Goal: Task Accomplishment & Management: Manage account settings

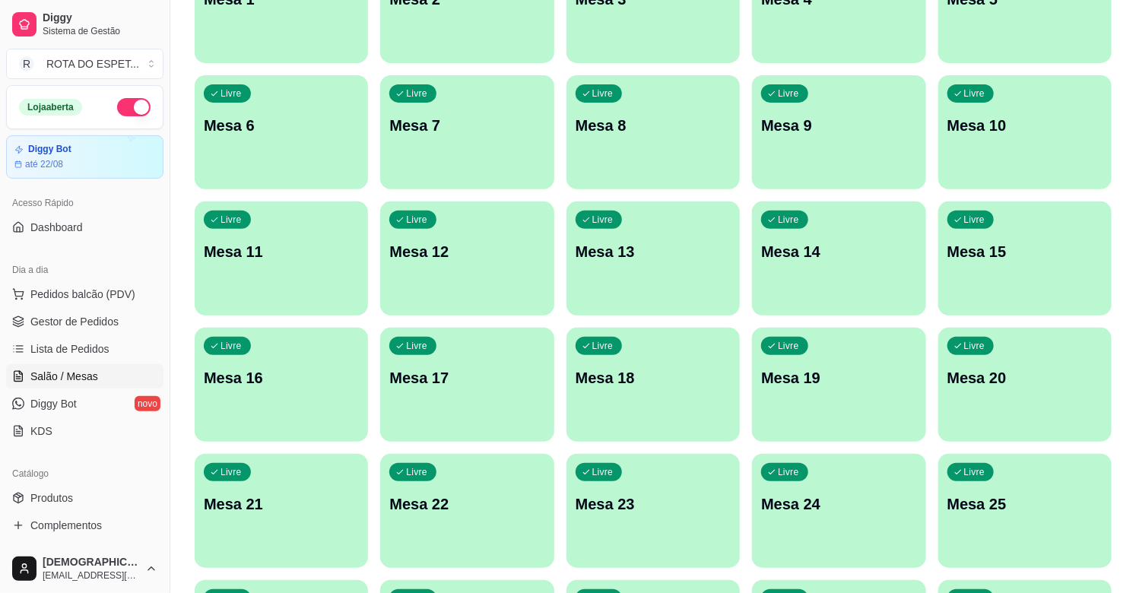
scroll to position [338, 0]
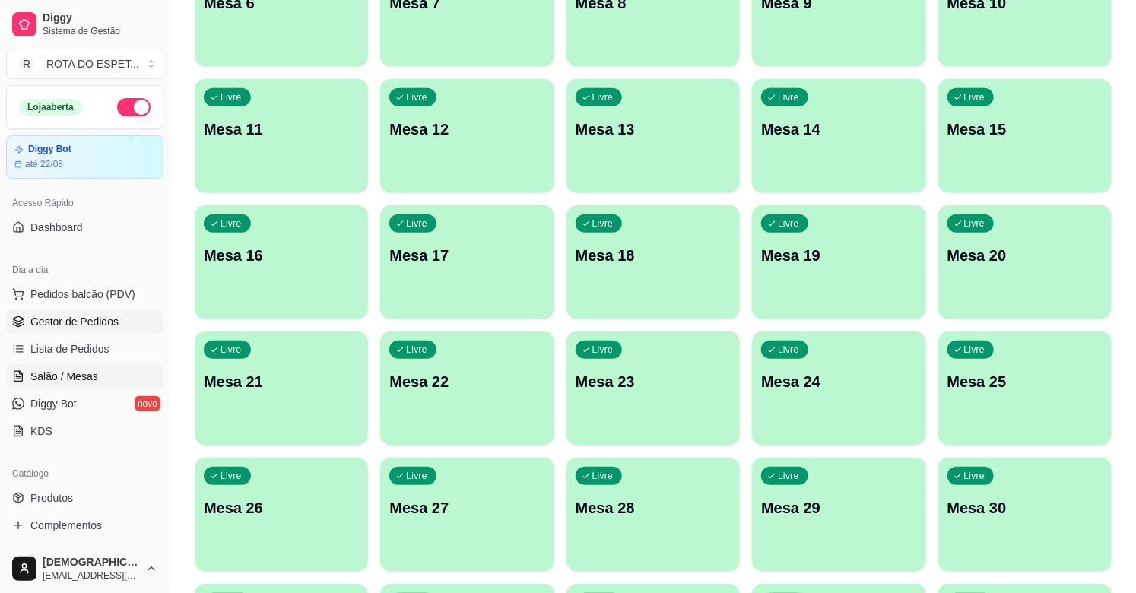
click at [118, 320] on link "Gestor de Pedidos" at bounding box center [84, 321] width 157 height 24
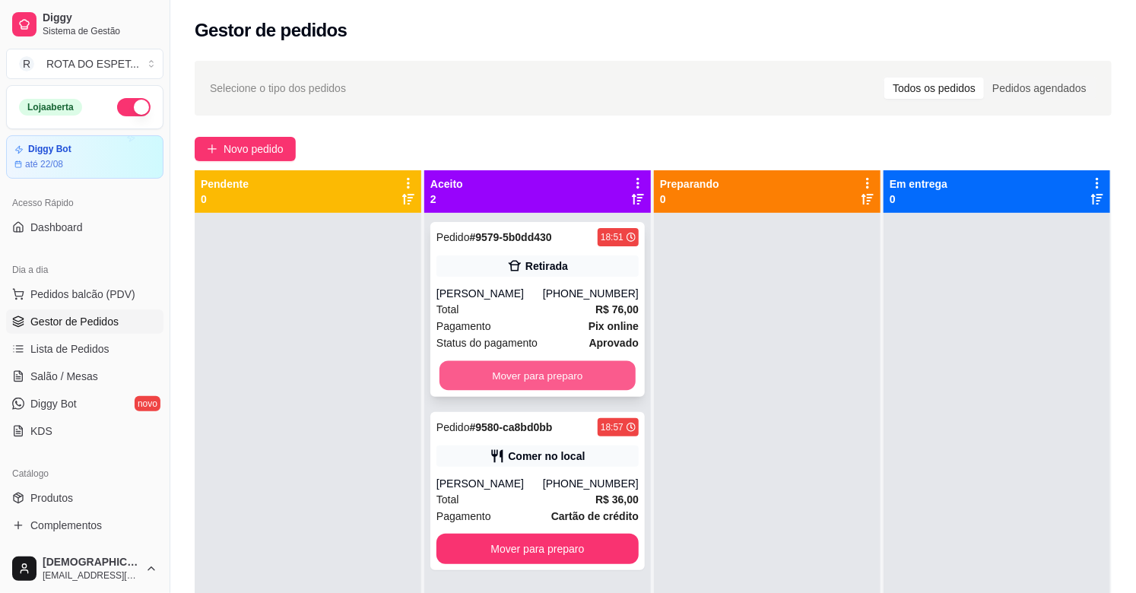
click at [545, 370] on button "Mover para preparo" at bounding box center [537, 376] width 196 height 30
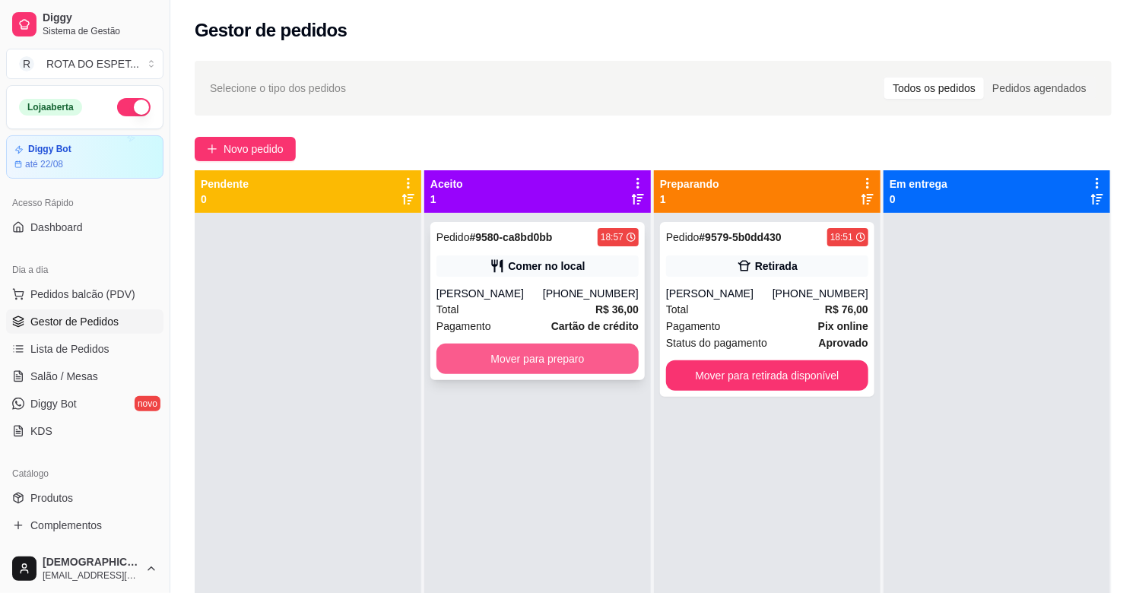
click at [545, 362] on button "Mover para preparo" at bounding box center [537, 359] width 202 height 30
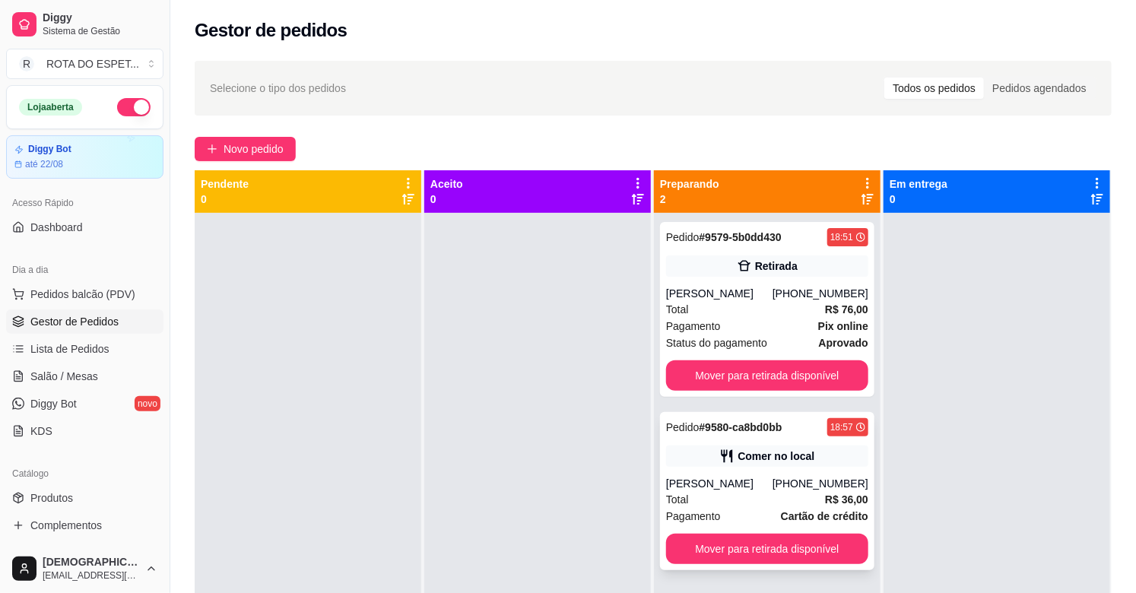
click at [751, 449] on div "Comer no local" at bounding box center [775, 456] width 77 height 15
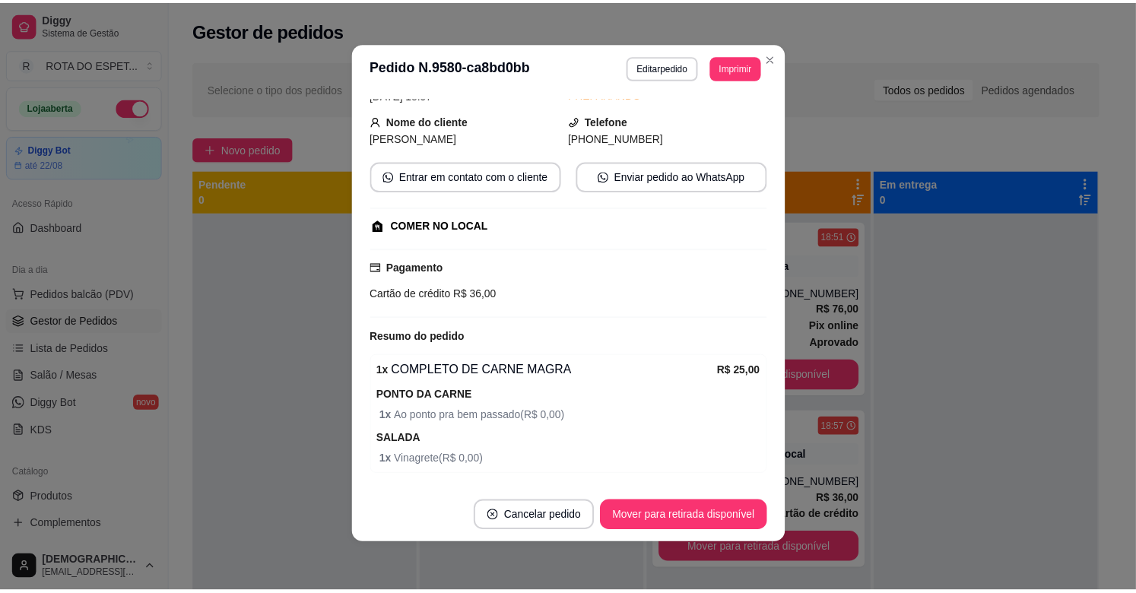
scroll to position [222, 0]
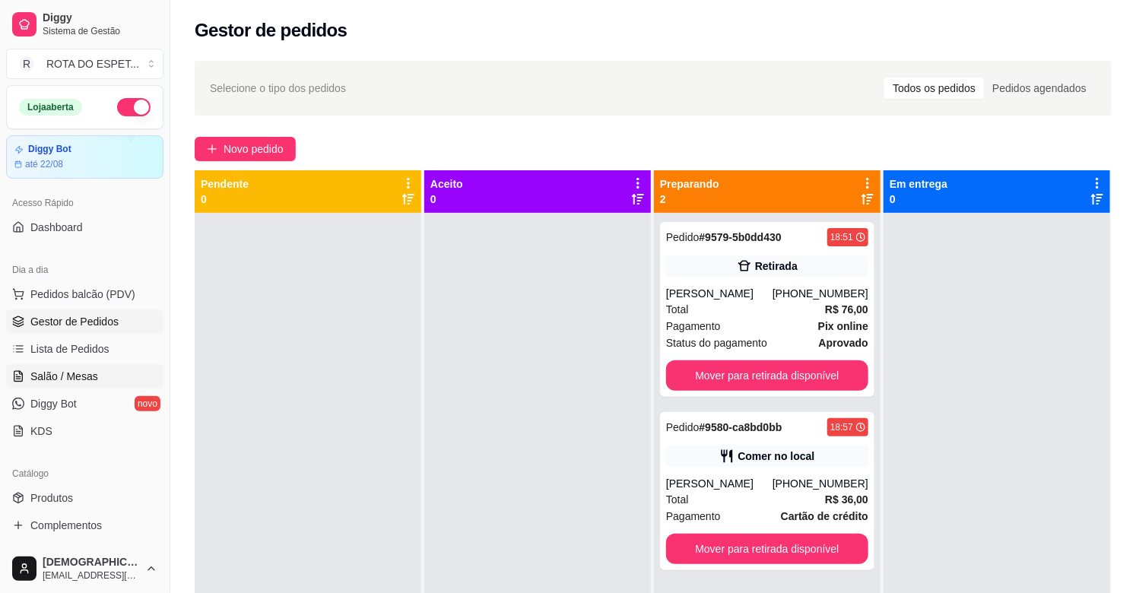
click at [28, 375] on link "Salão / Mesas" at bounding box center [84, 376] width 157 height 24
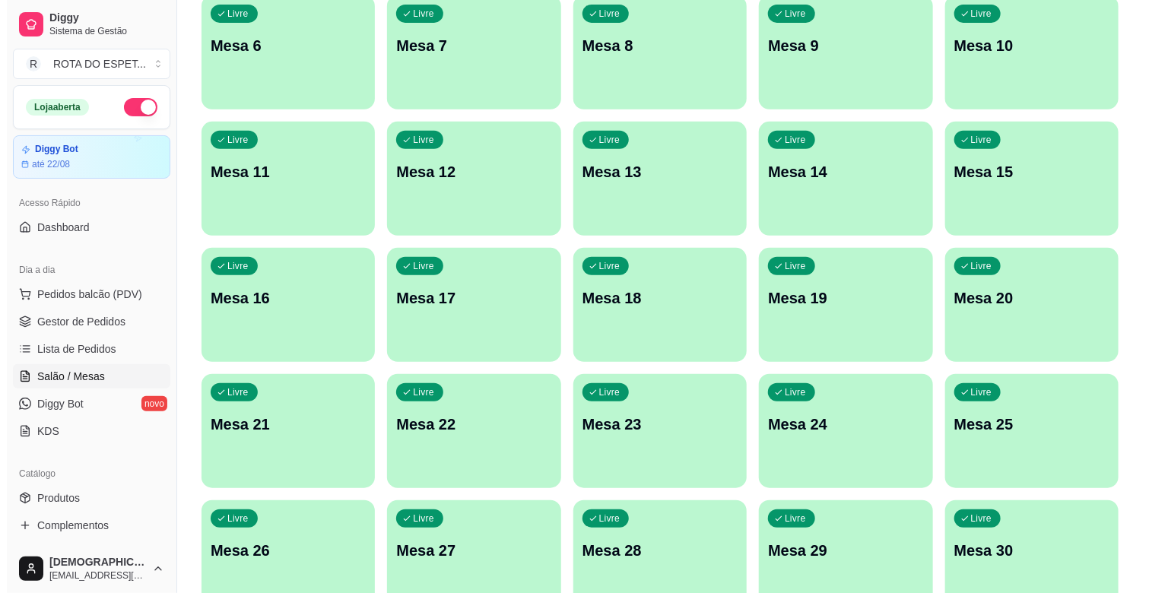
scroll to position [296, 0]
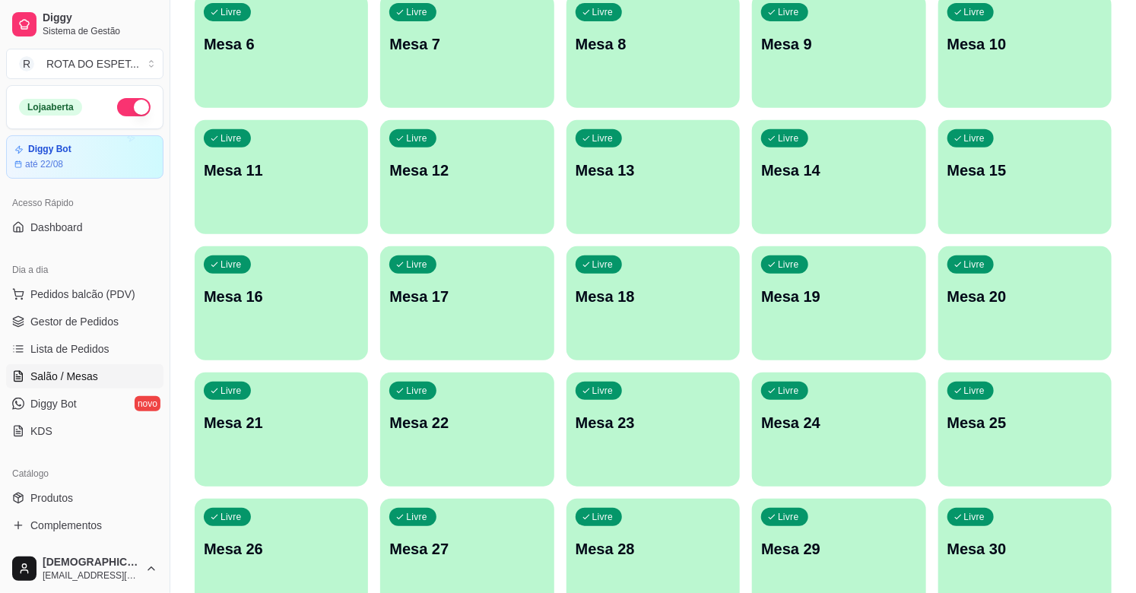
click at [985, 291] on p "Mesa 20" at bounding box center [1024, 296] width 155 height 21
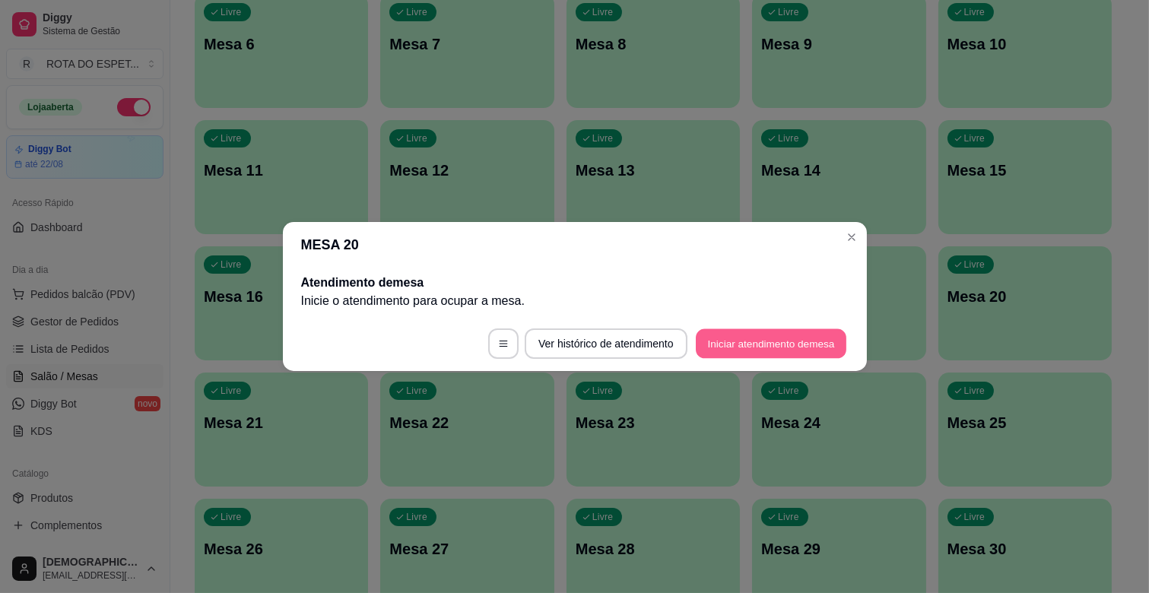
click at [772, 332] on button "Iniciar atendimento de mesa" at bounding box center [771, 344] width 151 height 30
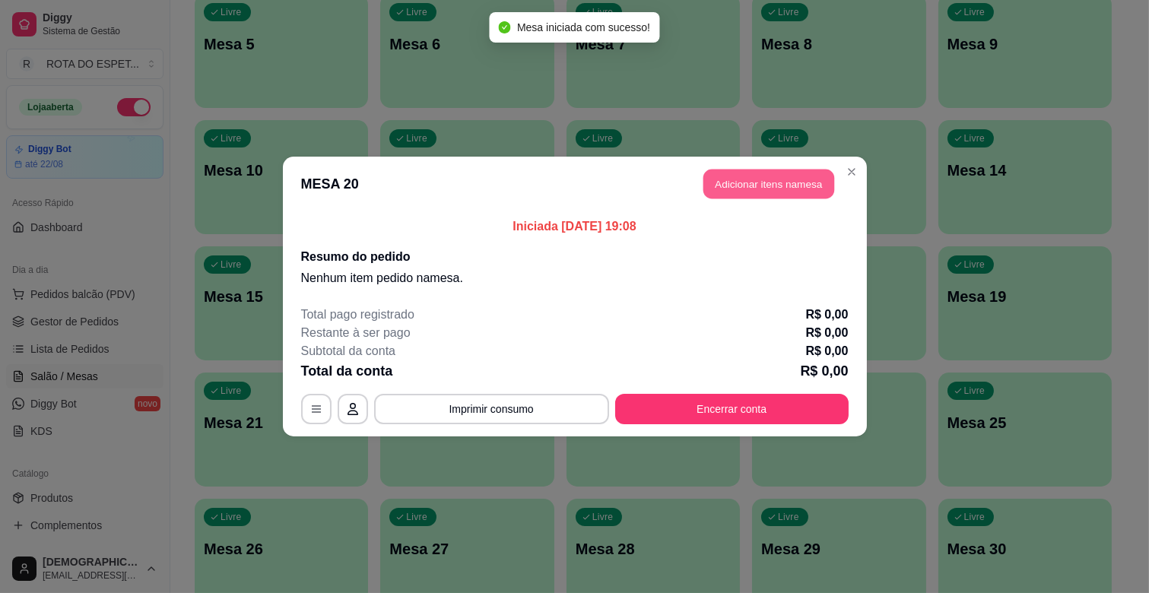
click at [772, 178] on button "Adicionar itens na mesa" at bounding box center [768, 185] width 131 height 30
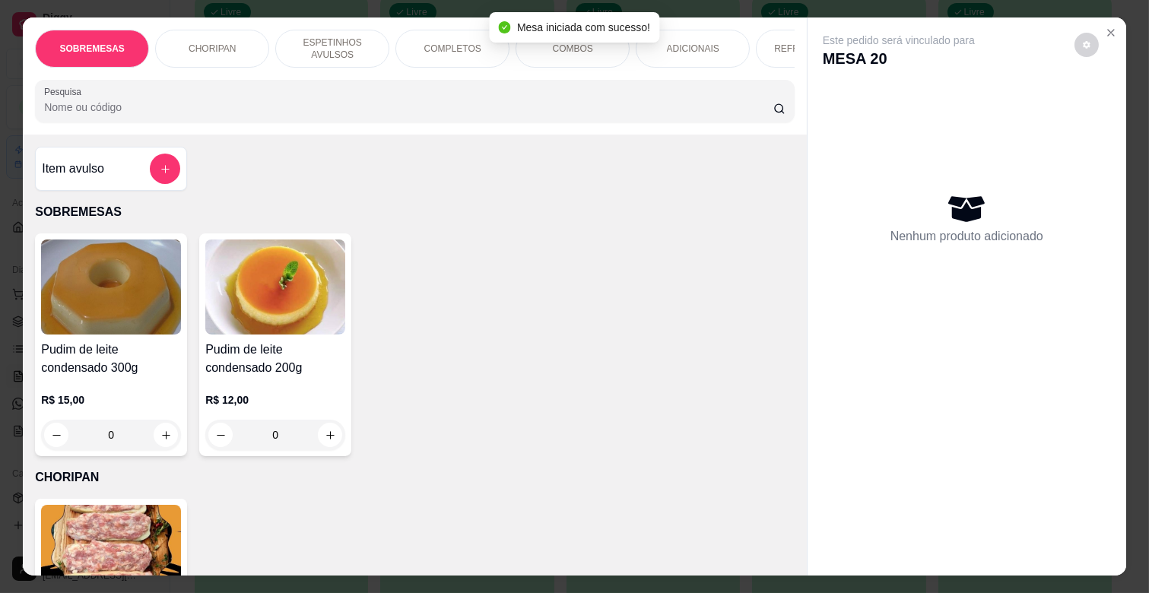
click at [451, 43] on p "COMPLETOS" at bounding box center [452, 49] width 57 height 12
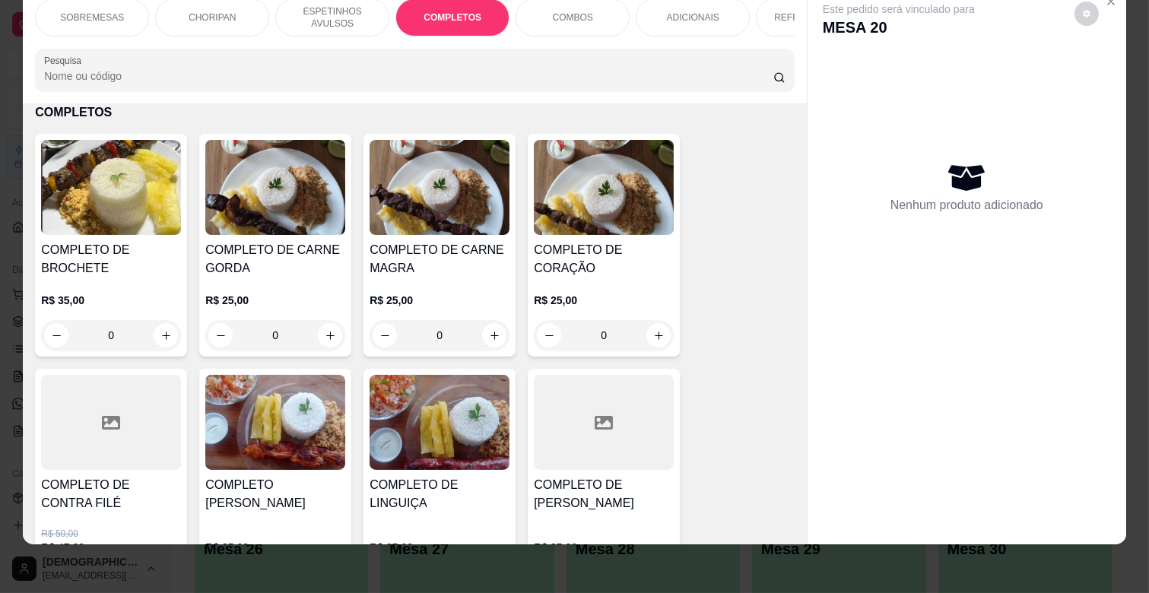
scroll to position [1684, 0]
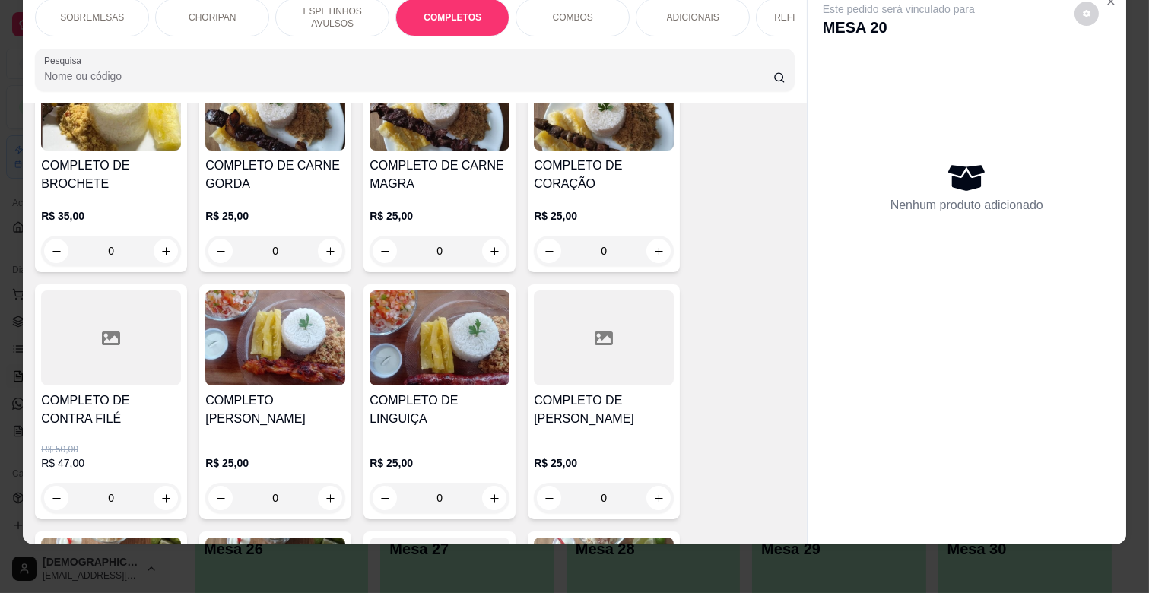
click at [490, 247] on div "0" at bounding box center [439, 251] width 140 height 30
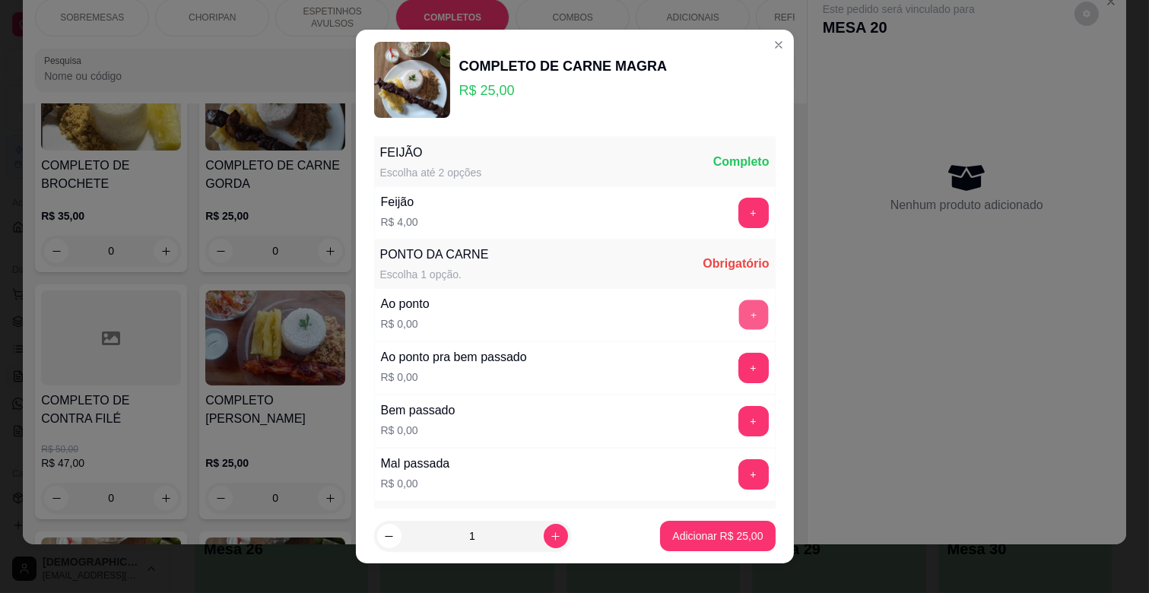
click at [738, 312] on button "+" at bounding box center [753, 315] width 30 height 30
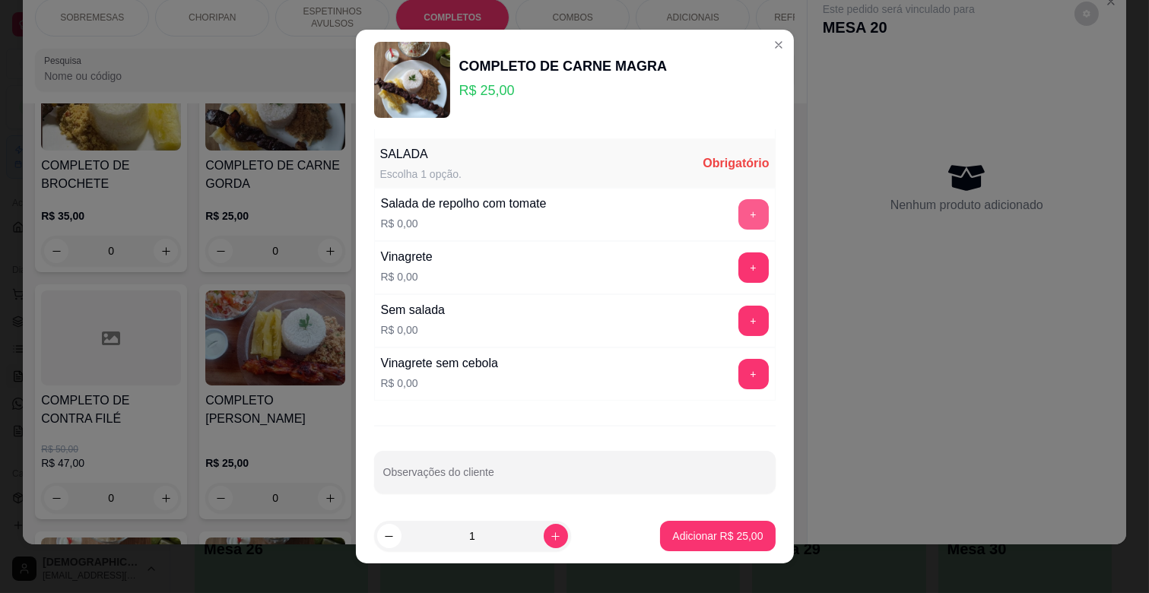
scroll to position [369, 0]
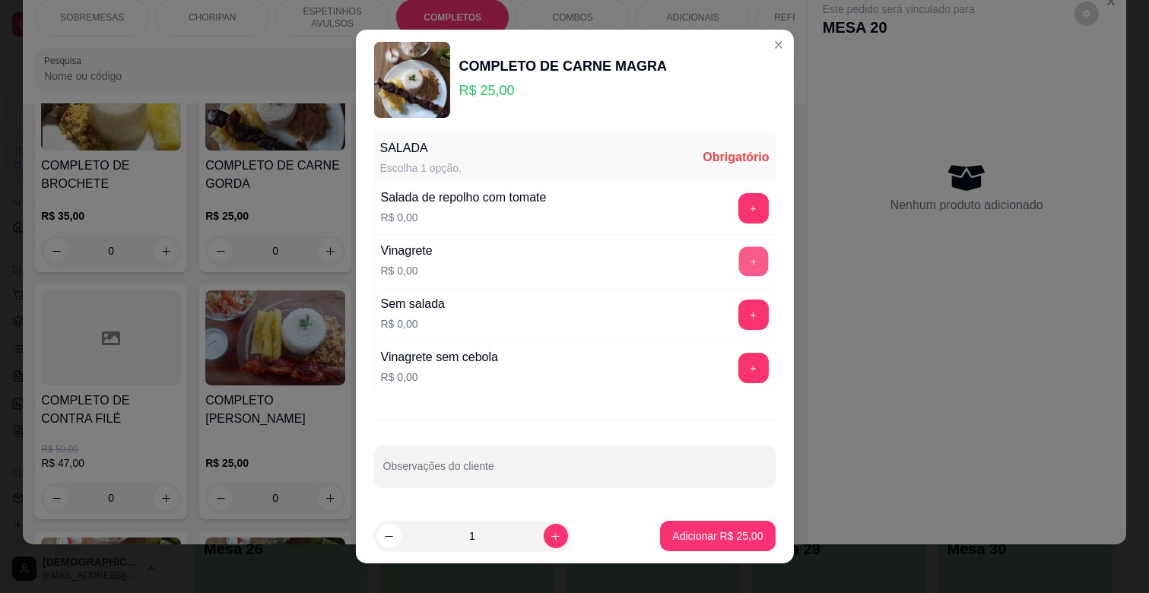
click at [738, 267] on button "+" at bounding box center [753, 262] width 30 height 30
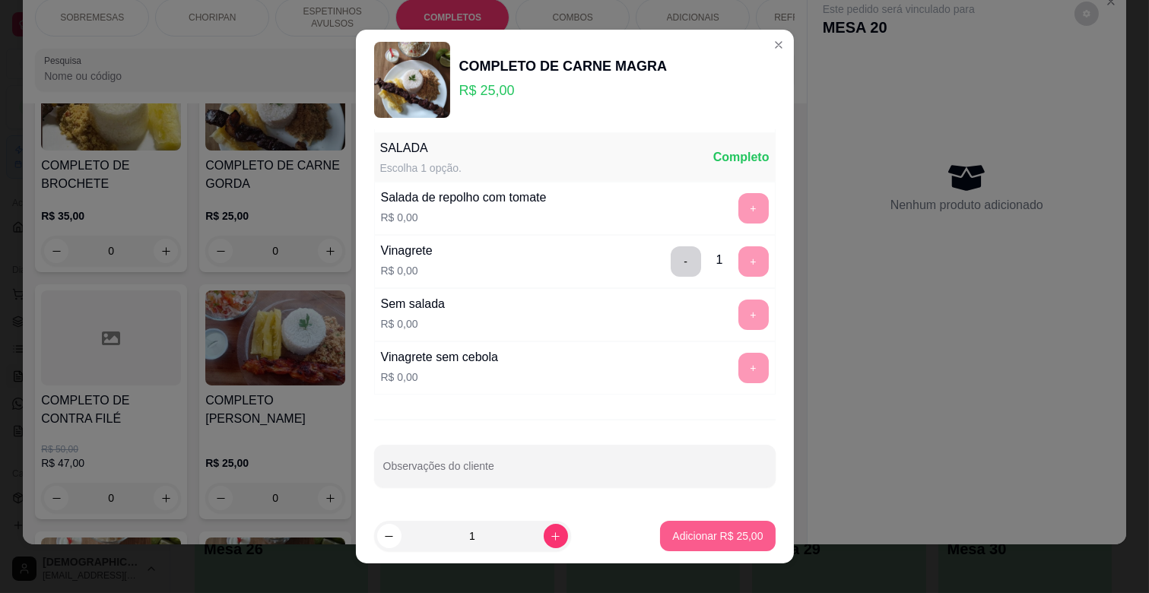
click at [716, 530] on p "Adicionar R$ 25,00" at bounding box center [717, 535] width 90 height 15
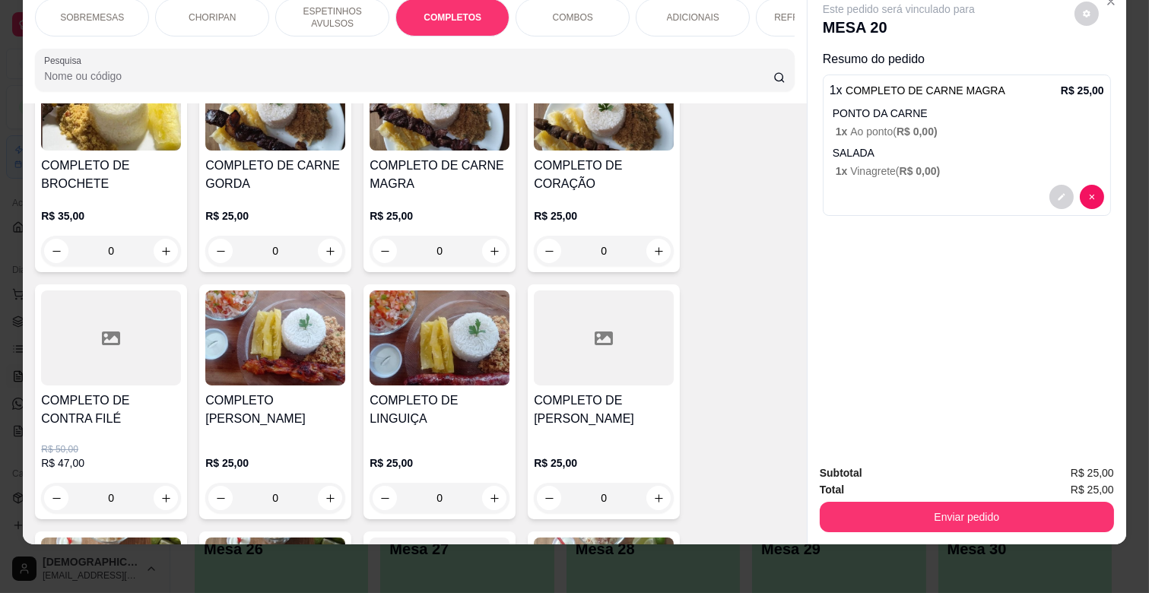
click at [335, 16] on p "ESPETINHOS AVULSOS" at bounding box center [332, 17] width 88 height 24
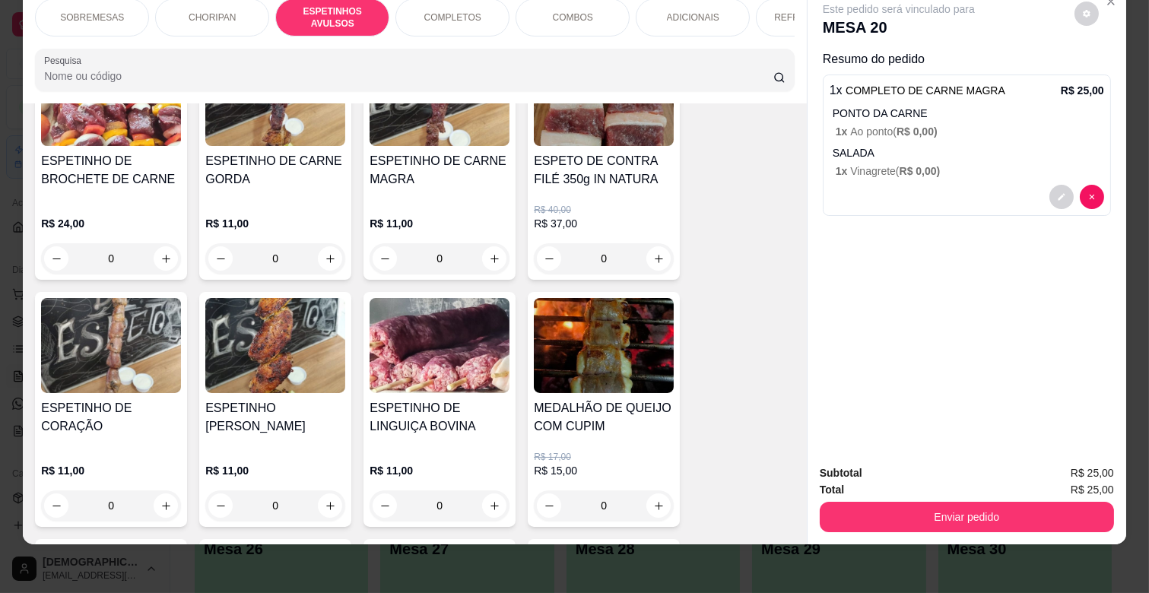
scroll to position [762, 0]
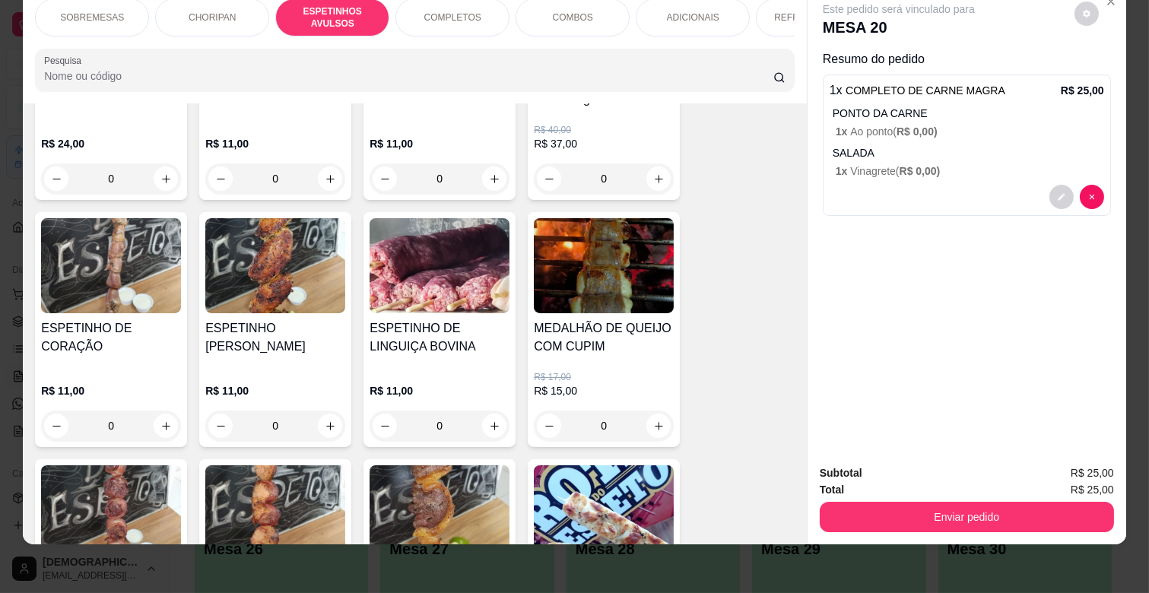
click at [319, 427] on div "0" at bounding box center [275, 426] width 140 height 30
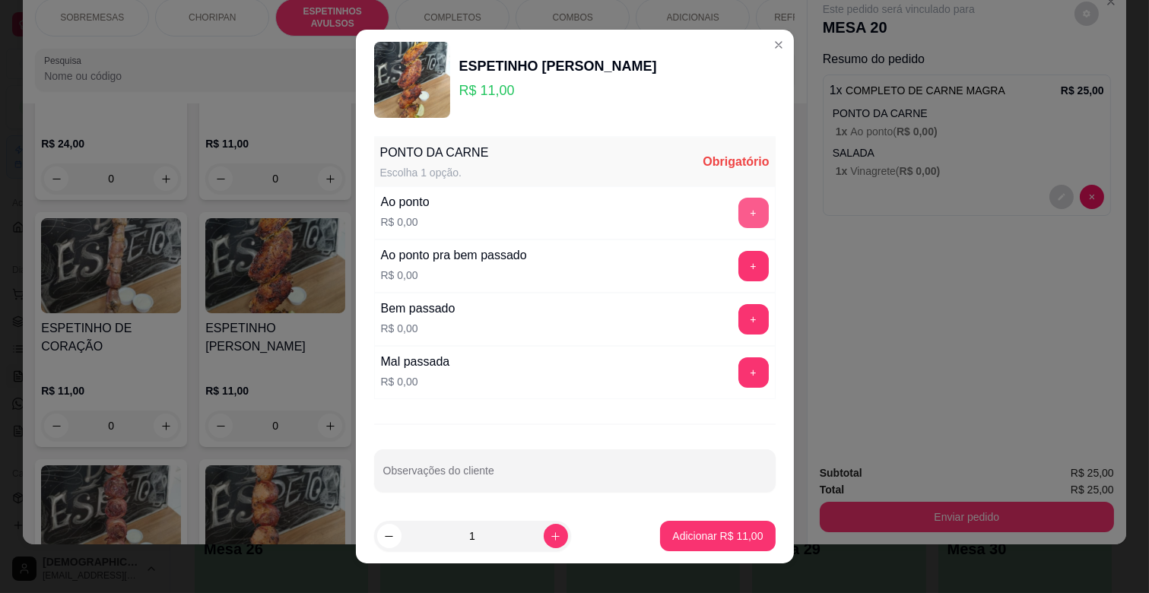
click at [738, 201] on button "+" at bounding box center [753, 213] width 30 height 30
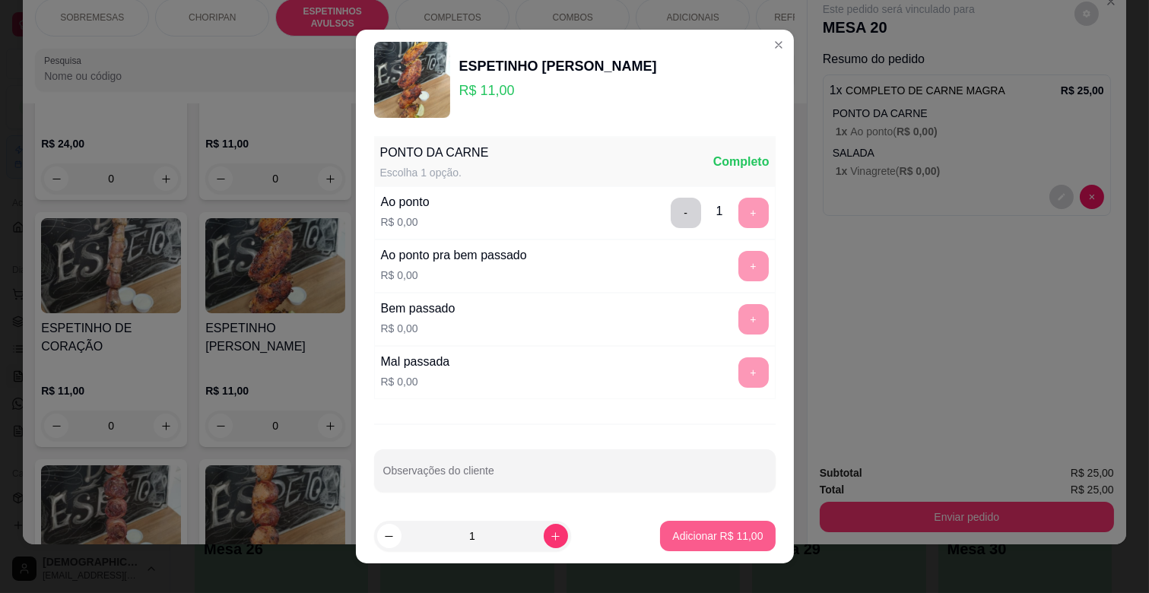
click at [683, 550] on button "Adicionar R$ 11,00" at bounding box center [717, 536] width 115 height 30
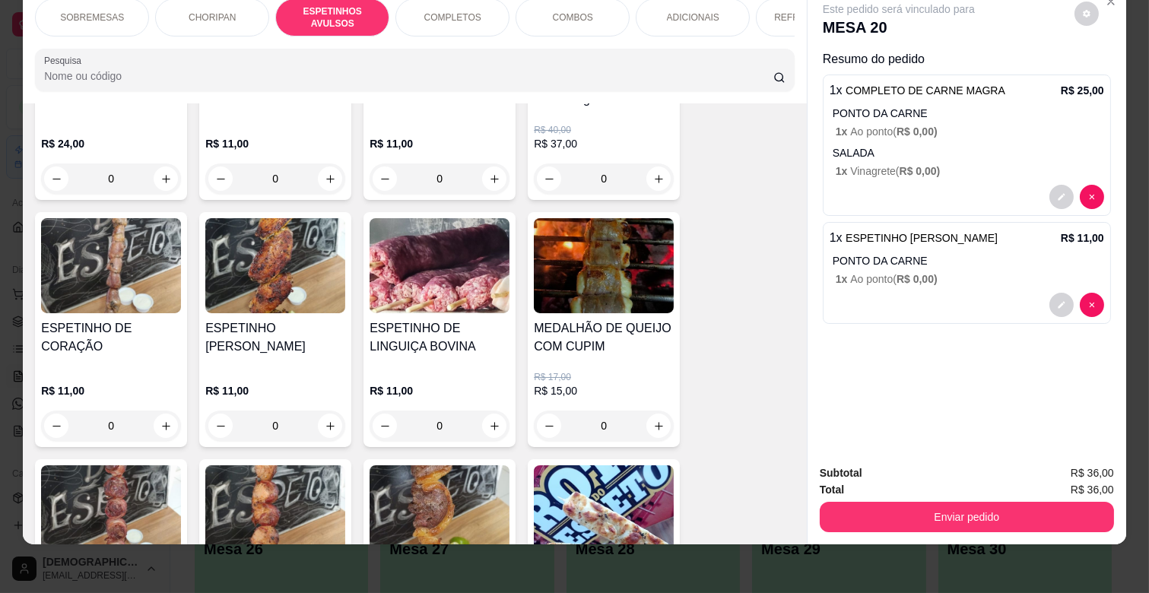
click at [764, 3] on div "REFRIGERANTES" at bounding box center [813, 17] width 114 height 38
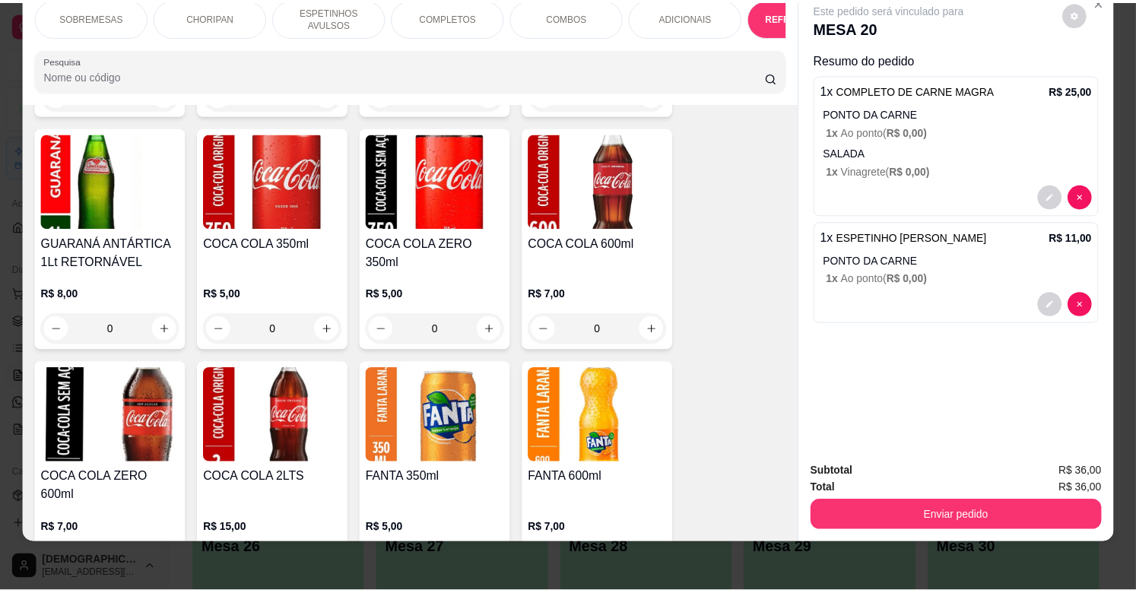
scroll to position [3667, 0]
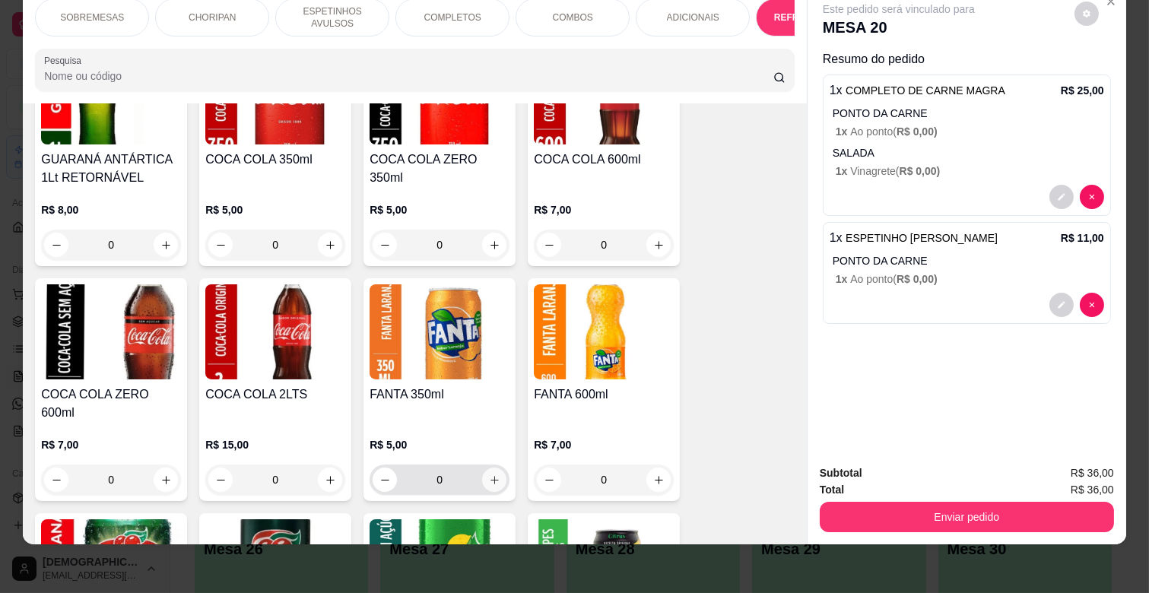
click at [490, 474] on icon "increase-product-quantity" at bounding box center [494, 479] width 11 height 11
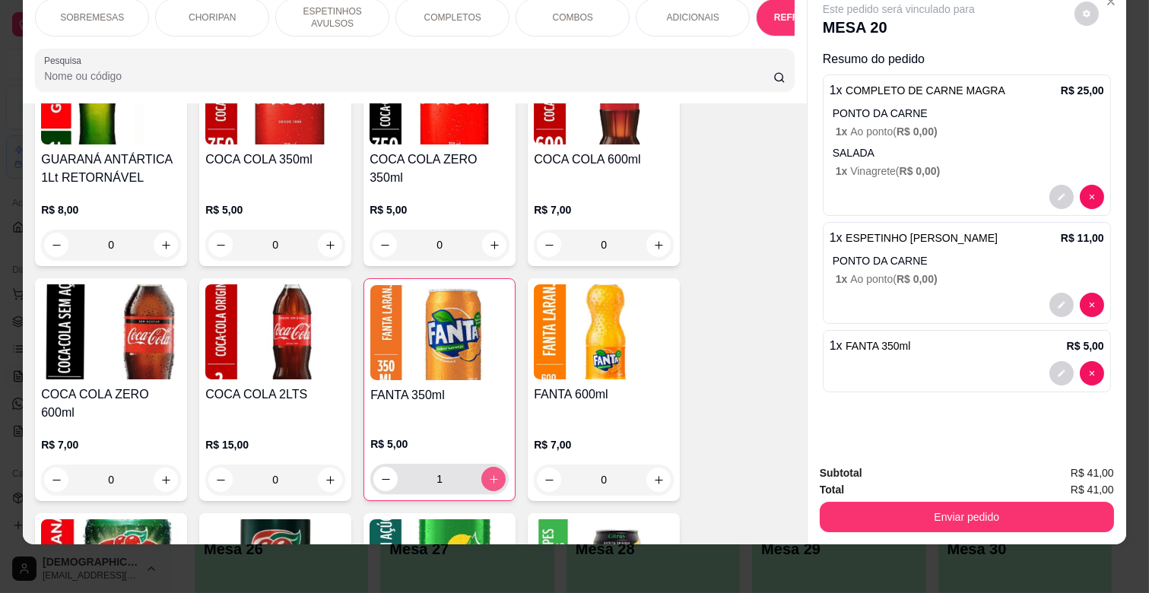
type input "1"
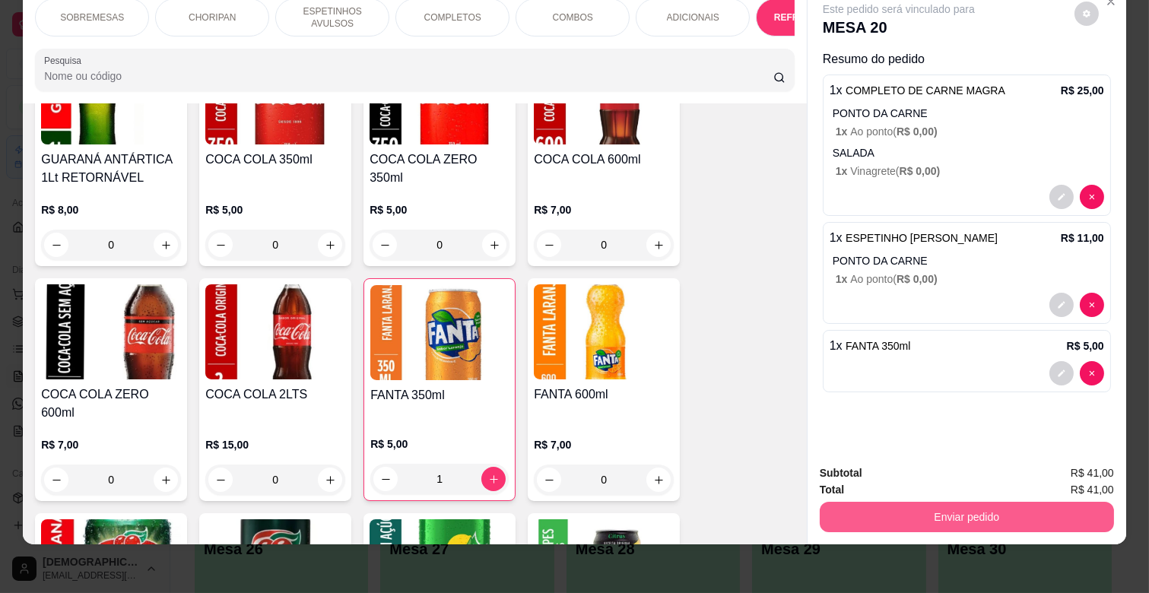
click at [983, 519] on div "Enviar pedido" at bounding box center [967, 515] width 294 height 34
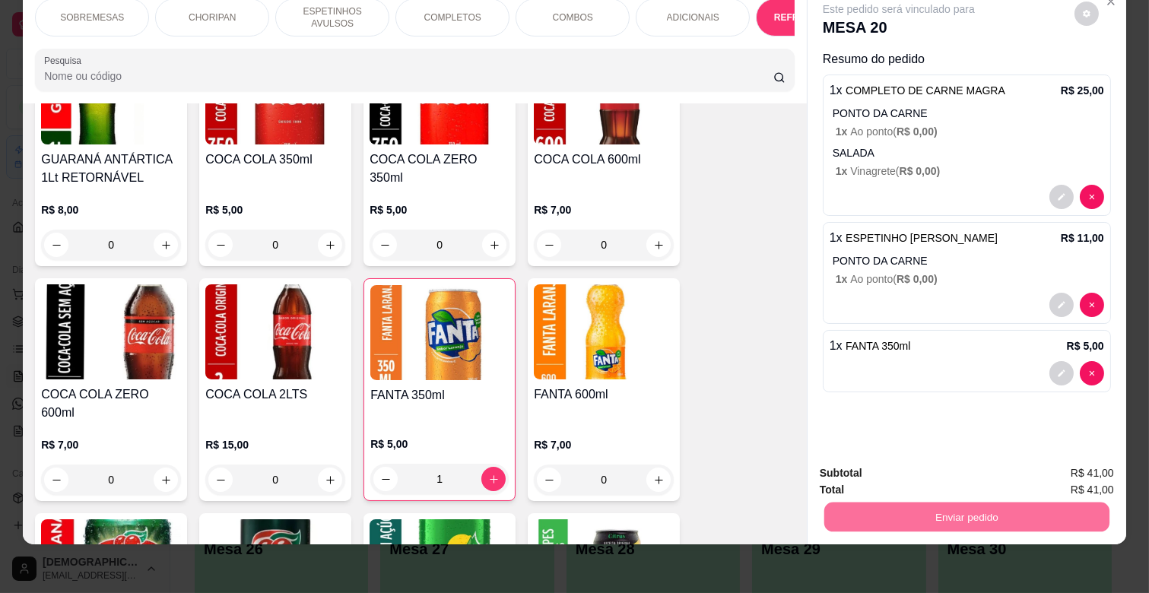
click at [946, 470] on button "Não registrar e enviar pedido" at bounding box center [915, 466] width 158 height 29
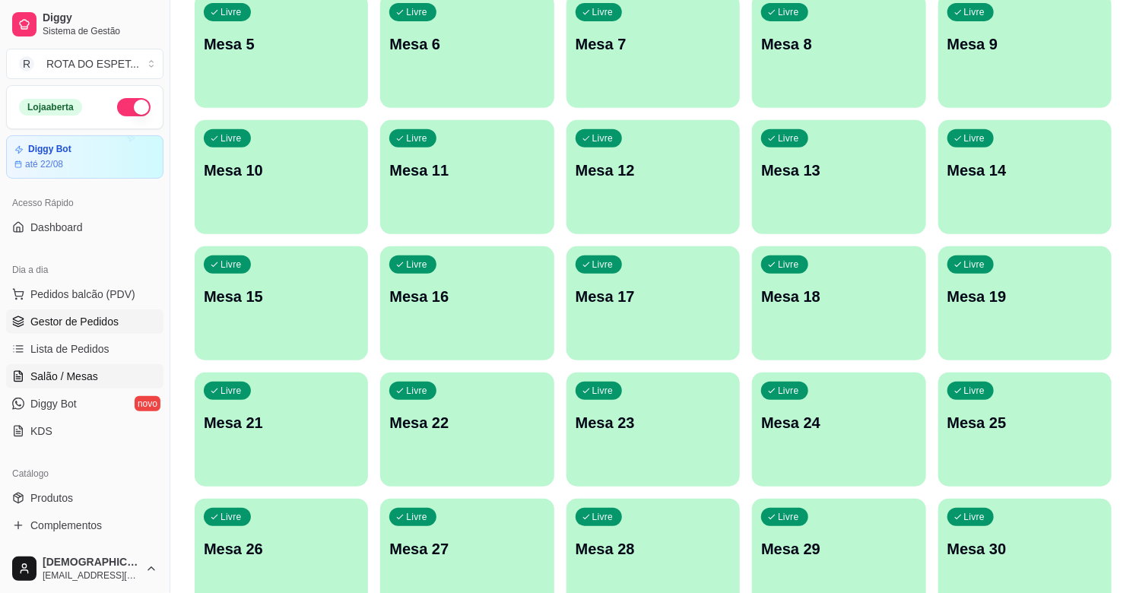
click at [100, 320] on span "Gestor de Pedidos" at bounding box center [74, 321] width 88 height 15
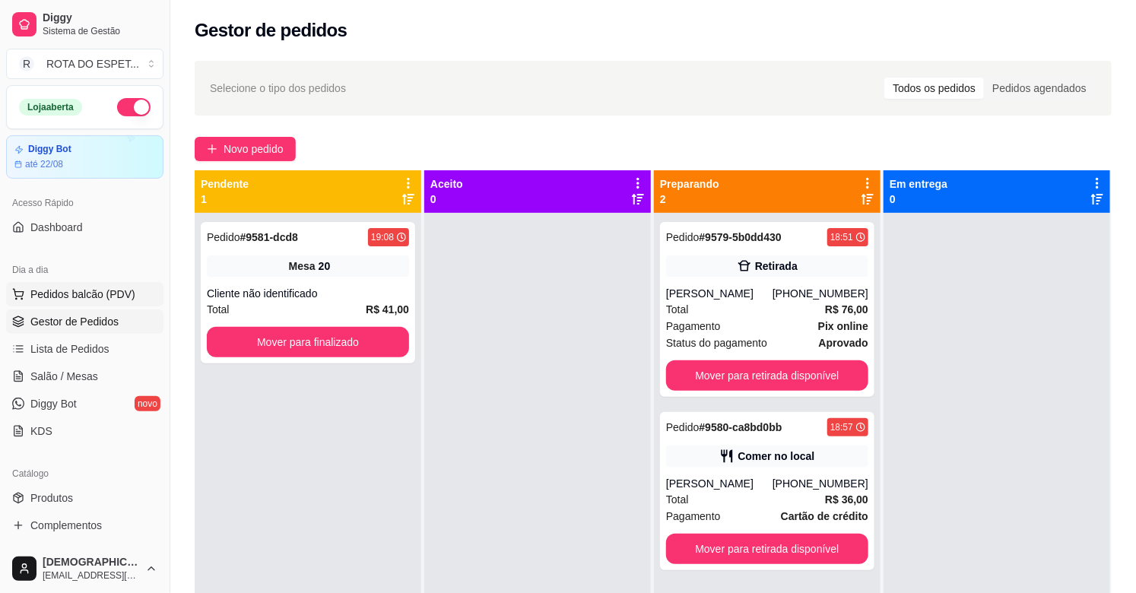
click at [62, 292] on span "Pedidos balcão (PDV)" at bounding box center [82, 294] width 105 height 15
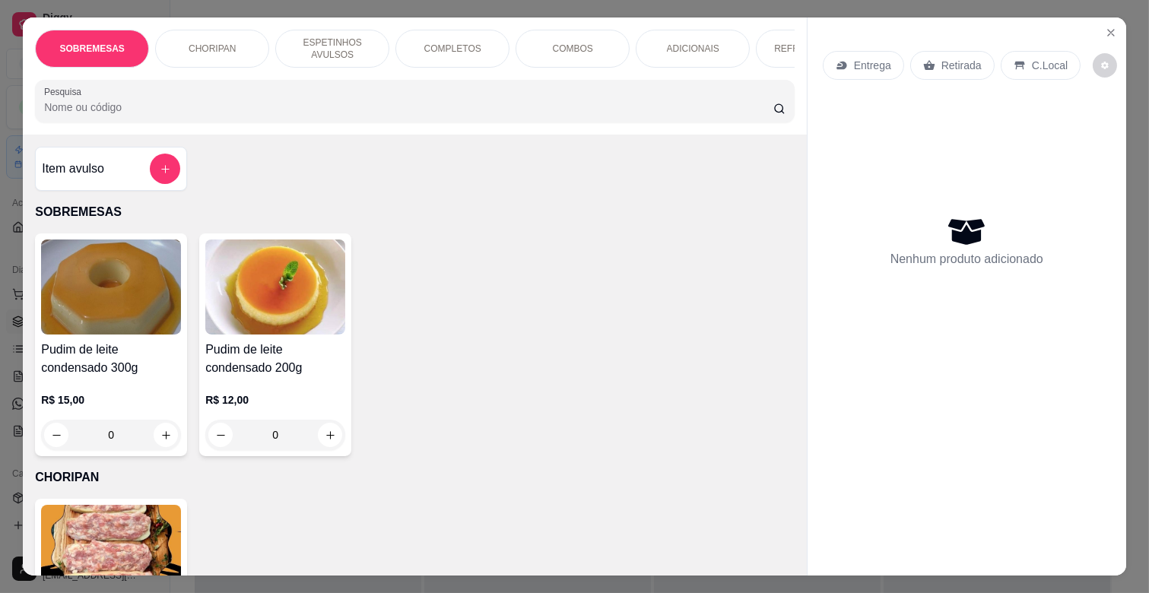
click at [855, 58] on p "Entrega" at bounding box center [872, 65] width 37 height 15
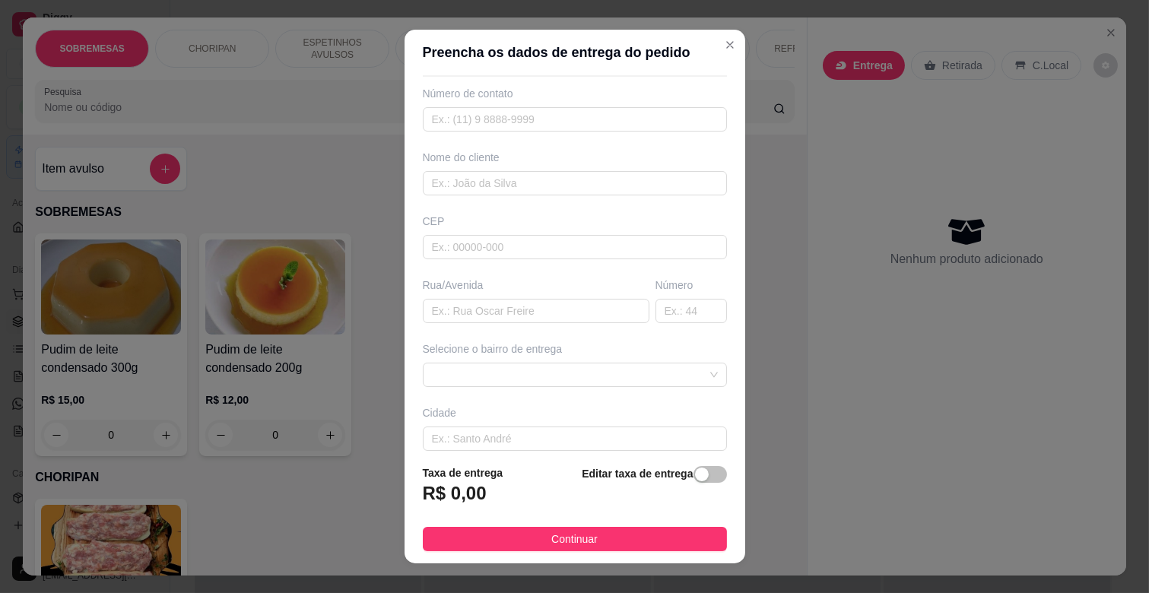
scroll to position [84, 0]
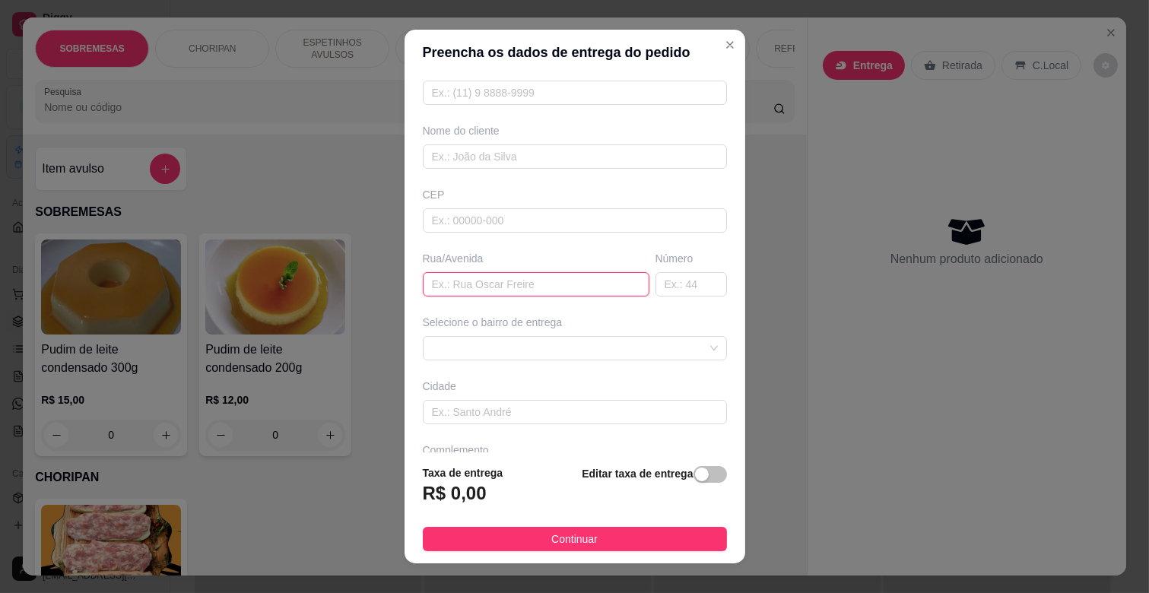
click at [474, 293] on input "text" at bounding box center [536, 284] width 227 height 24
click at [655, 283] on input "text" at bounding box center [690, 284] width 71 height 24
click at [566, 280] on input "[PERSON_NAME] PRIMEIRO" at bounding box center [536, 284] width 227 height 24
type input "R"
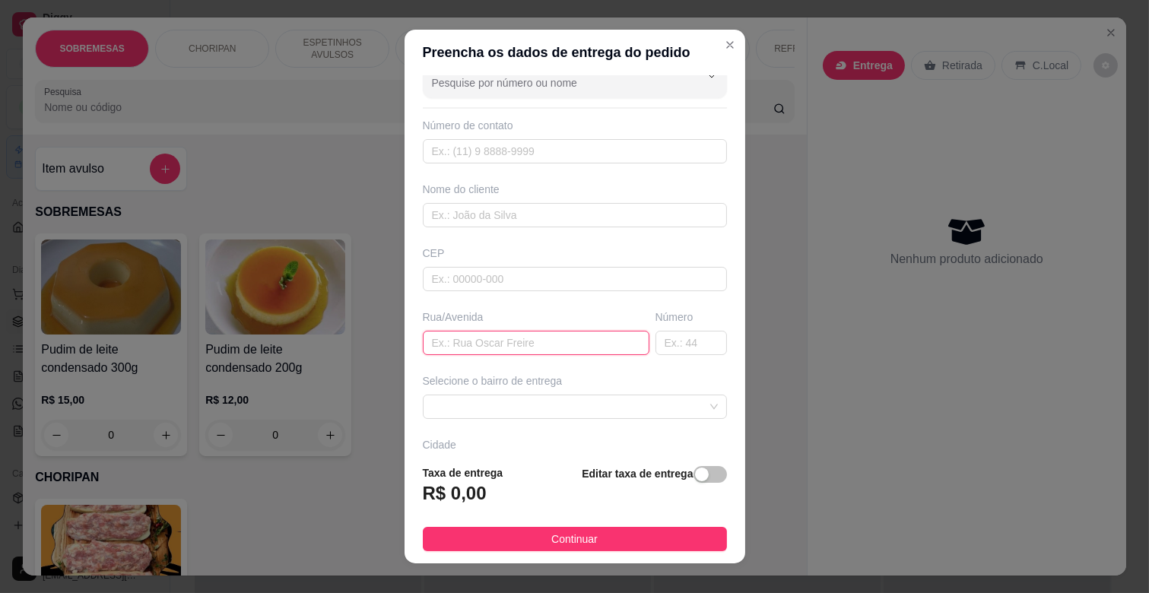
scroll to position [0, 0]
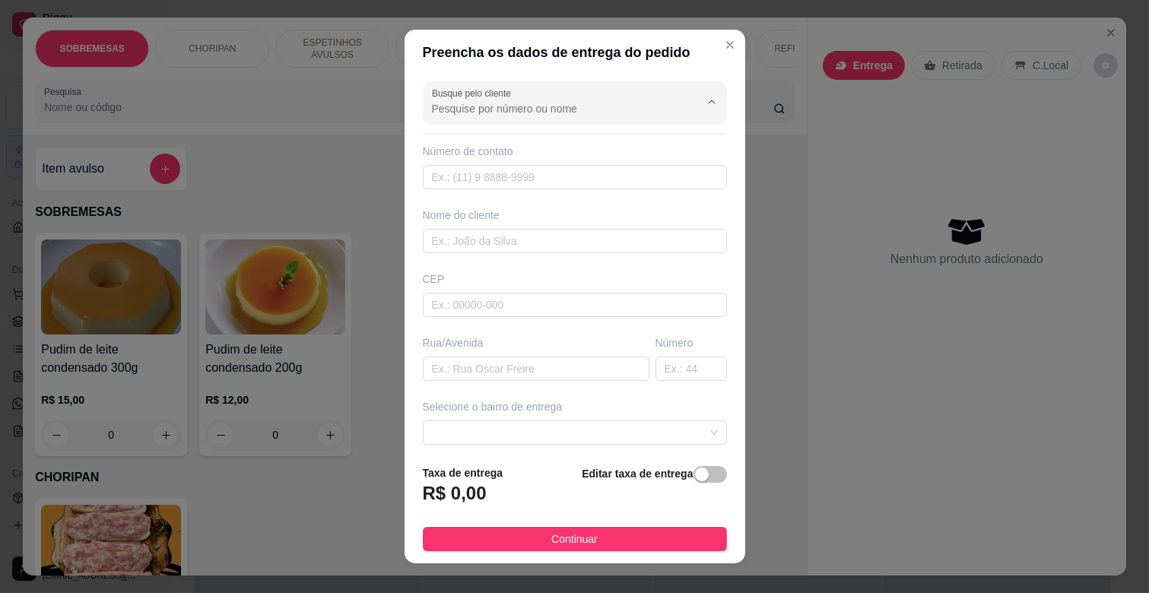
click at [605, 114] on input "Busque pelo cliente" at bounding box center [553, 108] width 243 height 15
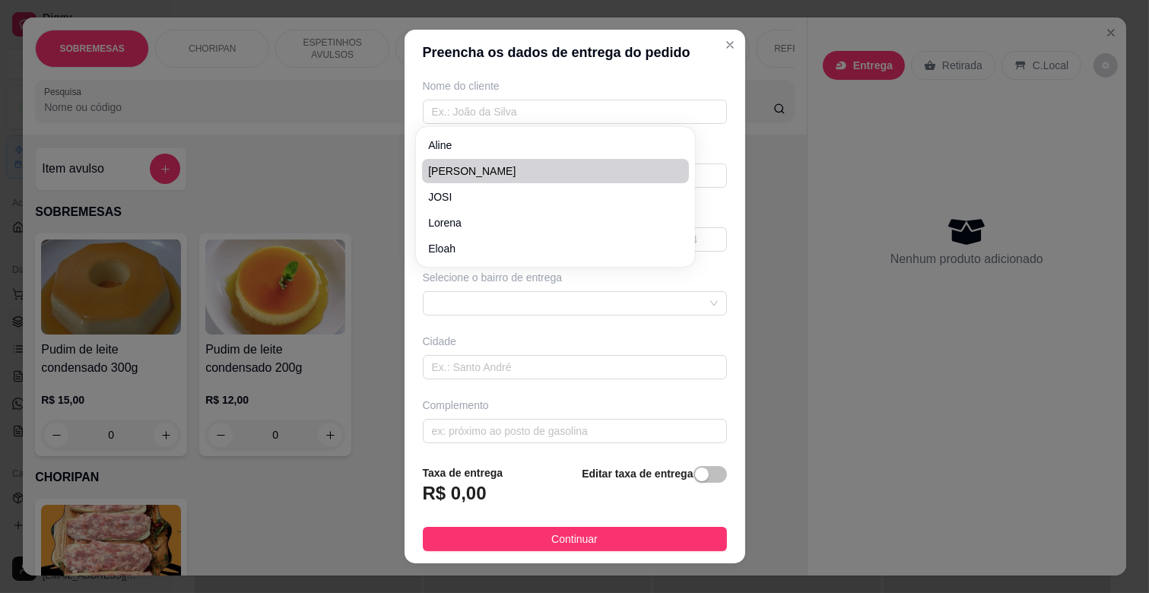
scroll to position [135, 0]
click at [531, 105] on input "text" at bounding box center [575, 106] width 304 height 24
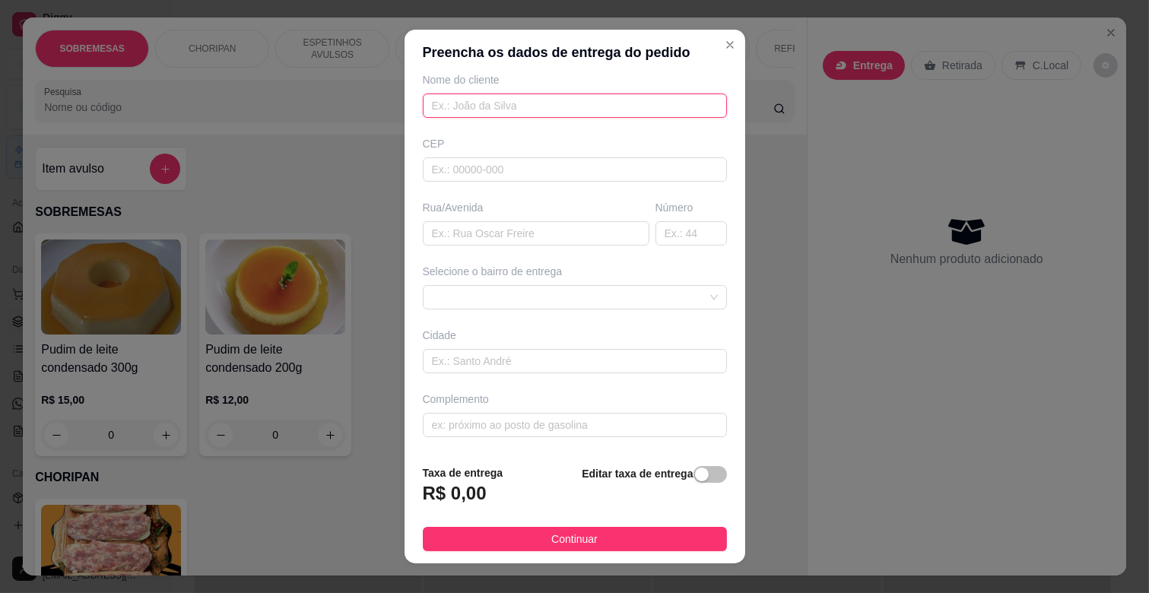
click at [531, 105] on input "text" at bounding box center [575, 106] width 304 height 24
click at [468, 113] on input "text" at bounding box center [575, 106] width 304 height 24
click at [553, 101] on input "text" at bounding box center [575, 106] width 304 height 24
click at [598, 100] on input "IS" at bounding box center [575, 106] width 304 height 24
type input "I"
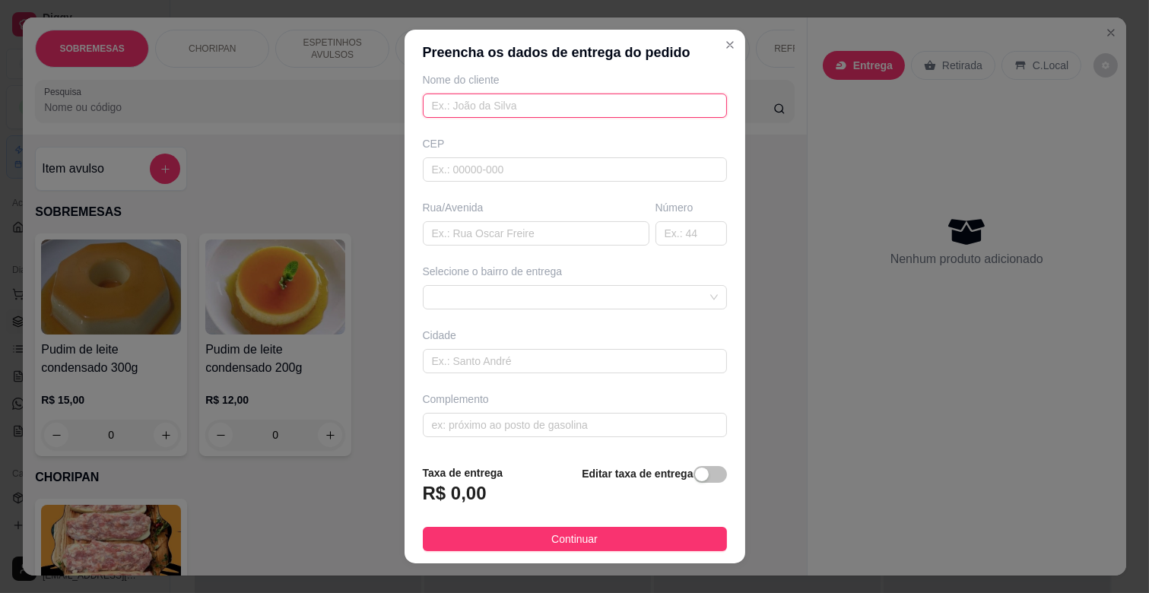
type input "I"
click at [678, 101] on input "text" at bounding box center [575, 106] width 304 height 24
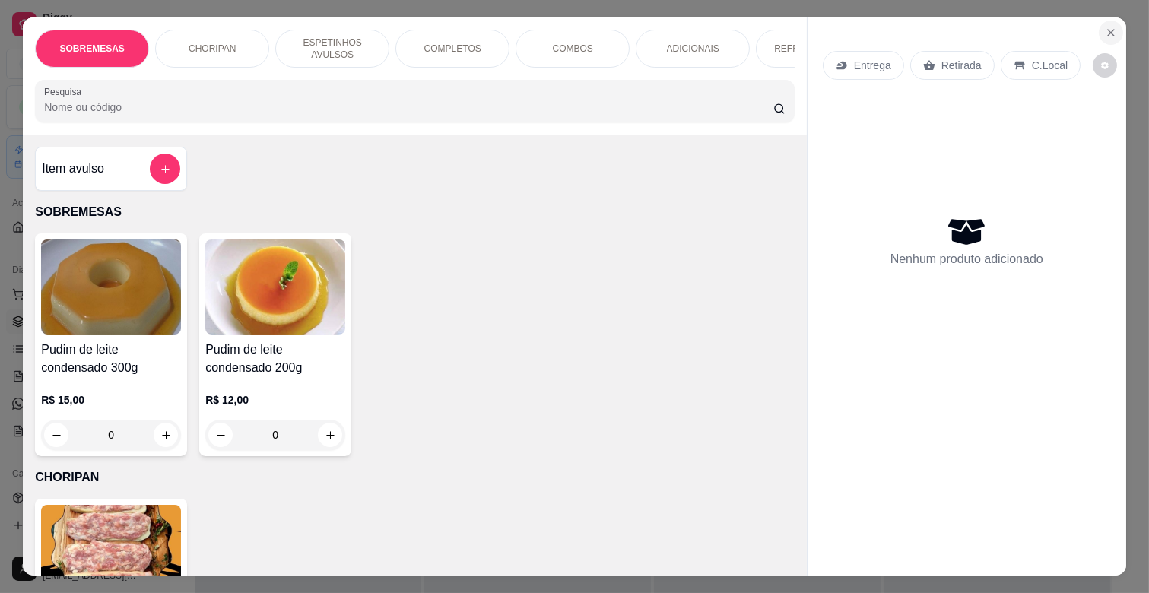
click at [1108, 30] on icon "Close" at bounding box center [1111, 33] width 6 height 6
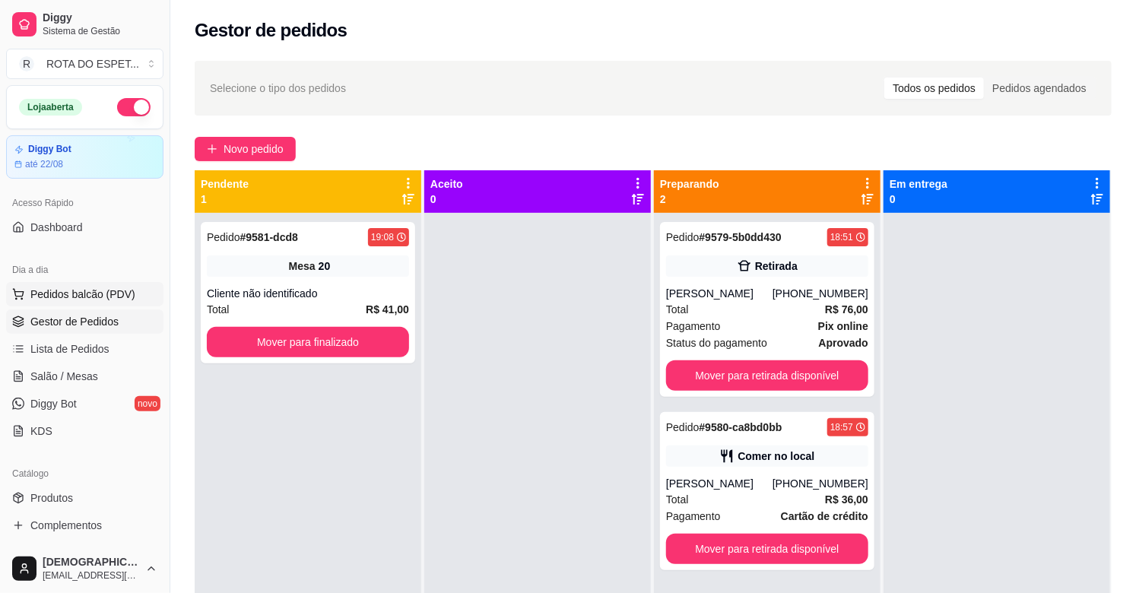
click at [111, 295] on span "Pedidos balcão (PDV)" at bounding box center [82, 294] width 105 height 15
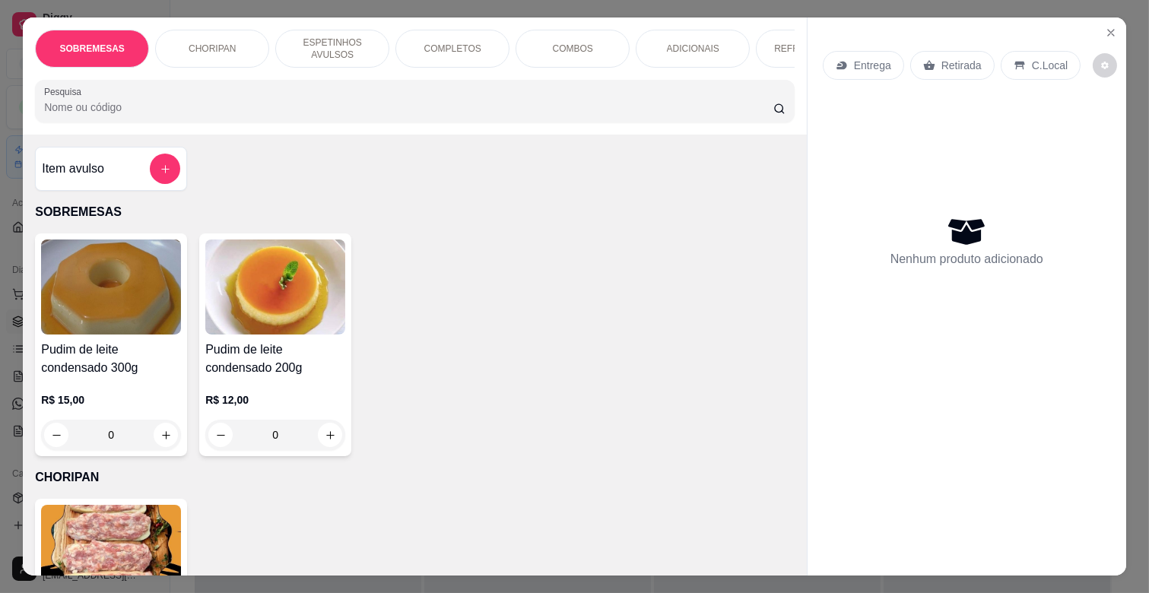
click at [877, 61] on p "Entrega" at bounding box center [872, 65] width 37 height 15
click at [446, 32] on div "COMPLETOS" at bounding box center [452, 49] width 114 height 38
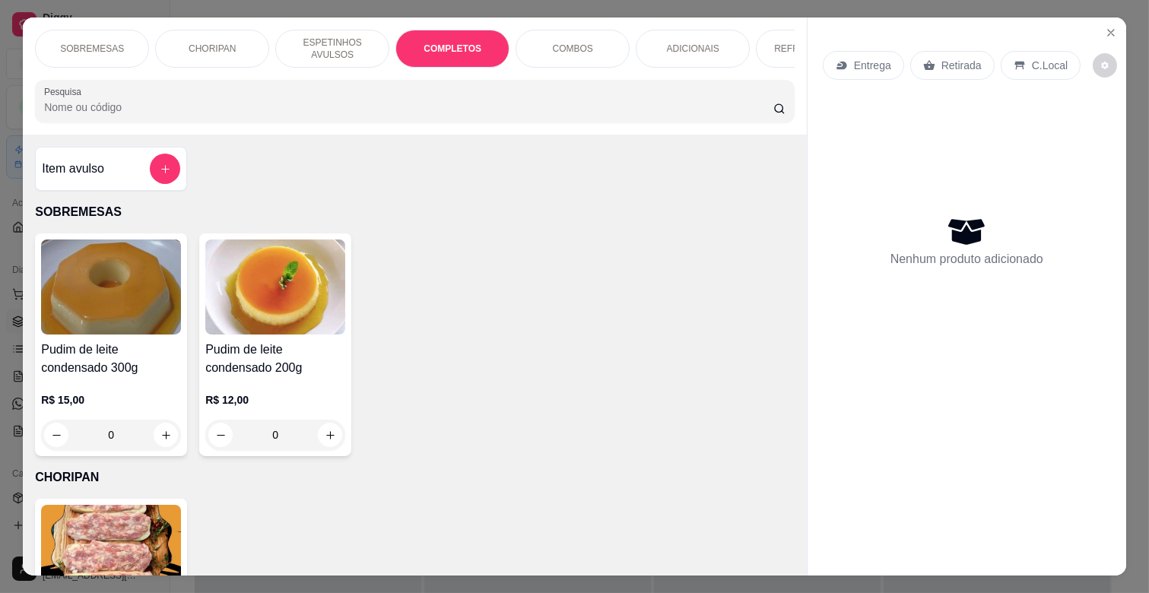
scroll to position [36, 0]
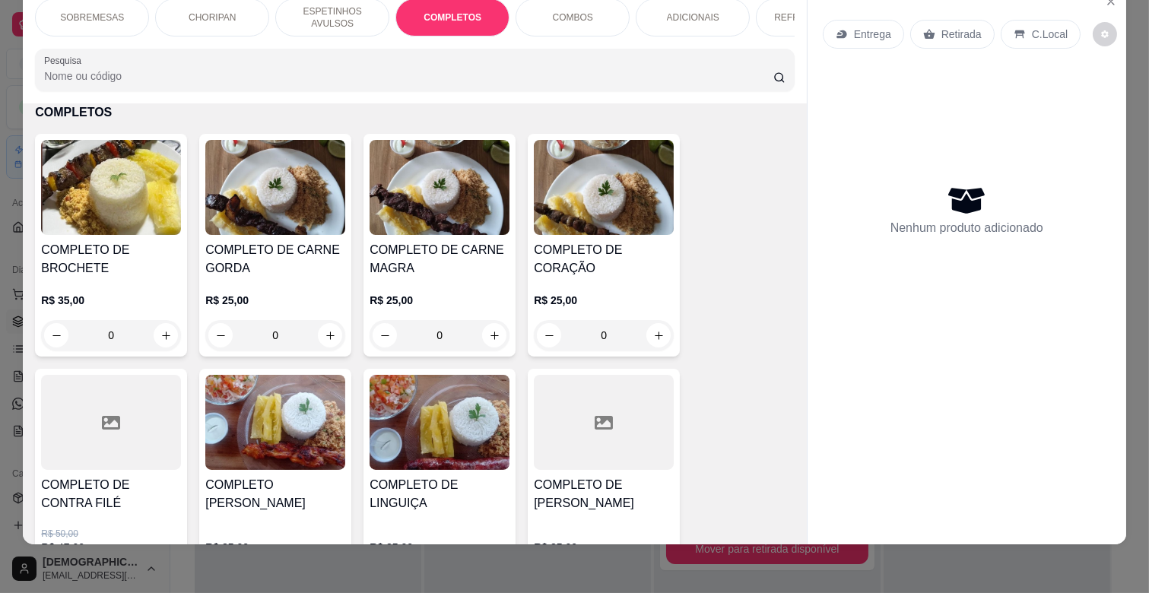
click at [484, 331] on div "0" at bounding box center [439, 335] width 140 height 30
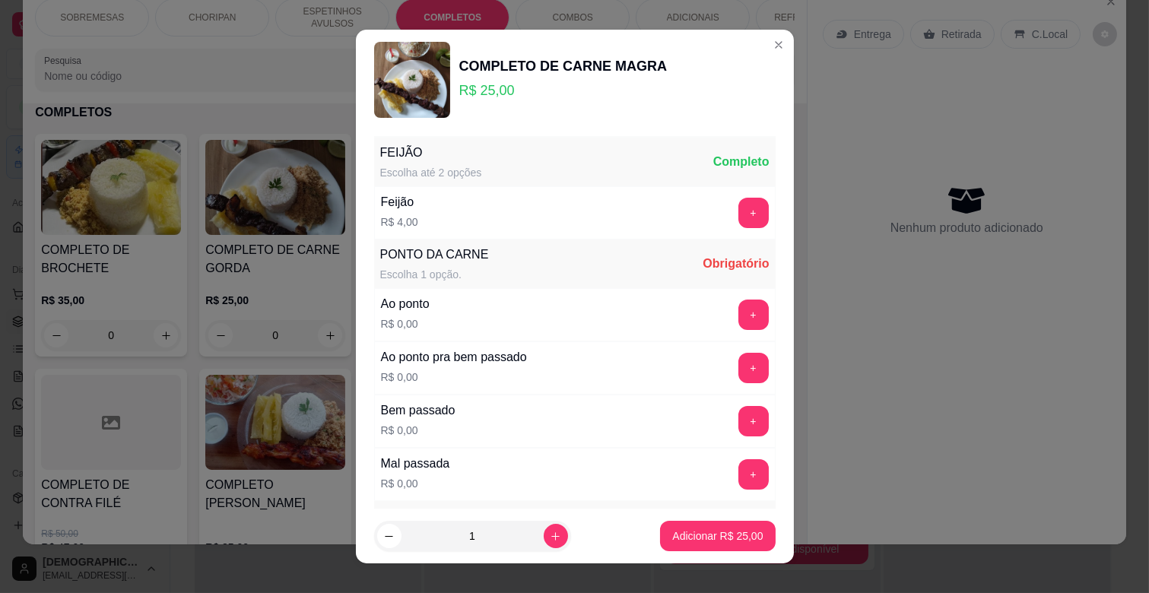
click at [738, 310] on button "+" at bounding box center [753, 315] width 30 height 30
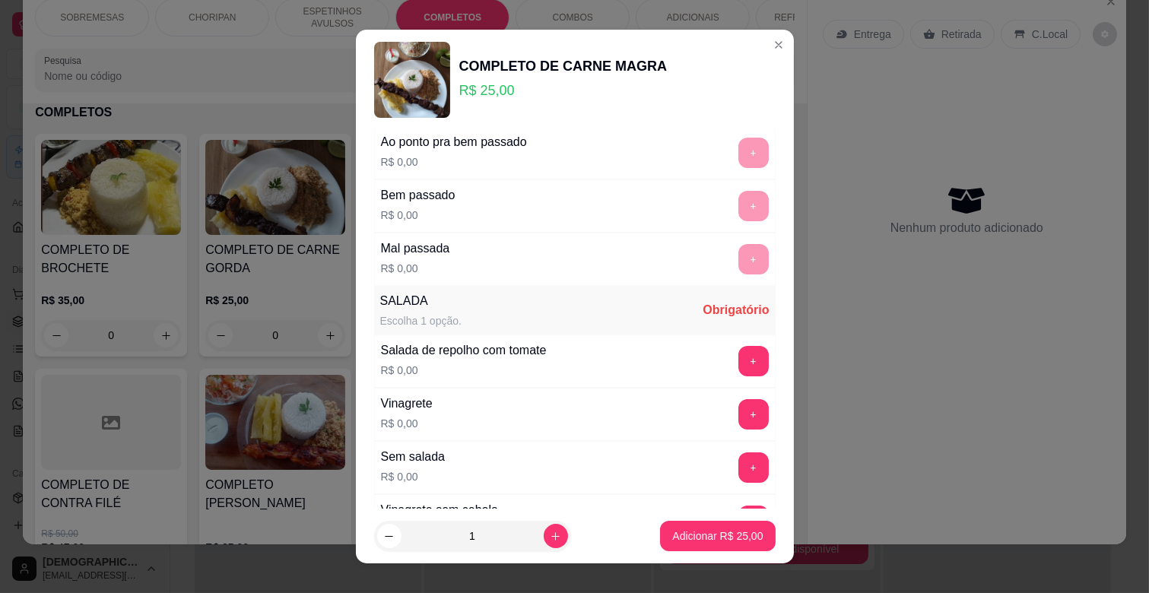
scroll to position [253, 0]
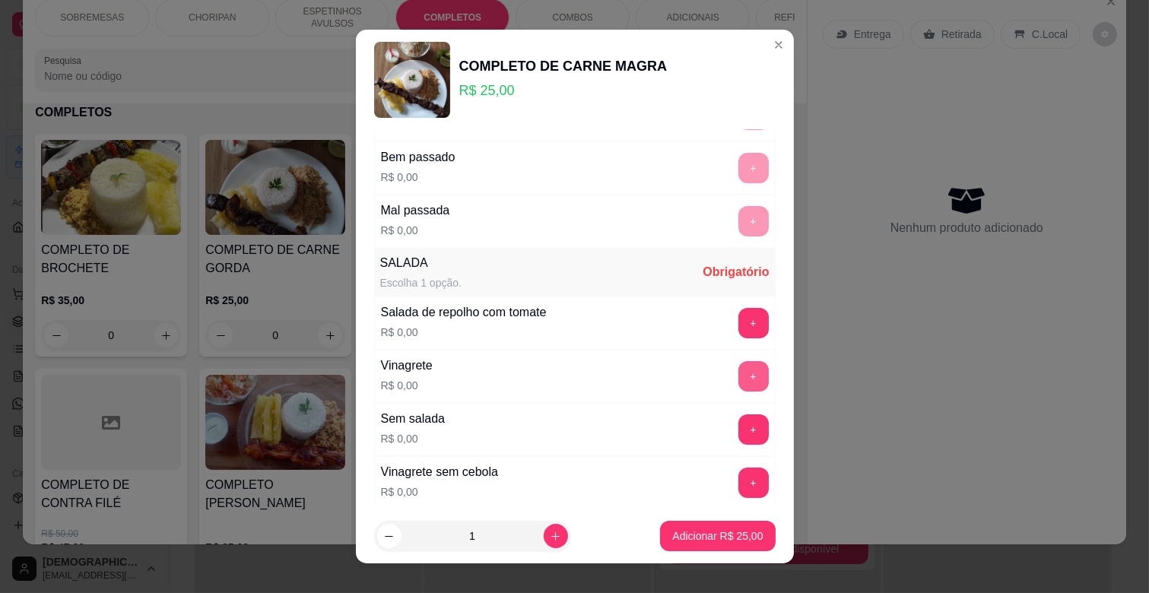
click at [738, 371] on button "+" at bounding box center [753, 376] width 30 height 30
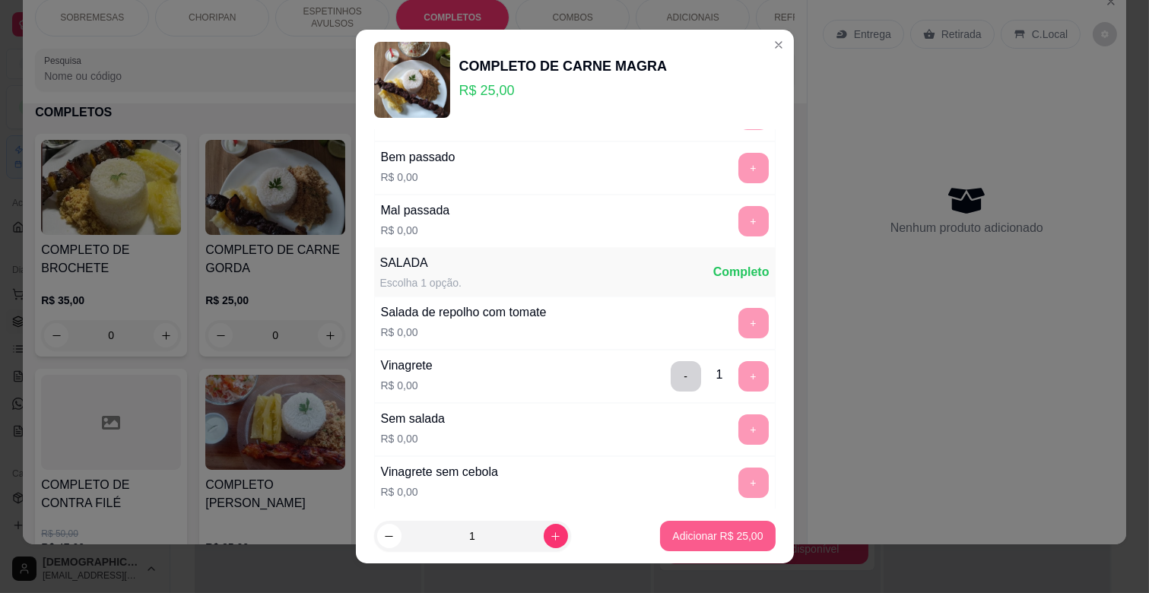
click at [697, 543] on p "Adicionar R$ 25,00" at bounding box center [717, 535] width 90 height 15
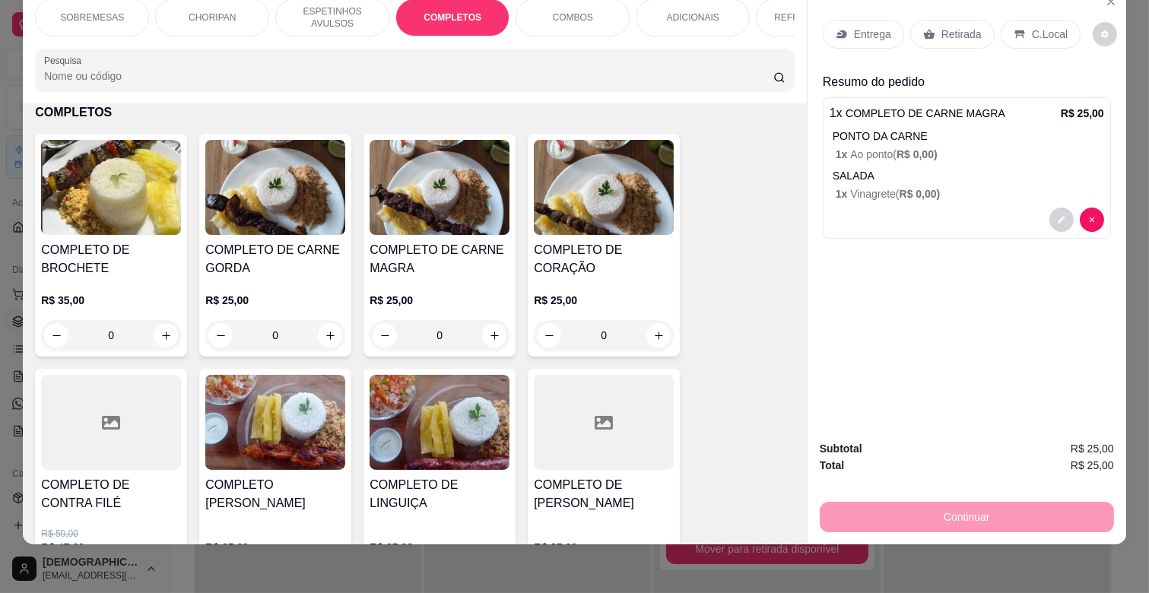
click at [341, 10] on p "ESPETINHOS AVULSOS" at bounding box center [332, 17] width 88 height 24
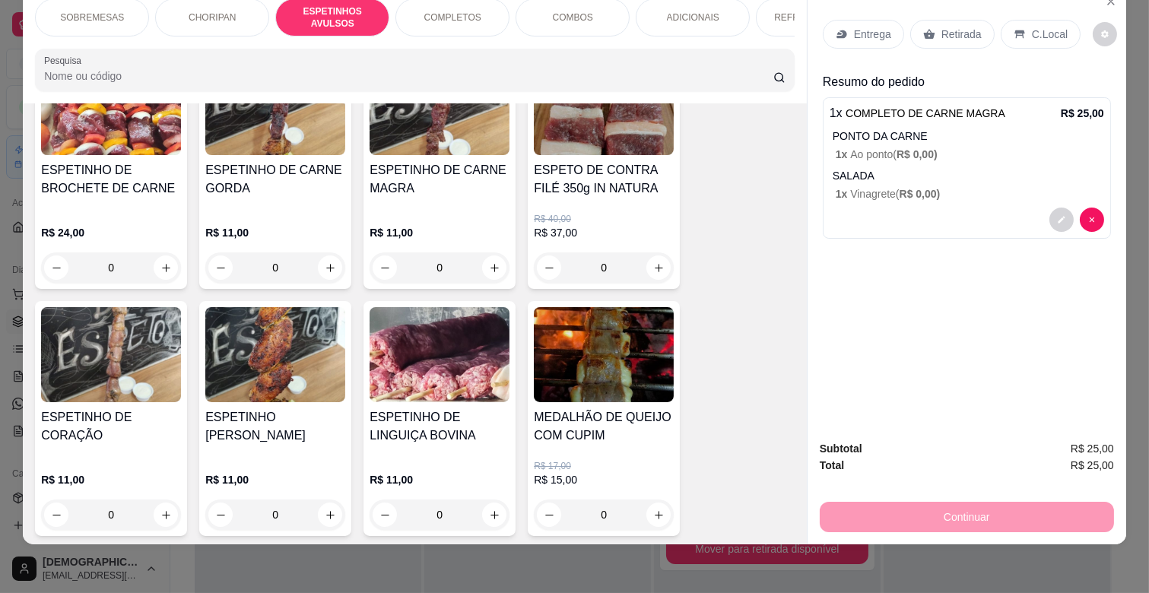
scroll to position [762, 0]
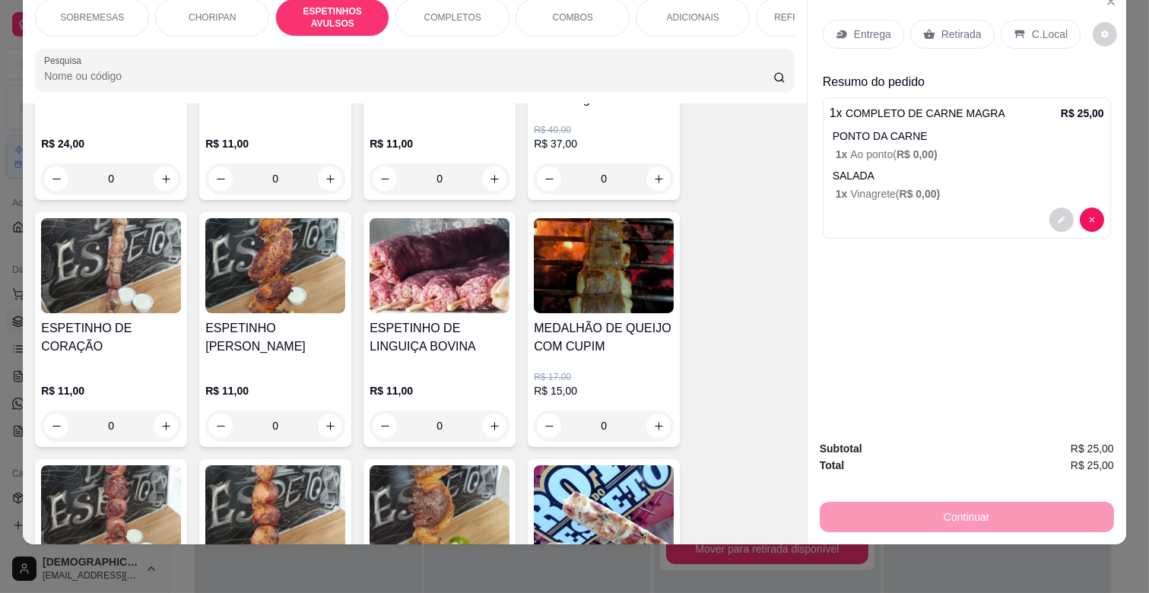
click at [319, 421] on div "0" at bounding box center [275, 426] width 140 height 30
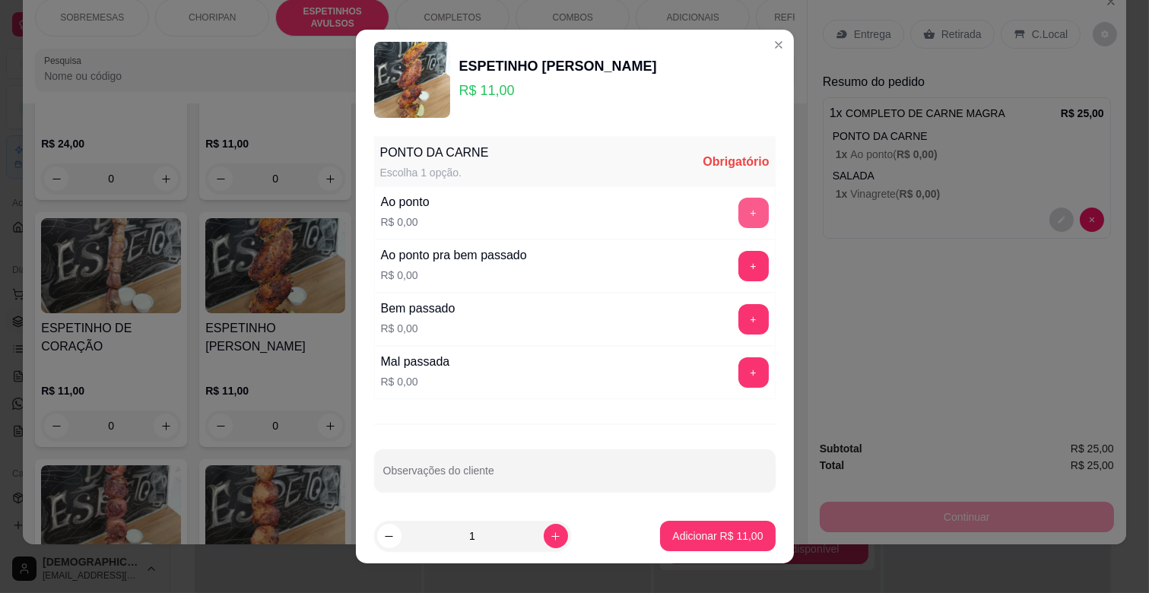
click at [738, 205] on button "+" at bounding box center [753, 213] width 30 height 30
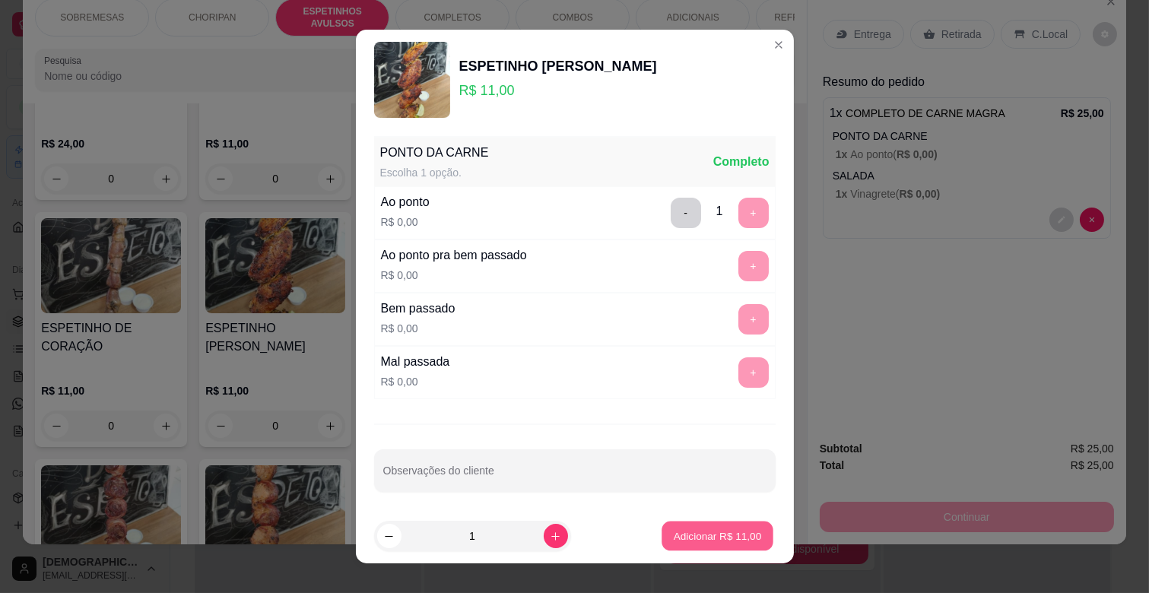
click at [712, 526] on button "Adicionar R$ 11,00" at bounding box center [718, 537] width 112 height 30
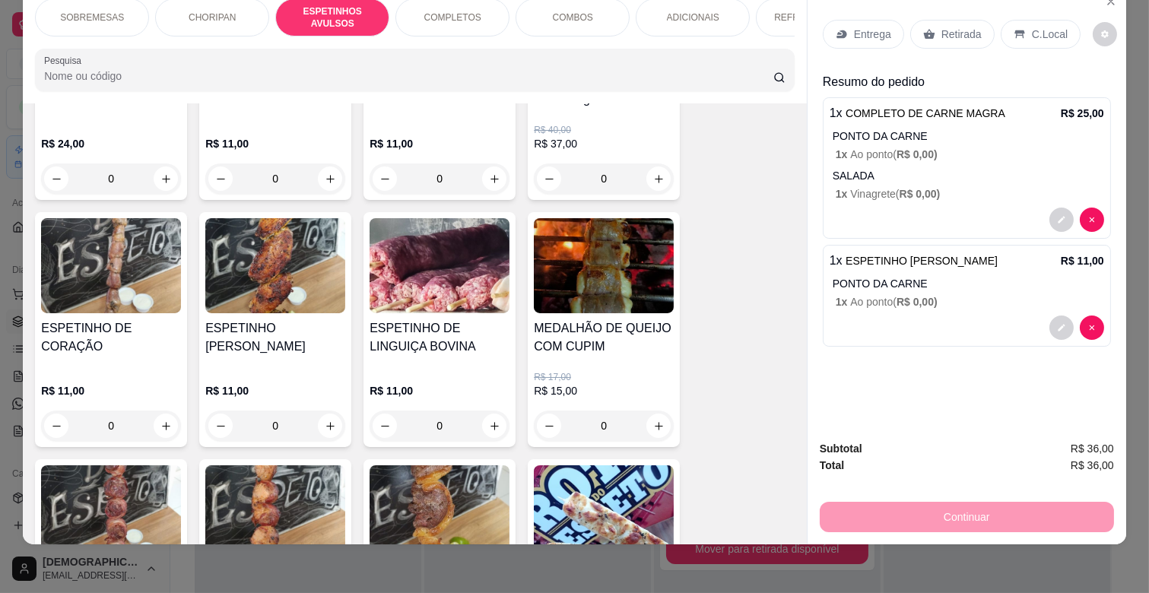
click at [760, 8] on div "REFRIGERANTES" at bounding box center [813, 17] width 114 height 38
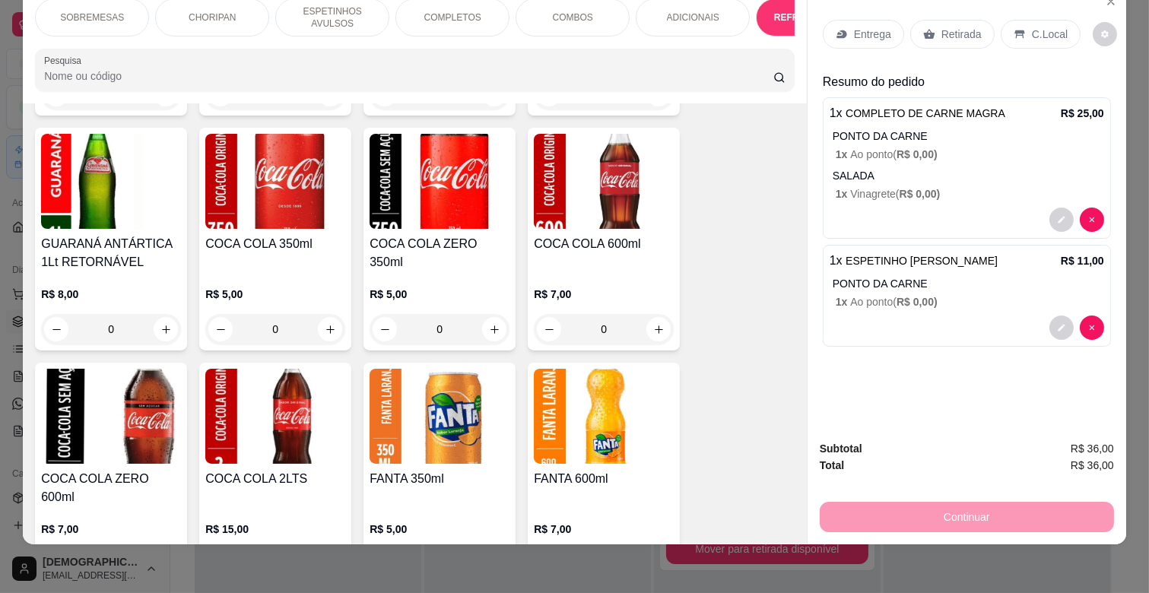
scroll to position [3667, 0]
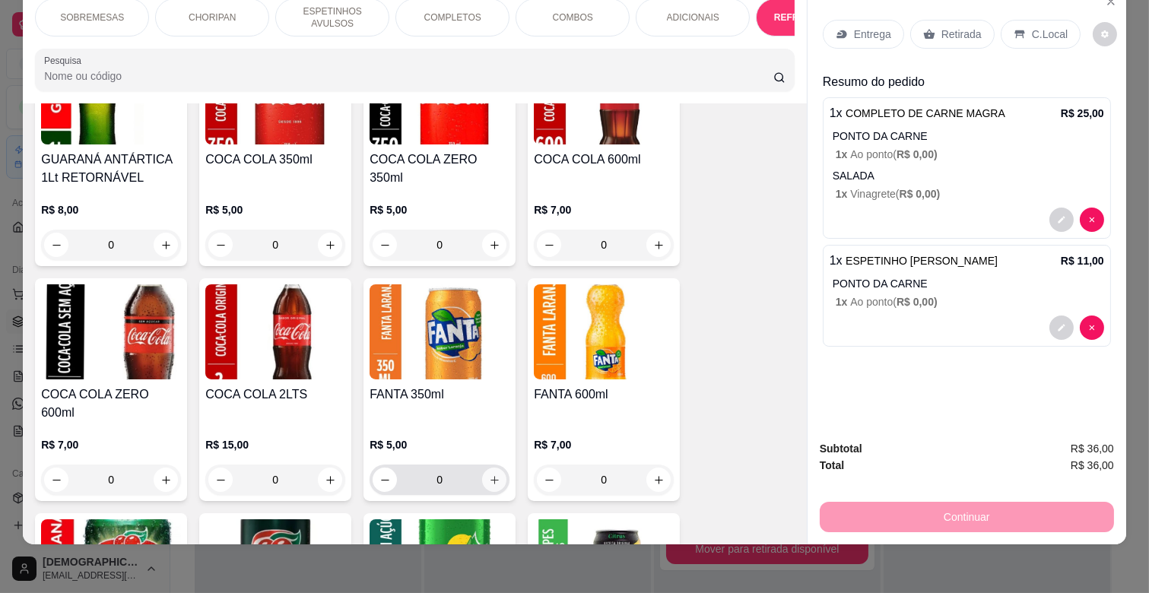
click at [483, 468] on button "increase-product-quantity" at bounding box center [494, 480] width 24 height 24
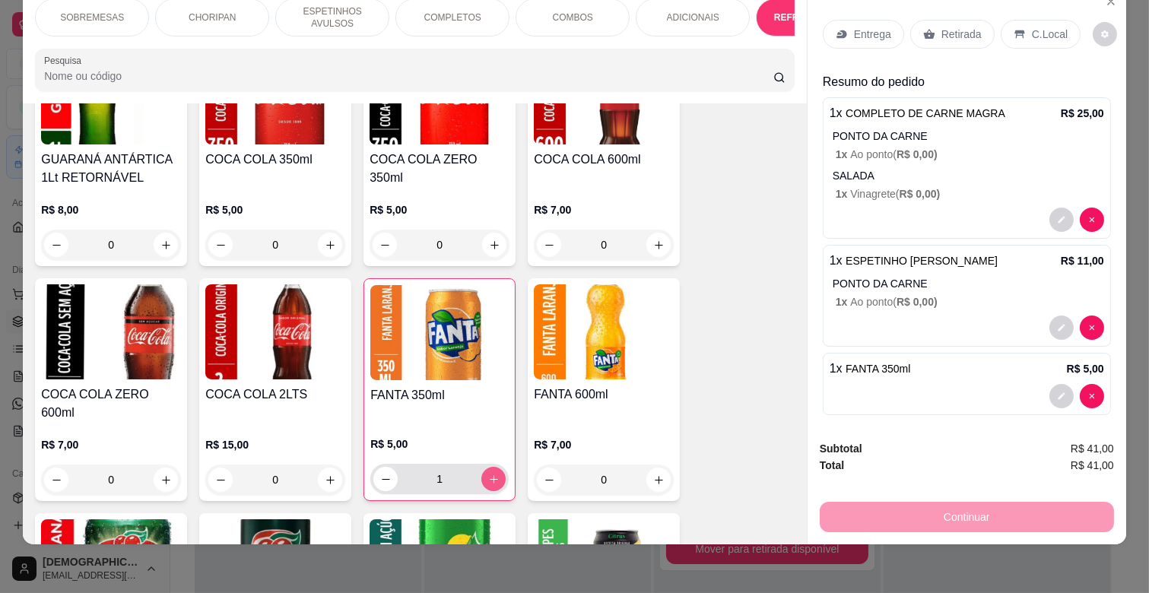
type input "1"
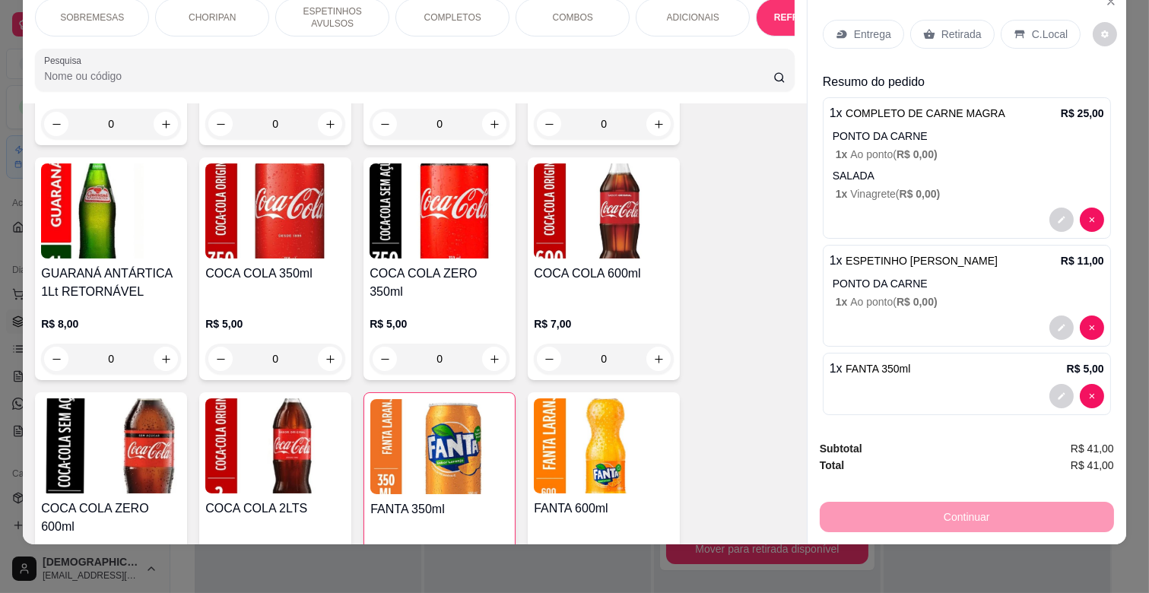
scroll to position [3414, 0]
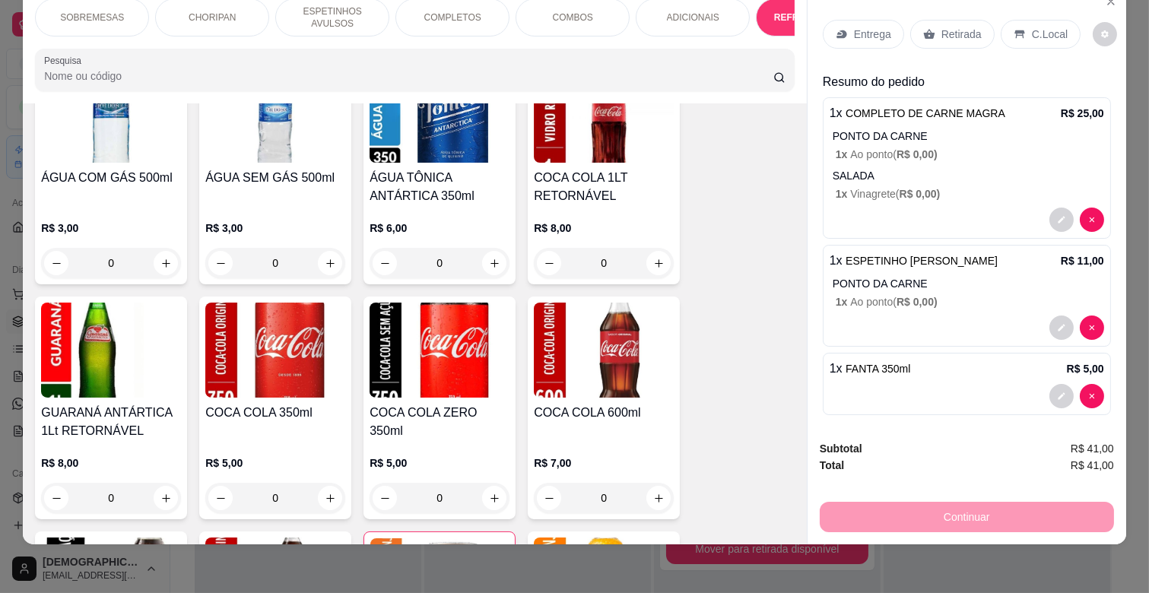
click at [837, 28] on icon at bounding box center [842, 34] width 12 height 12
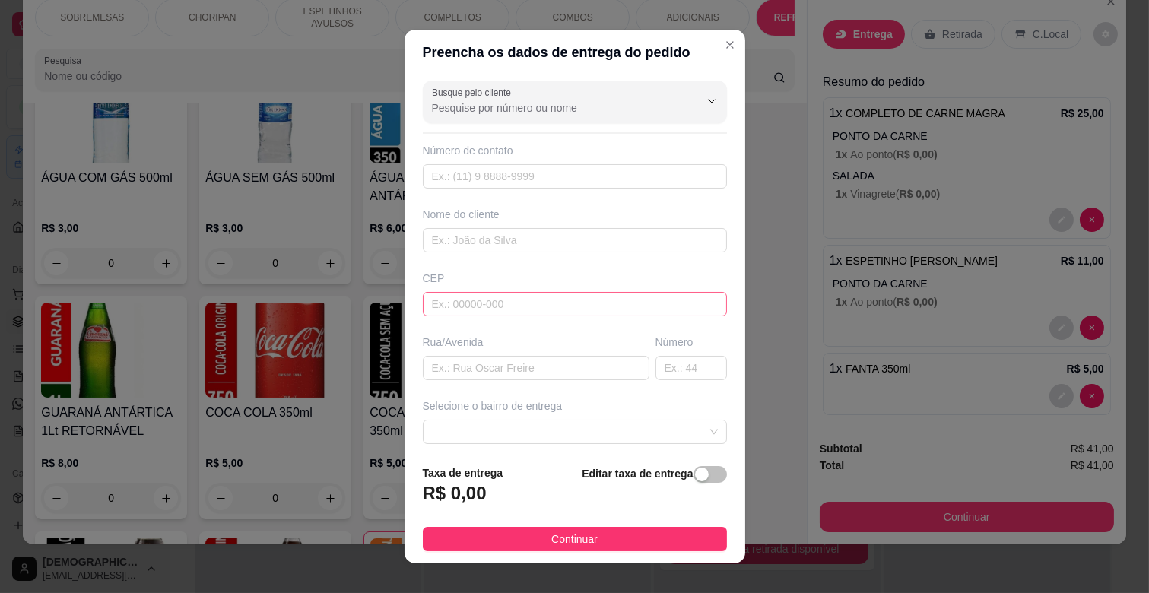
scroll to position [0, 0]
click at [556, 113] on input "Busque pelo cliente" at bounding box center [553, 108] width 243 height 15
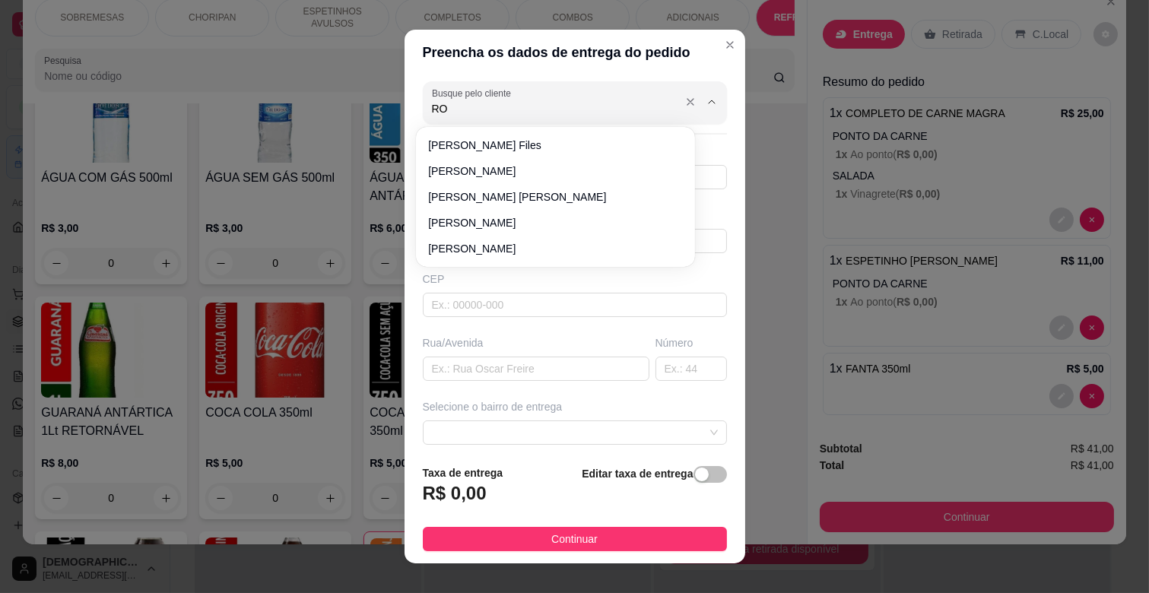
type input "R"
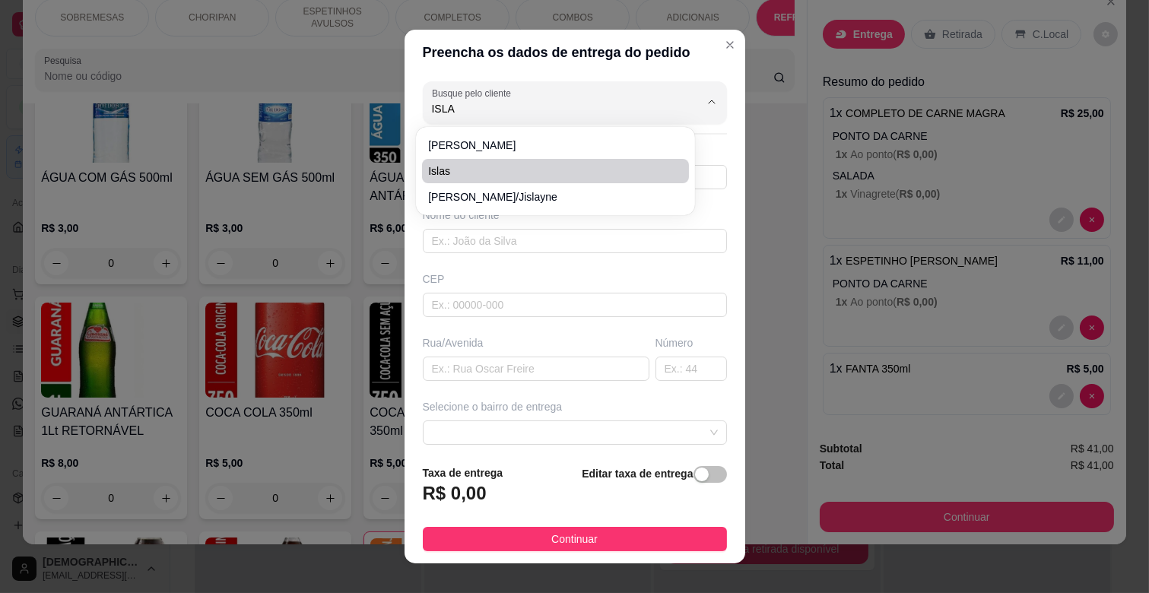
click at [456, 170] on span "Islas" at bounding box center [547, 170] width 239 height 15
type input "Islas"
type input "67991323706"
type input "Islas"
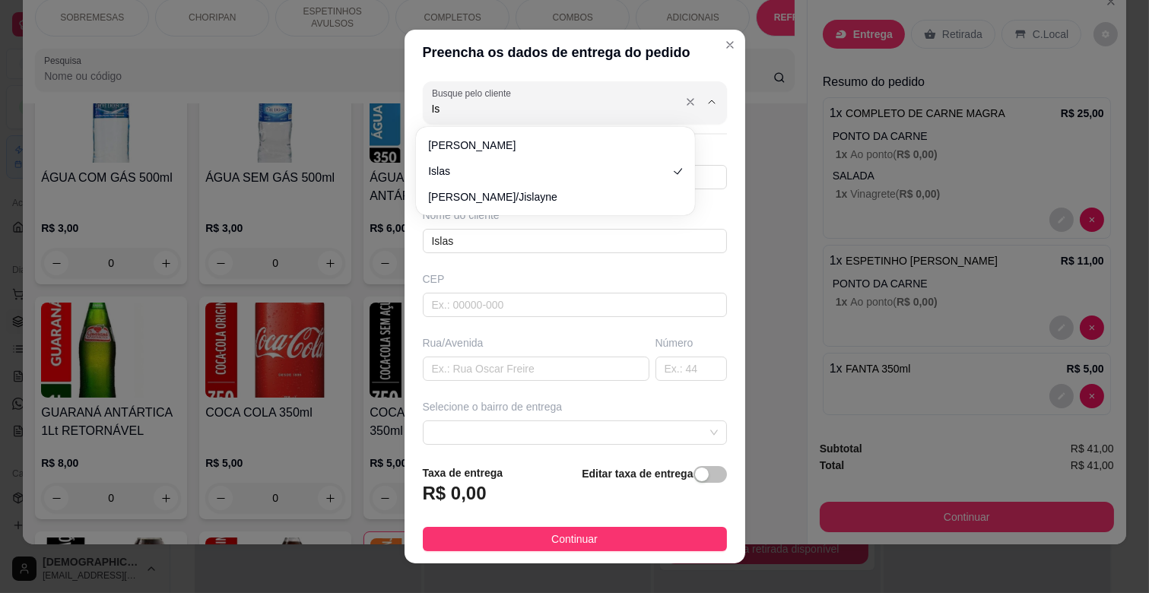
type input "I"
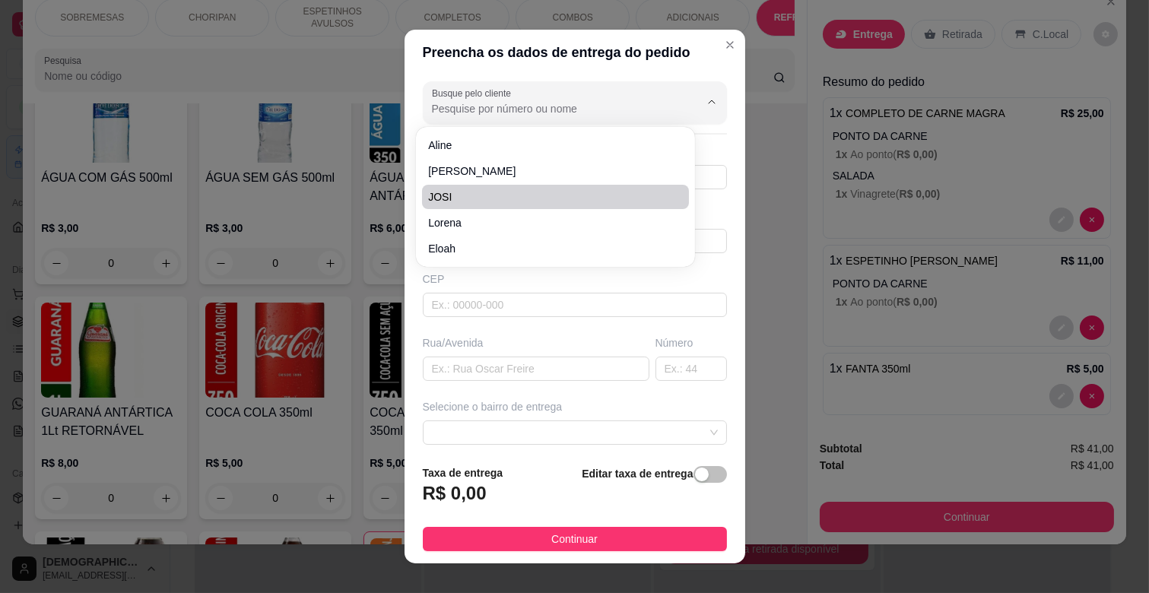
click at [598, 271] on div "CEP" at bounding box center [575, 278] width 304 height 15
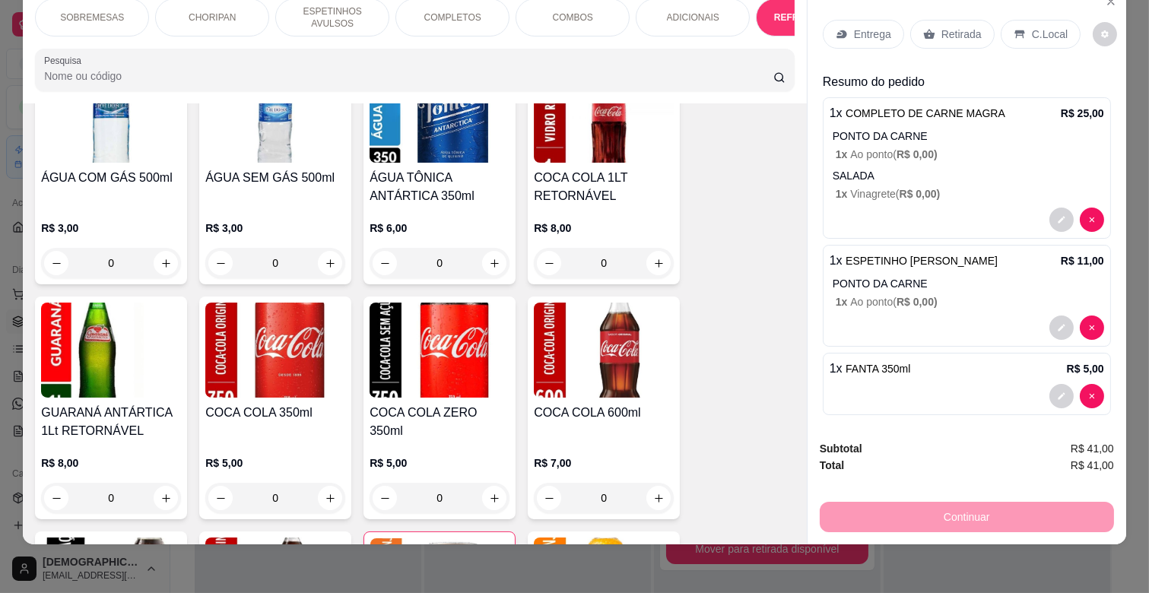
click at [869, 27] on p "Entrega" at bounding box center [872, 34] width 37 height 15
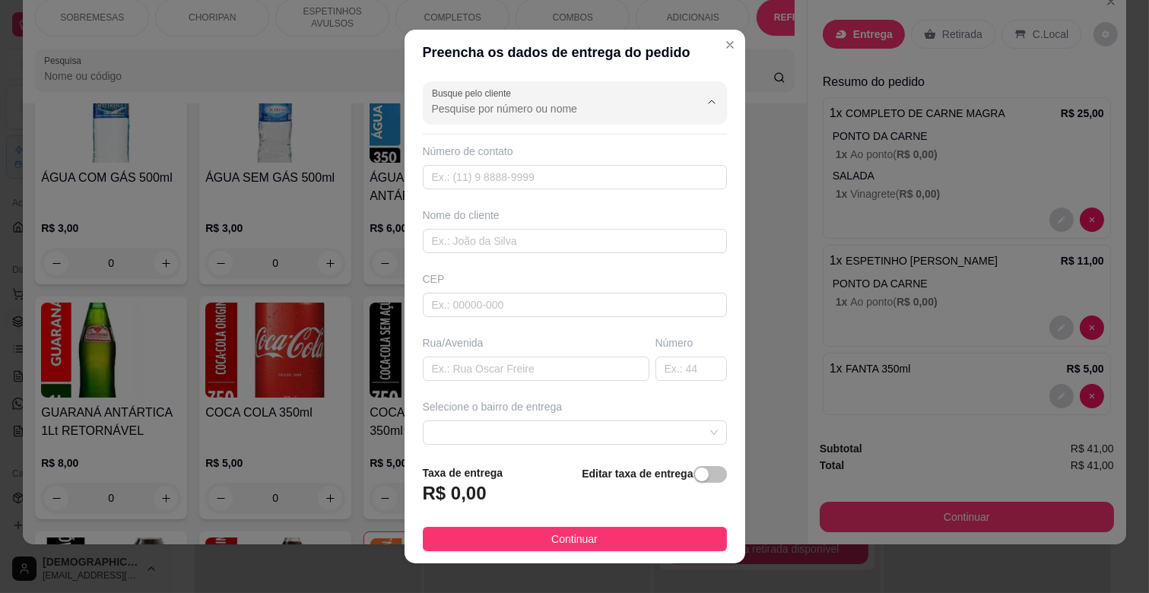
click at [525, 104] on input "Busque pelo cliente" at bounding box center [553, 108] width 243 height 15
type input "Y"
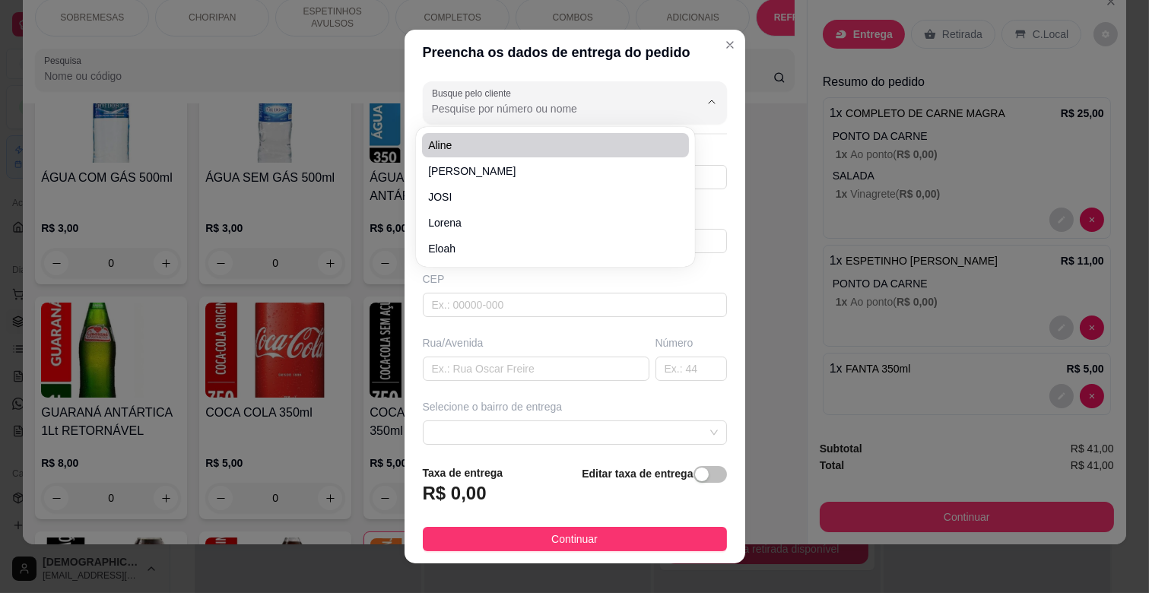
click at [595, 103] on input "Busque pelo cliente" at bounding box center [553, 108] width 243 height 15
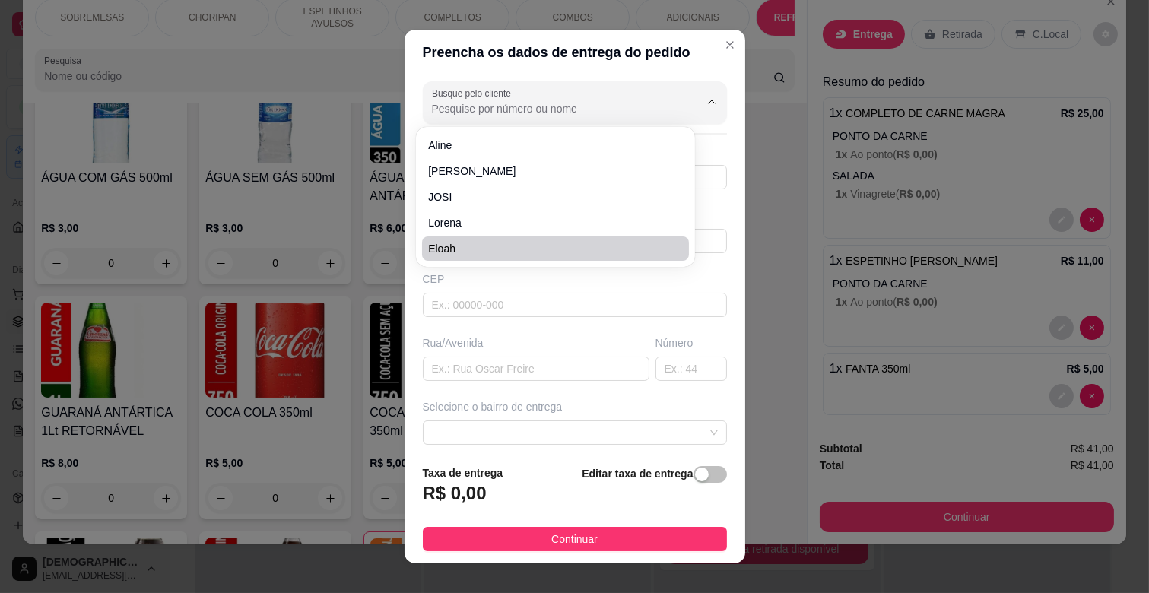
click at [555, 353] on div "Rua/Avenida" at bounding box center [536, 358] width 233 height 46
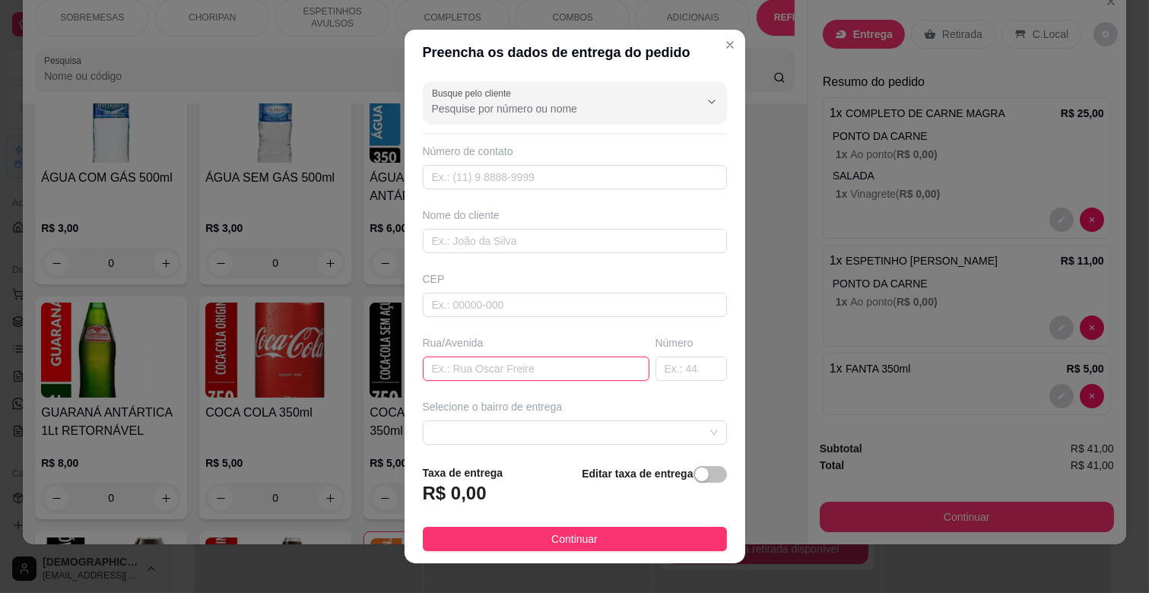
click at [490, 360] on input "text" at bounding box center [536, 369] width 227 height 24
type input "RUA MINISTRO [PERSON_NAME]"
click at [658, 366] on input "text" at bounding box center [690, 369] width 71 height 24
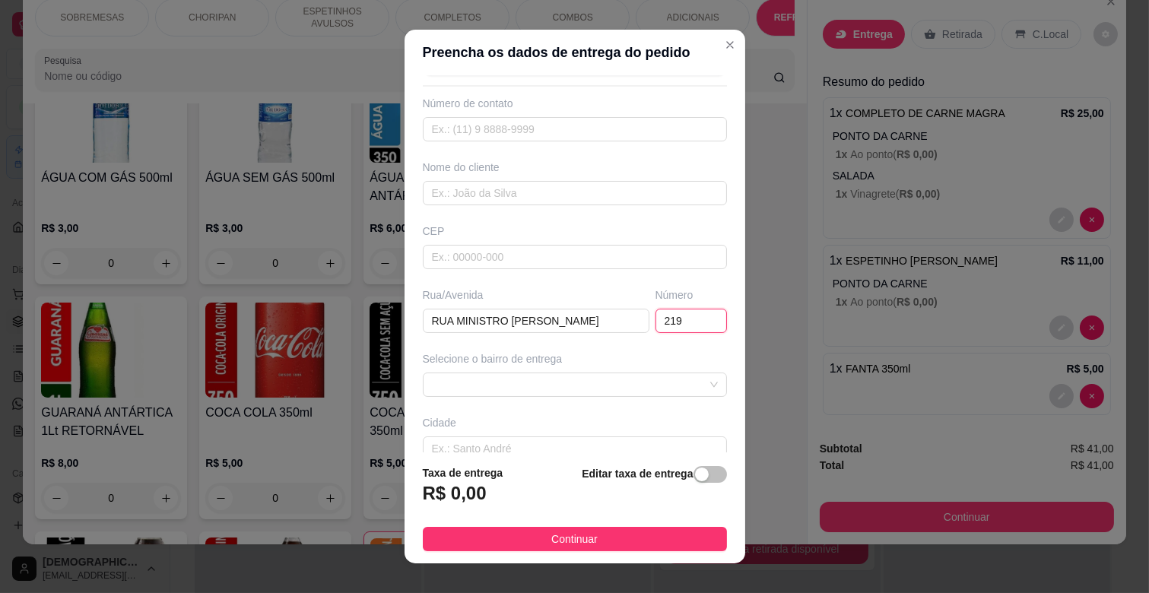
scroll to position [84, 0]
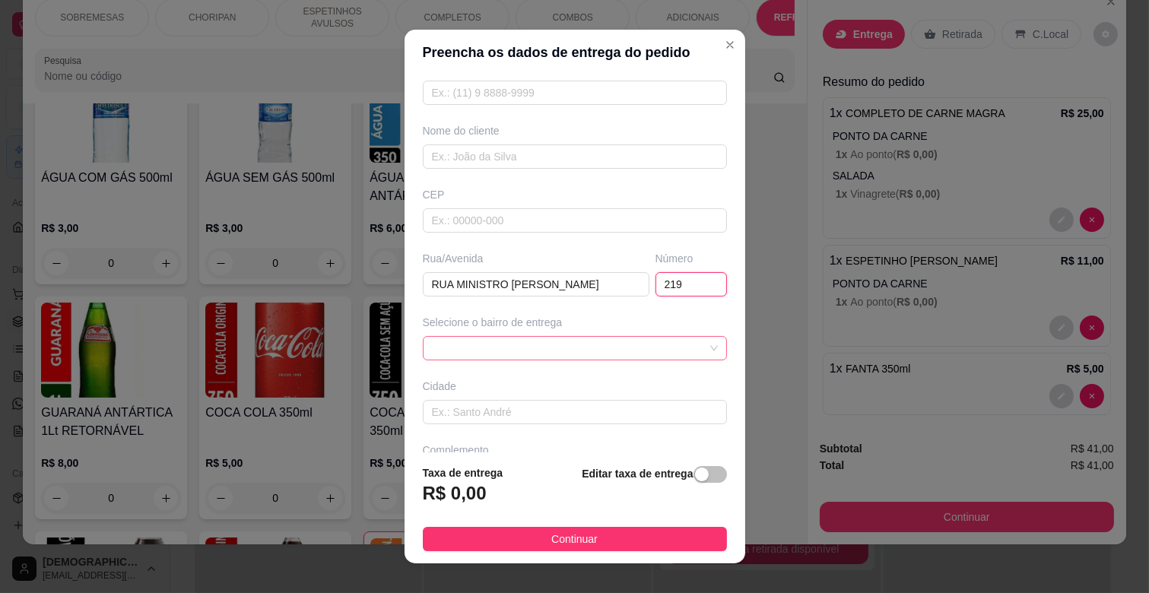
click at [602, 340] on span at bounding box center [575, 348] width 286 height 23
type input "219"
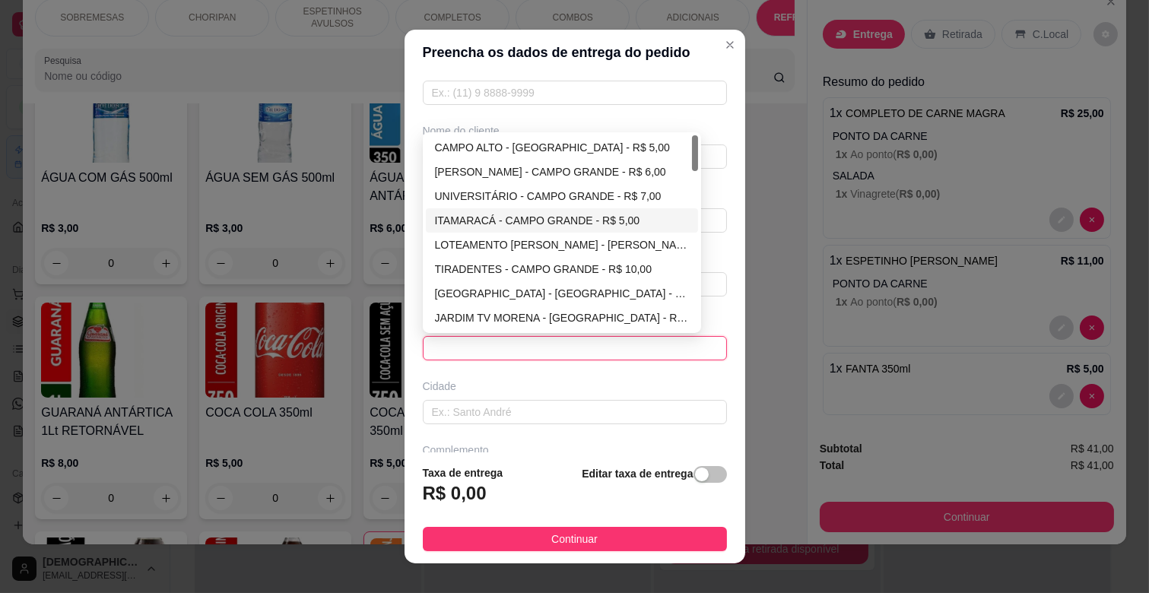
click at [529, 219] on div "ITAMARACÁ - CAMPO GRANDE - R$ 5,00" at bounding box center [562, 220] width 255 height 17
type input "CAMPO GRANDE"
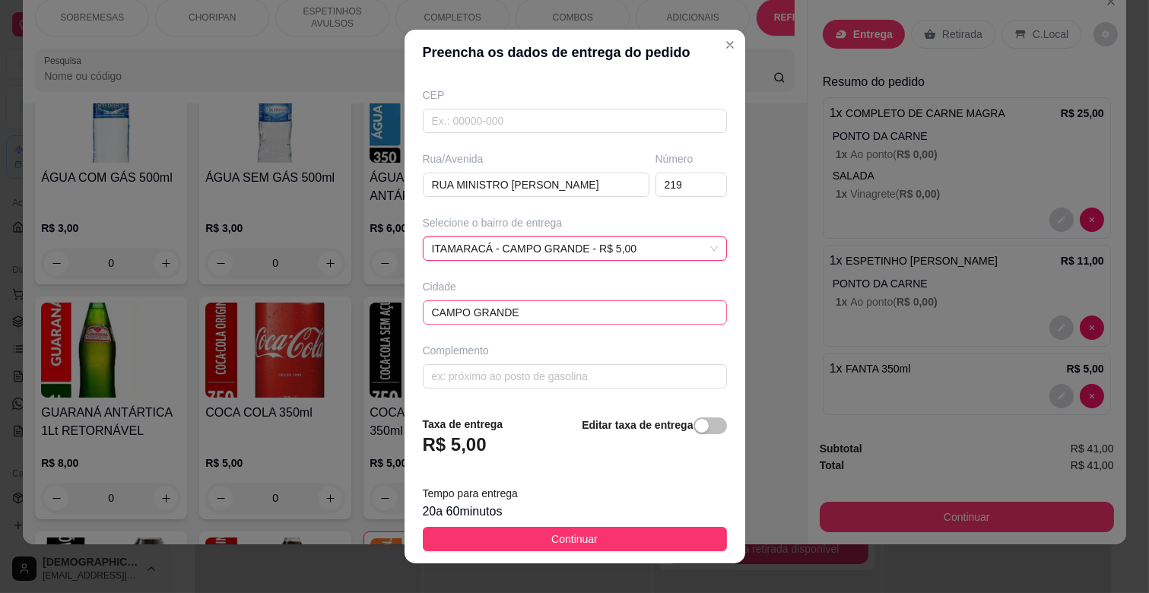
scroll to position [19, 0]
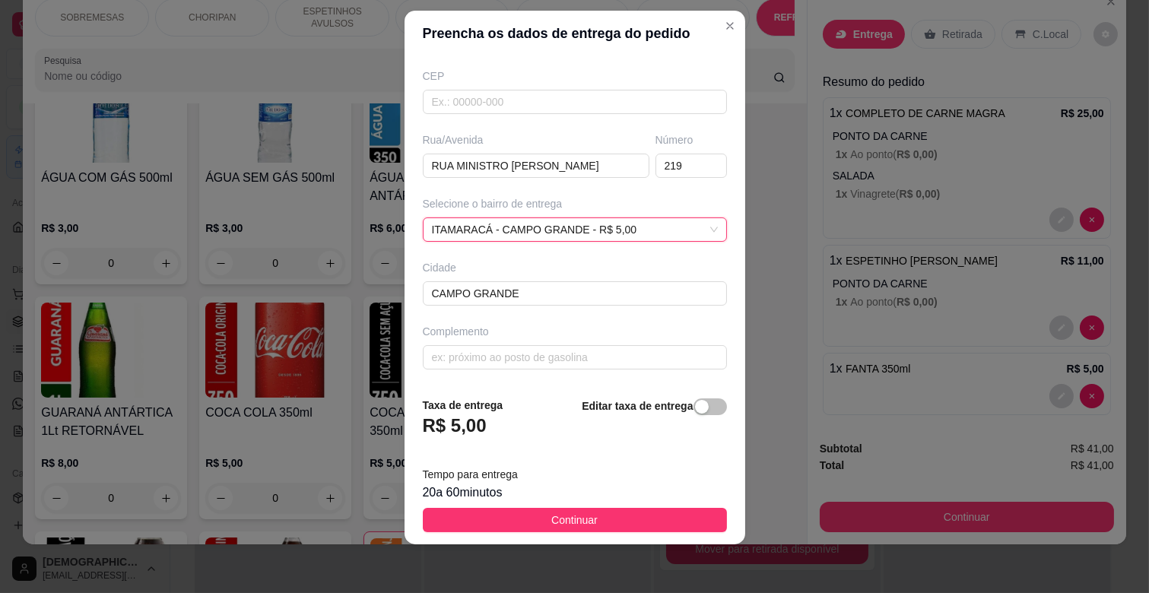
click at [586, 261] on div "Cidade" at bounding box center [575, 267] width 304 height 15
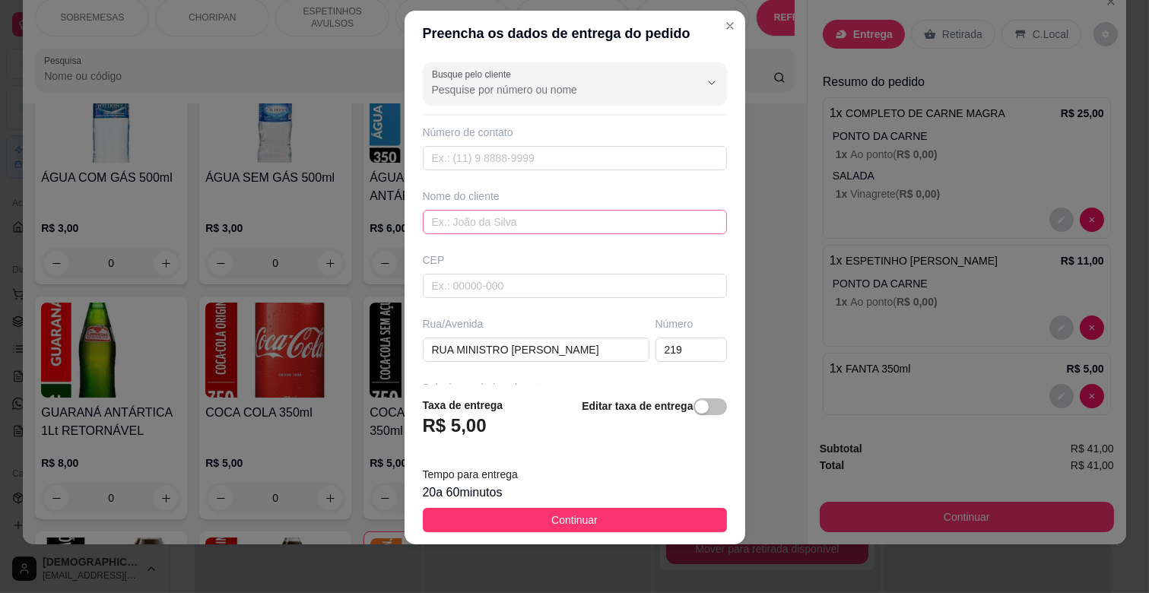
scroll to position [0, 0]
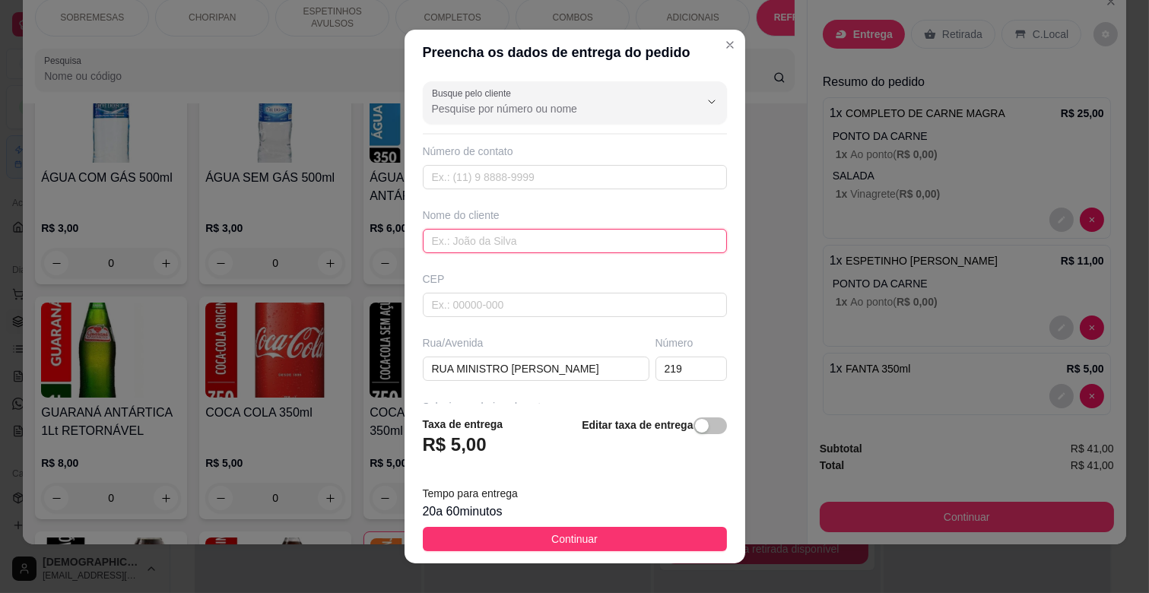
click at [499, 243] on input "text" at bounding box center [575, 241] width 304 height 24
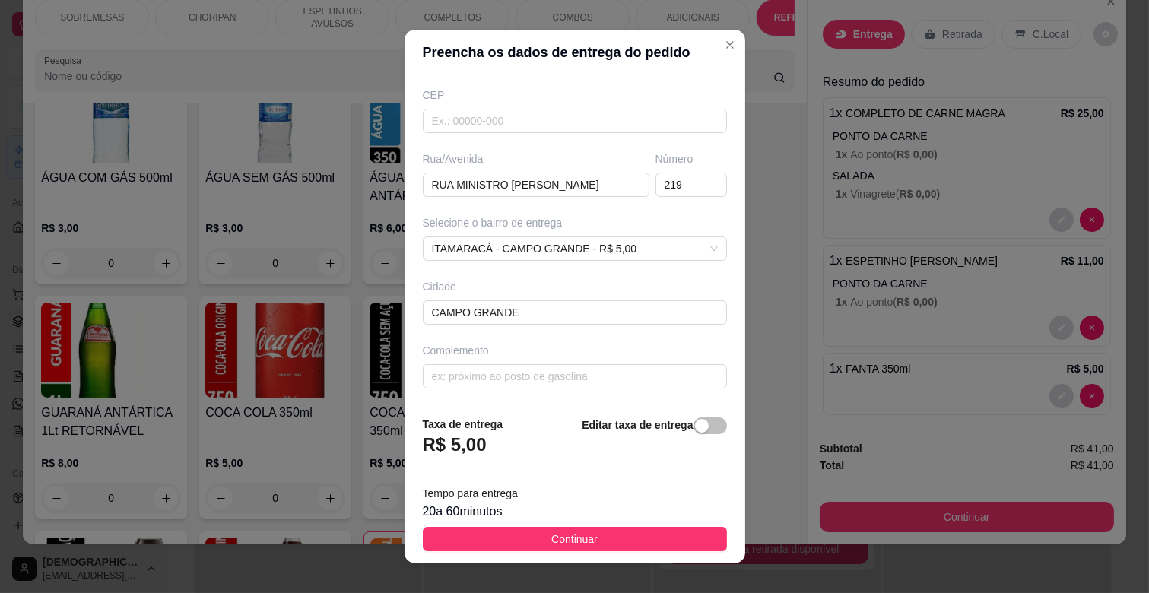
scroll to position [185, 0]
type input "YSLA"
click at [492, 377] on input "text" at bounding box center [575, 376] width 304 height 24
type input "CAMINHAO PARADO"
click at [521, 284] on div "Cidade" at bounding box center [575, 286] width 304 height 15
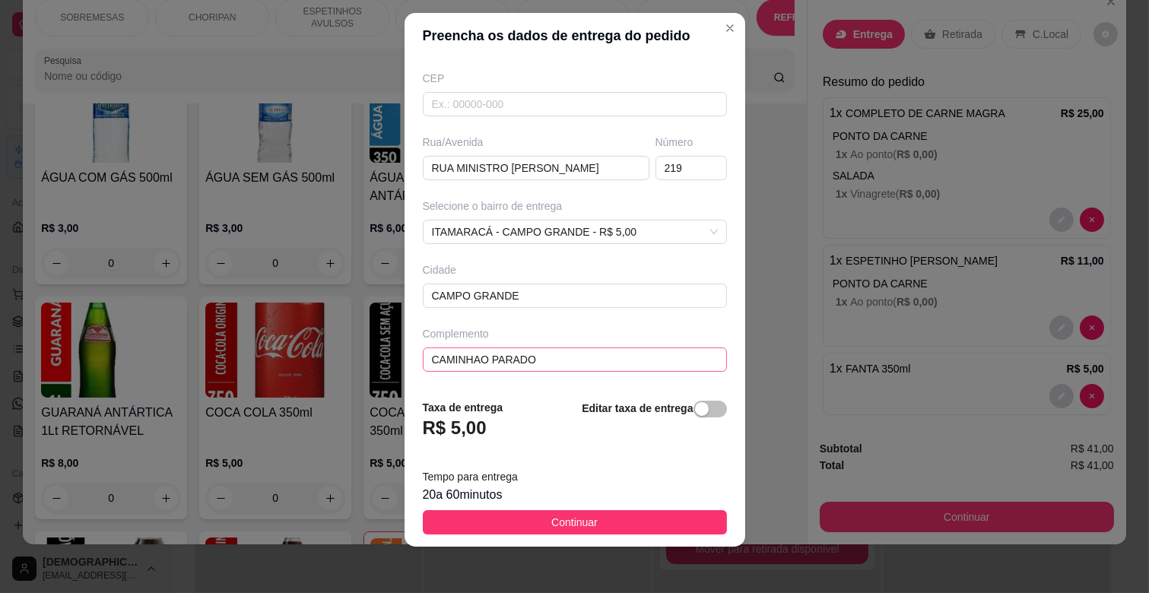
scroll to position [19, 0]
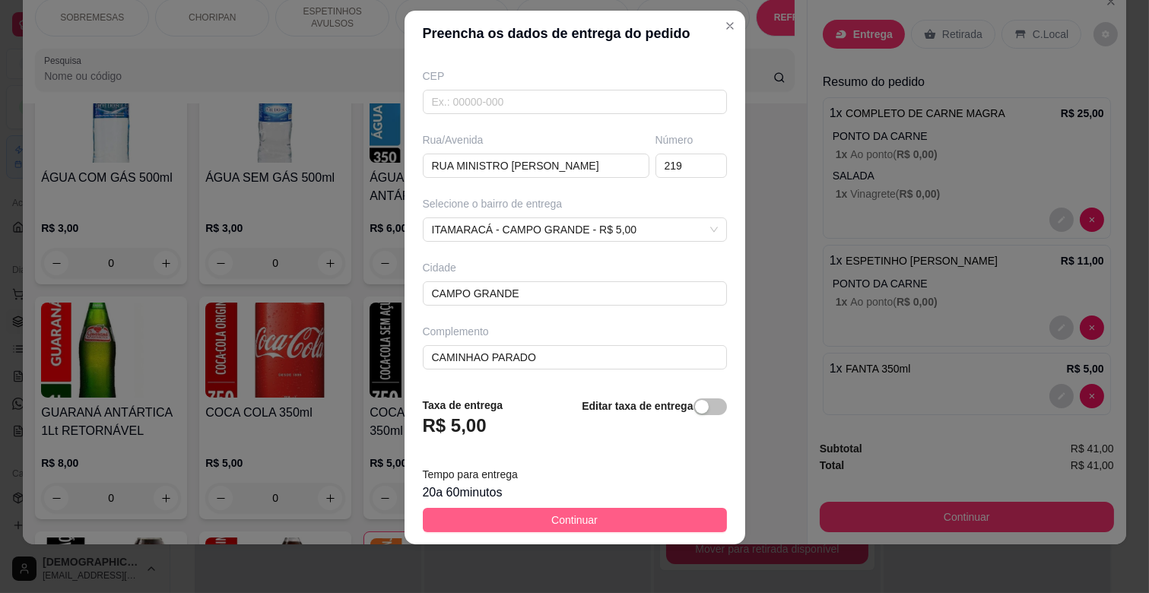
click at [586, 519] on button "Continuar" at bounding box center [575, 520] width 304 height 24
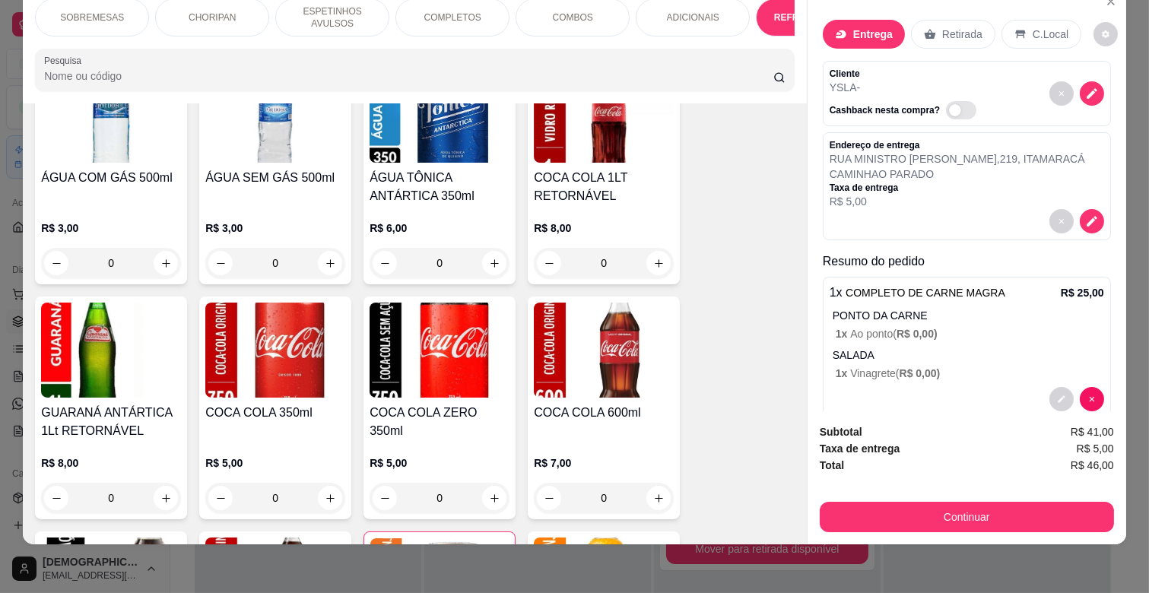
click at [424, 11] on p "COMPLETOS" at bounding box center [452, 17] width 57 height 12
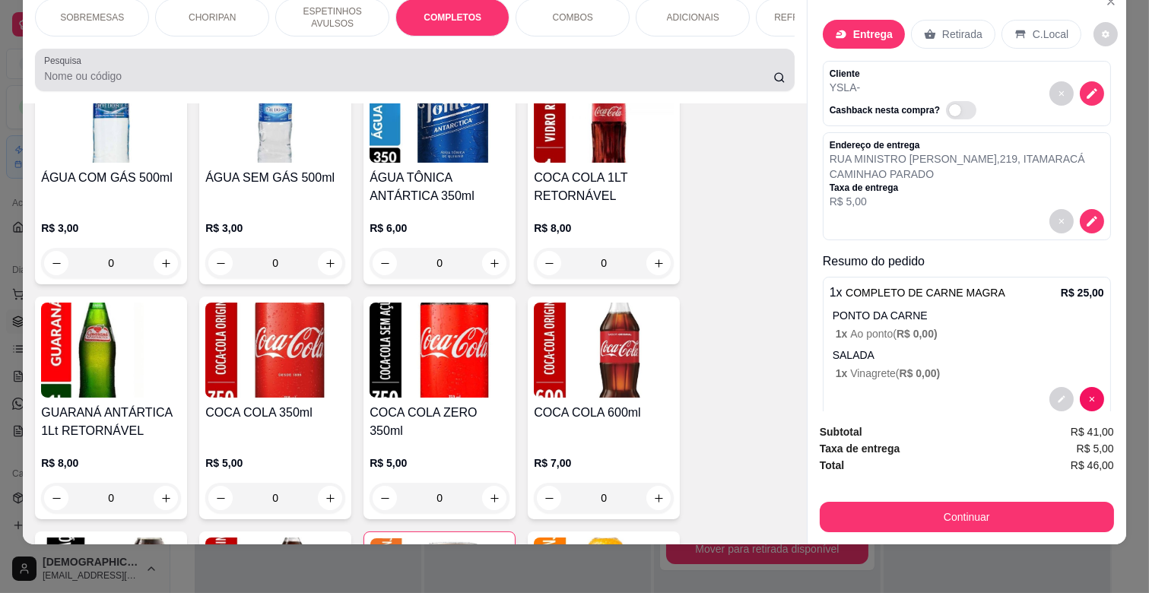
scroll to position [1600, 0]
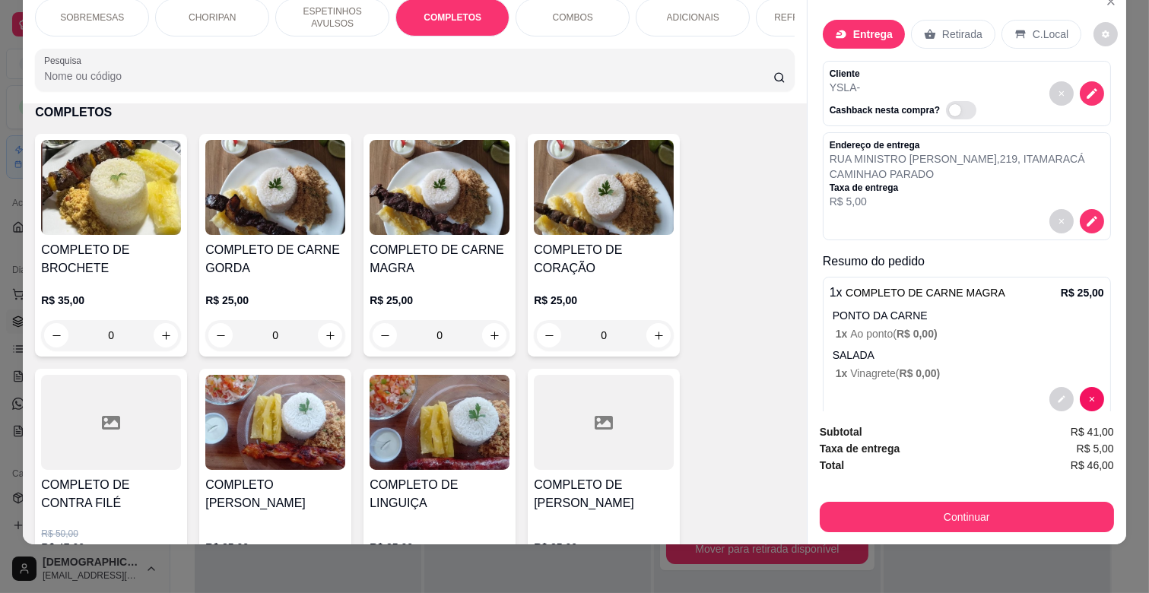
click at [432, 280] on div "R$ 25,00 0" at bounding box center [439, 313] width 140 height 73
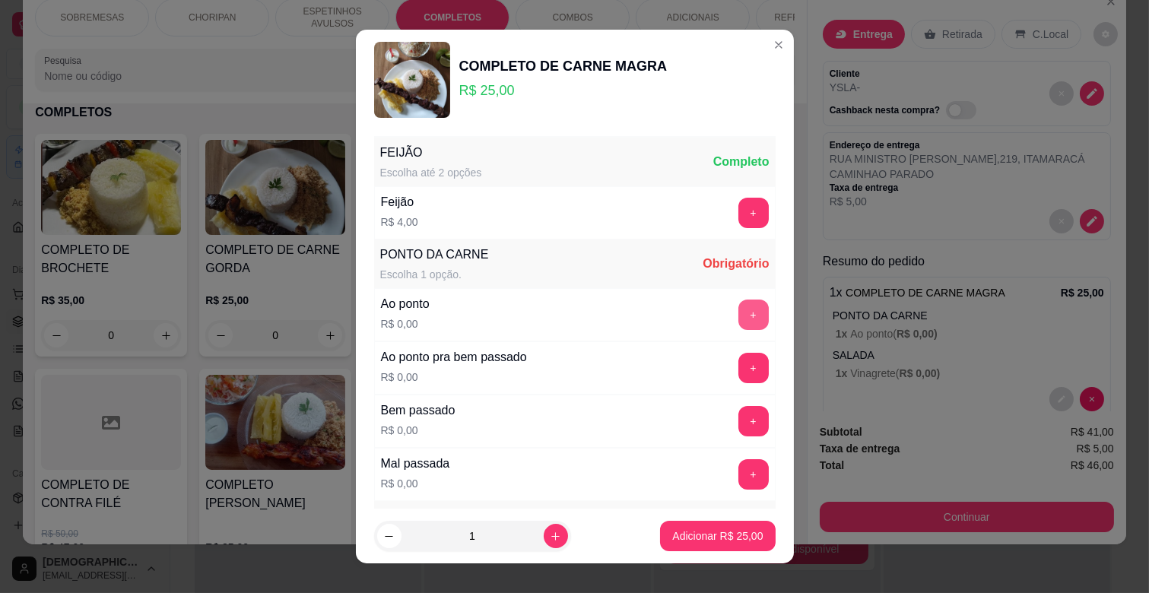
click at [738, 317] on button "+" at bounding box center [753, 315] width 30 height 30
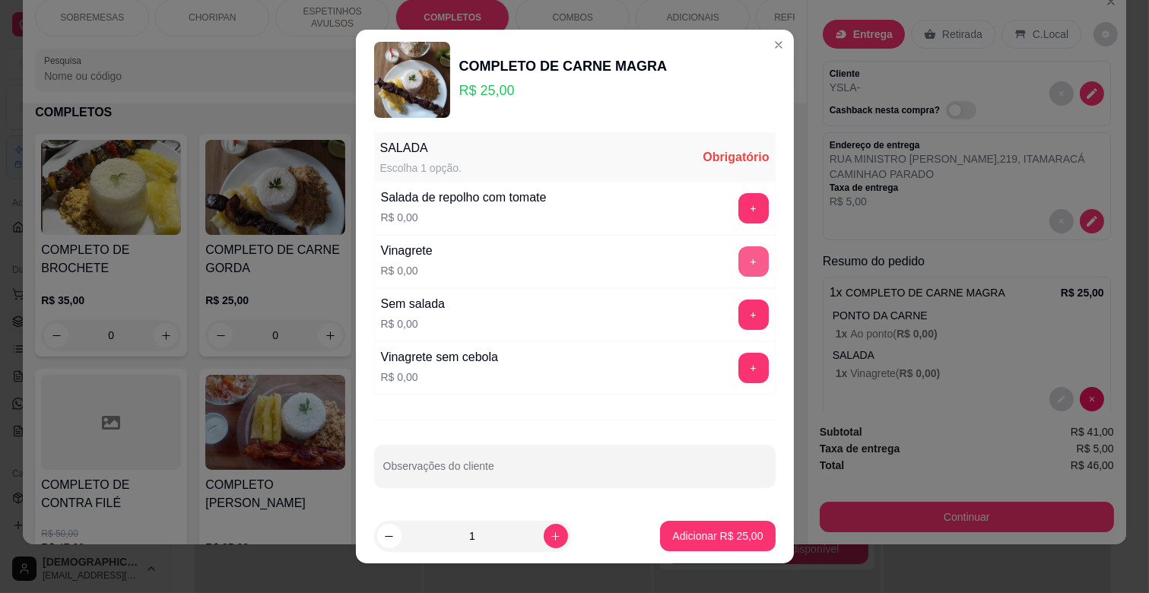
click at [738, 260] on button "+" at bounding box center [753, 261] width 30 height 30
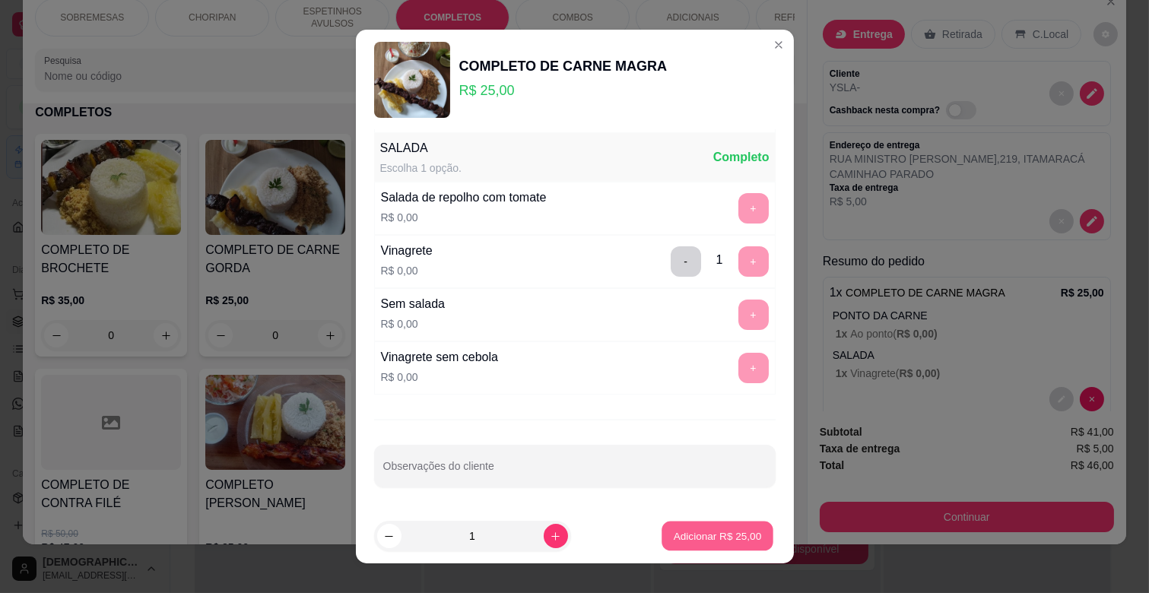
click at [723, 541] on p "Adicionar R$ 25,00" at bounding box center [718, 535] width 88 height 14
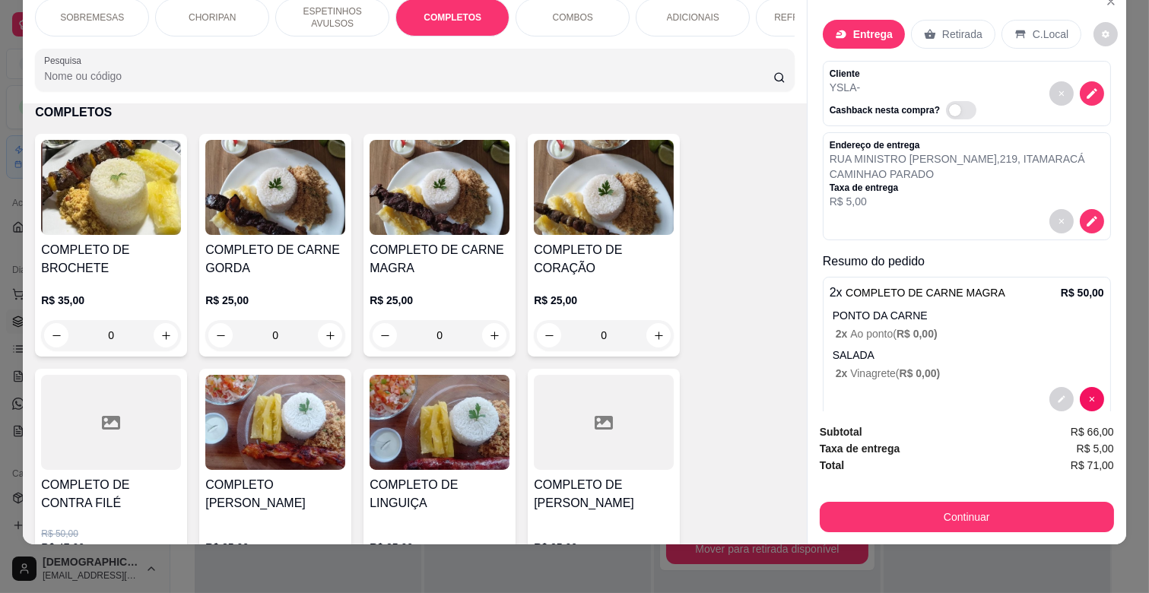
click at [350, 11] on p "ESPETINHOS AVULSOS" at bounding box center [332, 17] width 88 height 24
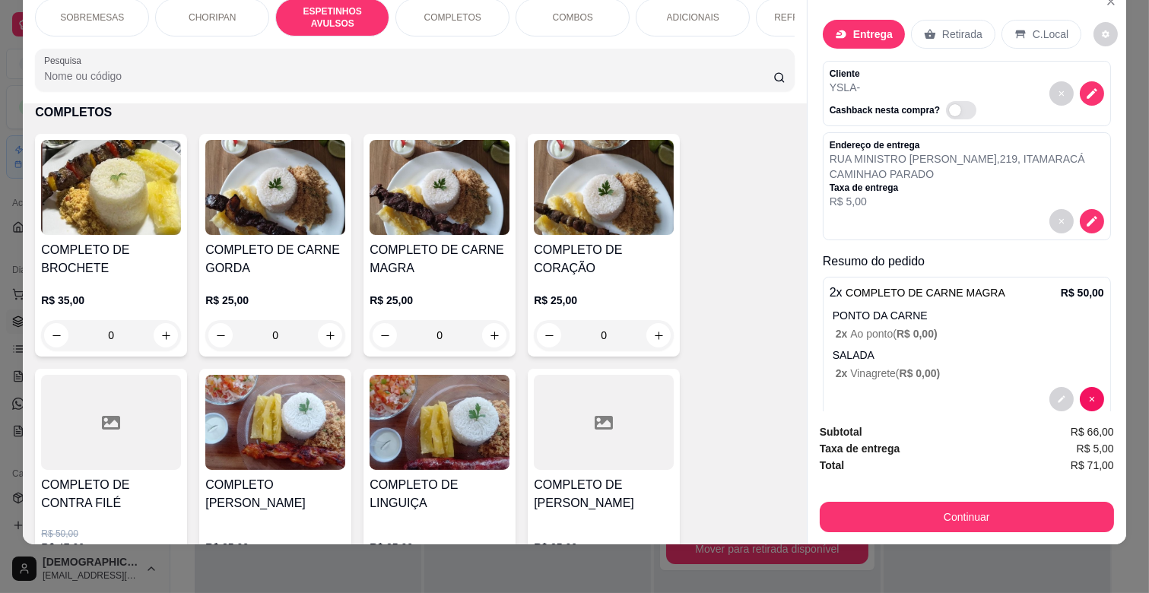
scroll to position [593, 0]
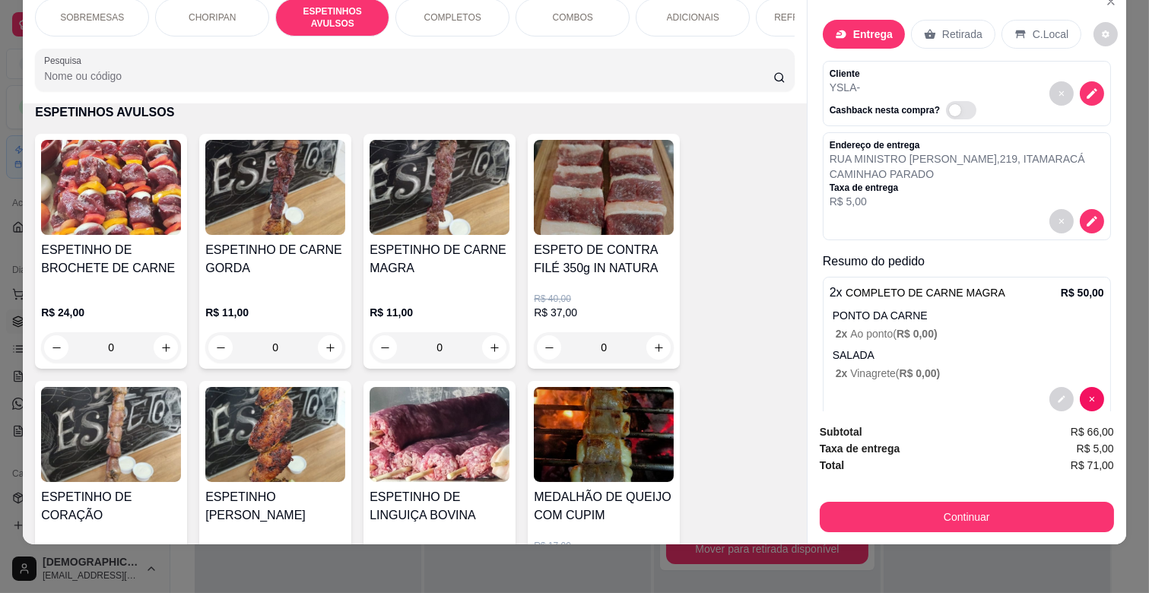
click at [449, 263] on h4 "ESPETINHO DE CARNE MAGRA" at bounding box center [439, 259] width 140 height 36
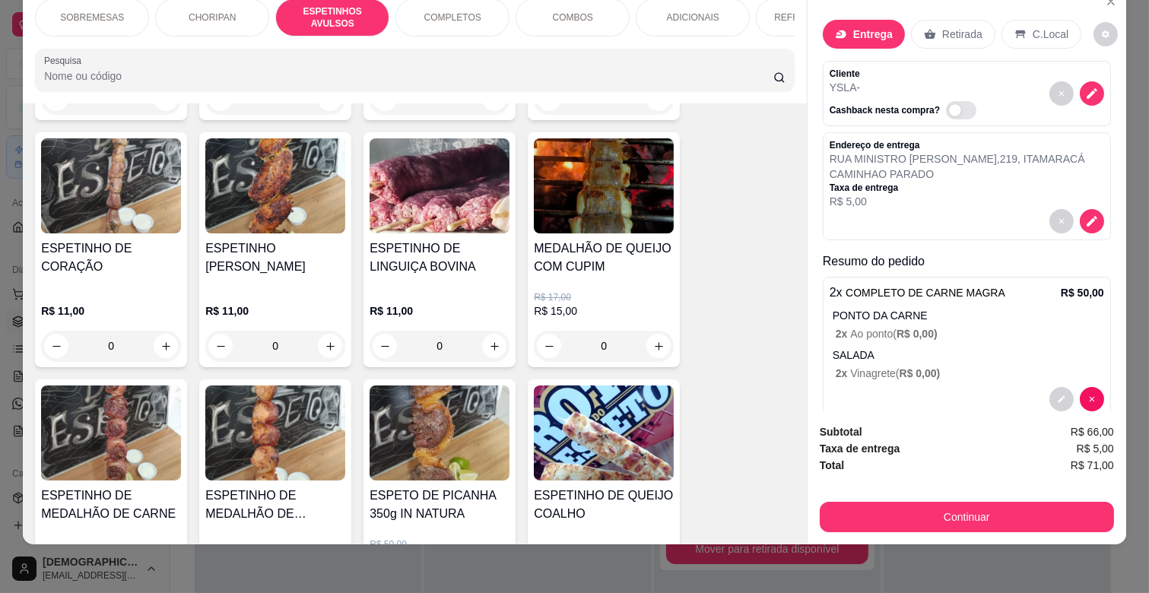
scroll to position [846, 0]
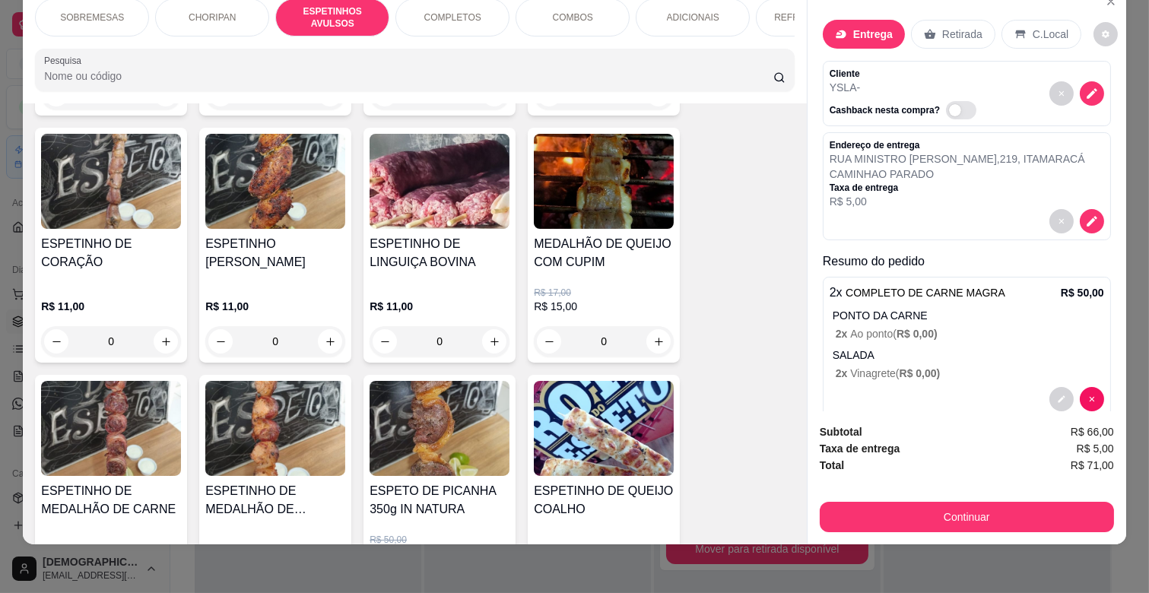
click at [310, 226] on img at bounding box center [275, 181] width 140 height 95
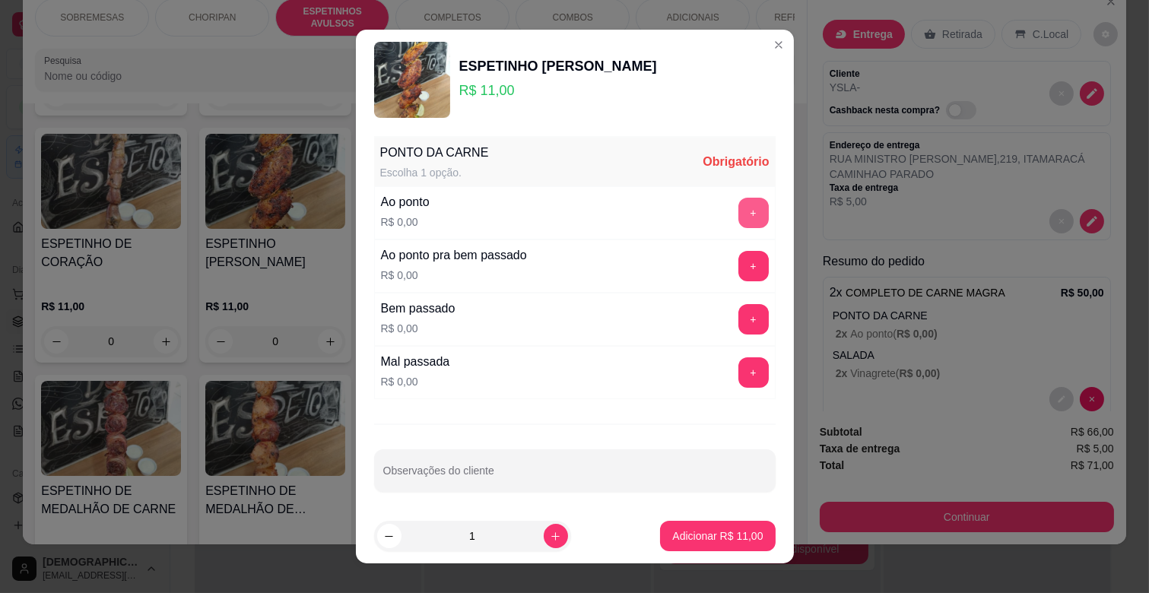
click at [738, 214] on button "+" at bounding box center [753, 213] width 30 height 30
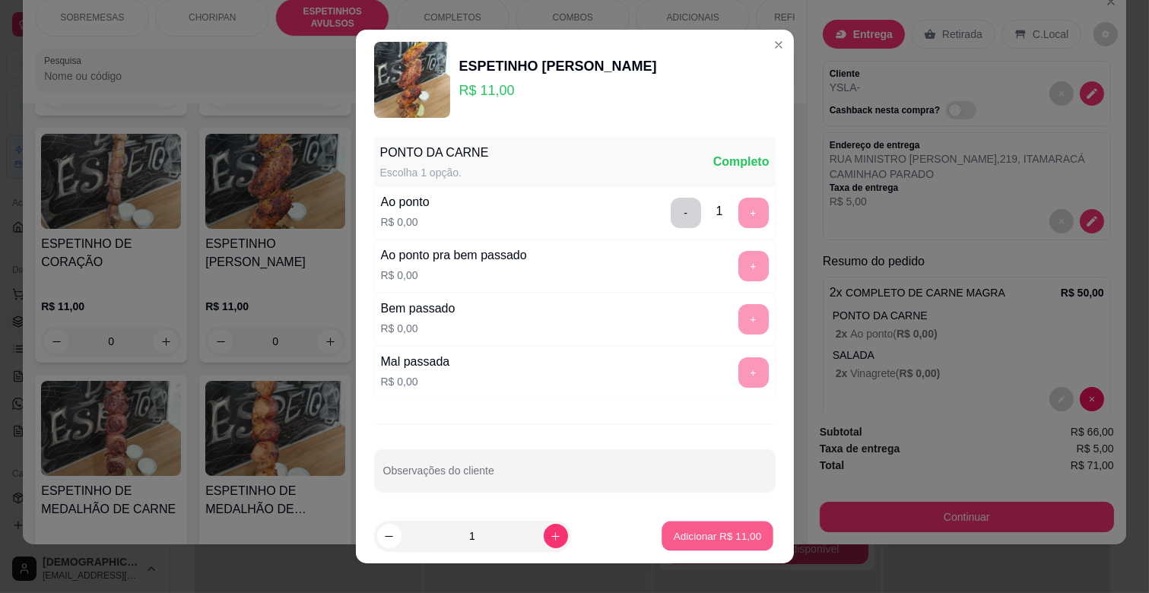
click at [718, 534] on p "Adicionar R$ 11,00" at bounding box center [718, 535] width 88 height 14
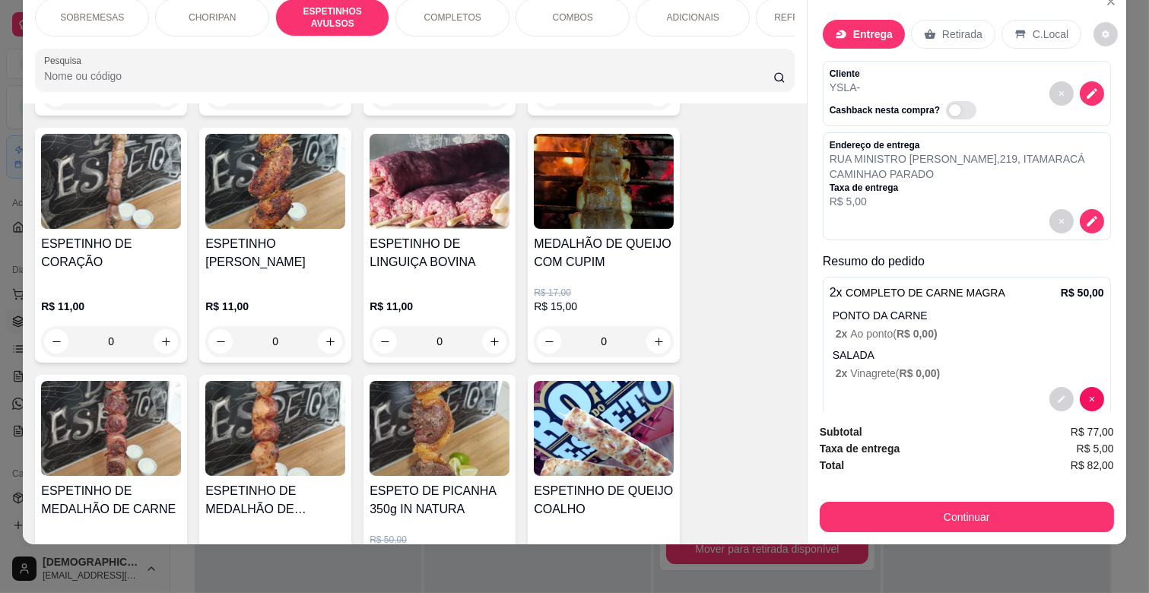
click at [764, 8] on div "REFRIGERANTES" at bounding box center [813, 17] width 114 height 38
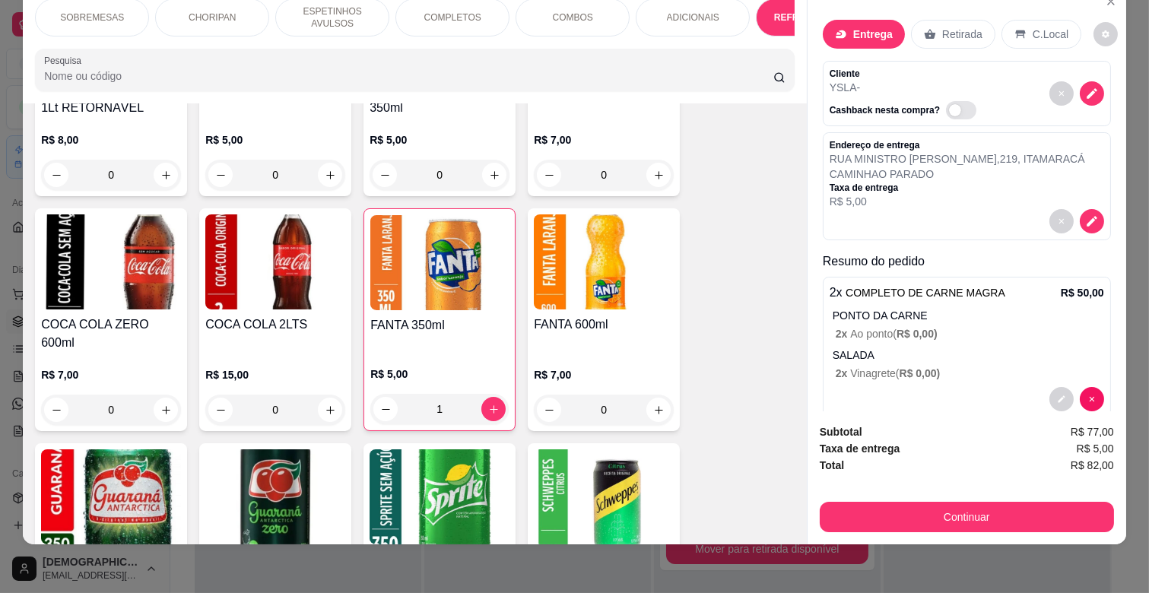
scroll to position [3751, 0]
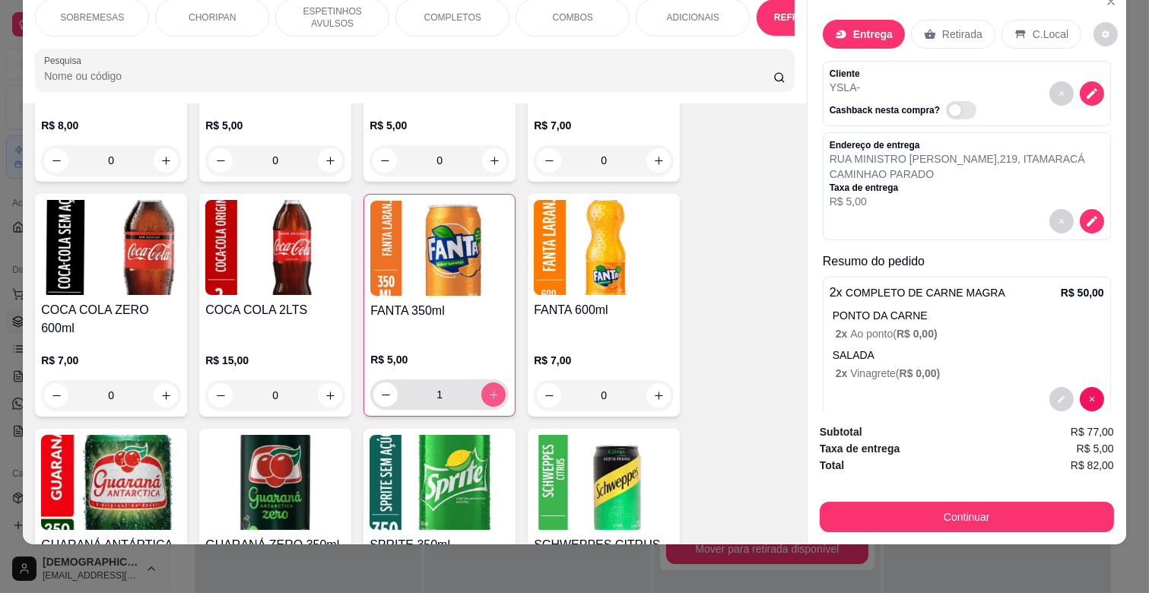
click at [494, 382] on button "increase-product-quantity" at bounding box center [493, 394] width 24 height 24
click at [370, 379] on div "2" at bounding box center [439, 394] width 138 height 30
click at [380, 389] on icon "decrease-product-quantity" at bounding box center [385, 394] width 11 height 11
type input "1"
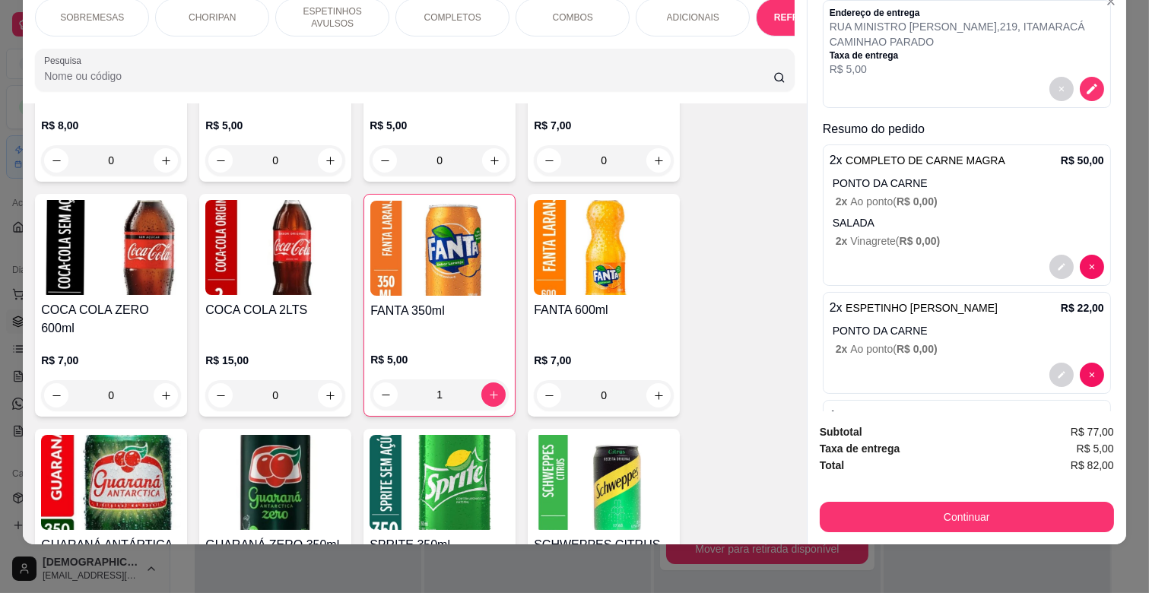
scroll to position [206, 0]
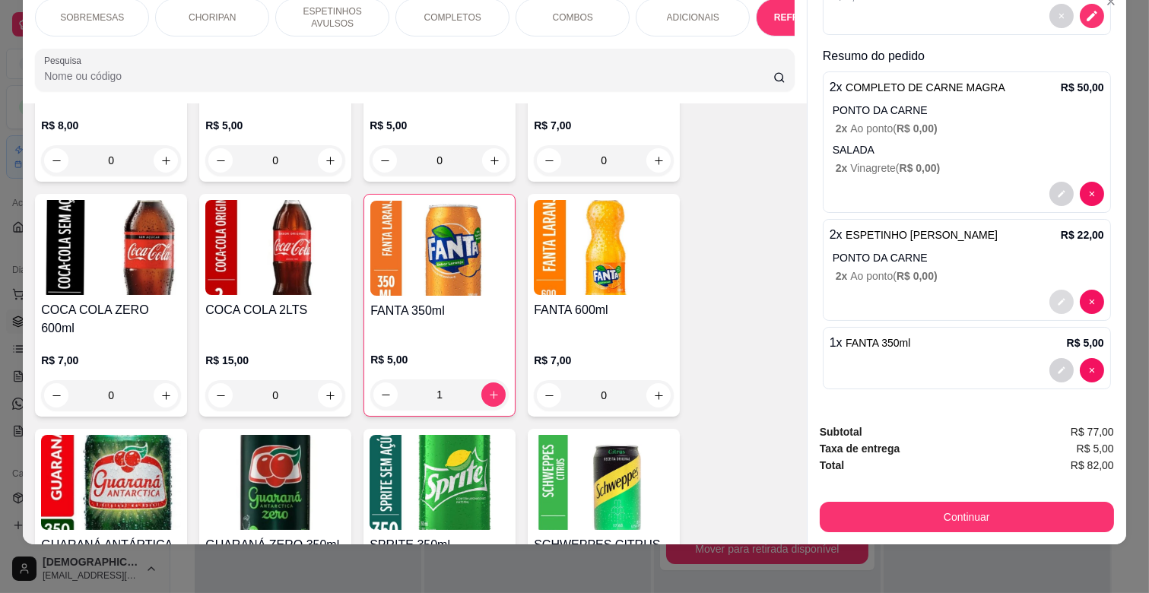
click at [1057, 297] on icon "decrease-product-quantity" at bounding box center [1061, 301] width 9 height 9
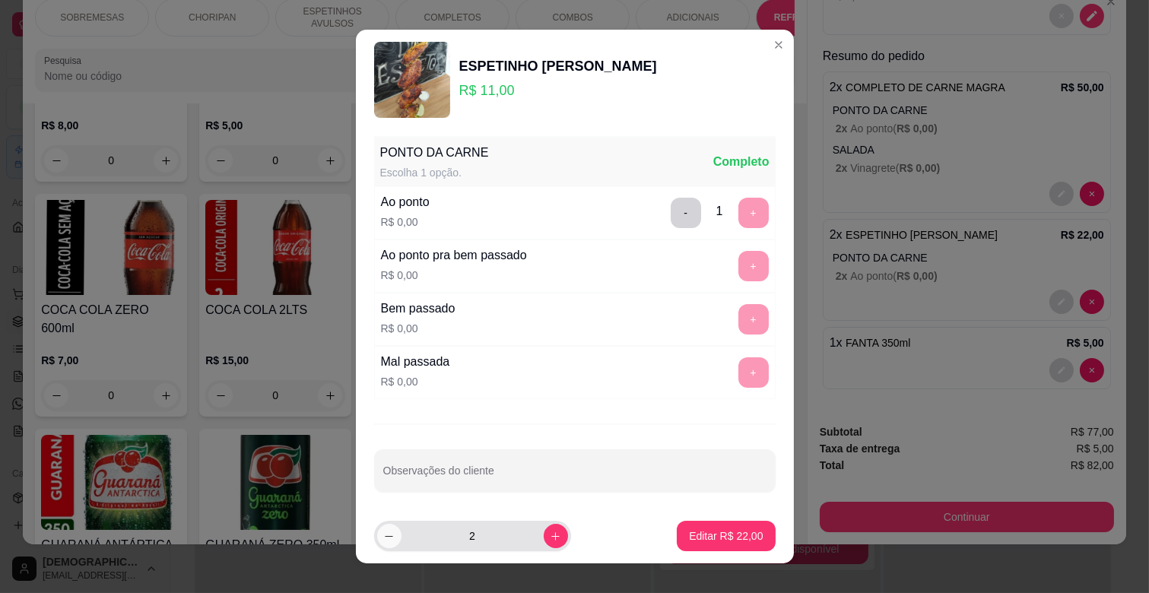
click at [383, 536] on icon "decrease-product-quantity" at bounding box center [388, 536] width 11 height 11
type input "1"
click at [735, 529] on p "Editar R$ 11,00" at bounding box center [726, 535] width 74 height 15
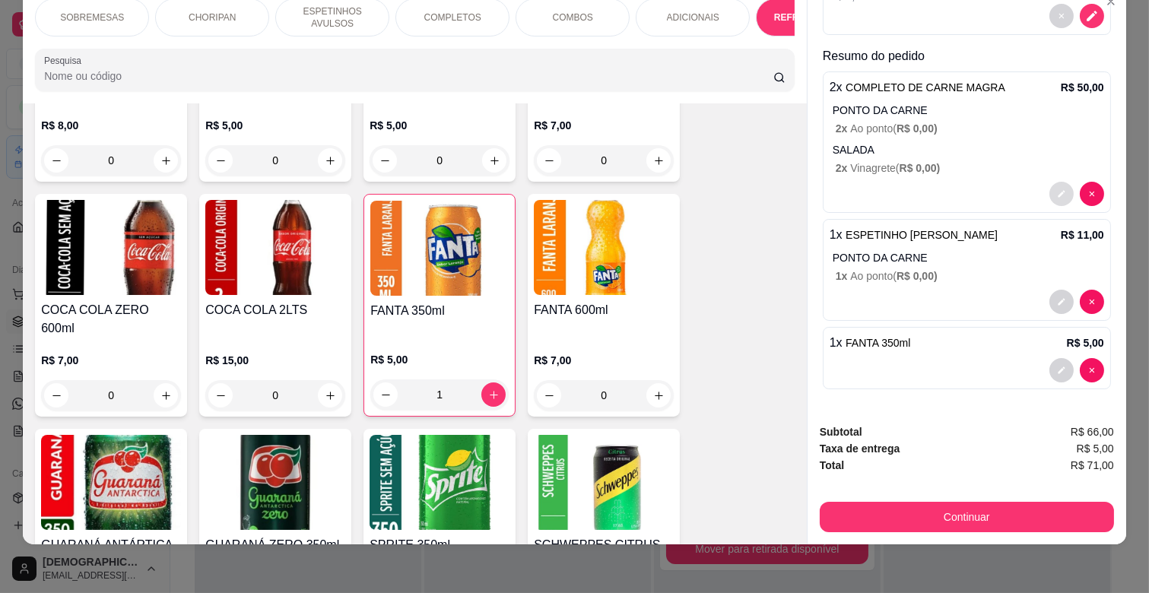
click at [1049, 183] on button "decrease-product-quantity" at bounding box center [1061, 194] width 24 height 24
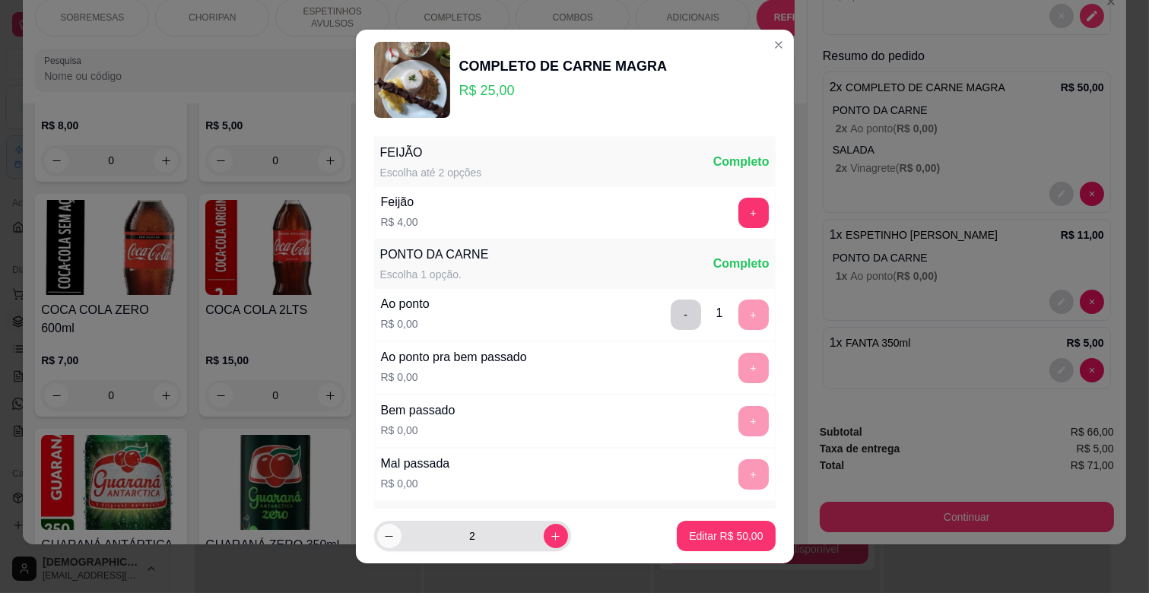
click at [384, 537] on icon "decrease-product-quantity" at bounding box center [388, 536] width 11 height 11
type input "1"
click at [693, 535] on p "Editar R$ 25,00" at bounding box center [725, 535] width 71 height 14
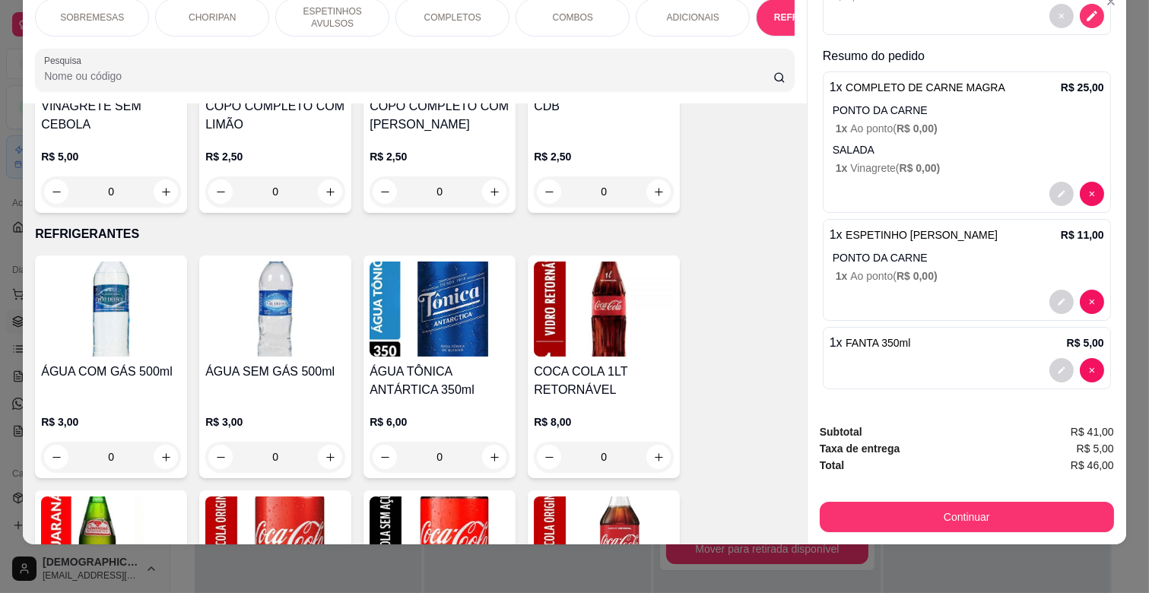
scroll to position [3328, 0]
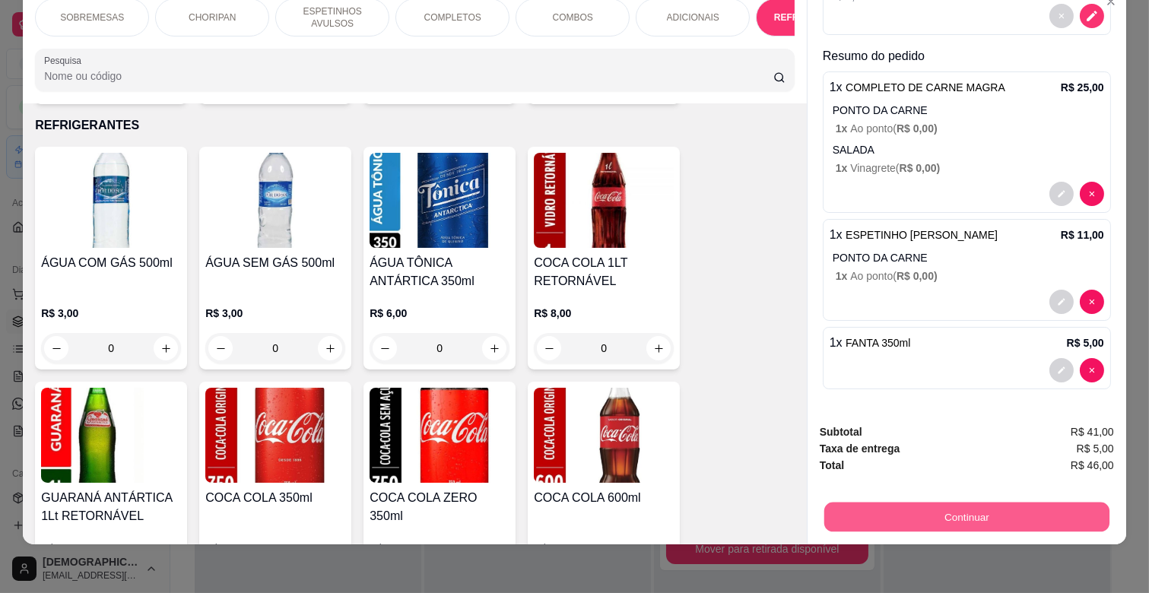
click at [950, 502] on button "Continuar" at bounding box center [966, 517] width 285 height 30
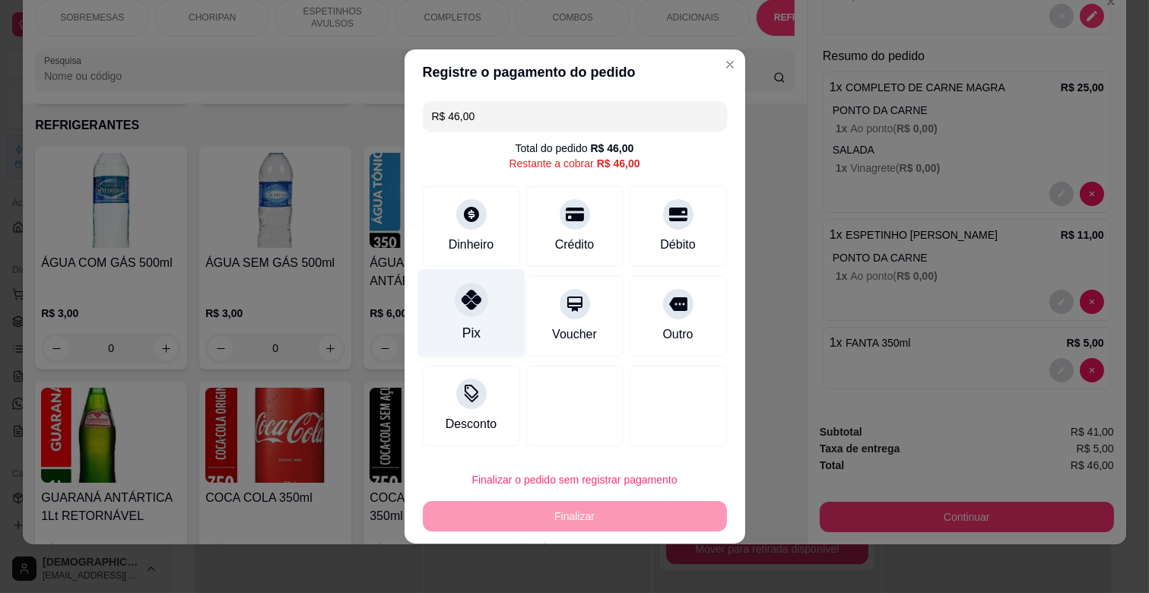
click at [482, 312] on div "Pix" at bounding box center [470, 313] width 107 height 89
type input "R$ 0,00"
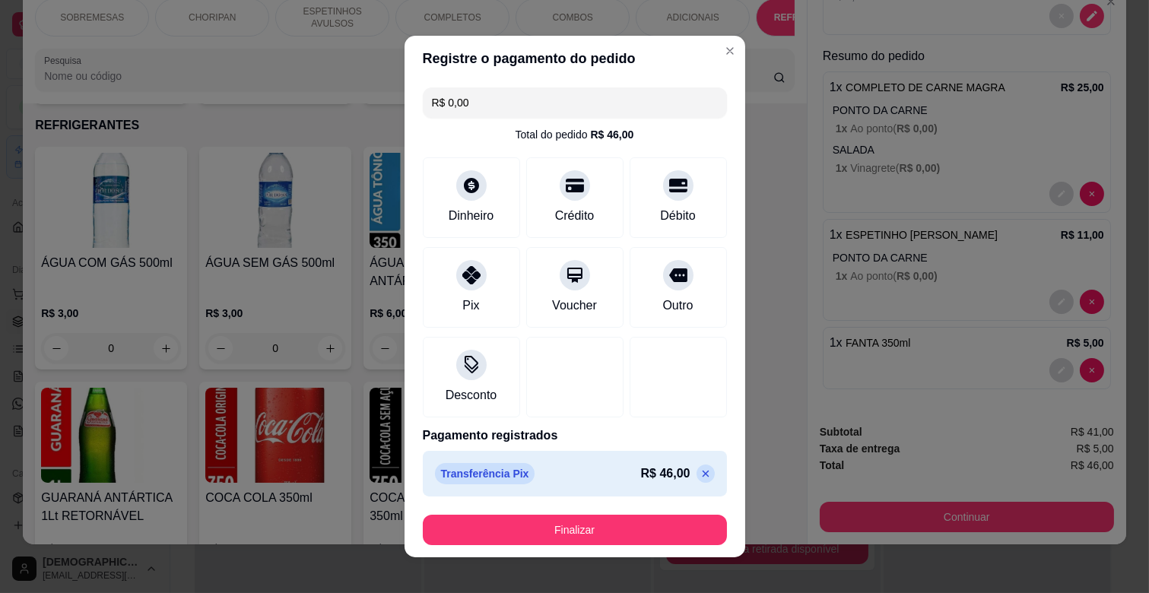
scroll to position [12, 0]
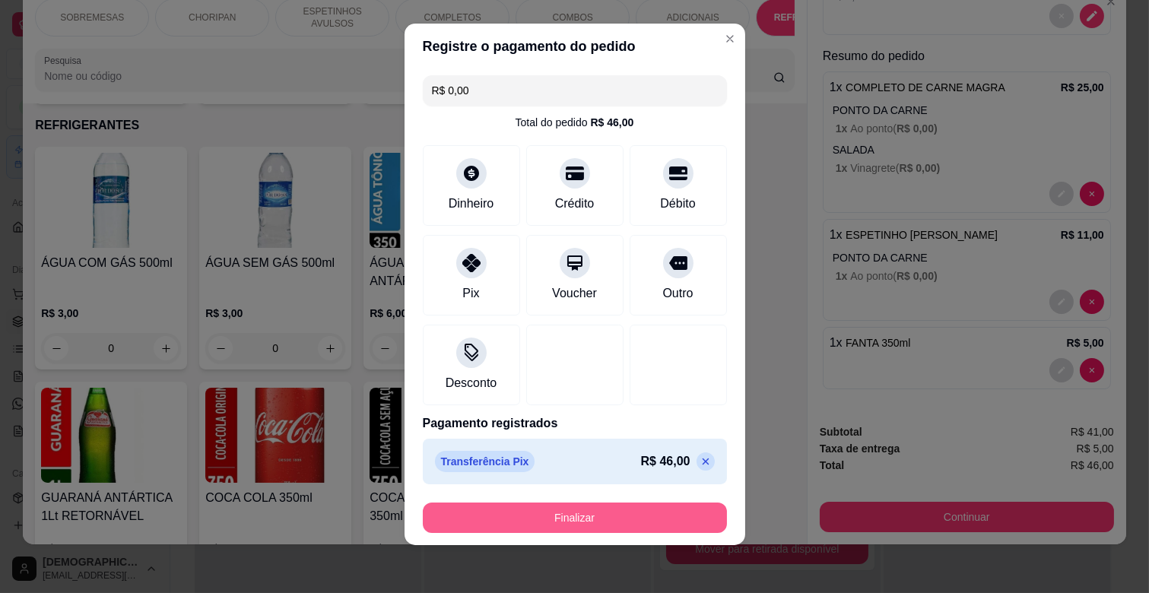
click at [602, 503] on button "Finalizar" at bounding box center [575, 518] width 304 height 30
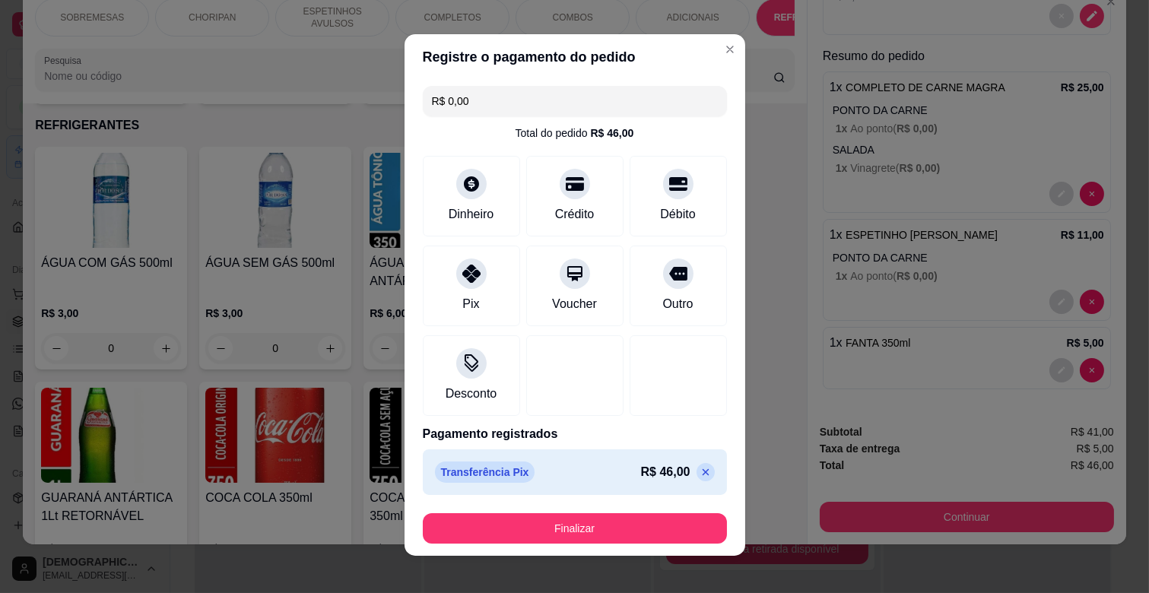
scroll to position [0, 0]
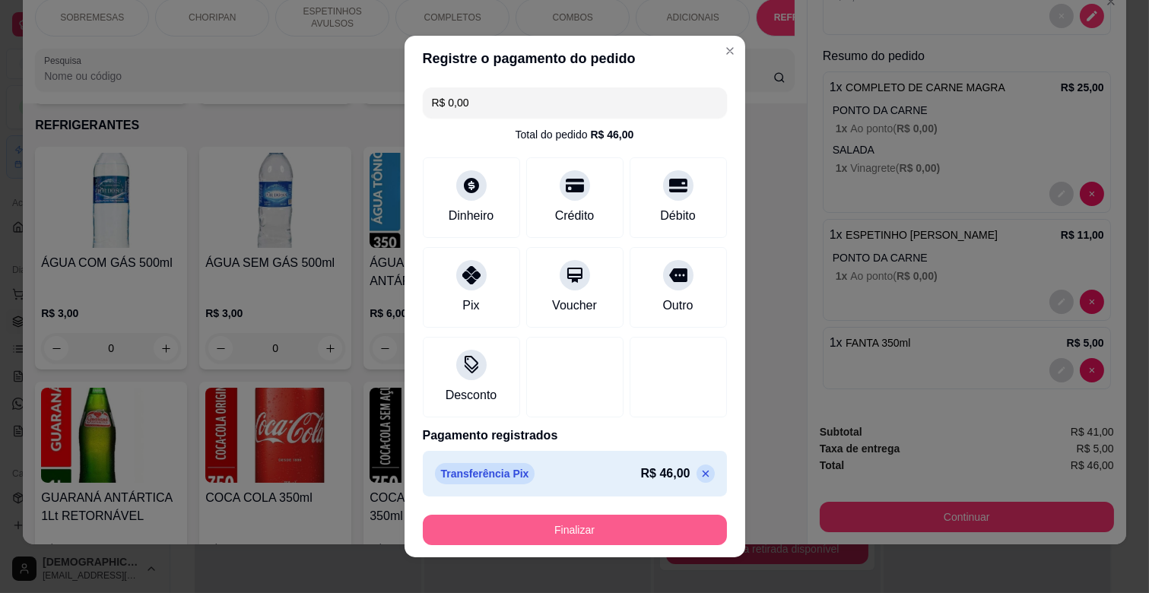
click at [573, 526] on button "Finalizar" at bounding box center [575, 530] width 304 height 30
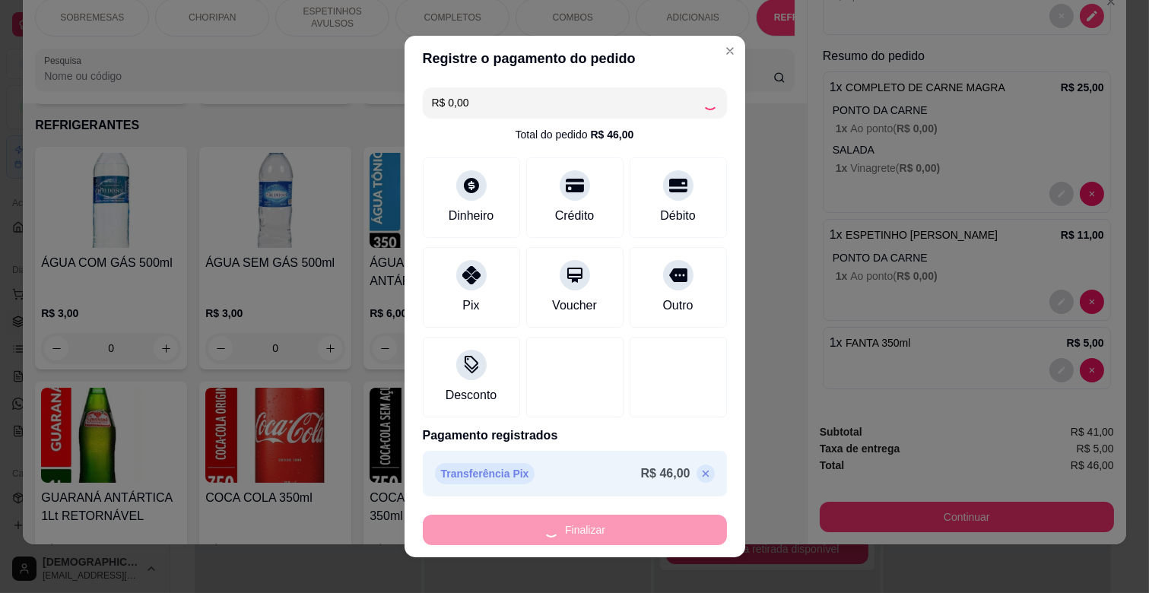
type input "0"
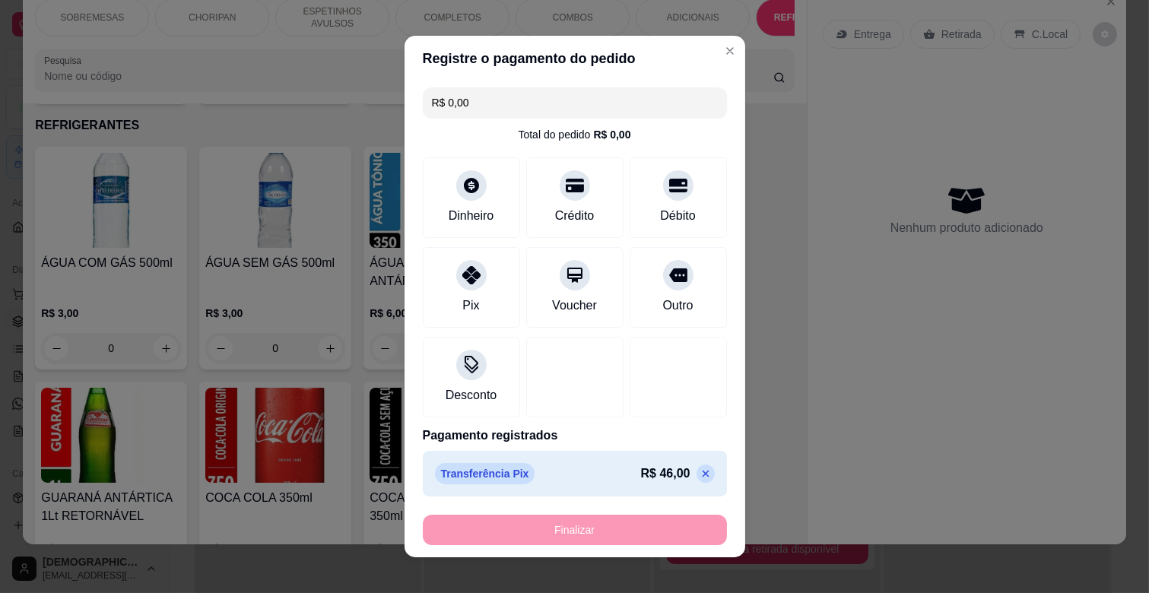
type input "-R$ 46,00"
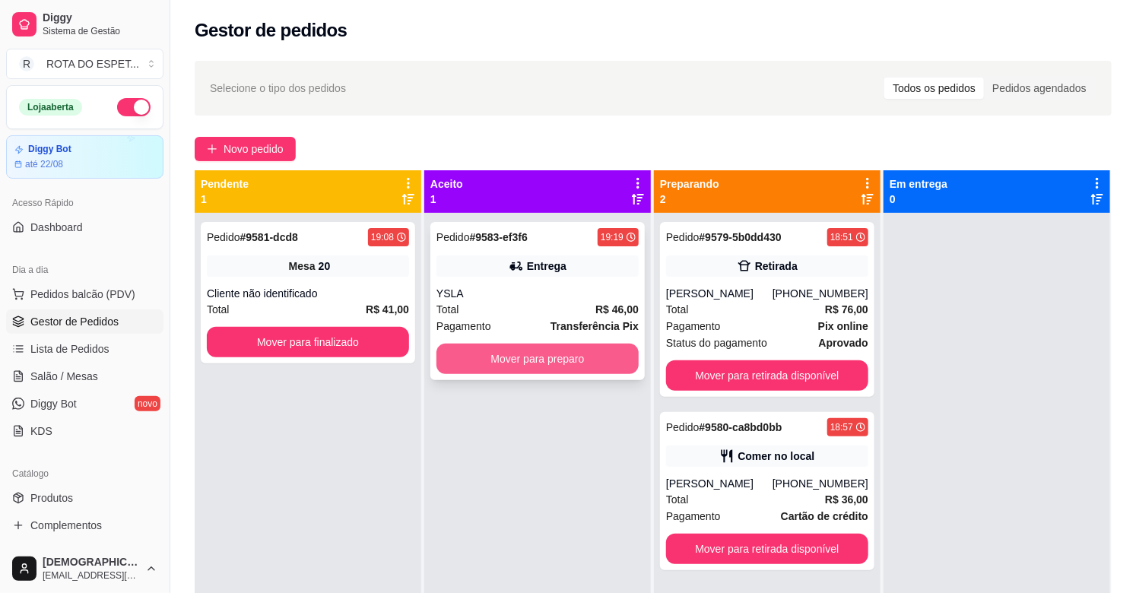
click at [556, 358] on button "Mover para preparo" at bounding box center [537, 359] width 202 height 30
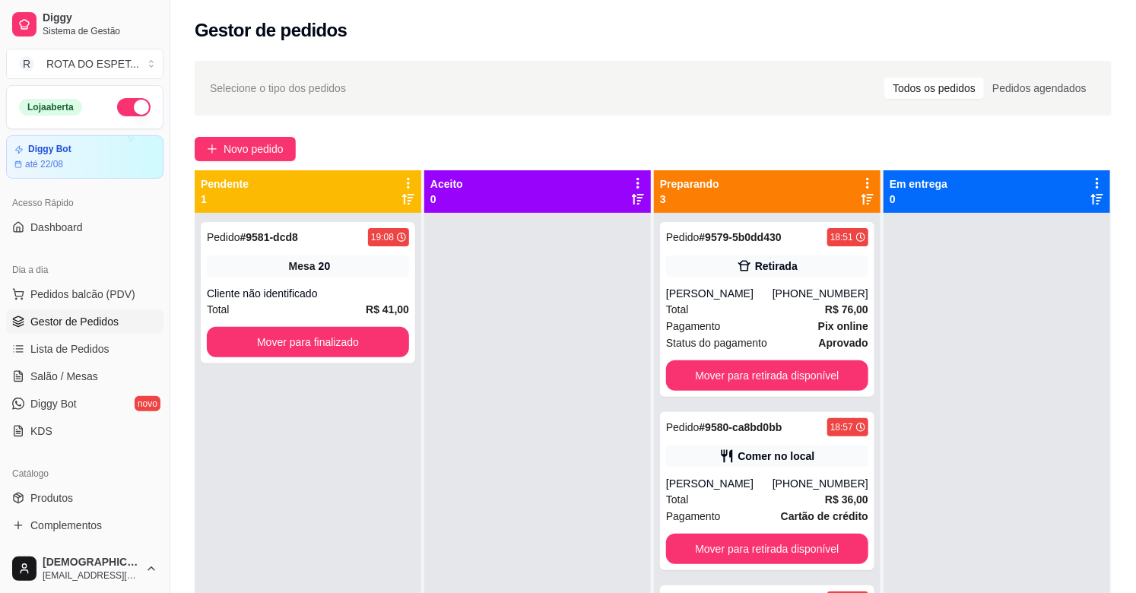
click at [563, 458] on div at bounding box center [537, 509] width 227 height 593
click at [343, 347] on button "Mover para finalizado" at bounding box center [308, 342] width 202 height 30
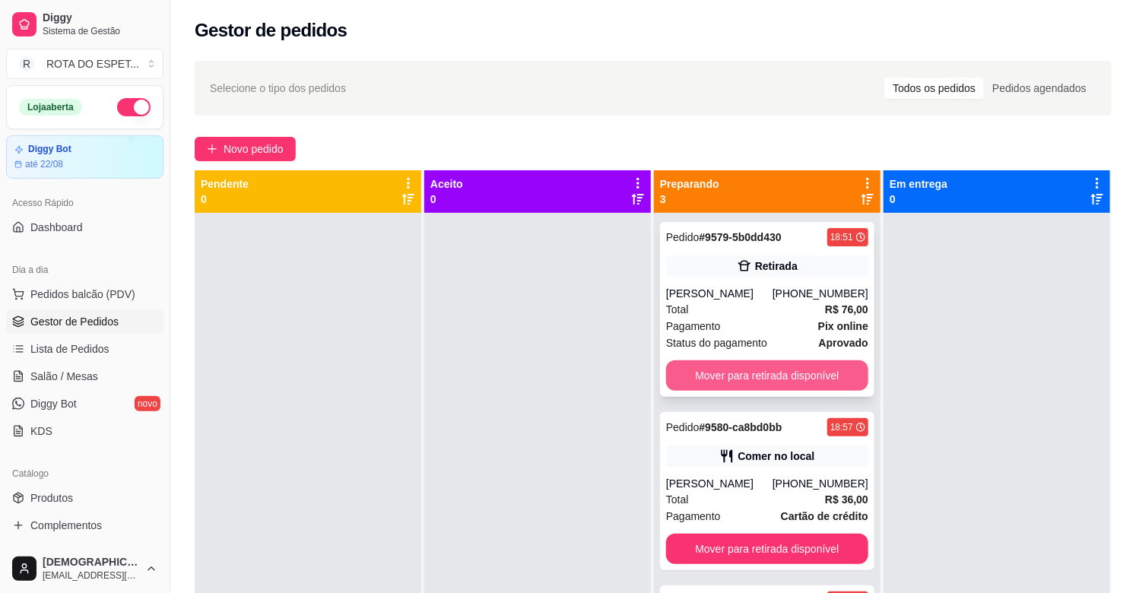
click at [778, 379] on button "Mover para retirada disponível" at bounding box center [767, 375] width 202 height 30
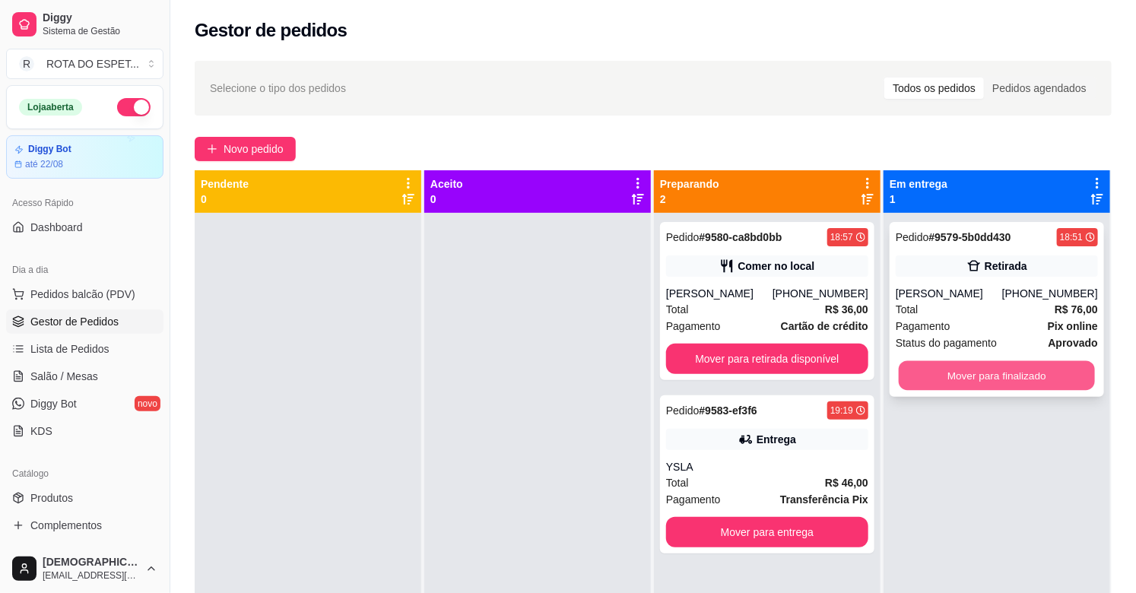
click at [990, 373] on button "Mover para finalizado" at bounding box center [997, 376] width 196 height 30
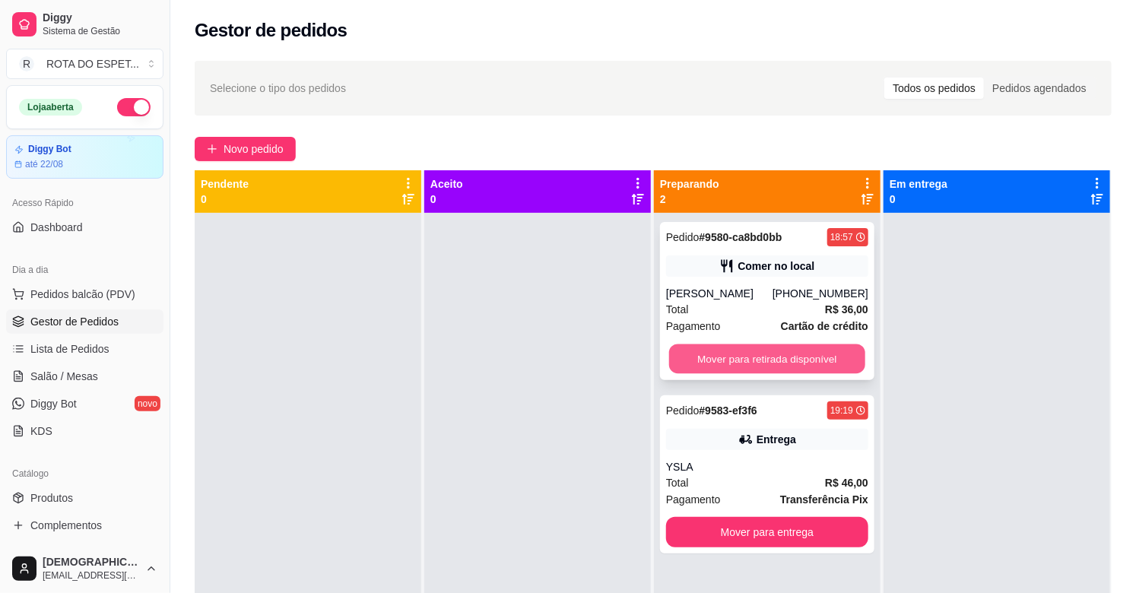
click at [788, 360] on button "Mover para retirada disponível" at bounding box center [767, 359] width 196 height 30
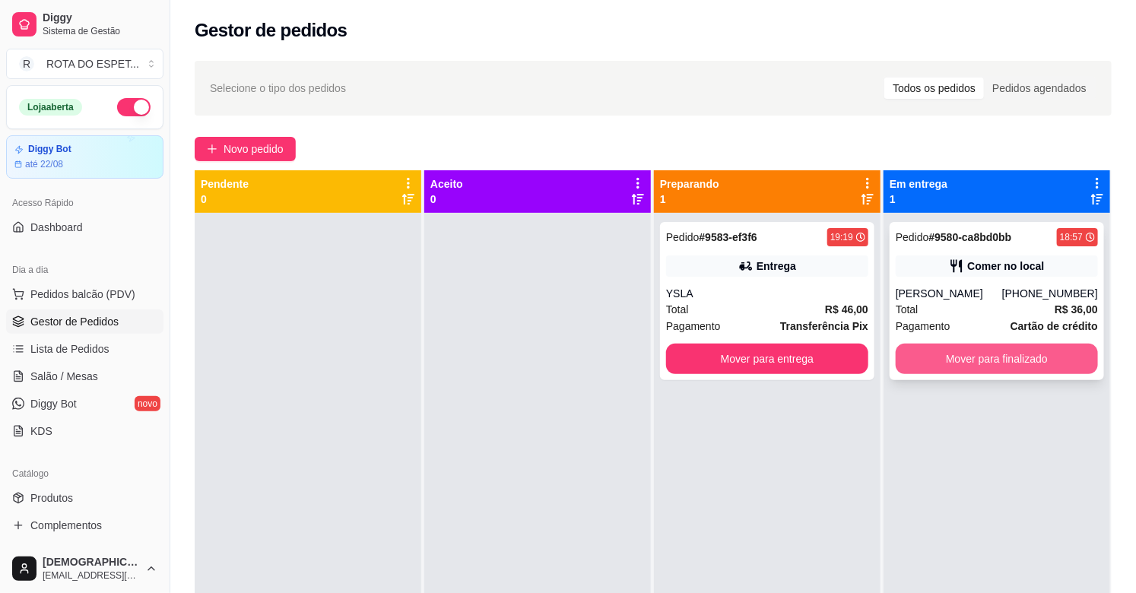
click at [1006, 356] on button "Mover para finalizado" at bounding box center [997, 359] width 202 height 30
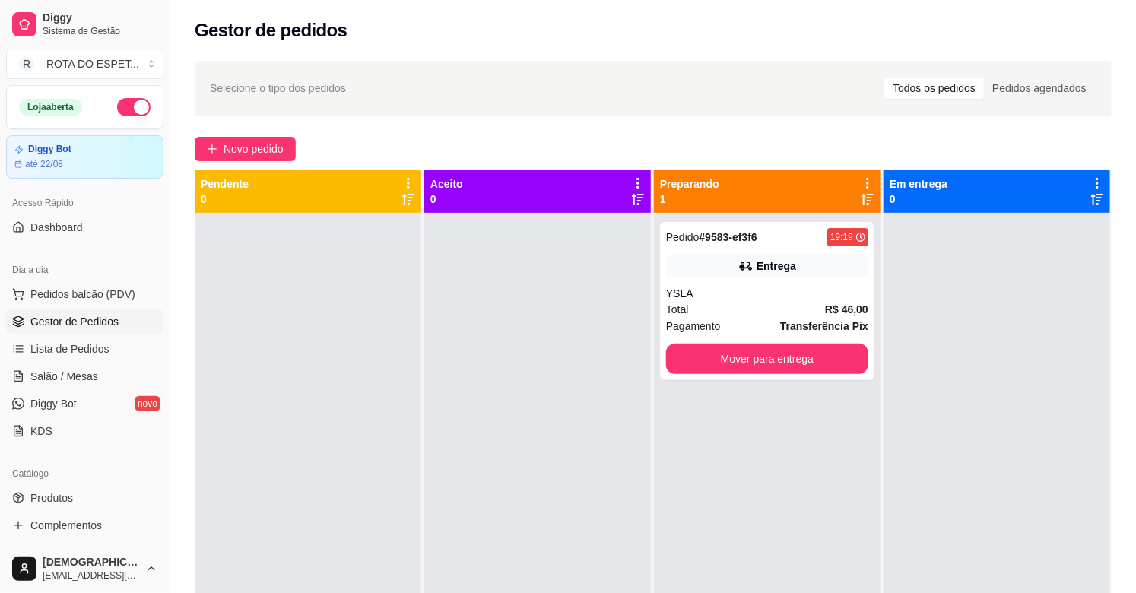
click at [520, 352] on div at bounding box center [537, 509] width 227 height 593
click at [785, 359] on button "Mover para entrega" at bounding box center [767, 359] width 202 height 30
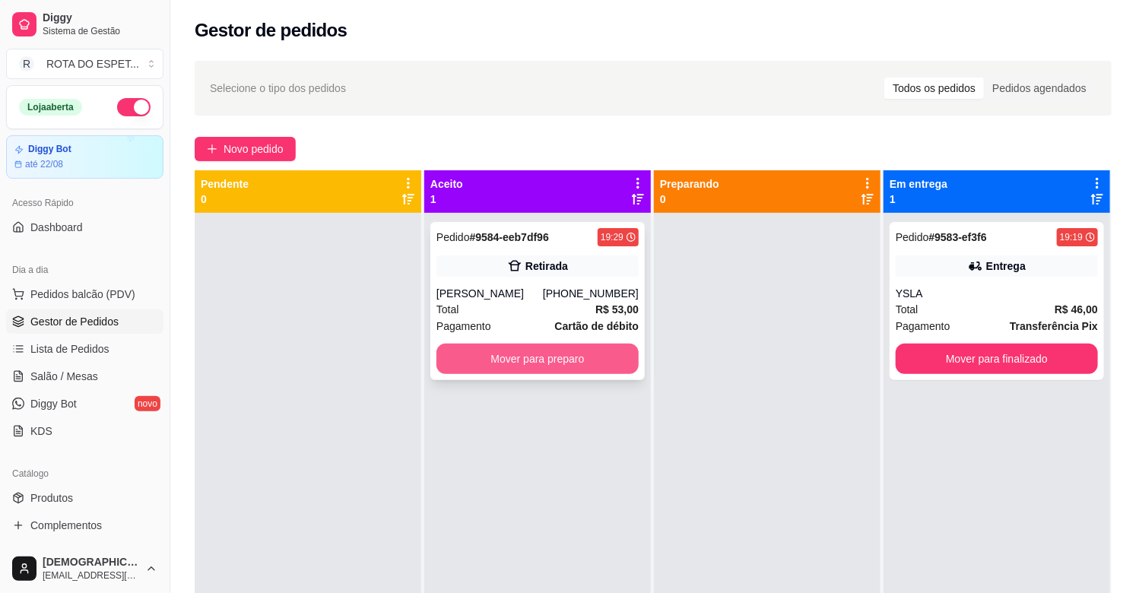
click at [557, 363] on button "Mover para preparo" at bounding box center [537, 359] width 202 height 30
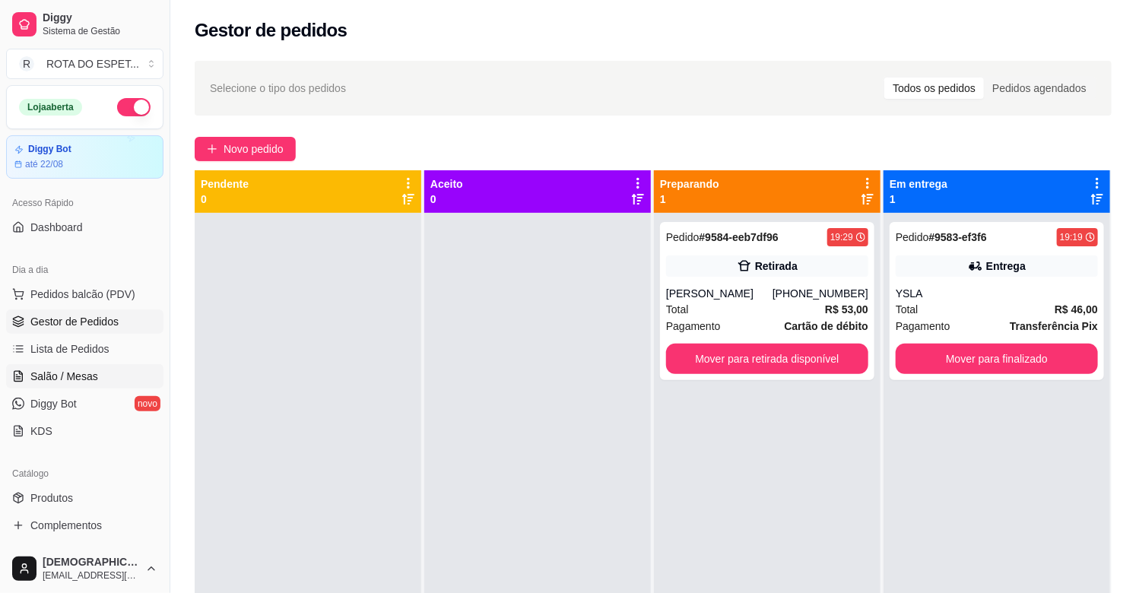
click at [48, 382] on span "Salão / Mesas" at bounding box center [64, 376] width 68 height 15
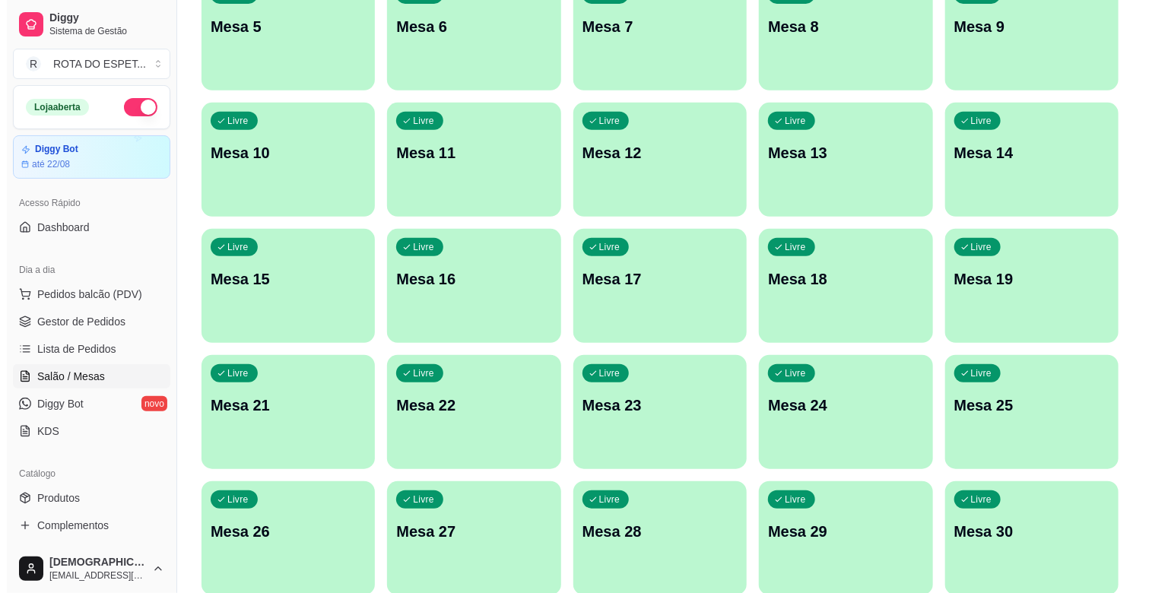
scroll to position [338, 0]
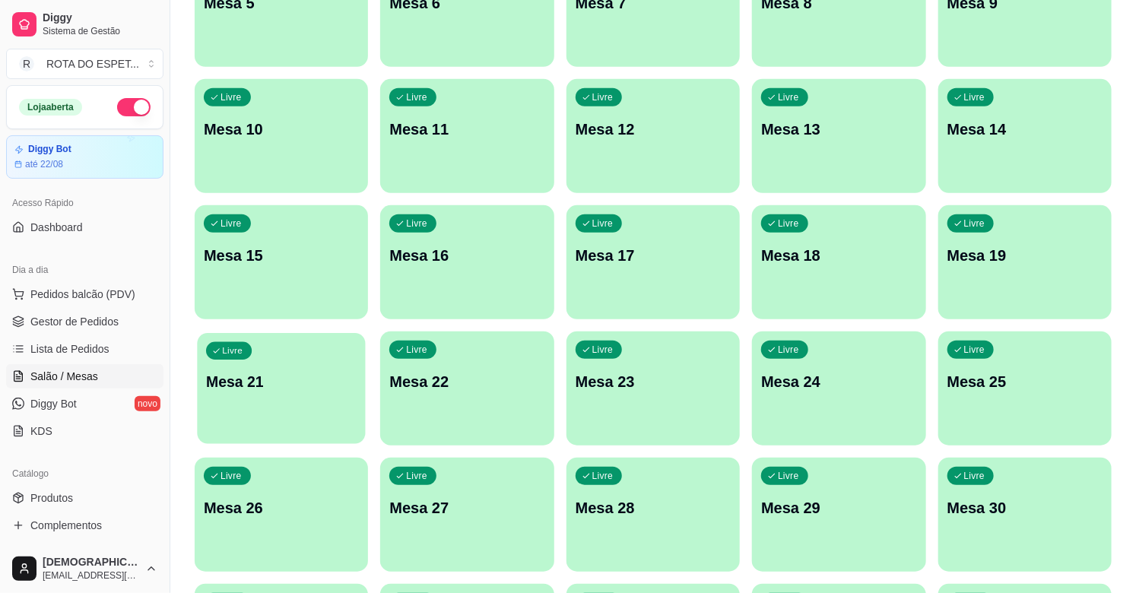
click at [268, 385] on p "Mesa 21" at bounding box center [281, 382] width 151 height 21
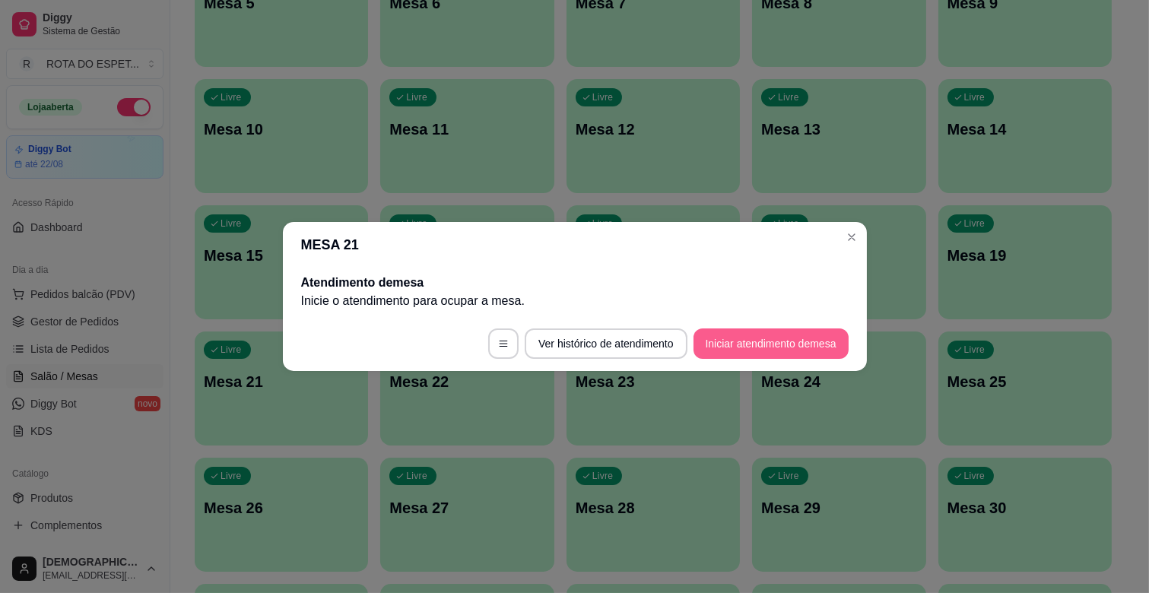
click at [792, 344] on button "Iniciar atendimento de mesa" at bounding box center [770, 343] width 155 height 30
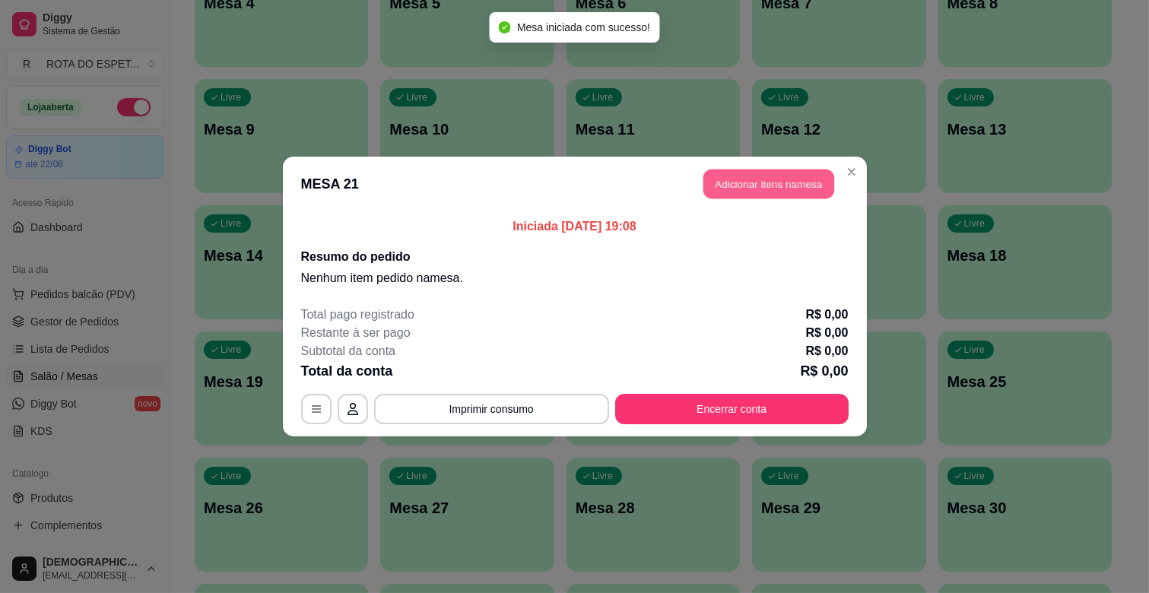
click at [744, 181] on button "Adicionar itens na mesa" at bounding box center [768, 185] width 131 height 30
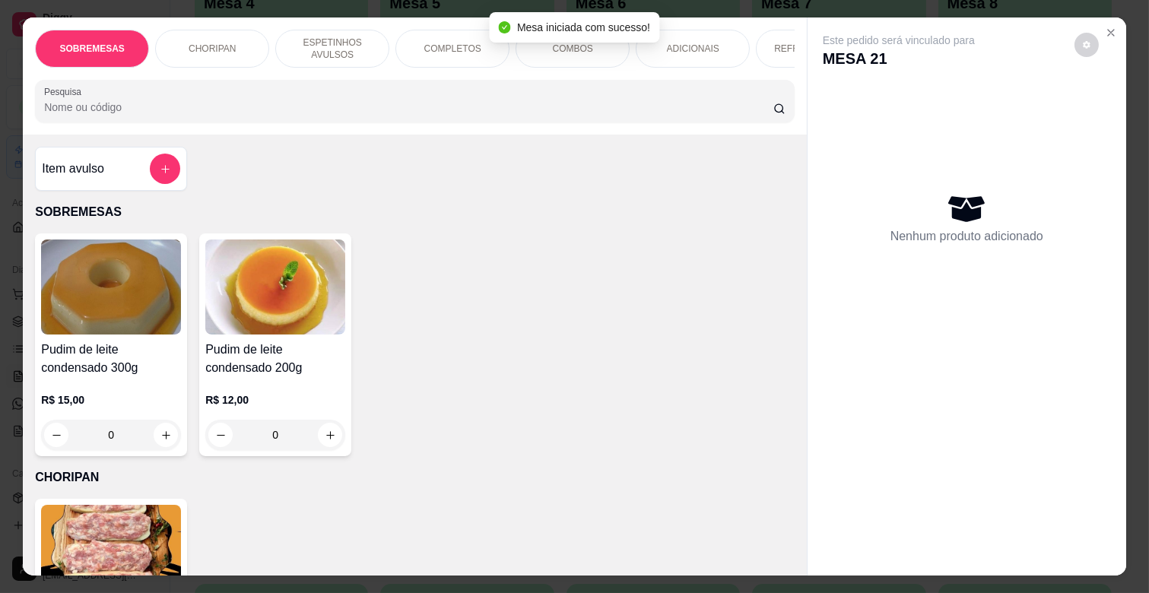
click at [450, 52] on div "COMPLETOS" at bounding box center [452, 49] width 114 height 38
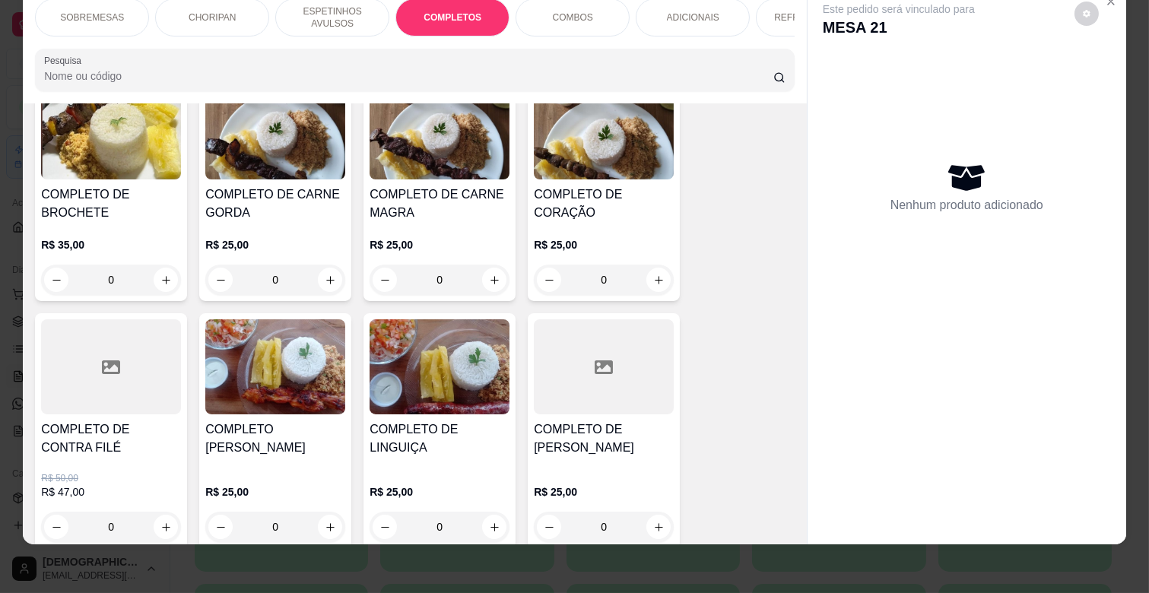
scroll to position [1684, 0]
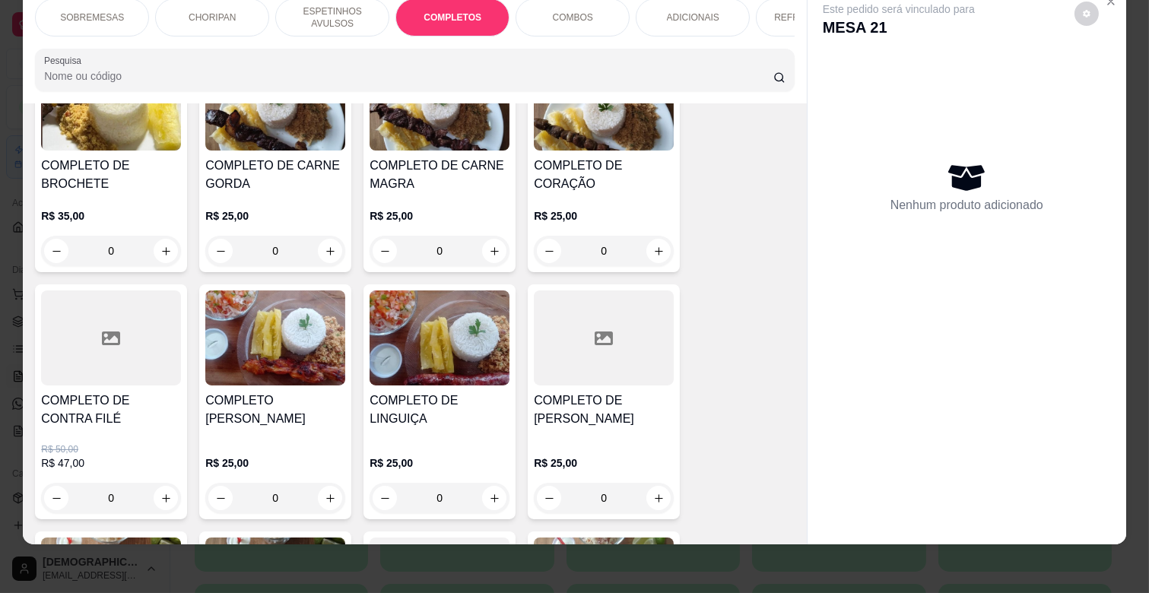
click at [461, 196] on div "R$ 25,00 0" at bounding box center [439, 229] width 140 height 73
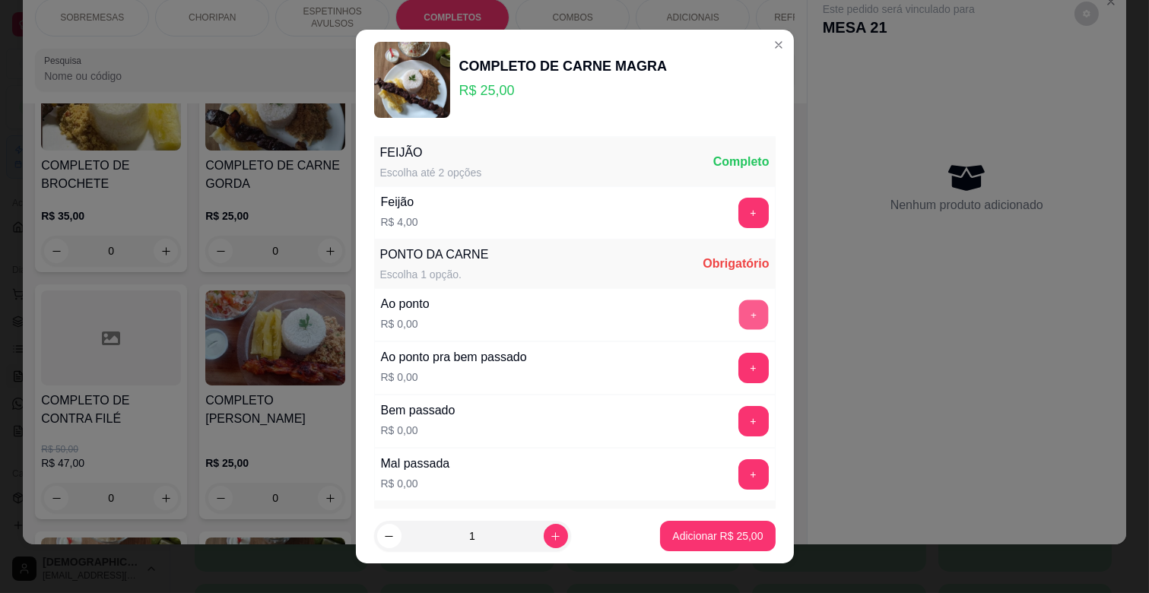
click at [738, 327] on button "+" at bounding box center [753, 315] width 30 height 30
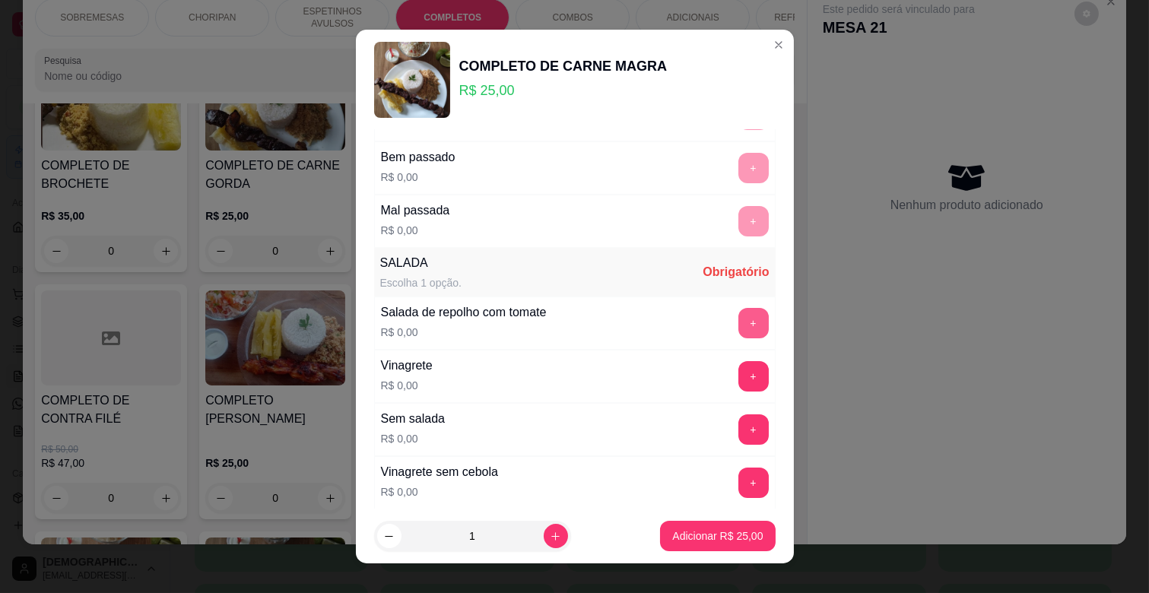
click at [738, 312] on button "+" at bounding box center [753, 323] width 30 height 30
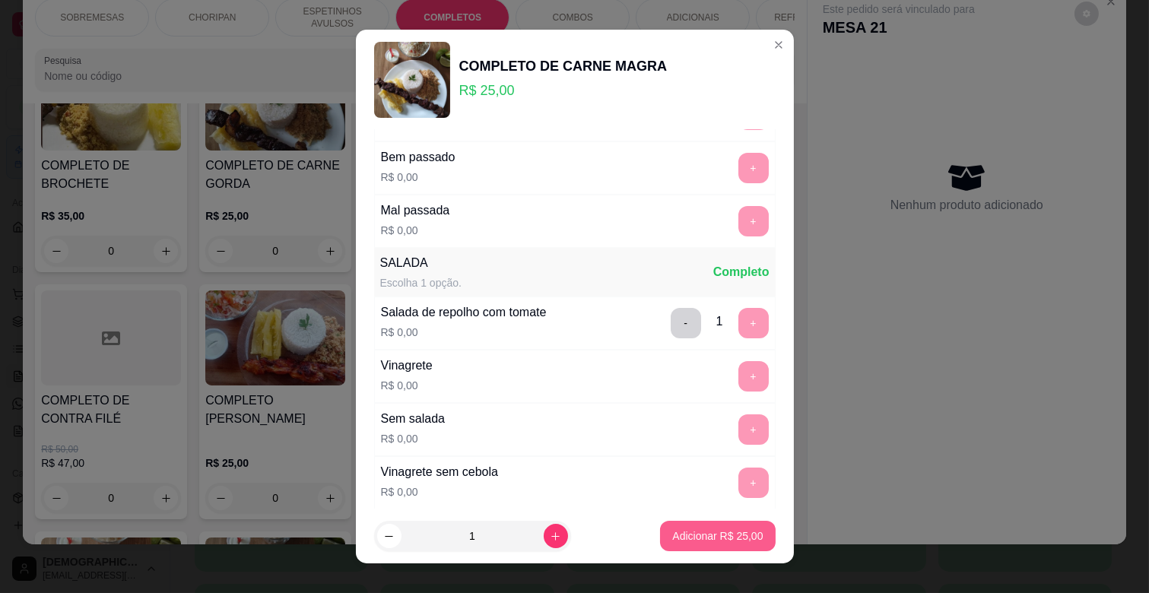
click at [694, 537] on p "Adicionar R$ 25,00" at bounding box center [717, 535] width 90 height 15
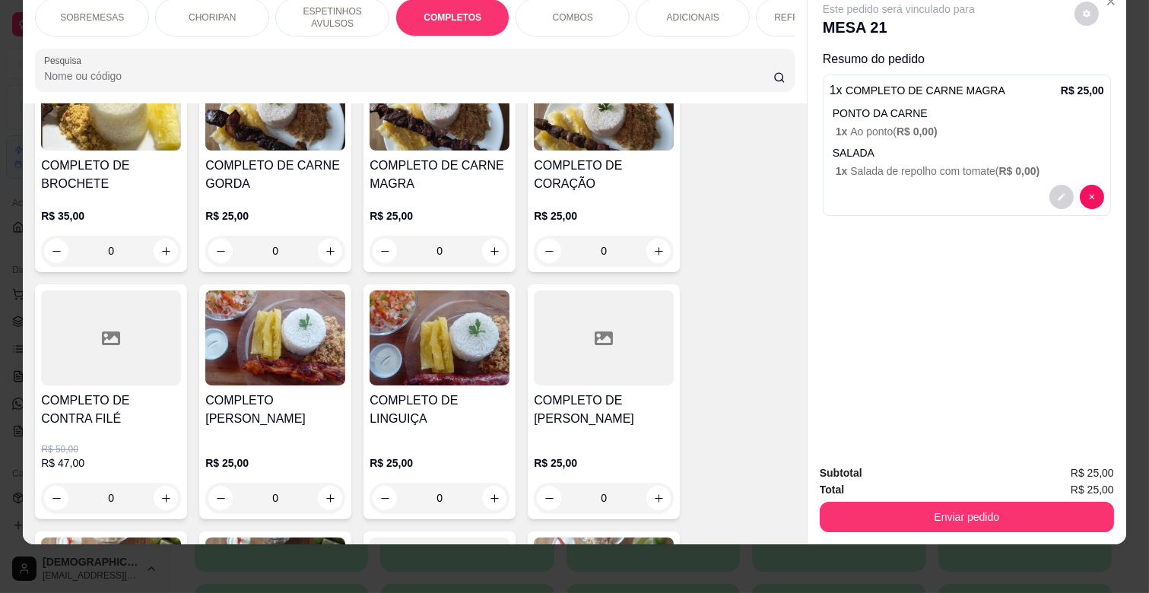
click at [672, 398] on div "COMPLETO DE QUEIJO COALHO R$ 25,00 0" at bounding box center [604, 401] width 152 height 235
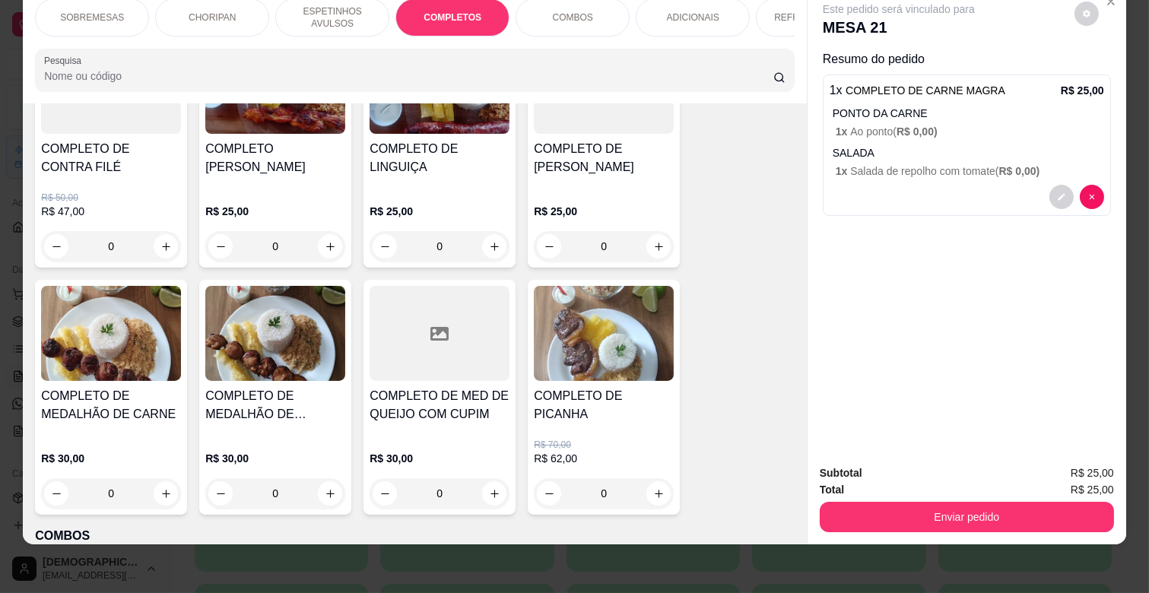
scroll to position [1937, 0]
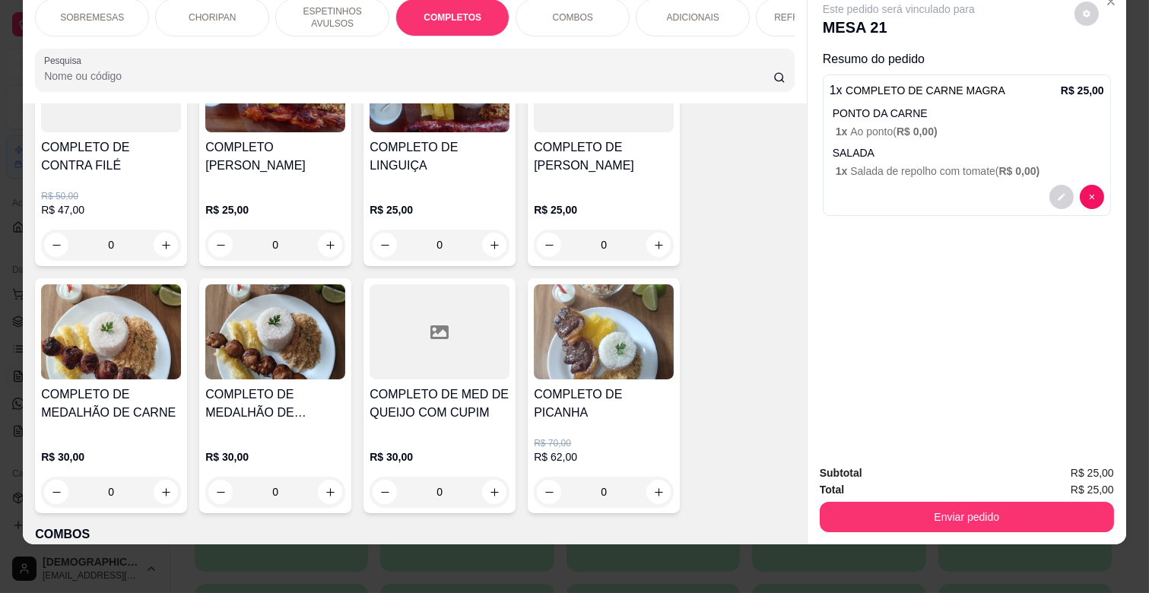
click at [123, 353] on img at bounding box center [111, 331] width 140 height 95
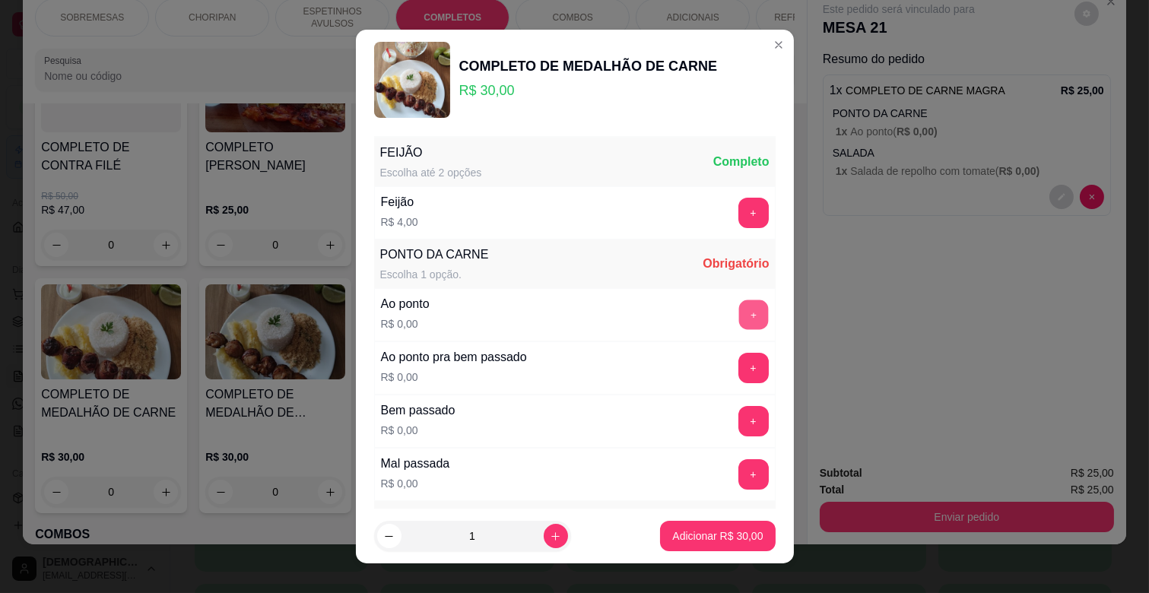
click at [738, 312] on button "+" at bounding box center [753, 315] width 30 height 30
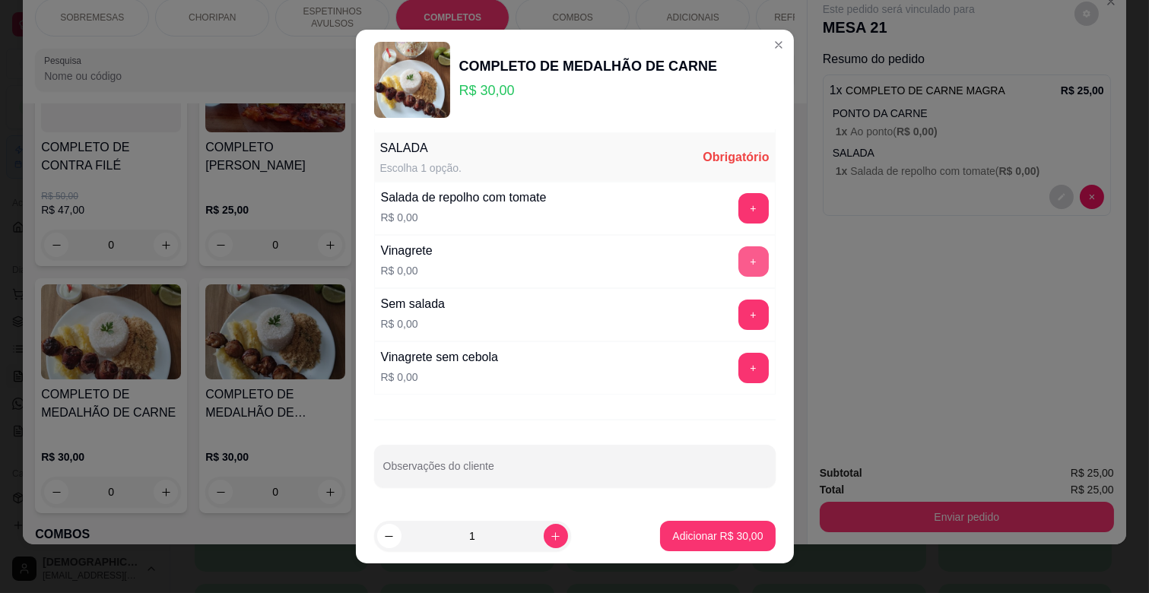
click at [738, 274] on button "+" at bounding box center [753, 261] width 30 height 30
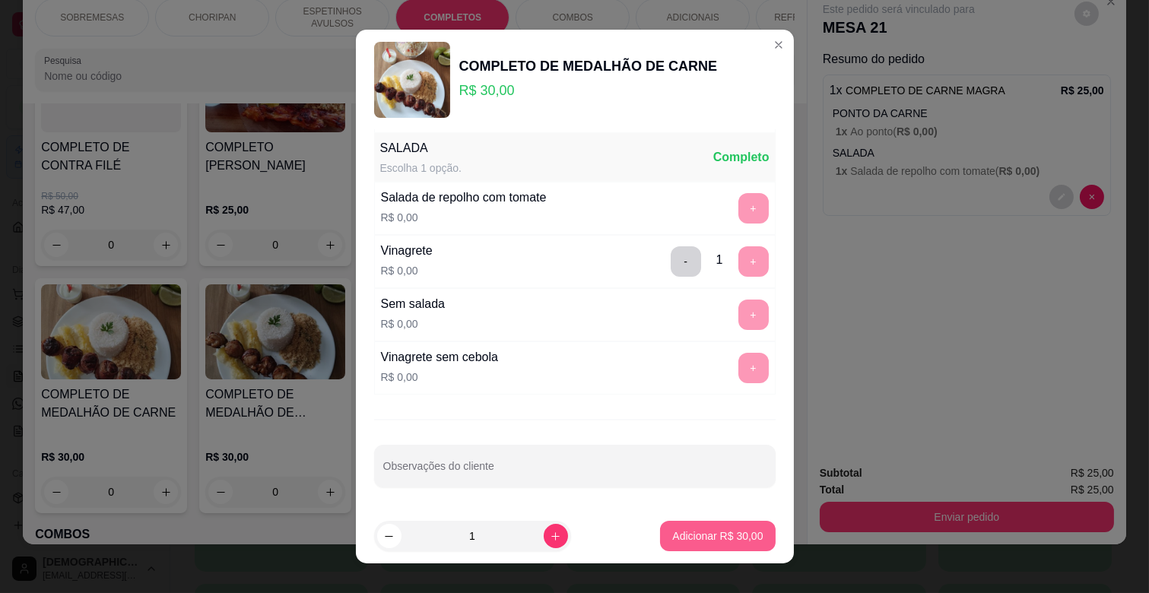
click at [696, 525] on button "Adicionar R$ 30,00" at bounding box center [717, 536] width 115 height 30
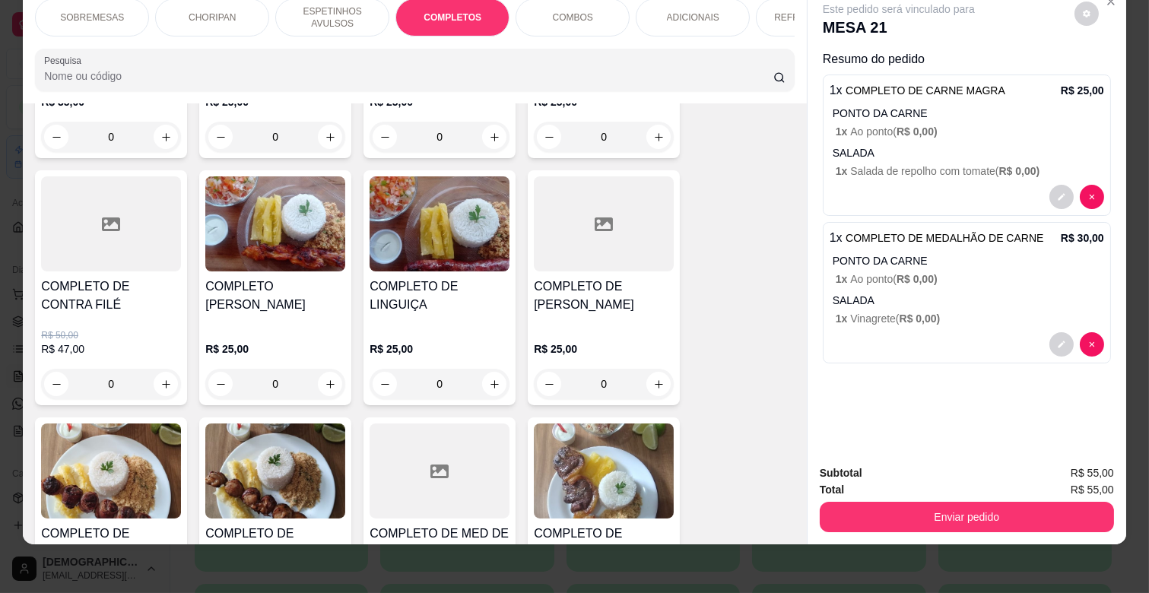
scroll to position [1684, 0]
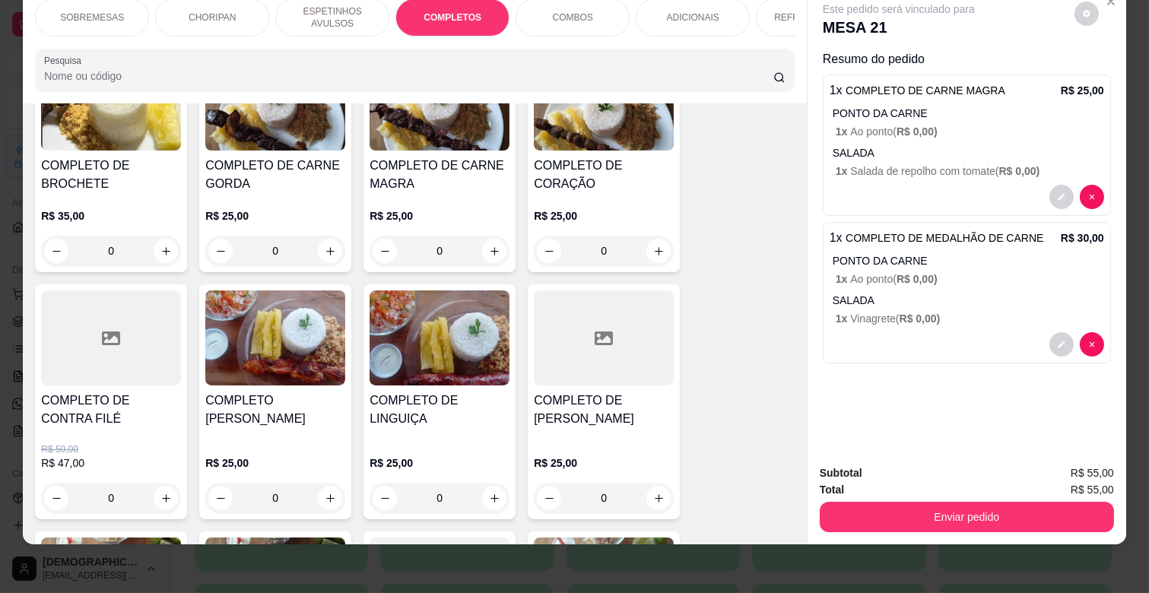
click at [688, 19] on div "ADICIONAIS" at bounding box center [693, 17] width 114 height 38
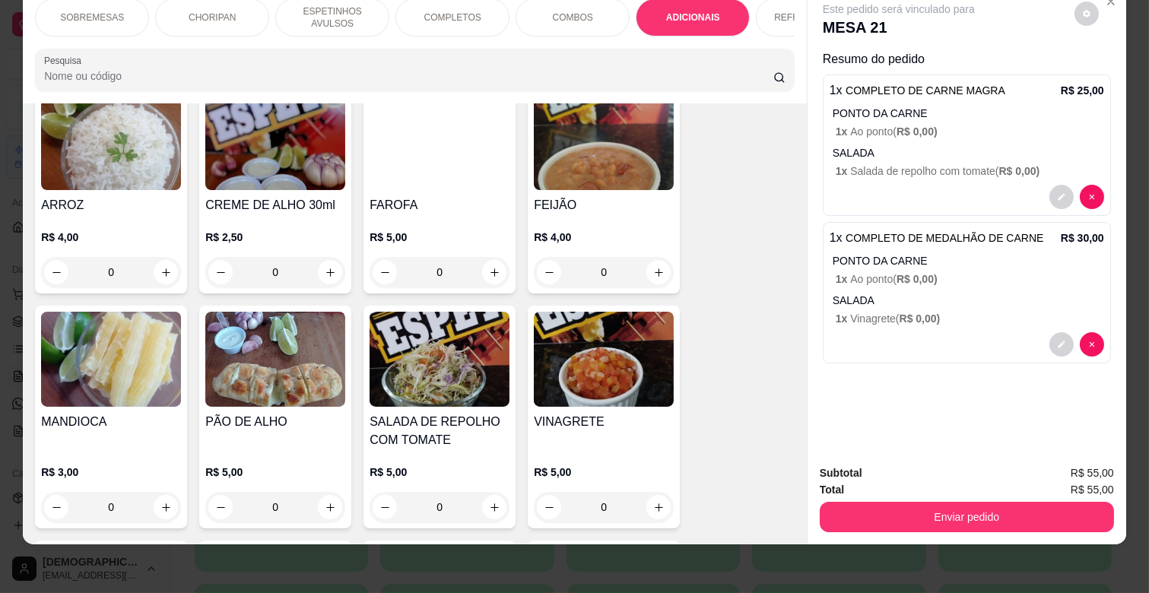
scroll to position [2780, 0]
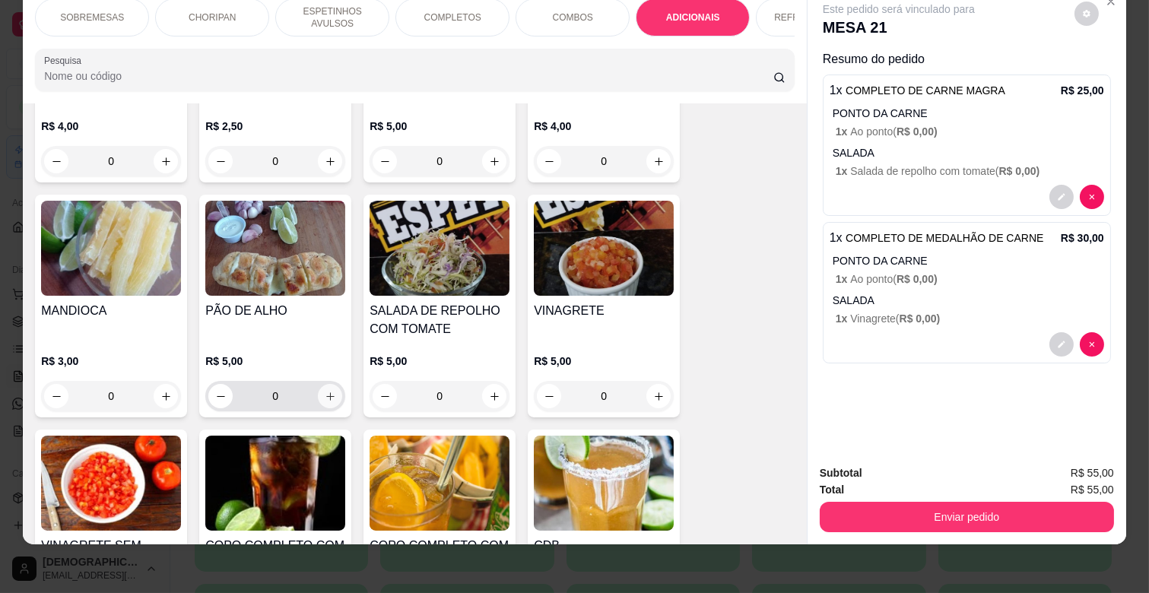
click at [328, 391] on icon "increase-product-quantity" at bounding box center [330, 396] width 11 height 11
click at [328, 390] on icon "increase-product-quantity" at bounding box center [329, 395] width 11 height 11
type input "2"
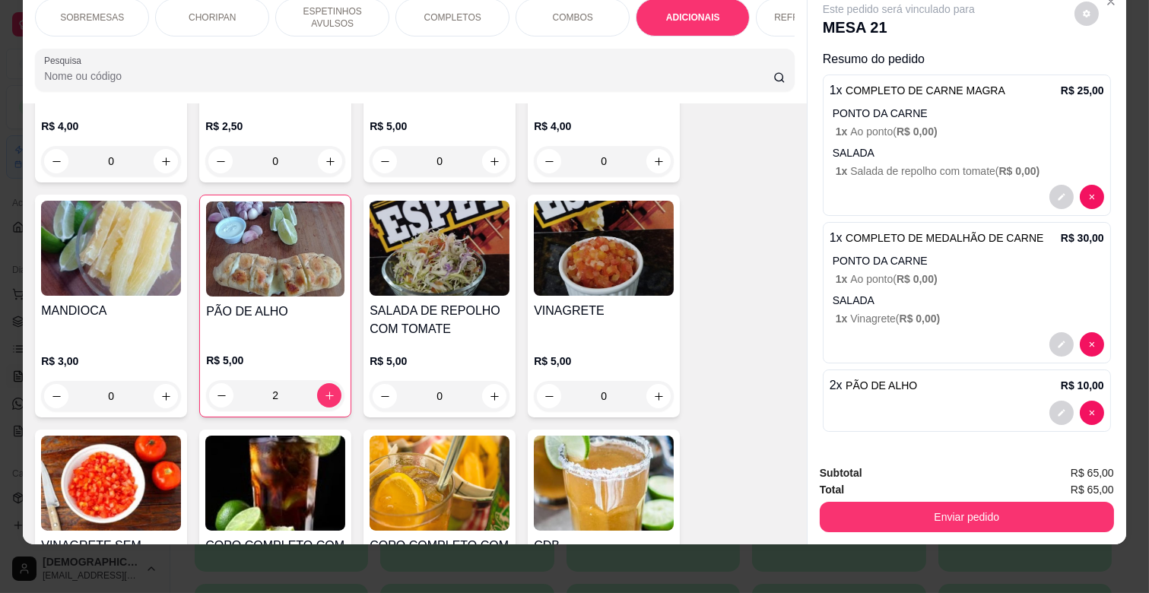
click at [318, 10] on p "ESPETINHOS AVULSOS" at bounding box center [332, 17] width 88 height 24
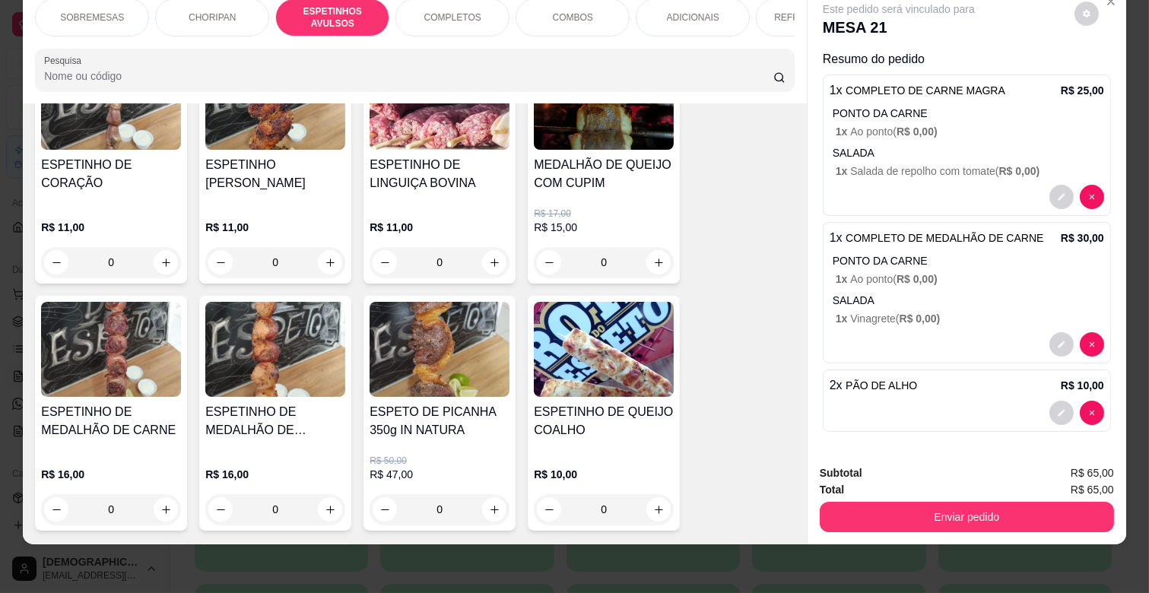
scroll to position [931, 0]
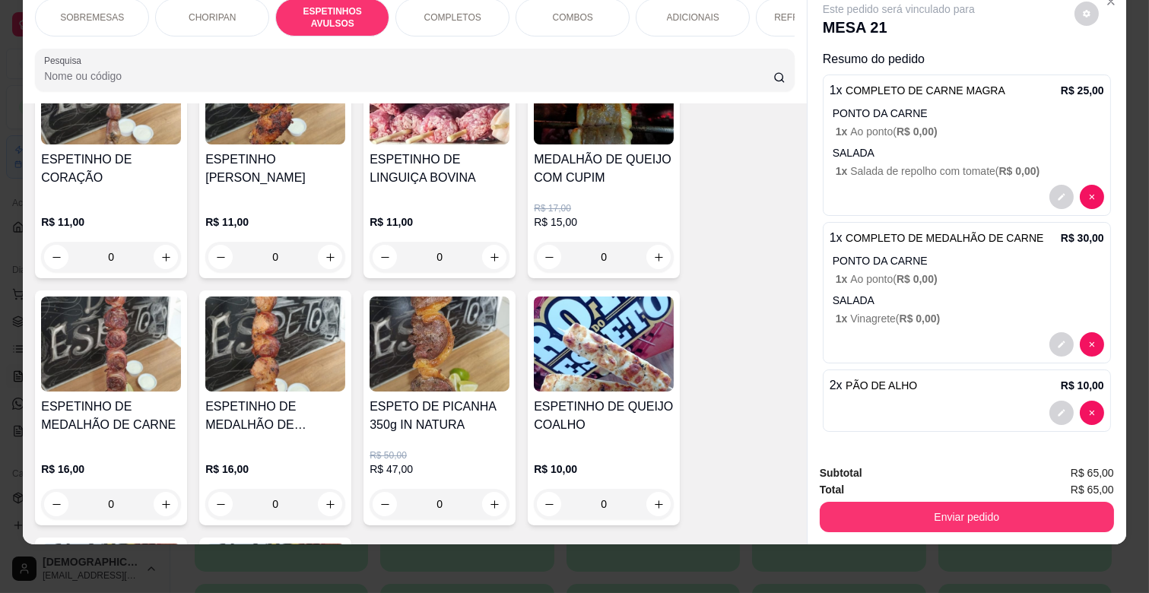
click at [595, 358] on img at bounding box center [604, 343] width 140 height 95
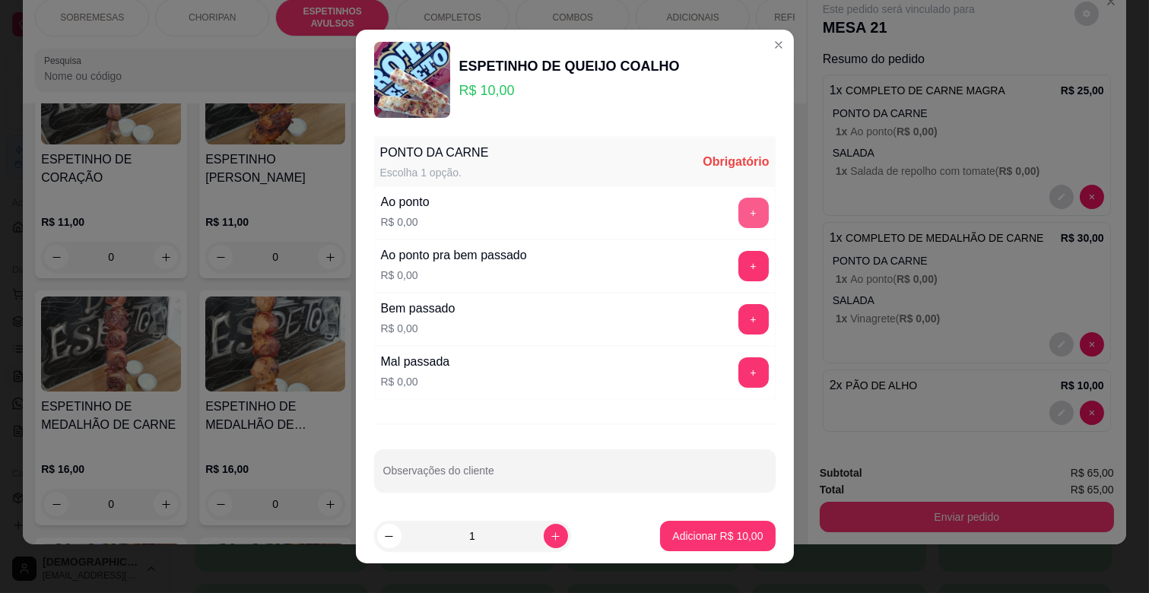
click at [738, 210] on button "+" at bounding box center [753, 213] width 30 height 30
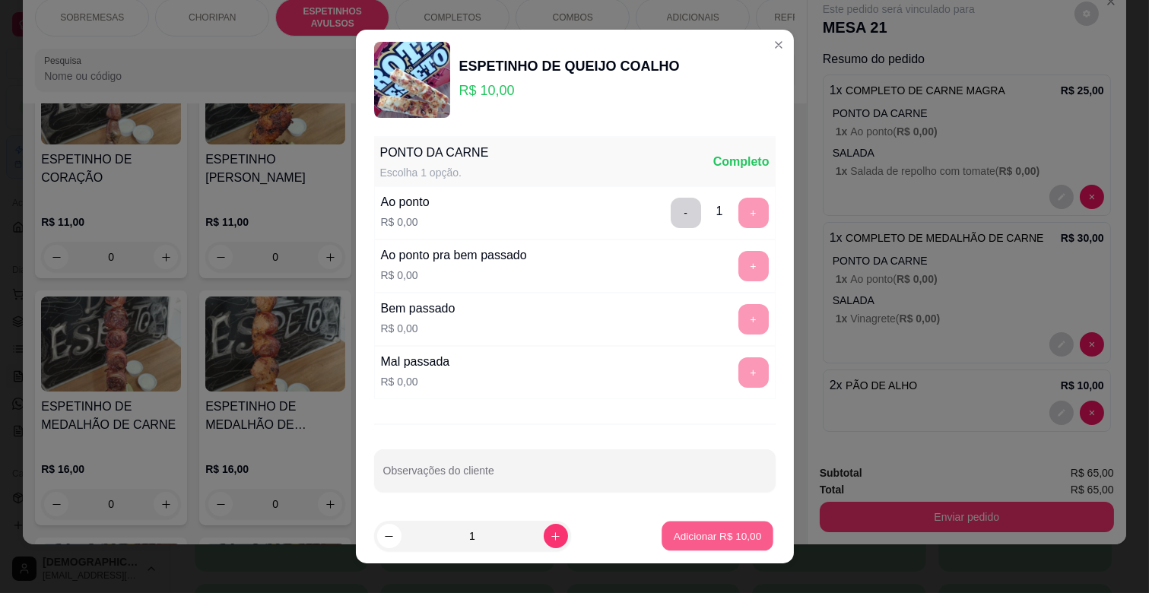
click at [700, 537] on p "Adicionar R$ 10,00" at bounding box center [718, 535] width 88 height 14
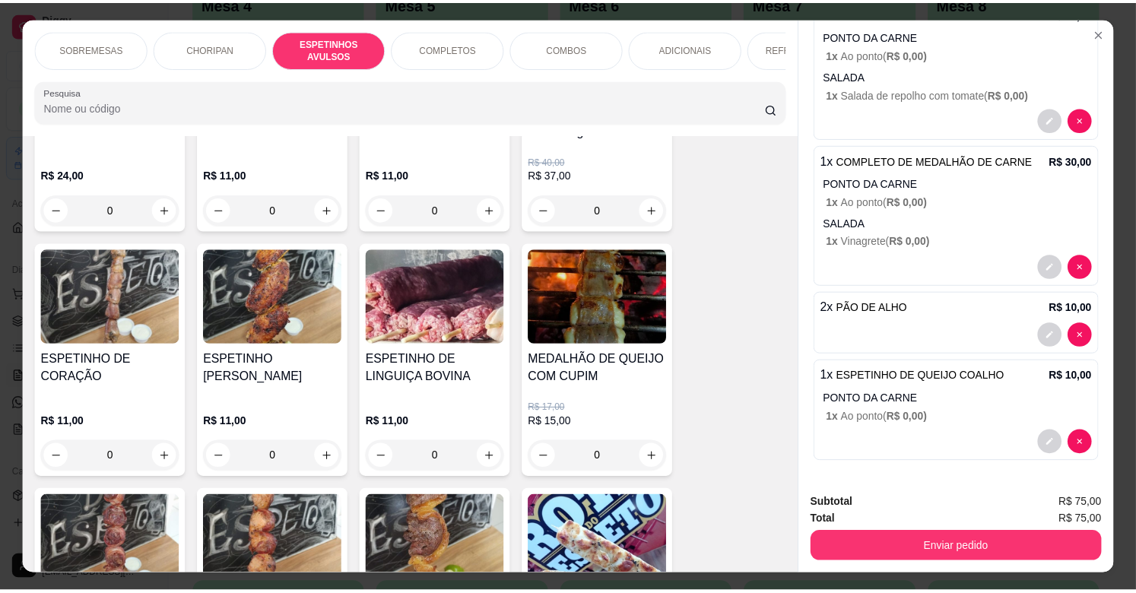
scroll to position [36, 0]
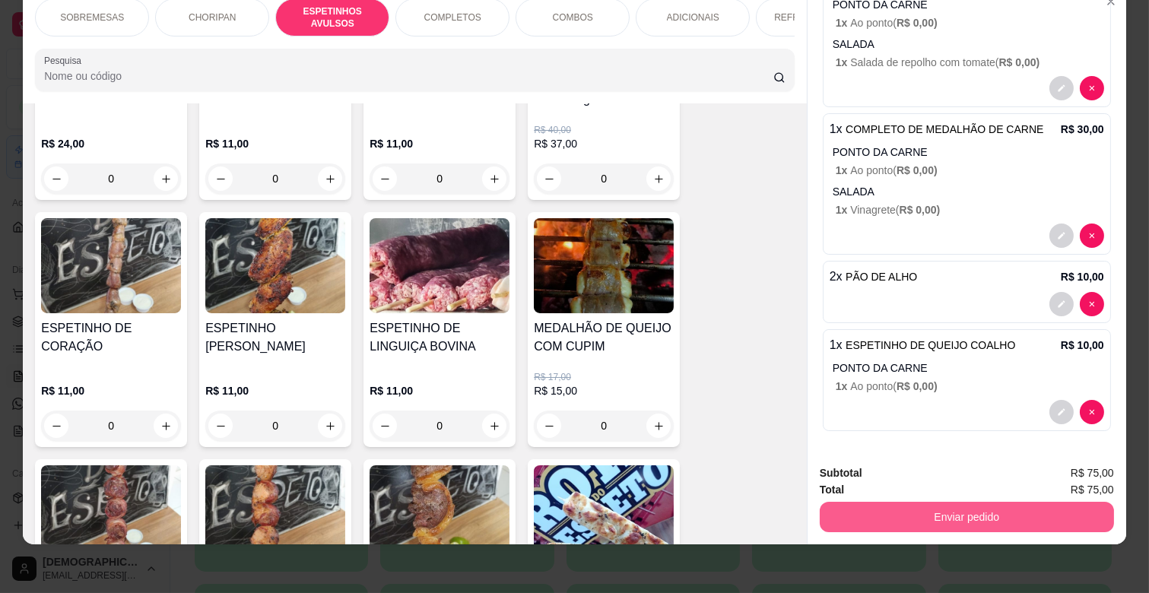
click at [950, 505] on button "Enviar pedido" at bounding box center [967, 517] width 294 height 30
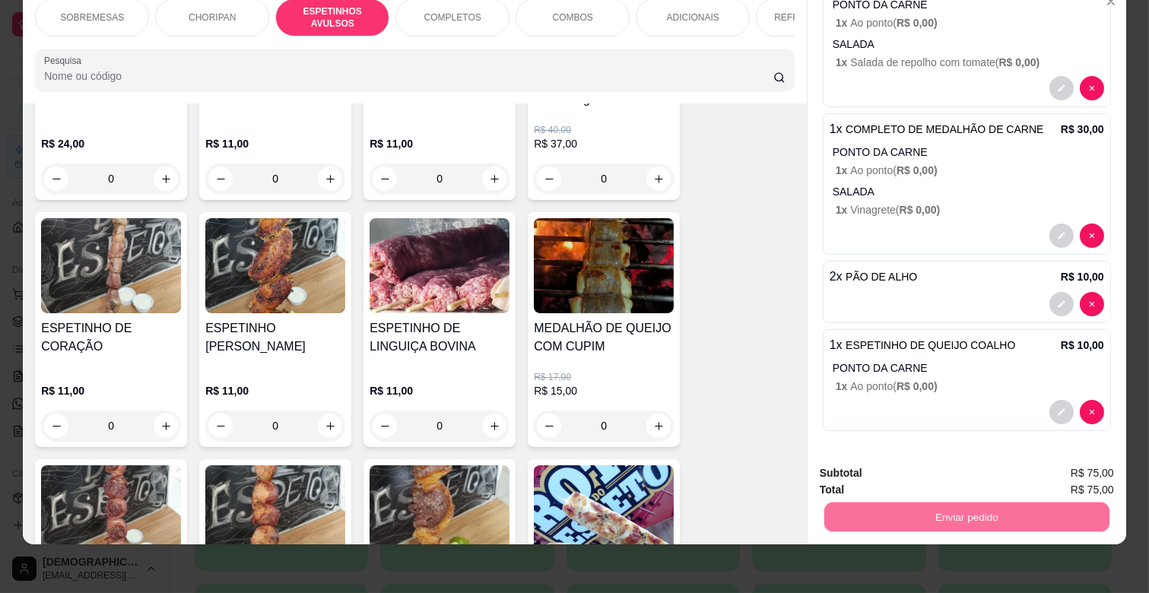
click at [886, 465] on button "Não registrar e enviar pedido" at bounding box center [915, 467] width 158 height 29
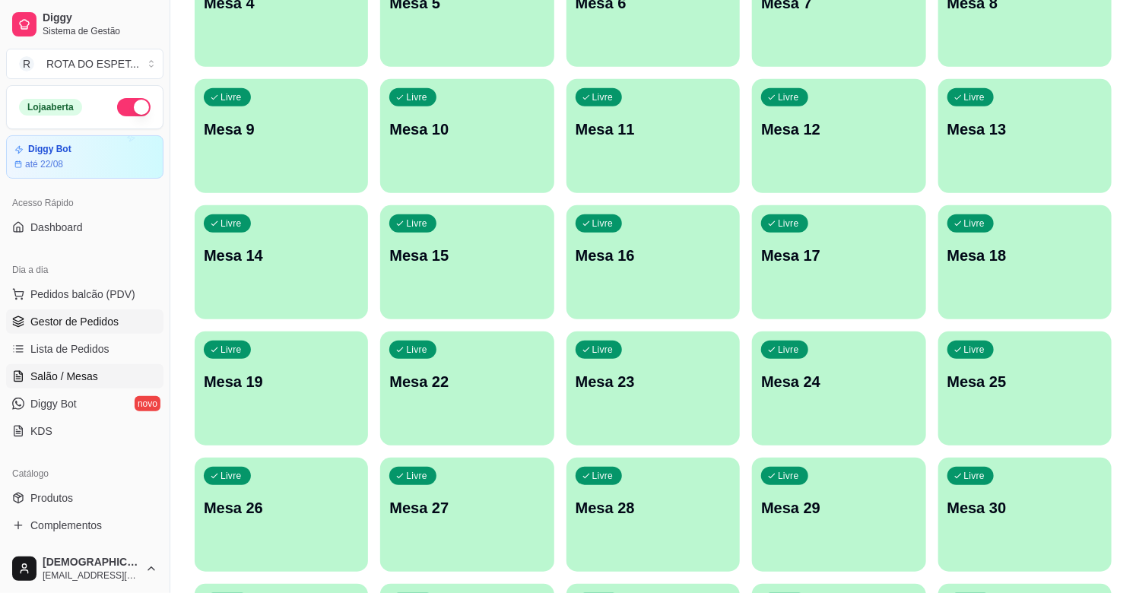
click at [61, 322] on span "Gestor de Pedidos" at bounding box center [74, 321] width 88 height 15
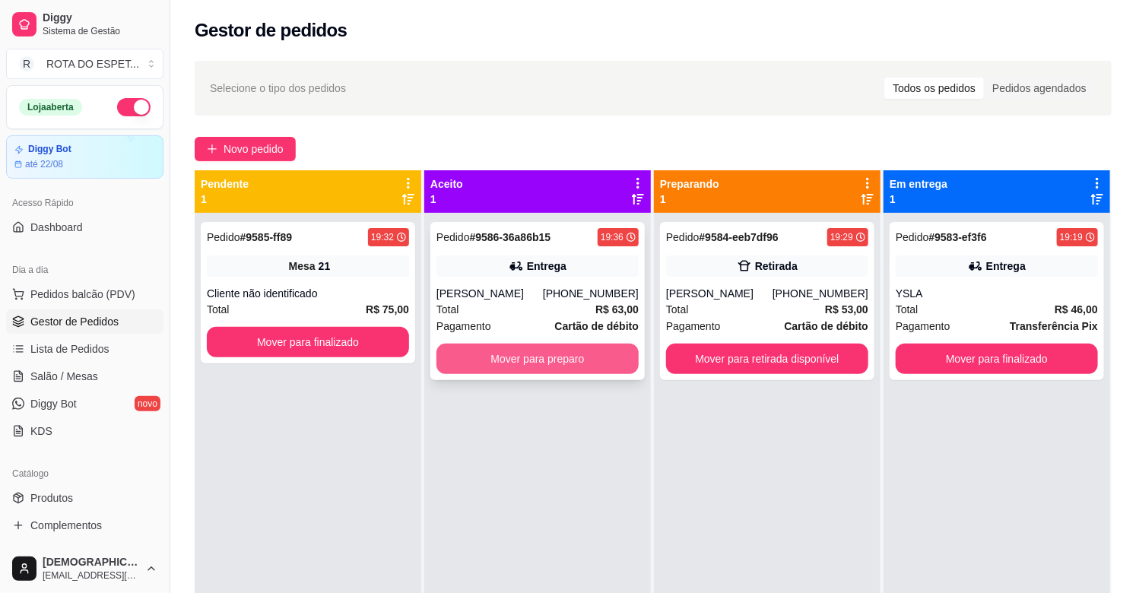
click at [556, 374] on div "Pedido # 9586-36a86b15 19:36 Entrega Fabiana [PHONE_NUMBER] Total R$ 63,00 Paga…" at bounding box center [537, 301] width 214 height 158
click at [573, 360] on button "Mover para preparo" at bounding box center [537, 359] width 196 height 30
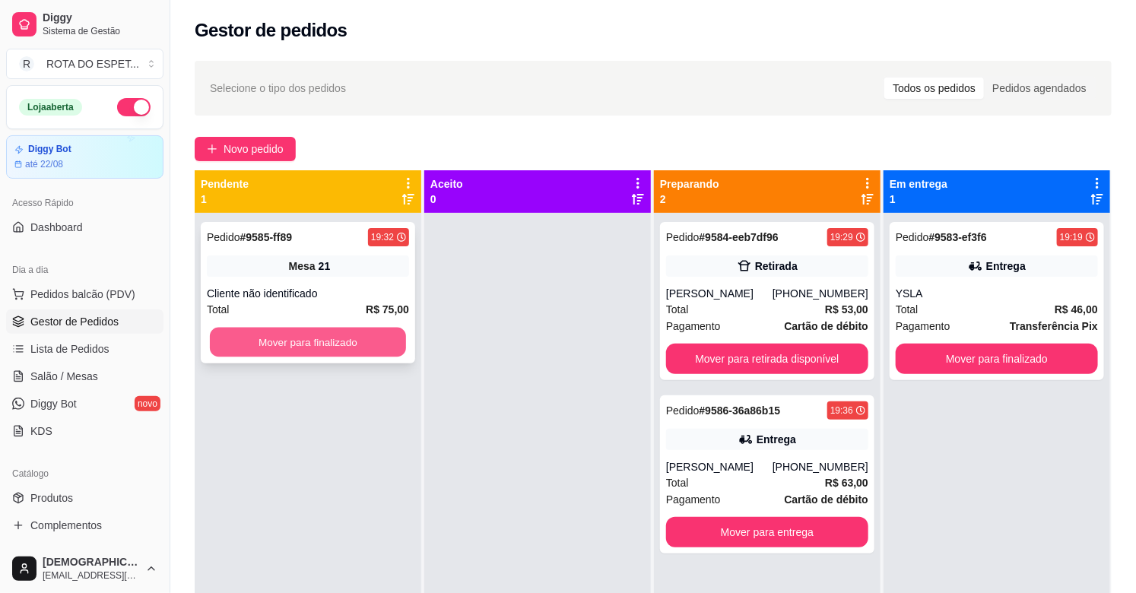
click at [316, 340] on button "Mover para finalizado" at bounding box center [308, 343] width 196 height 30
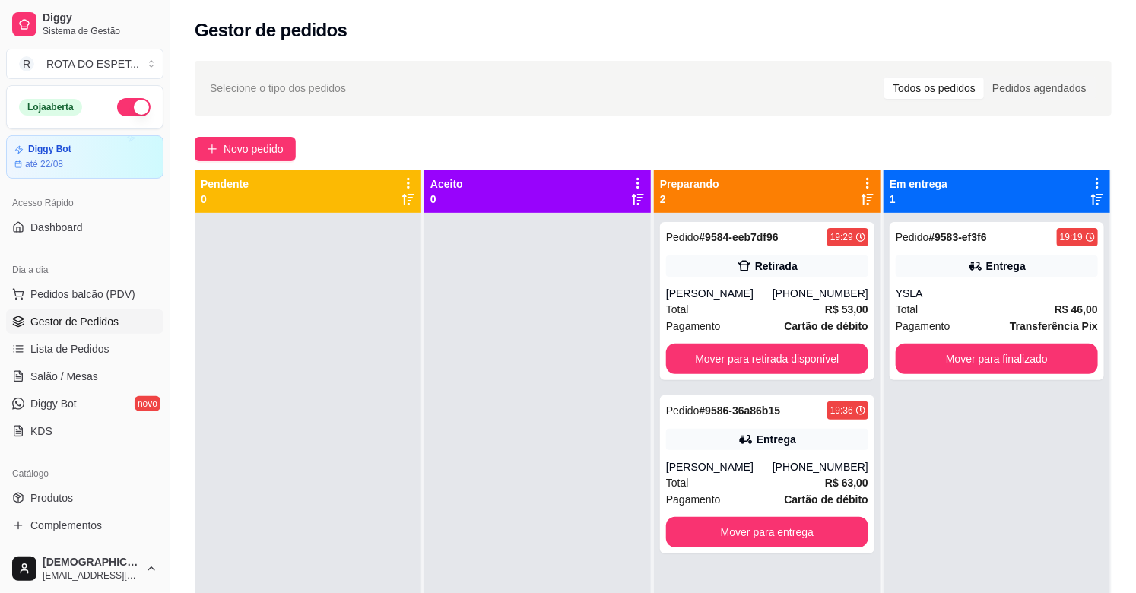
click at [499, 507] on div at bounding box center [537, 509] width 227 height 593
click at [1012, 358] on button "Mover para finalizado" at bounding box center [997, 359] width 202 height 30
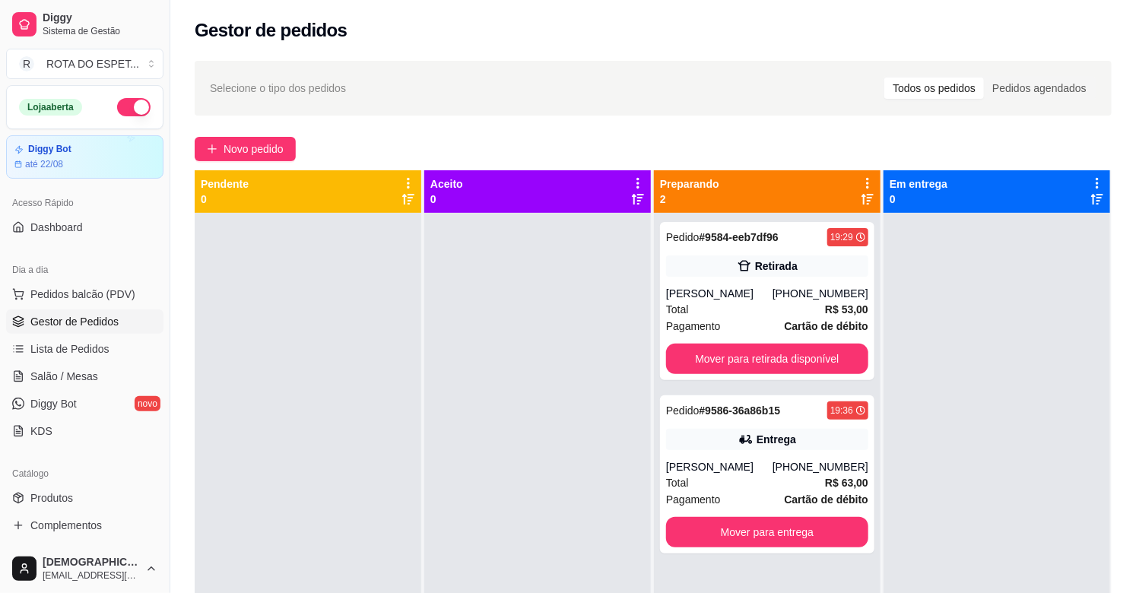
click at [612, 346] on div at bounding box center [537, 509] width 227 height 593
click at [780, 475] on div "Total R$ 63,00" at bounding box center [767, 482] width 202 height 17
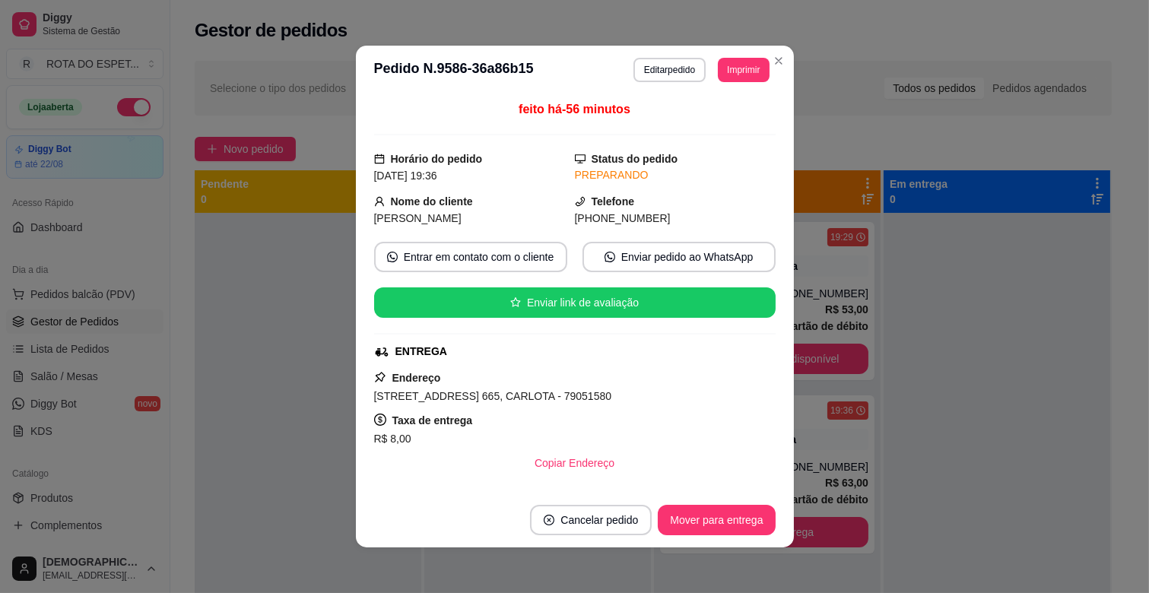
click at [518, 399] on span "[STREET_ADDRESS] 665, CARLOTA - 79051580" at bounding box center [493, 396] width 238 height 12
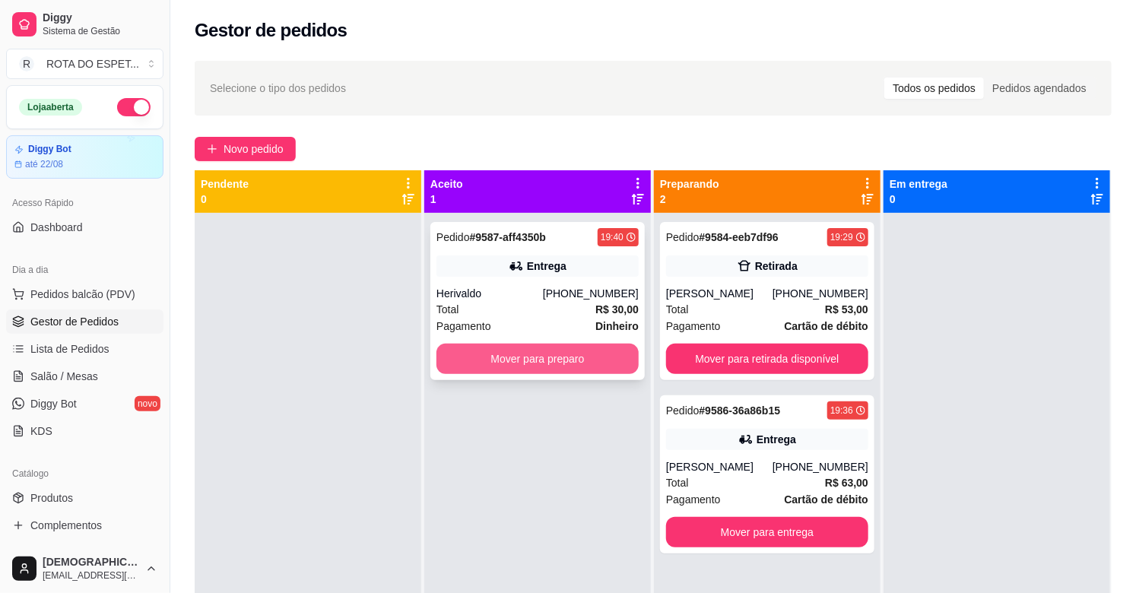
click at [557, 354] on button "Mover para preparo" at bounding box center [537, 359] width 202 height 30
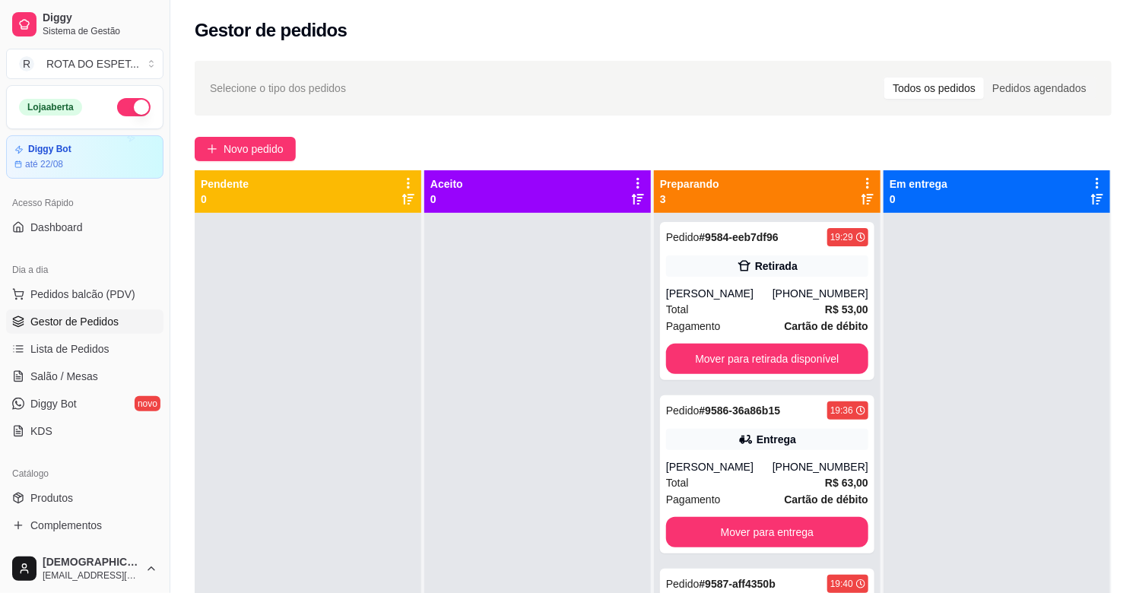
click at [81, 363] on ul "Pedidos balcão (PDV) Gestor de Pedidos Lista de Pedidos Salão / Mesas Diggy Bot…" at bounding box center [84, 362] width 157 height 161
click at [84, 379] on span "Salão / Mesas" at bounding box center [64, 376] width 68 height 15
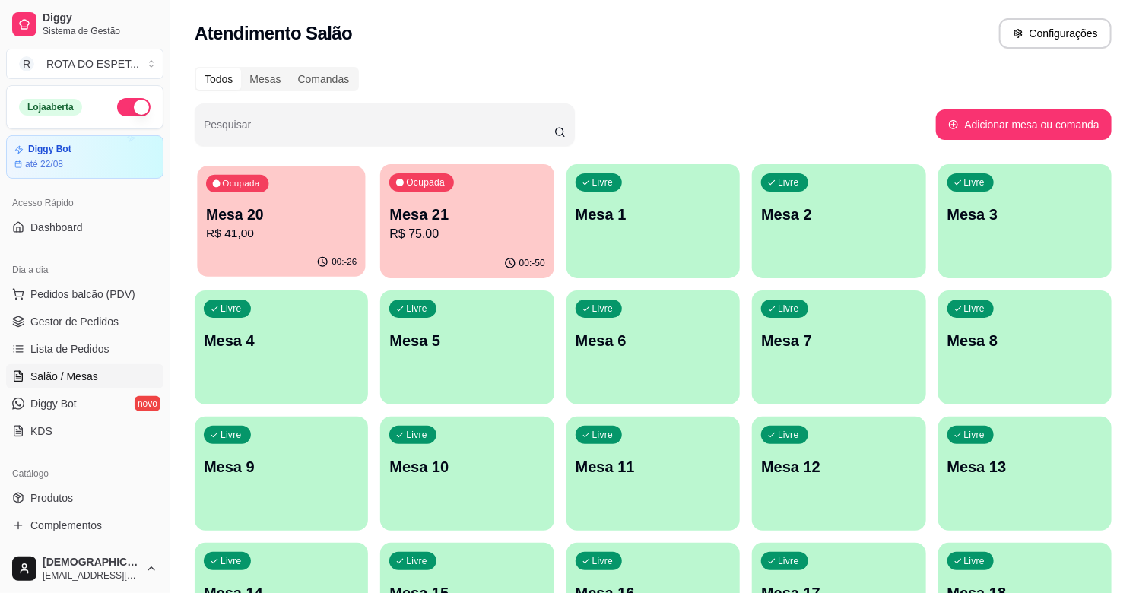
click at [328, 209] on p "Mesa 20" at bounding box center [281, 215] width 151 height 21
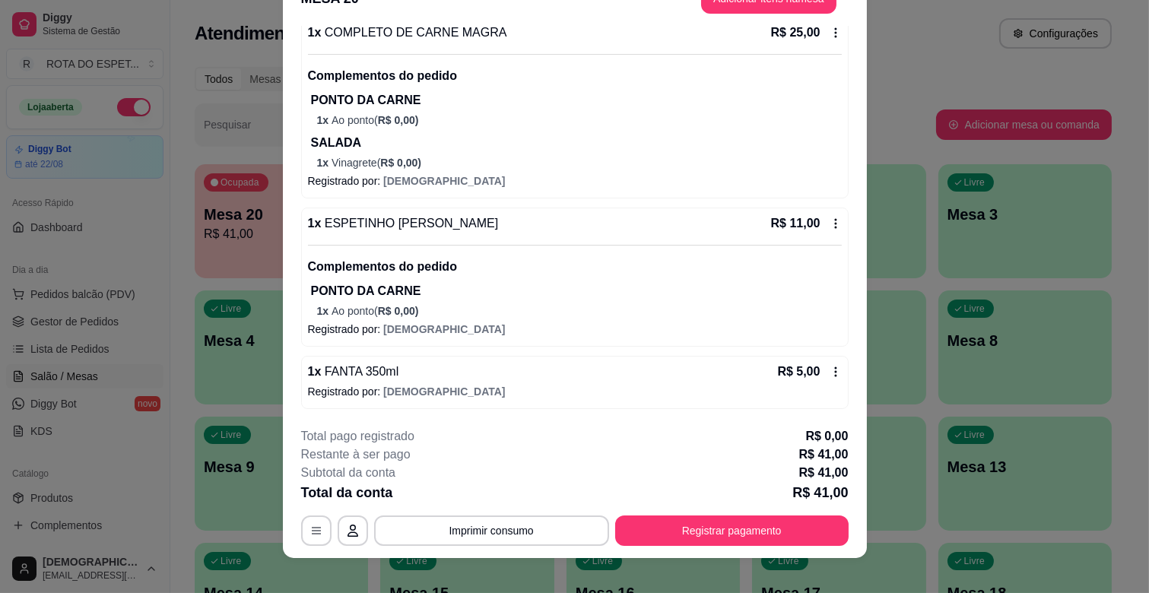
scroll to position [46, 0]
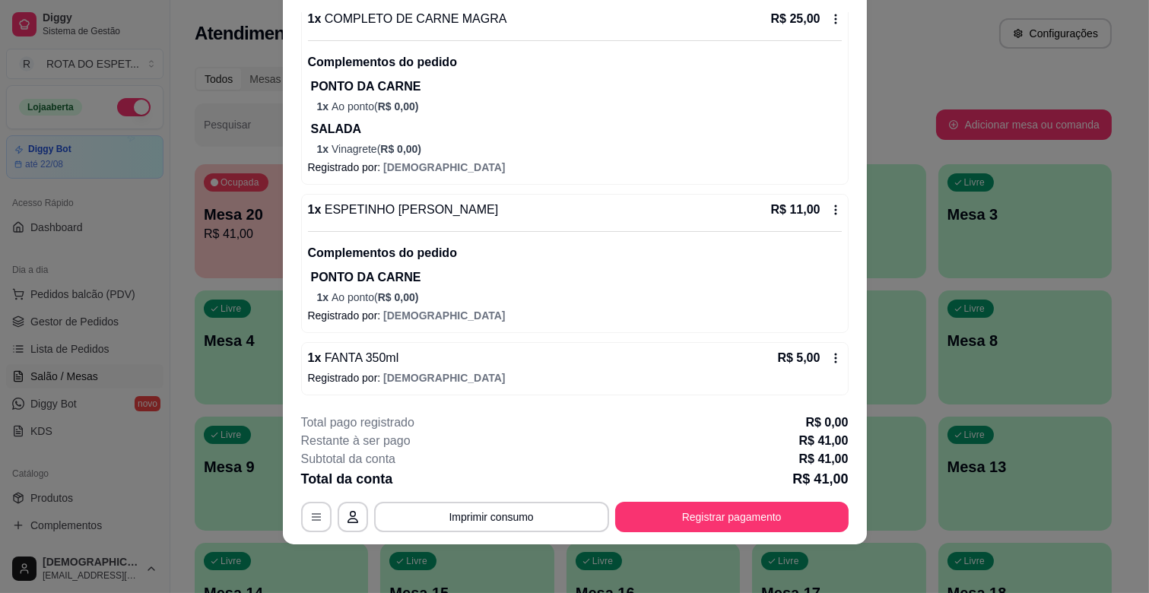
click at [829, 361] on icon at bounding box center [835, 358] width 12 height 12
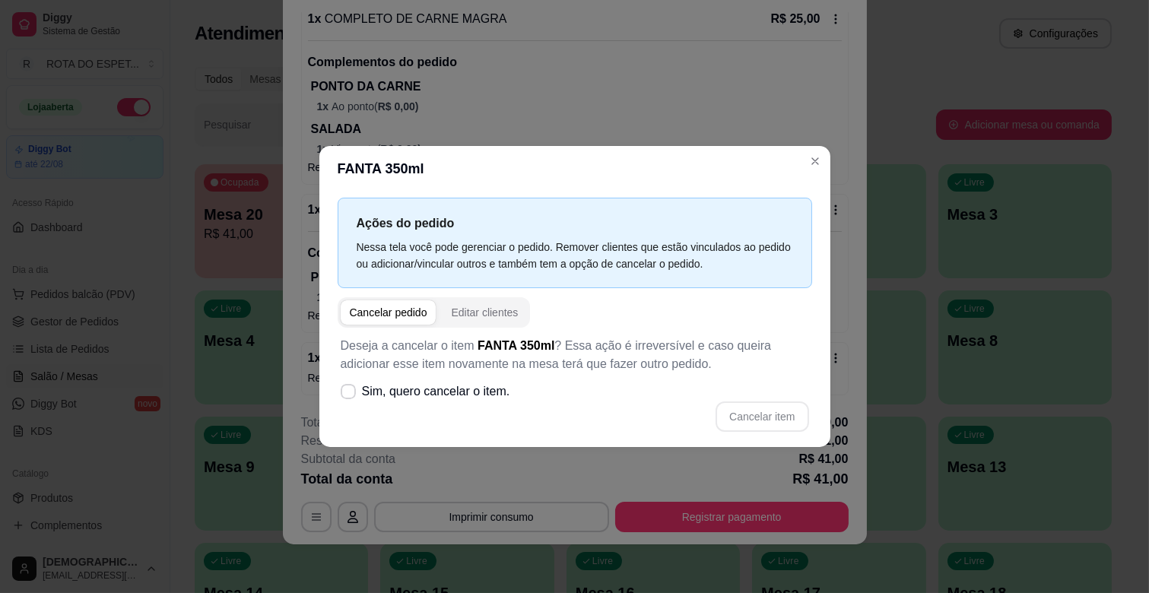
click at [480, 375] on div "Deseja a cancelar o item FANTA 350ml ? Essa ação é irreversível e caso queira a…" at bounding box center [575, 384] width 474 height 113
click at [485, 385] on span "Sim, quero cancelar o item." at bounding box center [436, 391] width 148 height 18
click at [350, 395] on input "Sim, quero cancelar o item." at bounding box center [345, 400] width 10 height 10
checkbox input "true"
click at [778, 407] on button "Cancelar item" at bounding box center [761, 416] width 93 height 30
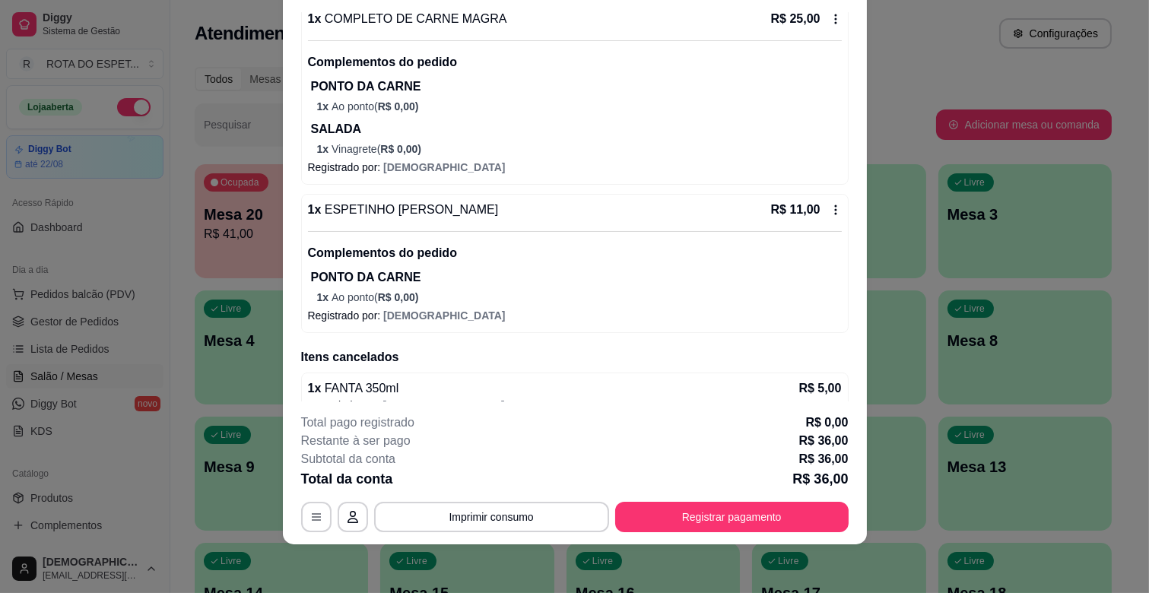
click at [811, 204] on div "R$ 11,00" at bounding box center [806, 210] width 71 height 18
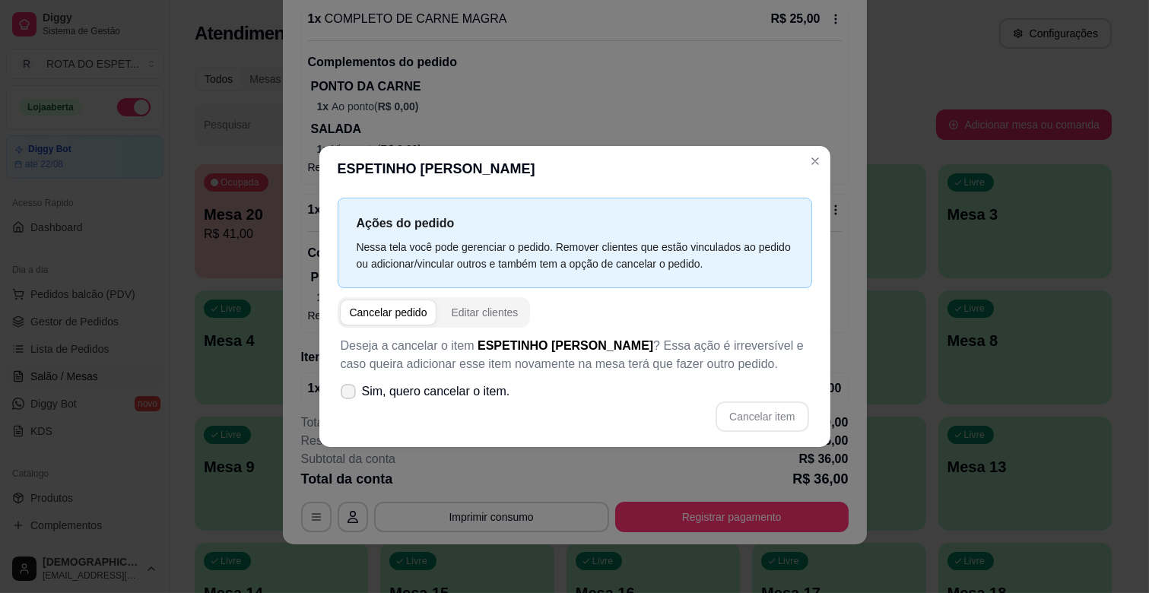
click at [403, 392] on span "Sim, quero cancelar o item." at bounding box center [436, 391] width 148 height 18
click at [350, 395] on input "Sim, quero cancelar o item." at bounding box center [345, 400] width 10 height 10
checkbox input "true"
click at [769, 411] on button "Cancelar item" at bounding box center [761, 416] width 93 height 30
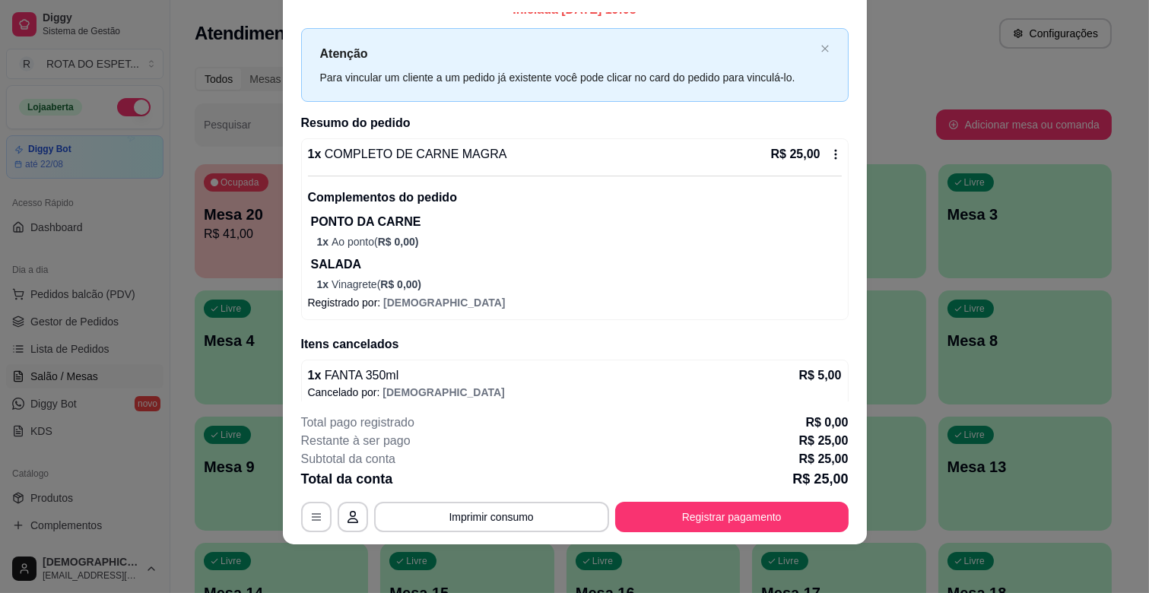
scroll to position [0, 0]
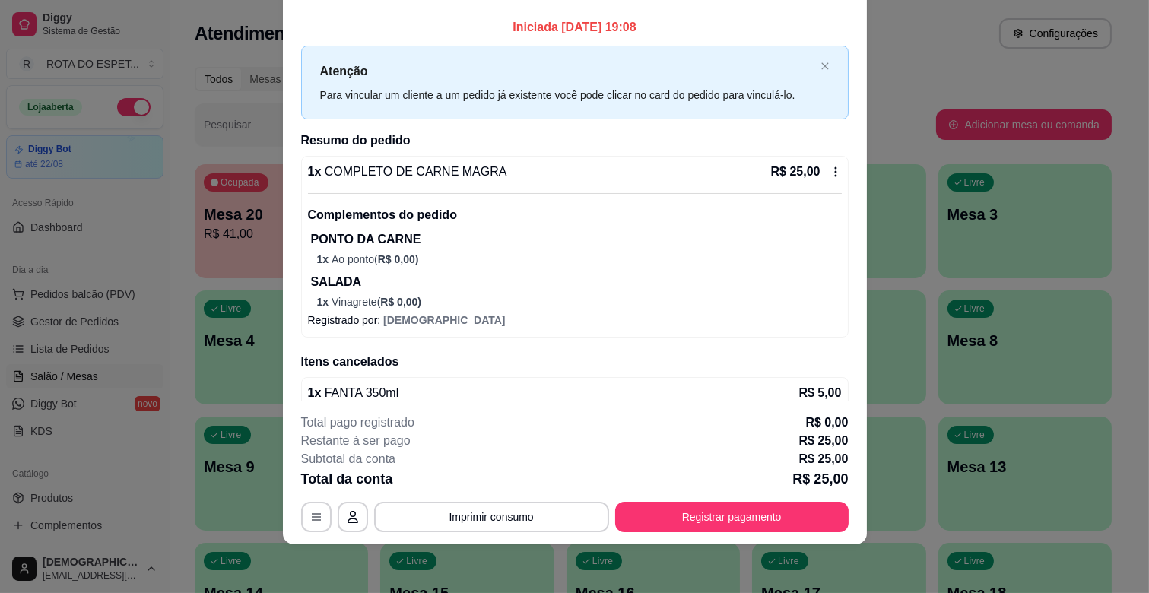
click at [829, 166] on icon at bounding box center [835, 172] width 12 height 12
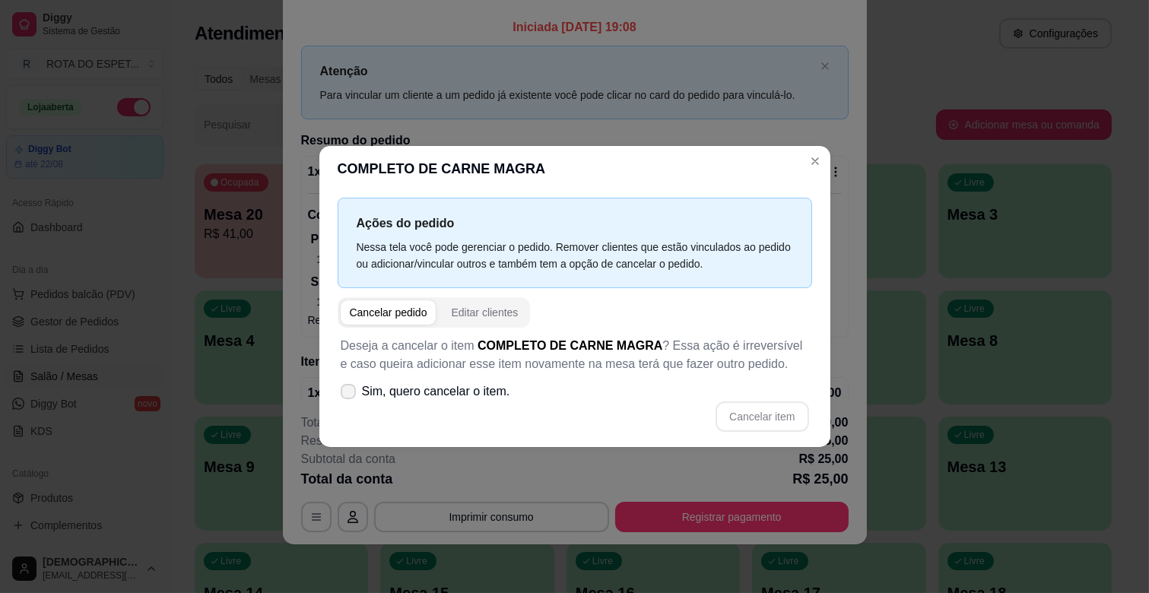
click at [438, 393] on span "Sim, quero cancelar o item." at bounding box center [436, 391] width 148 height 18
click at [350, 395] on input "Sim, quero cancelar o item." at bounding box center [345, 400] width 10 height 10
checkbox input "true"
click at [771, 404] on button "Cancelar item" at bounding box center [762, 417] width 90 height 30
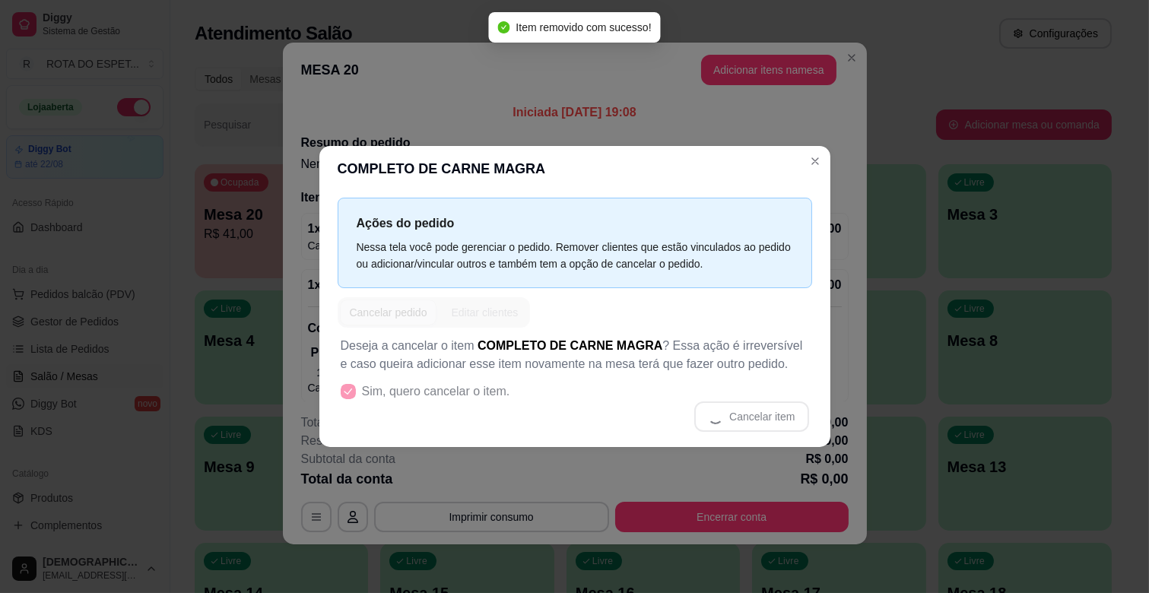
scroll to position [3, 0]
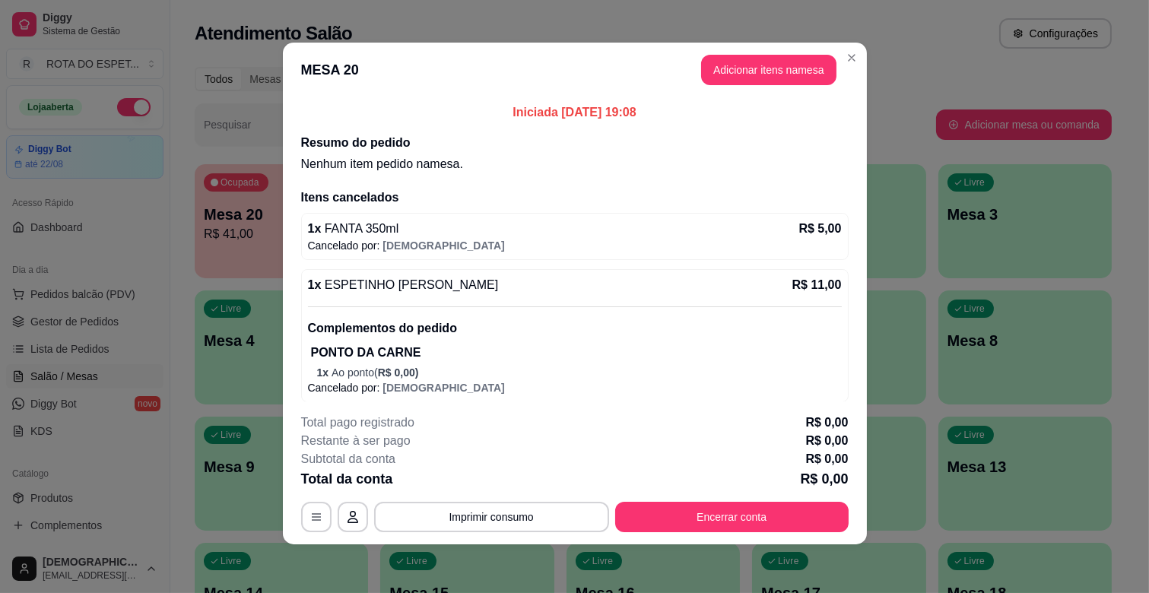
click at [730, 518] on button "Encerrar conta" at bounding box center [731, 517] width 233 height 30
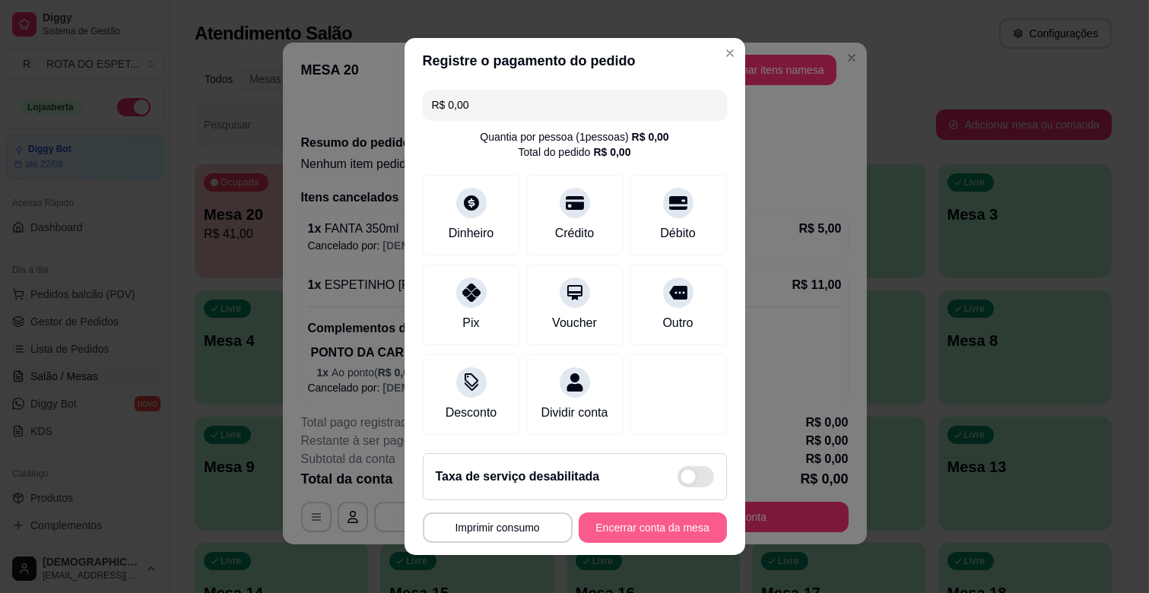
click at [686, 537] on button "Encerrar conta da mesa" at bounding box center [653, 527] width 148 height 30
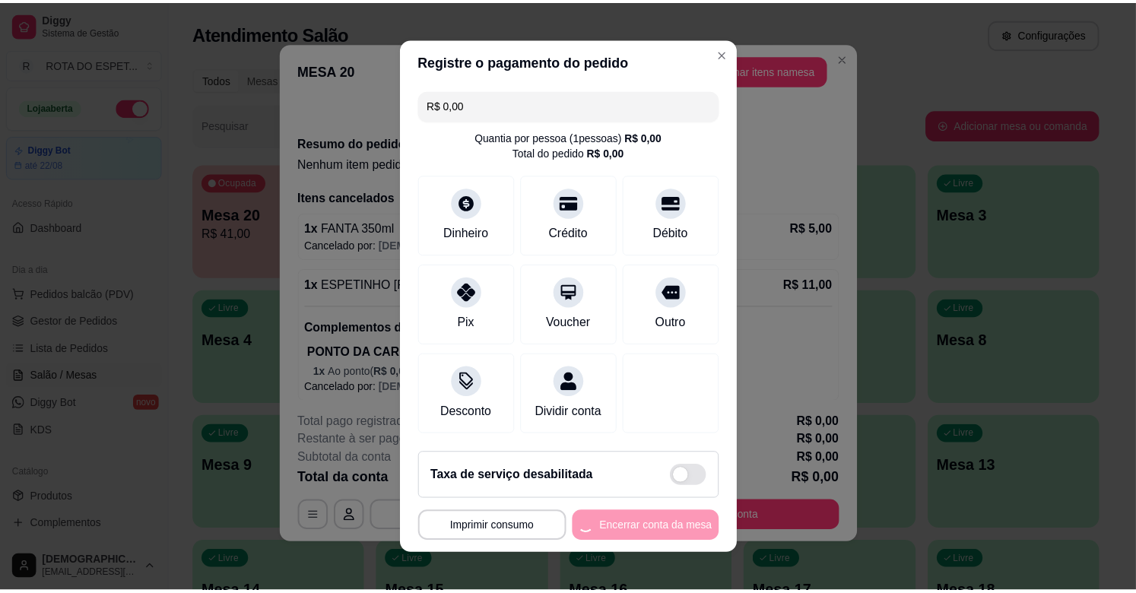
scroll to position [0, 0]
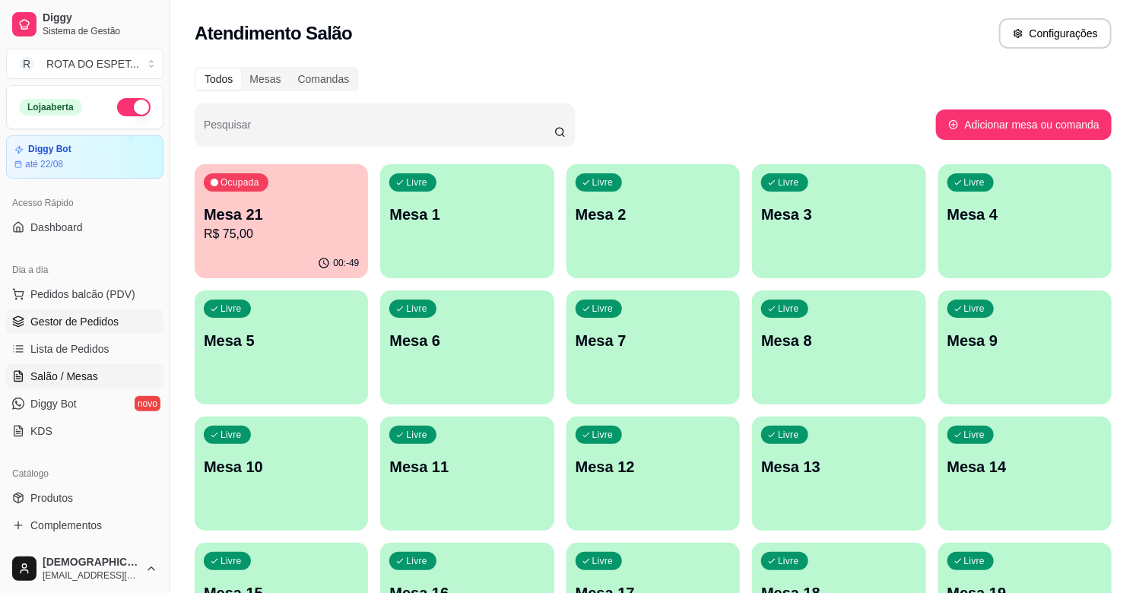
click at [84, 329] on link "Gestor de Pedidos" at bounding box center [84, 321] width 157 height 24
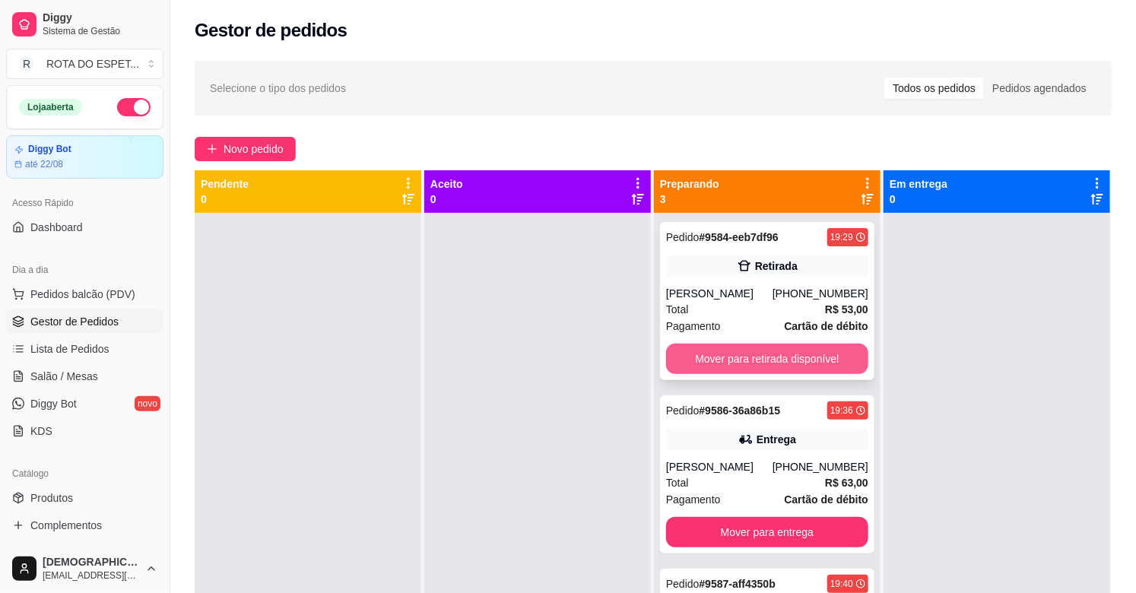
click at [757, 360] on button "Mover para retirada disponível" at bounding box center [767, 359] width 202 height 30
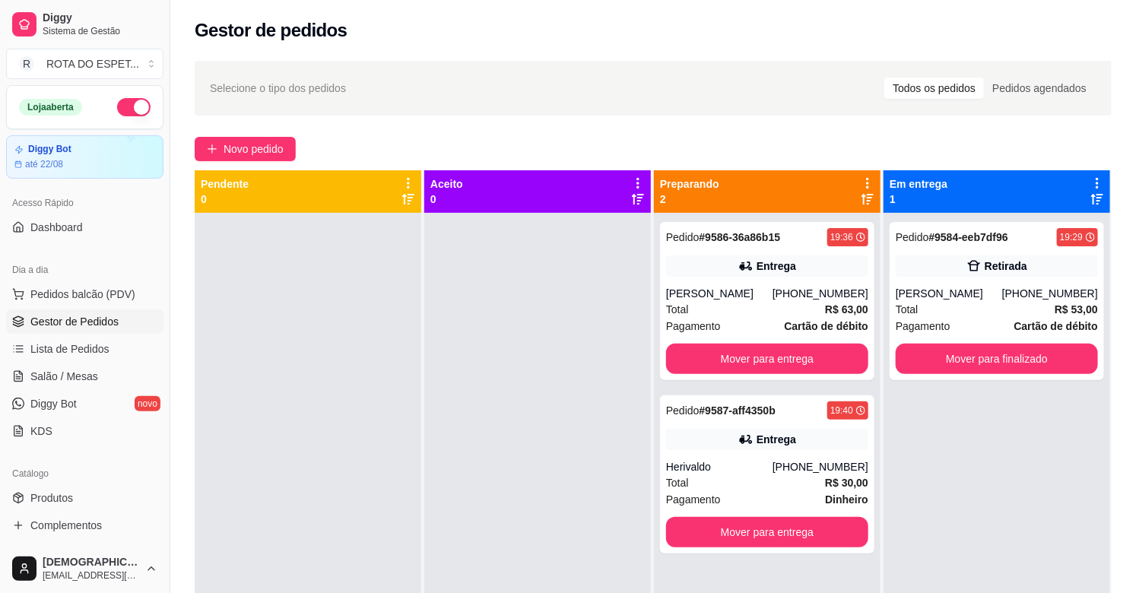
click at [580, 407] on div at bounding box center [537, 509] width 227 height 593
click at [464, 510] on div at bounding box center [537, 509] width 227 height 593
click at [71, 381] on span "Salão / Mesas" at bounding box center [64, 376] width 68 height 15
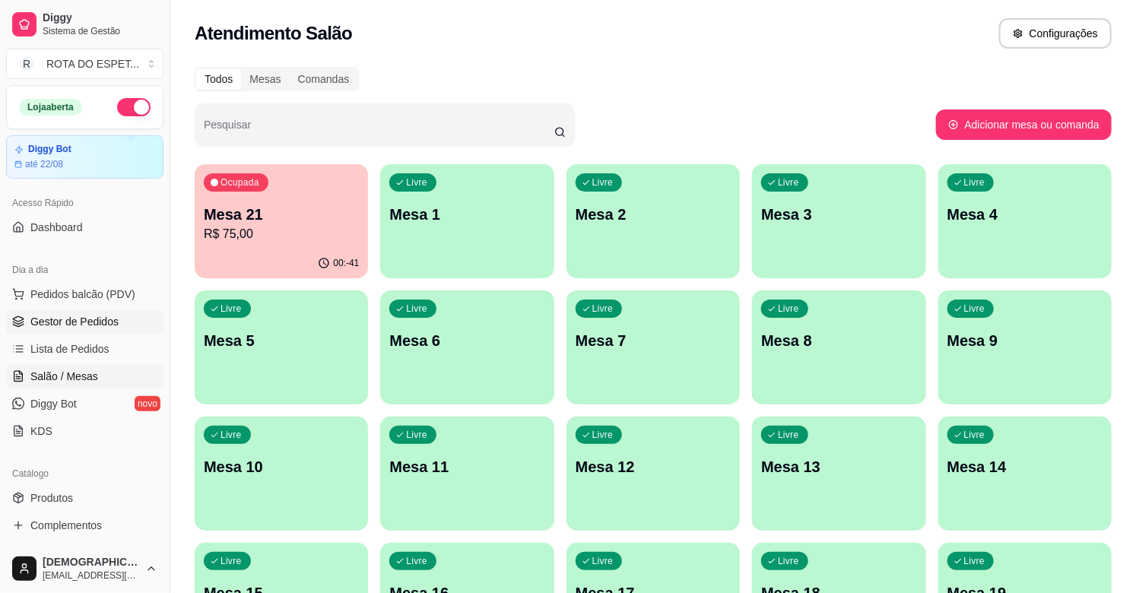
click at [118, 324] on link "Gestor de Pedidos" at bounding box center [84, 321] width 157 height 24
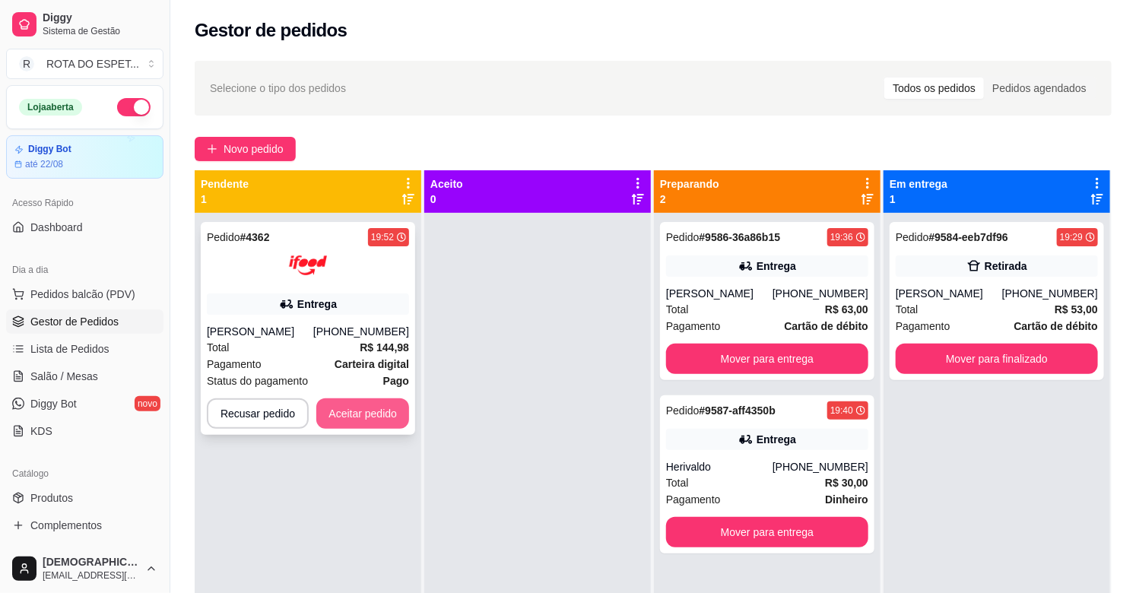
click at [373, 403] on button "Aceitar pedido" at bounding box center [362, 413] width 93 height 30
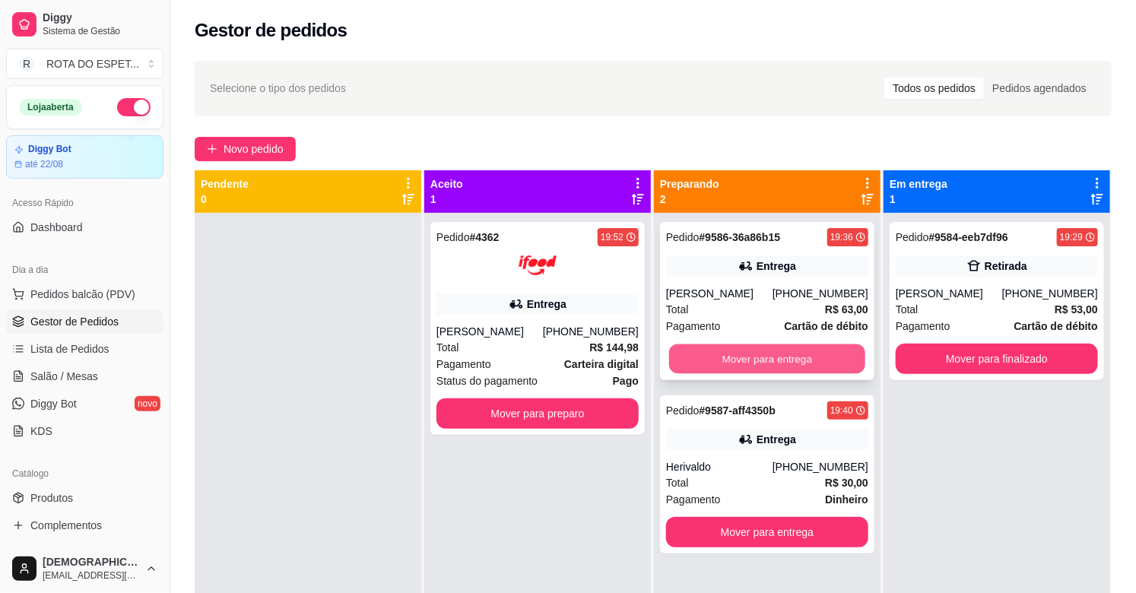
click at [801, 356] on button "Mover para entrega" at bounding box center [767, 359] width 196 height 30
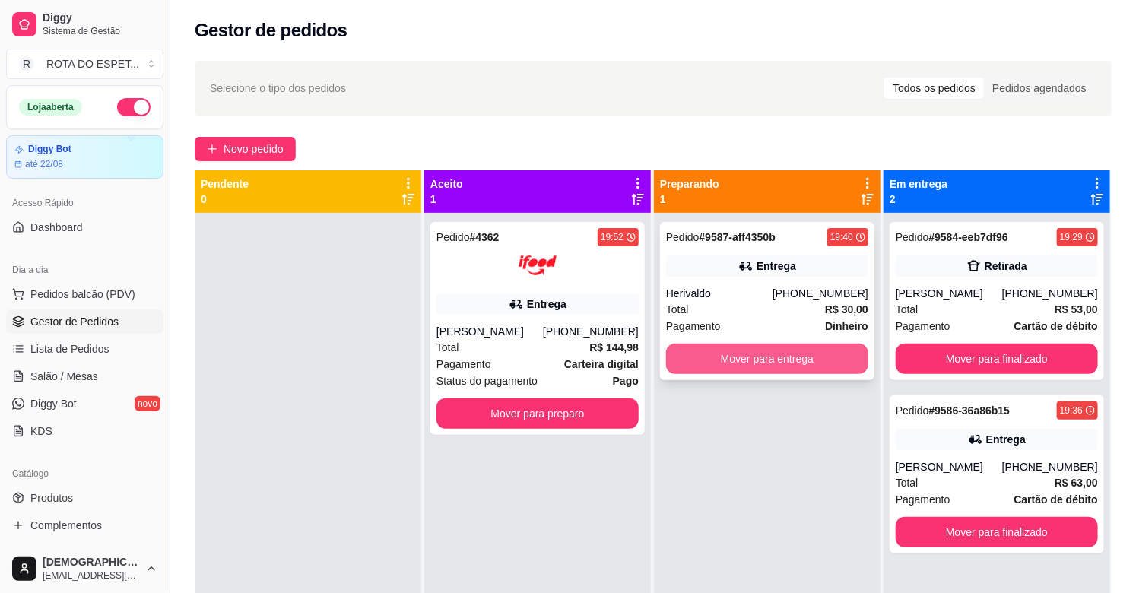
click at [785, 350] on button "Mover para entrega" at bounding box center [767, 359] width 202 height 30
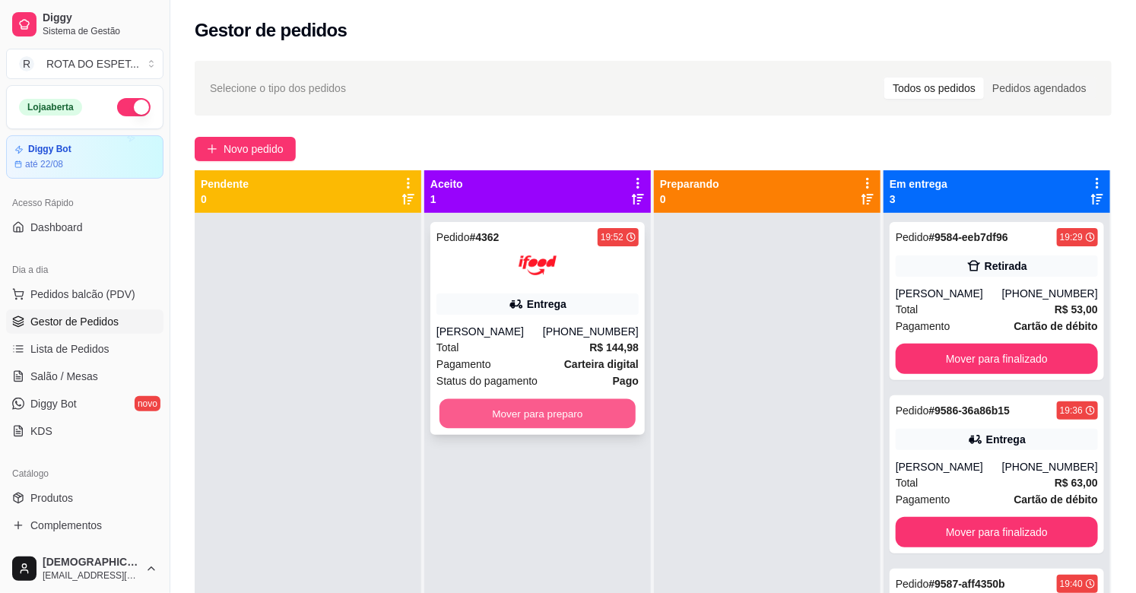
click at [549, 417] on button "Mover para preparo" at bounding box center [537, 414] width 196 height 30
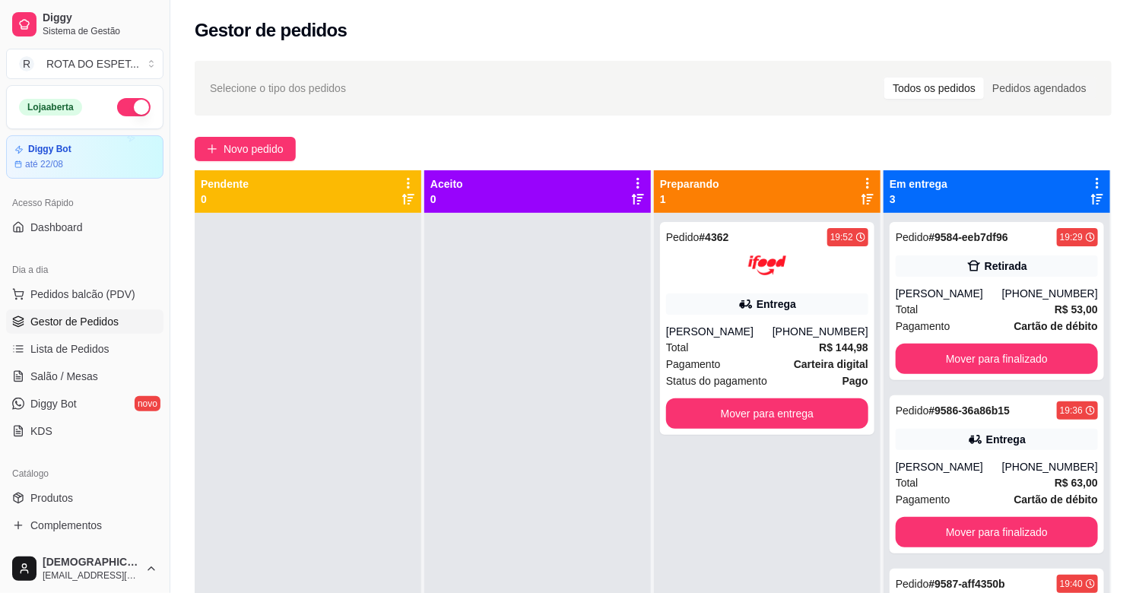
click at [482, 509] on div at bounding box center [537, 509] width 227 height 593
click at [496, 439] on div at bounding box center [537, 509] width 227 height 593
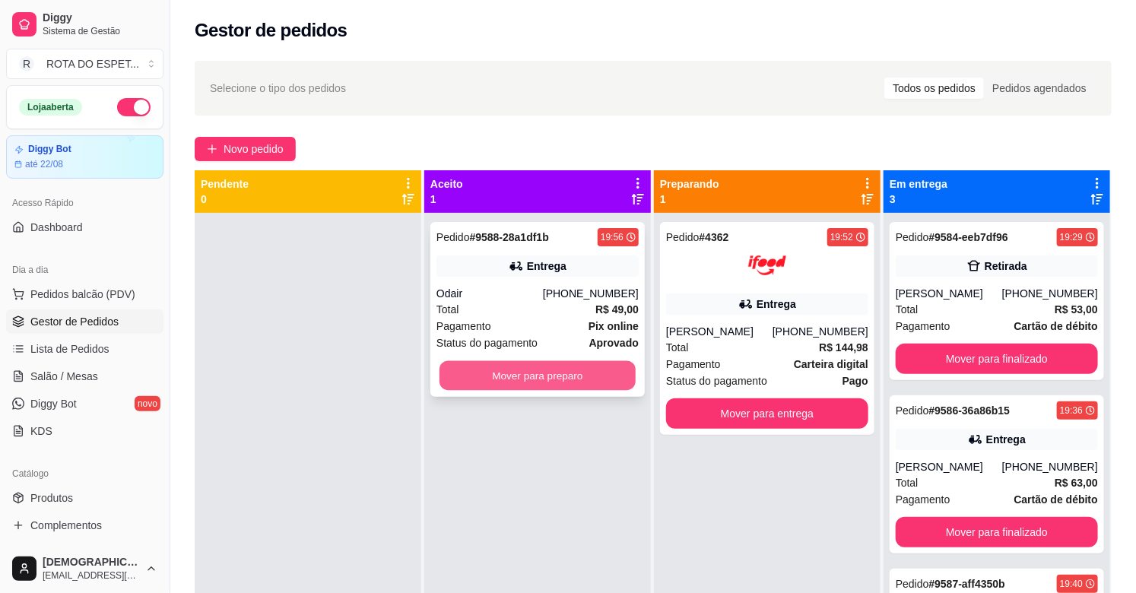
click at [548, 379] on button "Mover para preparo" at bounding box center [537, 376] width 196 height 30
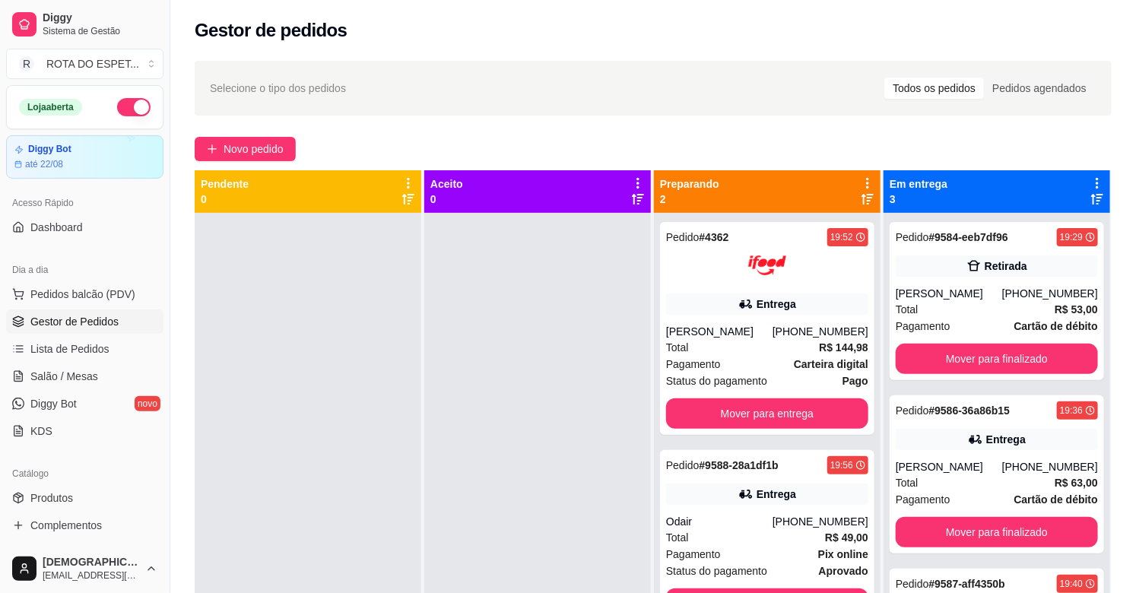
click at [437, 398] on div at bounding box center [537, 509] width 227 height 593
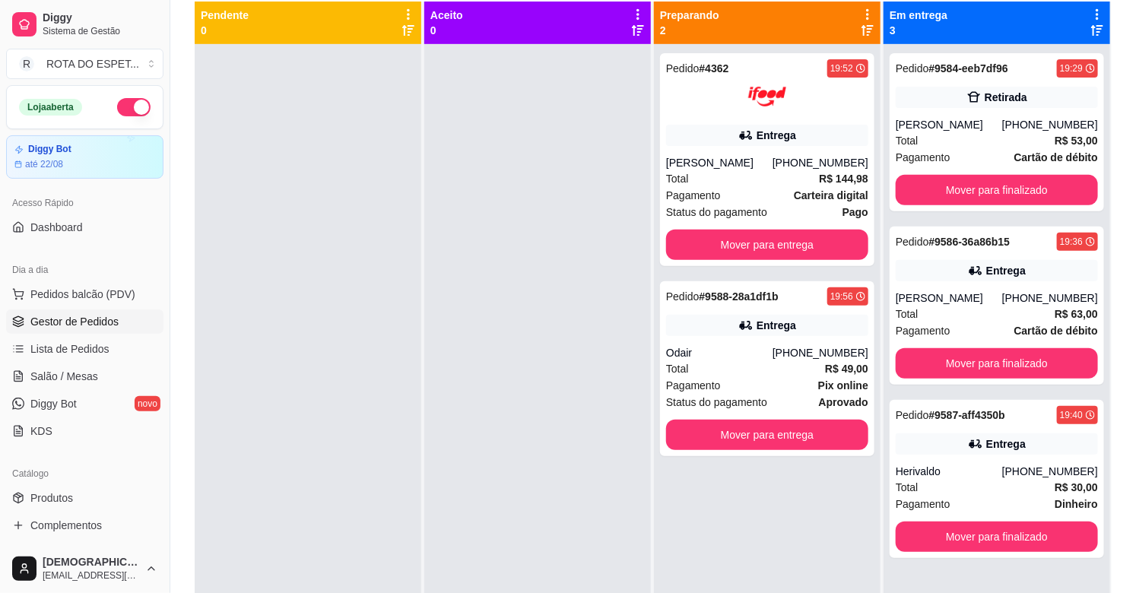
click at [514, 394] on div at bounding box center [537, 340] width 227 height 593
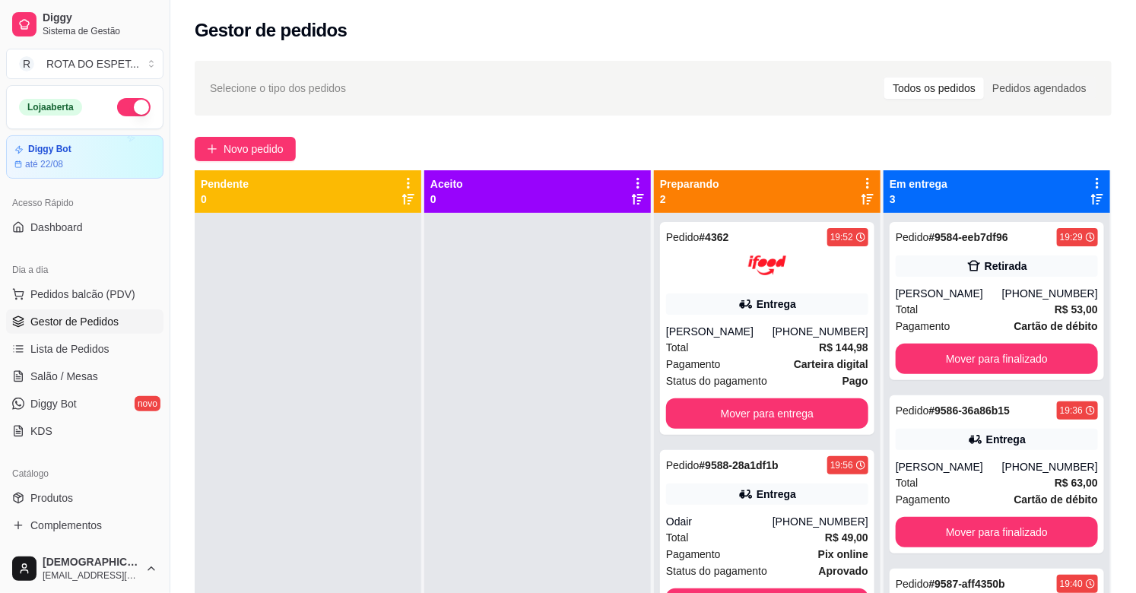
click at [443, 451] on div at bounding box center [537, 509] width 227 height 593
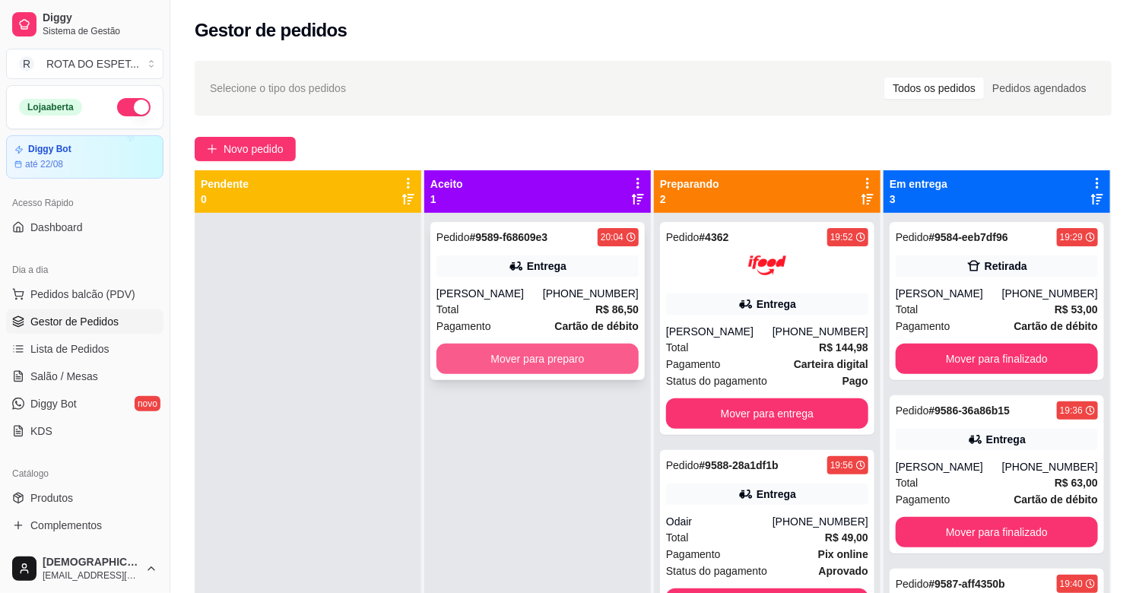
click at [579, 350] on button "Mover para preparo" at bounding box center [537, 359] width 202 height 30
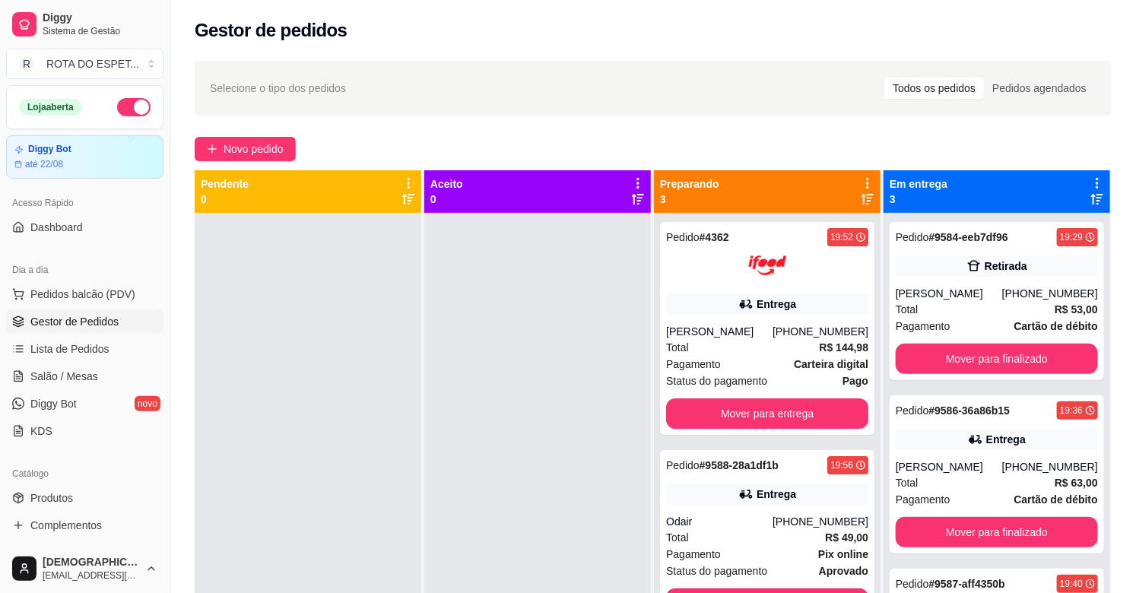
click at [411, 428] on div at bounding box center [308, 509] width 227 height 593
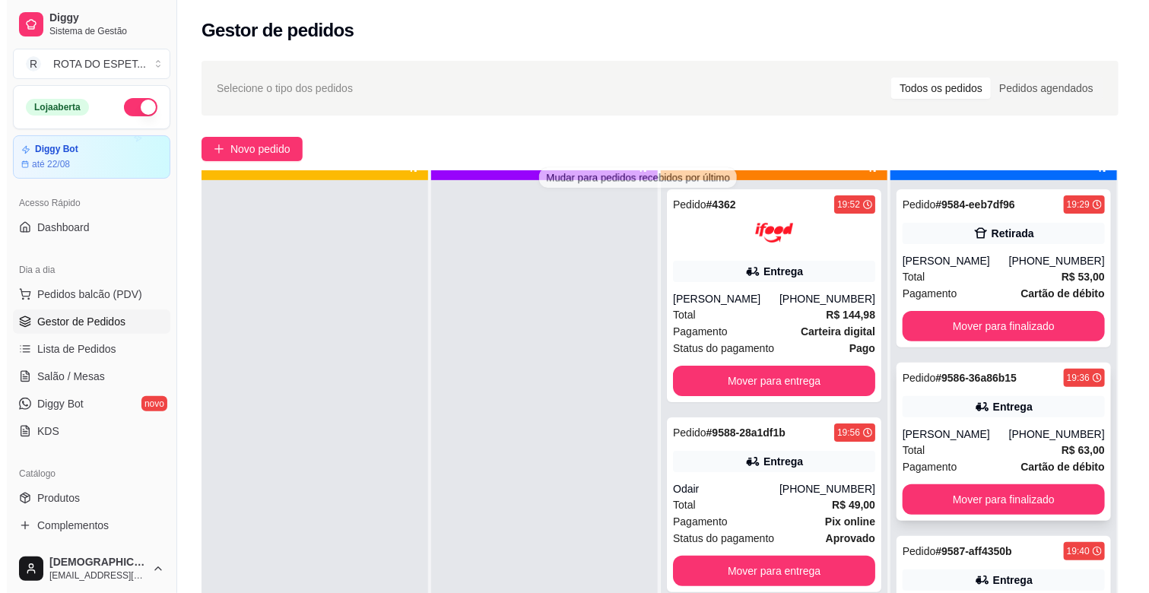
scroll to position [42, 0]
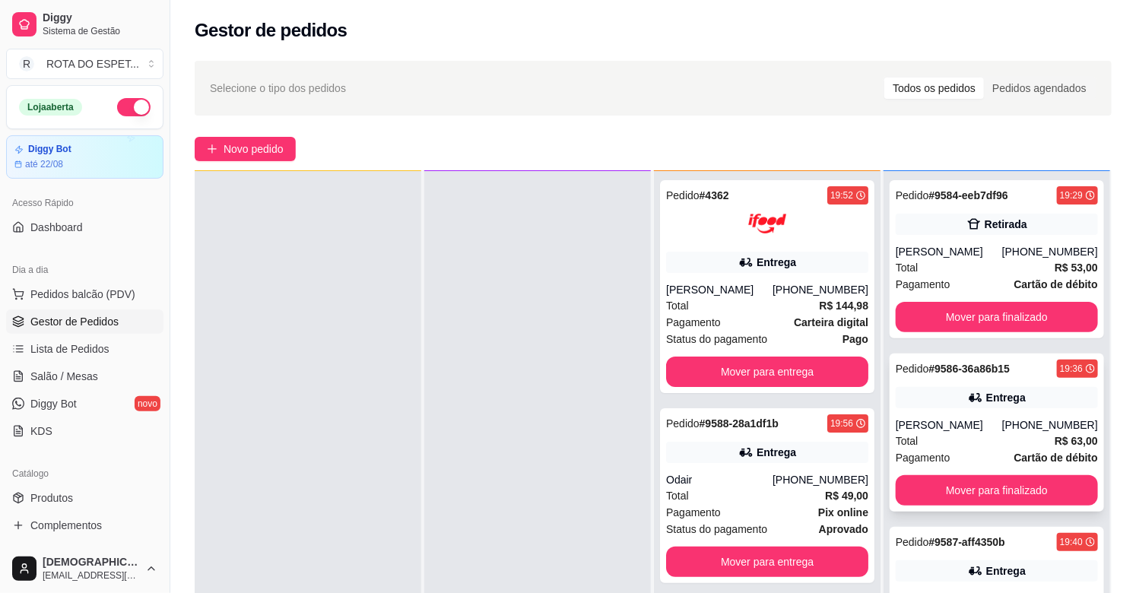
click at [951, 421] on div "[PERSON_NAME]" at bounding box center [949, 424] width 106 height 15
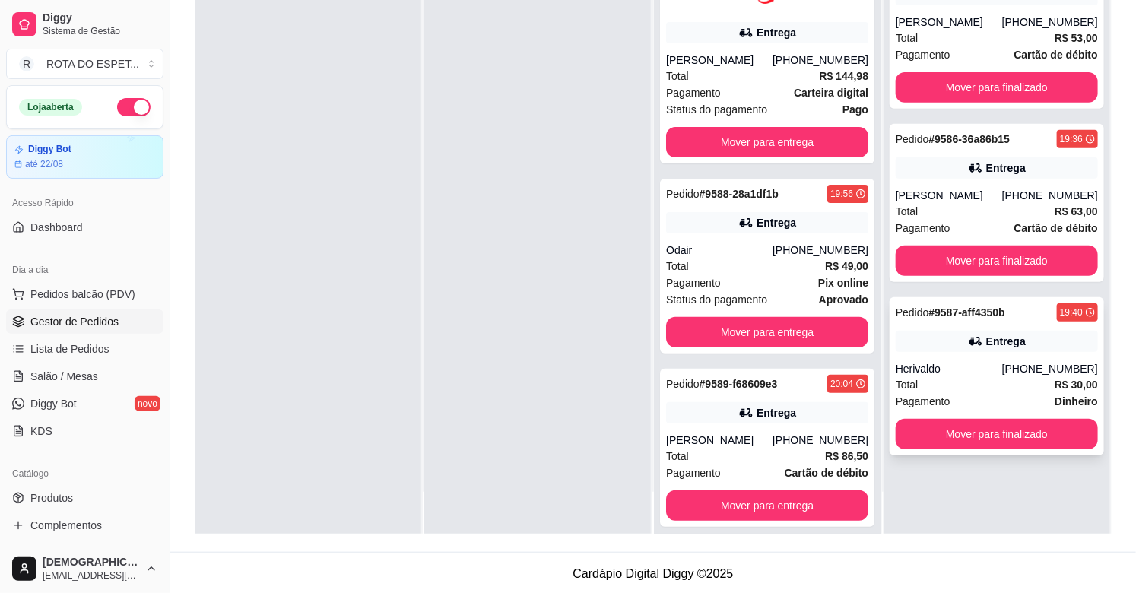
scroll to position [232, 0]
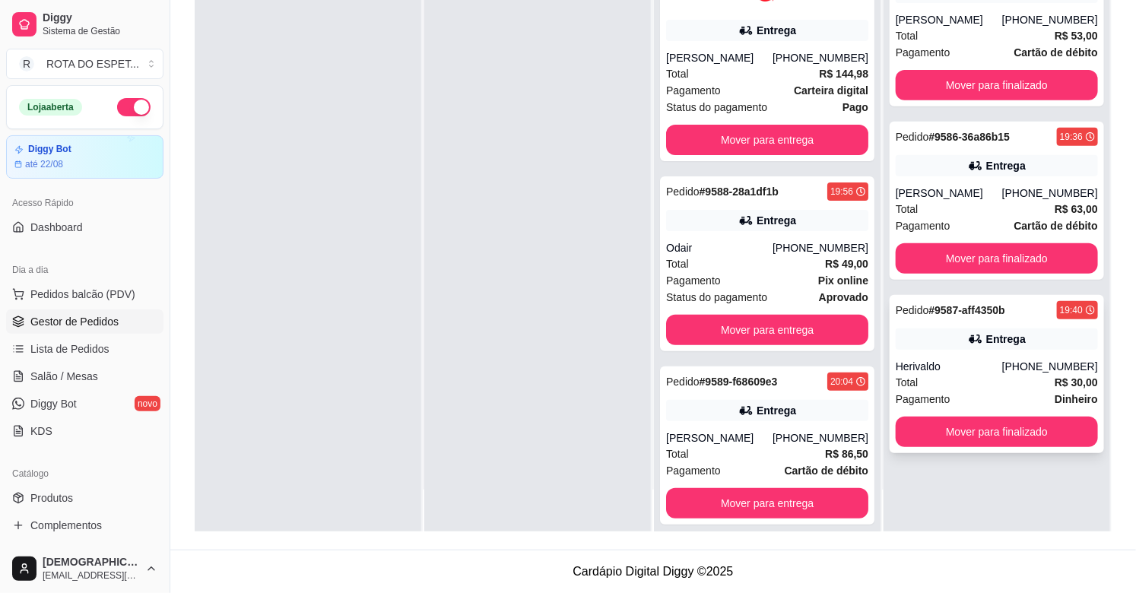
click at [955, 359] on div "Herivaldo" at bounding box center [949, 366] width 106 height 15
click at [978, 423] on button "Mover para finalizado" at bounding box center [997, 432] width 196 height 30
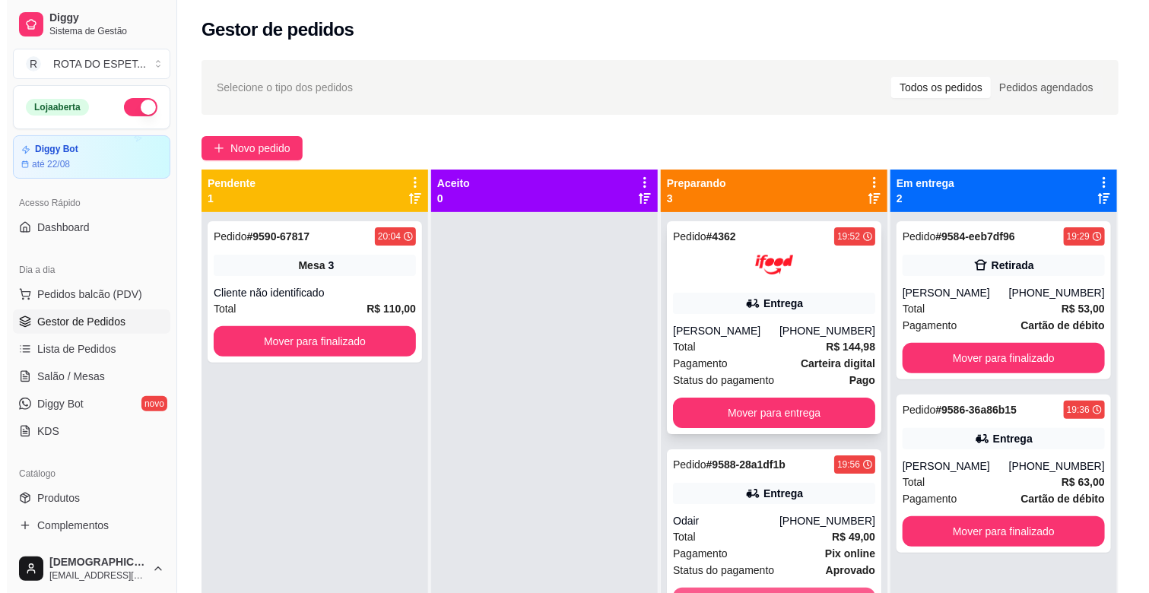
scroll to position [0, 0]
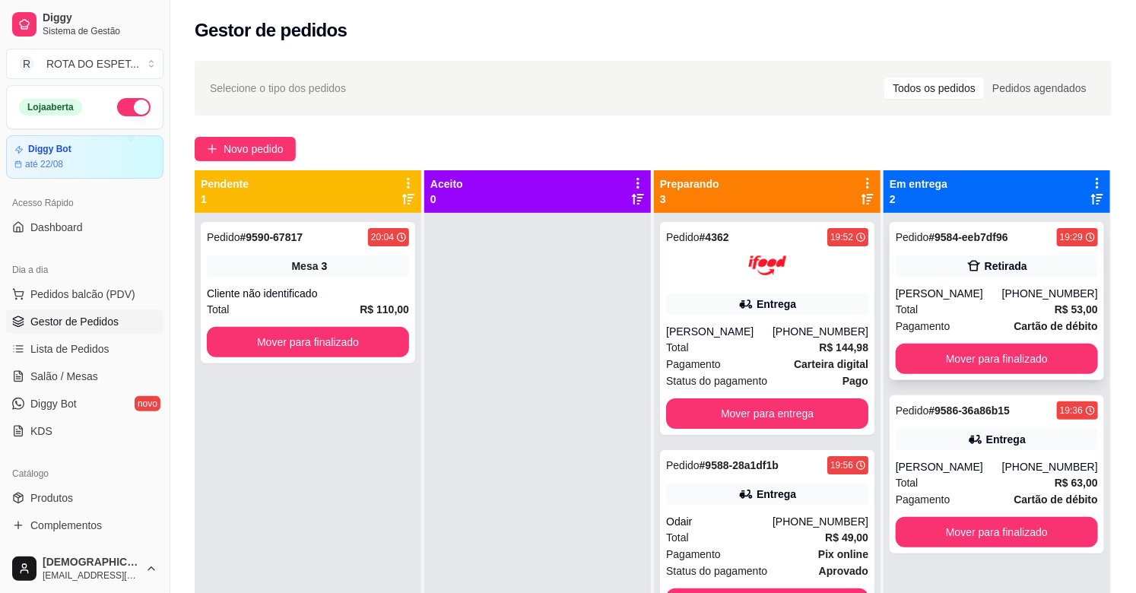
click at [982, 289] on div "[PERSON_NAME]" at bounding box center [949, 293] width 106 height 15
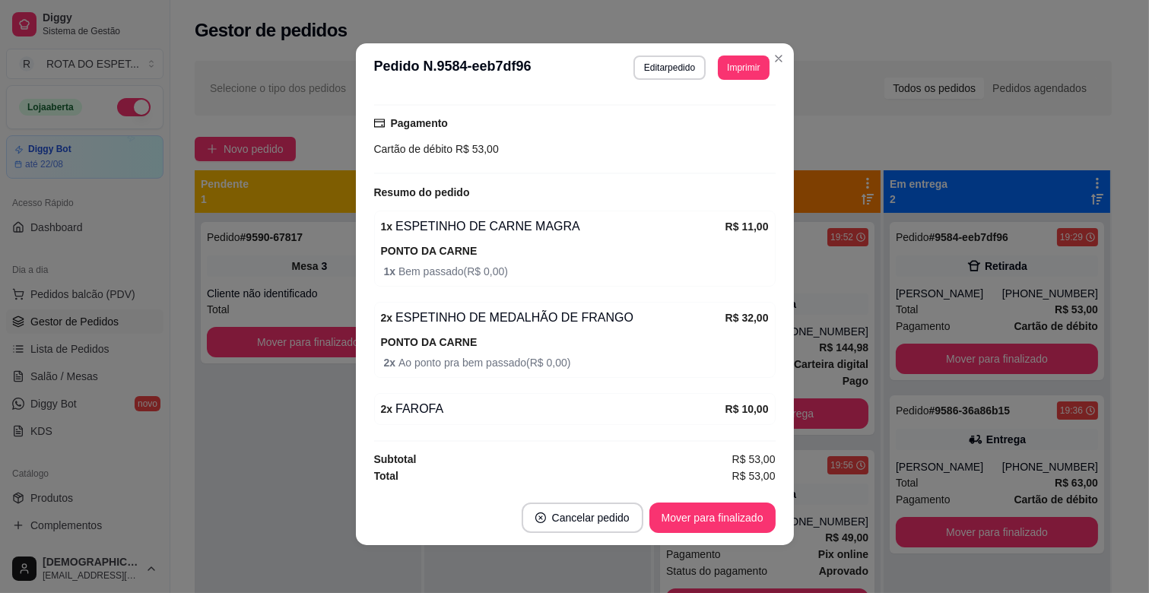
scroll to position [3, 0]
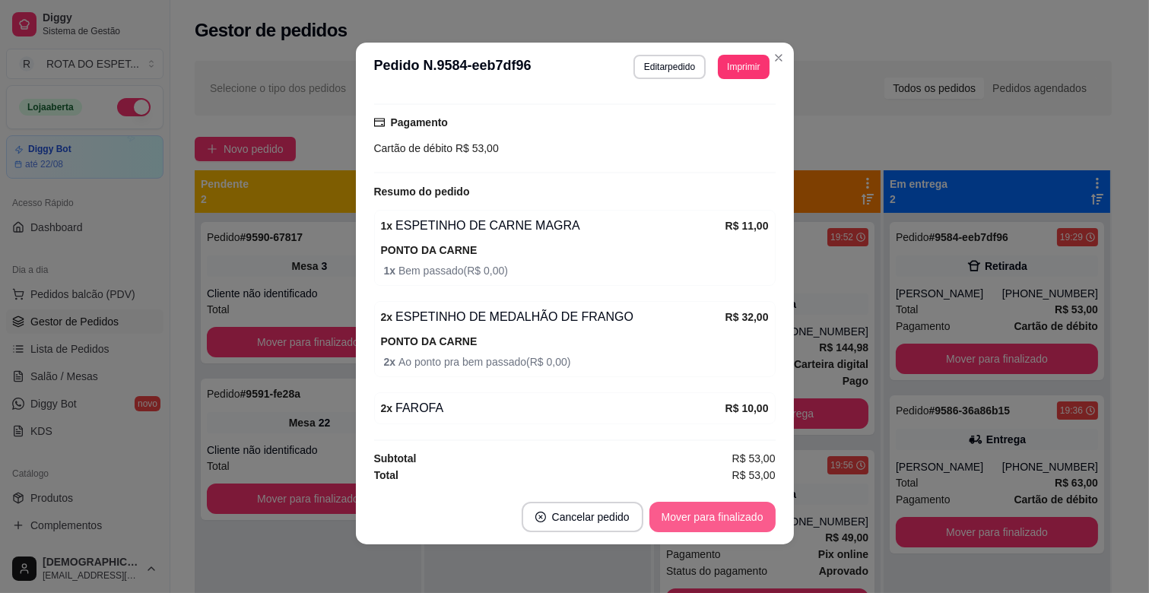
click at [741, 518] on button "Mover para finalizado" at bounding box center [712, 517] width 126 height 30
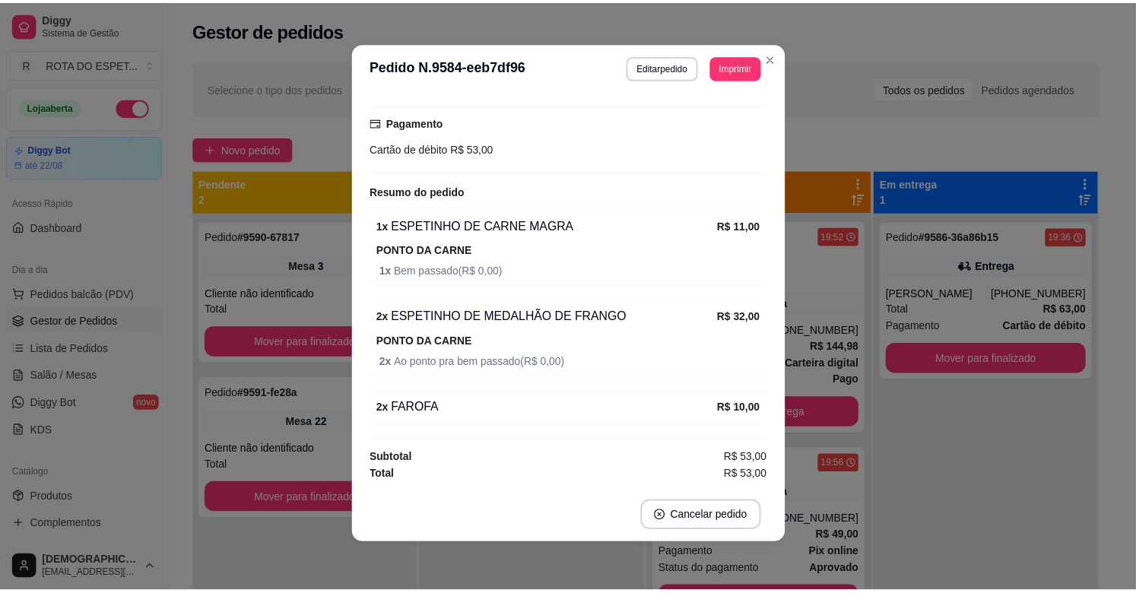
scroll to position [234, 0]
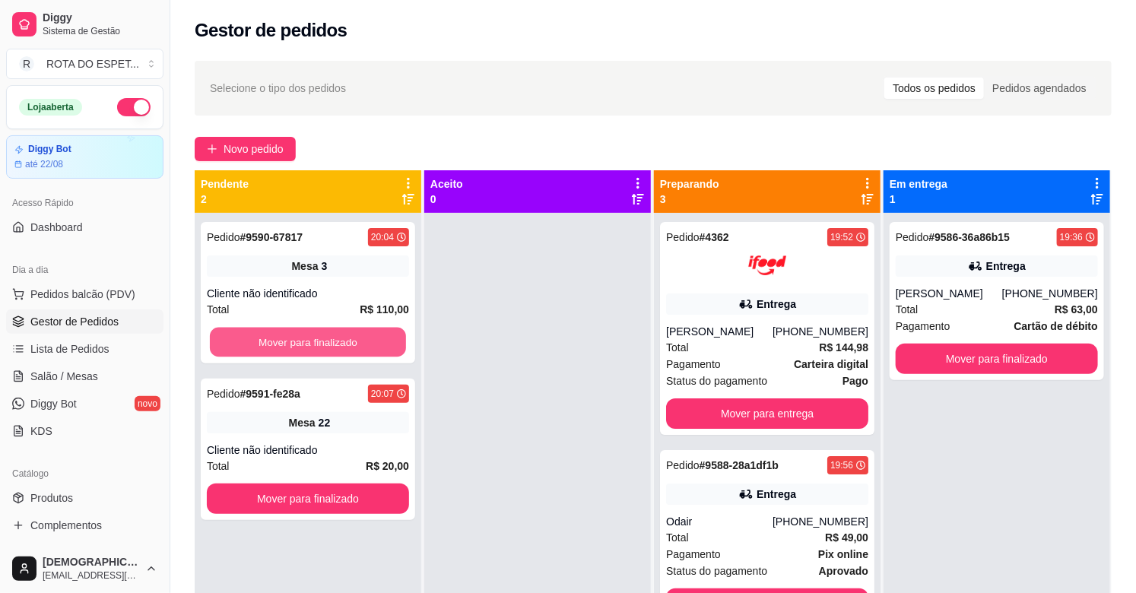
click at [305, 339] on button "Mover para finalizado" at bounding box center [308, 343] width 196 height 30
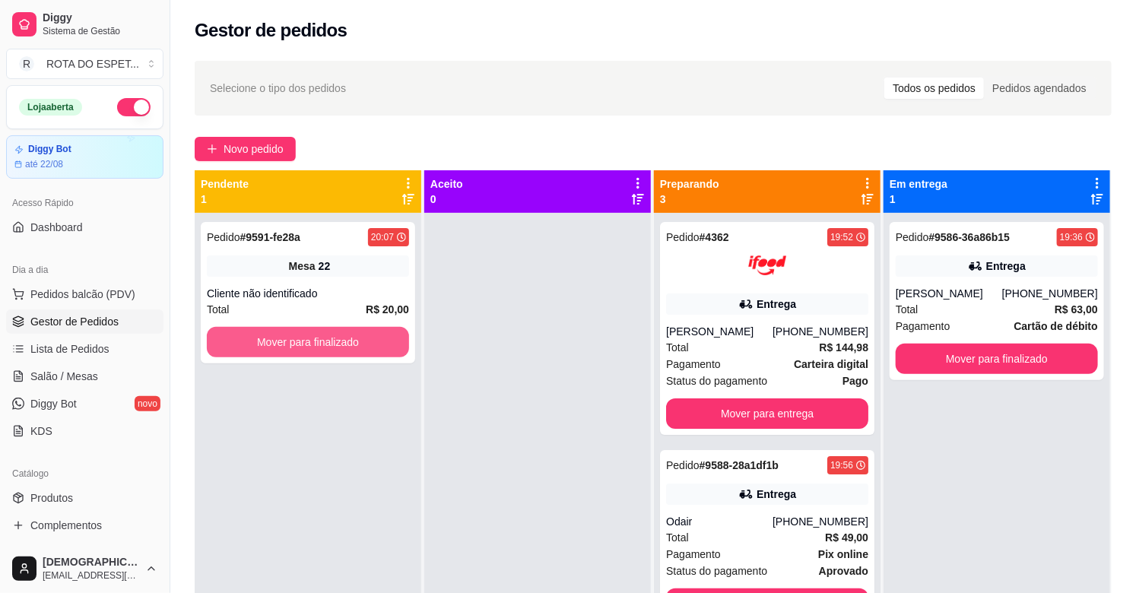
click at [305, 339] on button "Mover para finalizado" at bounding box center [308, 342] width 202 height 30
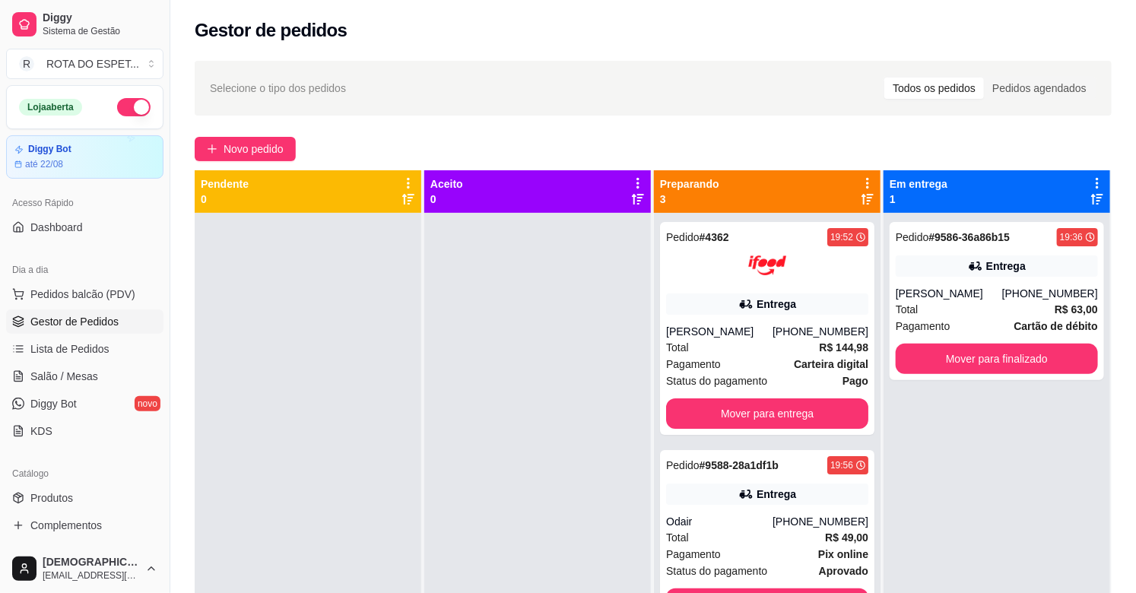
click at [465, 434] on div at bounding box center [537, 509] width 227 height 593
click at [81, 385] on link "Salão / Mesas" at bounding box center [84, 376] width 157 height 24
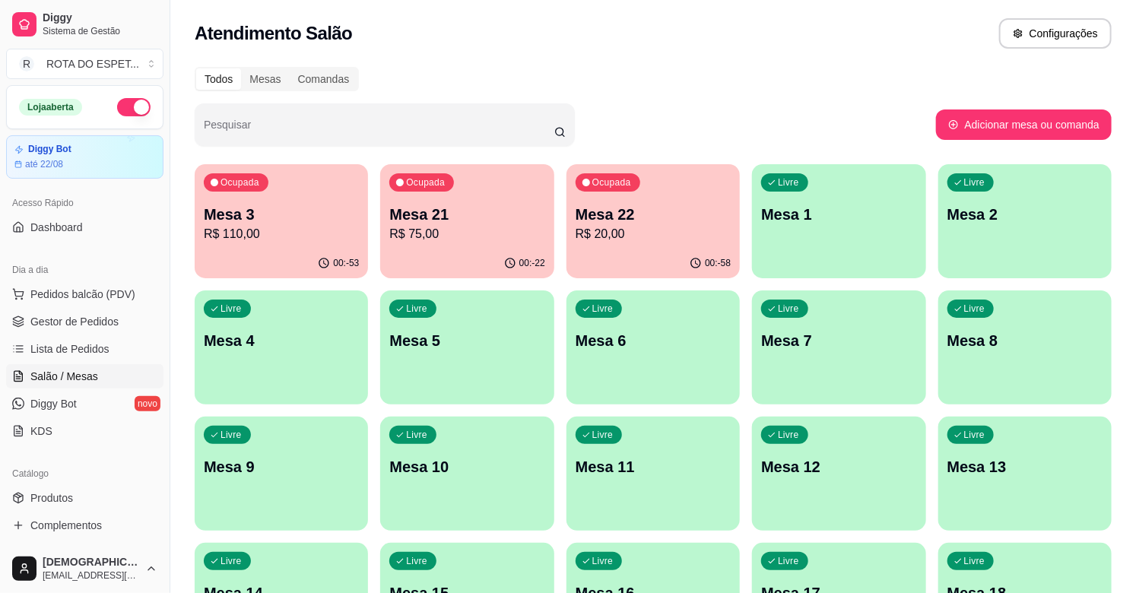
click at [666, 233] on p "R$ 20,00" at bounding box center [653, 234] width 155 height 18
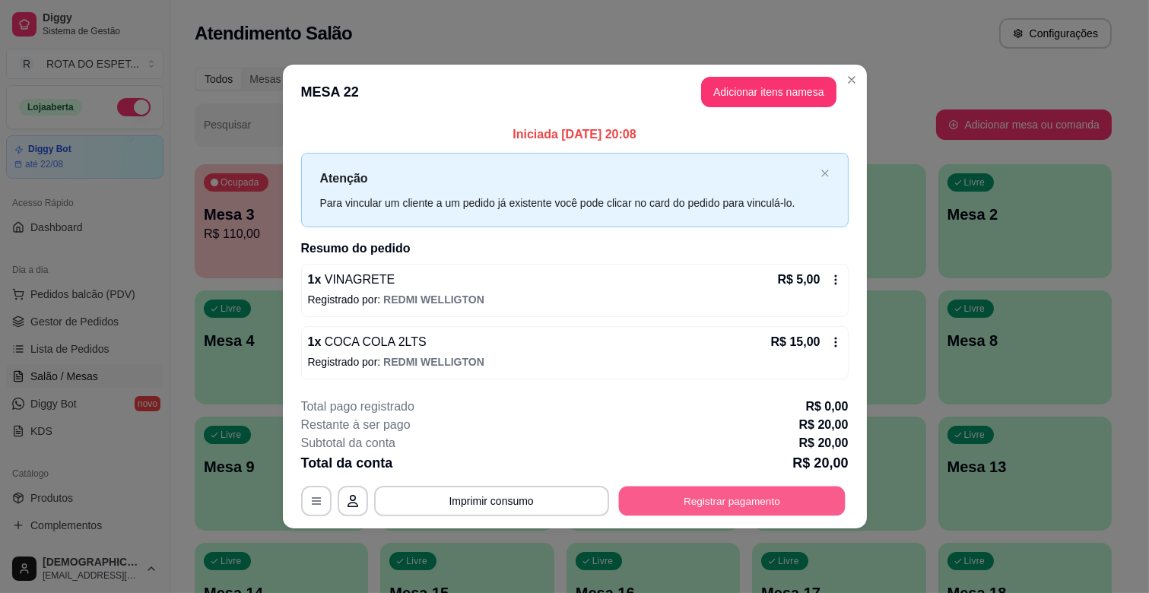
click at [759, 496] on button "Registrar pagamento" at bounding box center [731, 501] width 227 height 30
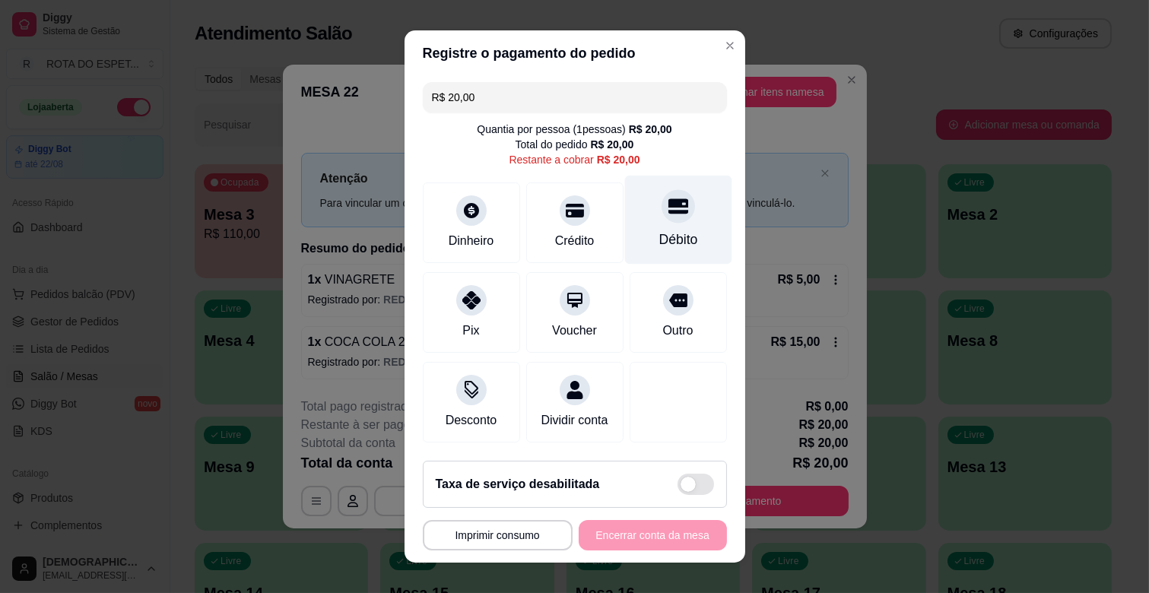
click at [665, 224] on div "Débito" at bounding box center [677, 220] width 107 height 89
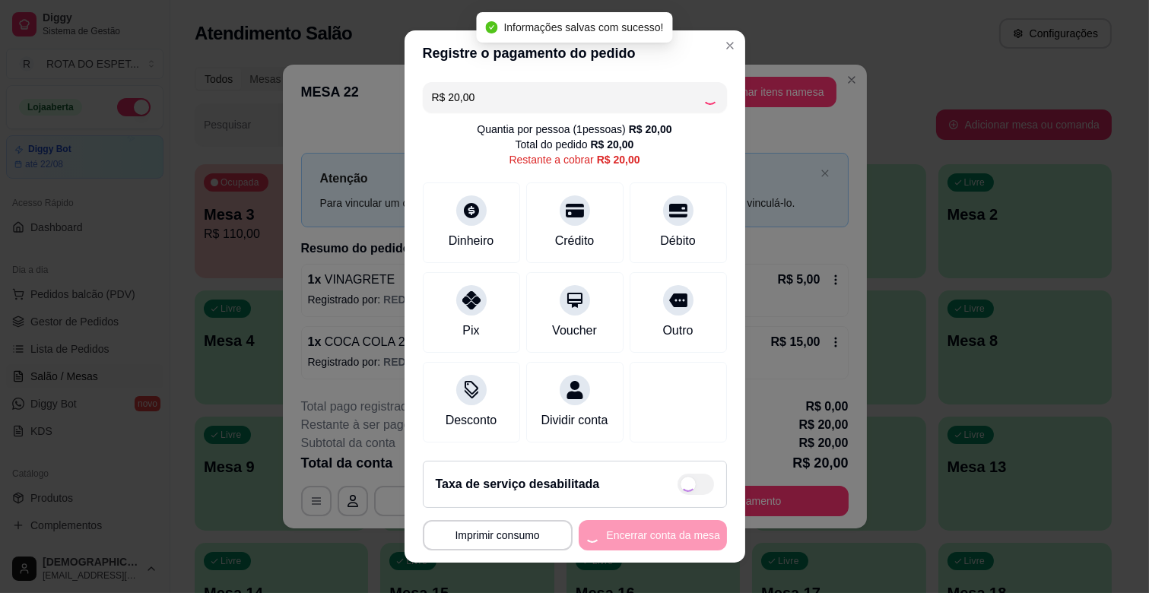
type input "R$ 0,00"
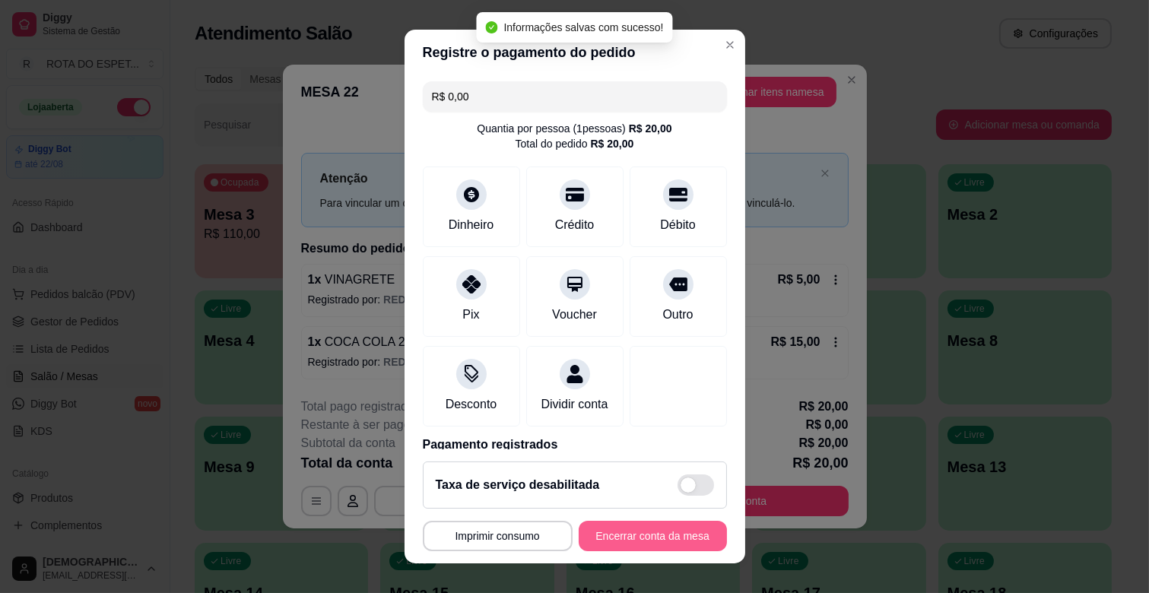
click at [664, 540] on button "Encerrar conta da mesa" at bounding box center [653, 536] width 148 height 30
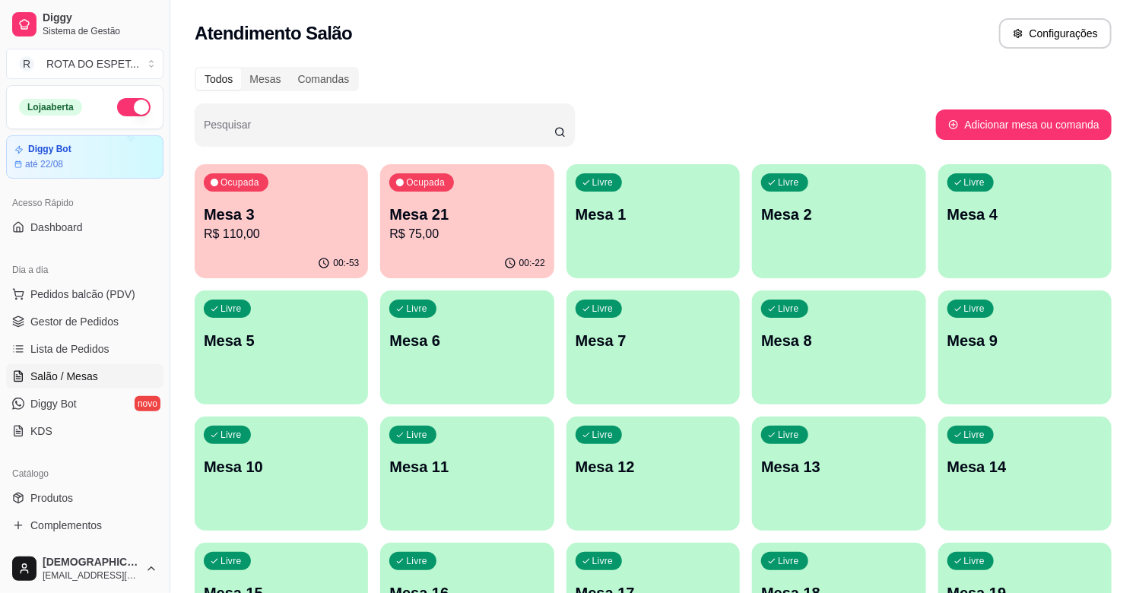
click at [464, 226] on p "R$ 75,00" at bounding box center [466, 234] width 155 height 18
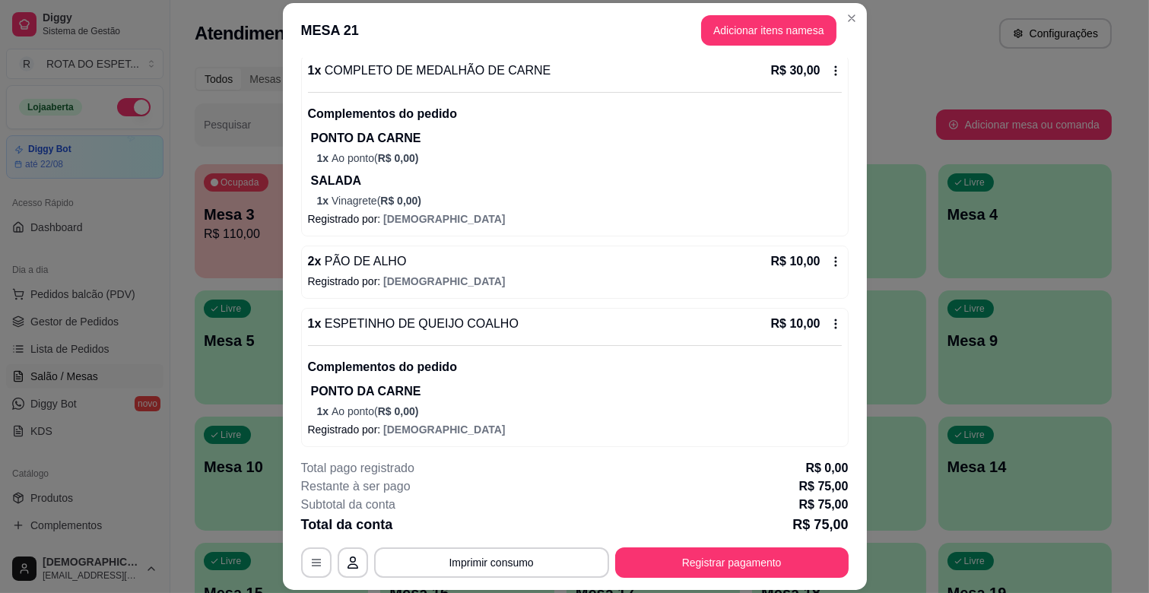
scroll to position [344, 0]
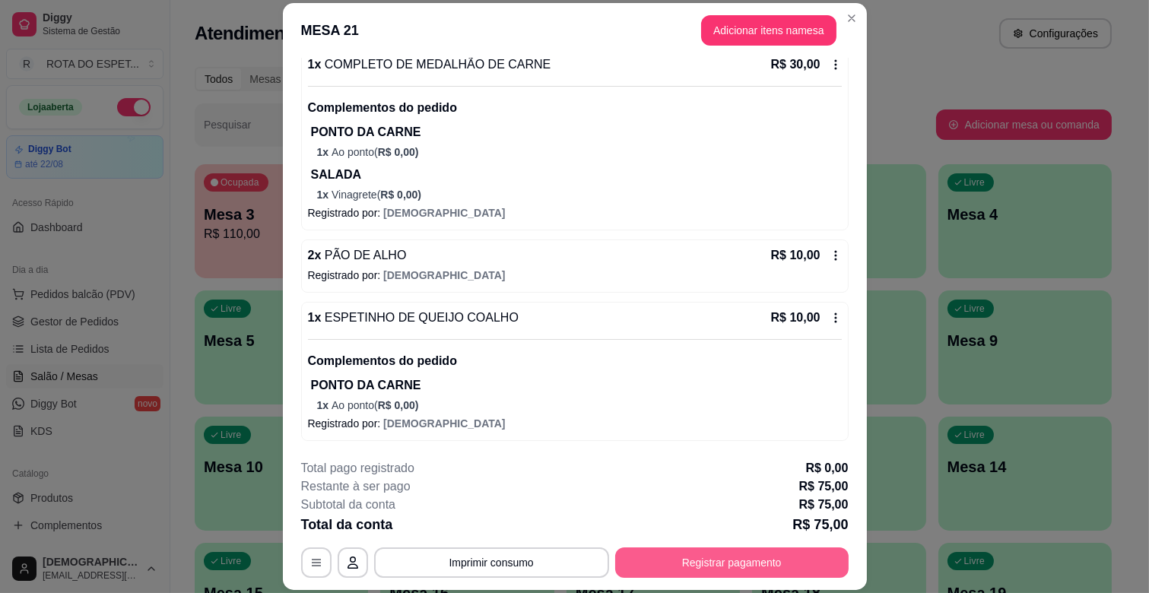
click at [768, 565] on button "Registrar pagamento" at bounding box center [731, 562] width 233 height 30
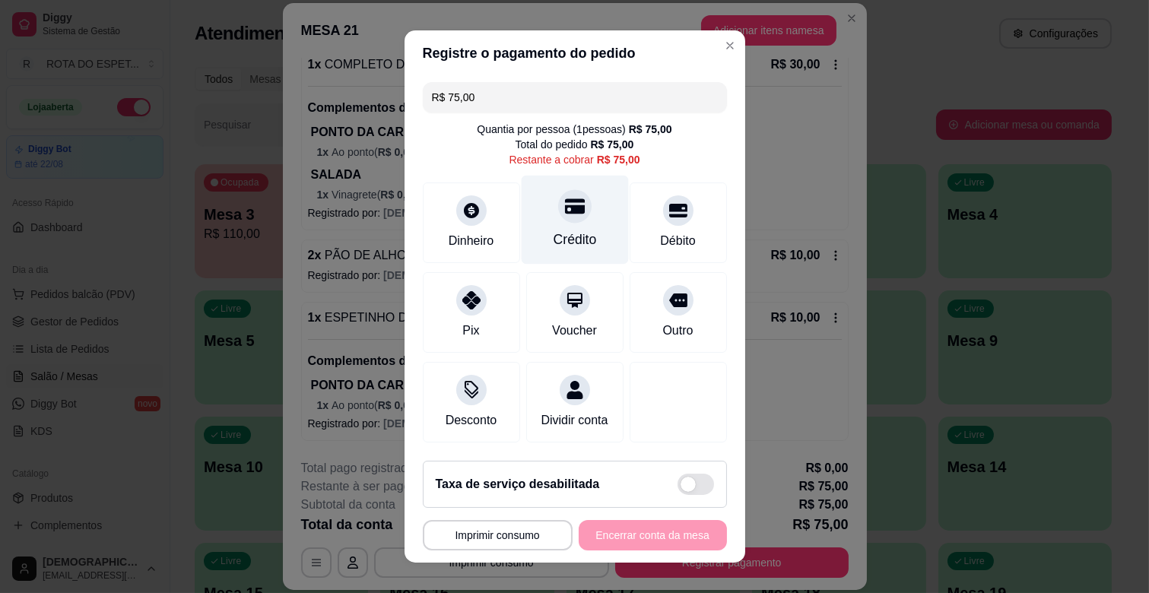
click at [567, 230] on div "Crédito" at bounding box center [574, 240] width 43 height 20
type input "R$ 0,00"
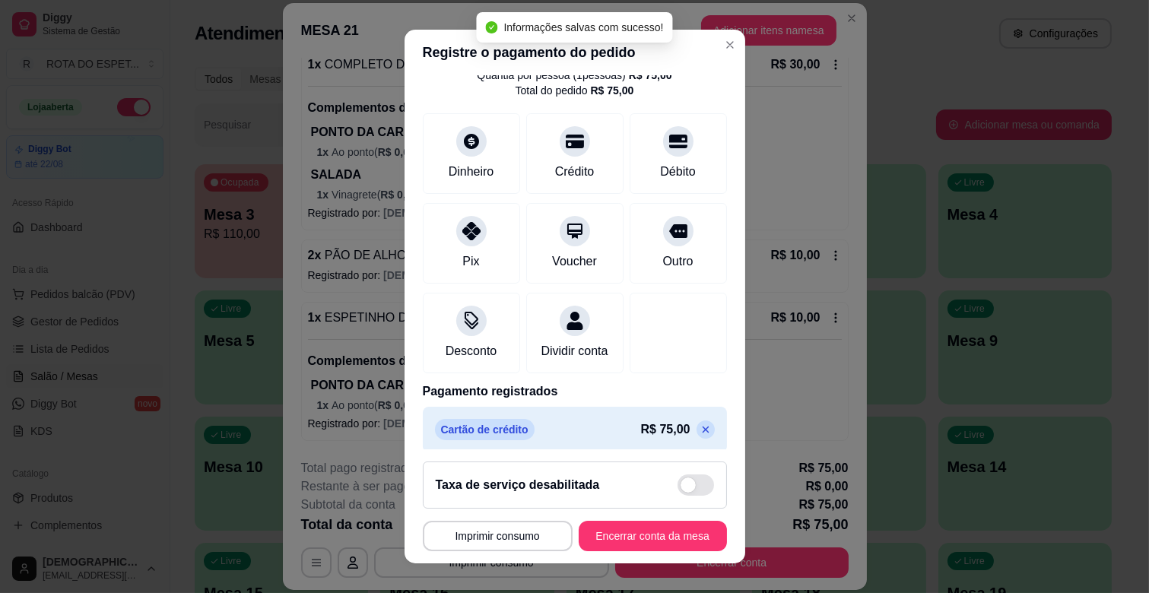
scroll to position [81, 0]
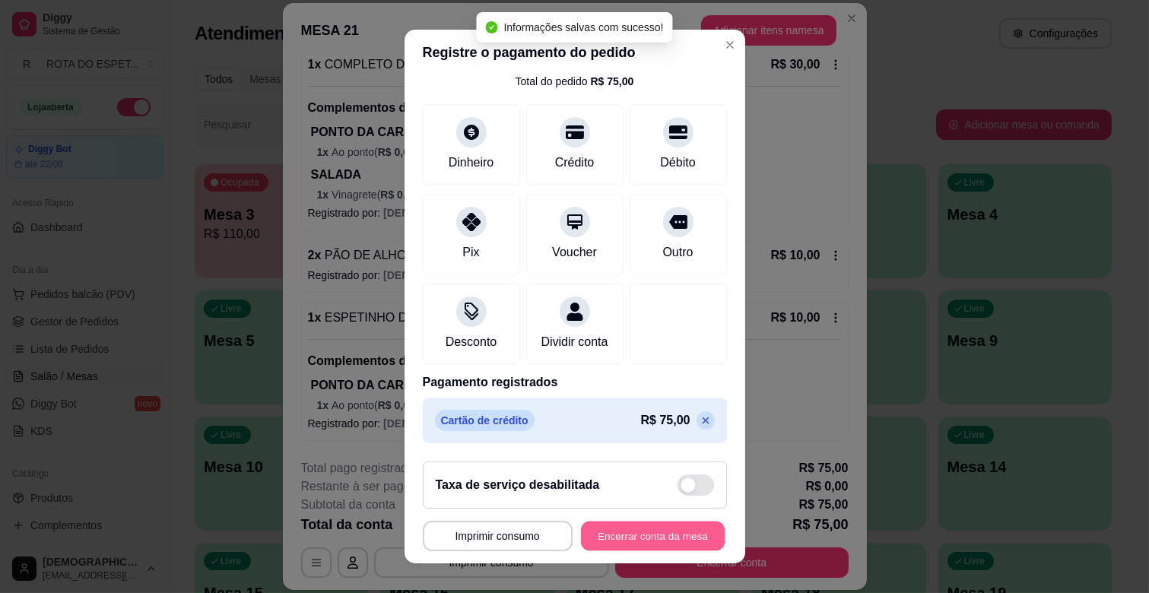
click at [655, 544] on button "Encerrar conta da mesa" at bounding box center [653, 537] width 144 height 30
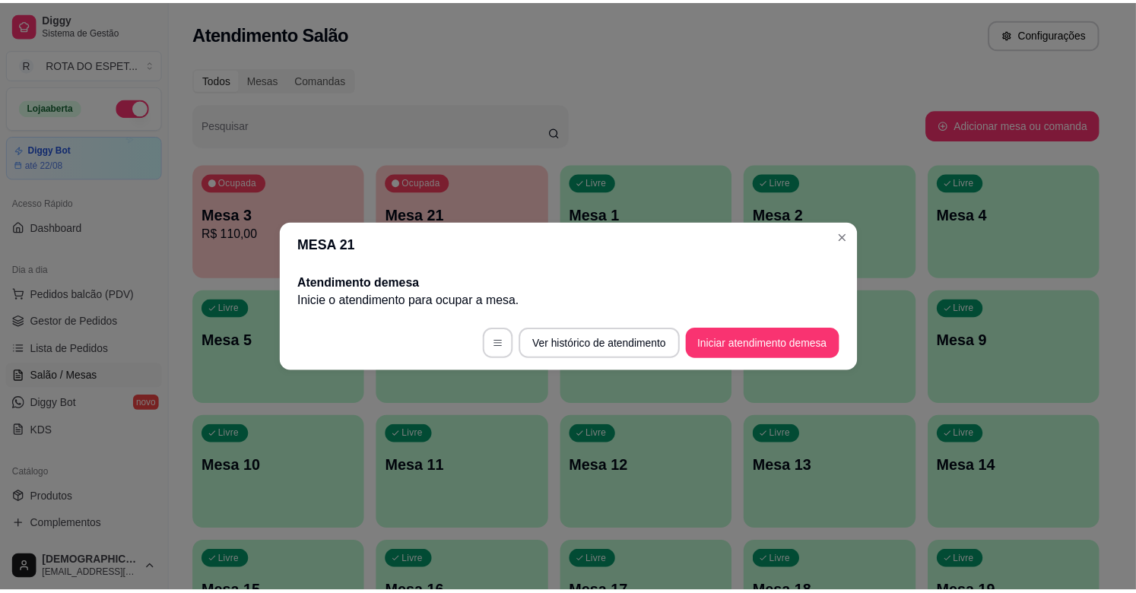
scroll to position [0, 0]
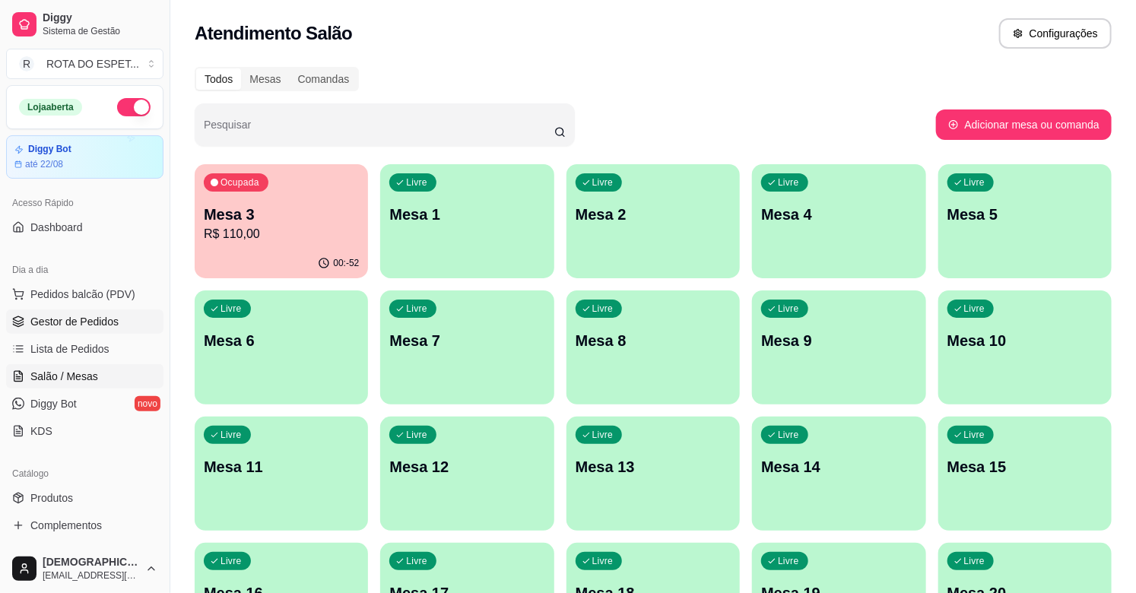
click at [94, 320] on span "Gestor de Pedidos" at bounding box center [74, 321] width 88 height 15
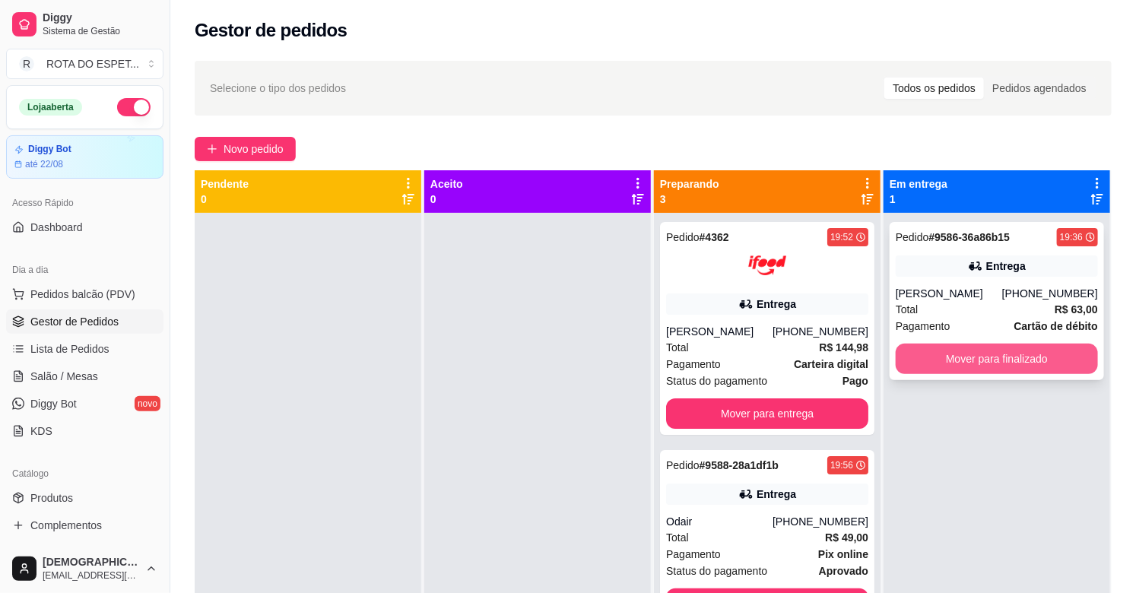
click at [1036, 363] on button "Mover para finalizado" at bounding box center [997, 359] width 202 height 30
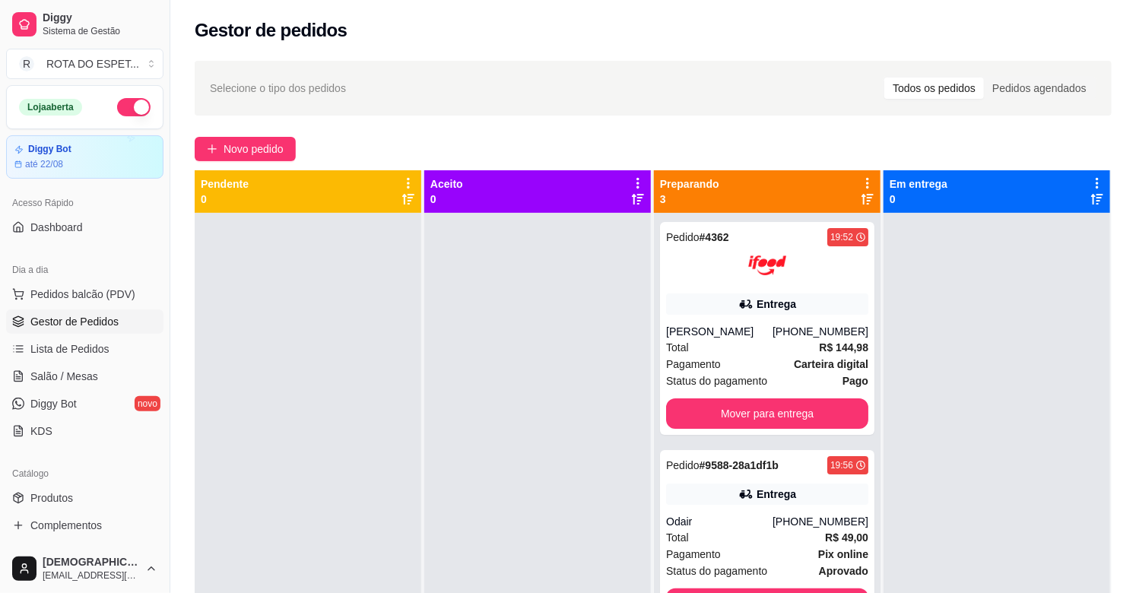
click at [567, 413] on div at bounding box center [537, 509] width 227 height 593
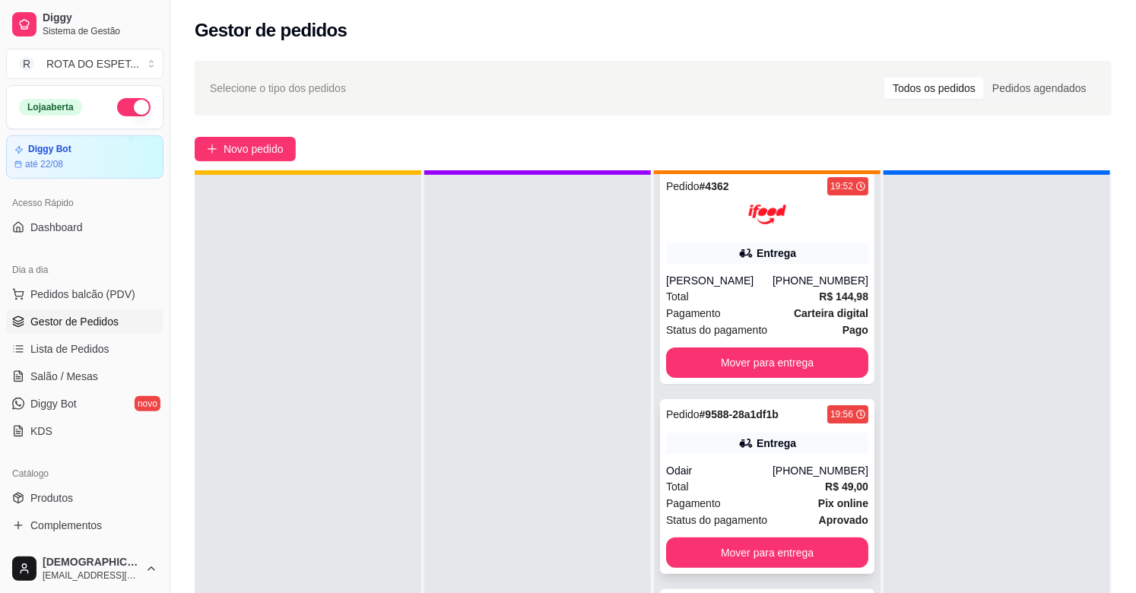
scroll to position [42, 0]
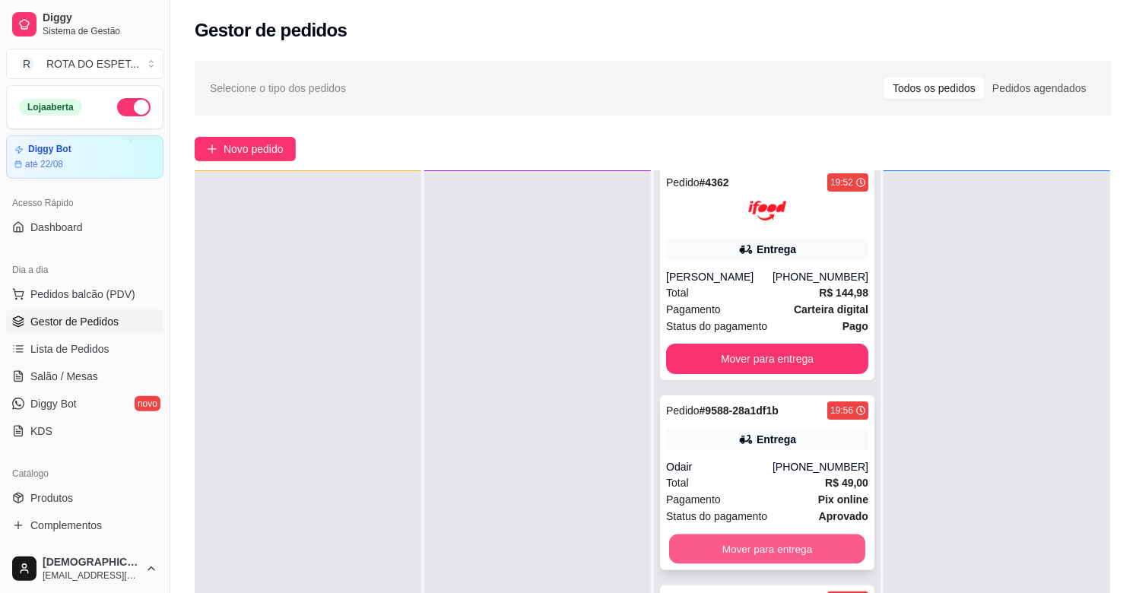
click at [809, 546] on button "Mover para entrega" at bounding box center [767, 549] width 196 height 30
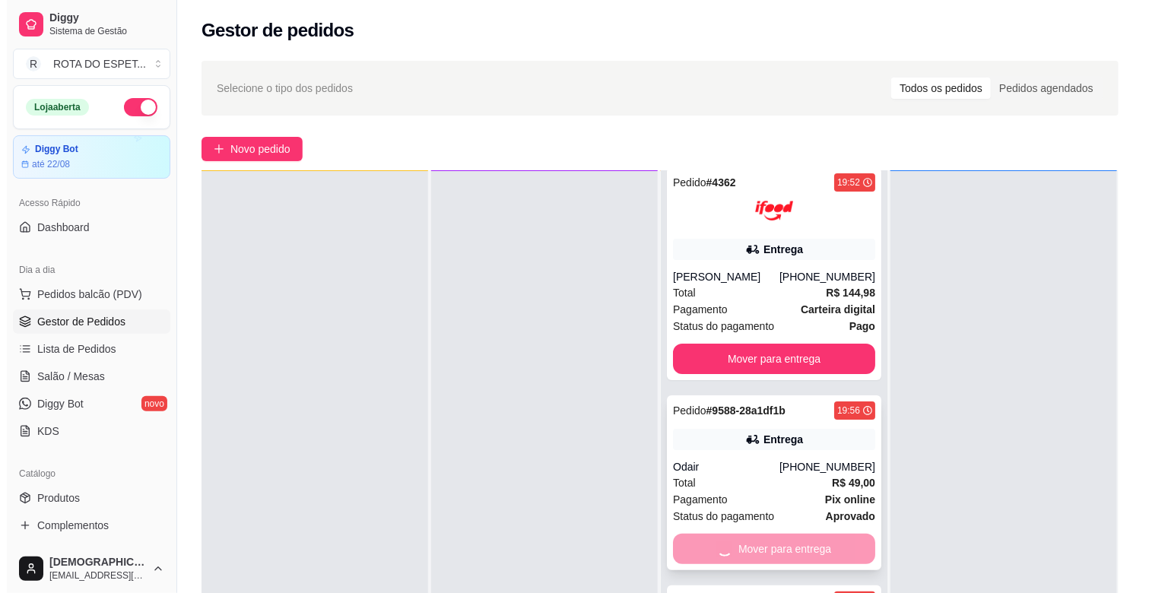
scroll to position [0, 0]
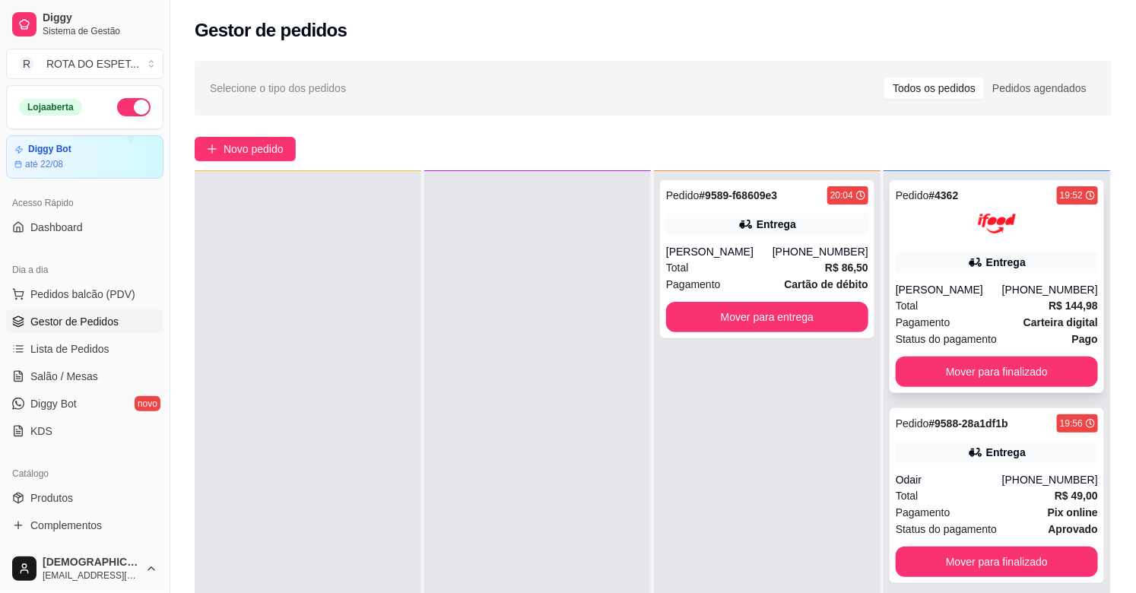
click at [978, 306] on div "Total R$ 144,98" at bounding box center [997, 305] width 202 height 17
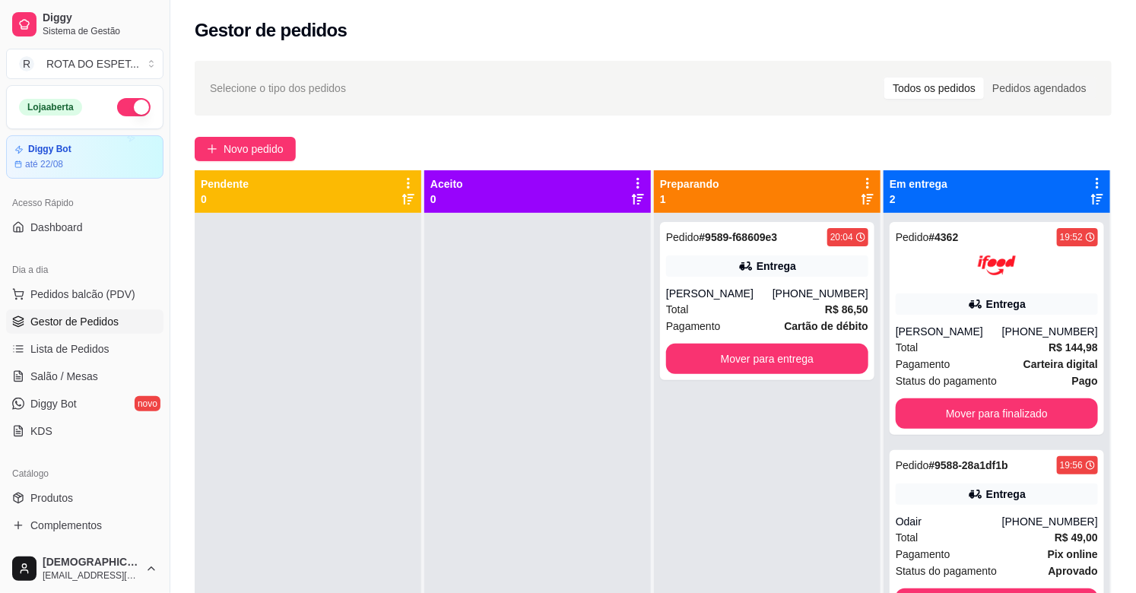
click at [595, 490] on div at bounding box center [537, 509] width 227 height 593
click at [975, 360] on div "Pagamento Carteira digital" at bounding box center [997, 364] width 202 height 17
click at [61, 371] on span "Salão / Mesas" at bounding box center [64, 376] width 68 height 15
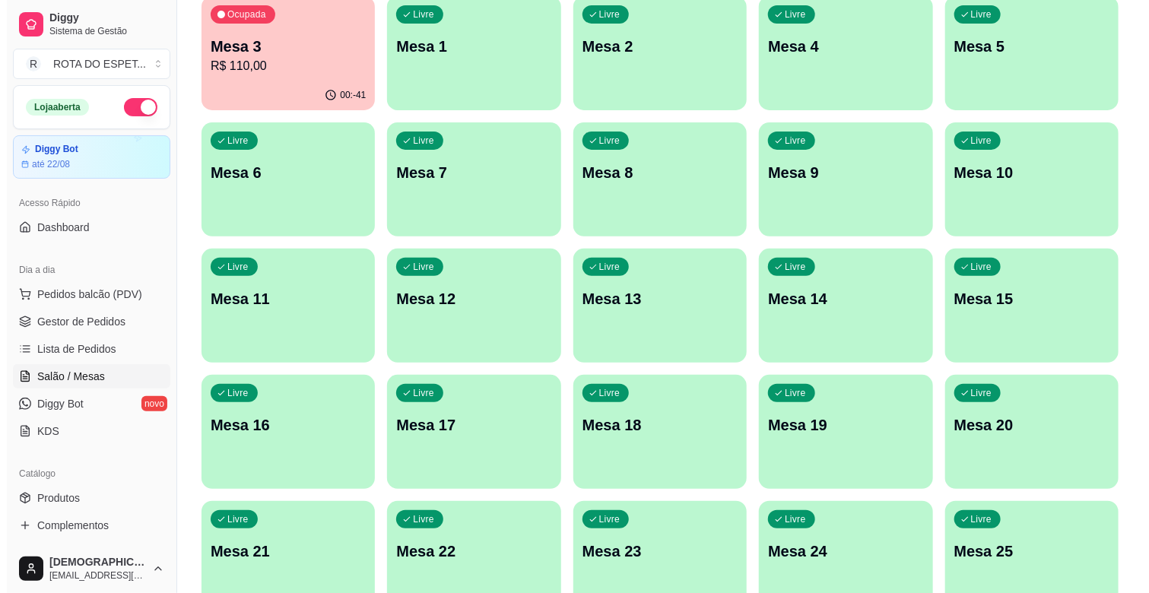
scroll to position [169, 0]
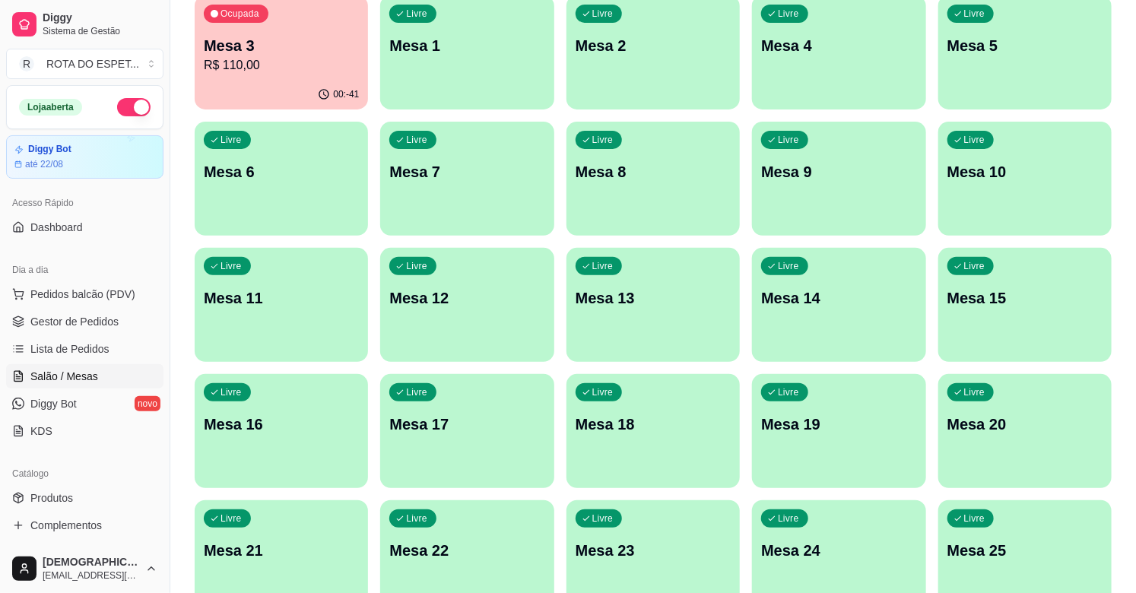
click at [1012, 435] on div "Livre Mesa 20" at bounding box center [1024, 422] width 173 height 96
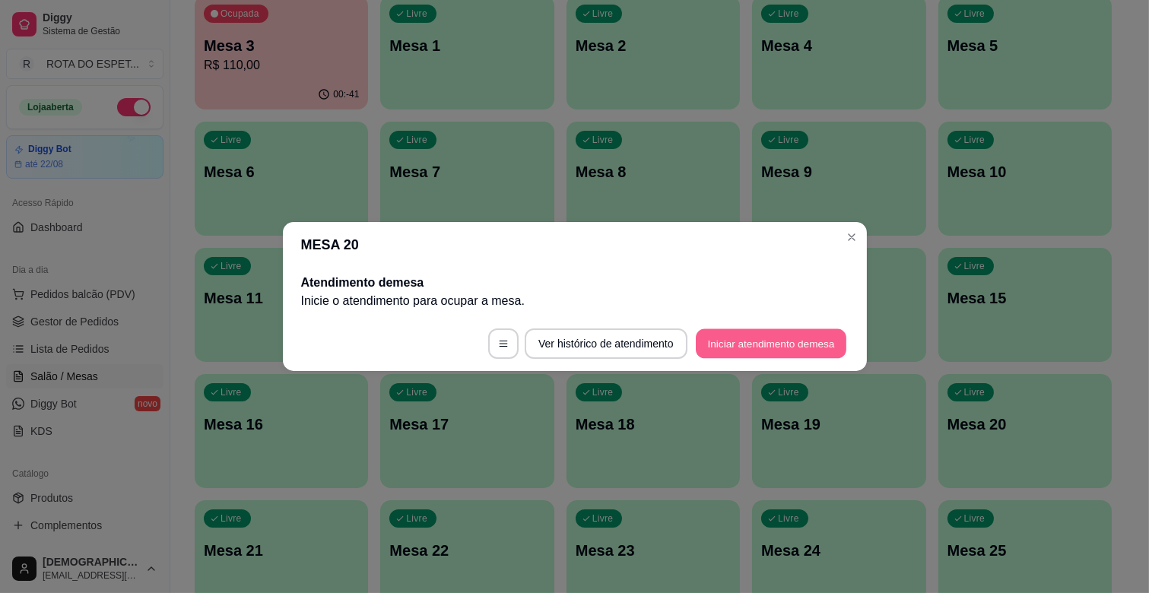
click at [794, 347] on button "Iniciar atendimento de mesa" at bounding box center [771, 344] width 151 height 30
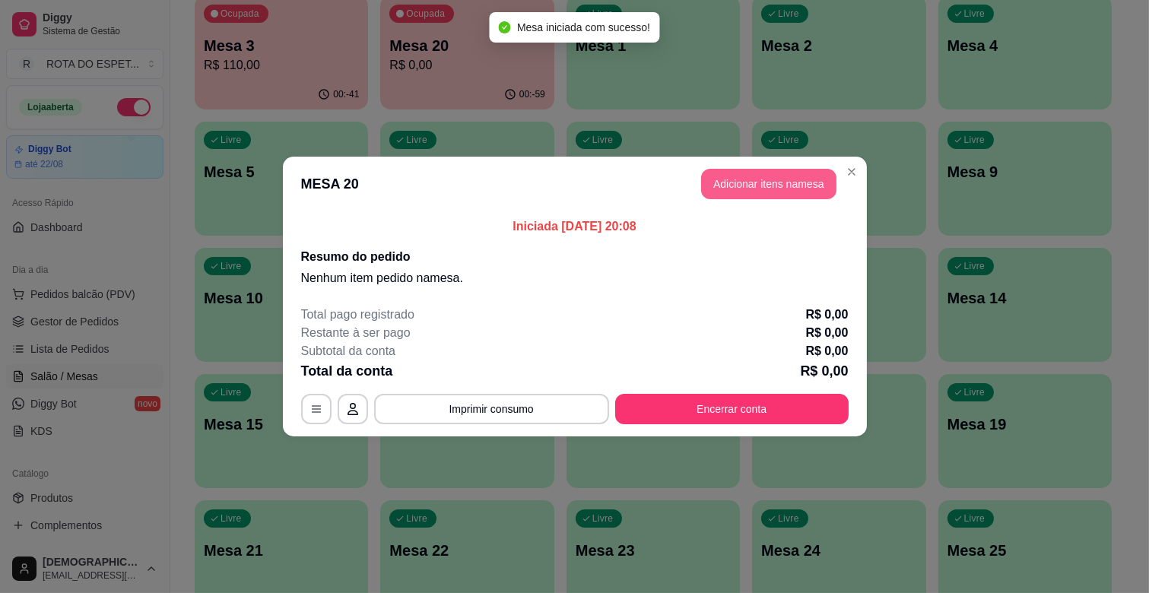
click at [795, 179] on button "Adicionar itens na mesa" at bounding box center [768, 184] width 135 height 30
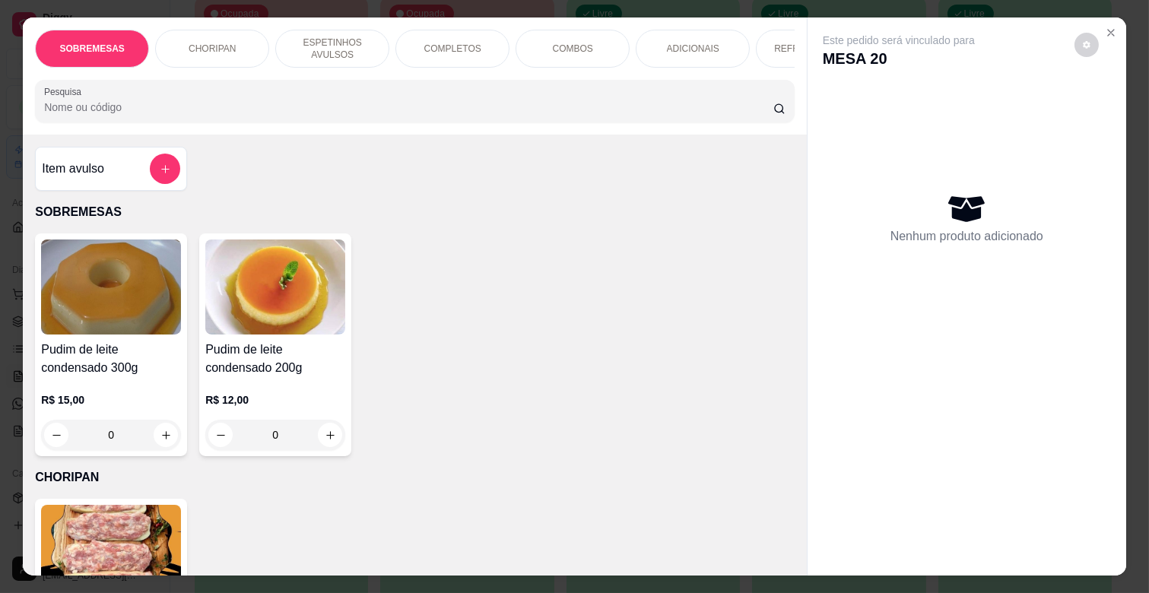
click at [323, 39] on p "ESPETINHOS AVULSOS" at bounding box center [332, 48] width 88 height 24
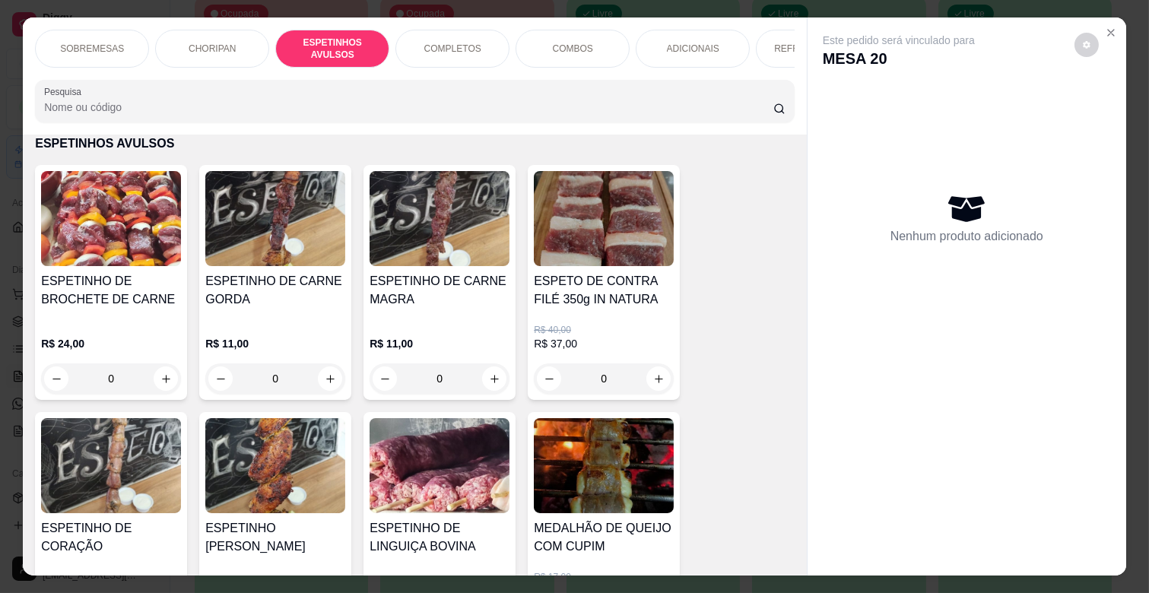
scroll to position [36, 0]
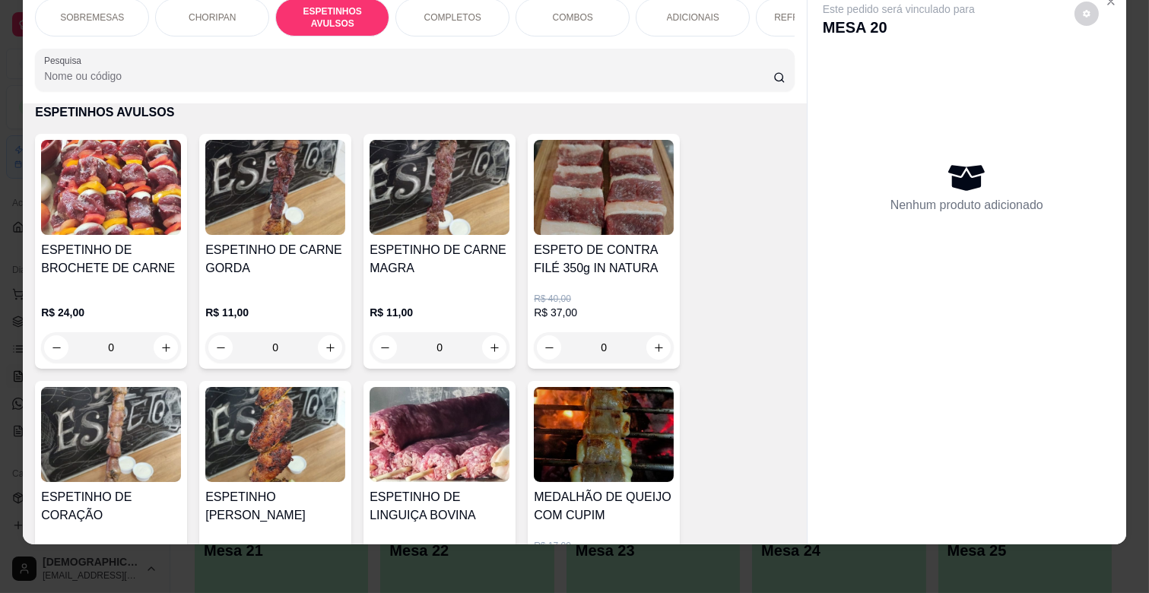
click at [452, 290] on div "R$ 11,00 0" at bounding box center [439, 326] width 140 height 73
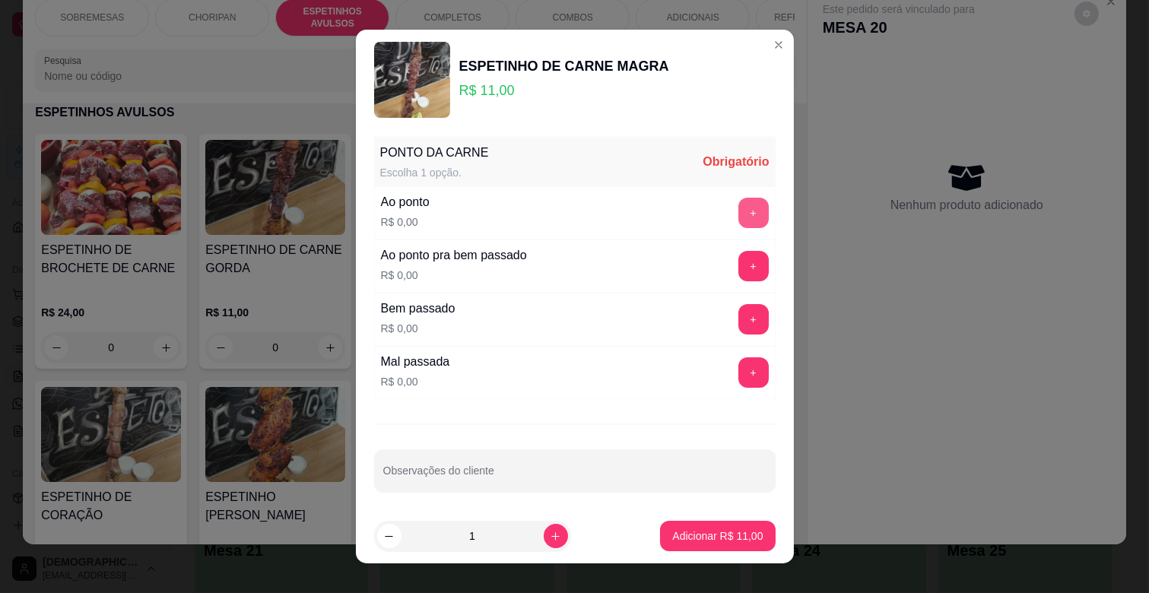
click at [738, 206] on button "+" at bounding box center [753, 213] width 30 height 30
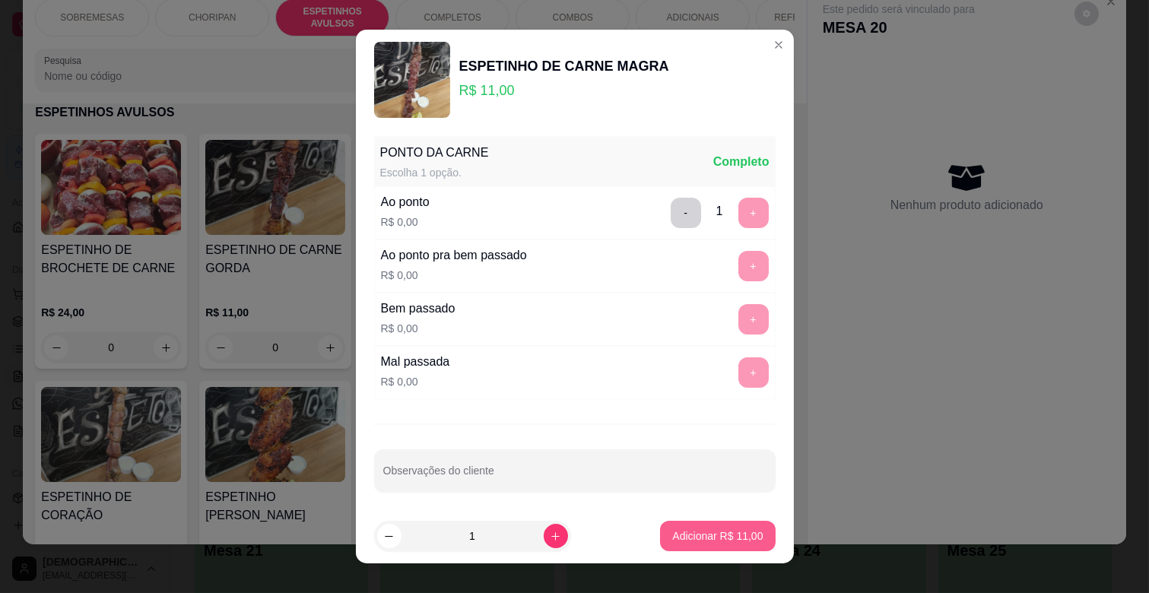
click at [697, 529] on p "Adicionar R$ 11,00" at bounding box center [717, 535] width 90 height 15
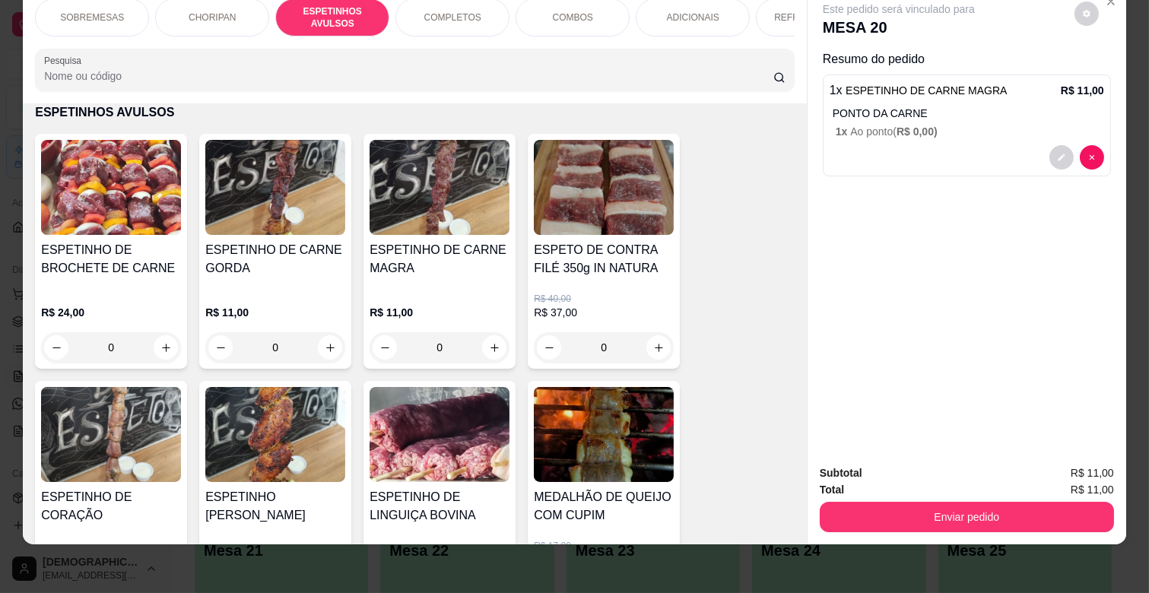
click at [275, 276] on h4 "ESPETINHO DE CARNE GORDA" at bounding box center [275, 259] width 140 height 36
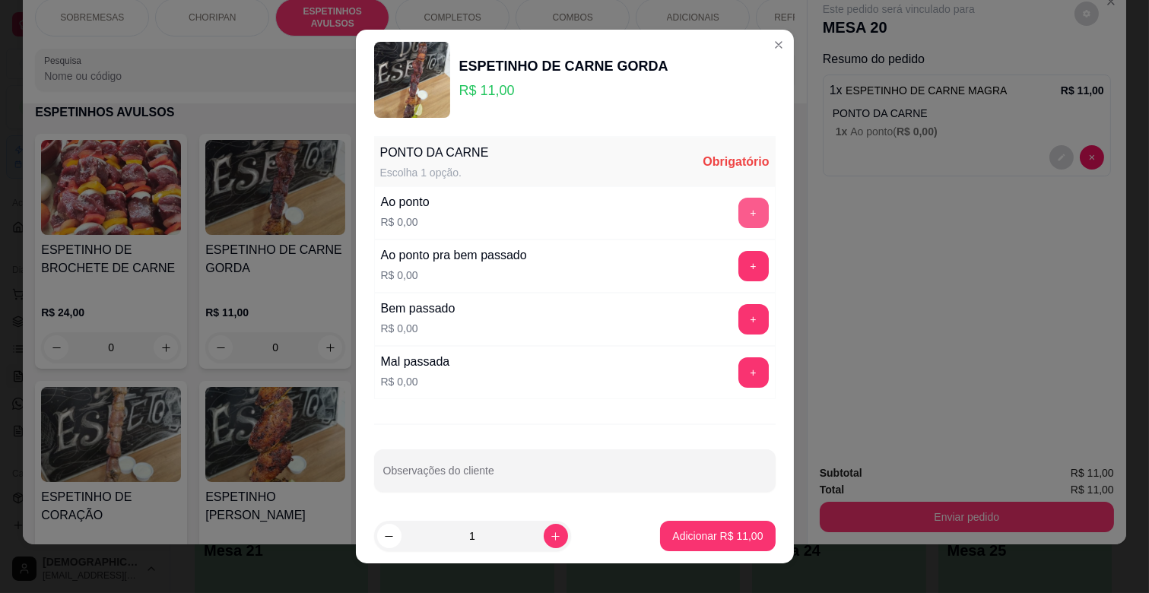
click at [738, 209] on button "+" at bounding box center [753, 213] width 30 height 30
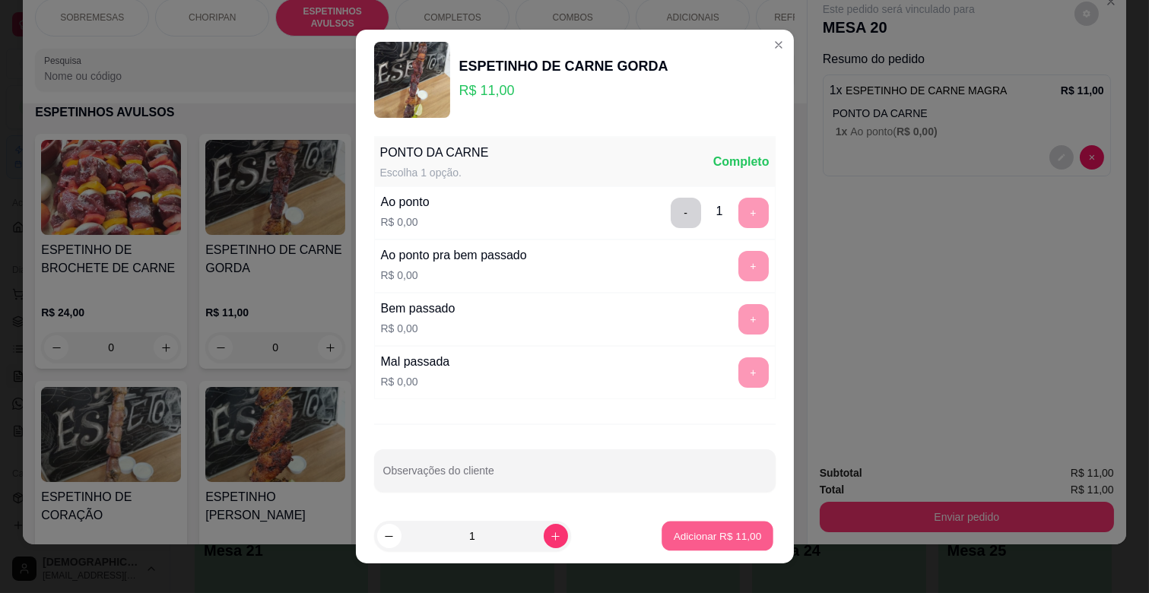
click at [715, 530] on p "Adicionar R$ 11,00" at bounding box center [718, 535] width 88 height 14
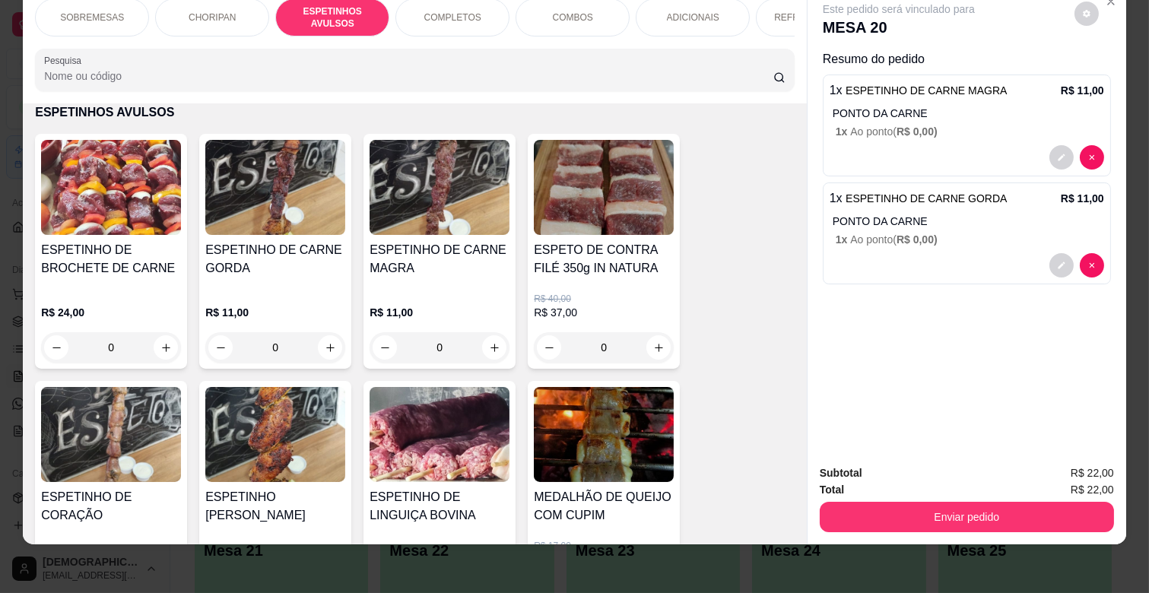
click at [641, 11] on div "ADICIONAIS" at bounding box center [693, 17] width 114 height 38
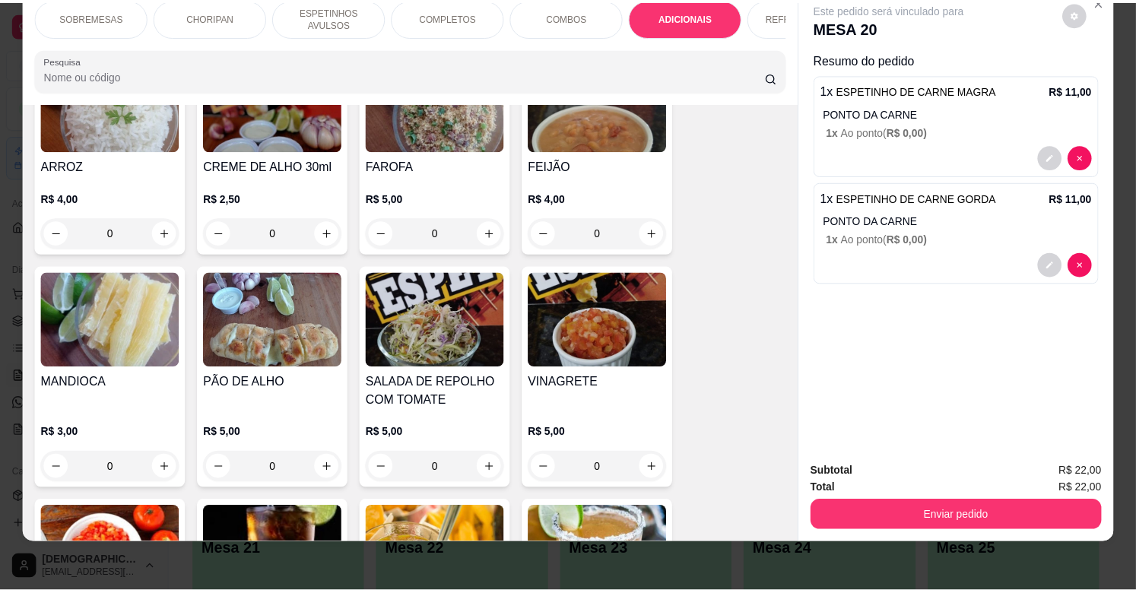
scroll to position [2780, 0]
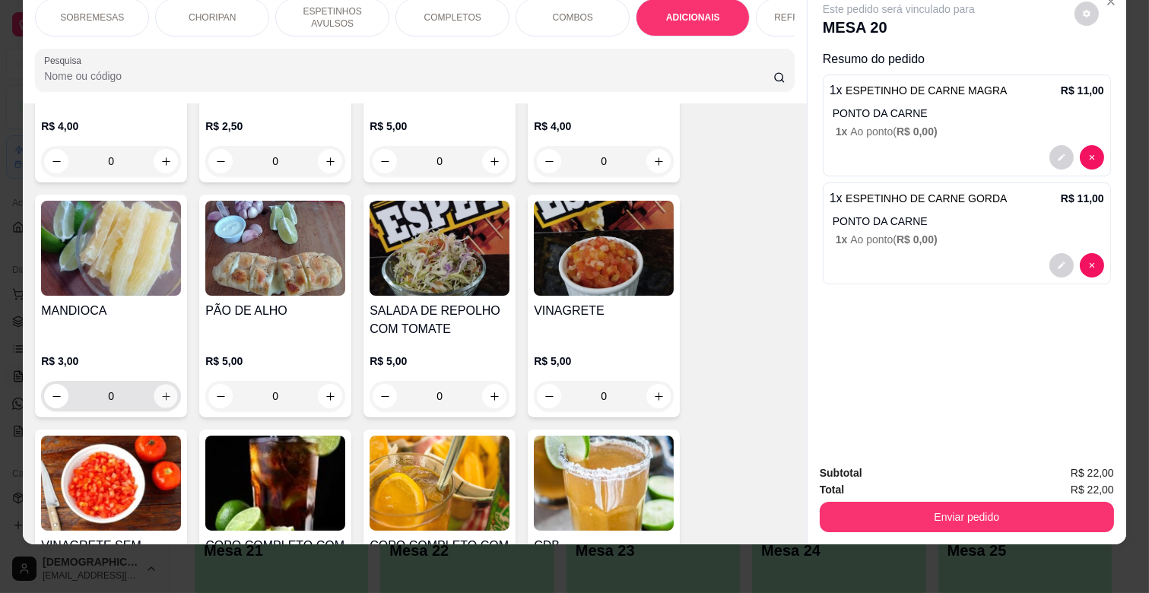
click at [165, 385] on button "increase-product-quantity" at bounding box center [166, 397] width 24 height 24
type input "1"
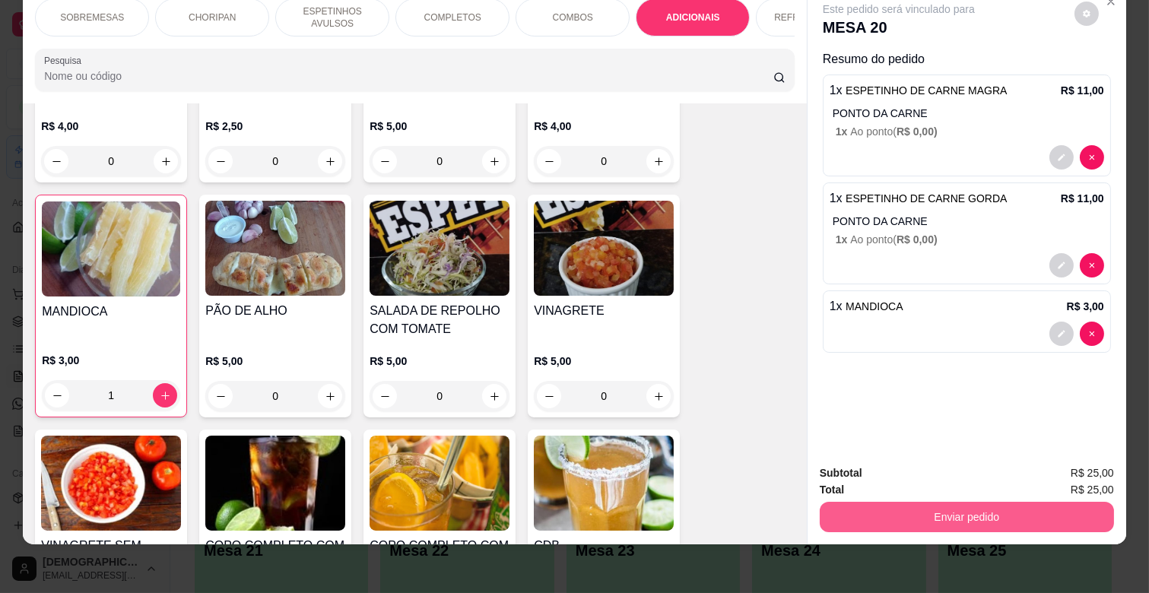
click at [1009, 502] on button "Enviar pedido" at bounding box center [967, 517] width 294 height 30
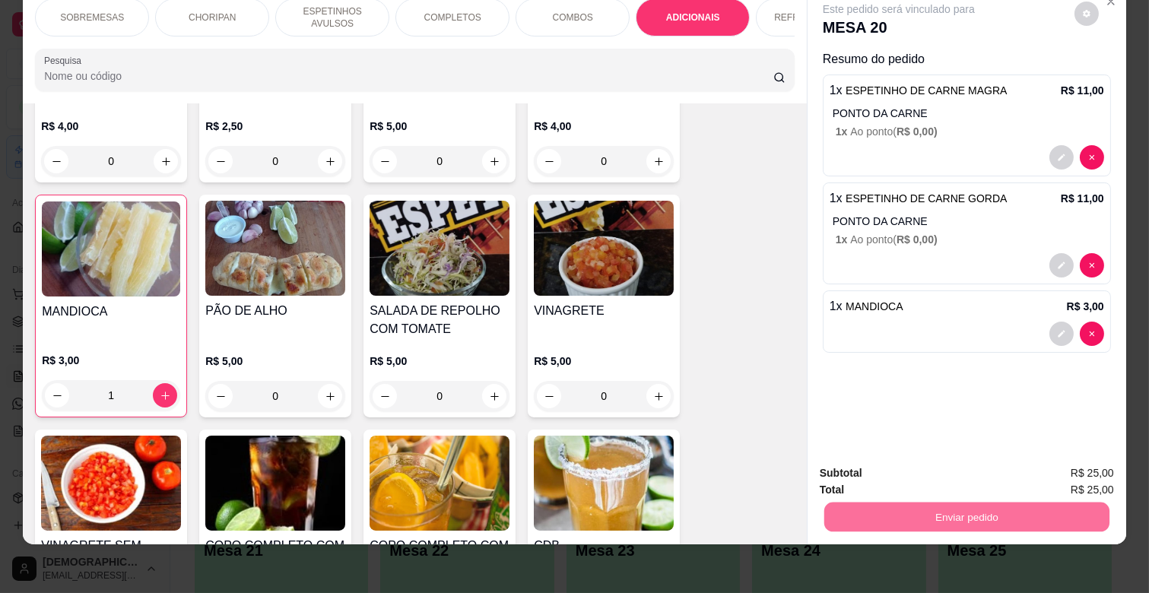
click at [924, 461] on button "Não registrar e enviar pedido" at bounding box center [915, 466] width 158 height 29
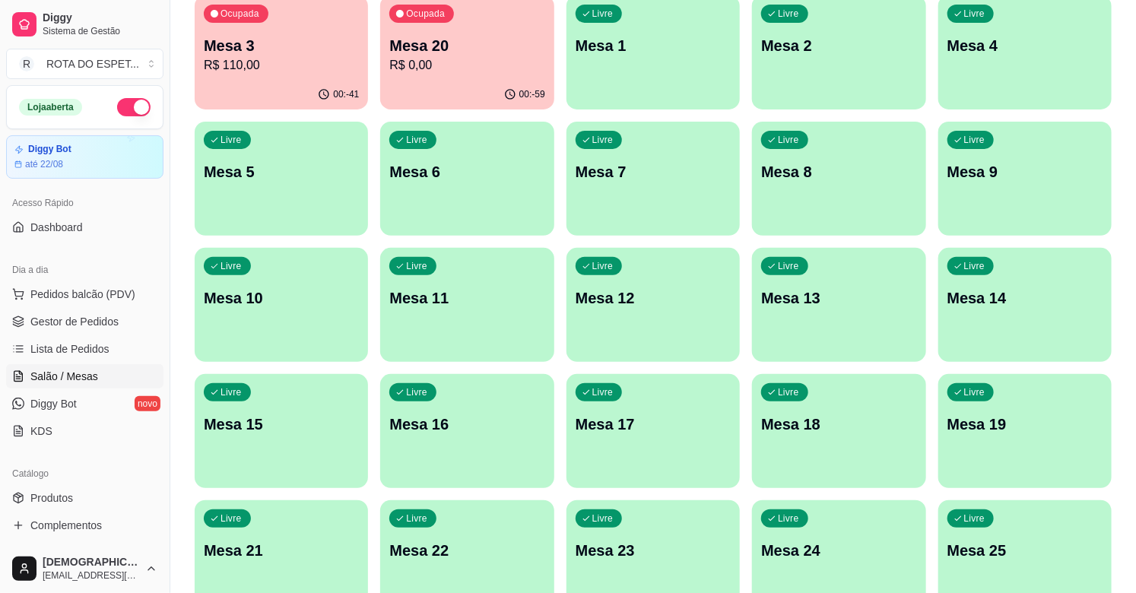
click at [33, 316] on span "Gestor de Pedidos" at bounding box center [74, 321] width 88 height 15
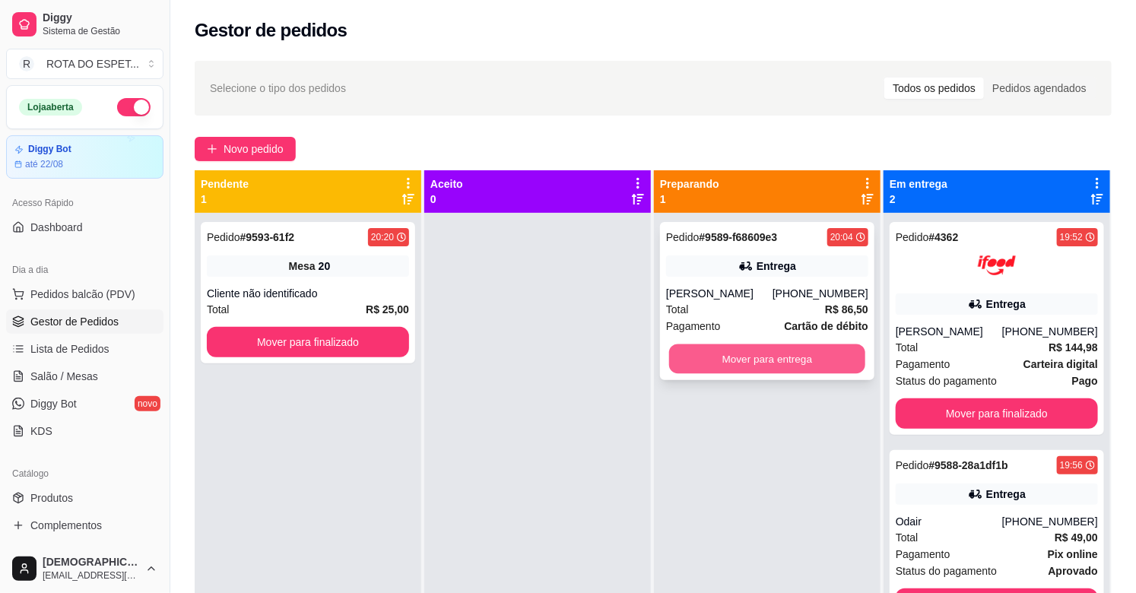
click at [791, 354] on button "Mover para entrega" at bounding box center [767, 359] width 196 height 30
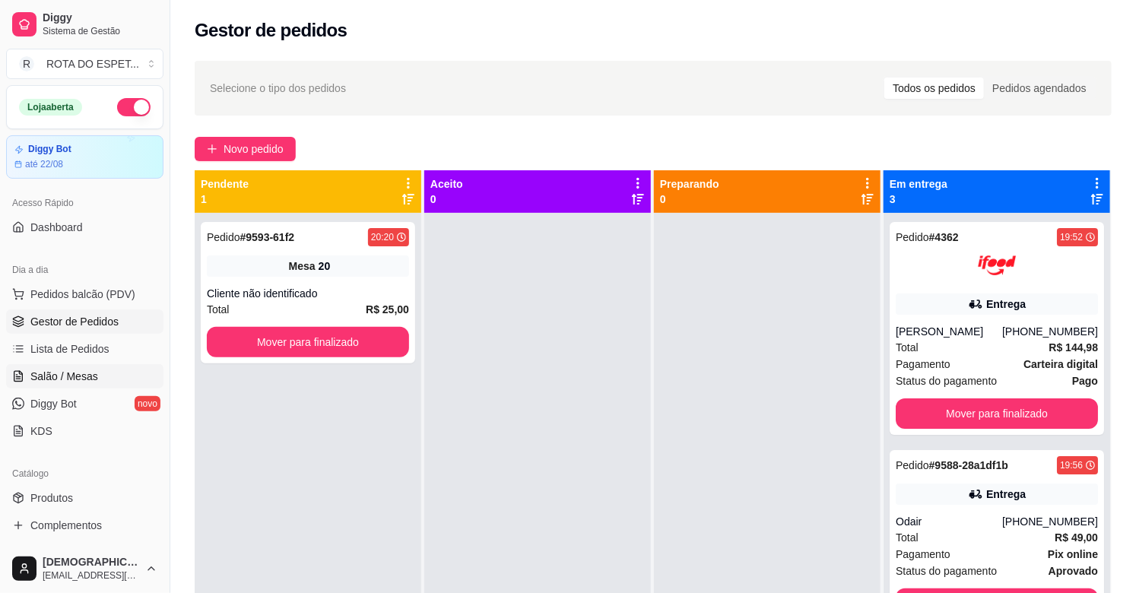
click at [78, 376] on span "Salão / Mesas" at bounding box center [64, 376] width 68 height 15
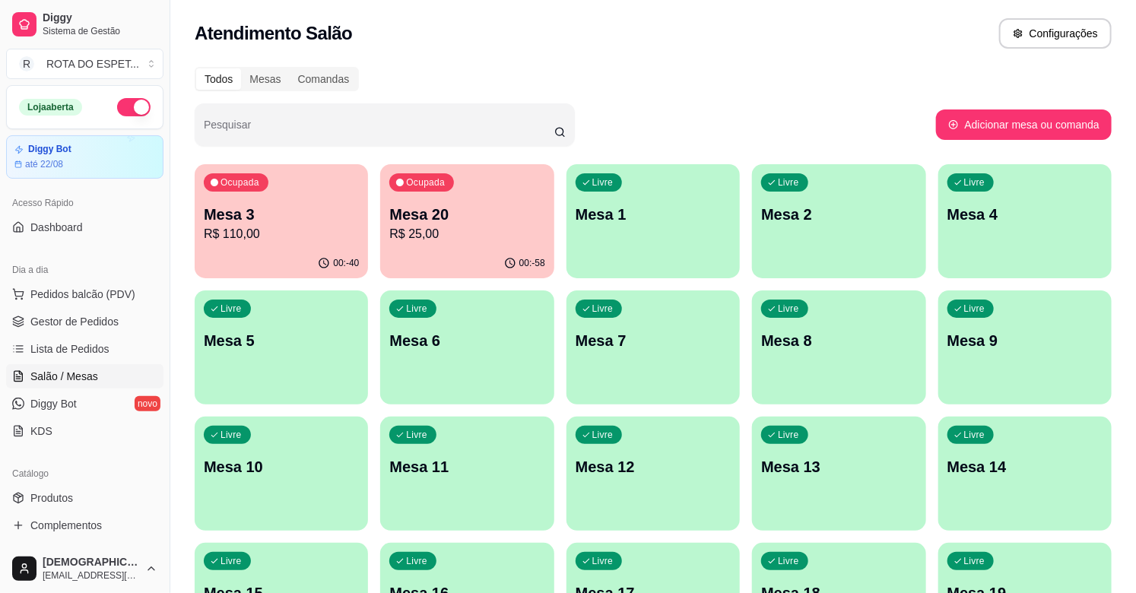
click at [484, 241] on p "R$ 25,00" at bounding box center [466, 234] width 155 height 18
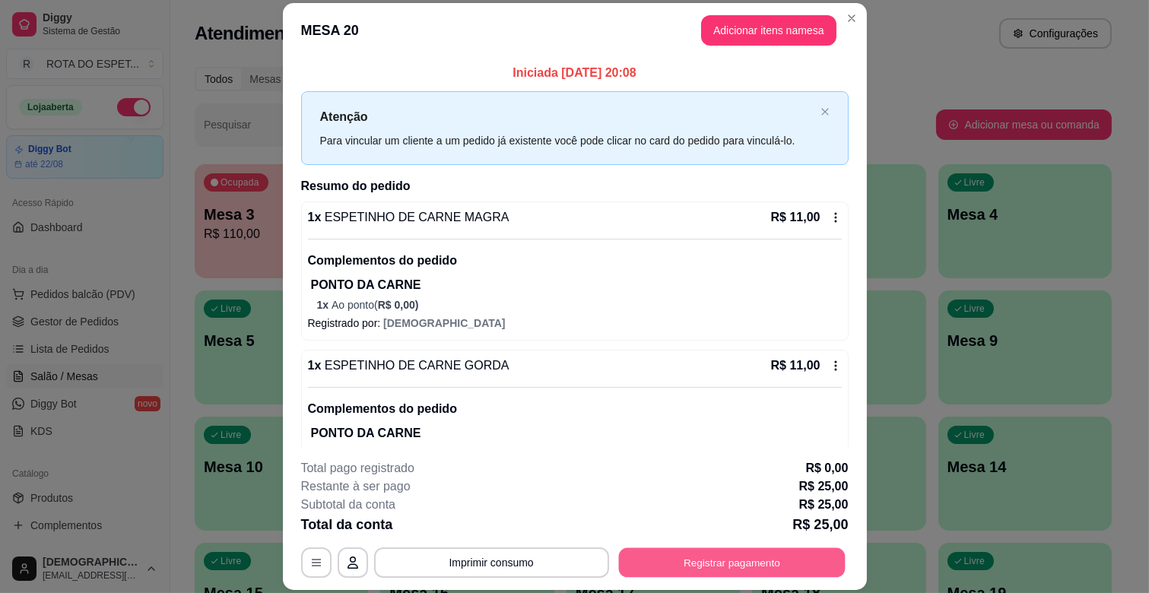
click at [740, 563] on button "Registrar pagamento" at bounding box center [731, 563] width 227 height 30
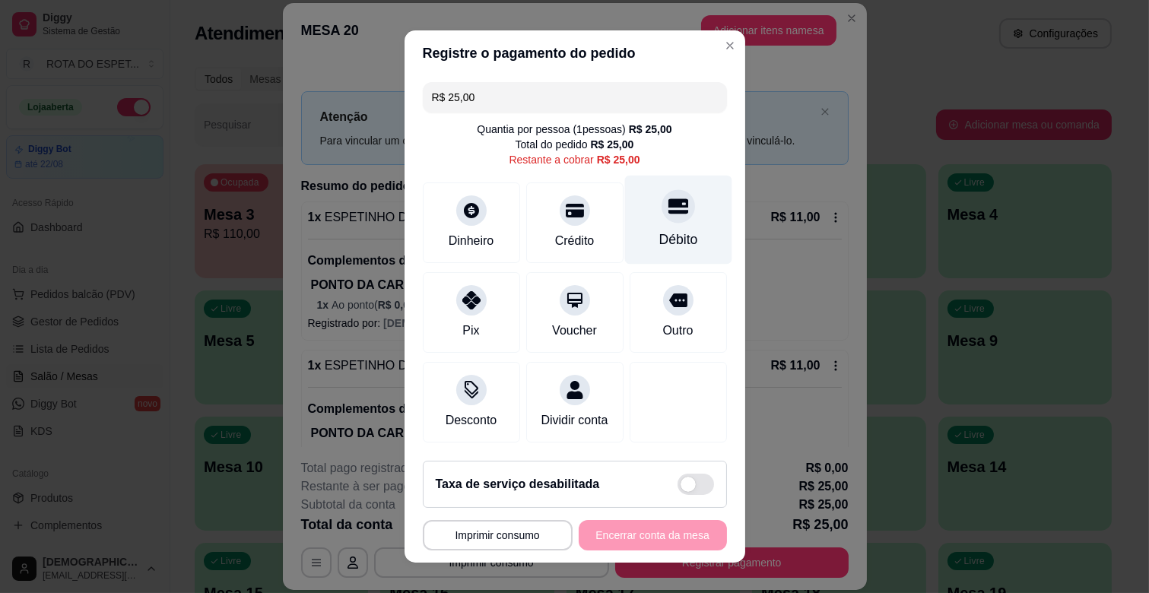
drag, startPoint x: 658, startPoint y: 231, endPoint x: 648, endPoint y: 232, distance: 9.2
click at [658, 231] on div "Débito" at bounding box center [677, 240] width 39 height 20
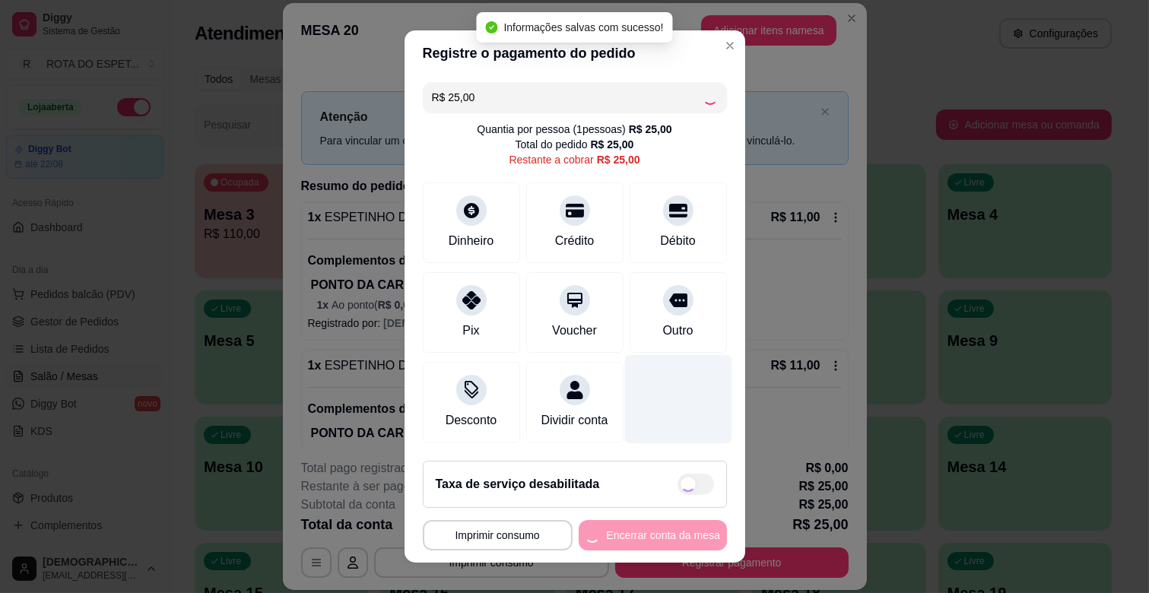
type input "R$ 0,00"
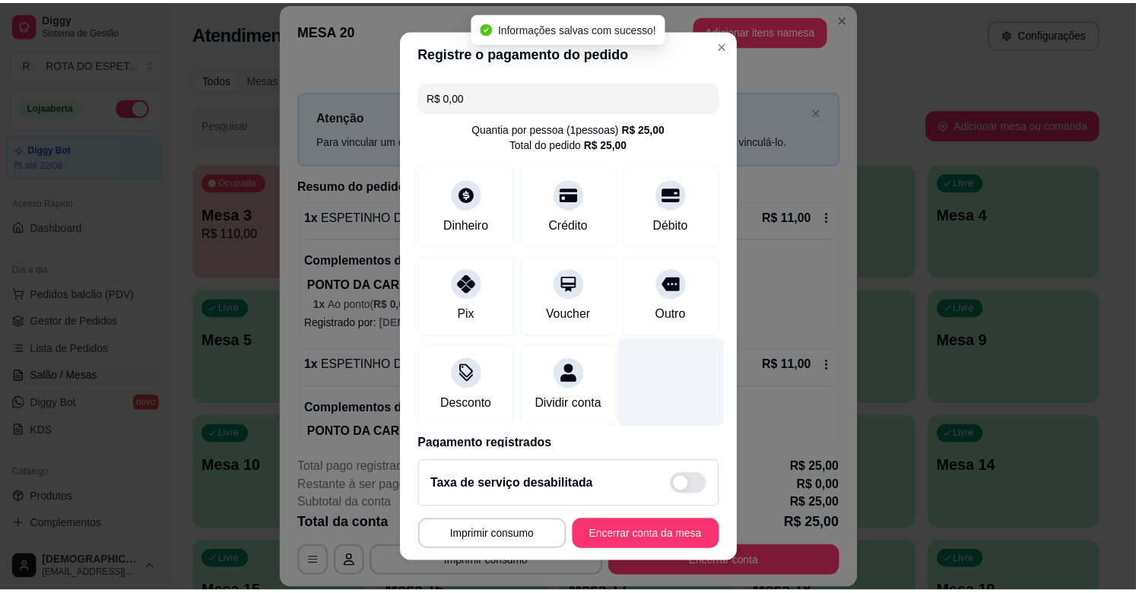
scroll to position [81, 0]
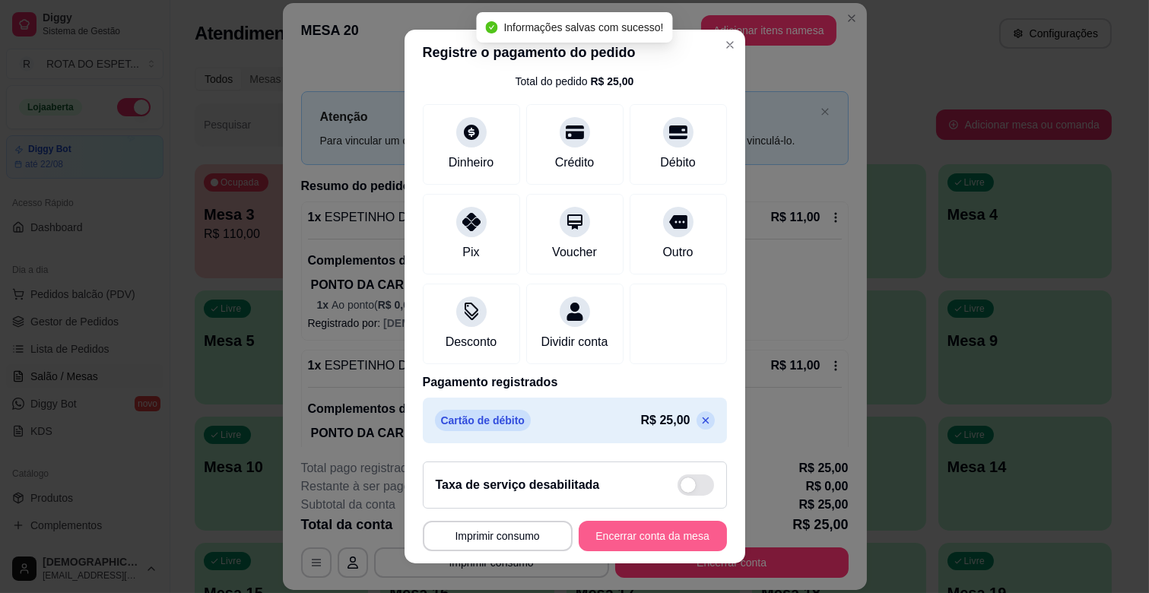
click at [654, 534] on button "Encerrar conta da mesa" at bounding box center [653, 536] width 148 height 30
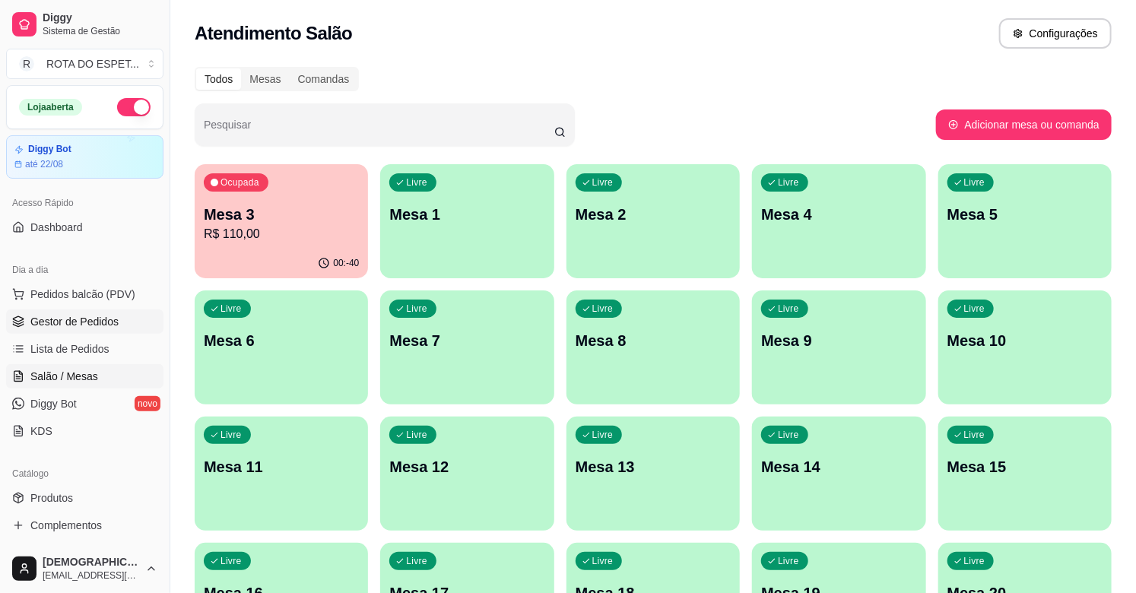
click at [104, 319] on span "Gestor de Pedidos" at bounding box center [74, 321] width 88 height 15
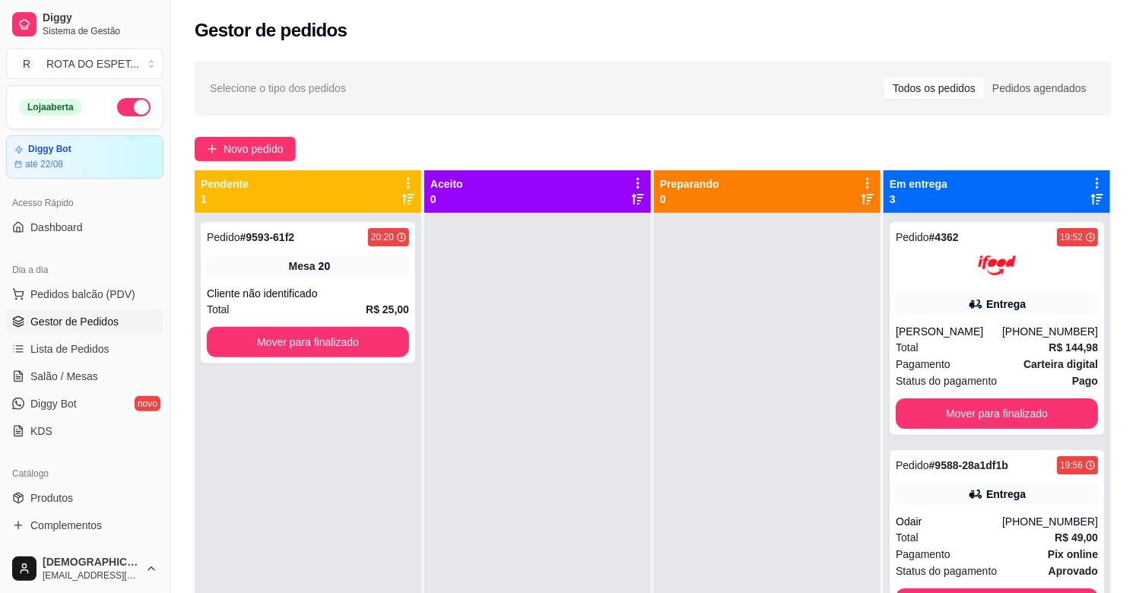
click at [551, 439] on div at bounding box center [537, 509] width 227 height 593
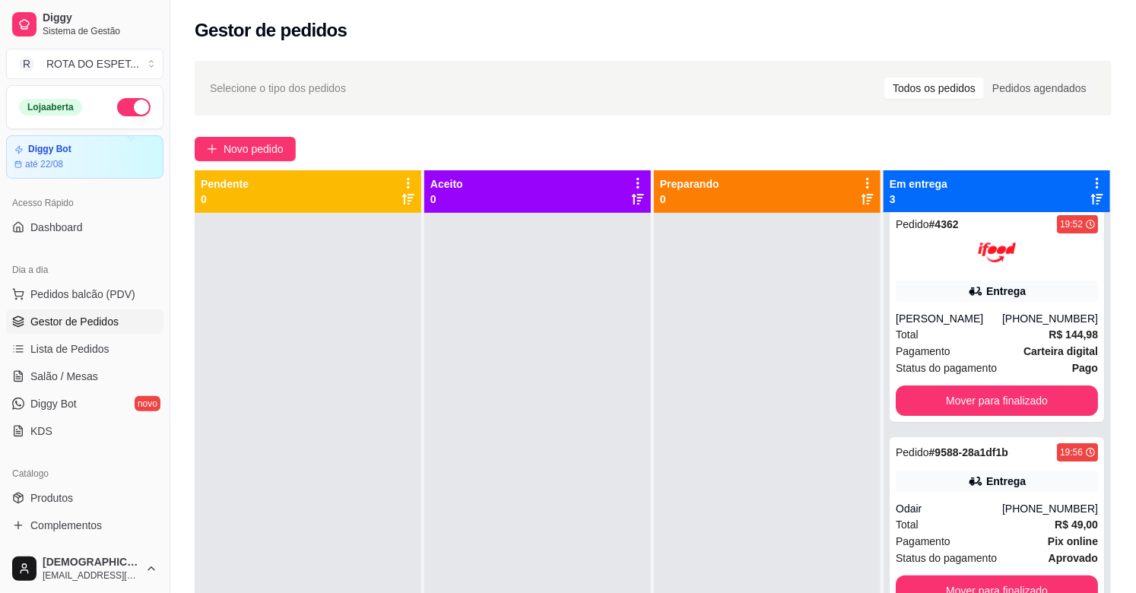
click at [449, 483] on div at bounding box center [537, 509] width 227 height 593
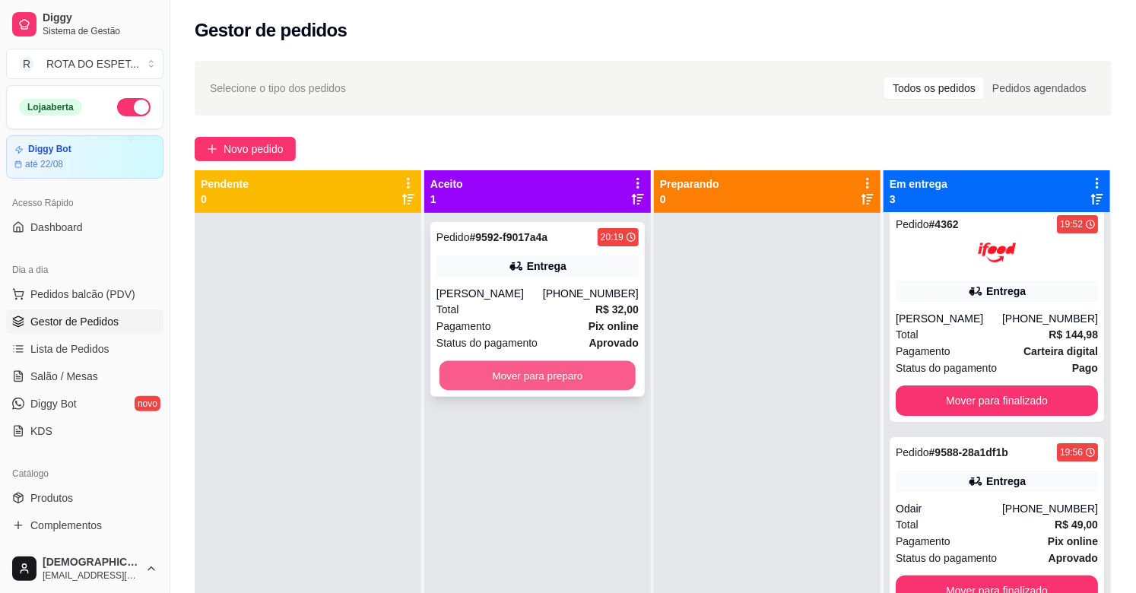
click at [589, 367] on button "Mover para preparo" at bounding box center [537, 376] width 196 height 30
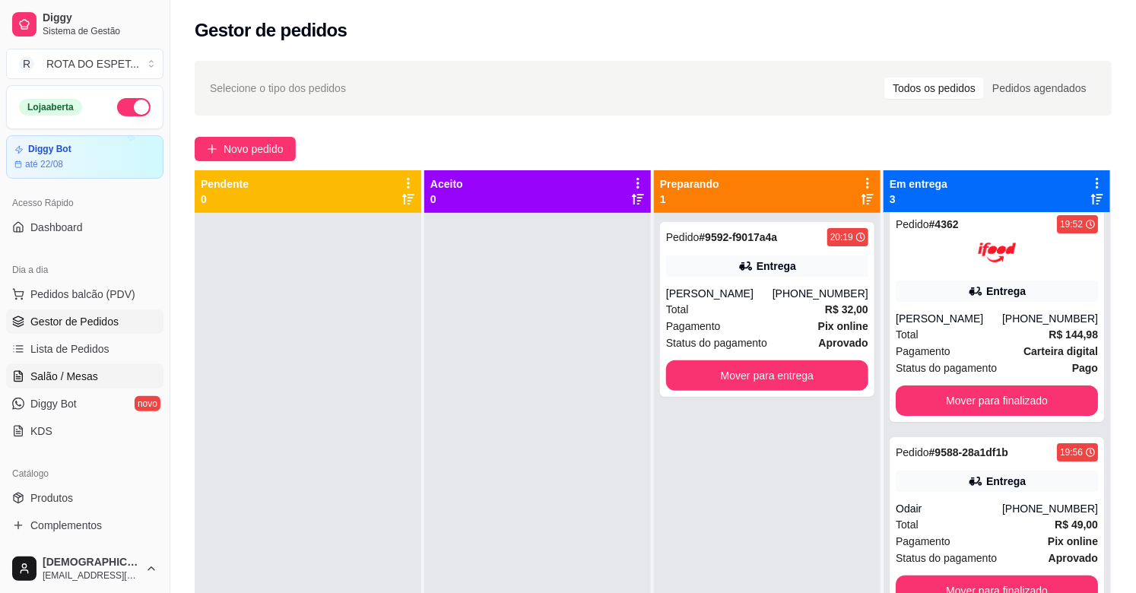
click at [111, 375] on link "Salão / Mesas" at bounding box center [84, 376] width 157 height 24
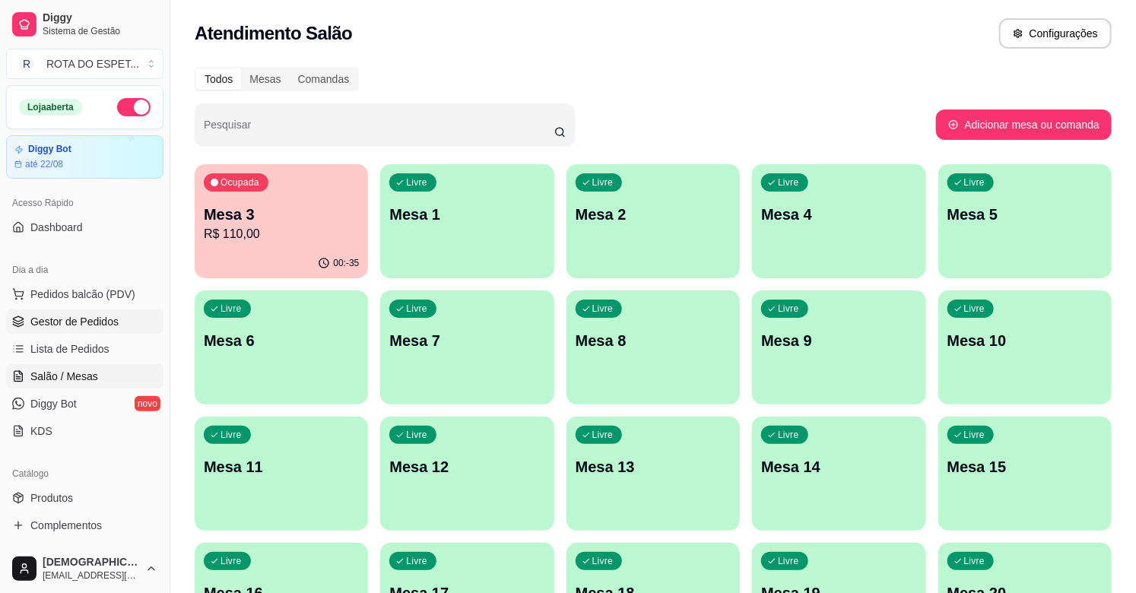
click at [117, 316] on link "Gestor de Pedidos" at bounding box center [84, 321] width 157 height 24
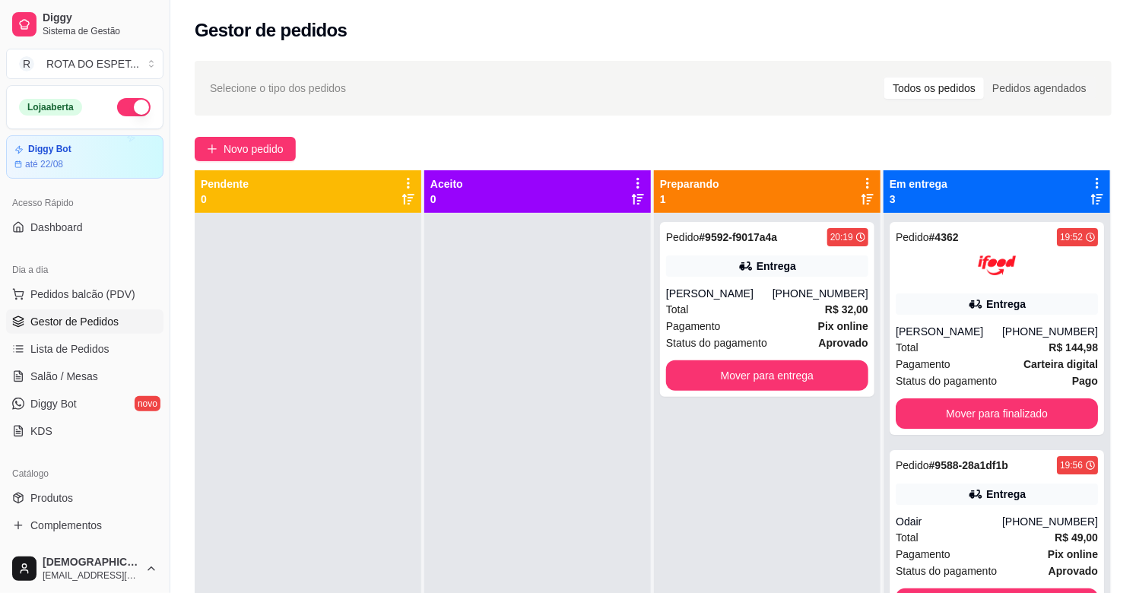
click at [520, 374] on div at bounding box center [537, 509] width 227 height 593
click at [44, 384] on link "Salão / Mesas" at bounding box center [84, 376] width 157 height 24
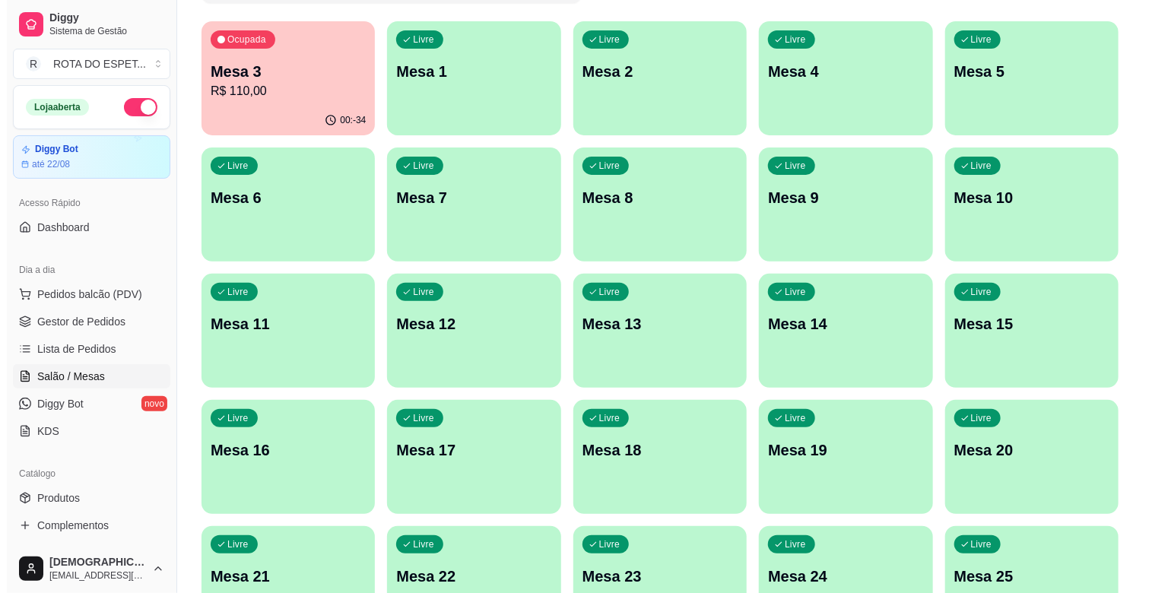
scroll to position [169, 0]
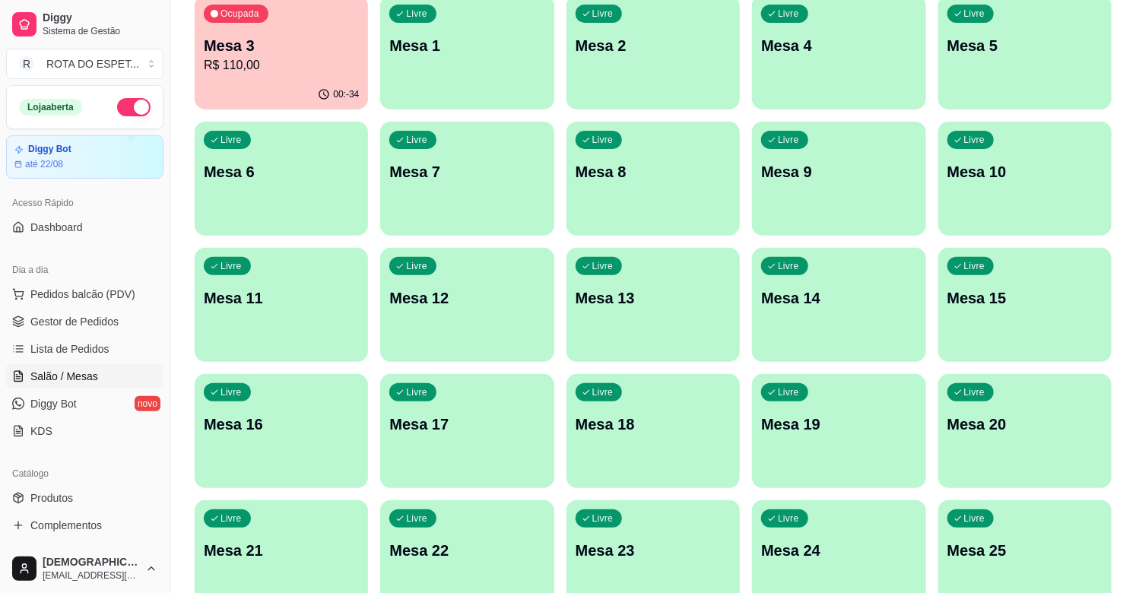
click at [999, 442] on div "Livre Mesa 20" at bounding box center [1024, 422] width 173 height 96
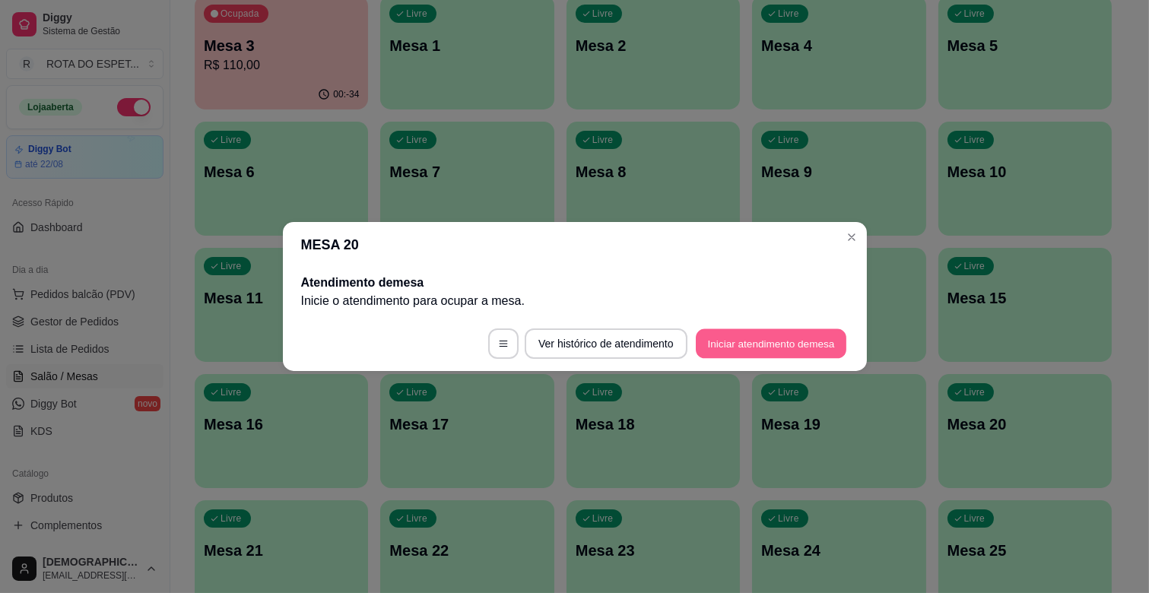
click at [771, 335] on button "Iniciar atendimento de mesa" at bounding box center [771, 344] width 151 height 30
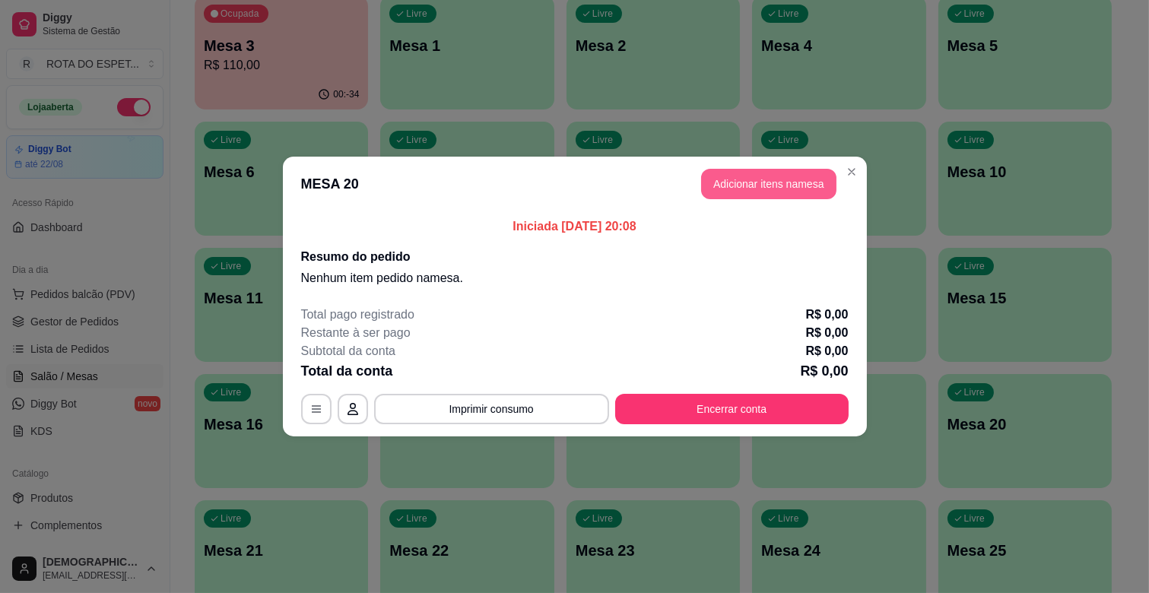
click at [760, 190] on button "Adicionar itens na mesa" at bounding box center [768, 184] width 135 height 30
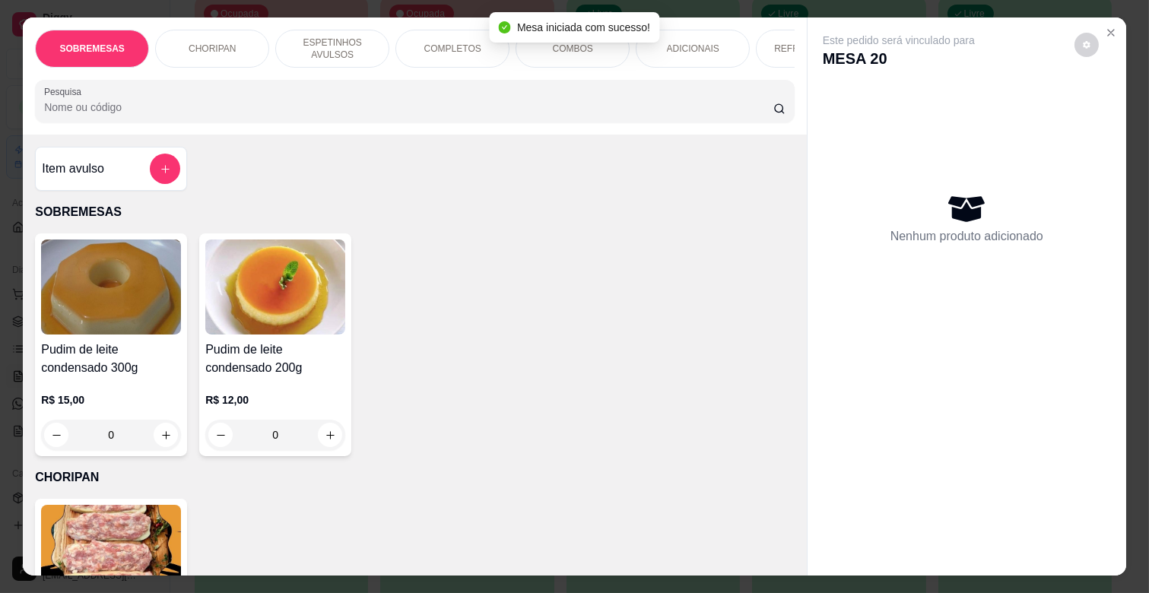
click at [338, 36] on p "ESPETINHOS AVULSOS" at bounding box center [332, 48] width 88 height 24
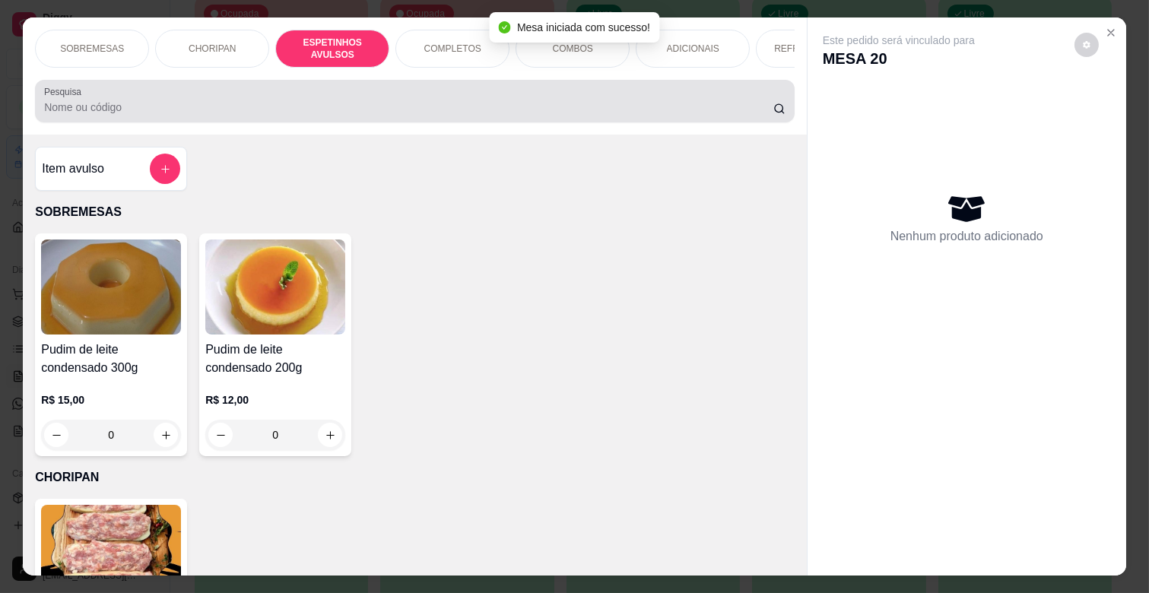
scroll to position [36, 0]
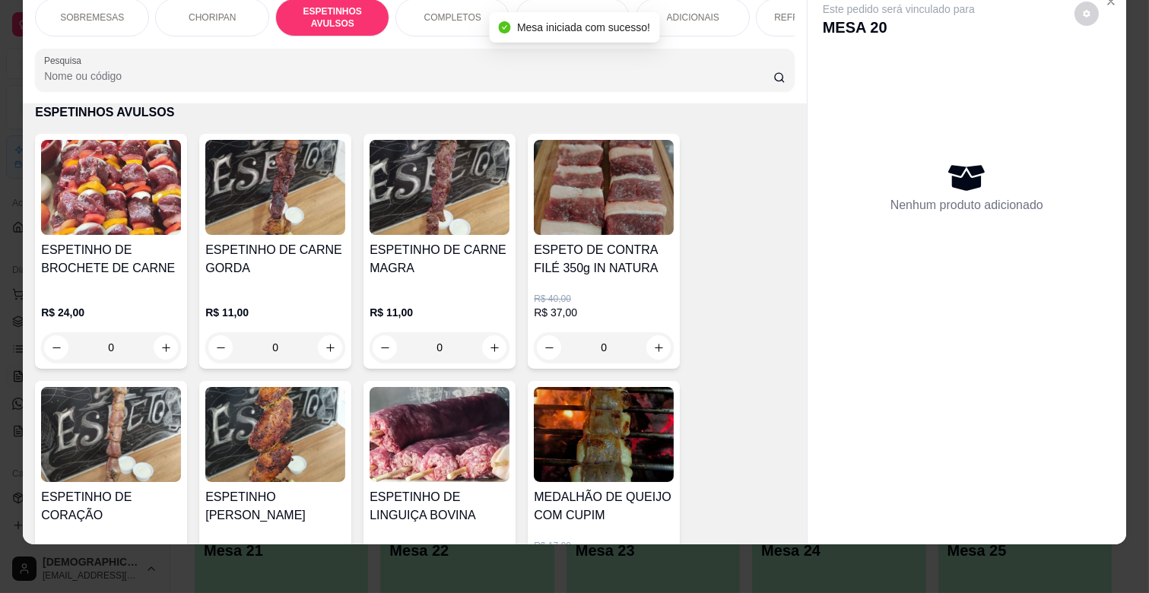
click at [484, 343] on div "0" at bounding box center [439, 347] width 140 height 30
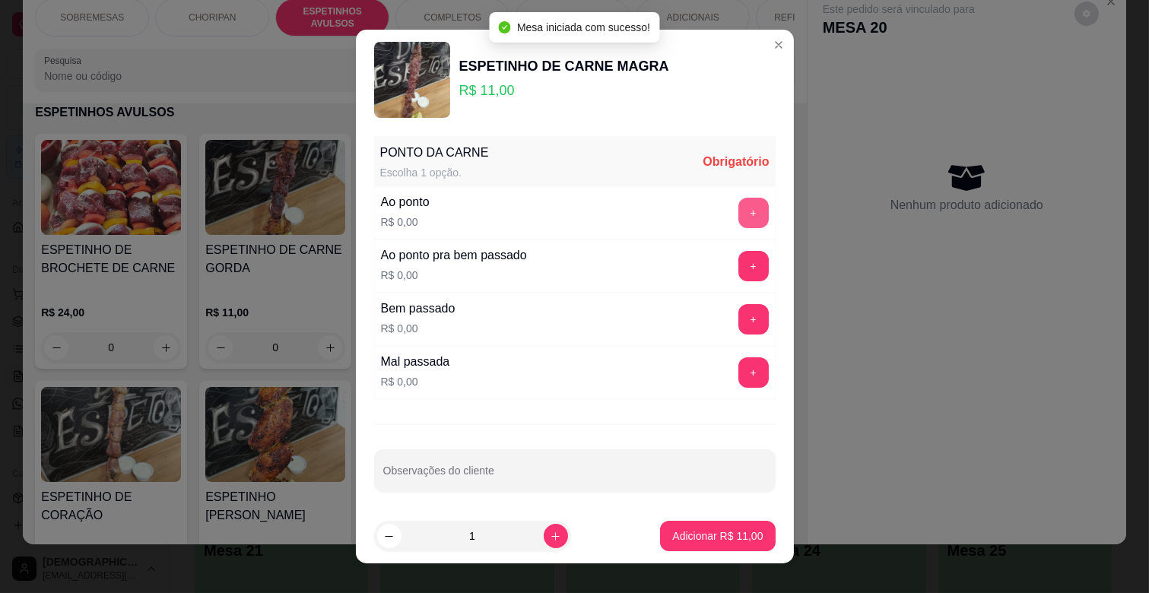
click at [738, 214] on button "+" at bounding box center [753, 213] width 30 height 30
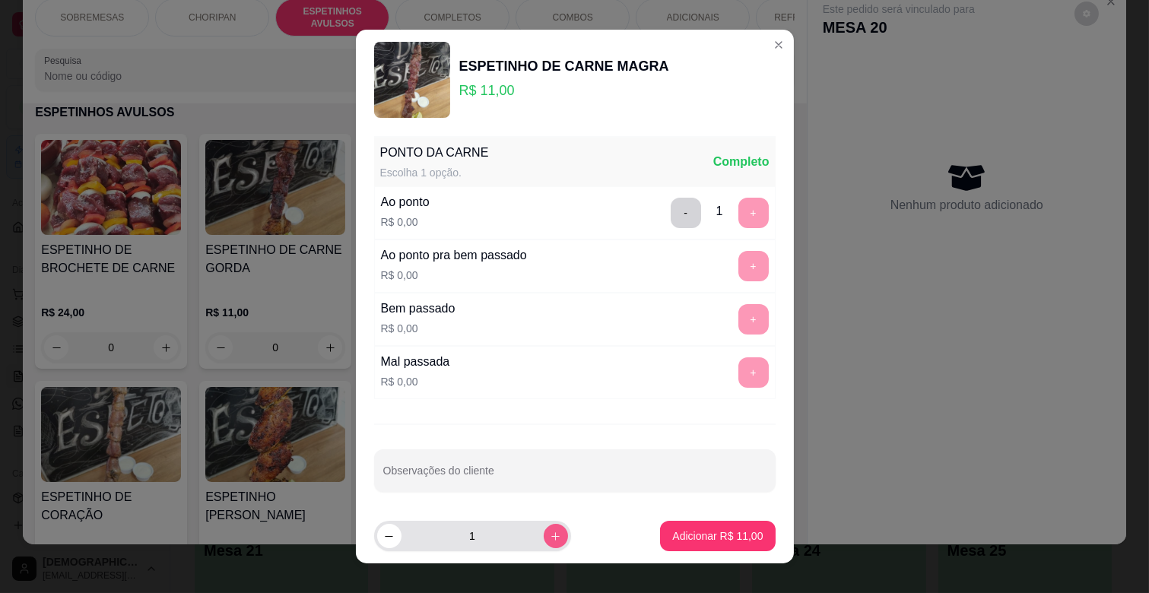
click at [550, 531] on icon "increase-product-quantity" at bounding box center [555, 536] width 11 height 11
type input "2"
click at [680, 521] on div "Adicionar R$ 22,00" at bounding box center [717, 536] width 115 height 30
click at [731, 542] on p "Adicionar R$ 22,00" at bounding box center [717, 535] width 90 height 15
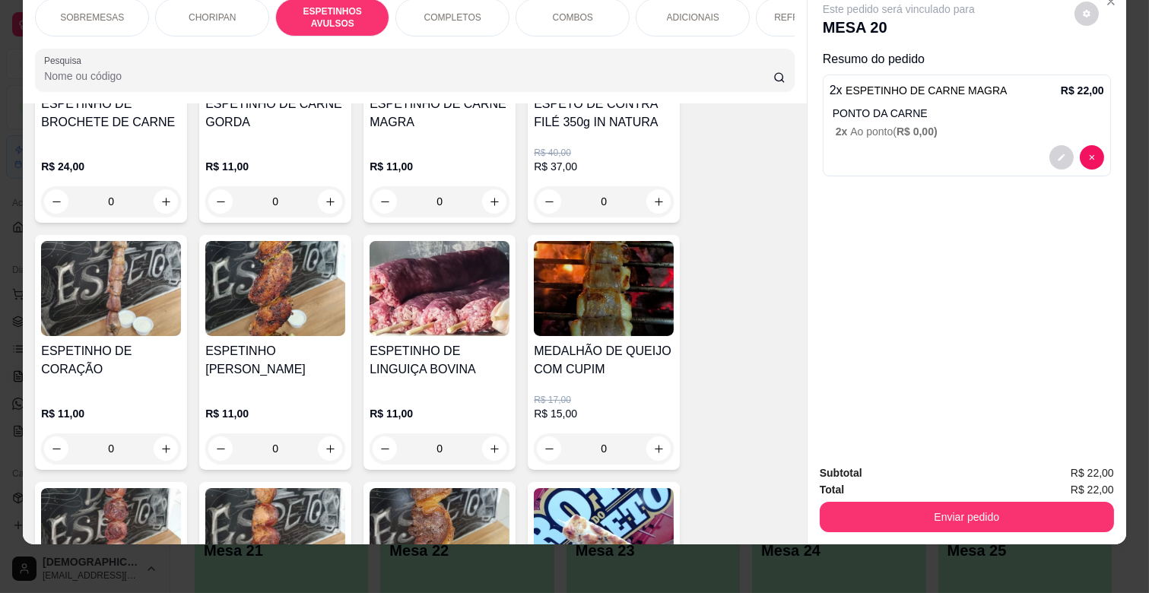
scroll to position [762, 0]
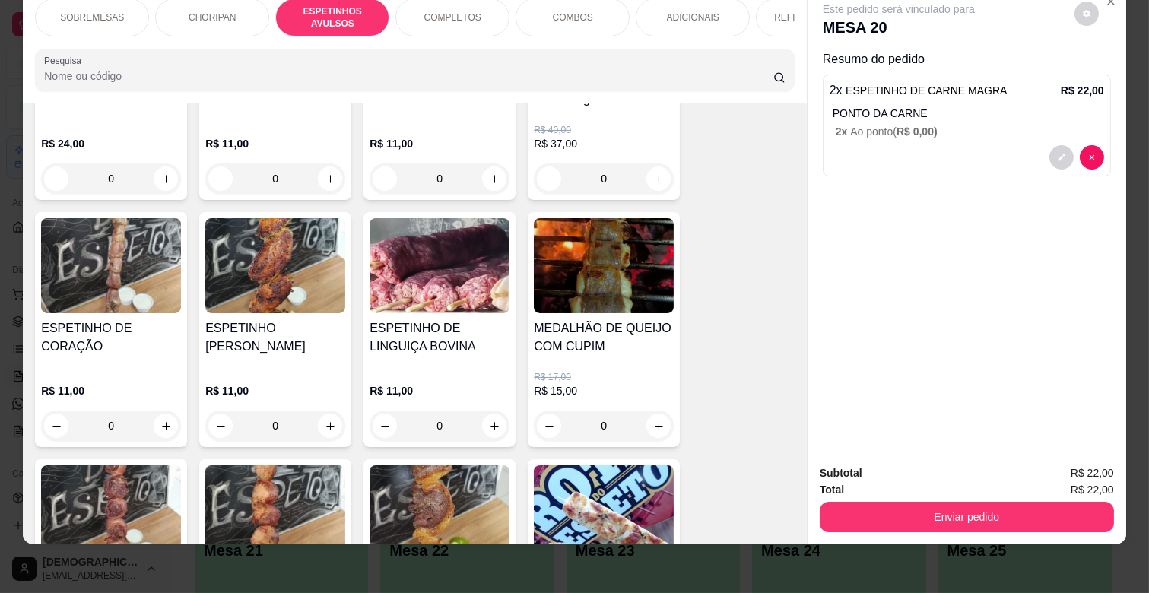
click at [652, 427] on div "0" at bounding box center [604, 426] width 140 height 30
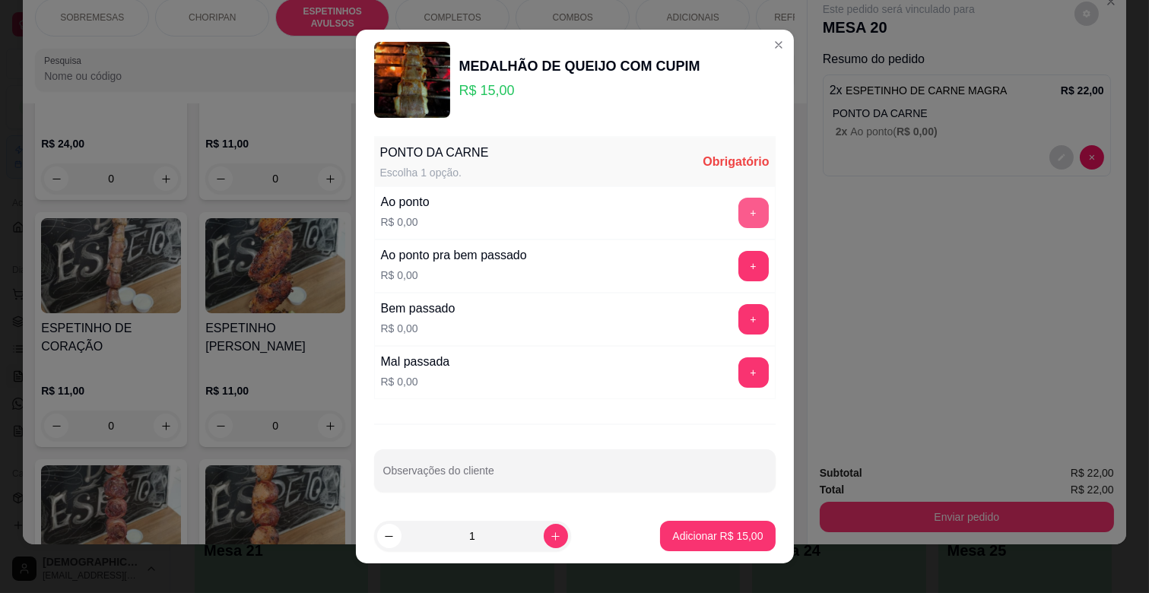
click at [738, 215] on button "+" at bounding box center [753, 213] width 30 height 30
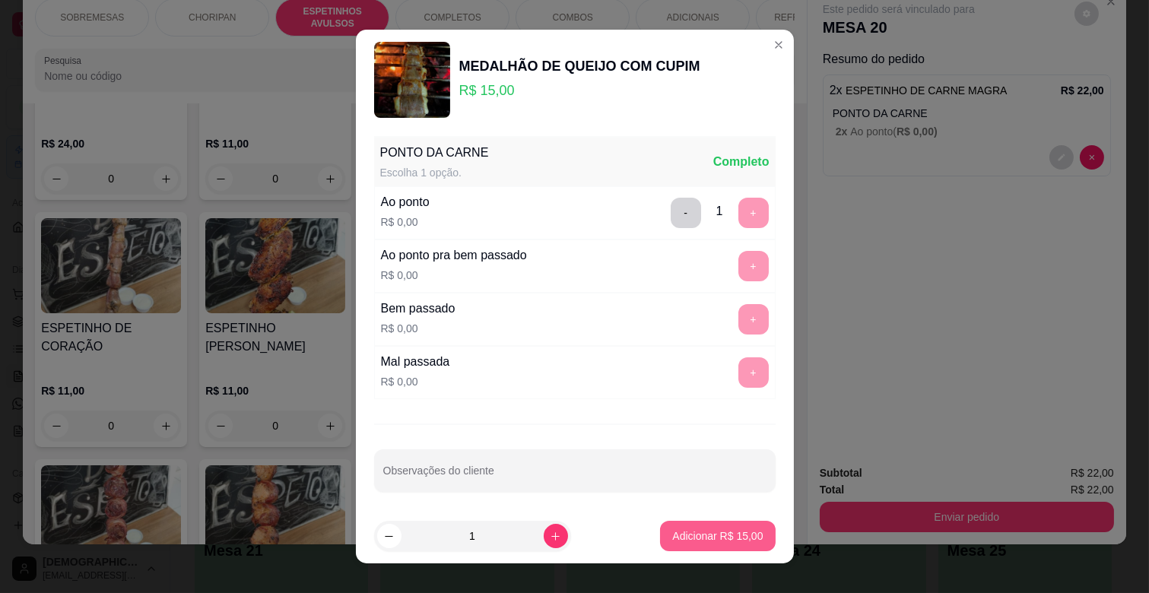
click at [698, 542] on p "Adicionar R$ 15,00" at bounding box center [717, 535] width 90 height 15
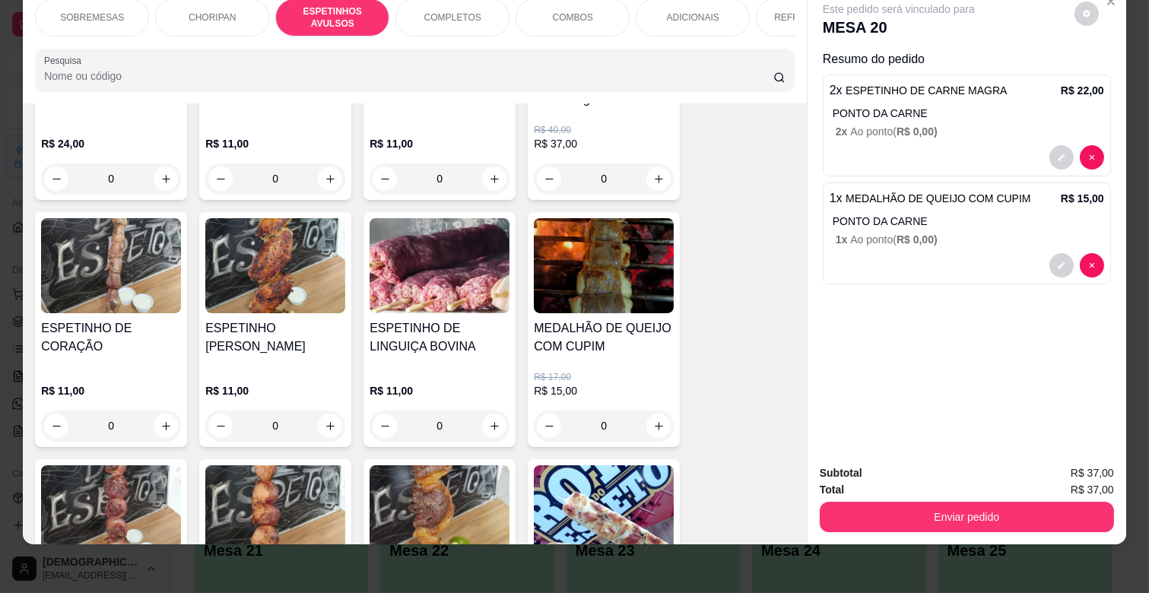
click at [671, 11] on p "ADICIONAIS" at bounding box center [693, 17] width 52 height 12
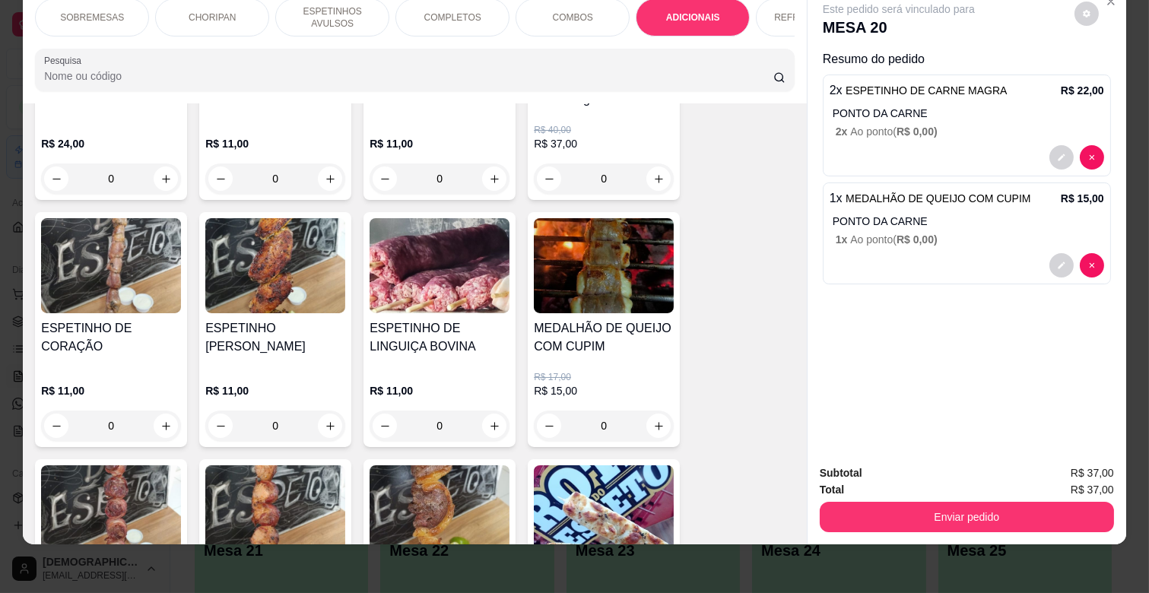
scroll to position [2611, 0]
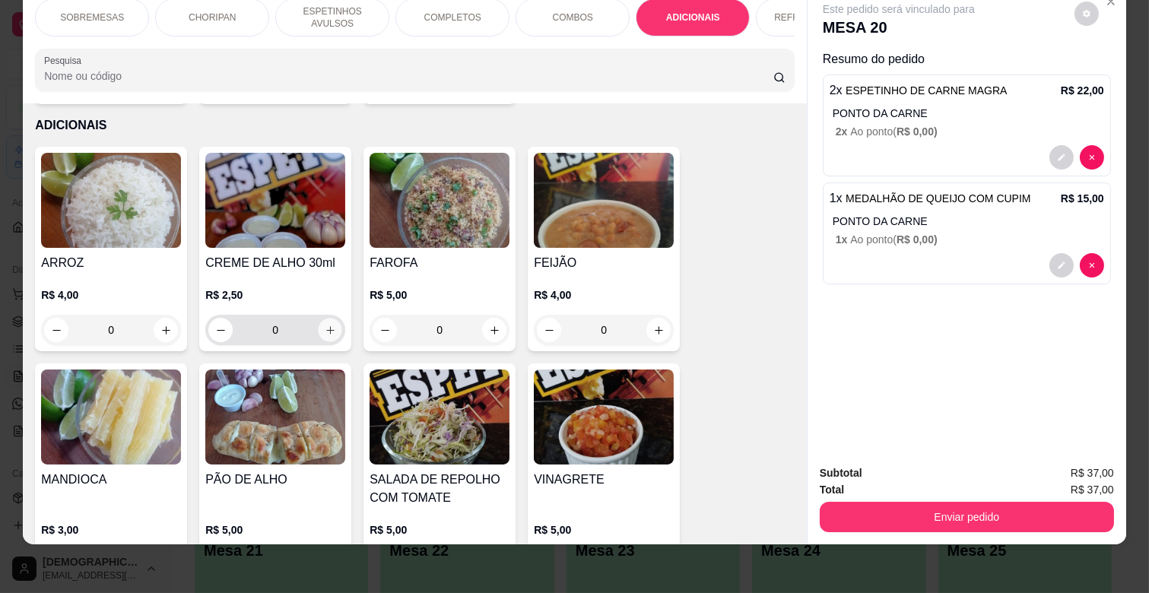
click at [329, 319] on button "increase-product-quantity" at bounding box center [331, 331] width 24 height 24
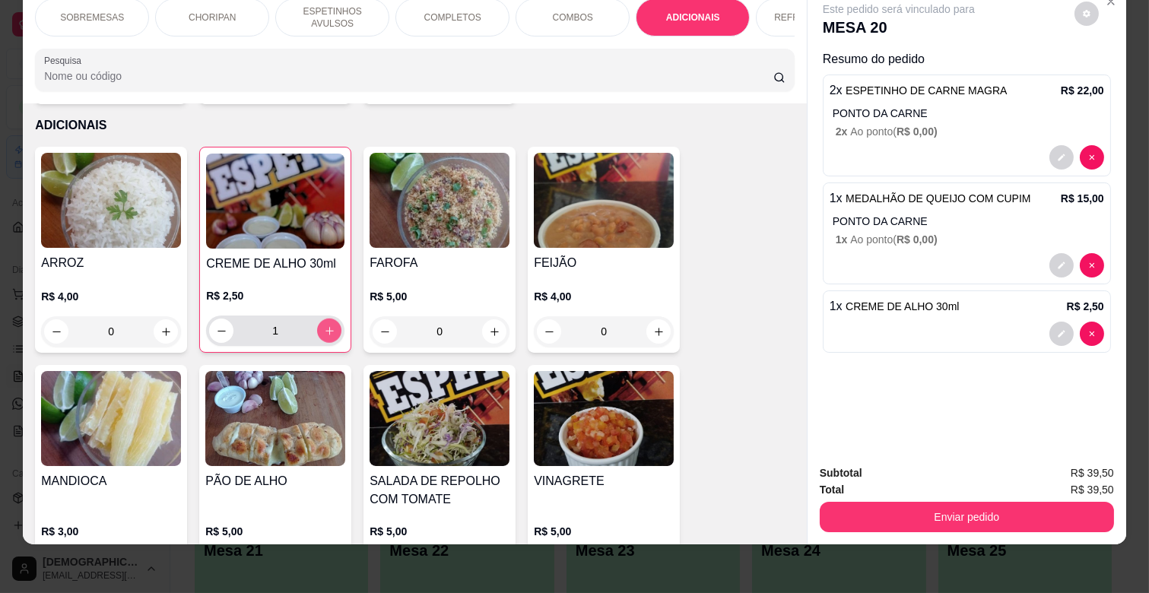
click at [325, 325] on icon "increase-product-quantity" at bounding box center [329, 330] width 11 height 11
type input "2"
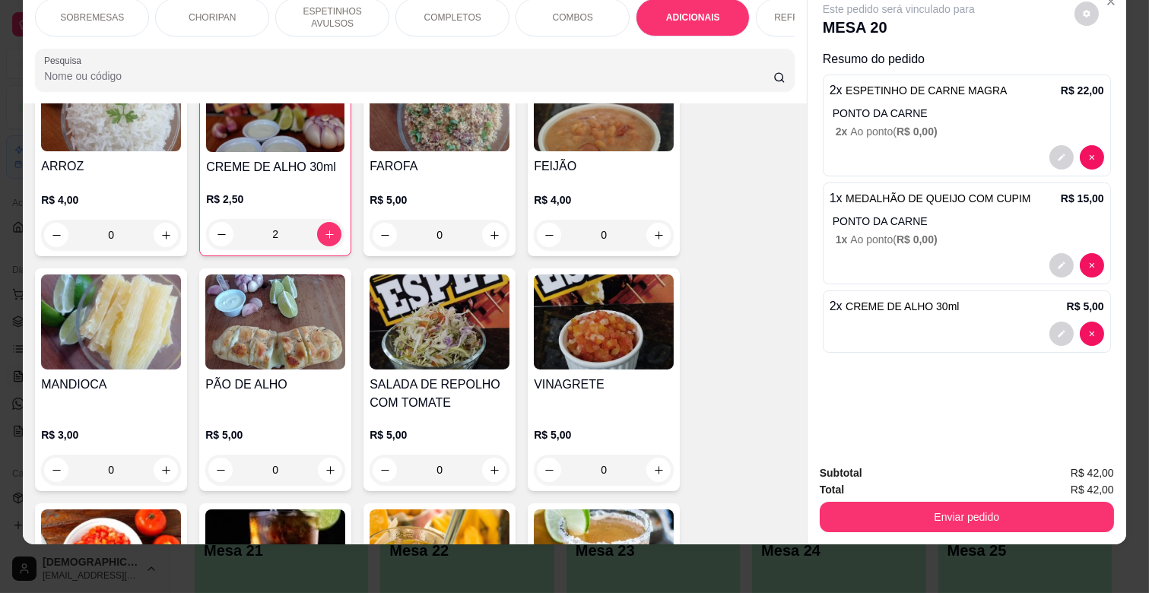
scroll to position [2780, 0]
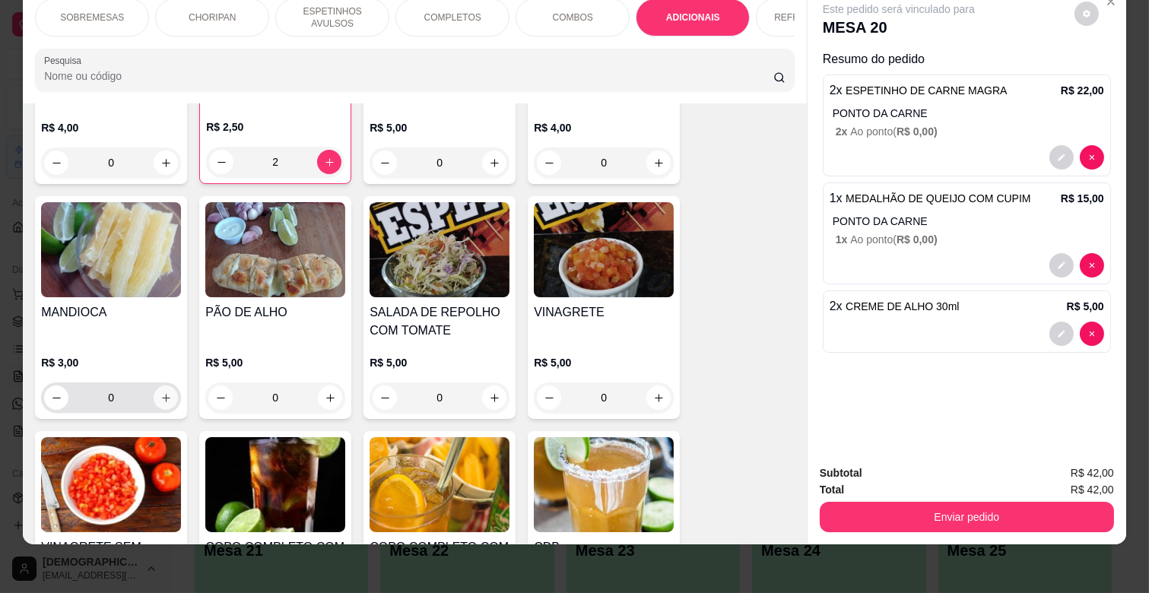
click at [162, 394] on button "increase-product-quantity" at bounding box center [166, 397] width 24 height 24
type input "1"
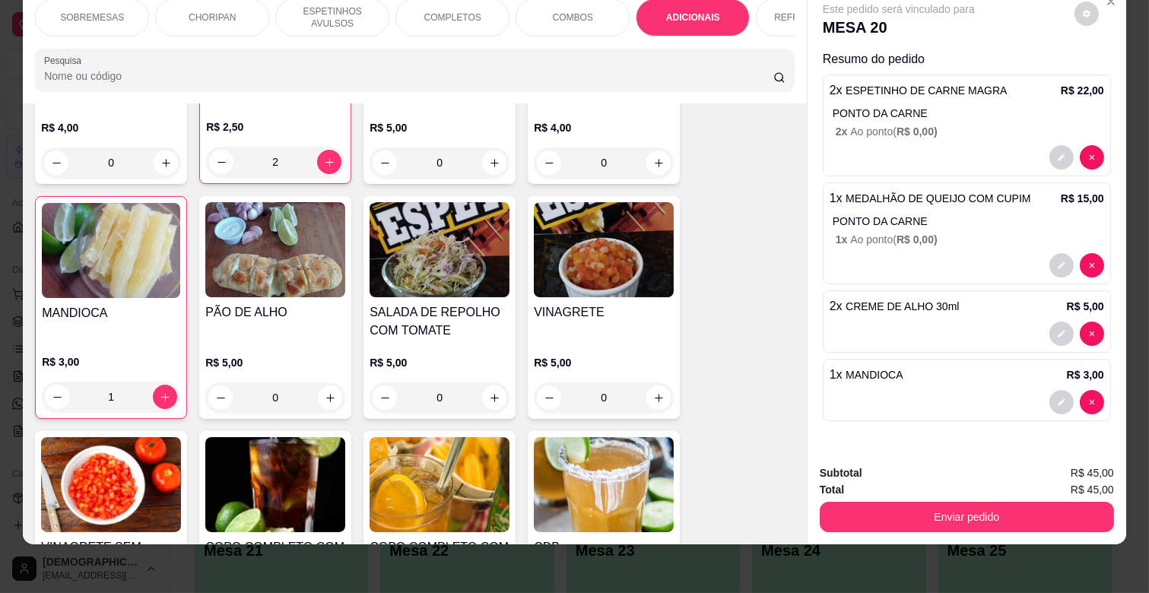
click at [763, 6] on div "REFRIGERANTES" at bounding box center [813, 17] width 114 height 38
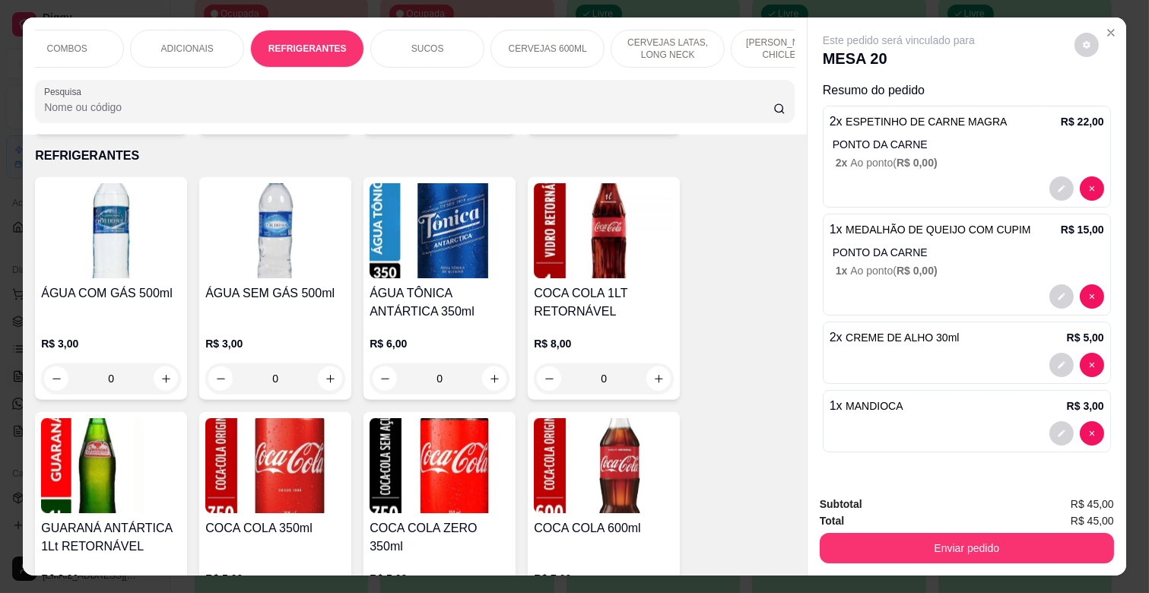
scroll to position [0, 487]
click at [690, 36] on p "CERVEJAS LATAS, LONG NECK" at bounding box center [686, 48] width 88 height 24
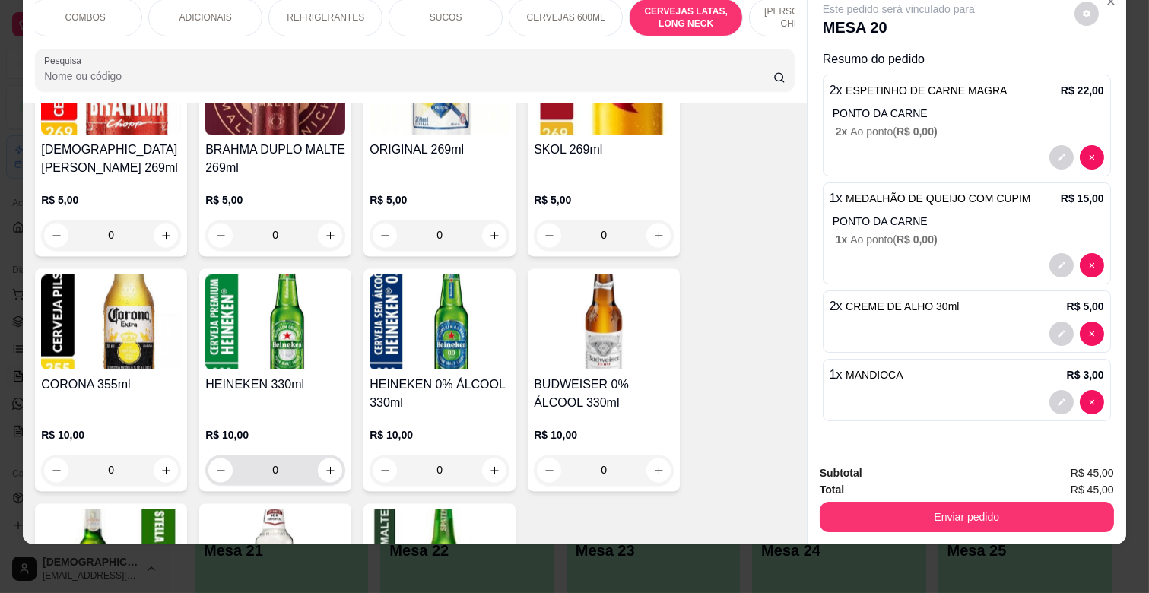
scroll to position [5613, 0]
click at [325, 464] on icon "increase-product-quantity" at bounding box center [330, 469] width 11 height 11
type input "1"
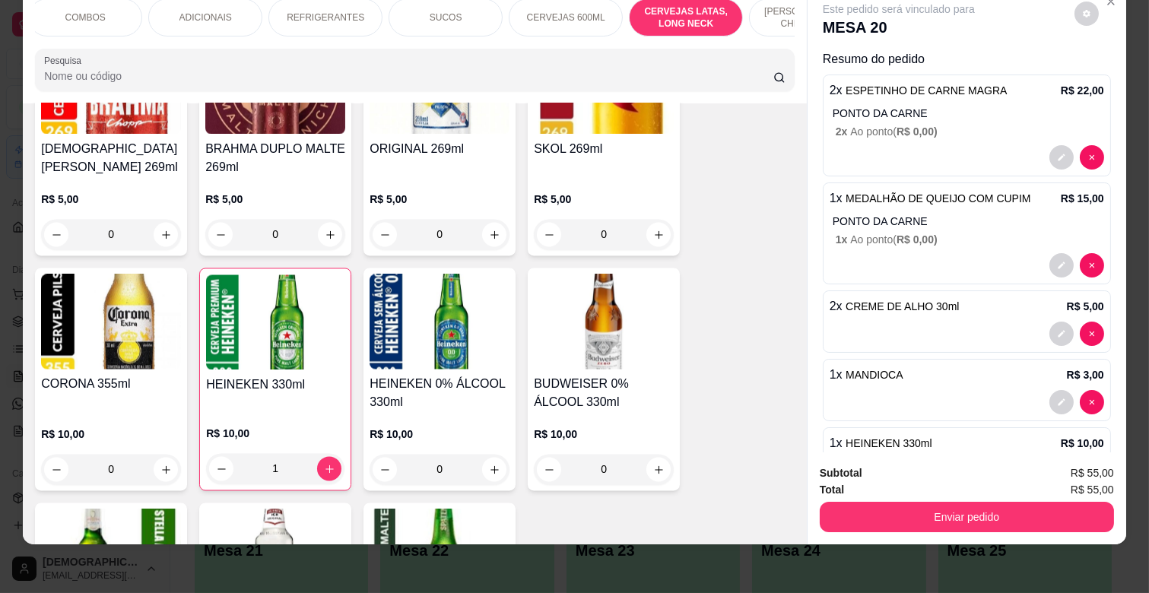
scroll to position [59, 0]
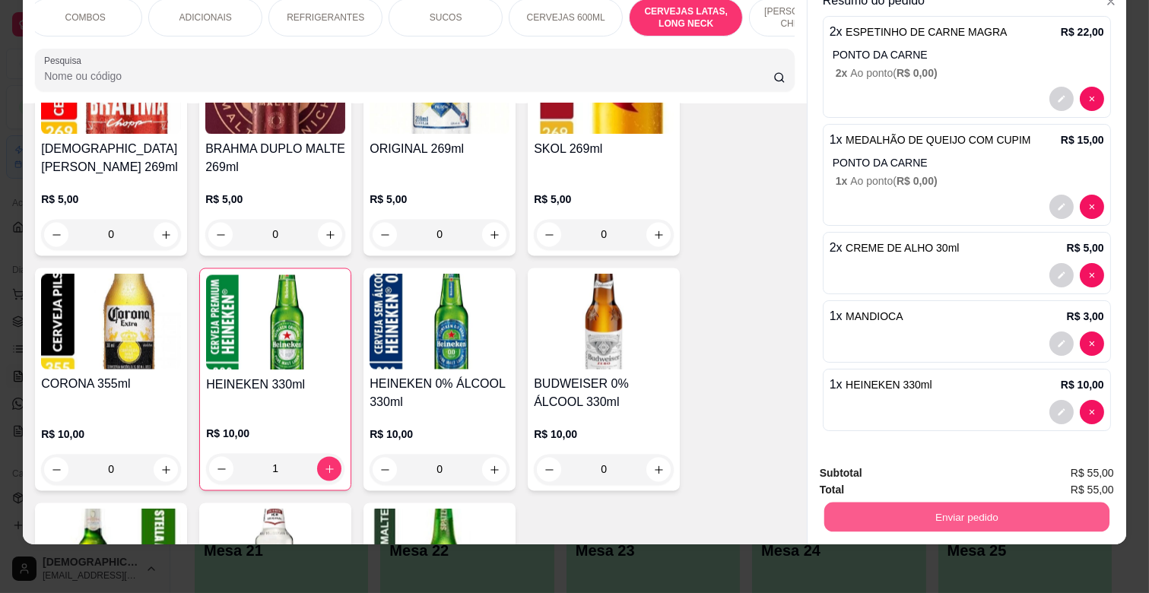
click at [921, 502] on button "Enviar pedido" at bounding box center [966, 517] width 285 height 30
click at [932, 460] on button "Não registrar e enviar pedido" at bounding box center [916, 467] width 154 height 28
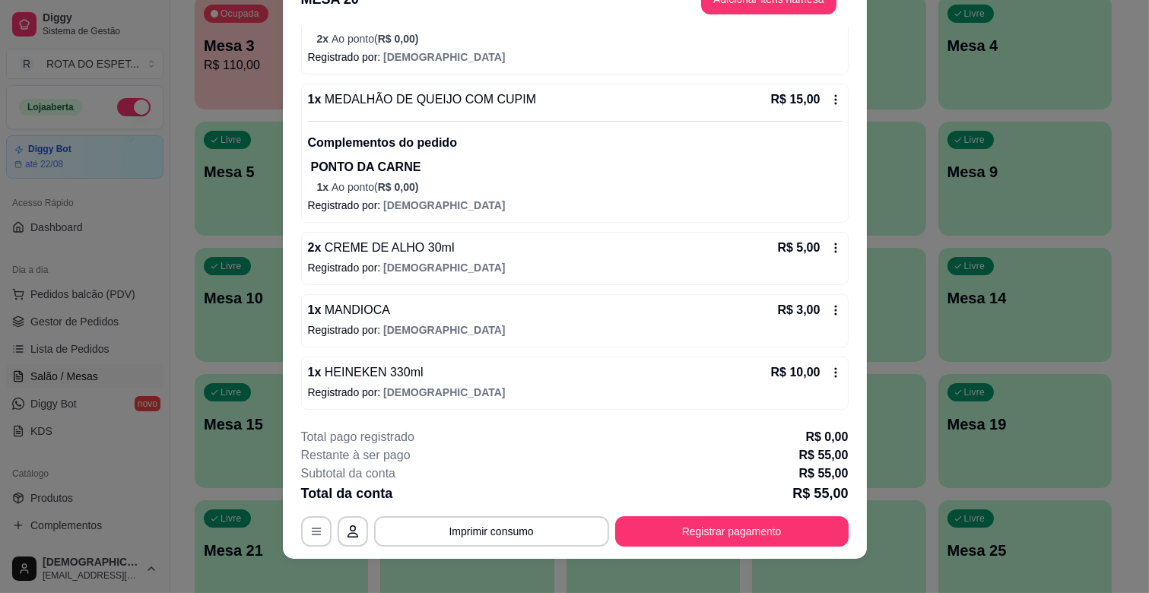
scroll to position [46, 0]
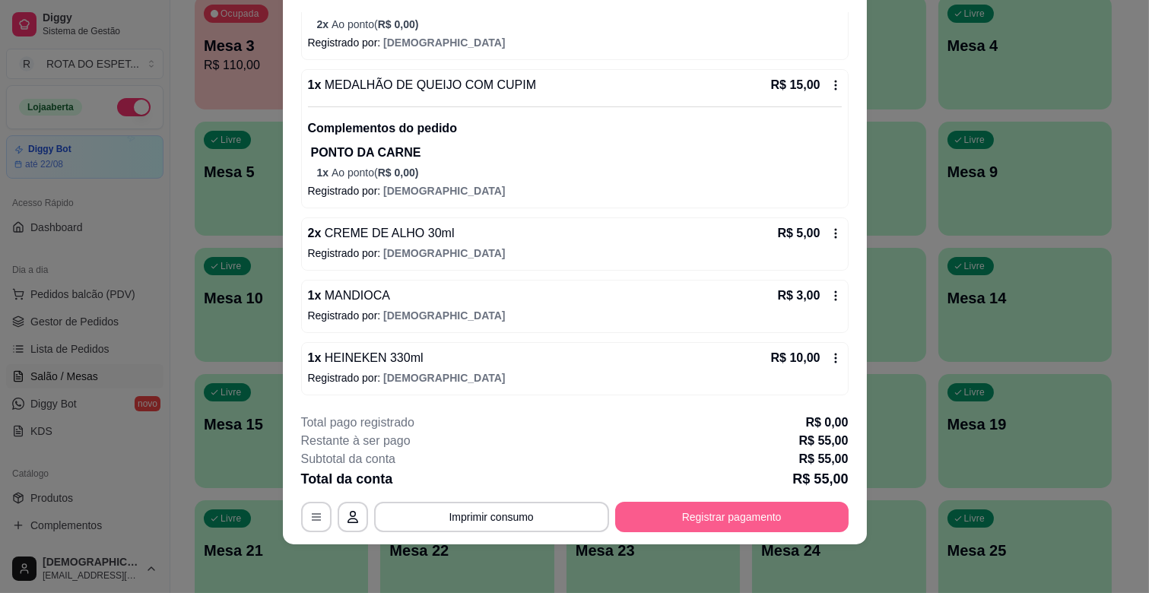
click at [735, 510] on button "Registrar pagamento" at bounding box center [731, 517] width 233 height 30
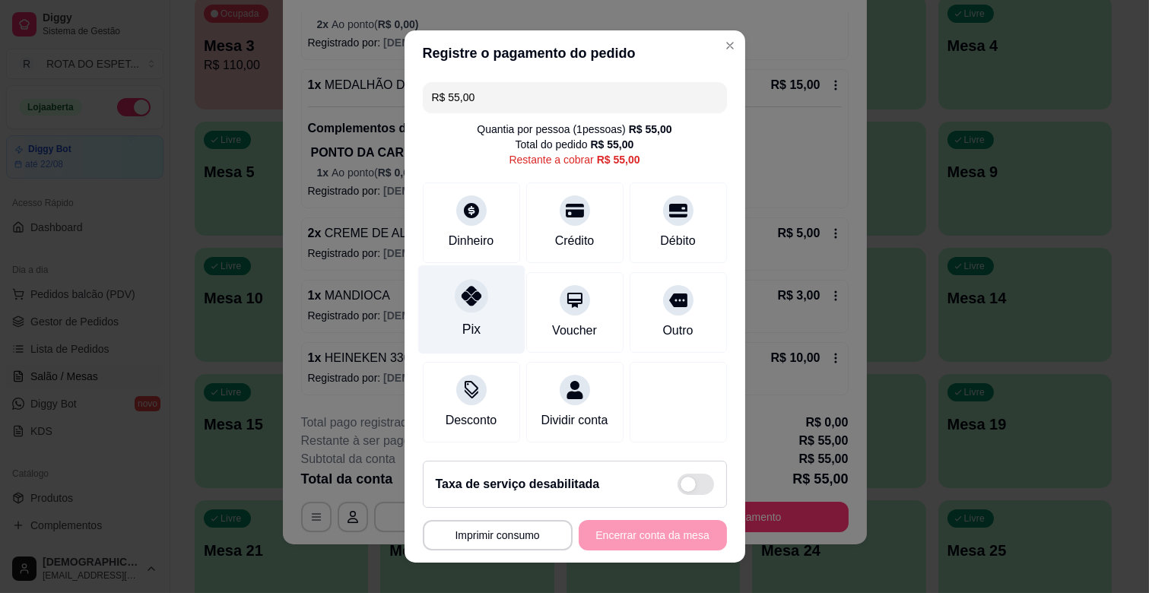
click at [475, 312] on div "Pix" at bounding box center [470, 309] width 107 height 89
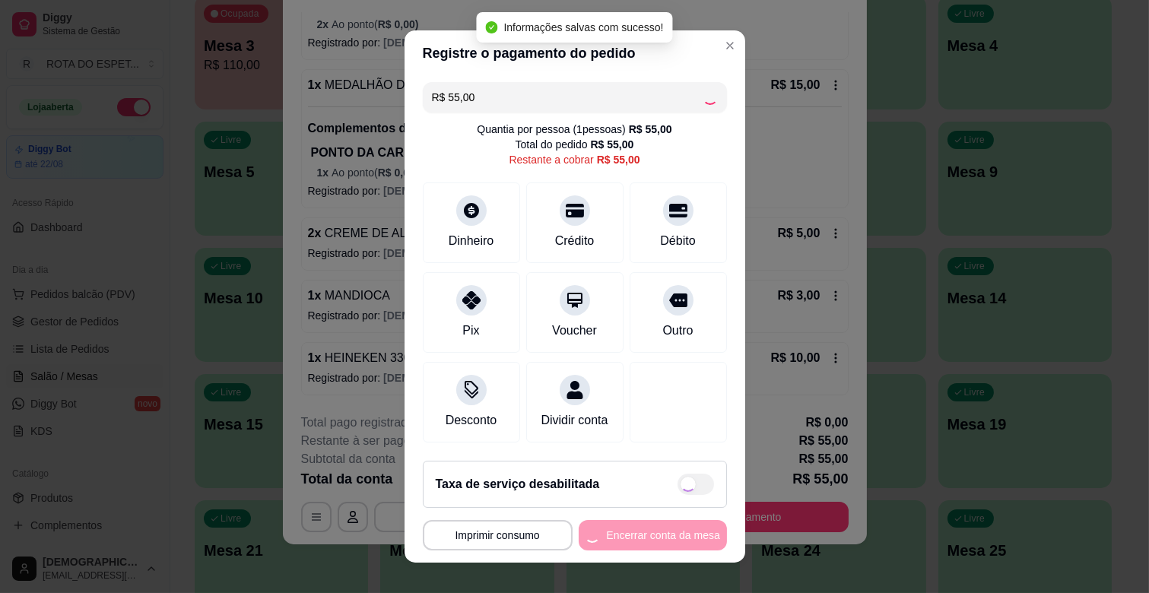
type input "R$ 0,00"
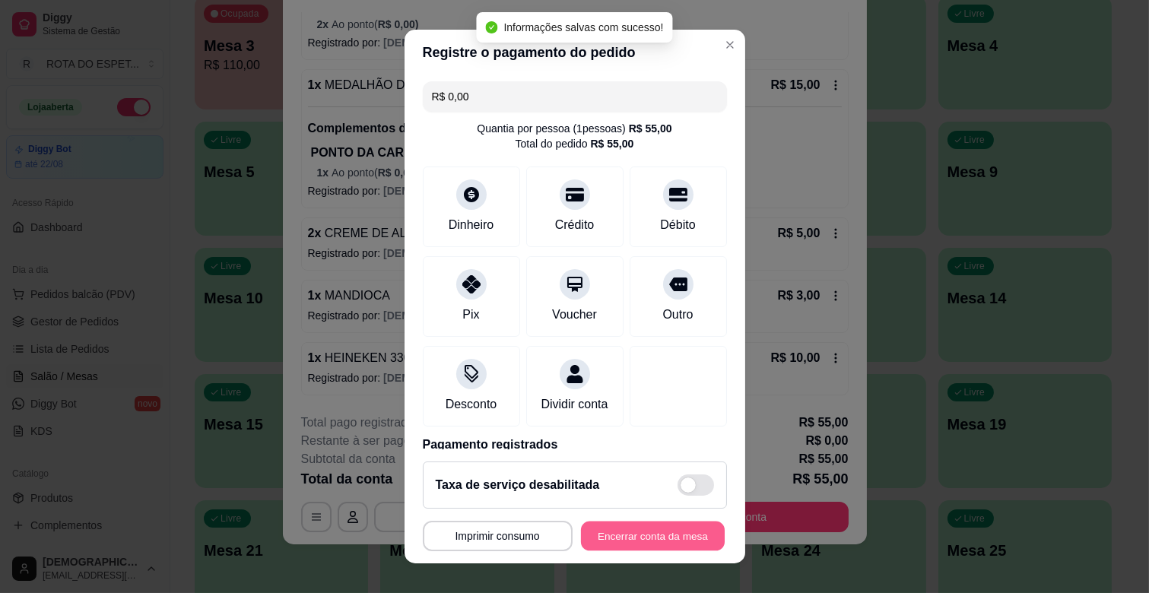
click at [668, 532] on button "Encerrar conta da mesa" at bounding box center [653, 537] width 144 height 30
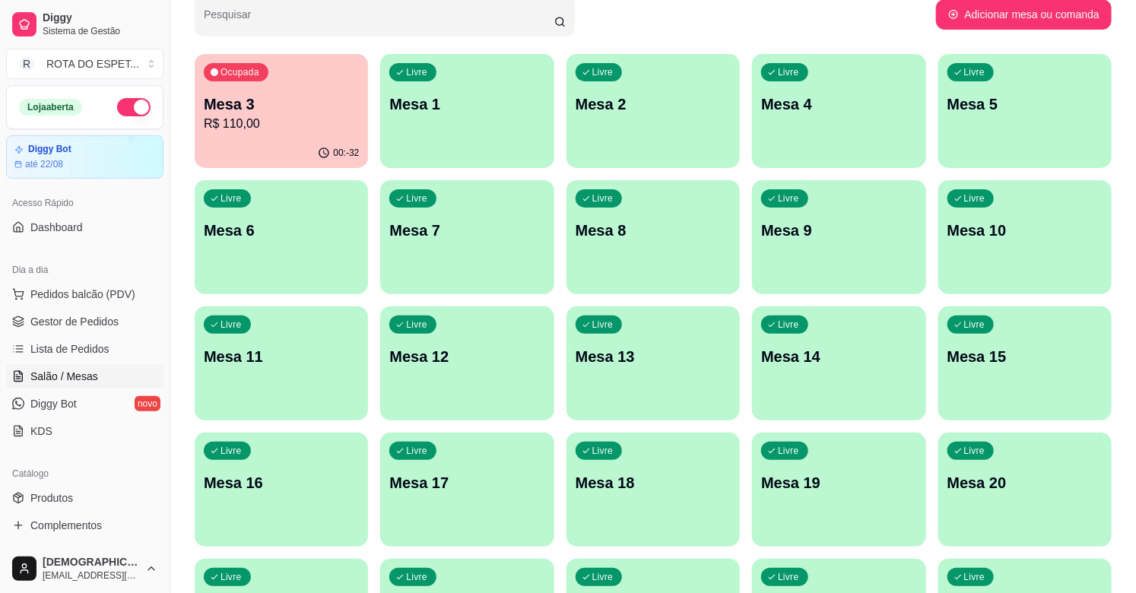
scroll to position [0, 0]
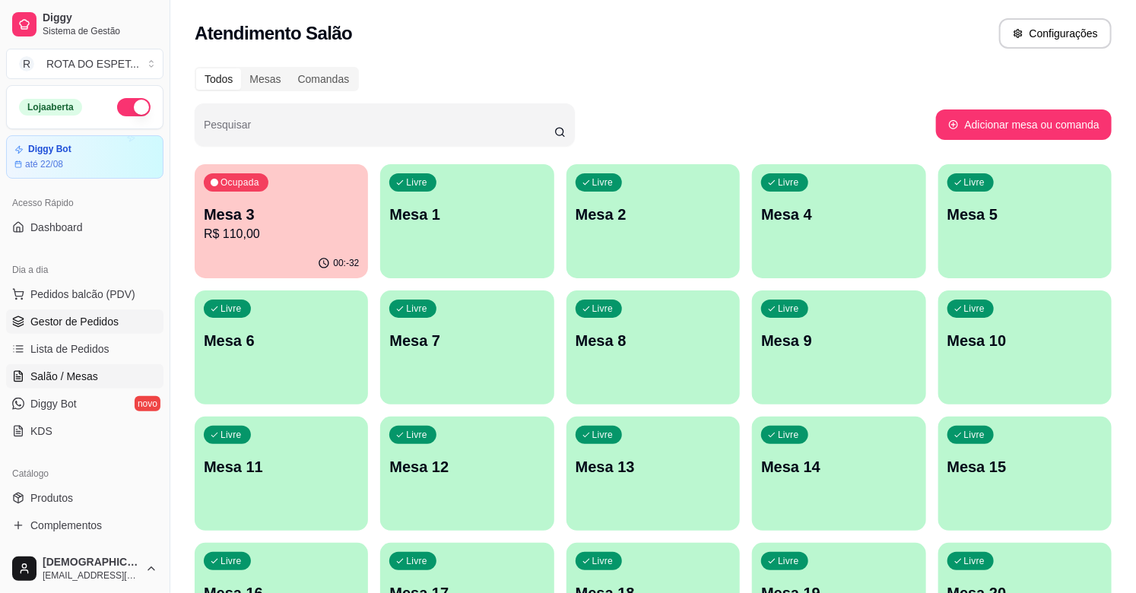
click at [49, 314] on span "Gestor de Pedidos" at bounding box center [74, 321] width 88 height 15
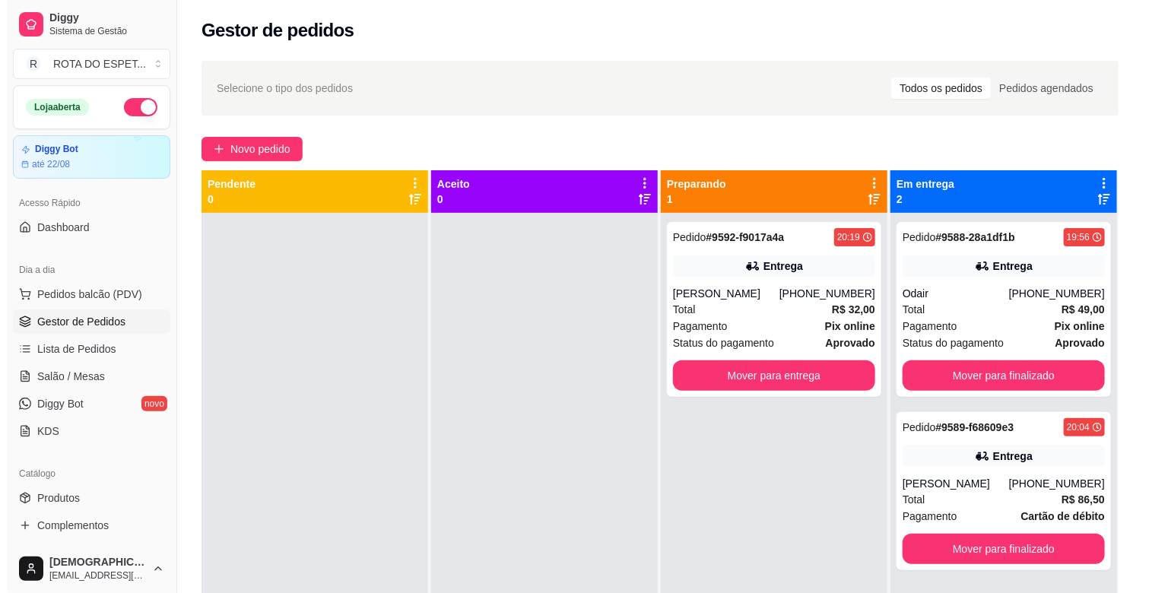
scroll to position [42, 0]
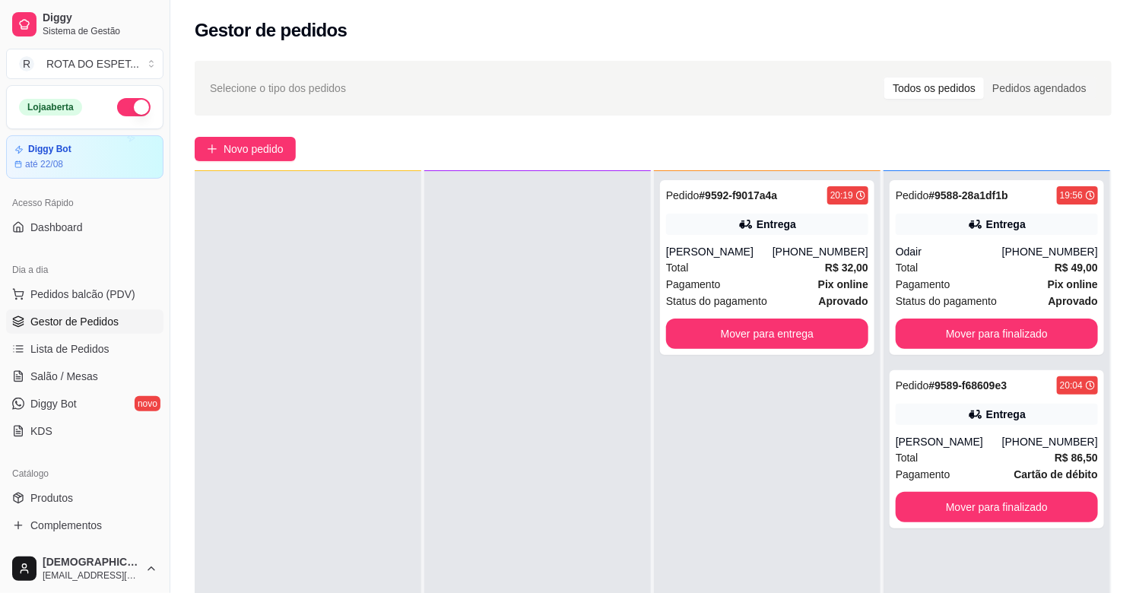
click at [294, 429] on div at bounding box center [308, 467] width 227 height 593
click at [36, 376] on span "Salão / Mesas" at bounding box center [64, 376] width 68 height 15
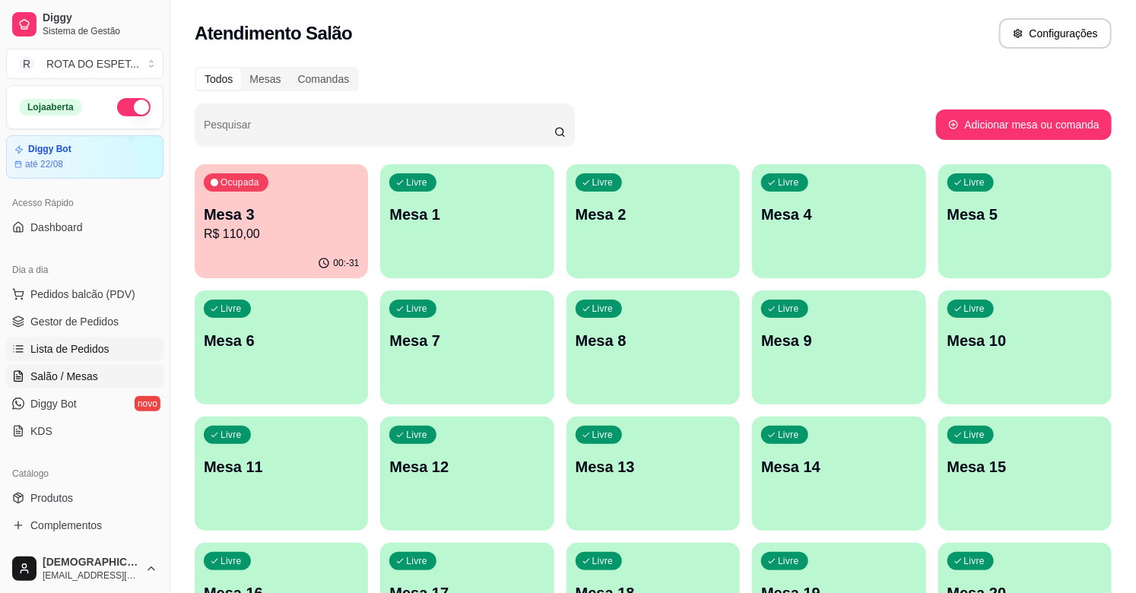
click at [77, 340] on link "Lista de Pedidos" at bounding box center [84, 349] width 157 height 24
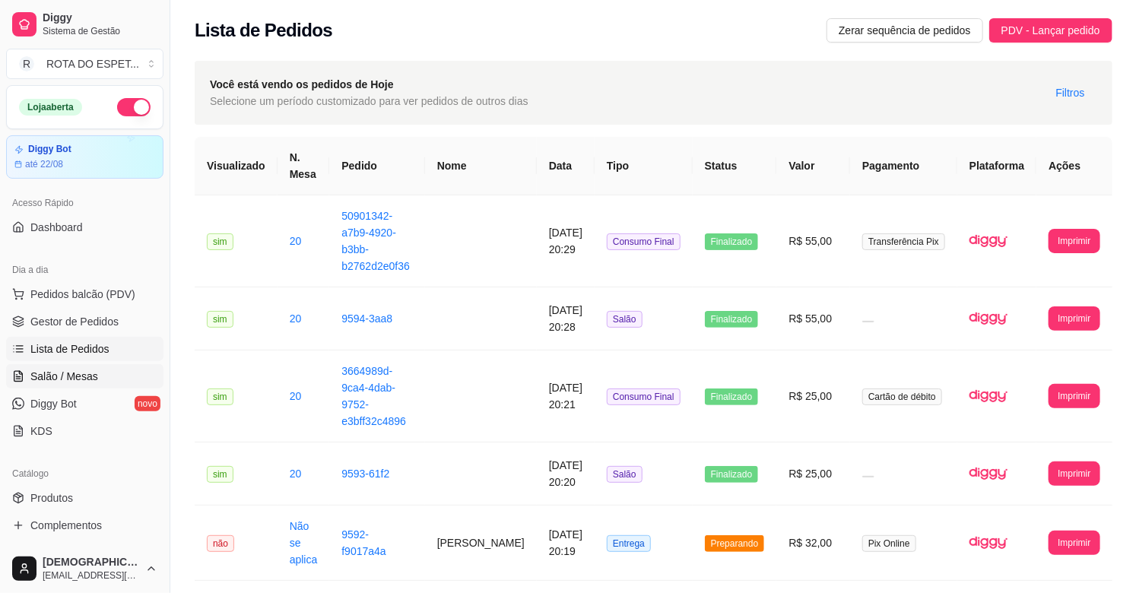
click at [49, 366] on link "Salão / Mesas" at bounding box center [84, 376] width 157 height 24
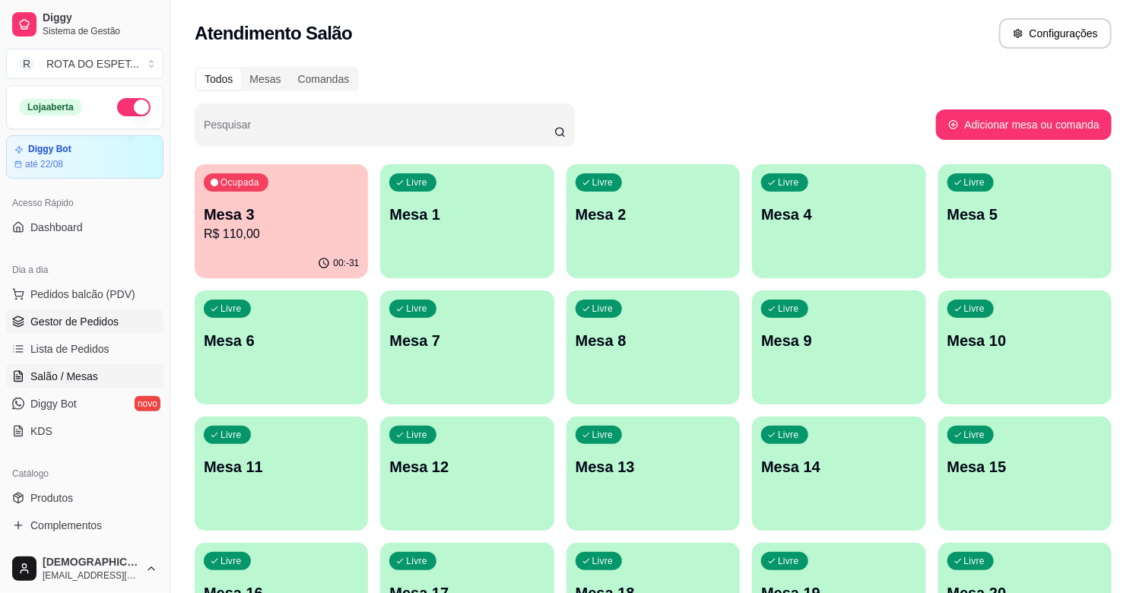
click at [97, 324] on span "Gestor de Pedidos" at bounding box center [74, 321] width 88 height 15
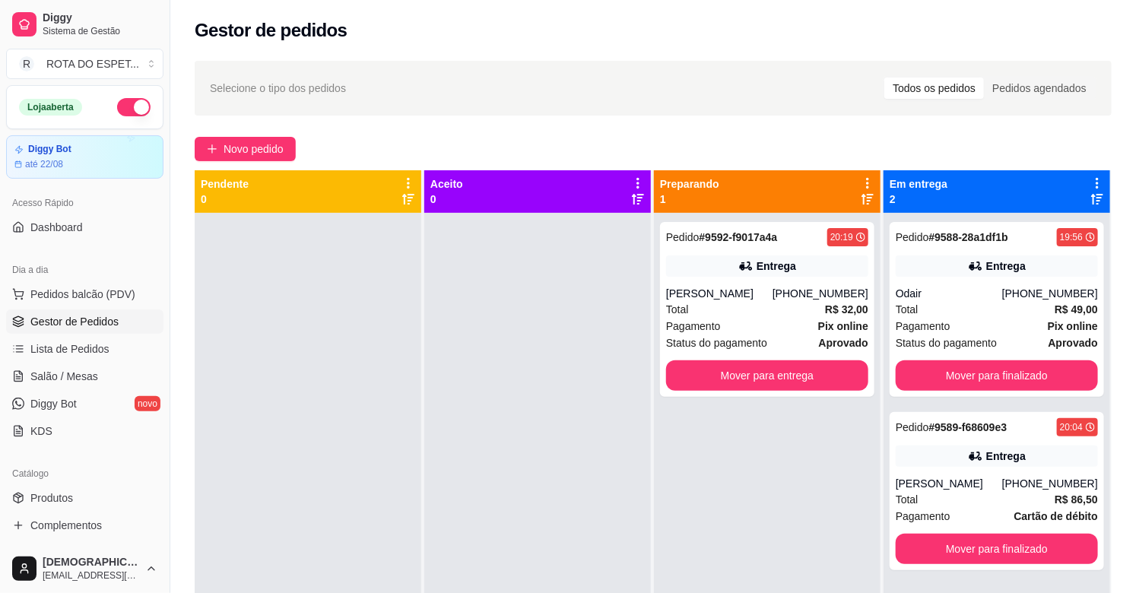
click at [483, 484] on div at bounding box center [537, 509] width 227 height 593
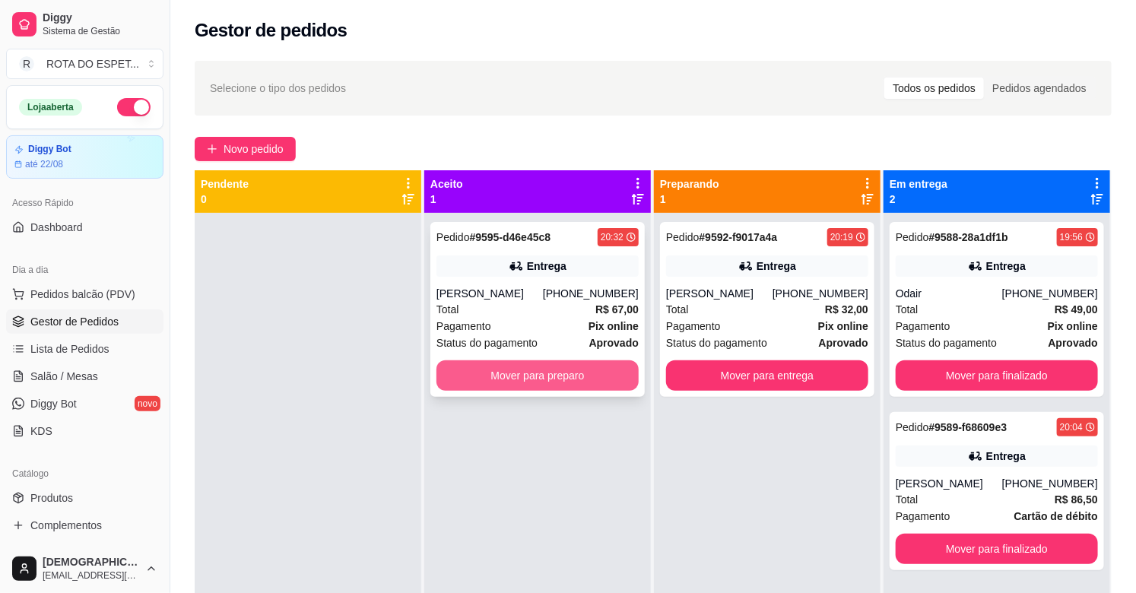
click at [507, 371] on button "Mover para preparo" at bounding box center [537, 375] width 202 height 30
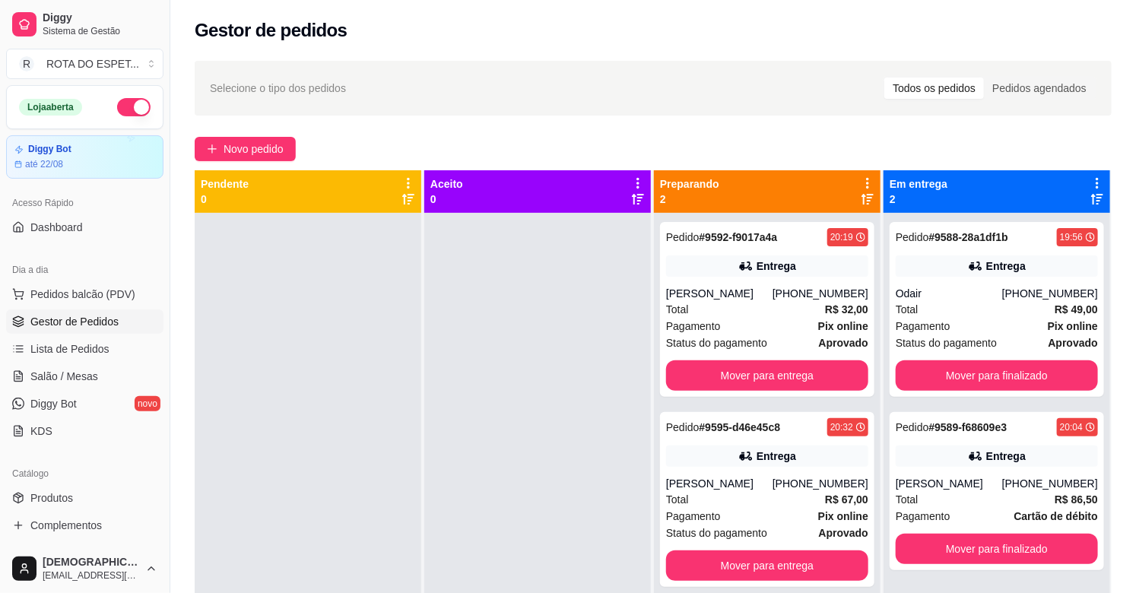
click at [458, 401] on div at bounding box center [537, 509] width 227 height 593
click at [1009, 373] on button "Mover para finalizado" at bounding box center [997, 376] width 196 height 30
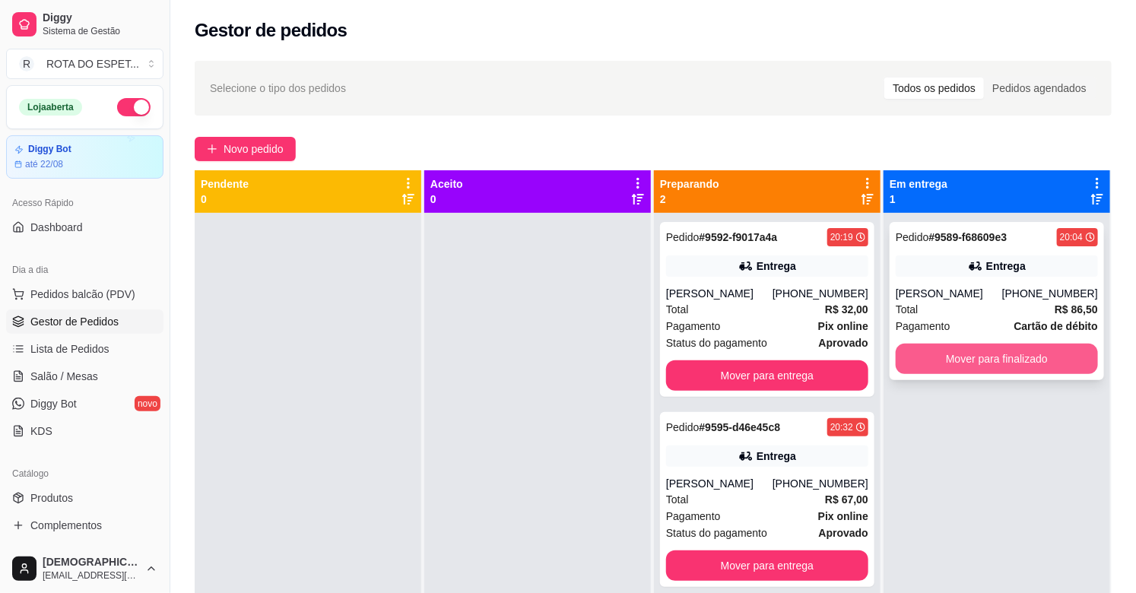
click at [985, 355] on button "Mover para finalizado" at bounding box center [997, 359] width 202 height 30
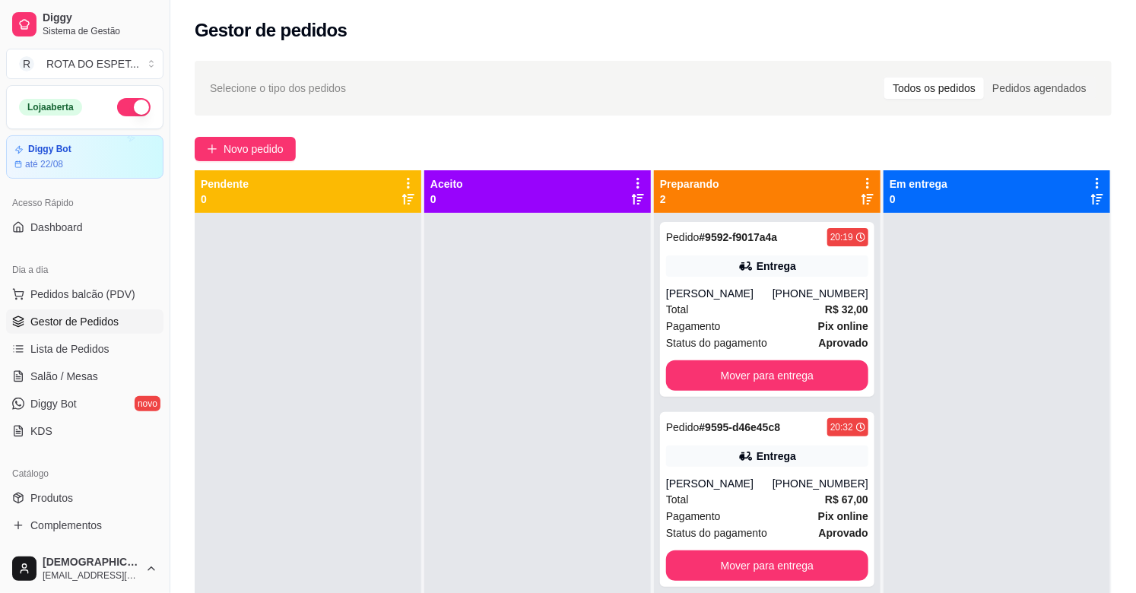
click at [444, 454] on div at bounding box center [537, 509] width 227 height 593
click at [59, 369] on span "Salão / Mesas" at bounding box center [64, 376] width 68 height 15
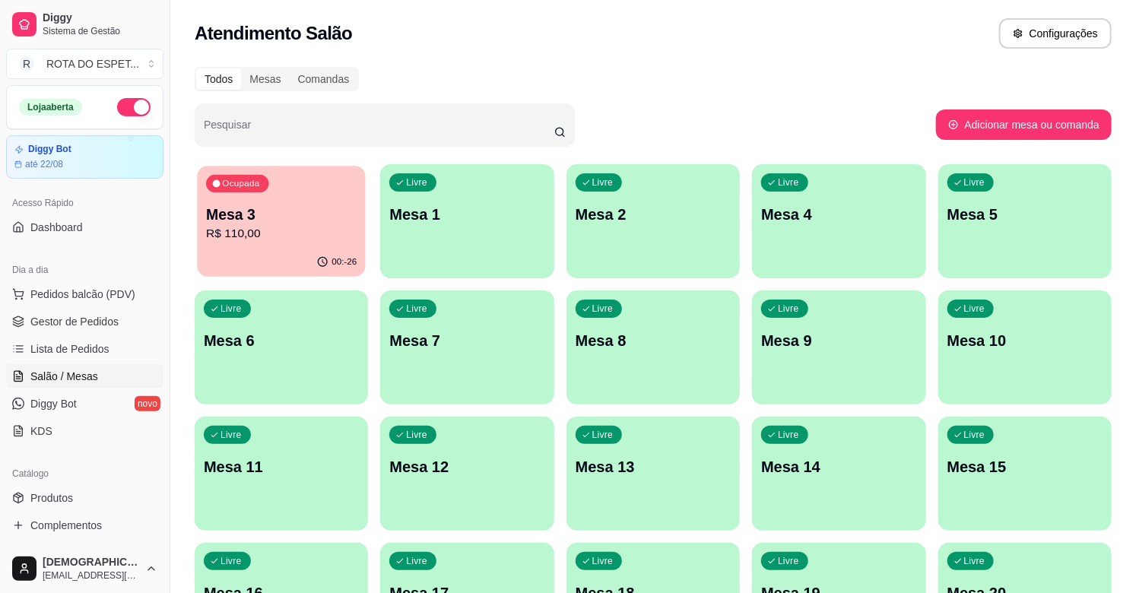
click at [338, 219] on p "Mesa 3" at bounding box center [281, 215] width 151 height 21
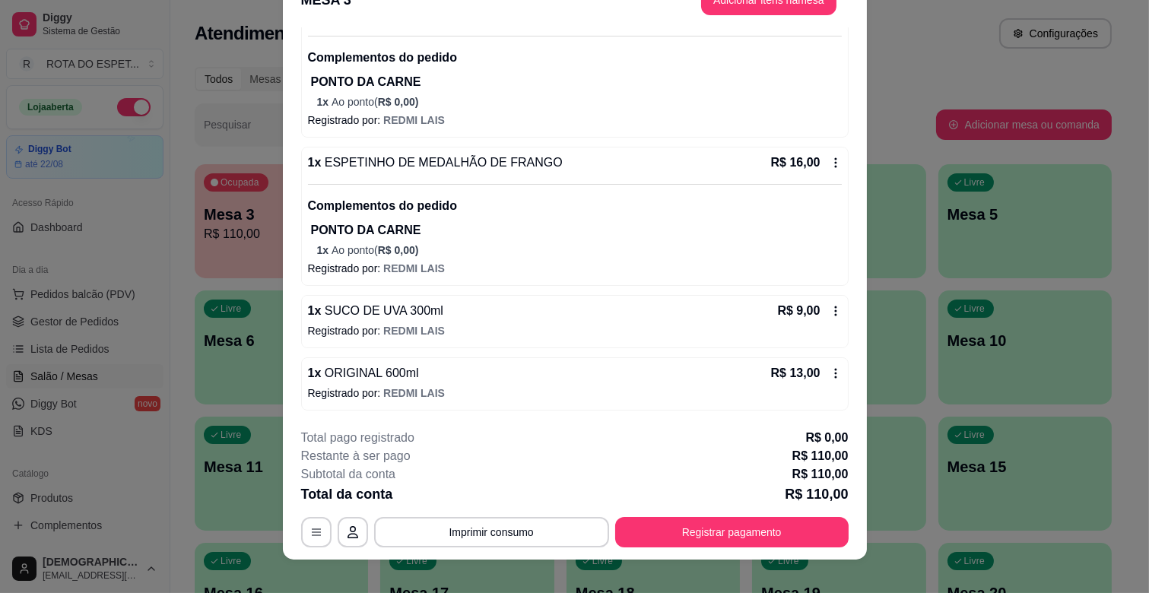
scroll to position [46, 0]
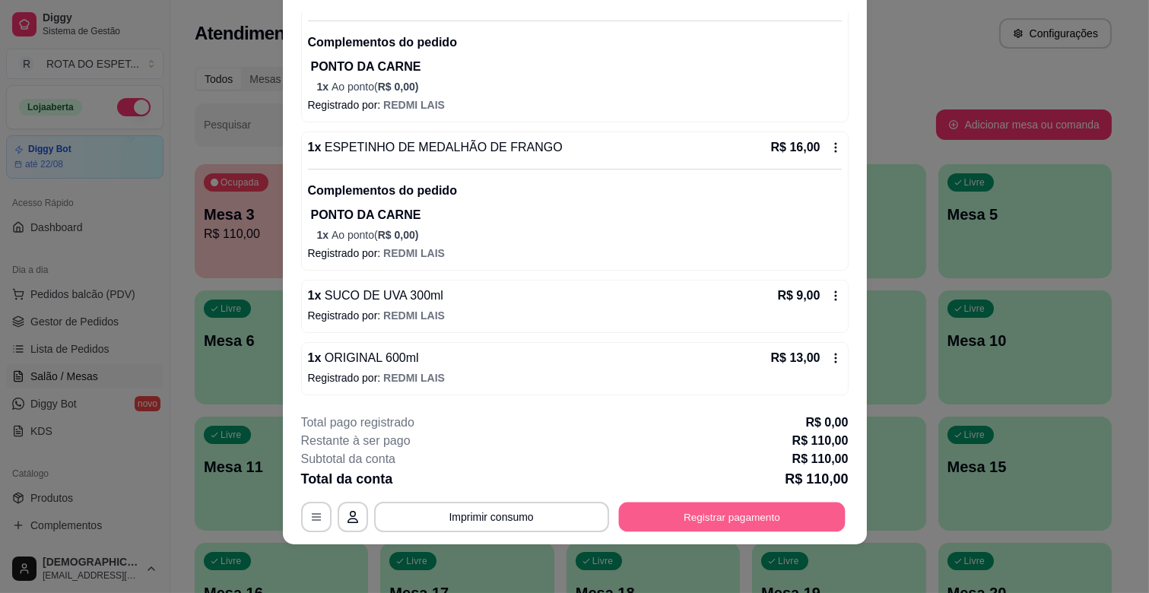
click at [698, 513] on button "Registrar pagamento" at bounding box center [731, 518] width 227 height 30
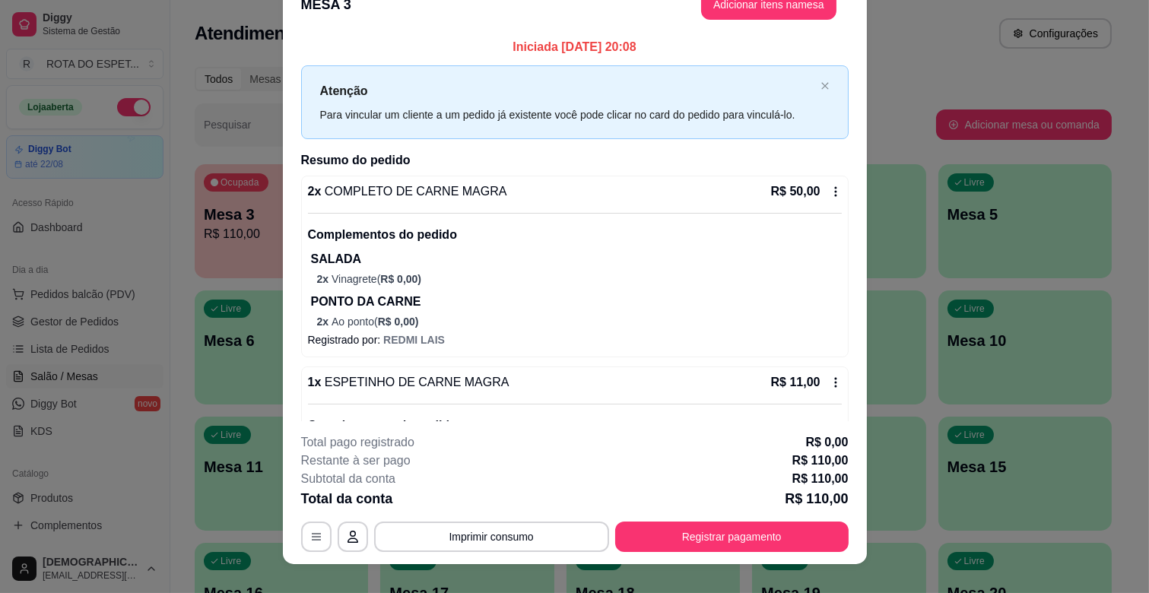
scroll to position [0, 0]
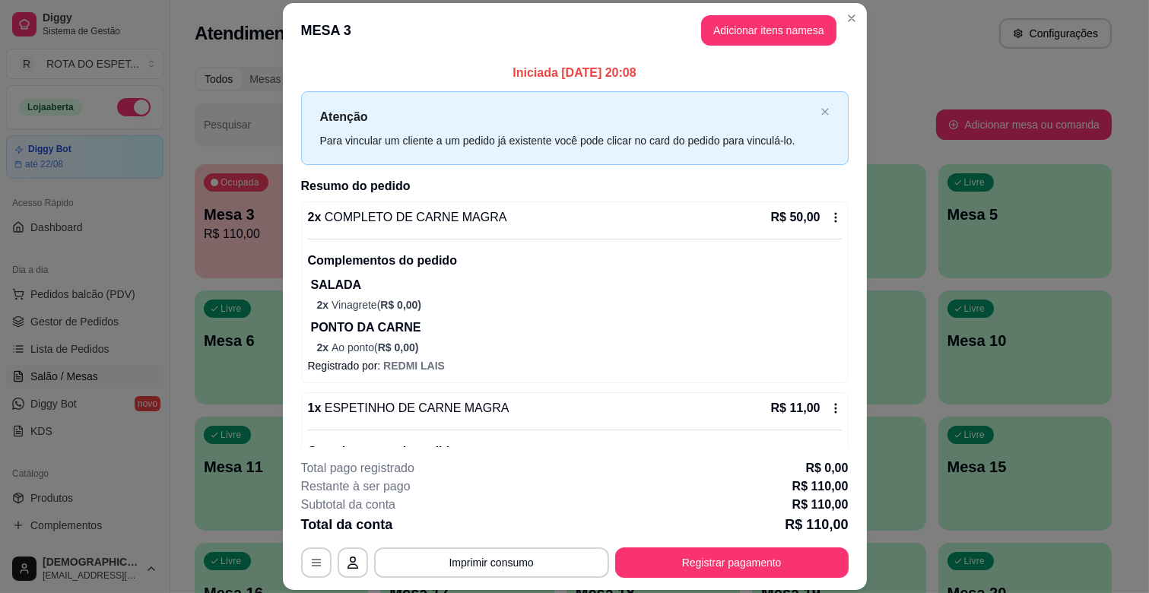
click at [707, 31] on button "Adicionar itens na mesa" at bounding box center [768, 30] width 135 height 30
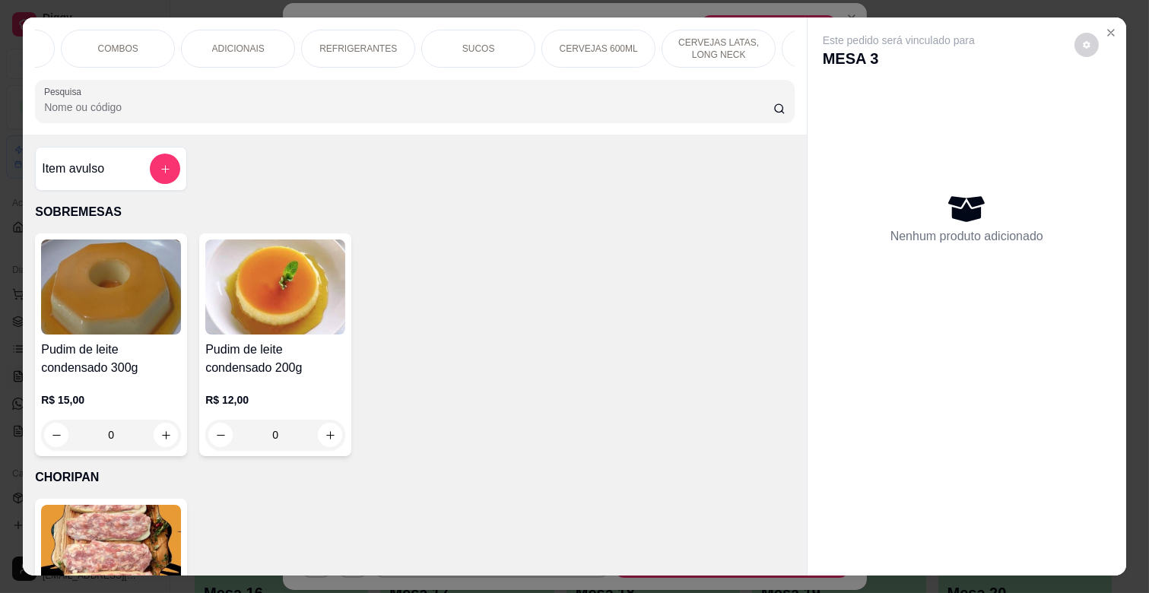
scroll to position [0, 556]
click at [728, 46] on p "[PERSON_NAME] E CHICLETES" at bounding box center [737, 48] width 88 height 24
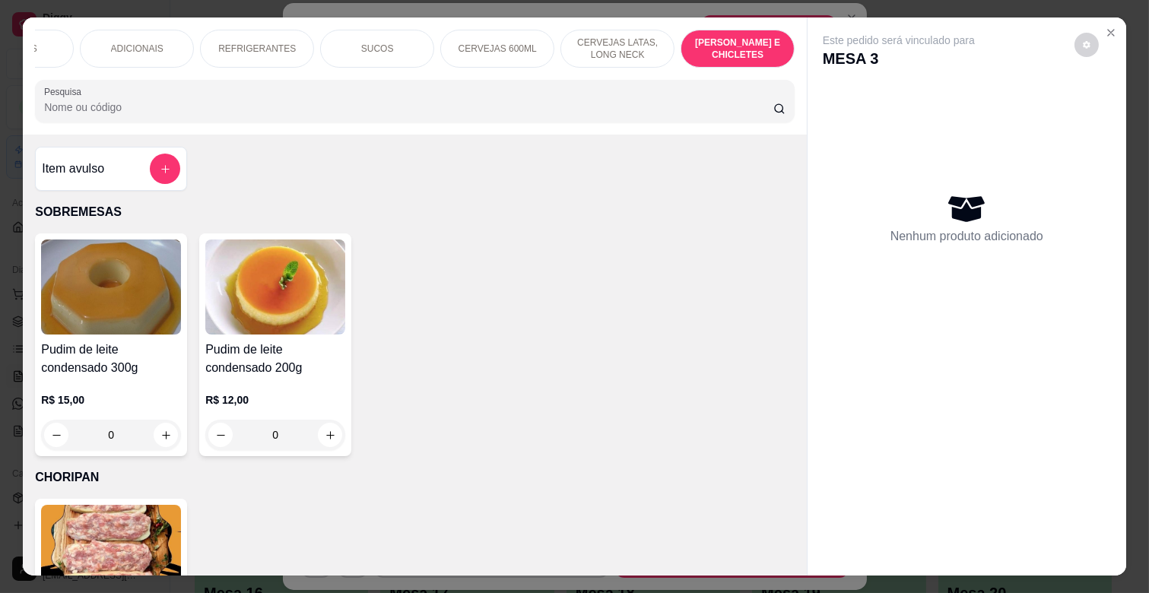
scroll to position [36, 0]
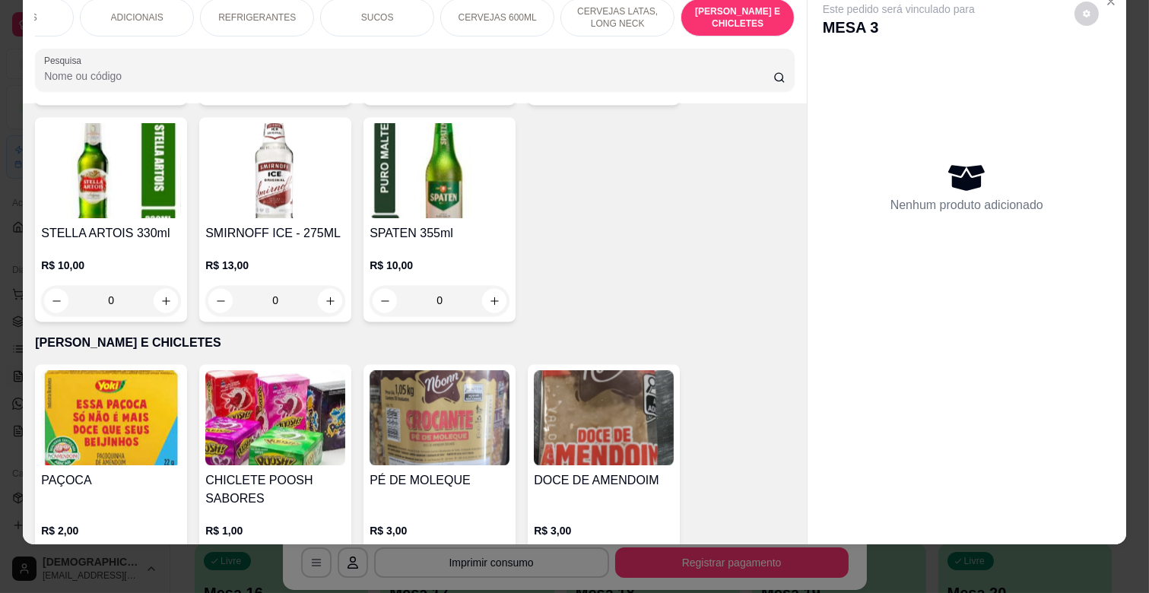
drag, startPoint x: 336, startPoint y: 503, endPoint x: 339, endPoint y: 485, distance: 18.5
click at [337, 550] on div "0" at bounding box center [275, 565] width 140 height 30
click at [328, 553] on button "increase-product-quantity" at bounding box center [330, 565] width 24 height 24
type input "1"
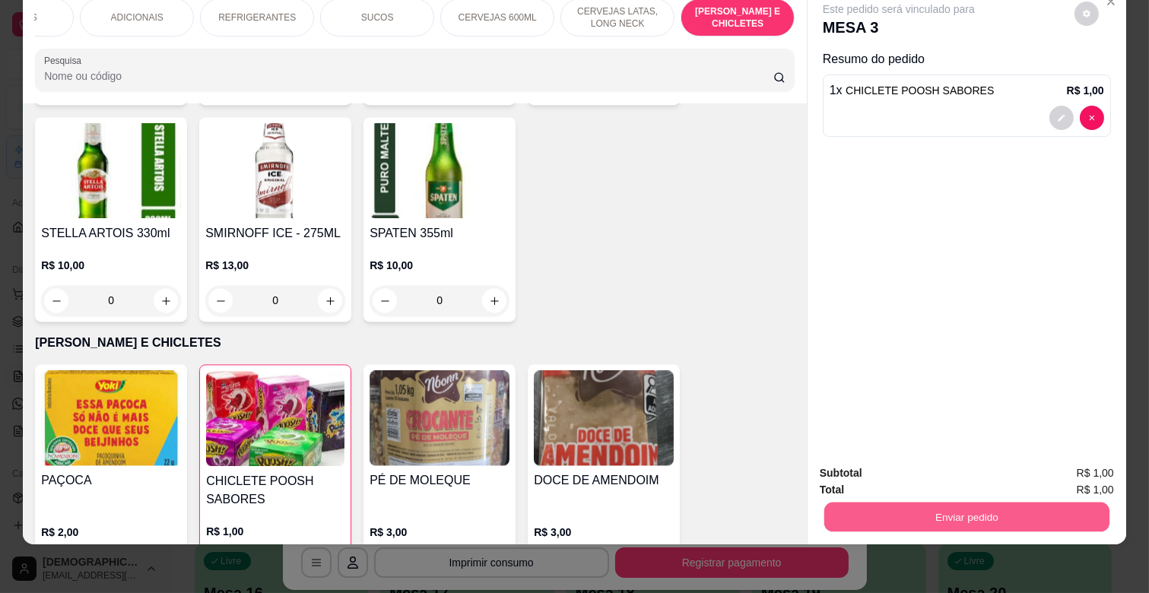
click at [877, 502] on button "Enviar pedido" at bounding box center [966, 517] width 285 height 30
click at [900, 468] on button "Não registrar e enviar pedido" at bounding box center [915, 466] width 158 height 29
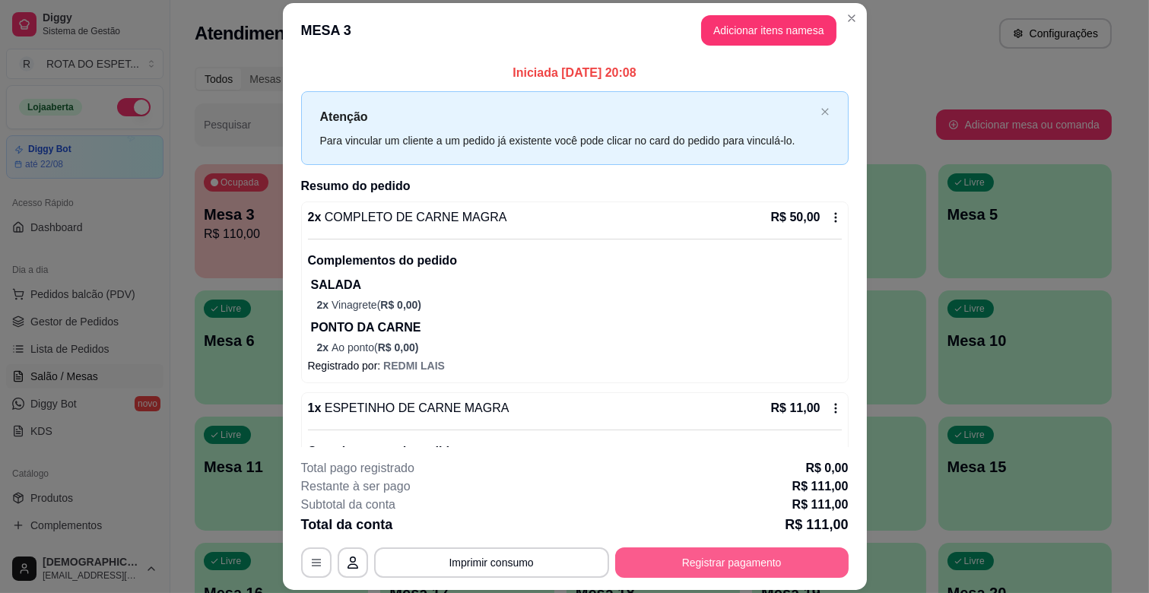
click at [750, 557] on button "Registrar pagamento" at bounding box center [731, 562] width 233 height 30
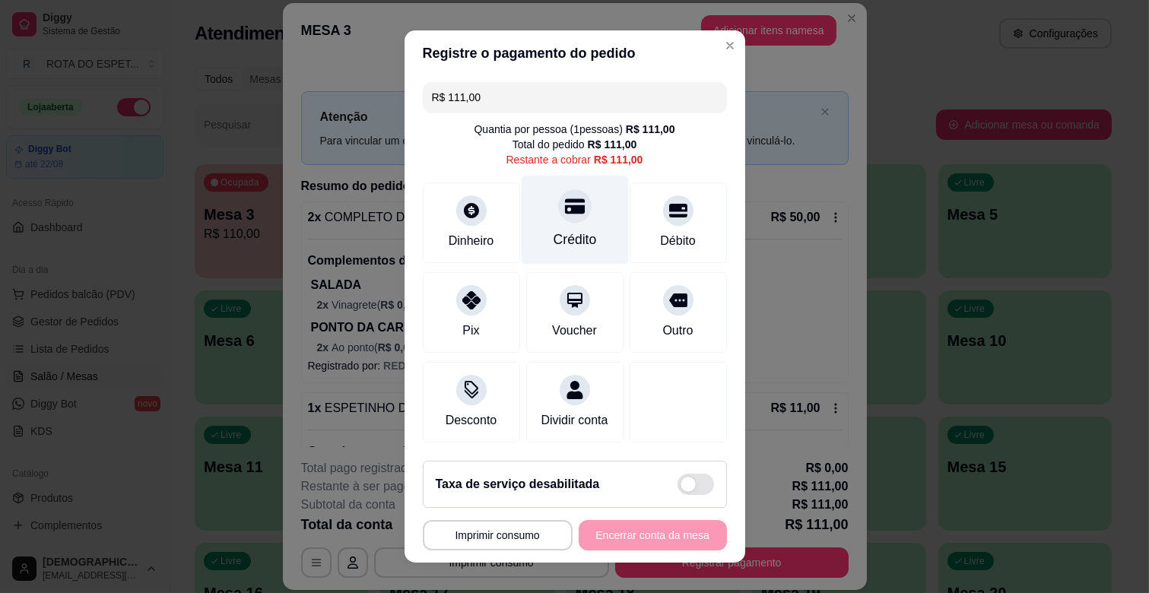
click at [564, 211] on icon at bounding box center [574, 206] width 20 height 15
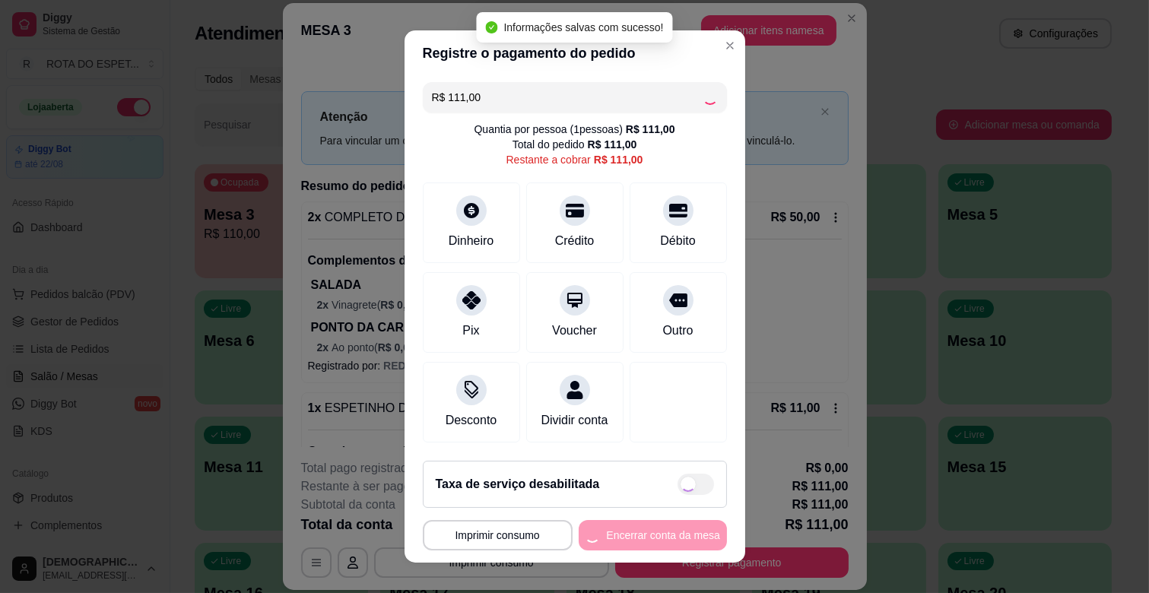
type input "R$ 0,00"
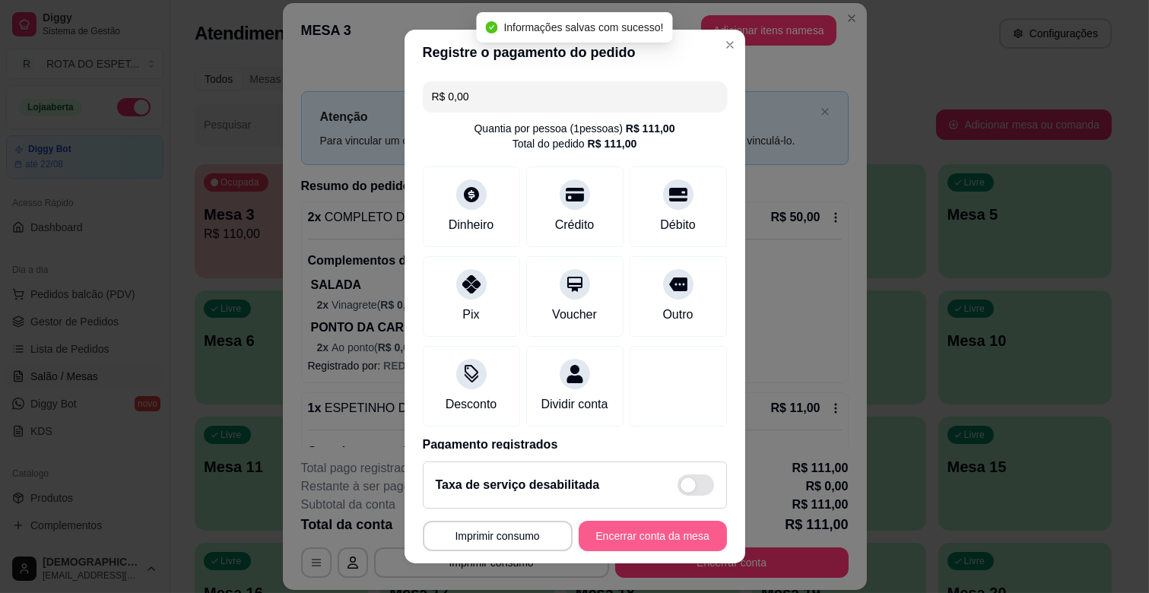
click at [684, 532] on button "Encerrar conta da mesa" at bounding box center [653, 536] width 148 height 30
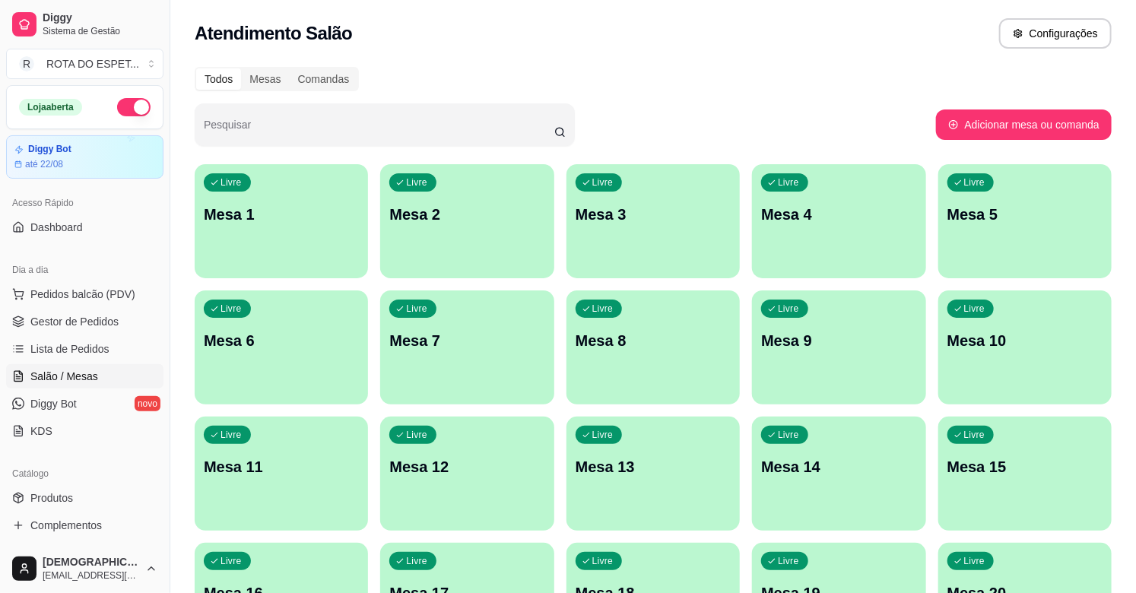
click at [720, 81] on div "Todos Mesas Comandas" at bounding box center [653, 79] width 917 height 24
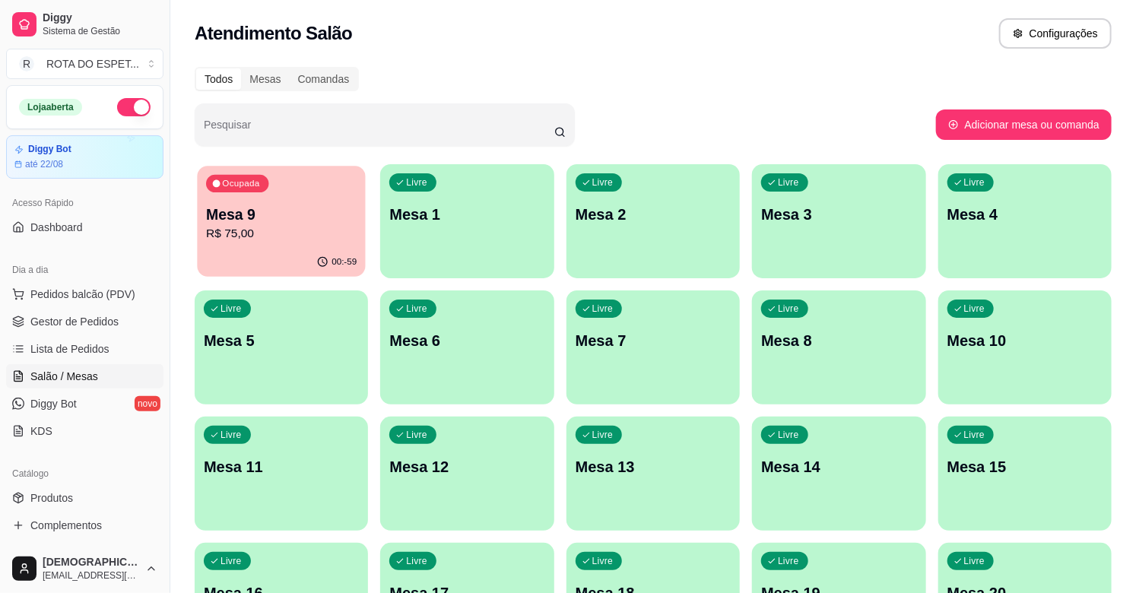
click at [297, 231] on p "R$ 75,00" at bounding box center [281, 233] width 151 height 17
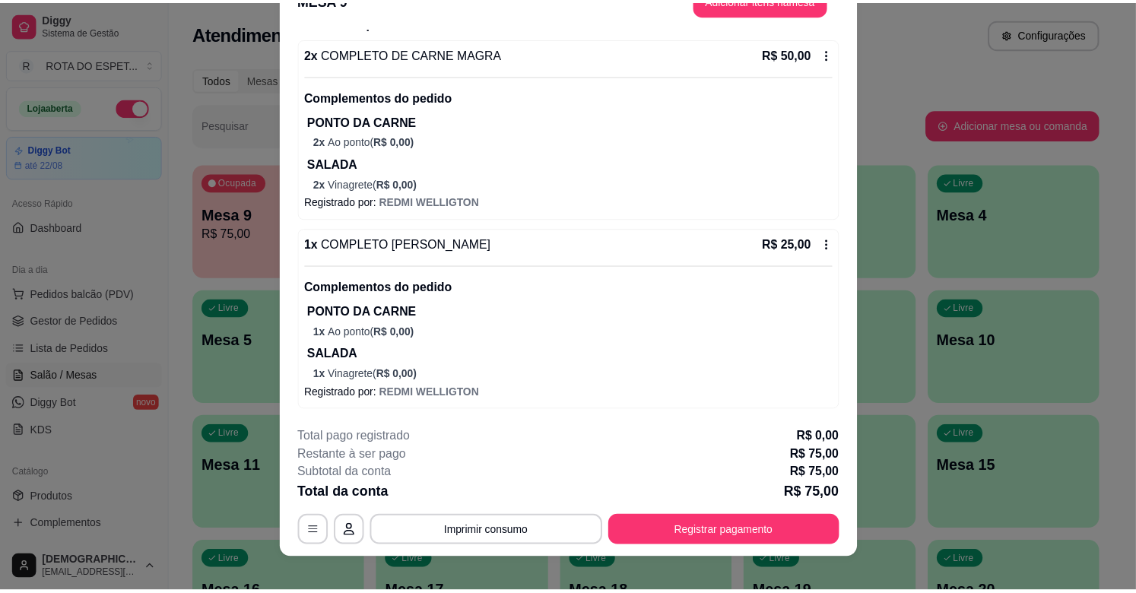
scroll to position [46, 0]
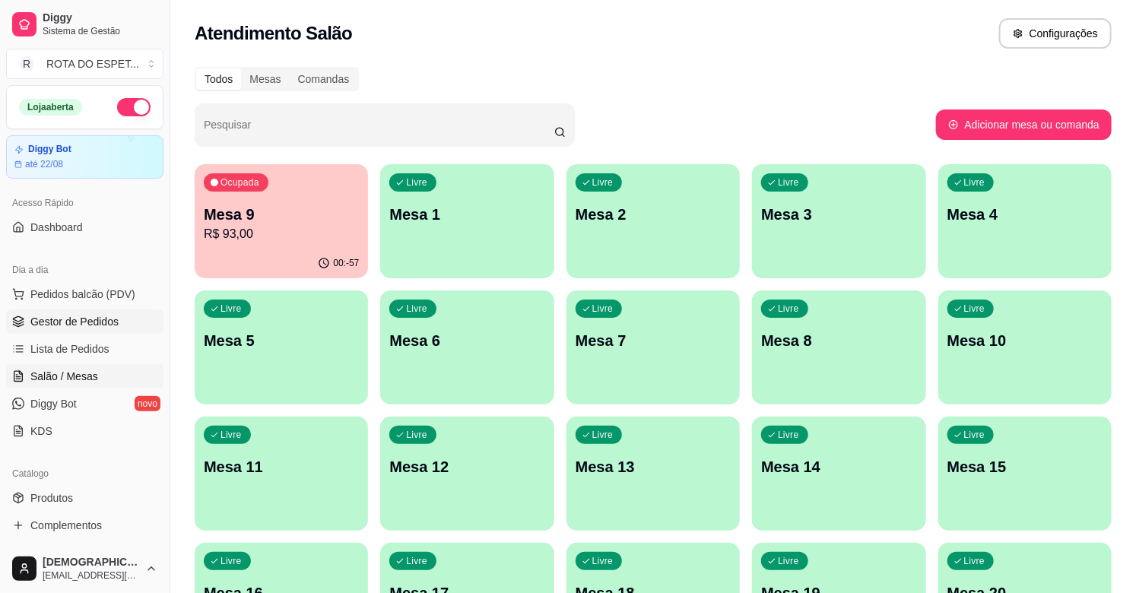
click at [93, 323] on span "Gestor de Pedidos" at bounding box center [74, 321] width 88 height 15
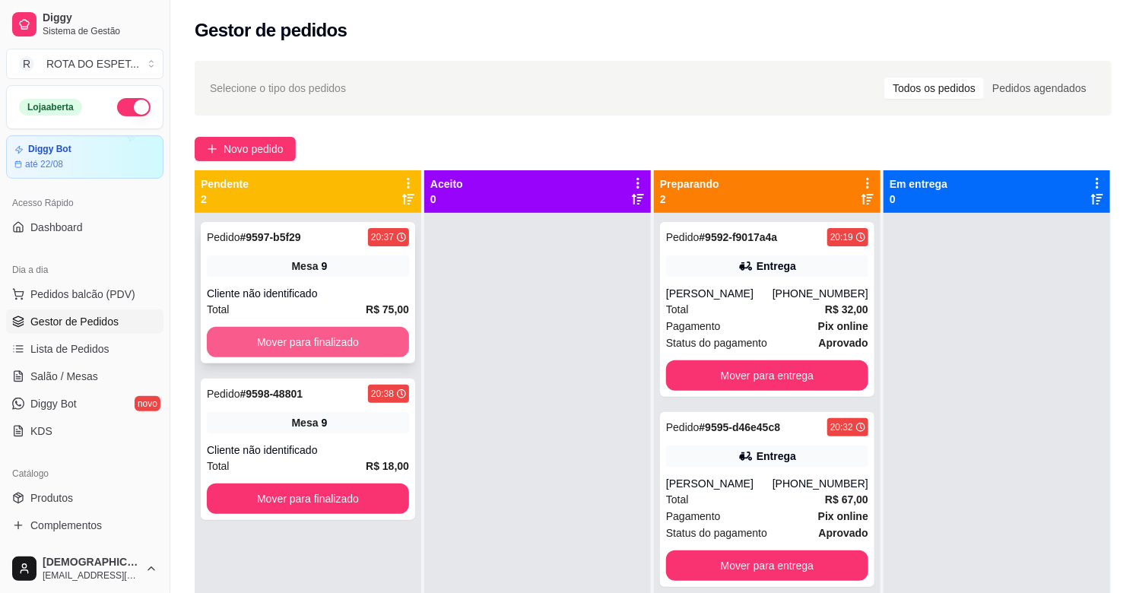
click at [367, 339] on button "Mover para finalizado" at bounding box center [308, 342] width 202 height 30
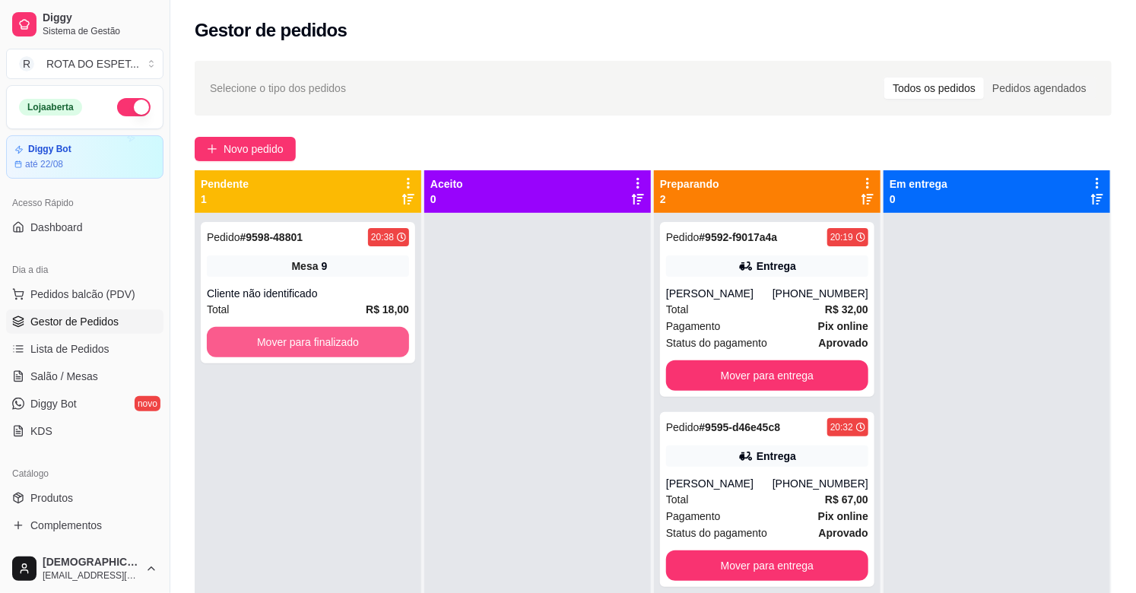
click at [367, 339] on button "Mover para finalizado" at bounding box center [308, 342] width 202 height 30
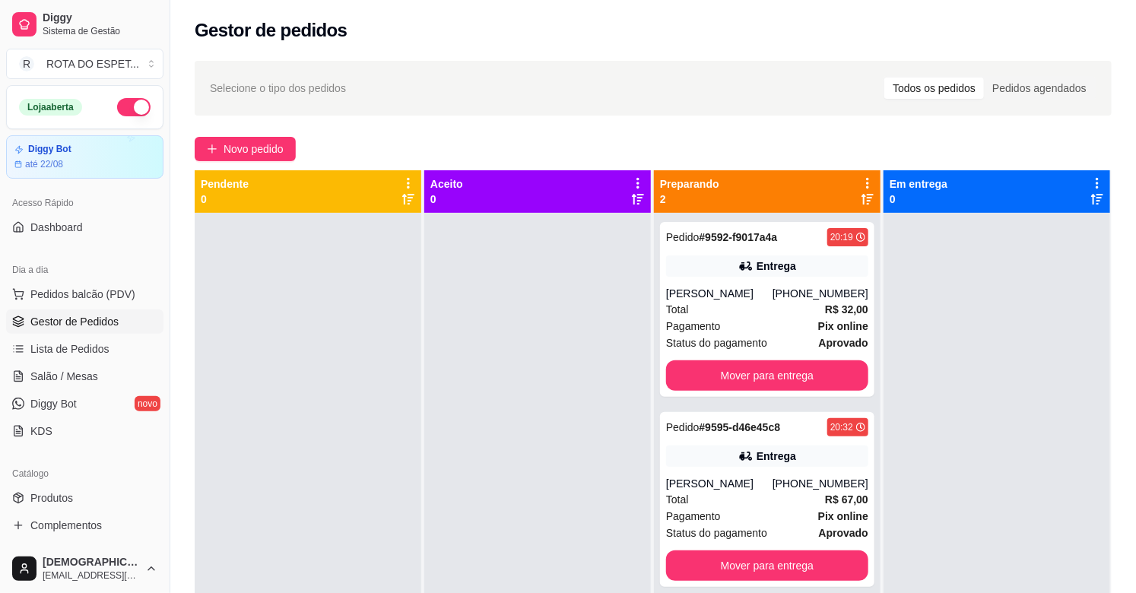
click at [439, 477] on div at bounding box center [537, 509] width 227 height 593
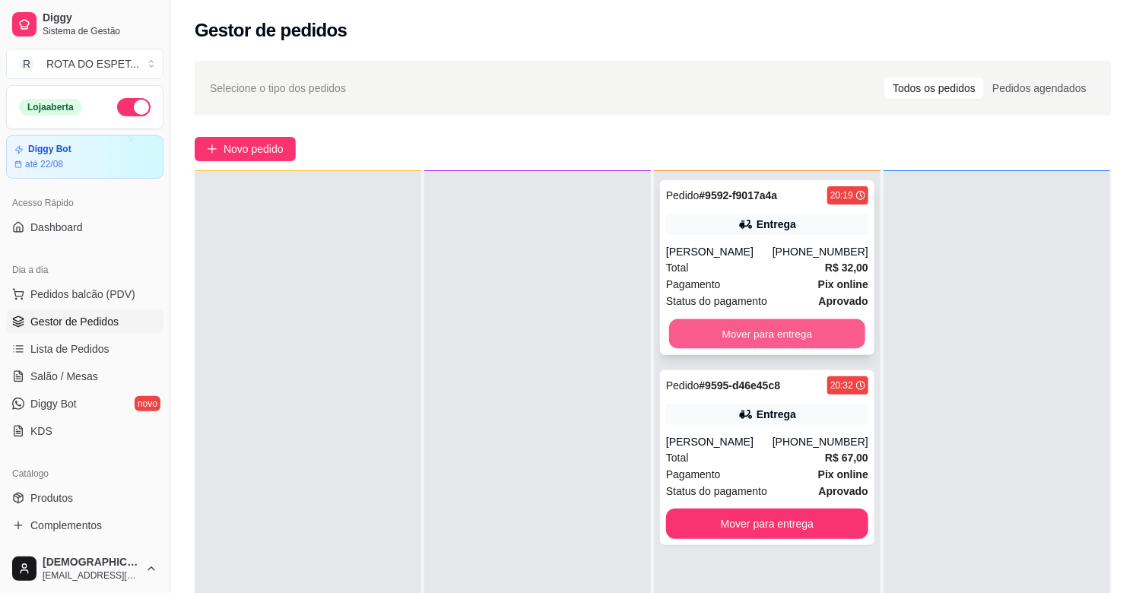
click at [759, 336] on button "Mover para entrega" at bounding box center [767, 334] width 196 height 30
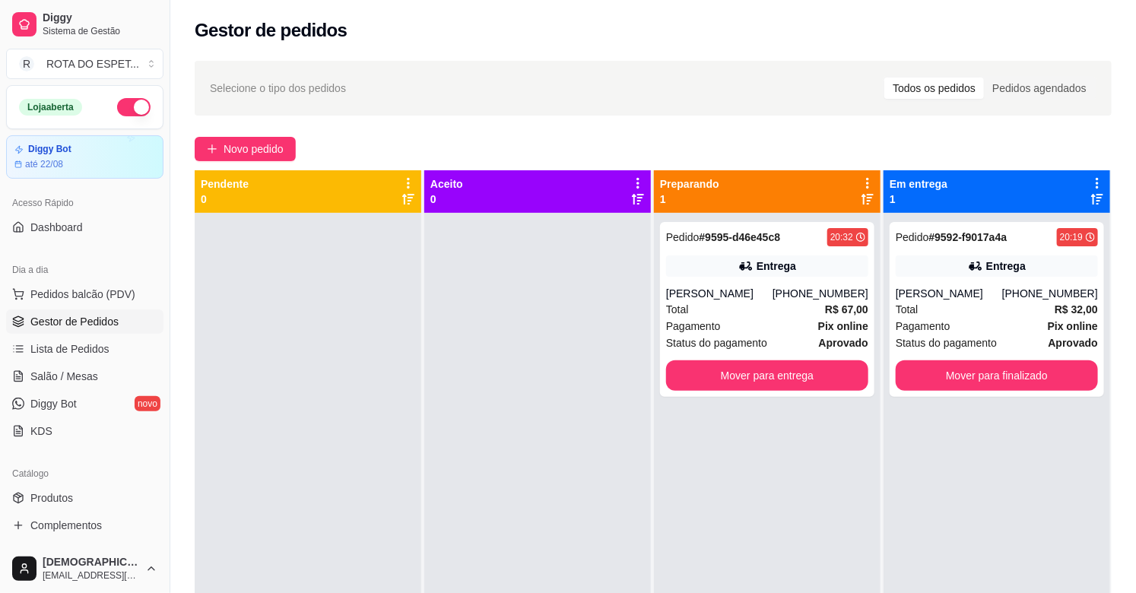
click at [496, 511] on div at bounding box center [537, 509] width 227 height 593
click at [432, 534] on div at bounding box center [537, 509] width 227 height 593
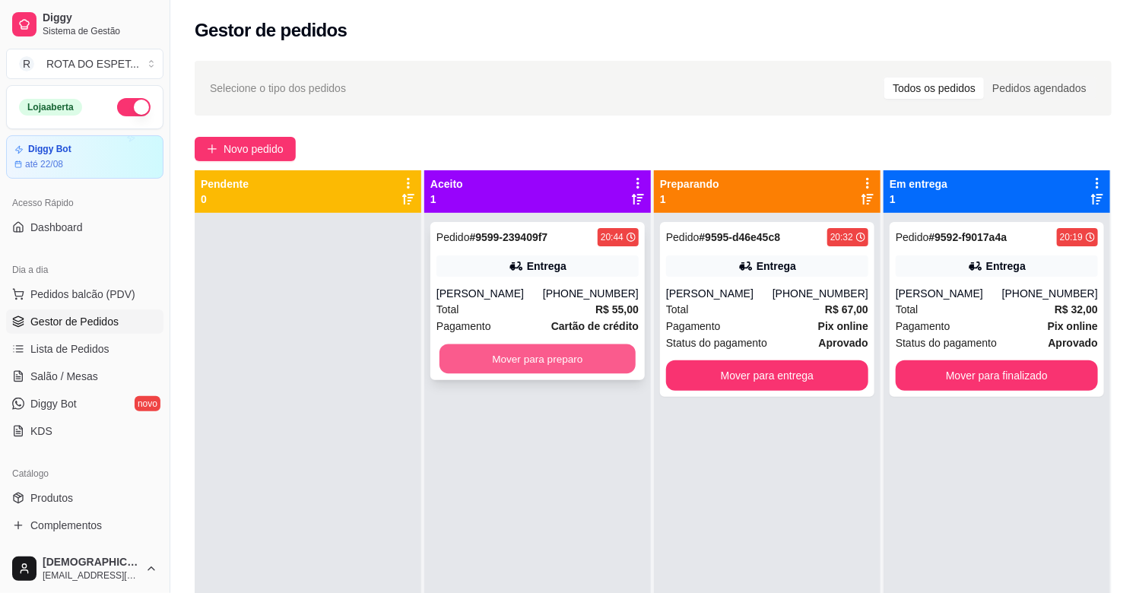
click at [557, 363] on button "Mover para preparo" at bounding box center [537, 359] width 196 height 30
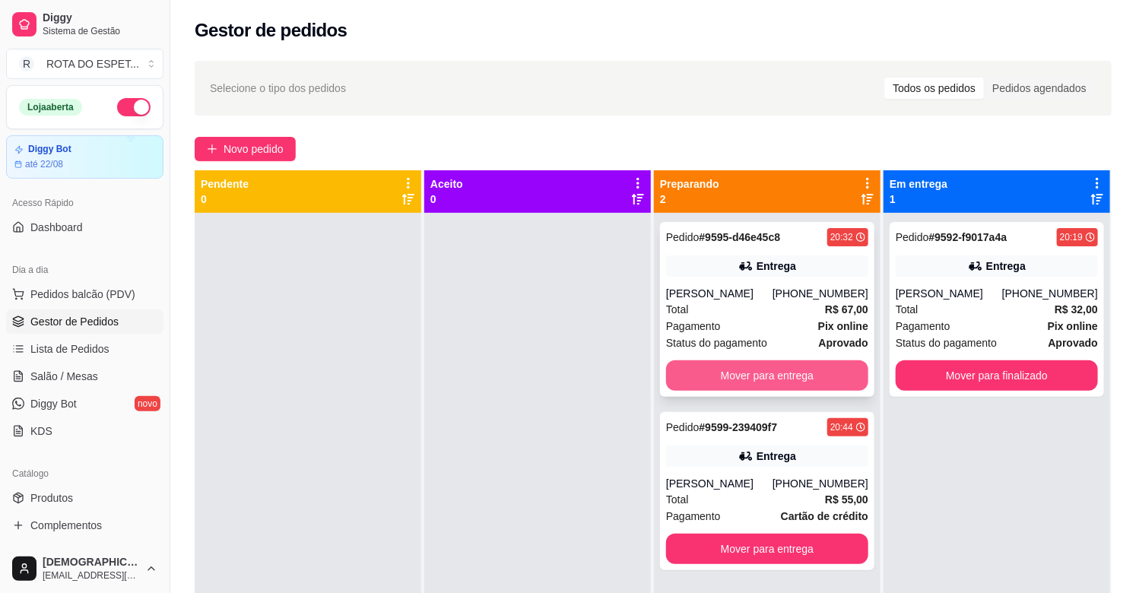
click at [768, 373] on button "Mover para entrega" at bounding box center [767, 375] width 202 height 30
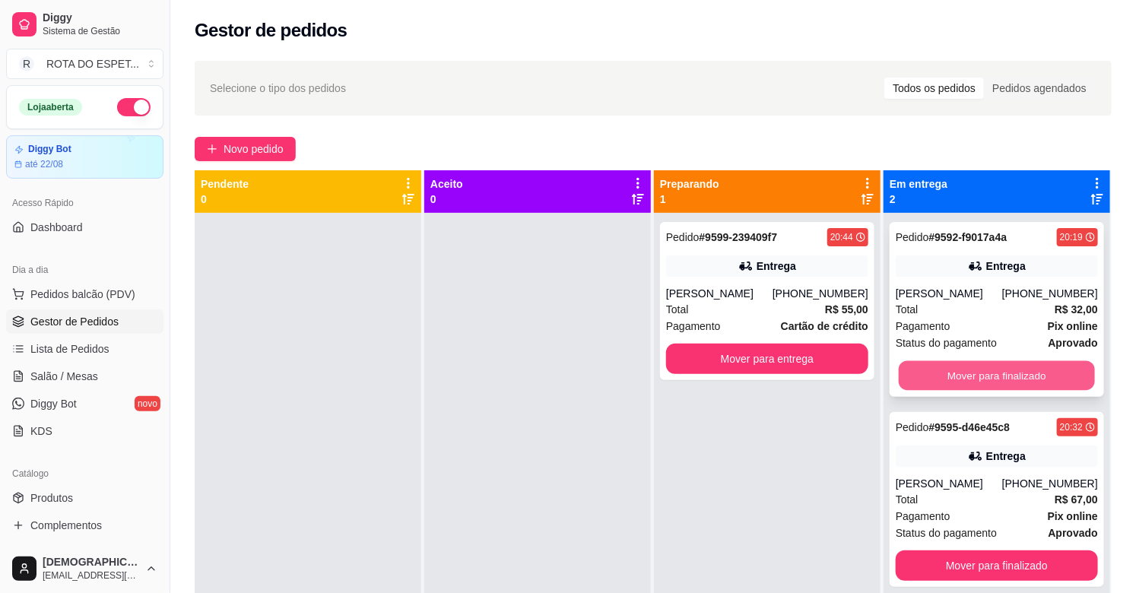
click at [969, 376] on button "Mover para finalizado" at bounding box center [997, 376] width 196 height 30
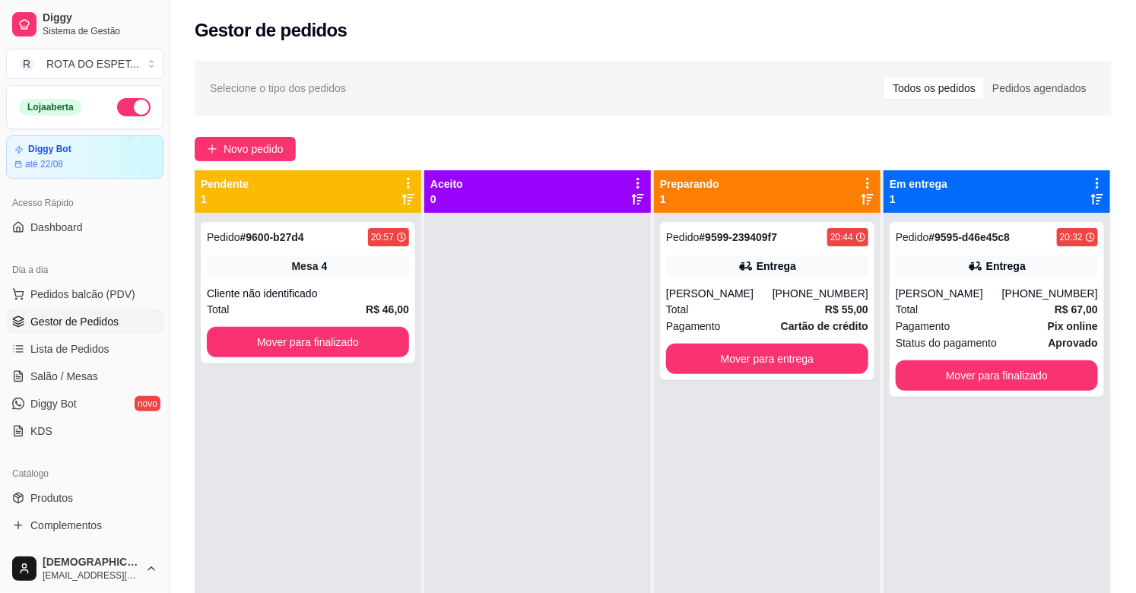
click at [304, 369] on div "Pedido # 9600-b27d4 20:57 Mesa 4 Cliente não identificado Total R$ 46,00 Mover …" at bounding box center [308, 509] width 227 height 593
click at [352, 338] on button "Mover para finalizado" at bounding box center [308, 343] width 196 height 30
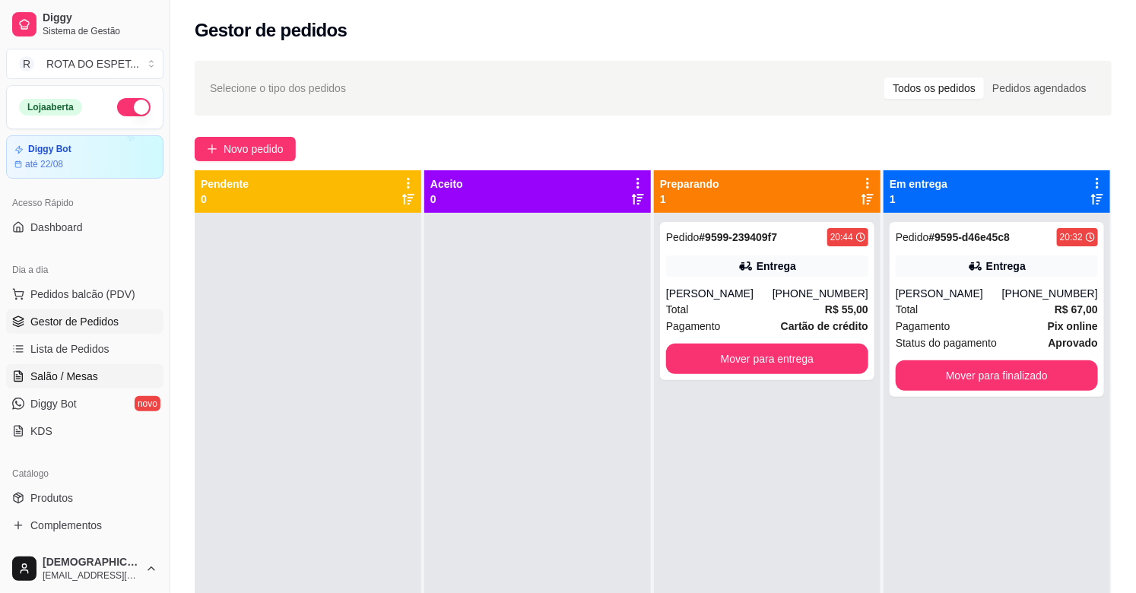
click at [112, 366] on link "Salão / Mesas" at bounding box center [84, 376] width 157 height 24
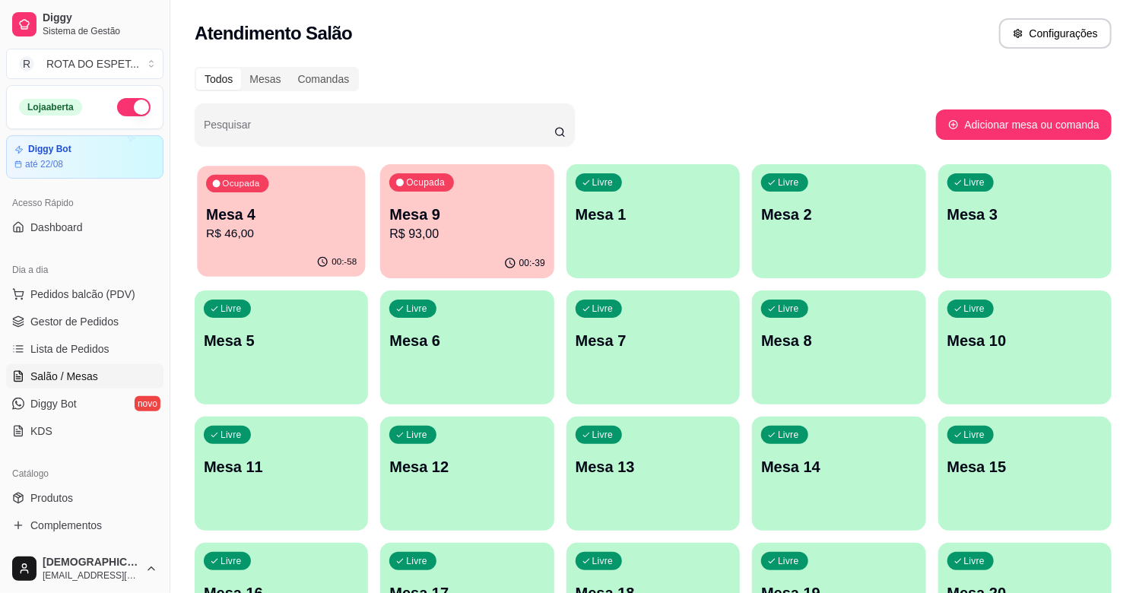
click at [290, 202] on div "Ocupada Mesa 4 R$ 46,00" at bounding box center [281, 207] width 169 height 82
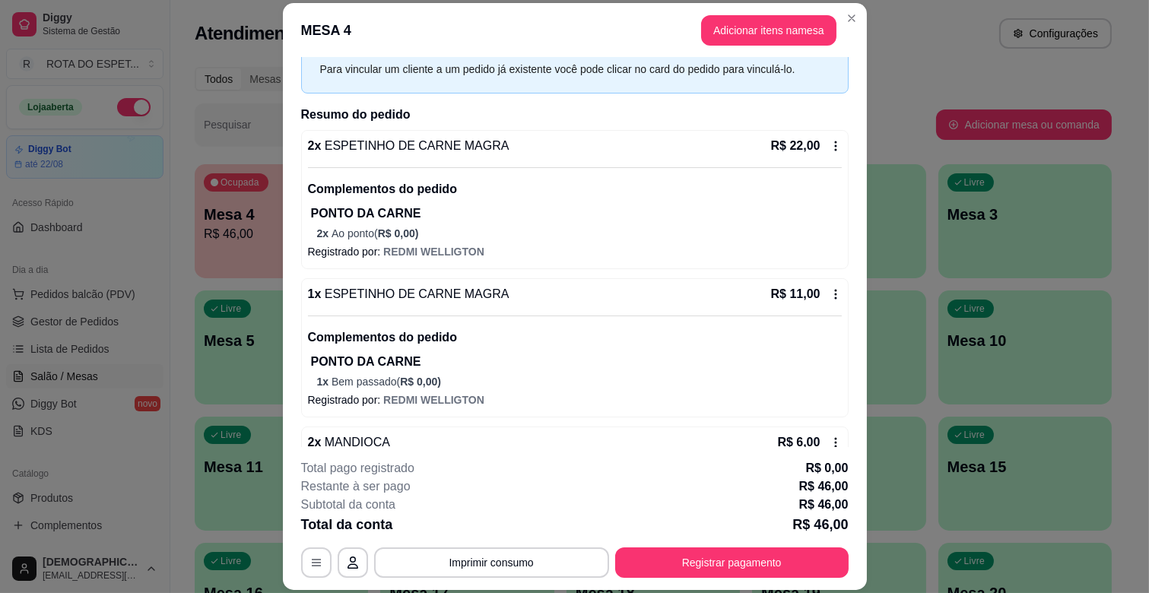
scroll to position [173, 0]
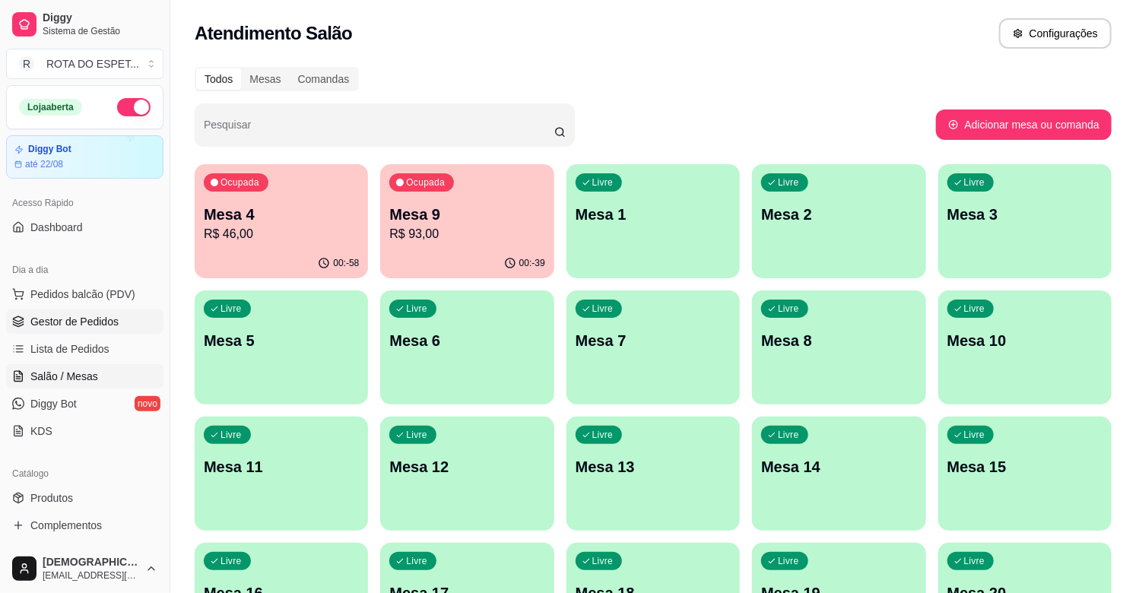
click at [78, 315] on span "Gestor de Pedidos" at bounding box center [74, 321] width 88 height 15
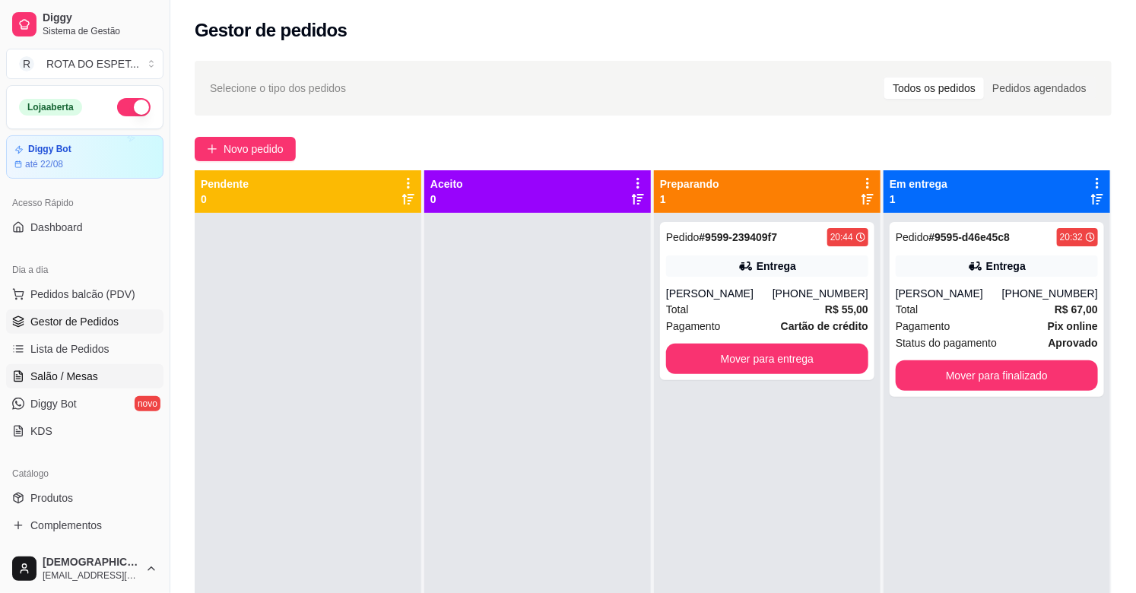
click at [90, 367] on link "Salão / Mesas" at bounding box center [84, 376] width 157 height 24
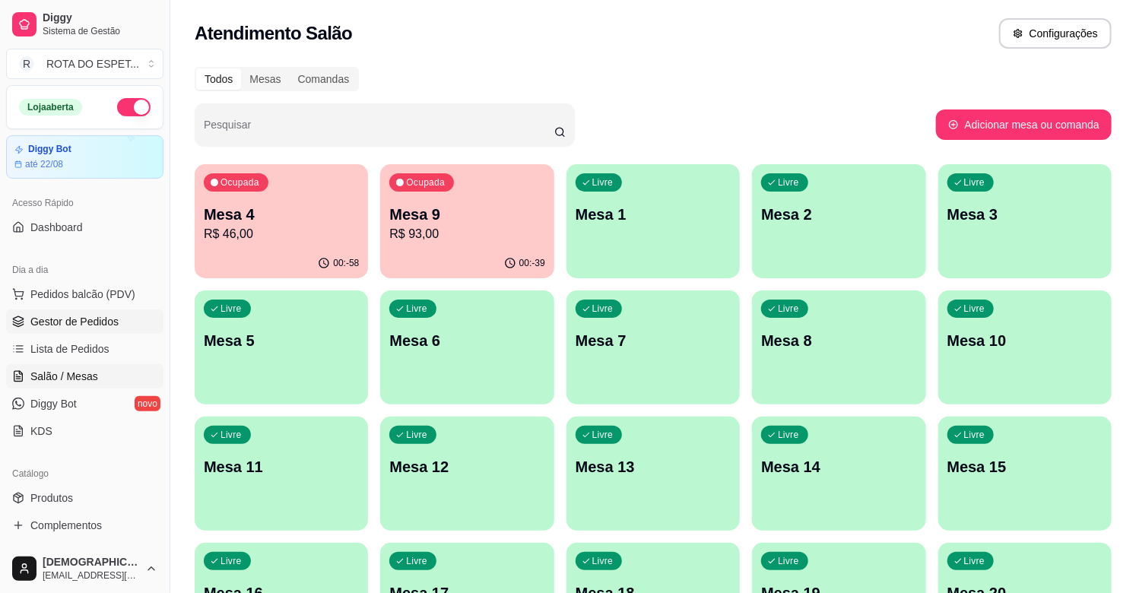
click at [101, 325] on span "Gestor de Pedidos" at bounding box center [74, 321] width 88 height 15
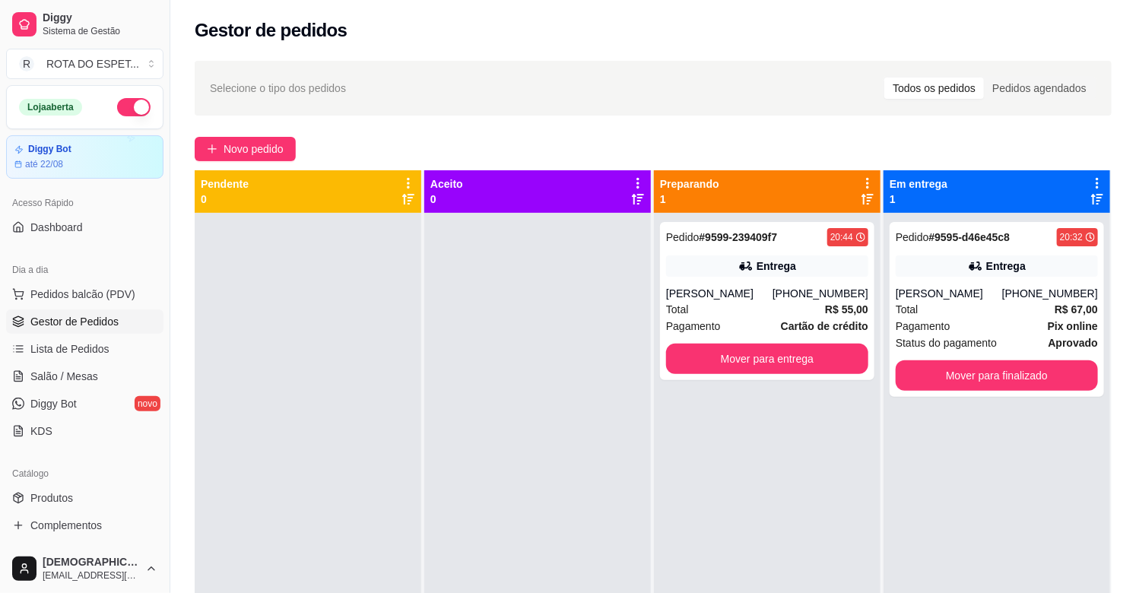
click at [475, 396] on div at bounding box center [537, 509] width 227 height 593
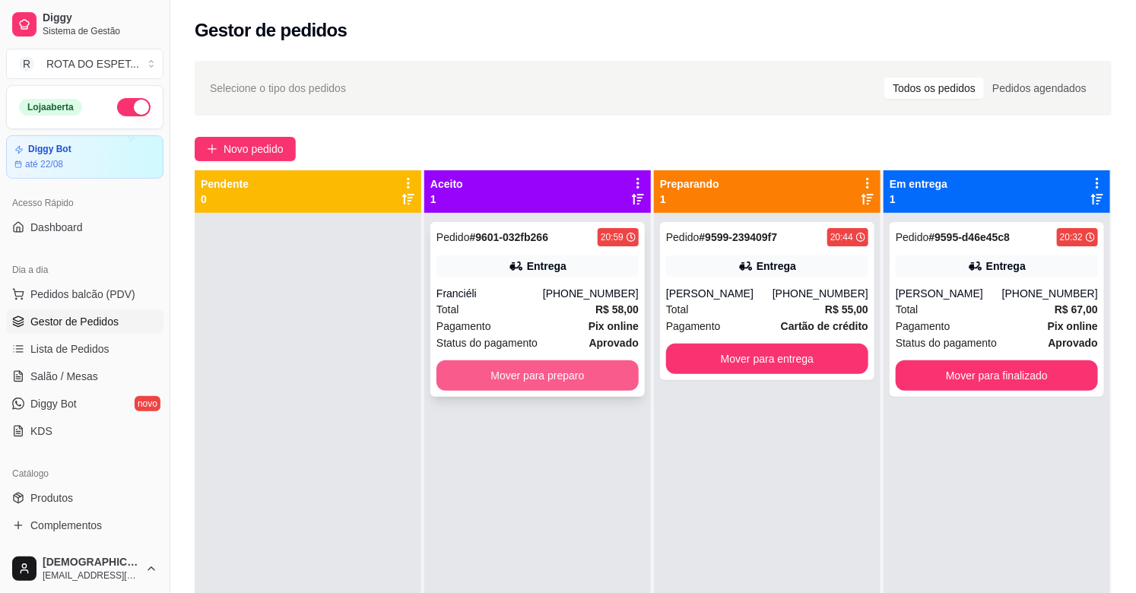
click at [475, 376] on button "Mover para preparo" at bounding box center [537, 375] width 202 height 30
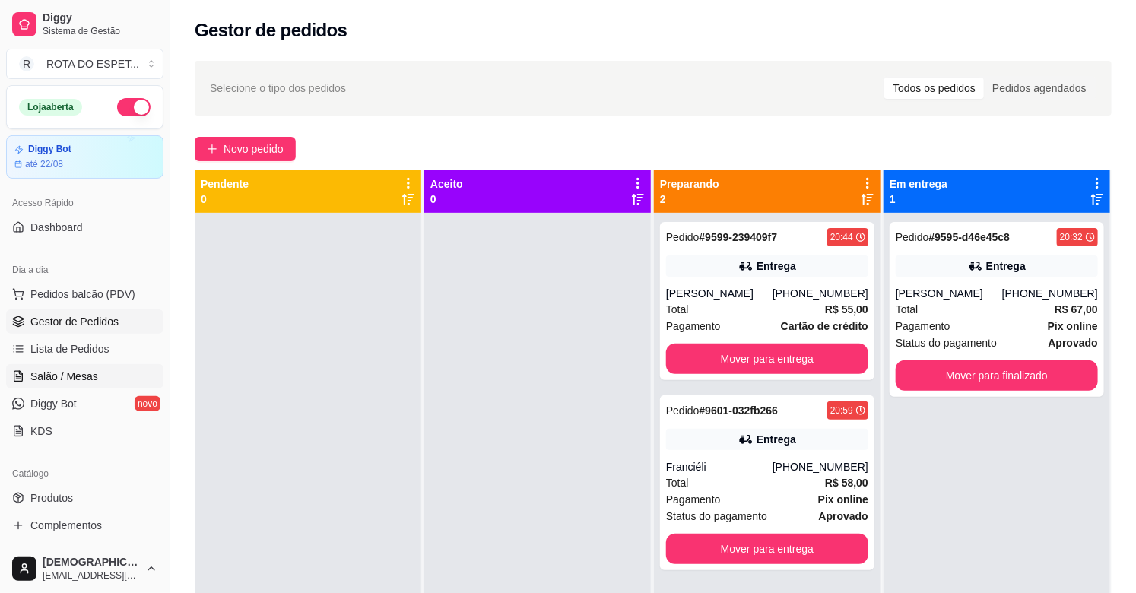
click at [115, 368] on link "Salão / Mesas" at bounding box center [84, 376] width 157 height 24
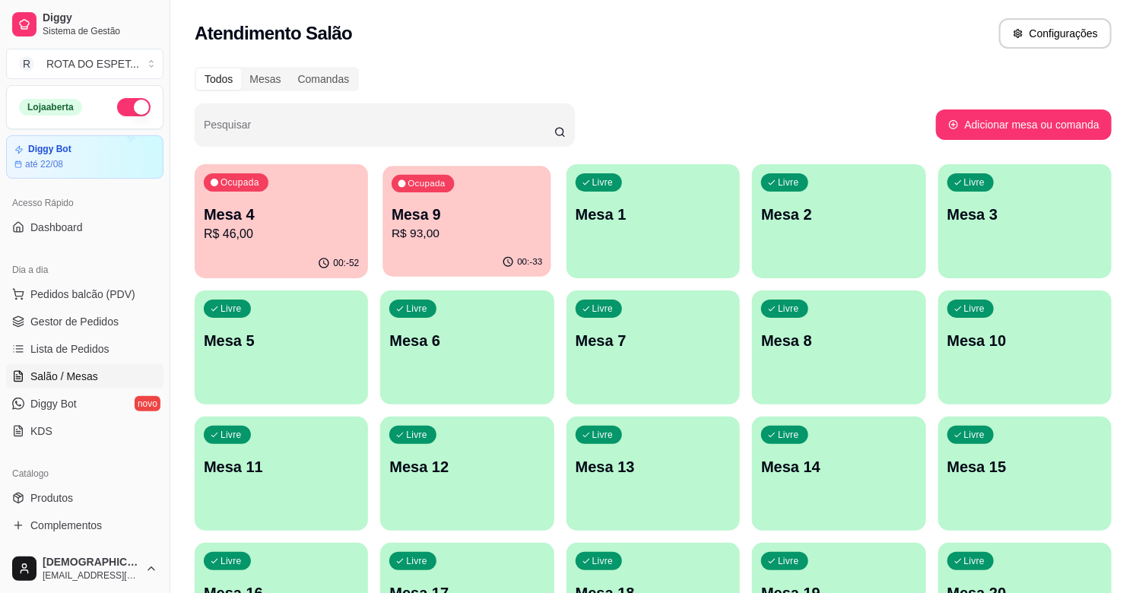
click at [490, 251] on div "00:-33" at bounding box center [467, 262] width 169 height 29
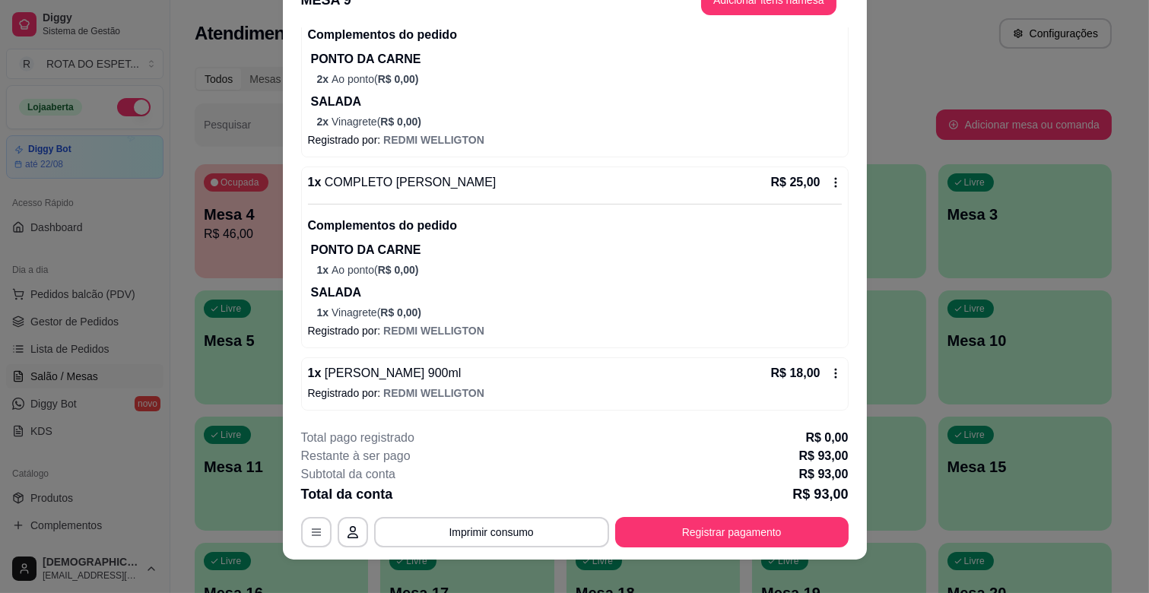
scroll to position [46, 0]
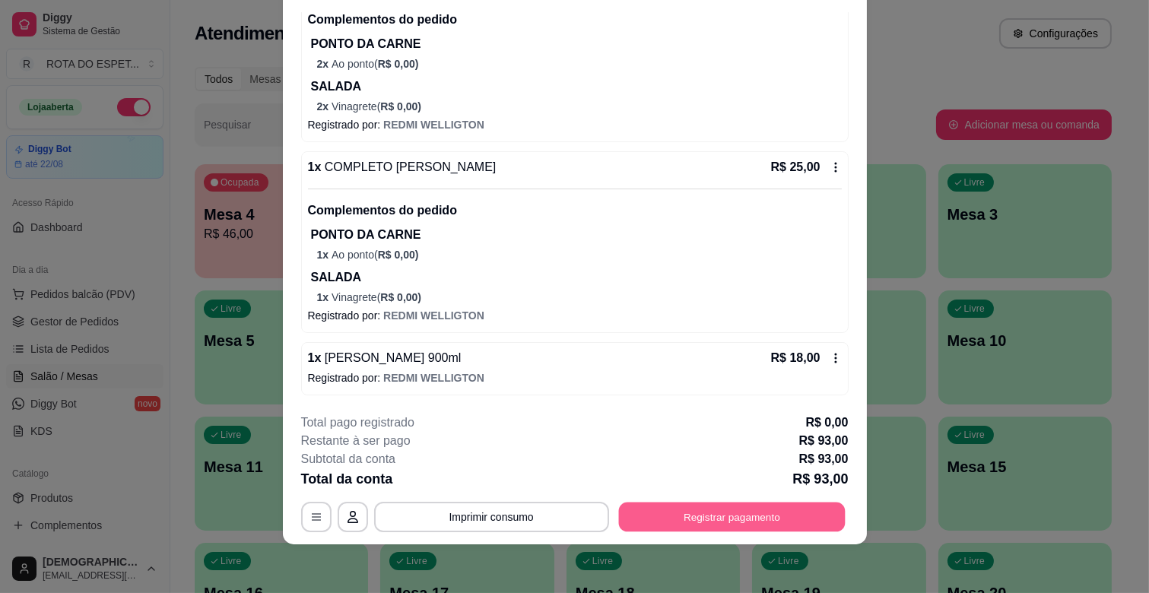
click at [741, 510] on button "Registrar pagamento" at bounding box center [731, 518] width 227 height 30
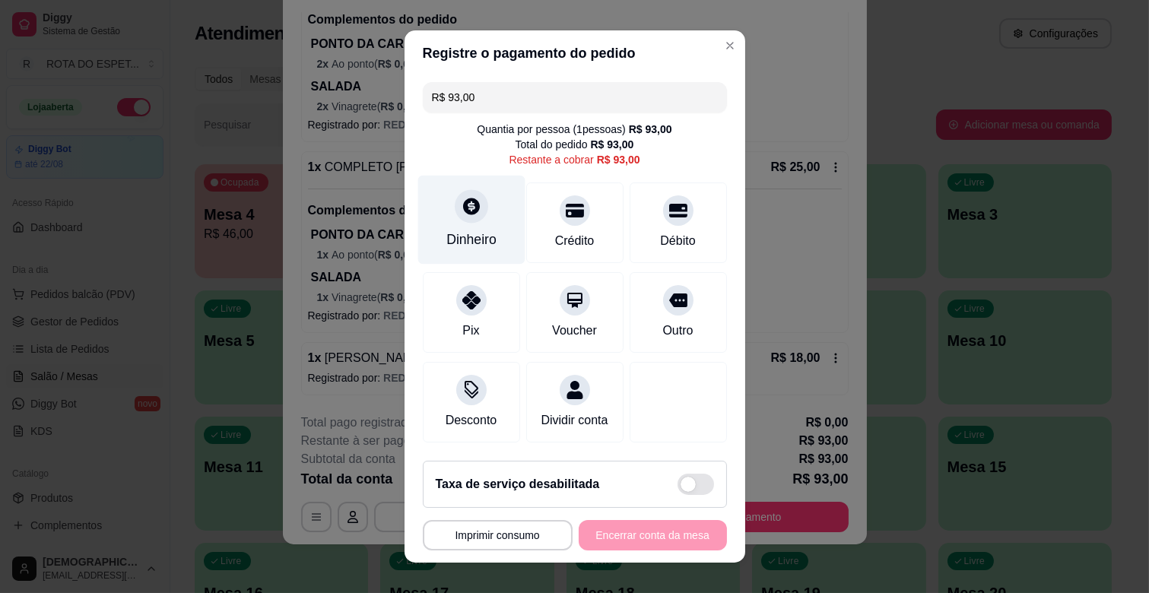
click at [459, 227] on div "Dinheiro" at bounding box center [470, 220] width 107 height 89
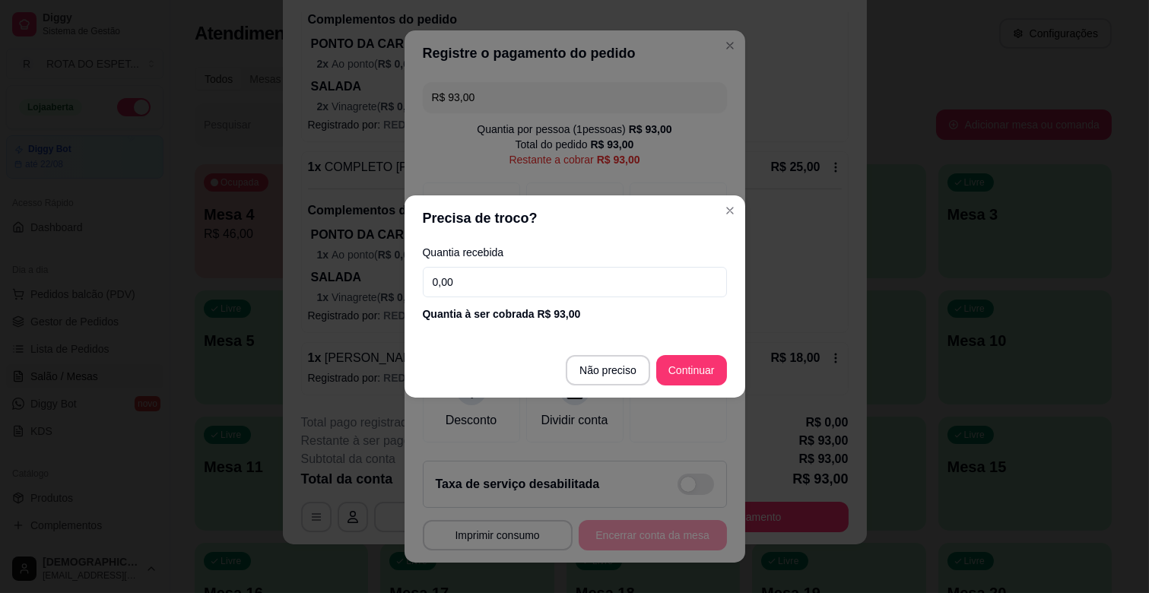
click at [493, 268] on input "0,00" at bounding box center [575, 282] width 304 height 30
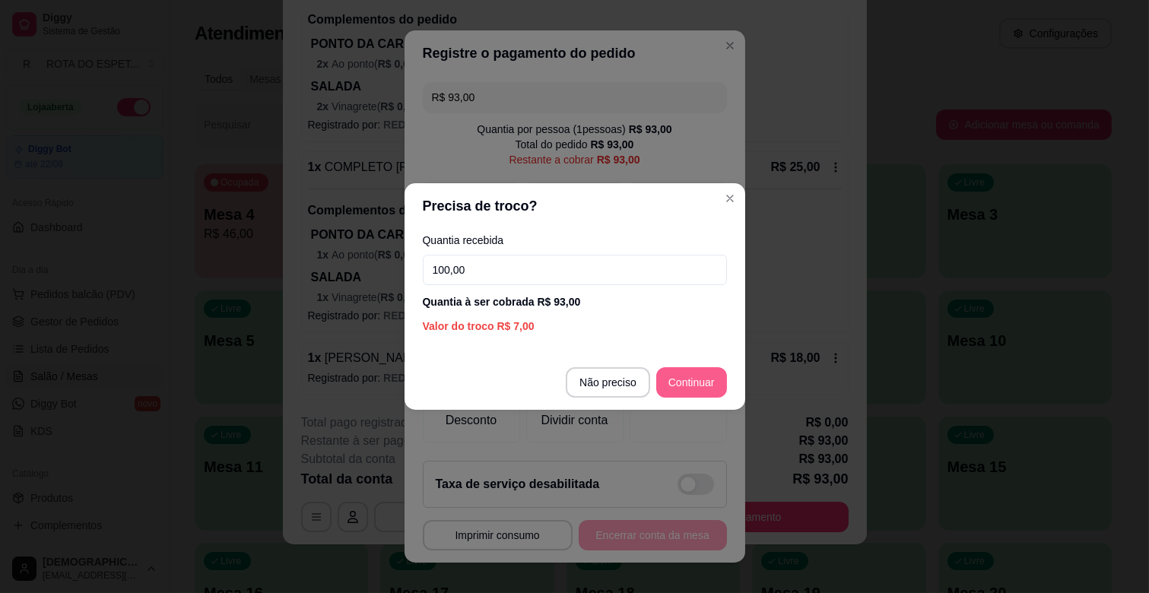
type input "100,00"
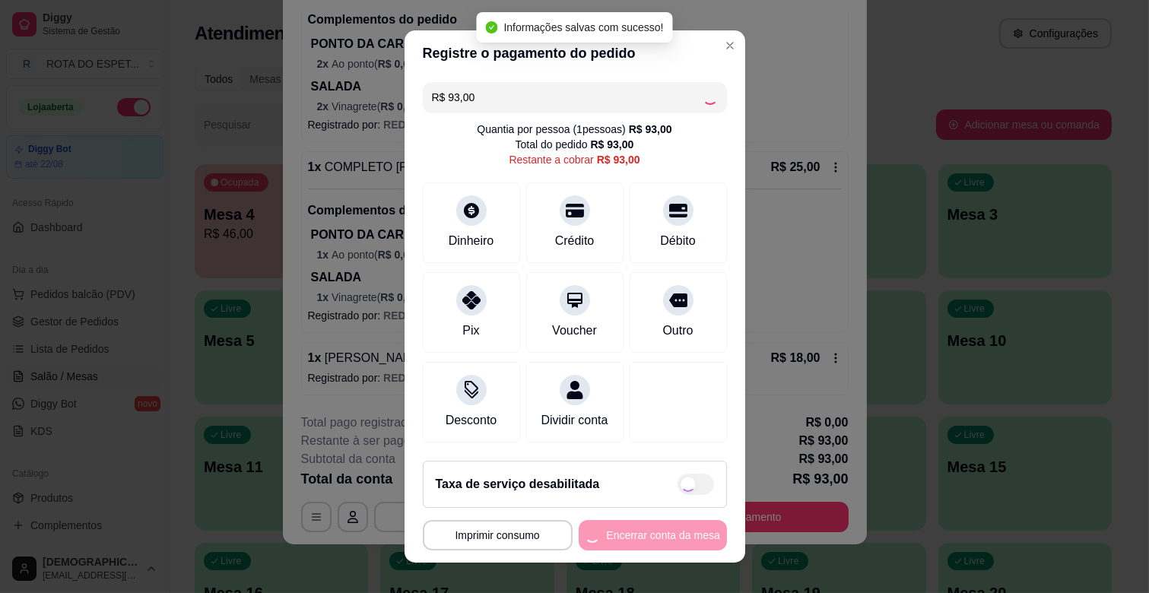
type input "R$ 0,00"
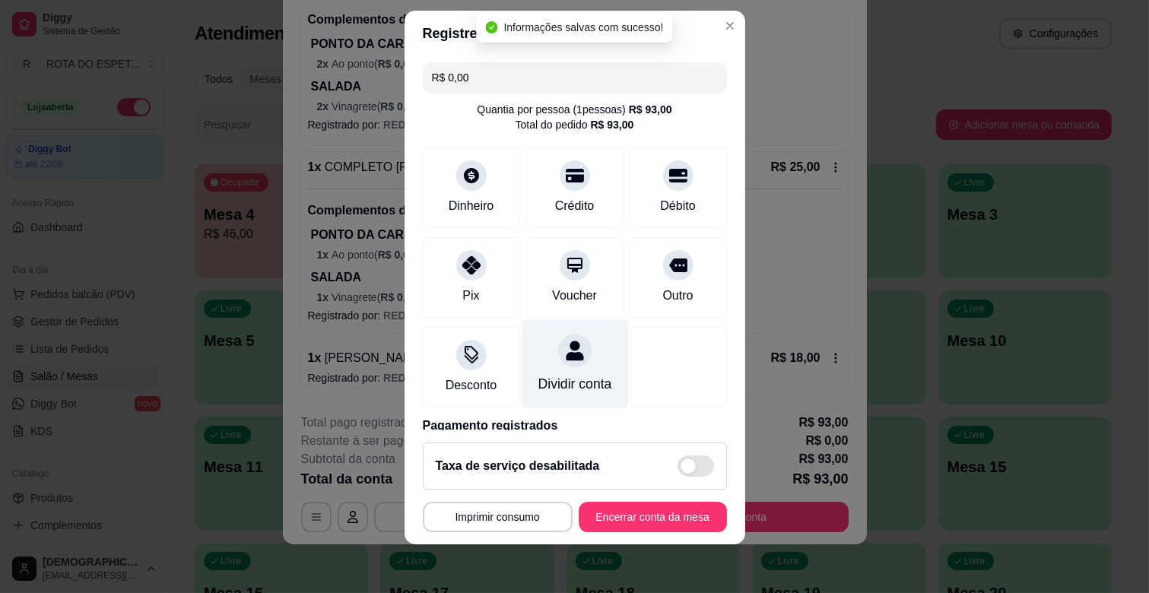
scroll to position [81, 0]
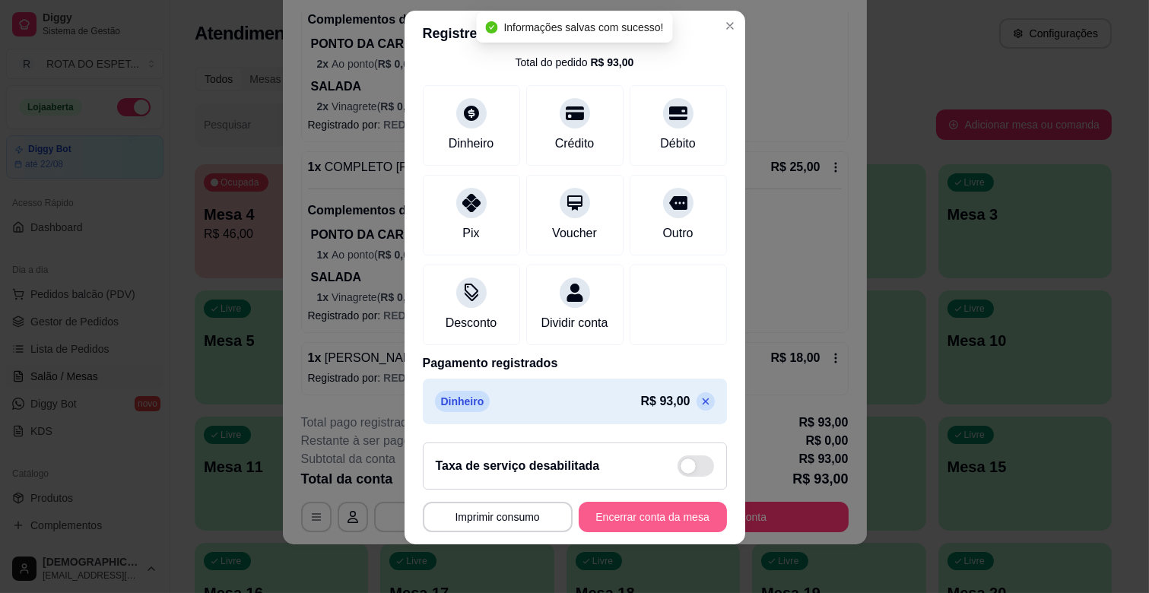
click at [629, 518] on button "Encerrar conta da mesa" at bounding box center [653, 517] width 148 height 30
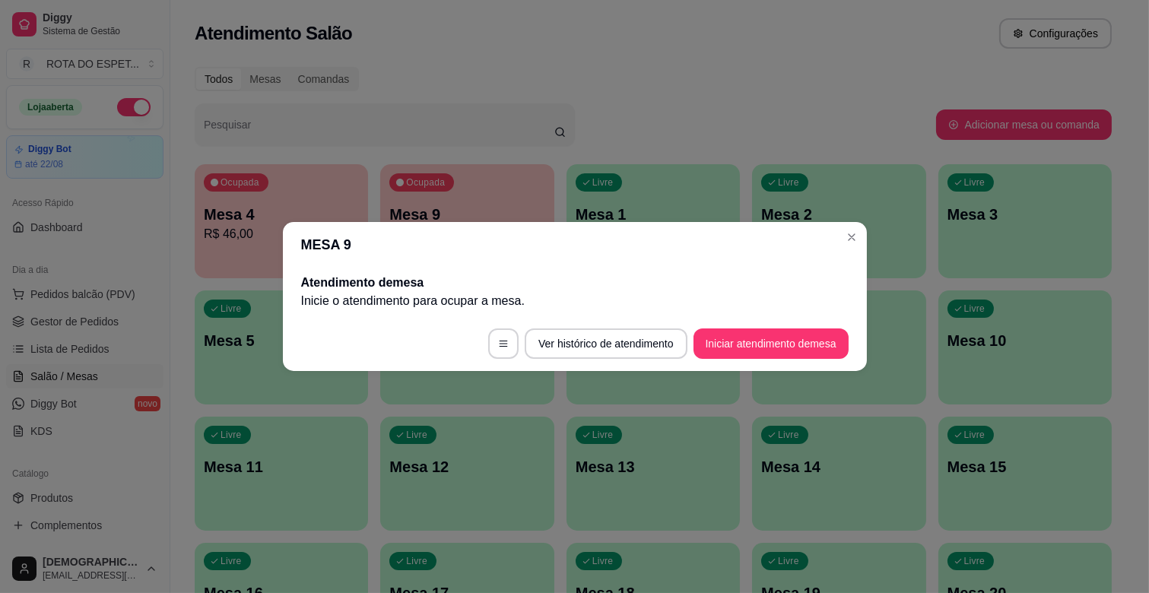
scroll to position [0, 0]
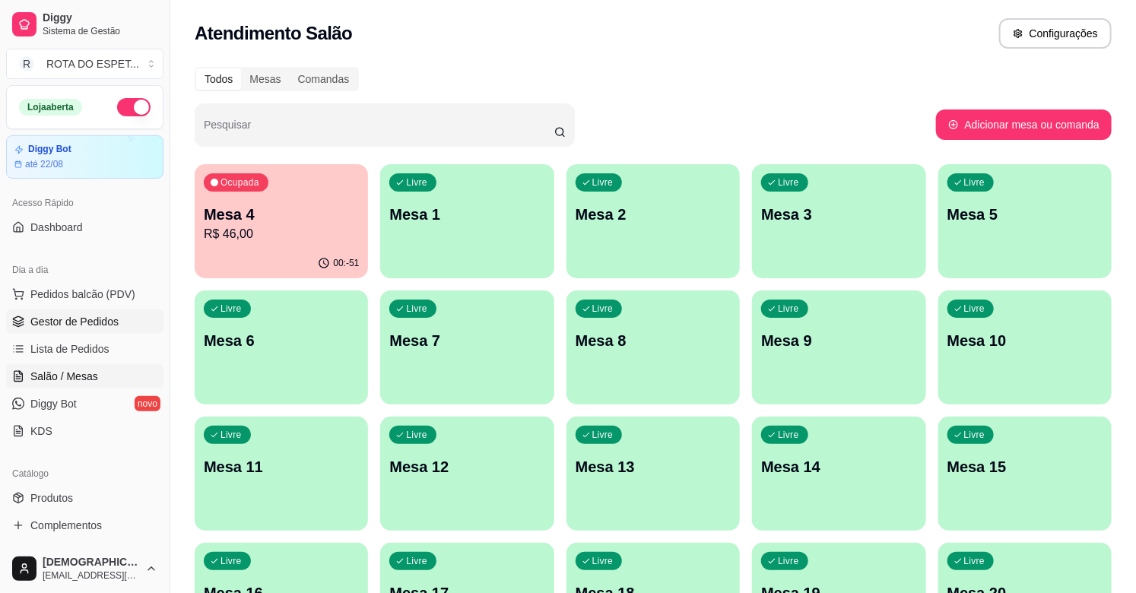
click at [100, 324] on span "Gestor de Pedidos" at bounding box center [74, 321] width 88 height 15
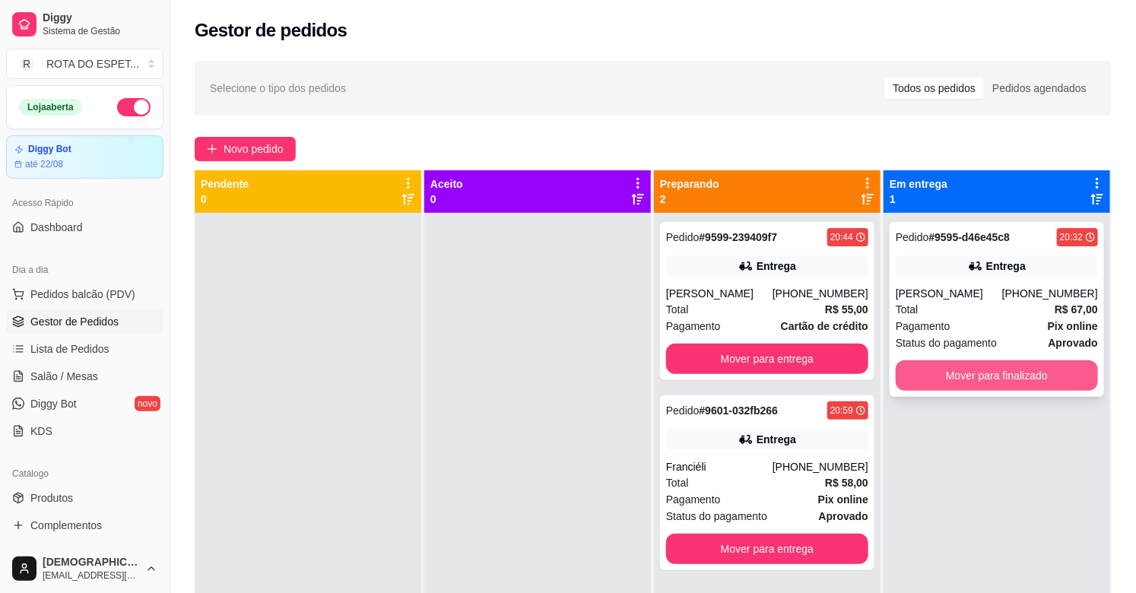
click at [990, 374] on button "Mover para finalizado" at bounding box center [997, 375] width 202 height 30
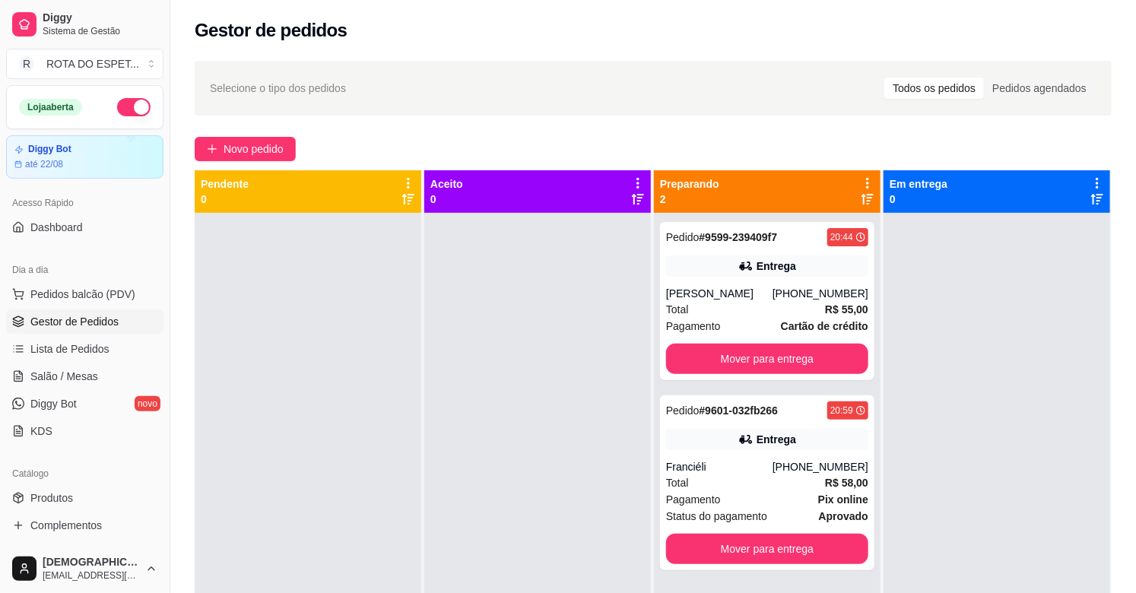
click at [468, 479] on div at bounding box center [537, 509] width 227 height 593
click at [772, 467] on div "Franciéli" at bounding box center [719, 466] width 106 height 15
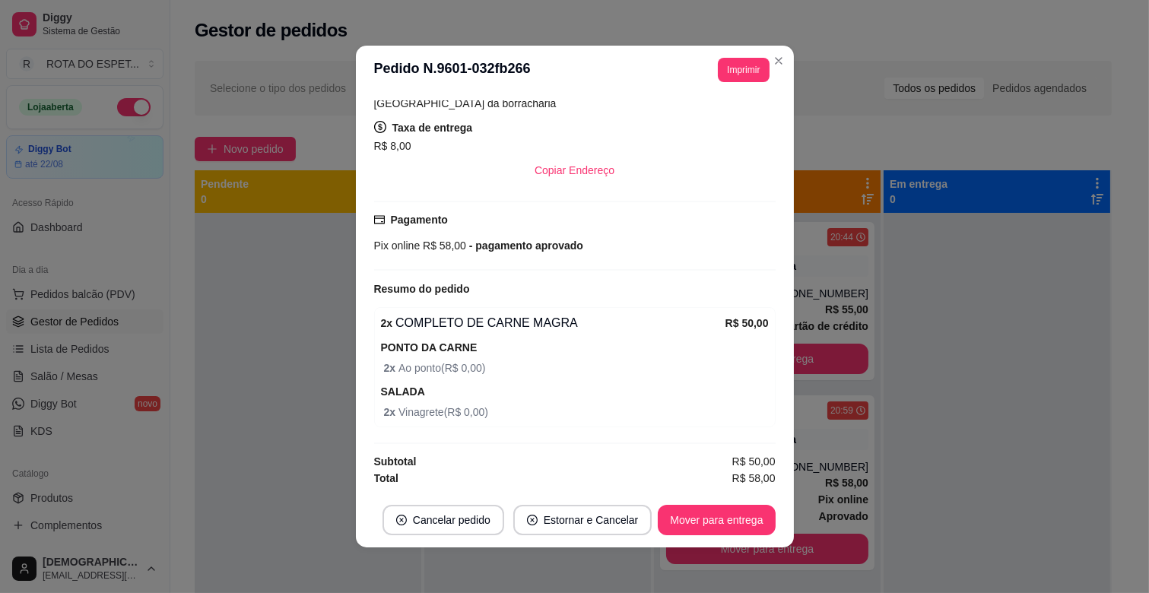
scroll to position [3, 0]
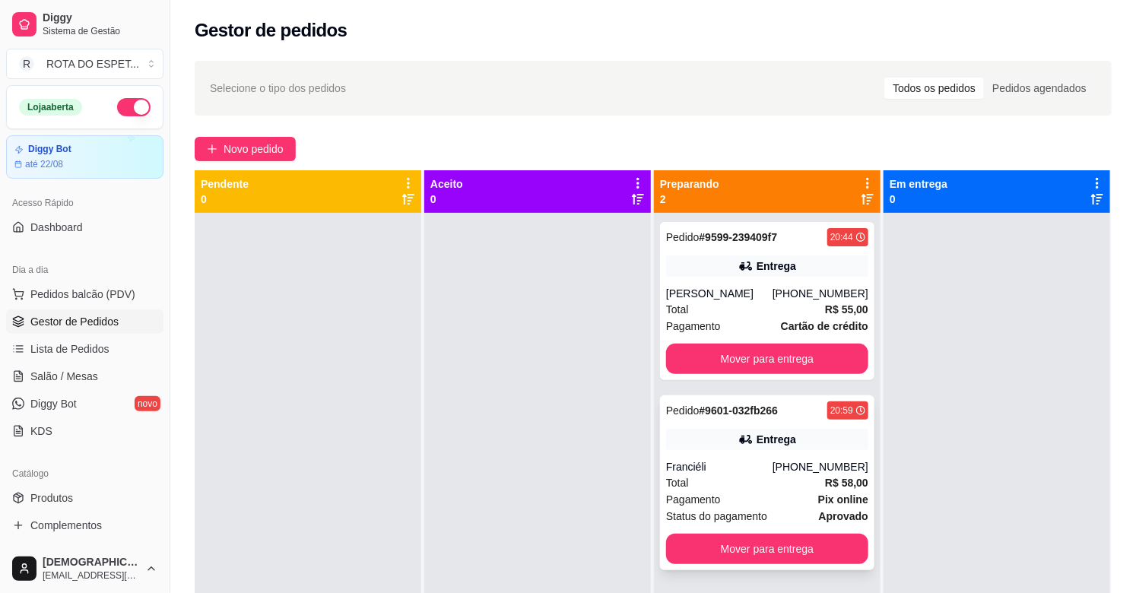
click at [815, 471] on div "[PHONE_NUMBER]" at bounding box center [820, 466] width 96 height 15
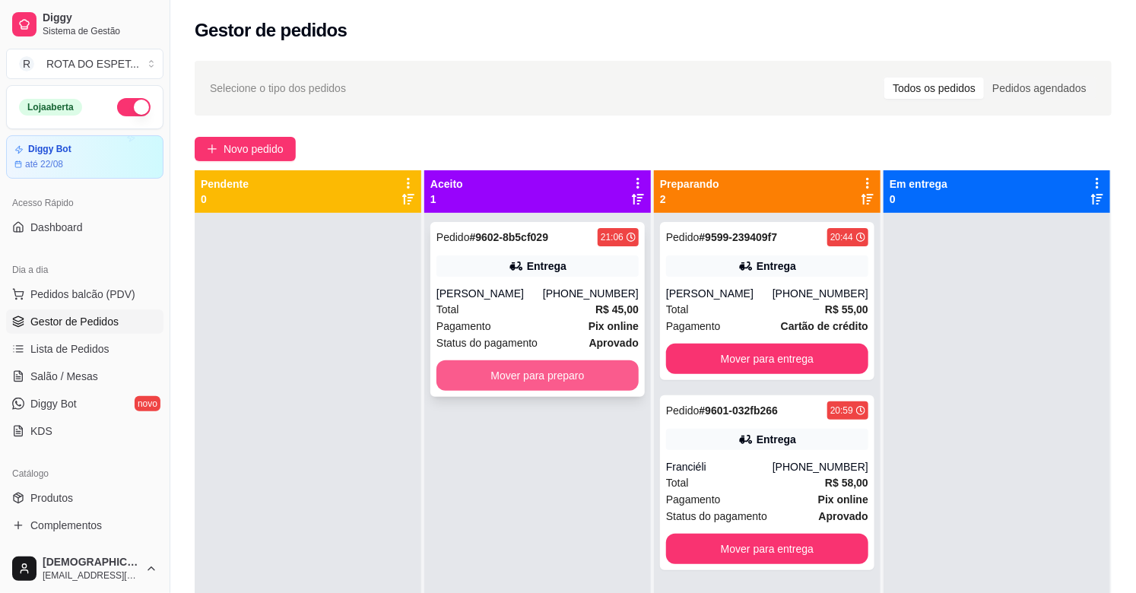
click at [582, 391] on button "Mover para preparo" at bounding box center [537, 375] width 202 height 30
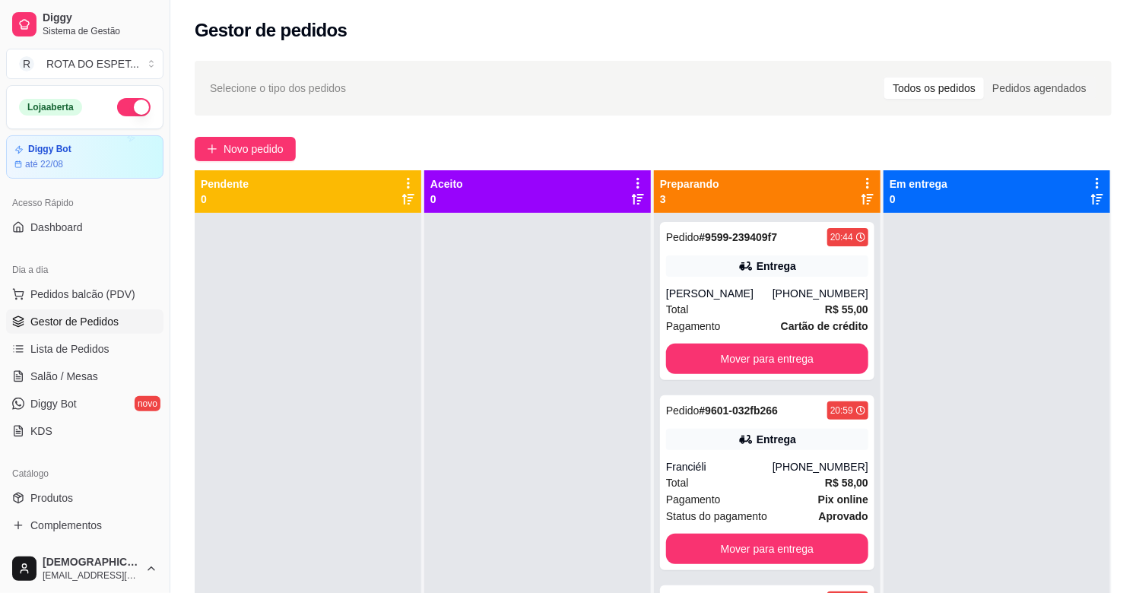
click at [441, 479] on div at bounding box center [537, 509] width 227 height 593
click at [756, 356] on button "Mover para entrega" at bounding box center [767, 359] width 202 height 30
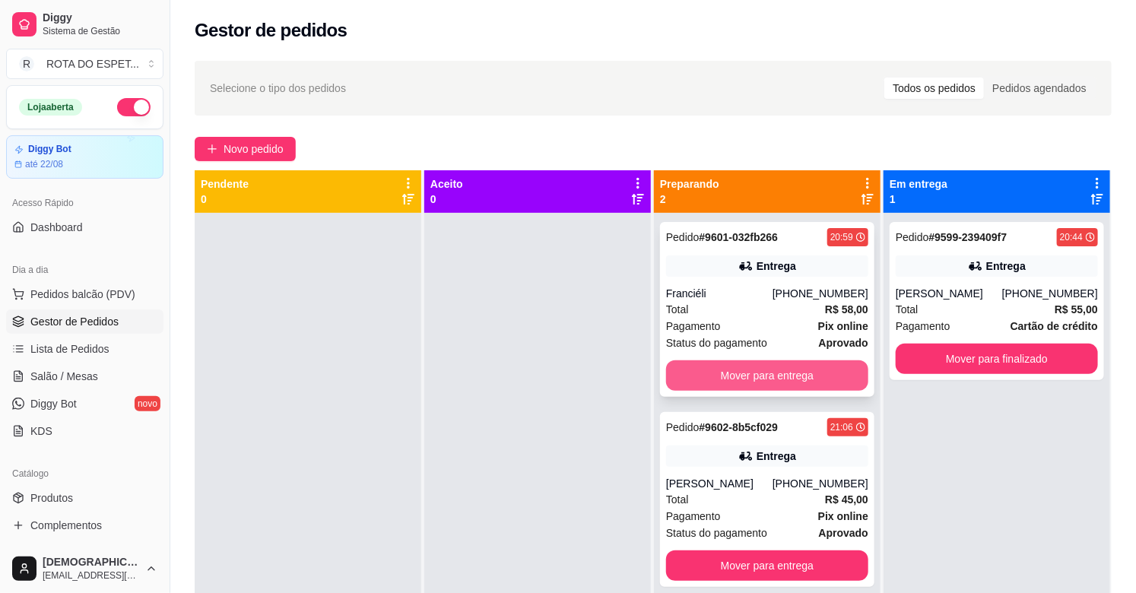
click at [801, 362] on button "Mover para entrega" at bounding box center [767, 375] width 202 height 30
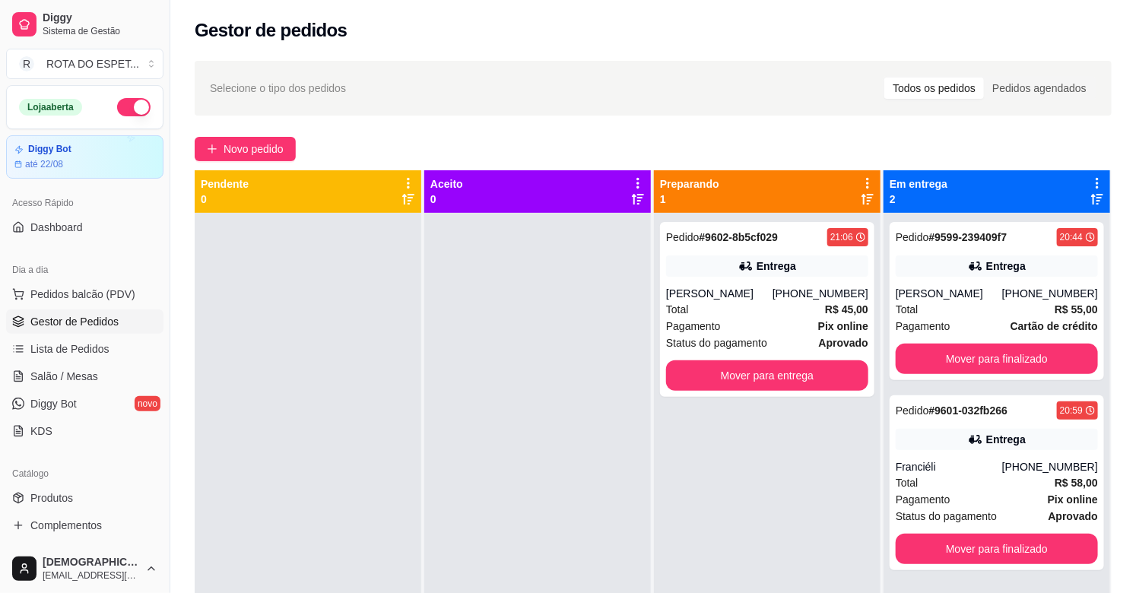
click at [782, 465] on div "Pedido # 9602-8b5cf029 21:06 Entrega [PERSON_NAME] Dos [PHONE_NUMBER] Total R$ …" at bounding box center [767, 509] width 227 height 593
click at [976, 357] on button "Mover para finalizado" at bounding box center [997, 359] width 202 height 30
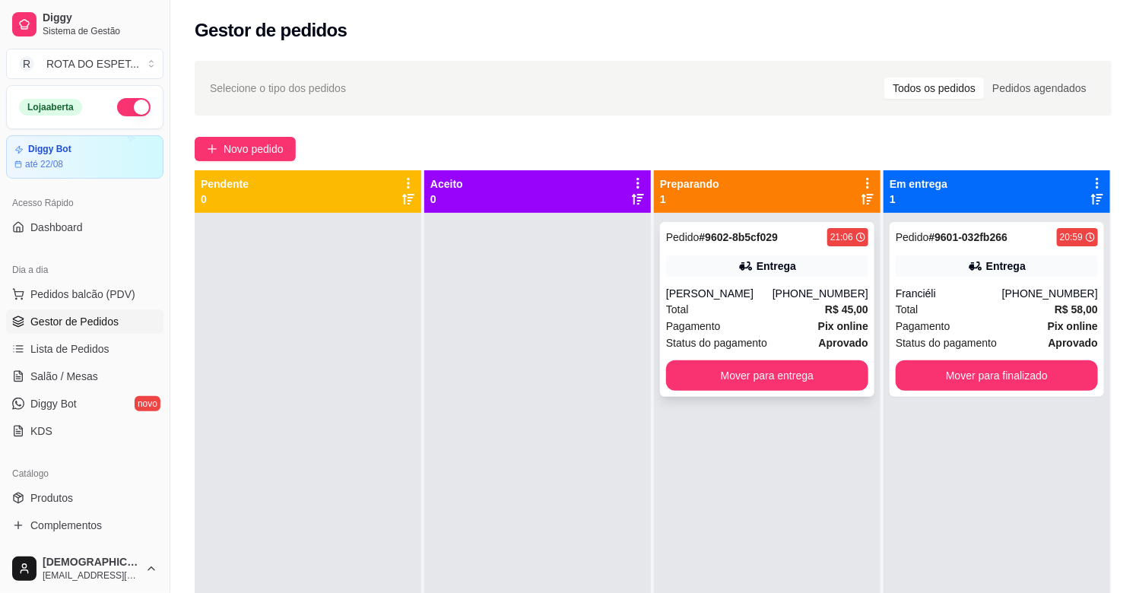
click at [731, 301] on div "[PERSON_NAME]" at bounding box center [719, 293] width 106 height 15
click at [474, 495] on div at bounding box center [537, 509] width 227 height 593
click at [938, 461] on div "Pedido # 9601-032fb266 20:59 Entrega Franciéli [PHONE_NUMBER] Total R$ 58,00 Pa…" at bounding box center [996, 509] width 227 height 593
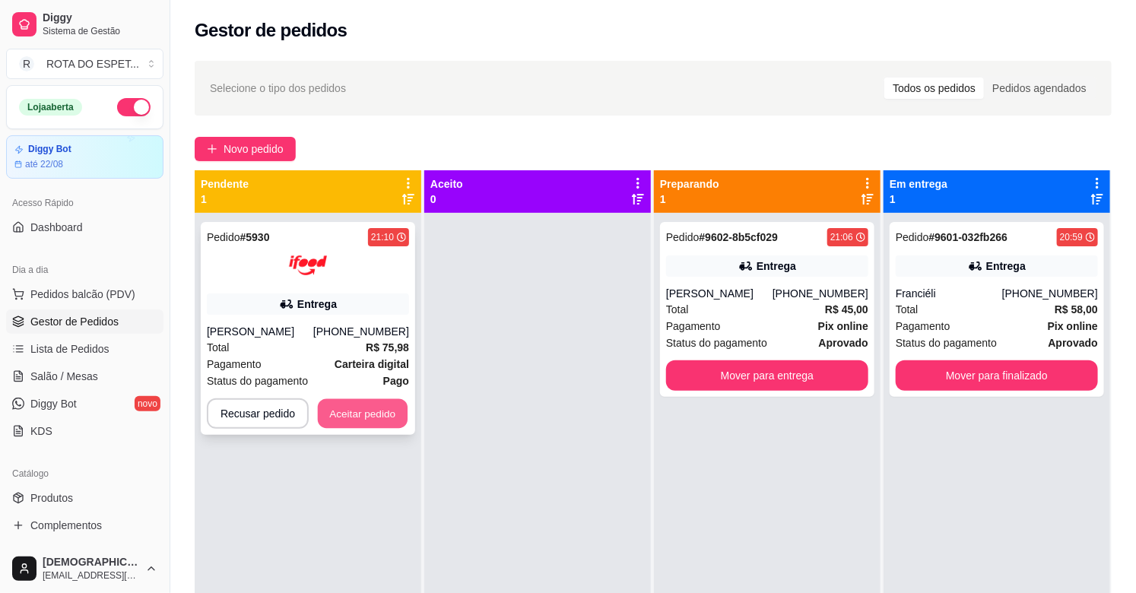
click at [359, 408] on button "Aceitar pedido" at bounding box center [363, 414] width 90 height 30
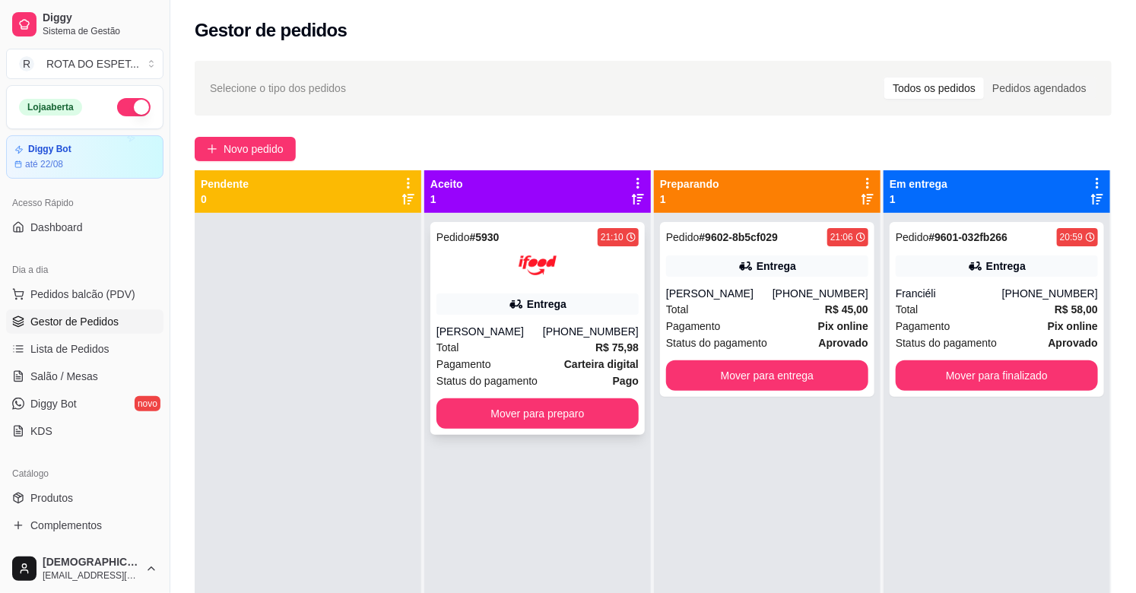
click at [498, 333] on div "[PERSON_NAME]" at bounding box center [489, 331] width 106 height 15
click at [530, 411] on button "Mover para preparo" at bounding box center [537, 413] width 202 height 30
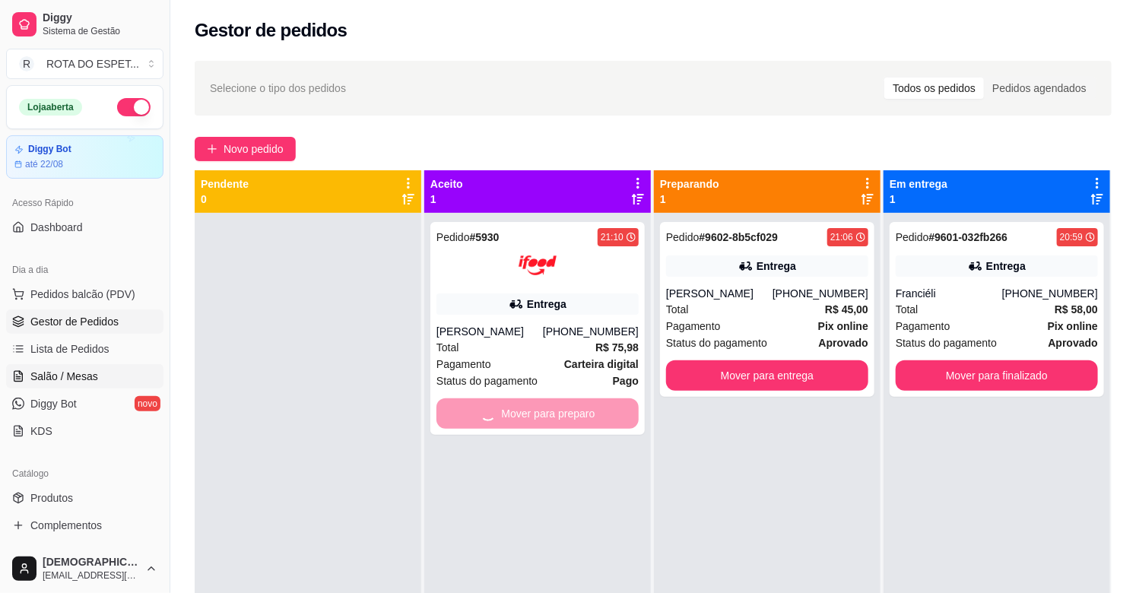
click at [119, 371] on link "Salão / Mesas" at bounding box center [84, 376] width 157 height 24
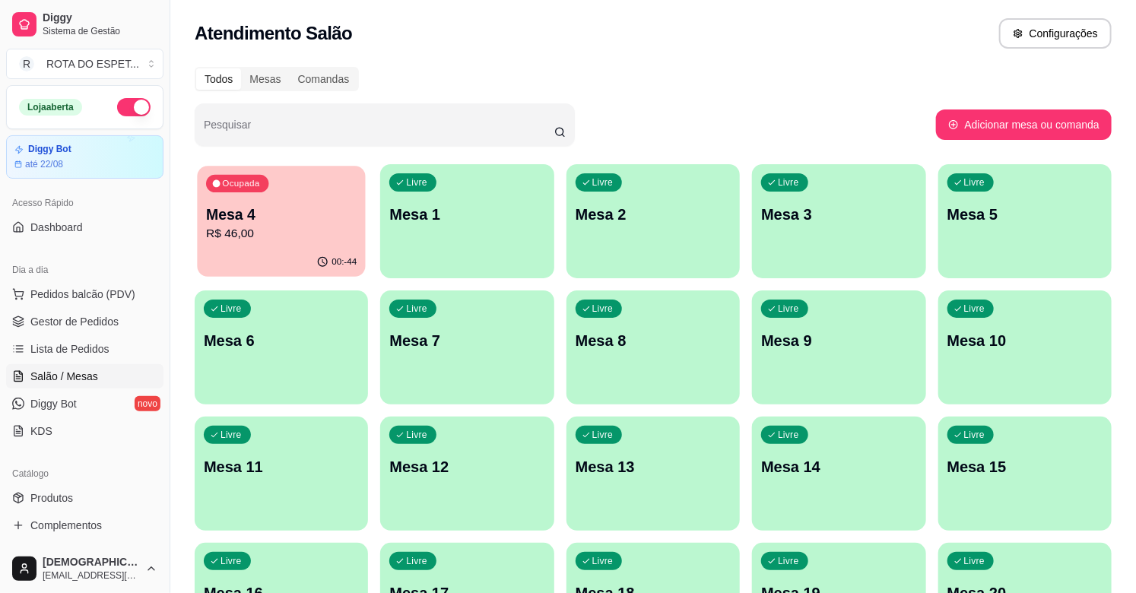
click at [322, 188] on div "Ocupada Mesa 4 R$ 46,00" at bounding box center [281, 207] width 169 height 82
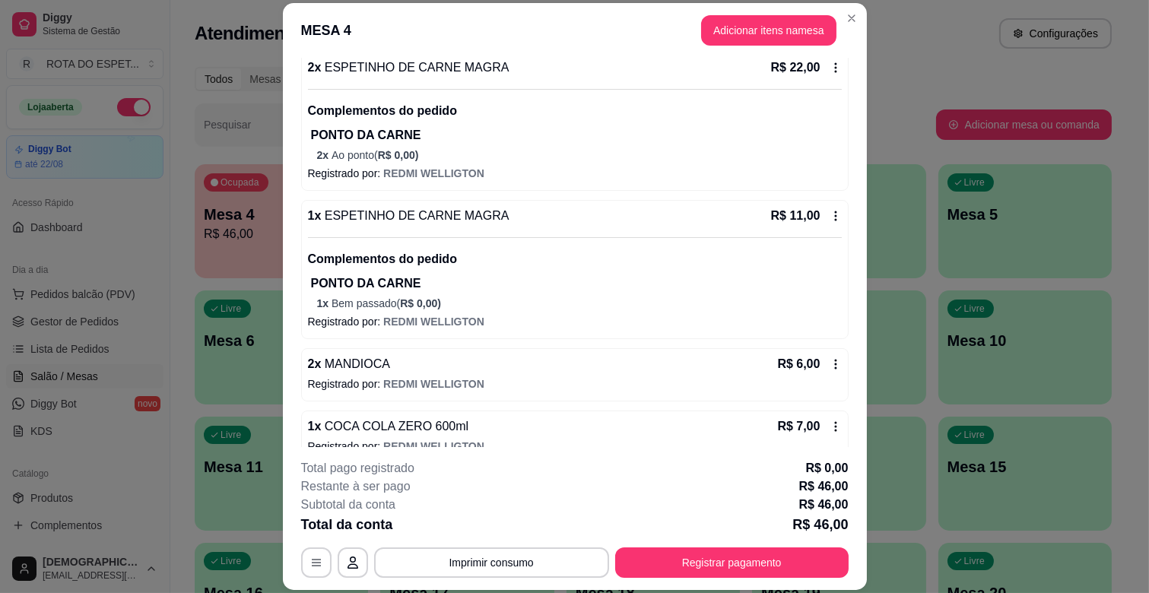
scroll to position [173, 0]
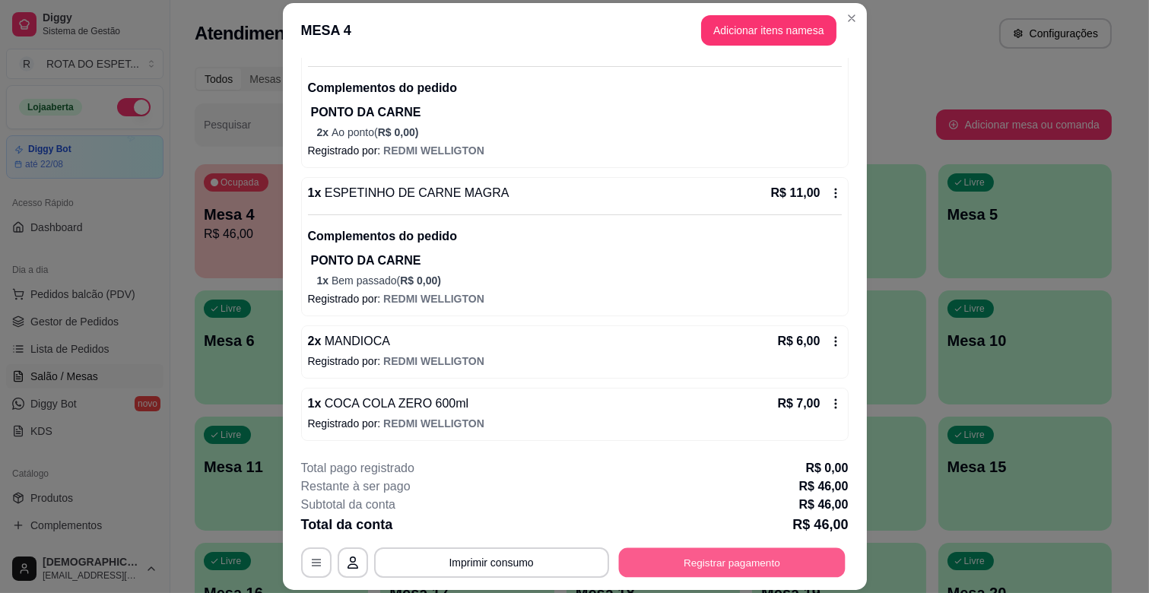
click at [755, 567] on button "Registrar pagamento" at bounding box center [731, 563] width 227 height 30
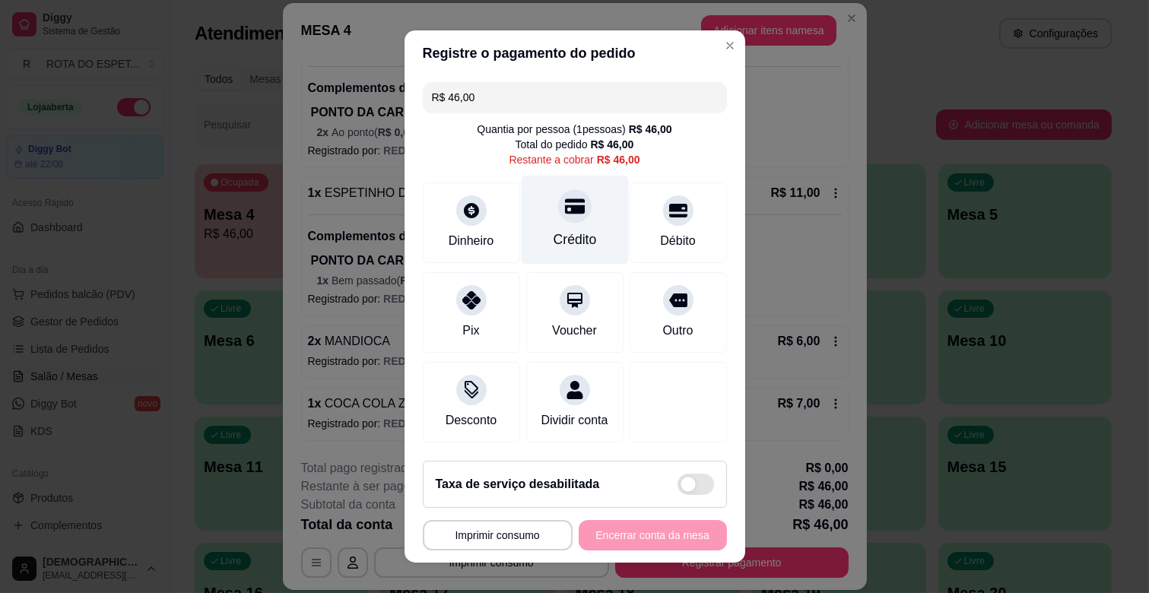
click at [563, 231] on div "Crédito" at bounding box center [574, 240] width 43 height 20
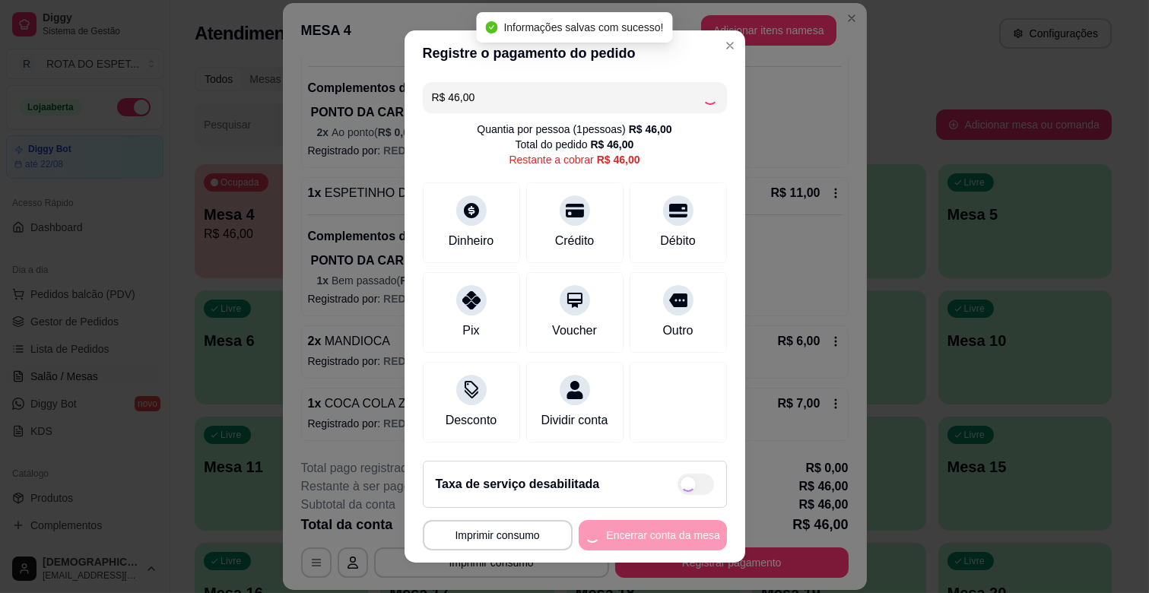
type input "R$ 0,00"
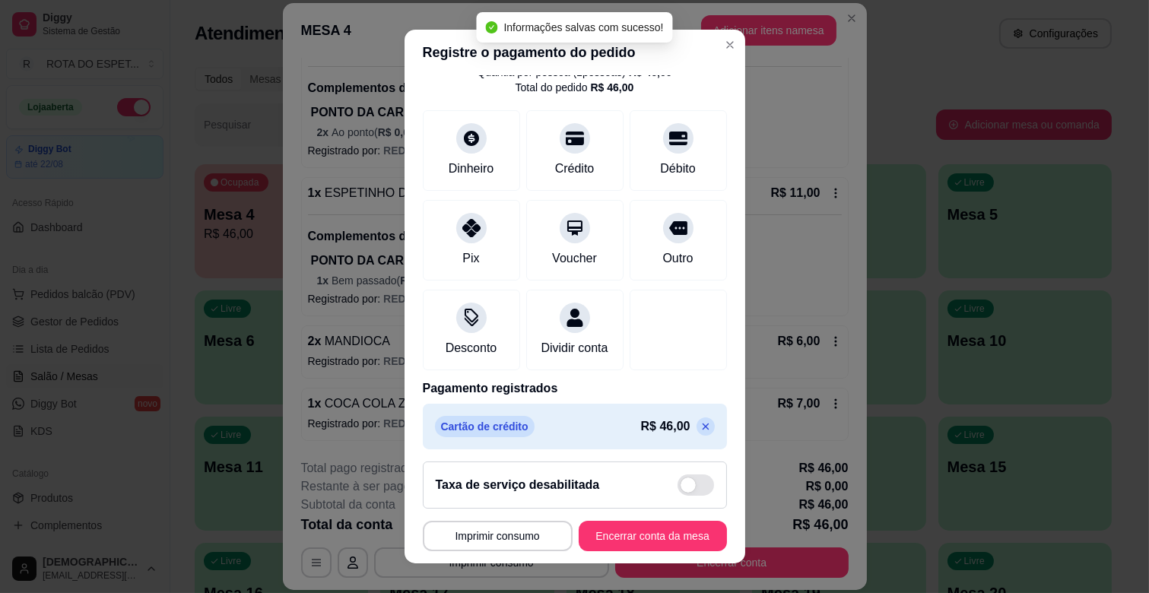
scroll to position [81, 0]
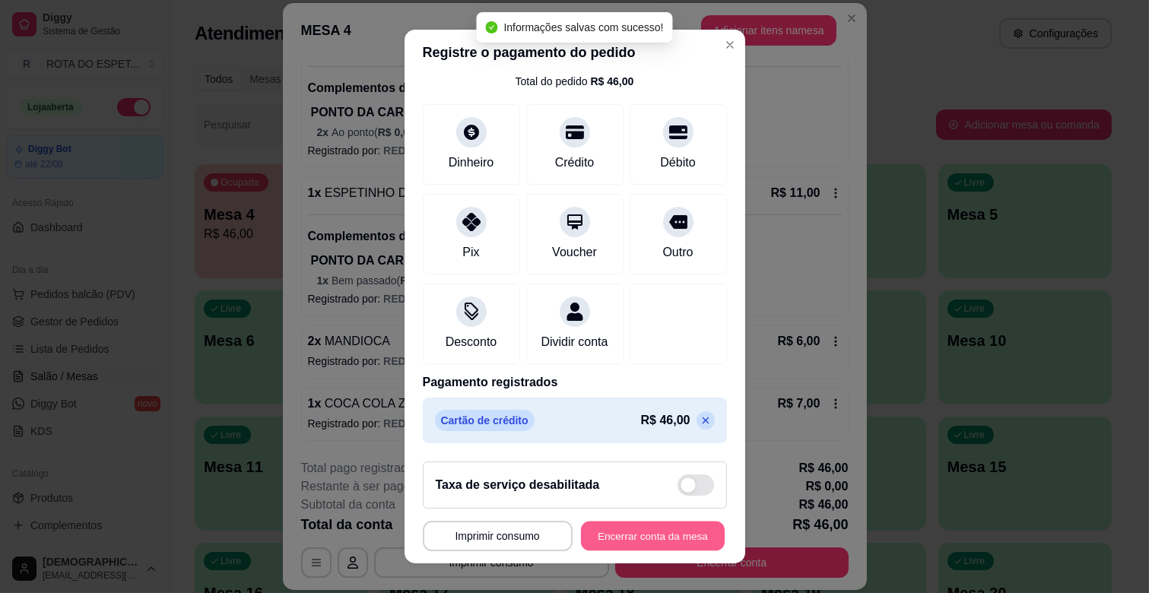
click at [648, 536] on button "Encerrar conta da mesa" at bounding box center [653, 537] width 144 height 30
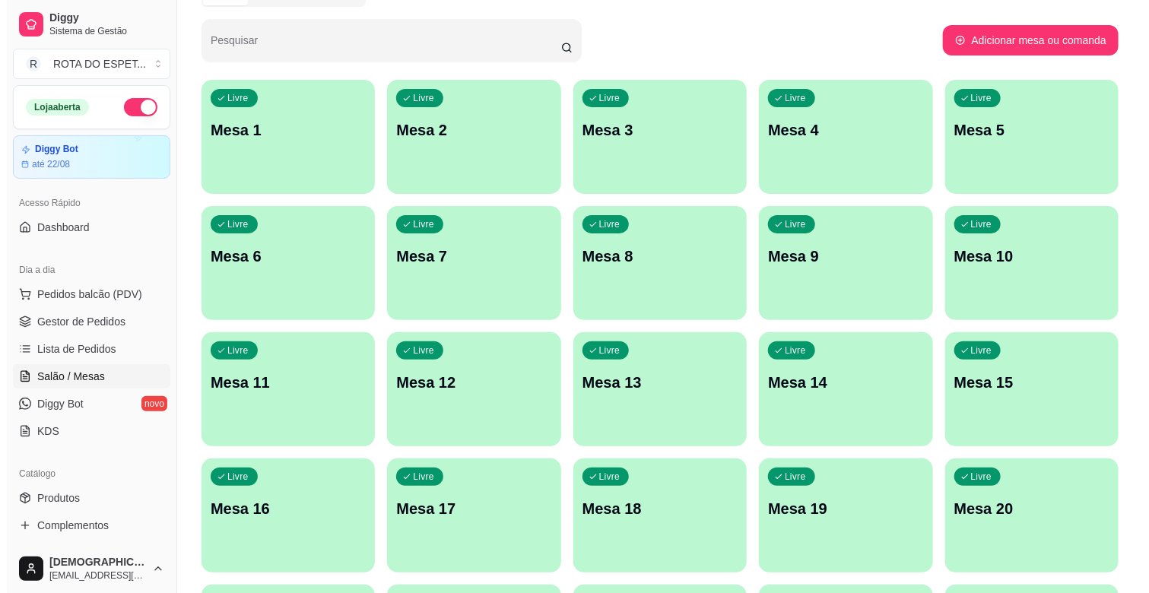
scroll to position [169, 0]
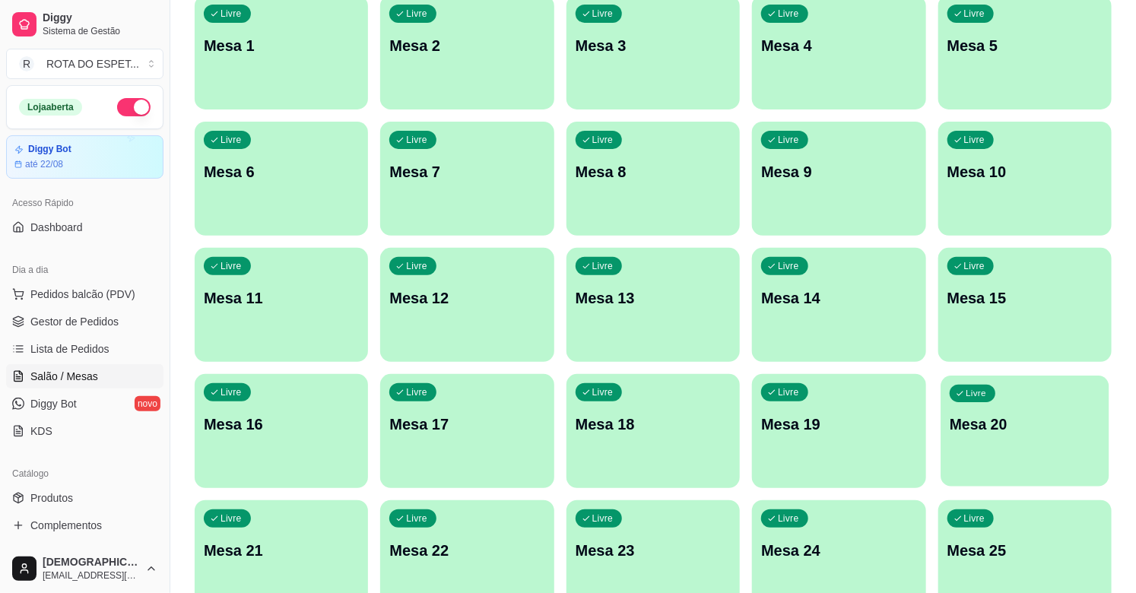
click at [1032, 422] on p "Mesa 20" at bounding box center [1025, 424] width 151 height 21
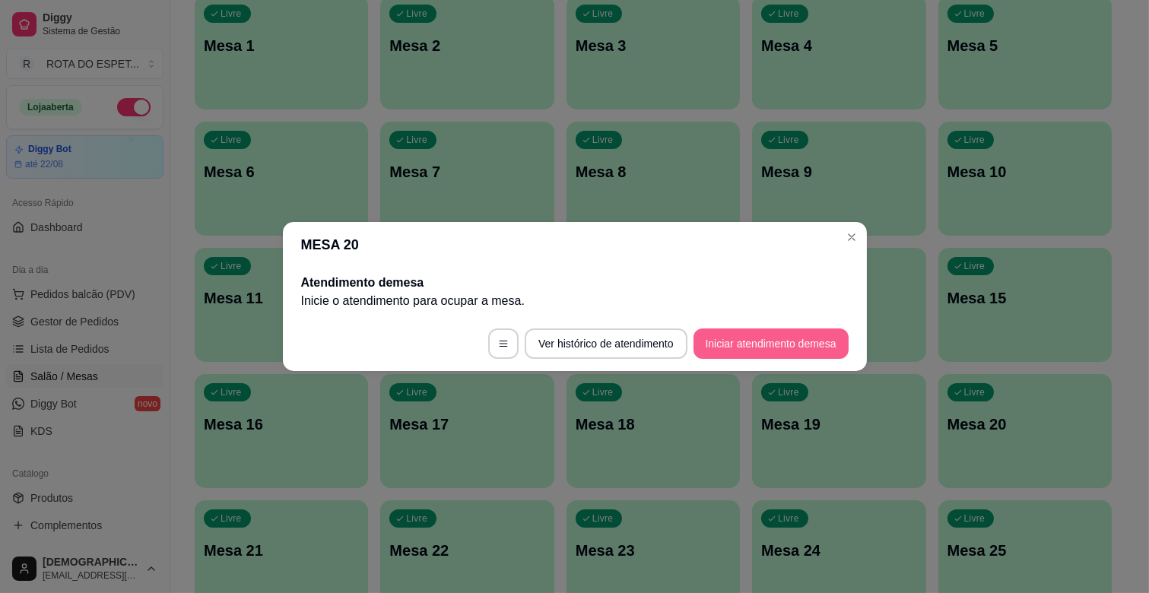
click at [762, 331] on button "Iniciar atendimento de mesa" at bounding box center [770, 343] width 155 height 30
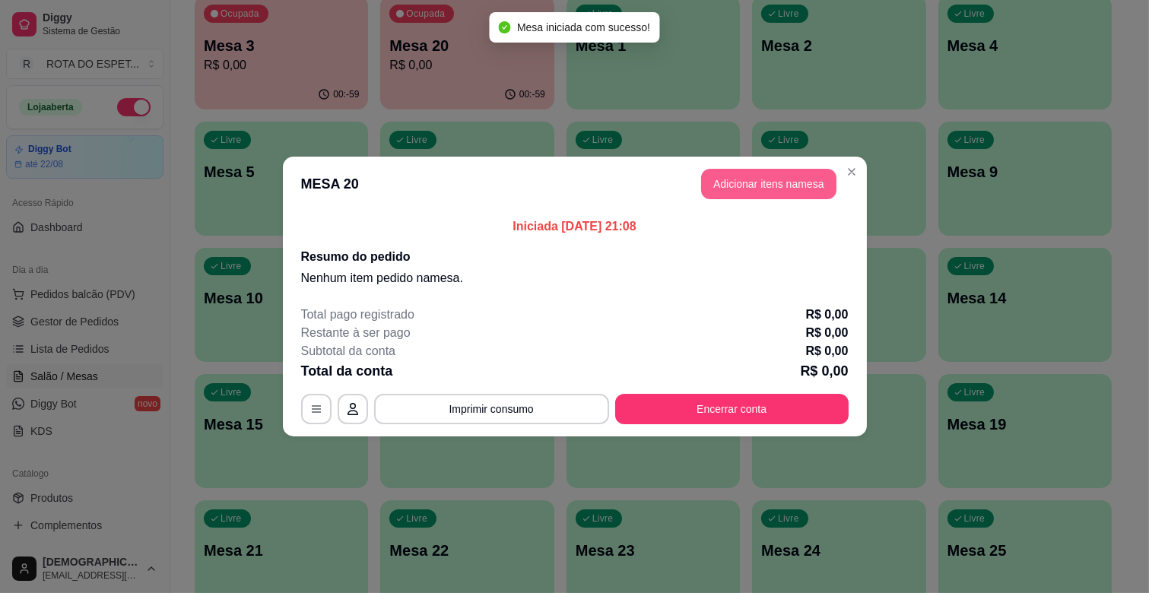
click at [768, 183] on button "Adicionar itens na mesa" at bounding box center [768, 184] width 135 height 30
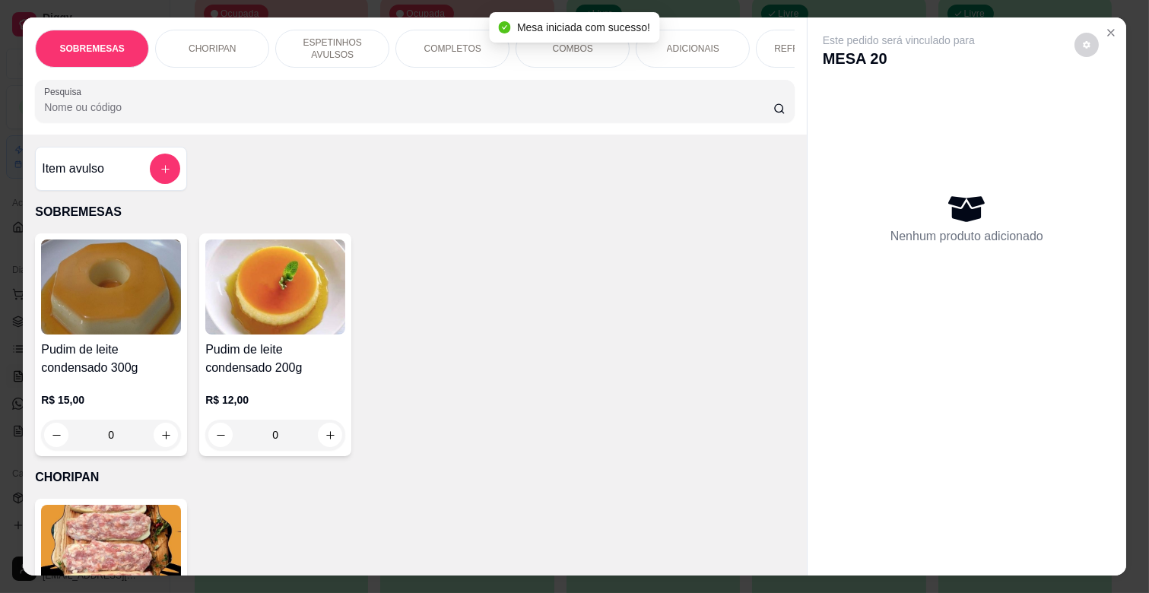
click at [449, 47] on p "COMPLETOS" at bounding box center [452, 49] width 57 height 12
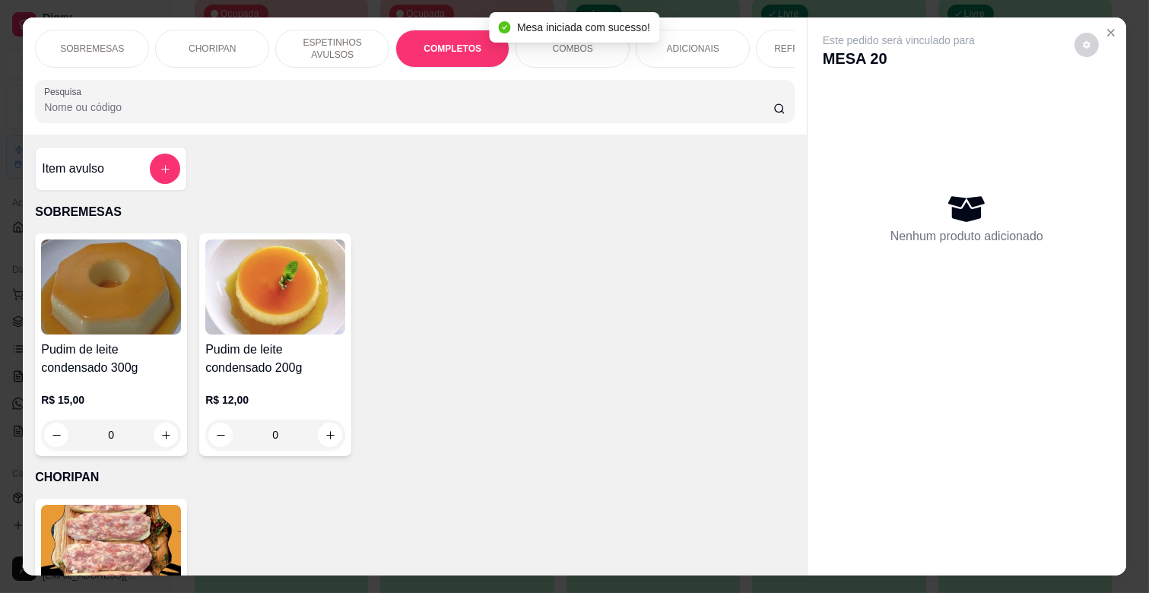
scroll to position [36, 0]
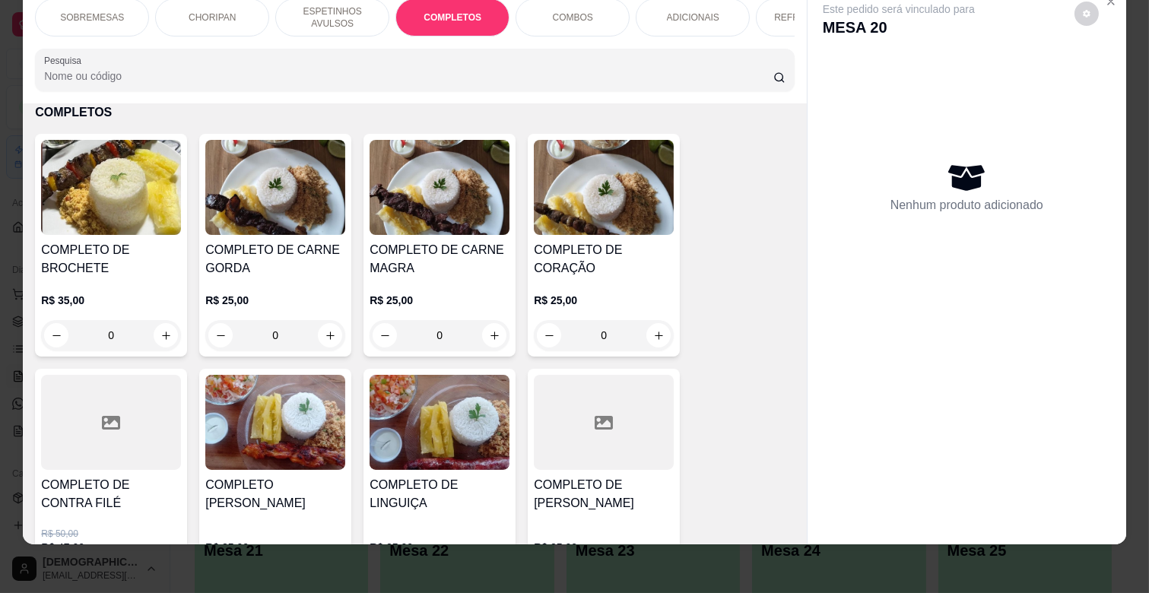
click at [267, 264] on h4 "COMPLETO DE CARNE GORDA" at bounding box center [275, 259] width 140 height 36
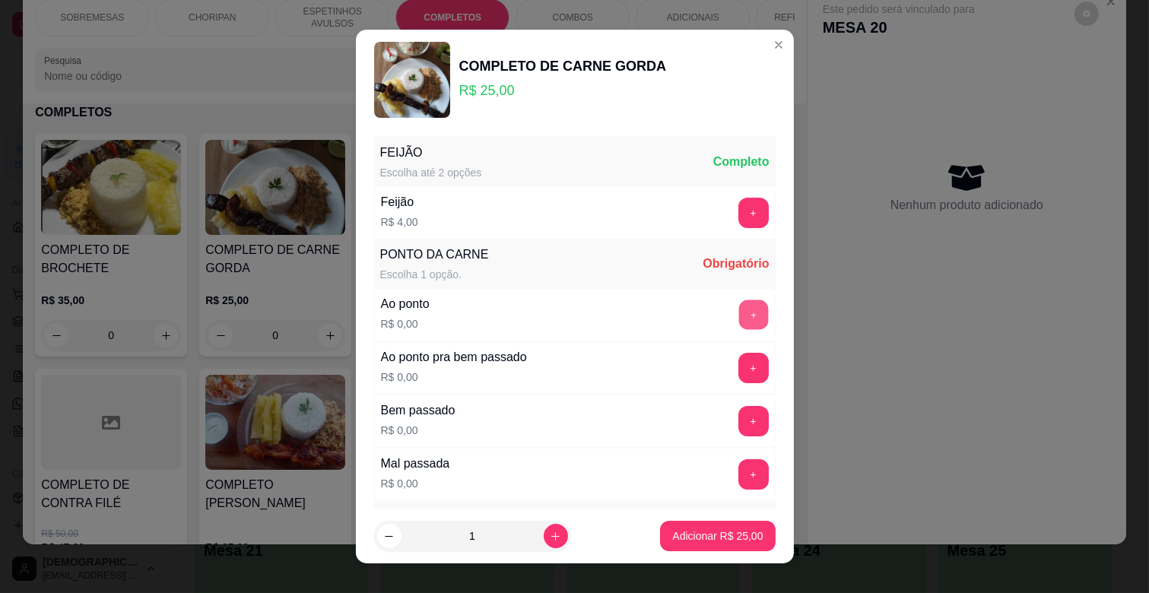
click at [738, 316] on button "+" at bounding box center [753, 315] width 30 height 30
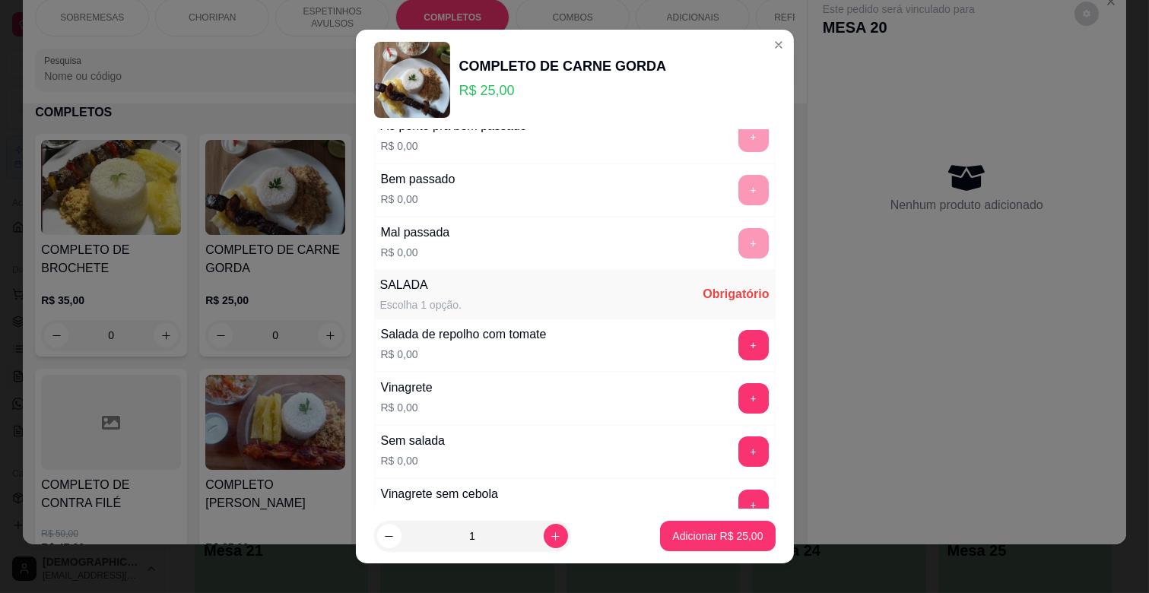
scroll to position [253, 0]
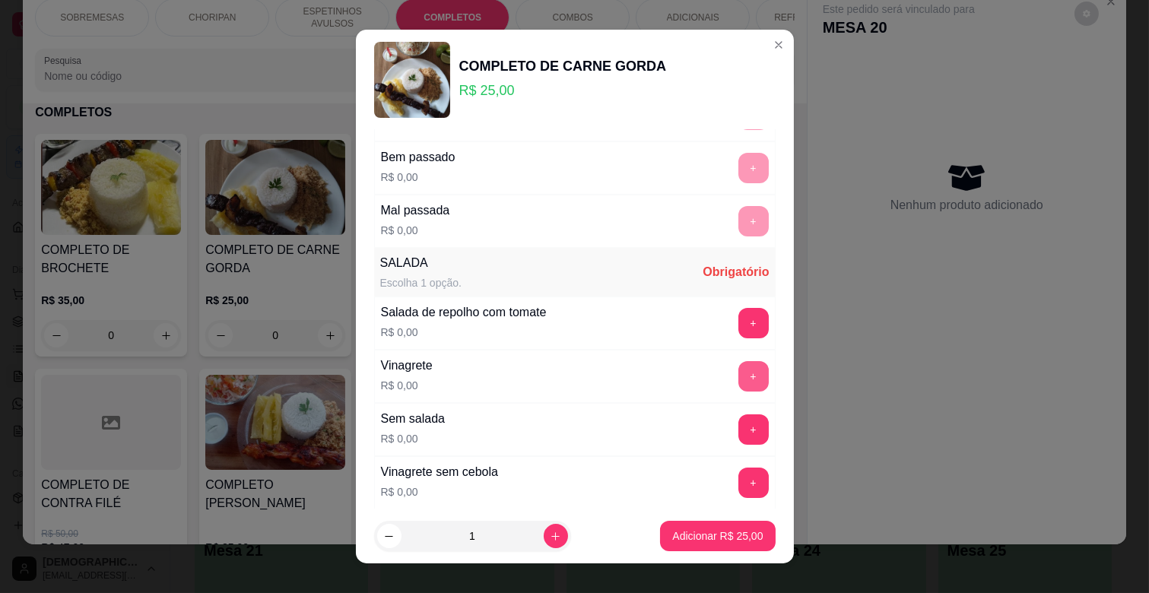
click at [738, 376] on button "+" at bounding box center [753, 376] width 30 height 30
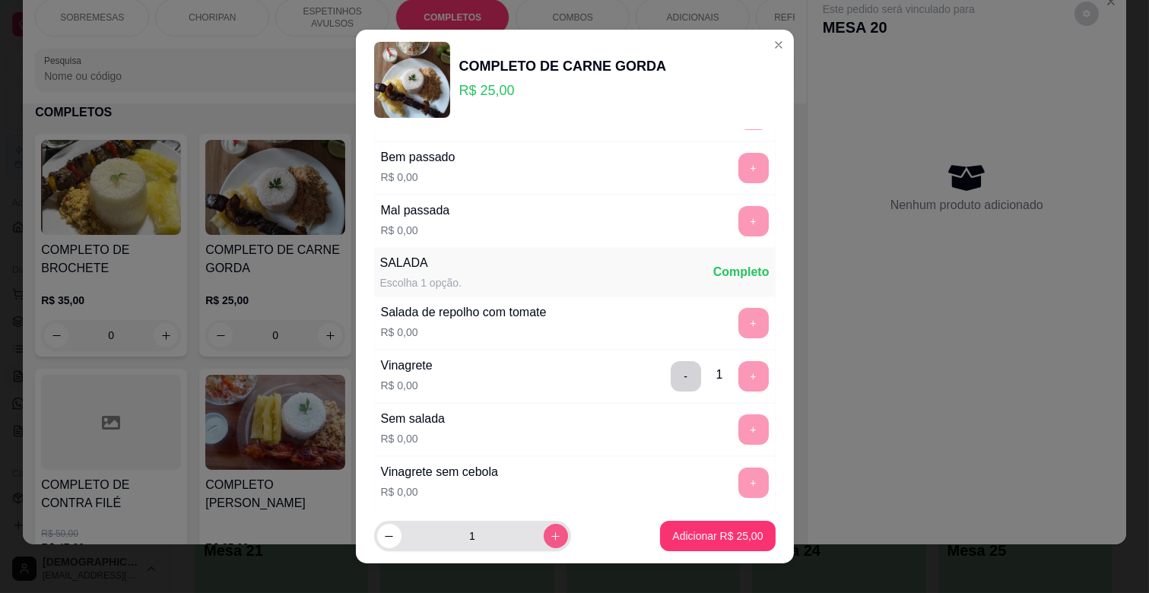
click at [544, 544] on button "increase-product-quantity" at bounding box center [556, 536] width 24 height 24
type input "2"
click at [710, 543] on p "Adicionar R$ 50,00" at bounding box center [717, 535] width 90 height 15
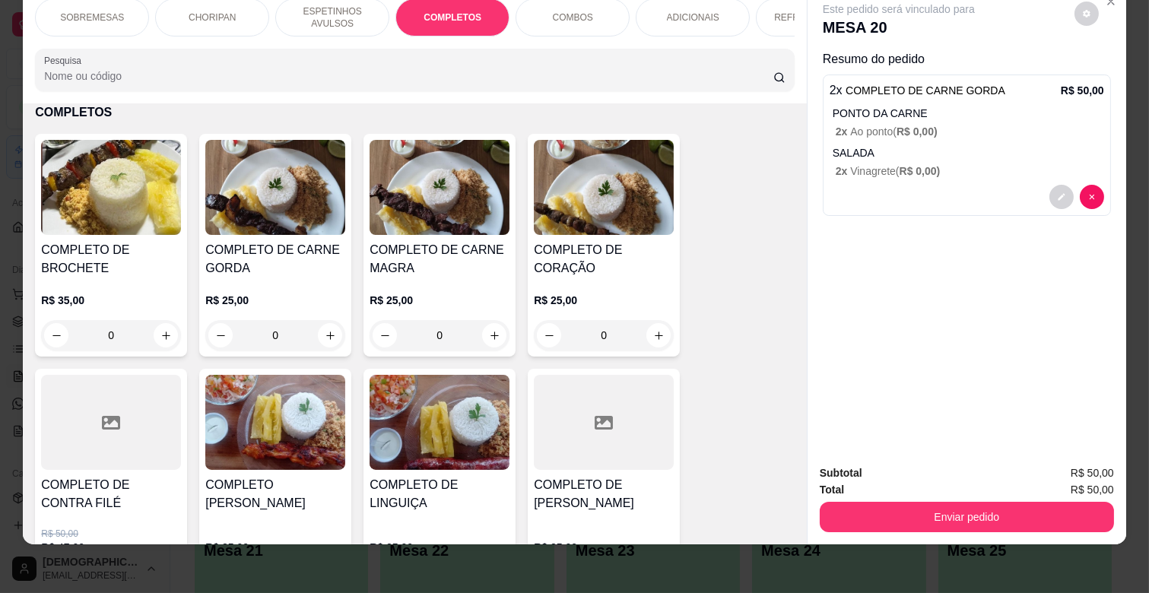
click at [351, 11] on p "ESPETINHOS AVULSOS" at bounding box center [332, 17] width 88 height 24
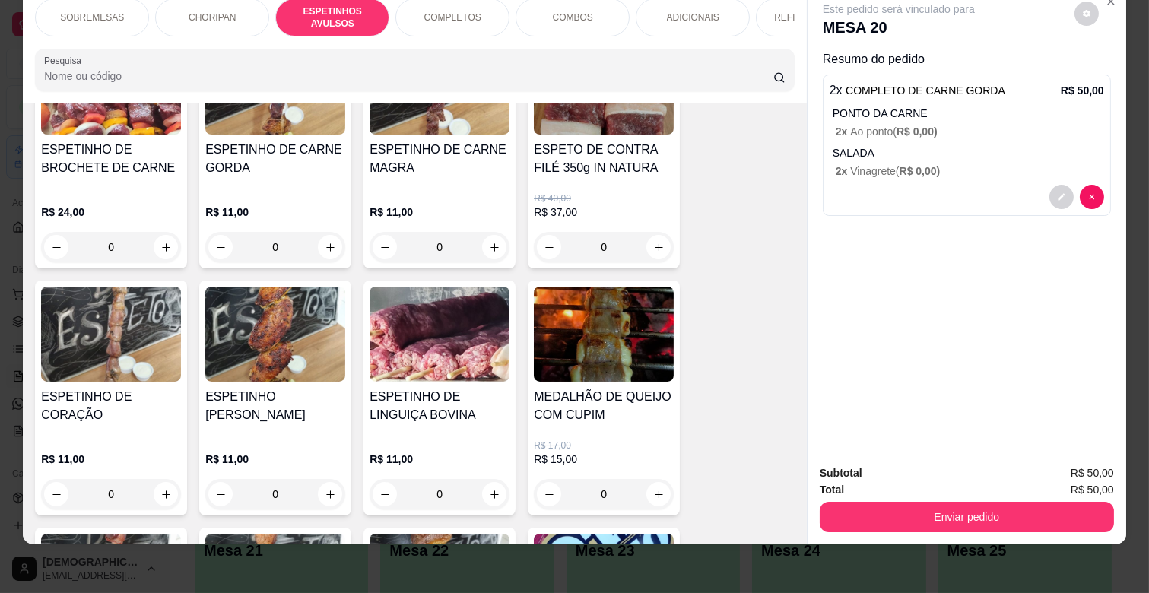
scroll to position [762, 0]
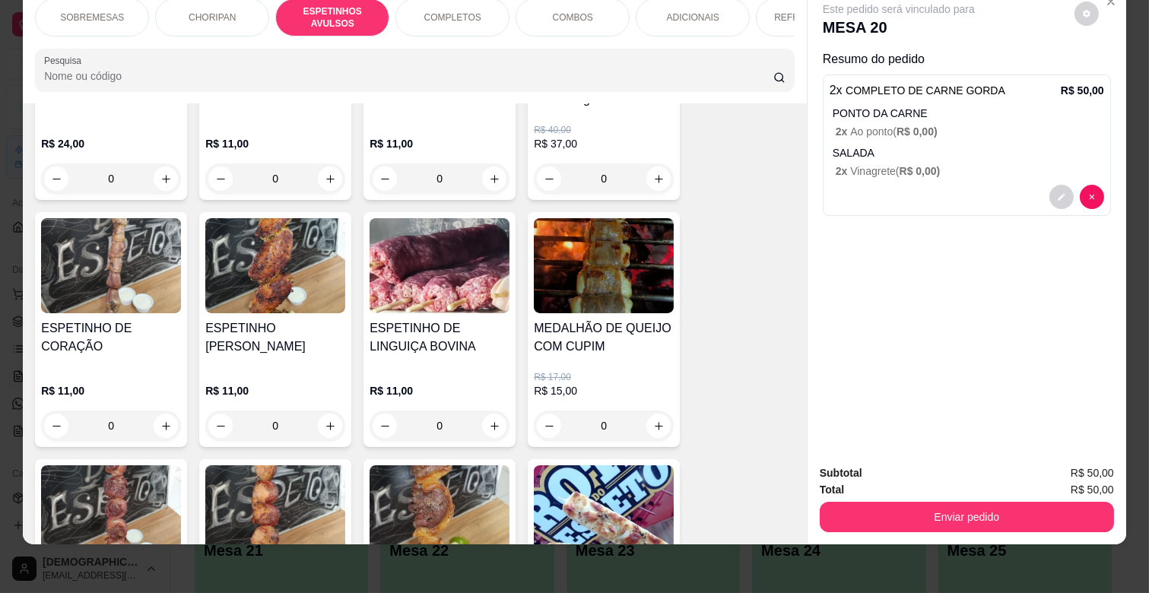
click at [298, 269] on img at bounding box center [275, 265] width 140 height 95
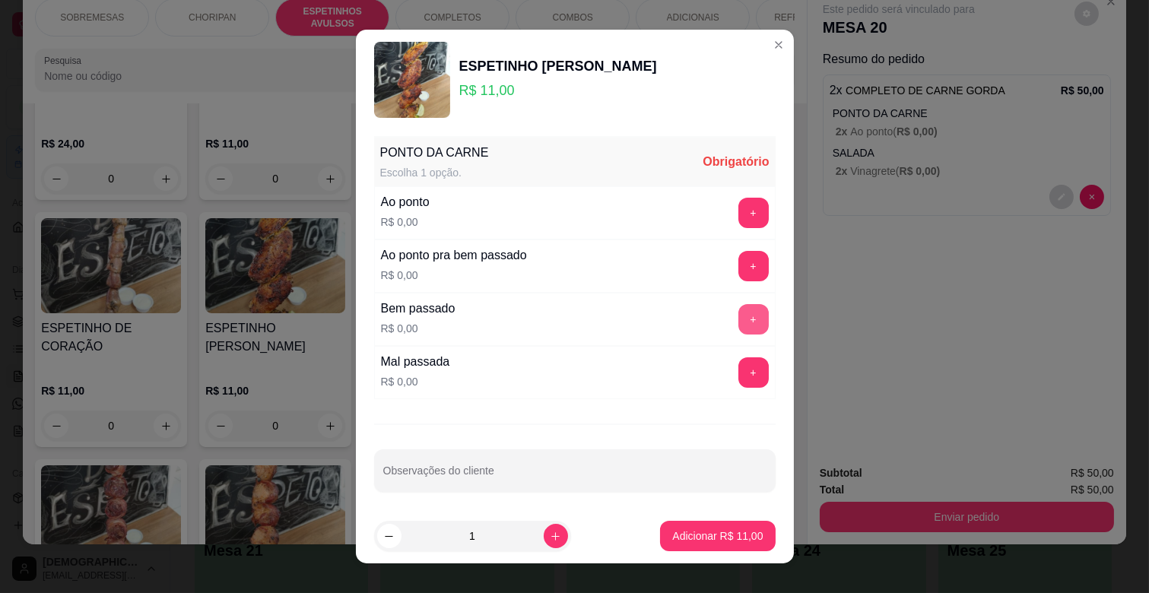
click at [738, 316] on button "+" at bounding box center [753, 319] width 30 height 30
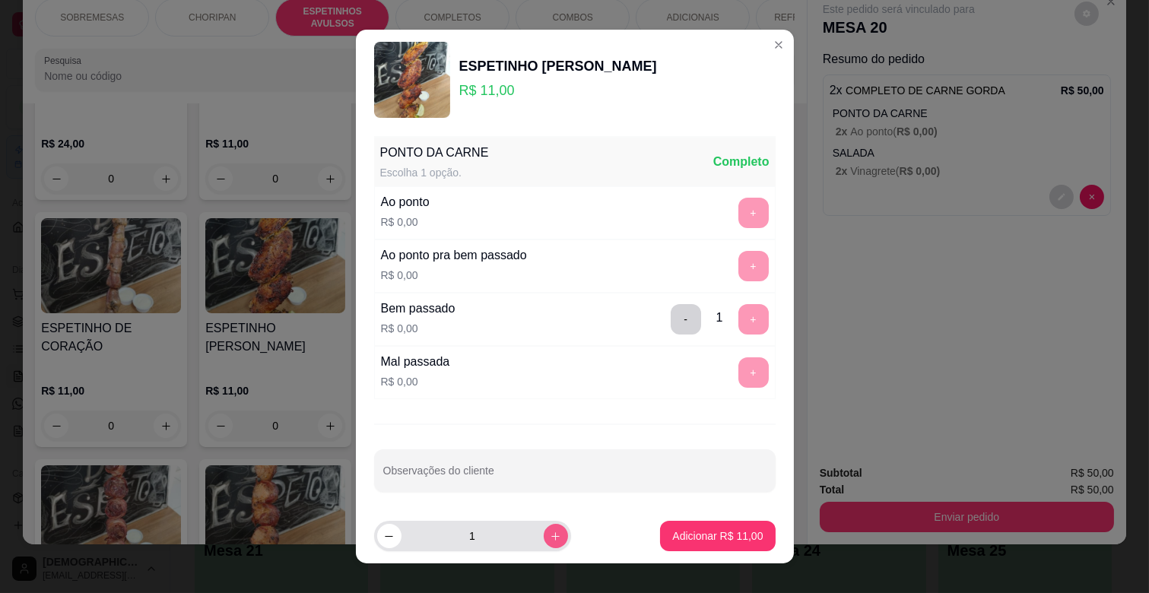
click at [550, 532] on icon "increase-product-quantity" at bounding box center [555, 536] width 11 height 11
type input "2"
click at [693, 541] on p "Adicionar R$ 22,00" at bounding box center [717, 535] width 90 height 15
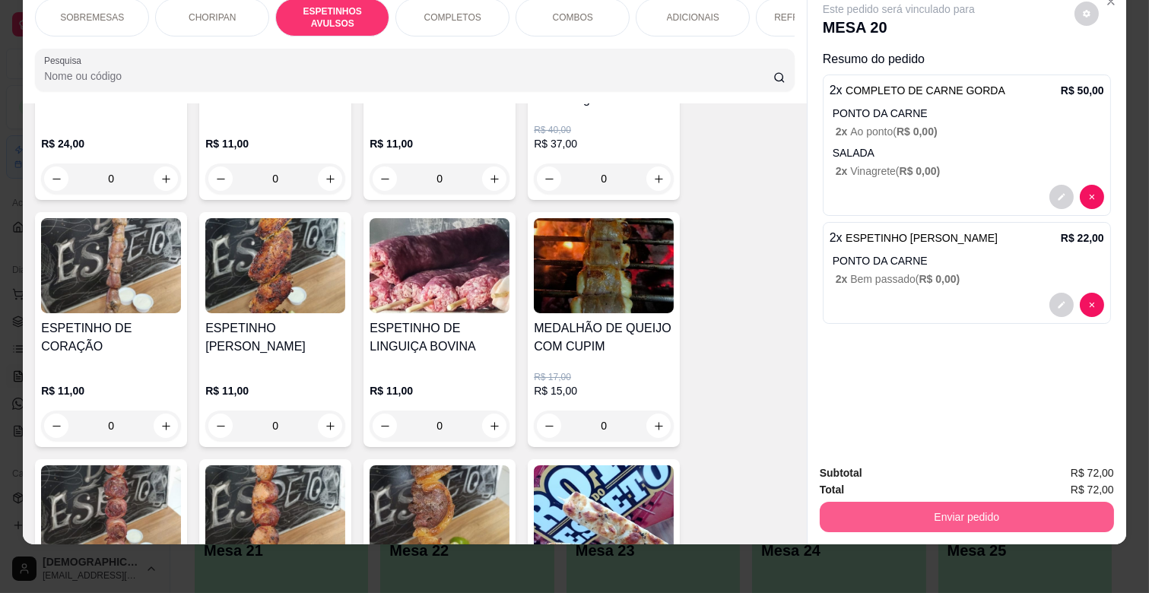
click at [926, 502] on button "Enviar pedido" at bounding box center [967, 517] width 294 height 30
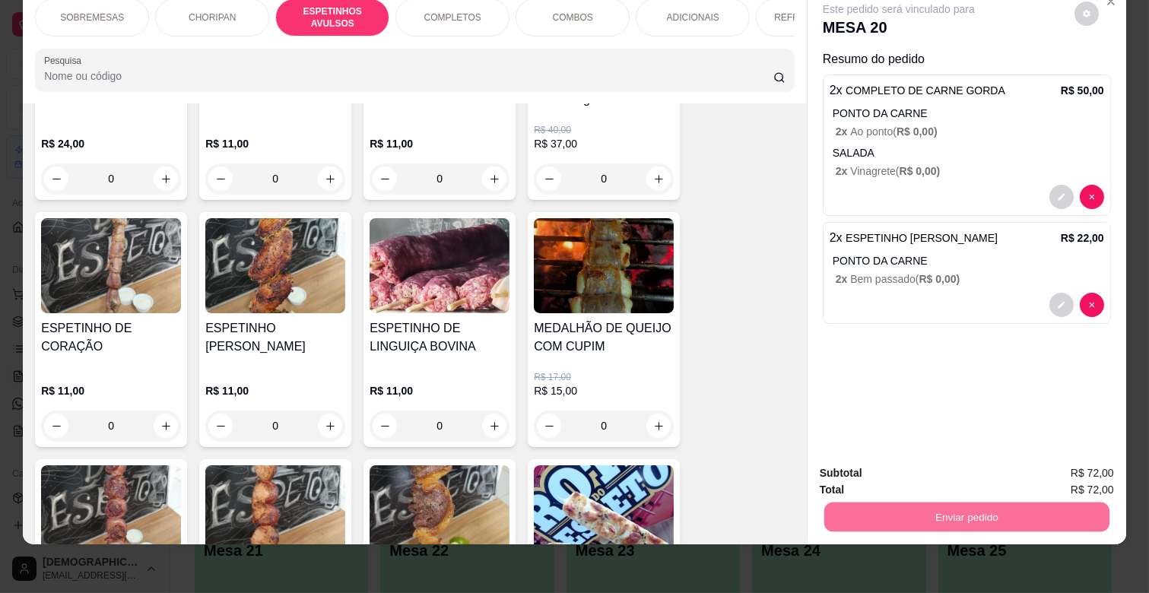
click at [914, 462] on button "Não registrar e enviar pedido" at bounding box center [915, 467] width 158 height 29
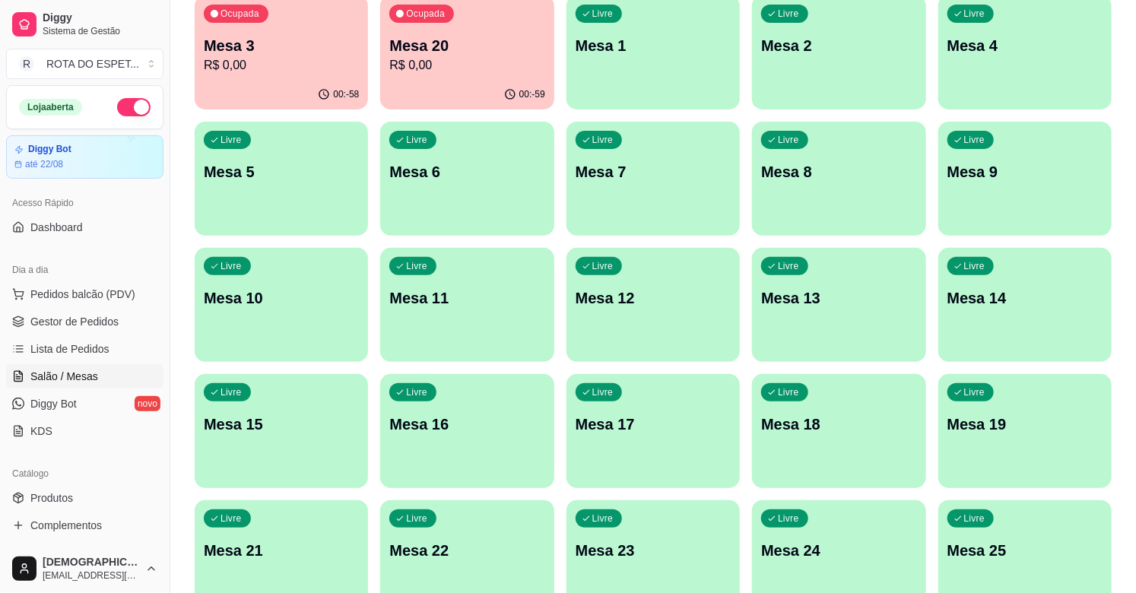
scroll to position [0, 0]
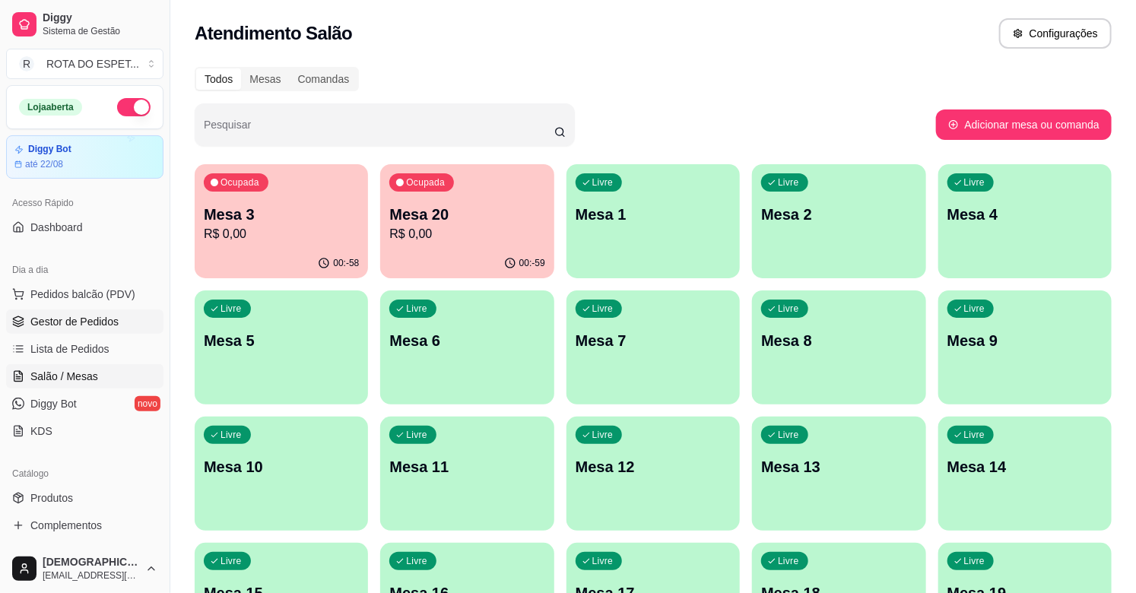
click at [95, 329] on link "Gestor de Pedidos" at bounding box center [84, 321] width 157 height 24
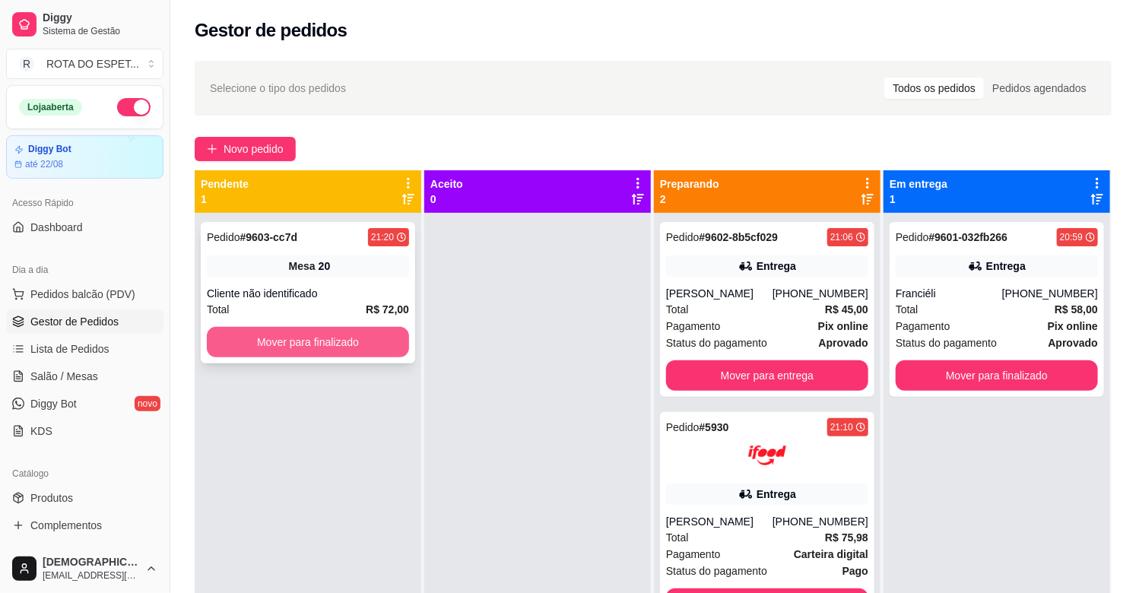
click at [267, 346] on button "Mover para finalizado" at bounding box center [308, 342] width 202 height 30
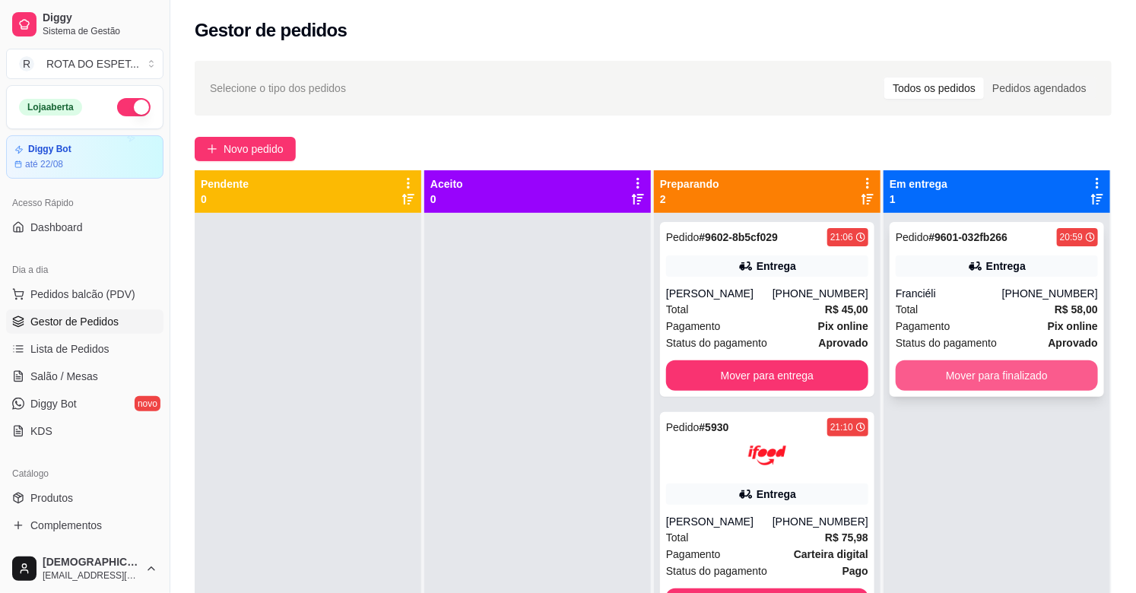
click at [956, 374] on button "Mover para finalizado" at bounding box center [997, 375] width 202 height 30
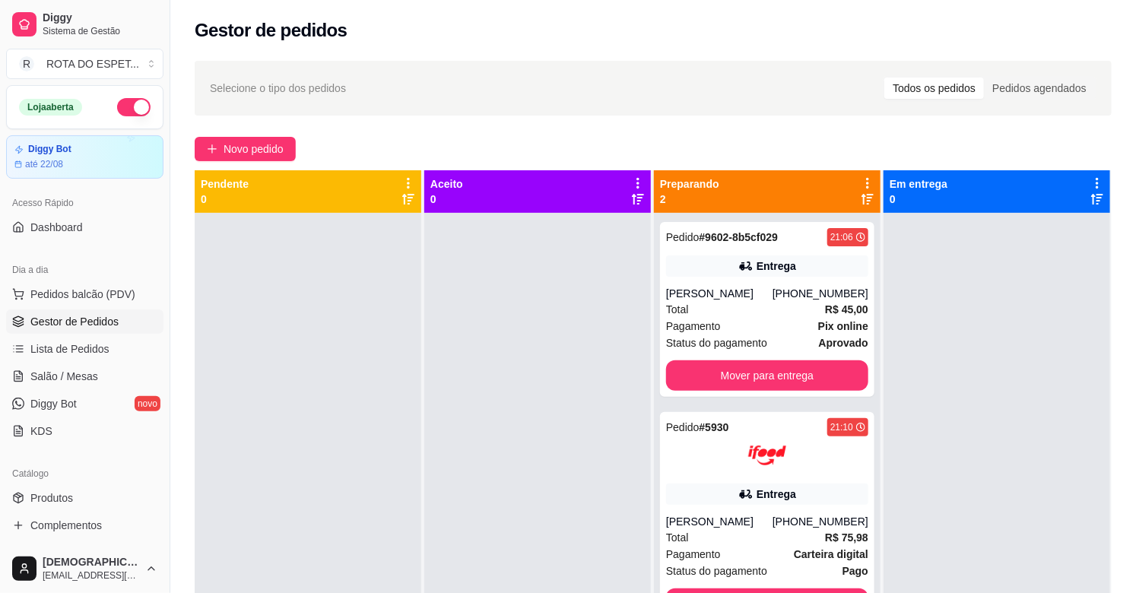
click at [467, 452] on div at bounding box center [537, 509] width 227 height 593
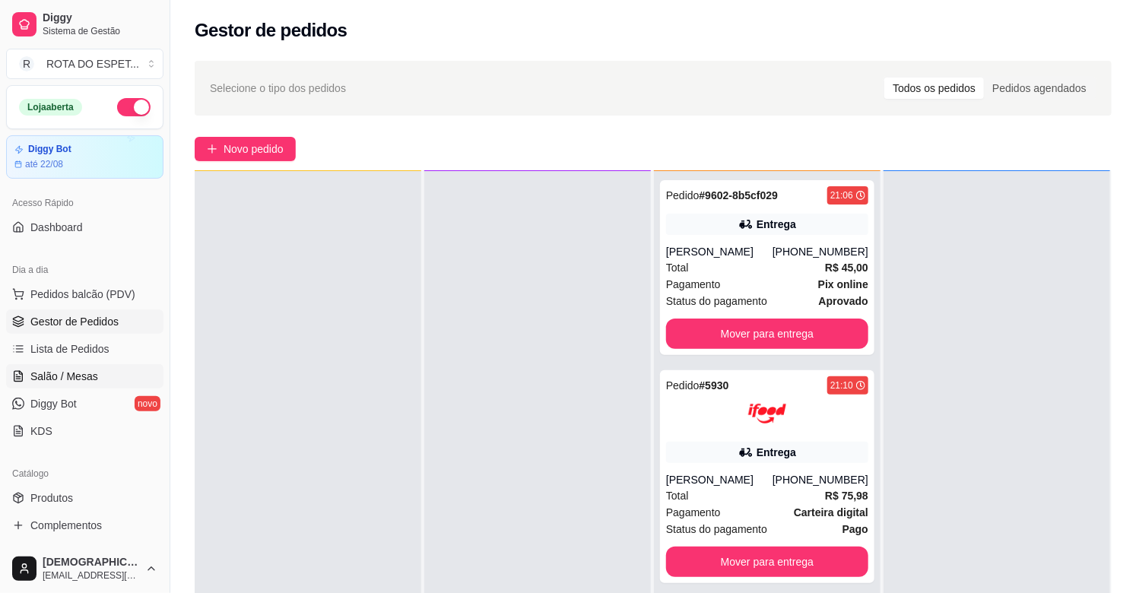
click at [84, 381] on span "Salão / Mesas" at bounding box center [64, 376] width 68 height 15
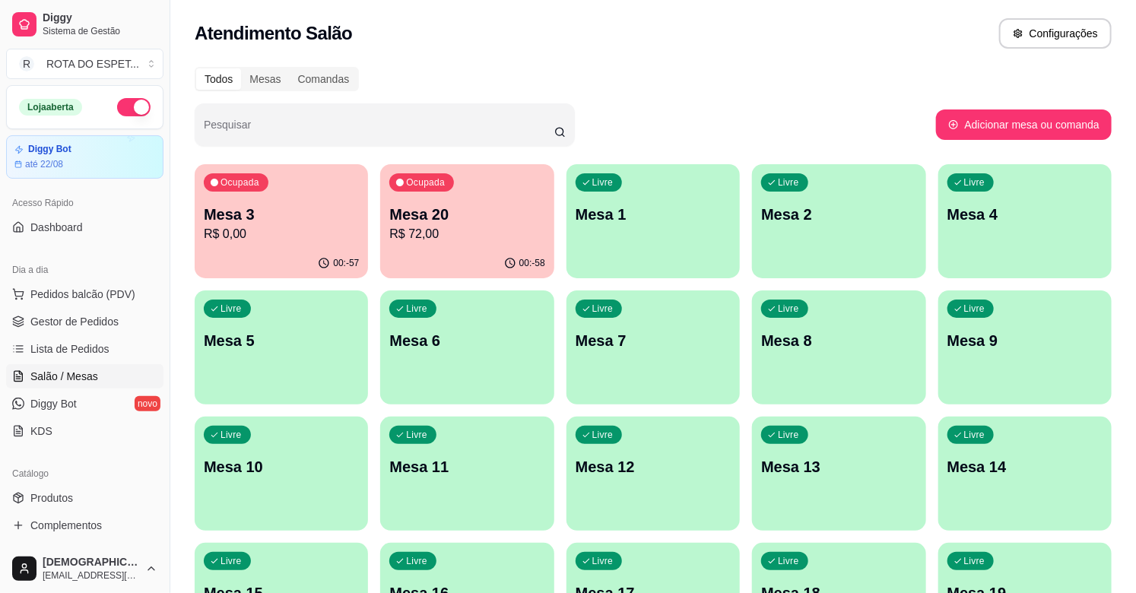
click at [1019, 456] on p "Mesa 14" at bounding box center [1024, 466] width 155 height 21
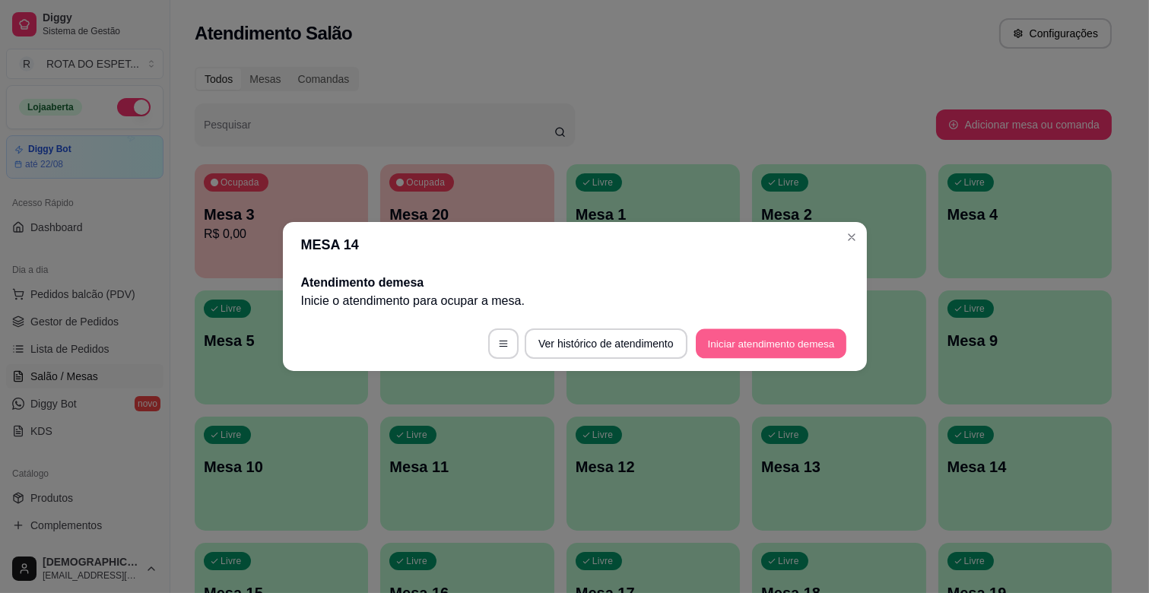
click at [789, 335] on button "Iniciar atendimento de mesa" at bounding box center [771, 344] width 151 height 30
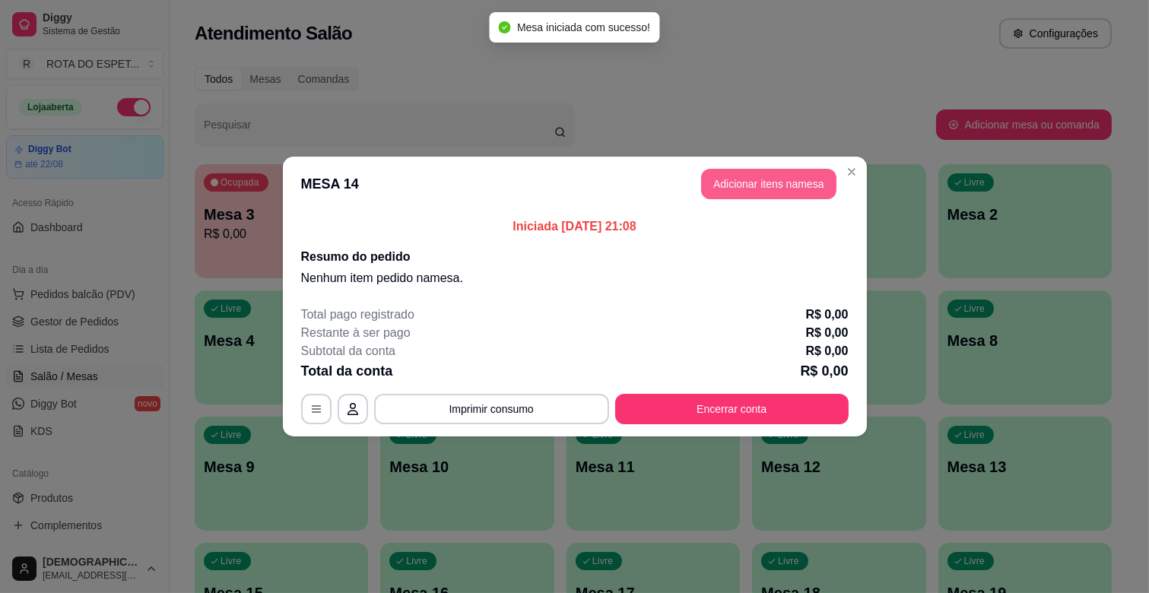
click at [821, 178] on button "Adicionar itens na mesa" at bounding box center [768, 184] width 135 height 30
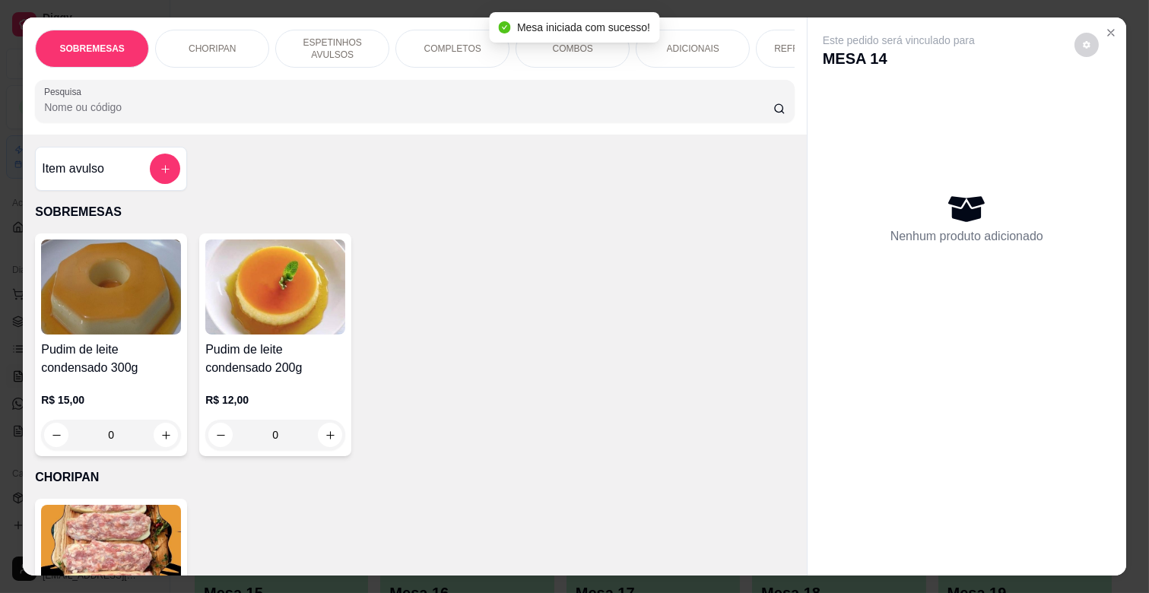
click at [336, 40] on p "ESPETINHOS AVULSOS" at bounding box center [332, 48] width 88 height 24
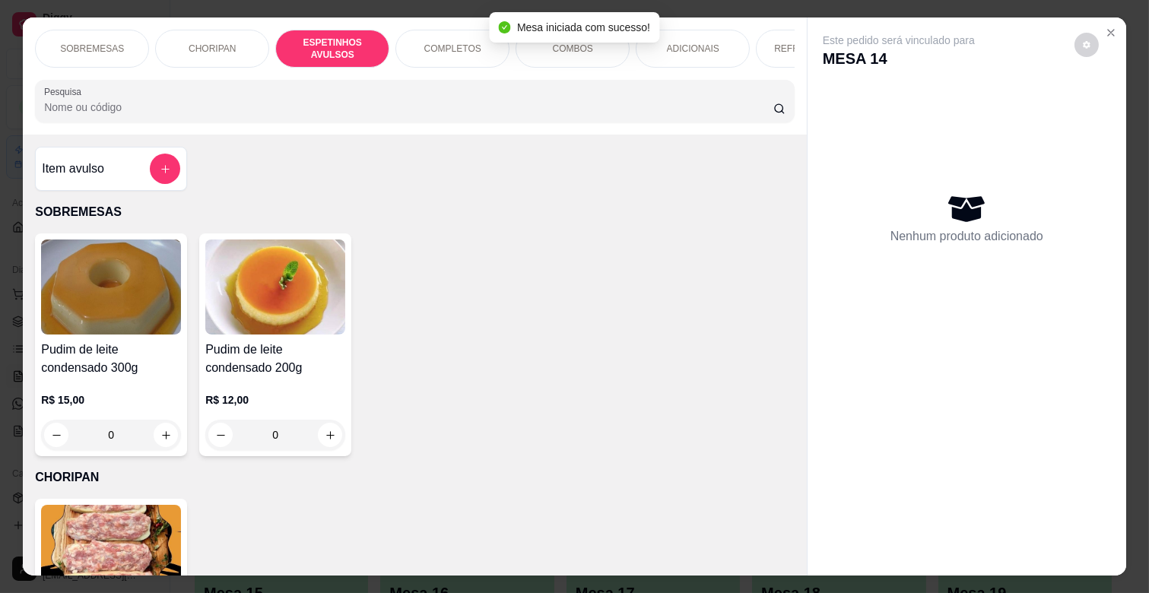
scroll to position [36, 0]
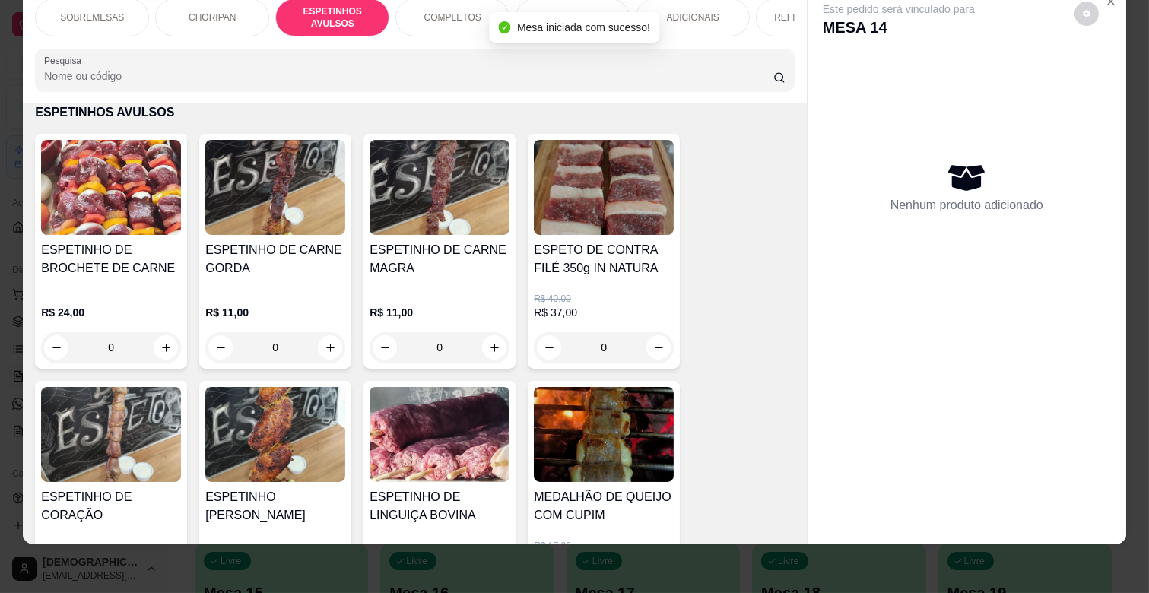
click at [439, 282] on div "ESPETINHO DE CARNE MAGRA" at bounding box center [439, 265] width 140 height 49
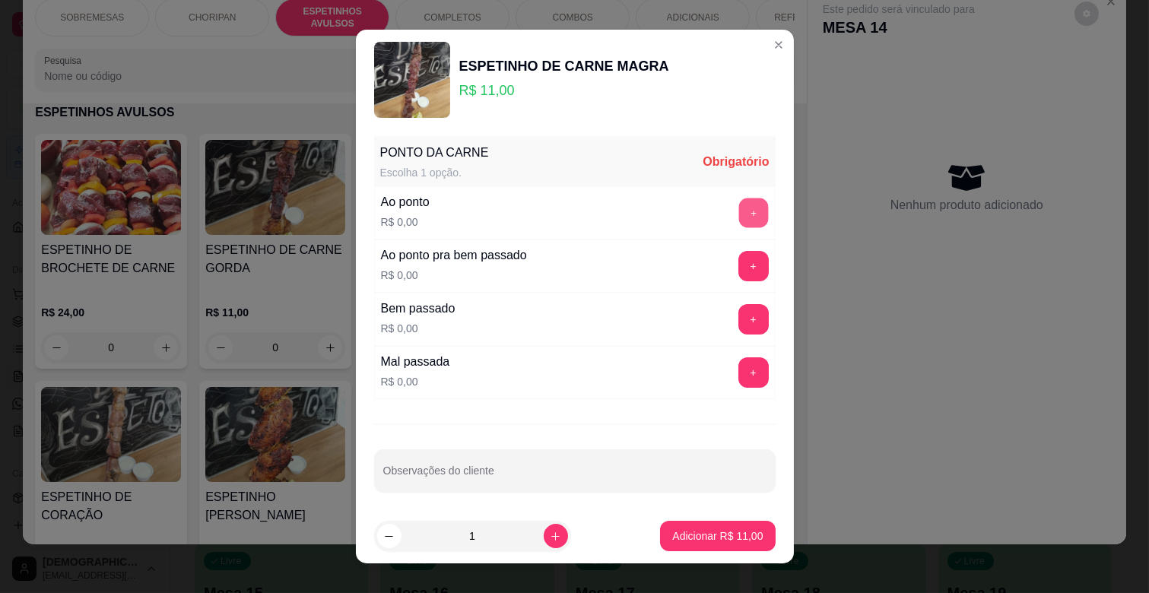
click at [738, 201] on button "+" at bounding box center [753, 213] width 30 height 30
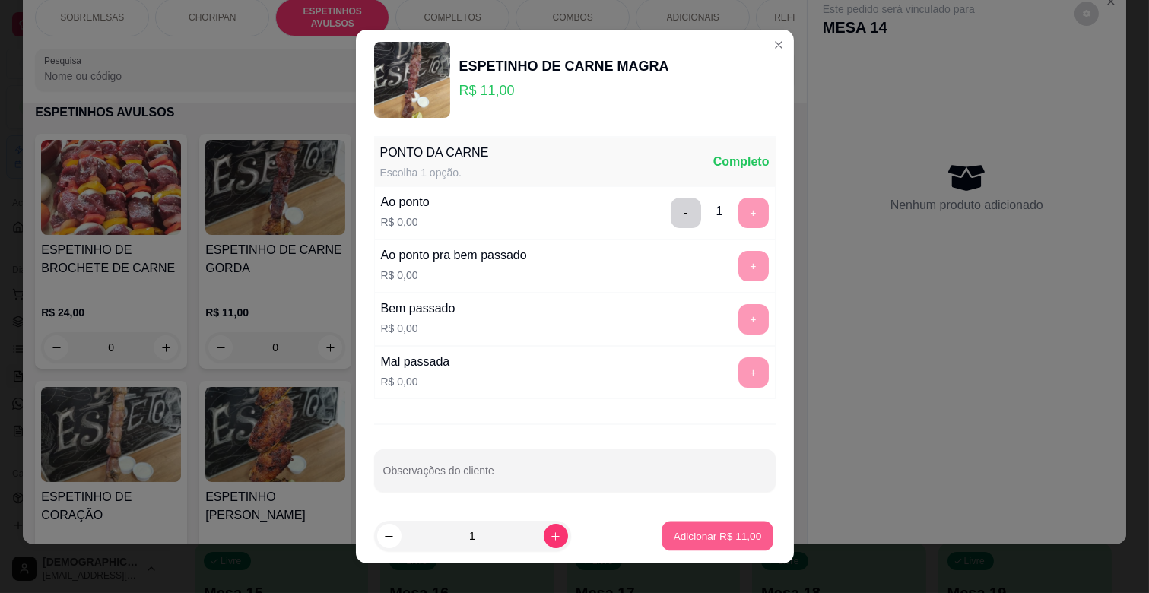
click at [712, 529] on p "Adicionar R$ 11,00" at bounding box center [718, 535] width 88 height 14
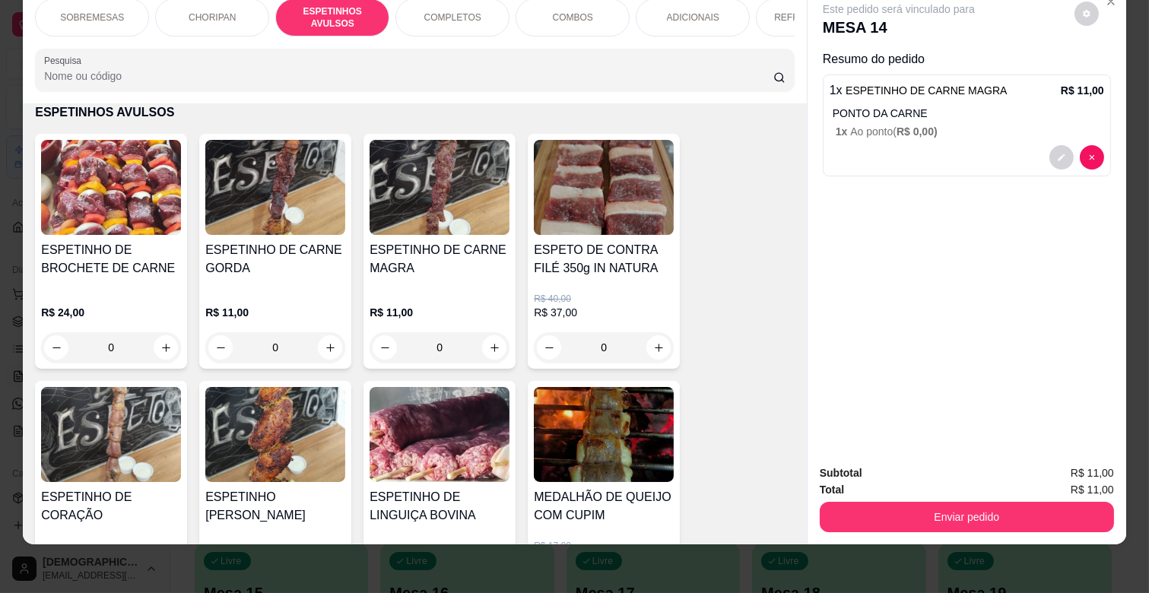
click at [709, 11] on p "ADICIONAIS" at bounding box center [693, 17] width 52 height 12
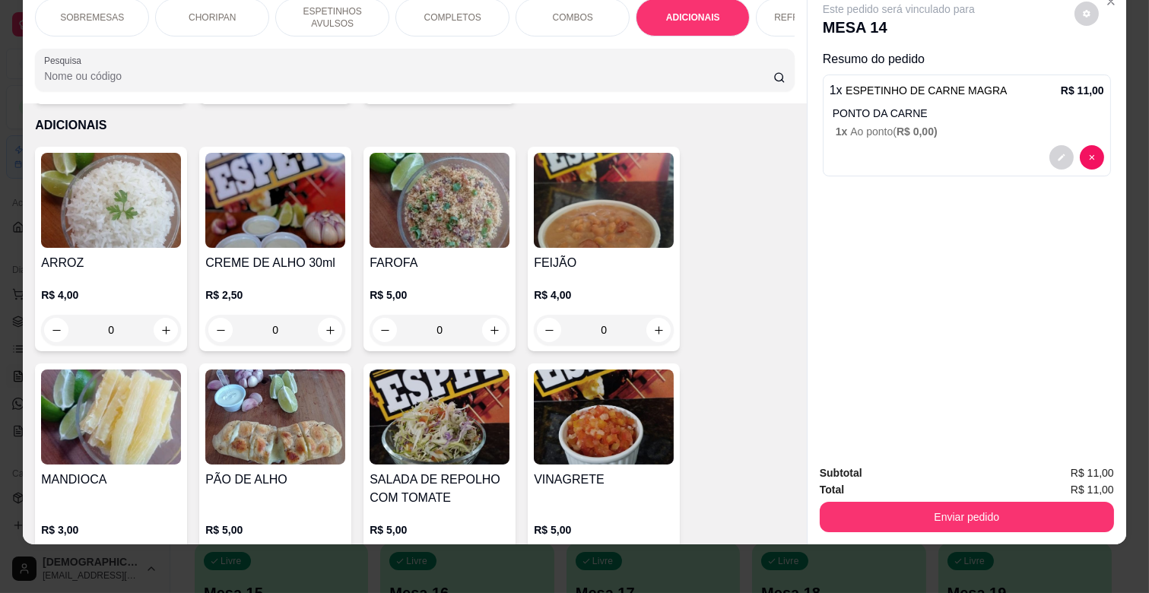
scroll to position [2696, 0]
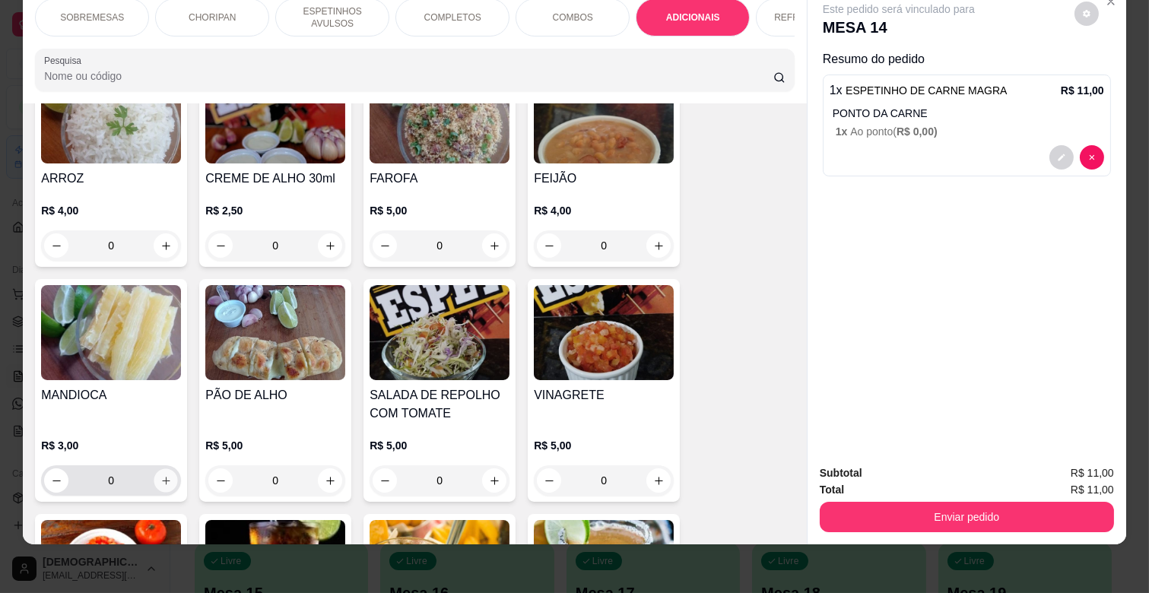
click at [163, 475] on icon "increase-product-quantity" at bounding box center [165, 480] width 11 height 11
type input "1"
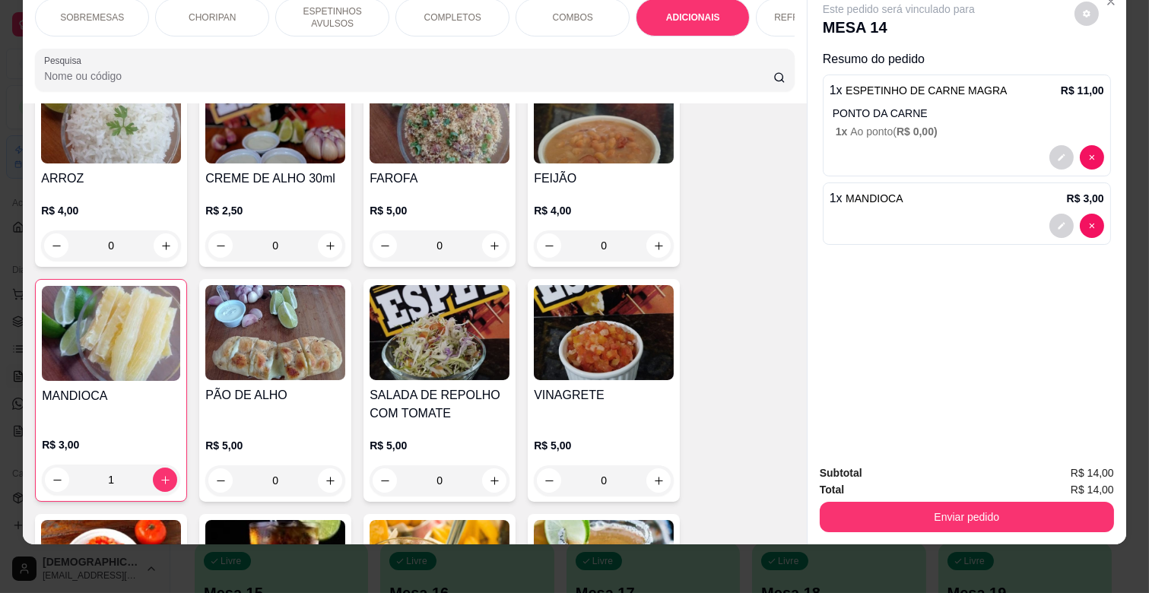
click at [933, 401] on div "Este pedido será vinculado para MESA 14 Resumo do pedido 1 x ESPETINHO DE CARNE…" at bounding box center [966, 218] width 319 height 465
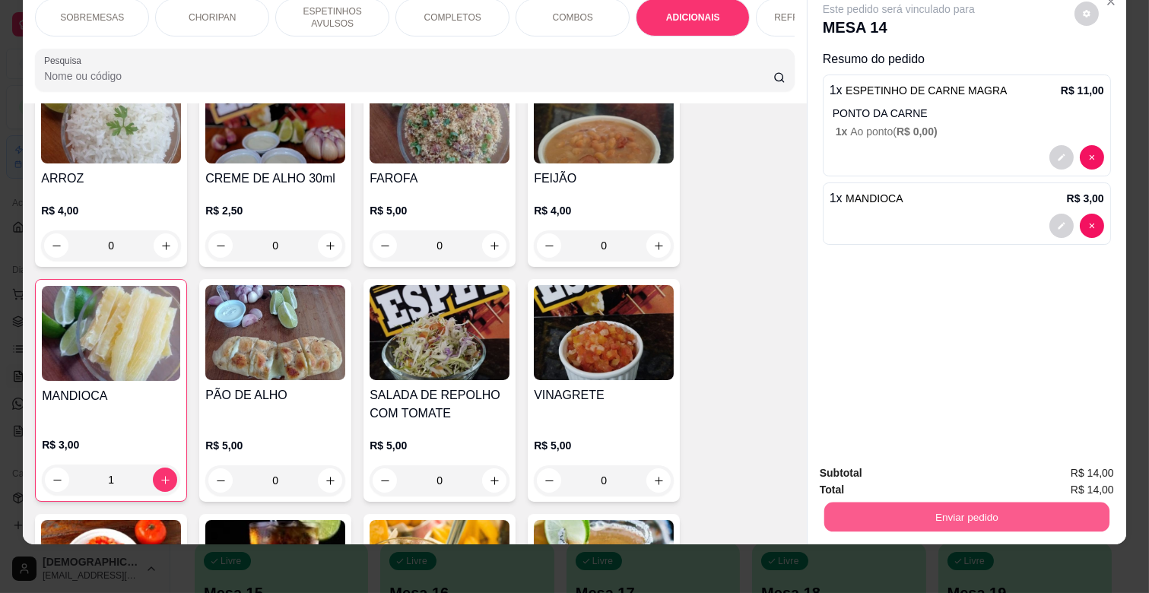
click at [978, 502] on button "Enviar pedido" at bounding box center [966, 517] width 285 height 30
click at [895, 461] on button "Não registrar e enviar pedido" at bounding box center [915, 466] width 158 height 29
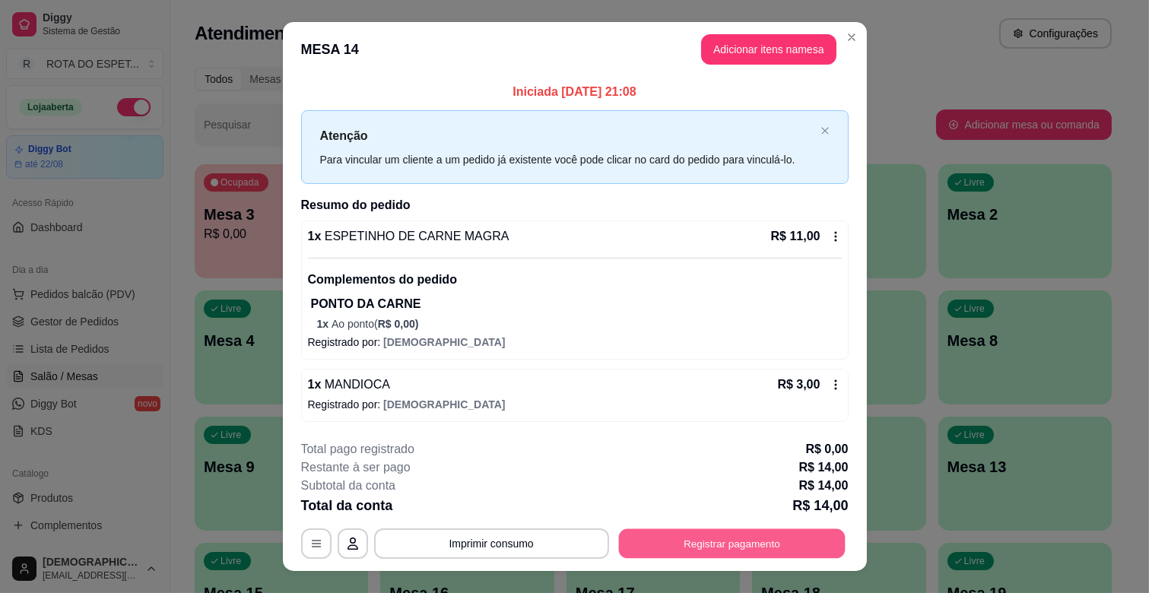
click at [788, 540] on button "Registrar pagamento" at bounding box center [731, 544] width 227 height 30
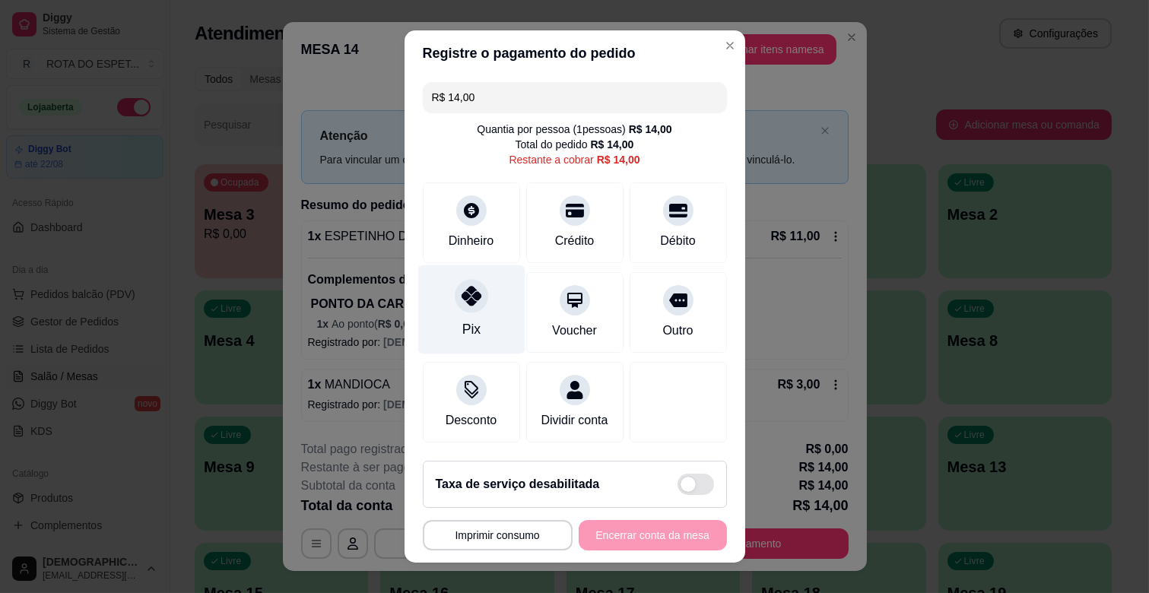
click at [471, 314] on div "Pix" at bounding box center [470, 309] width 107 height 89
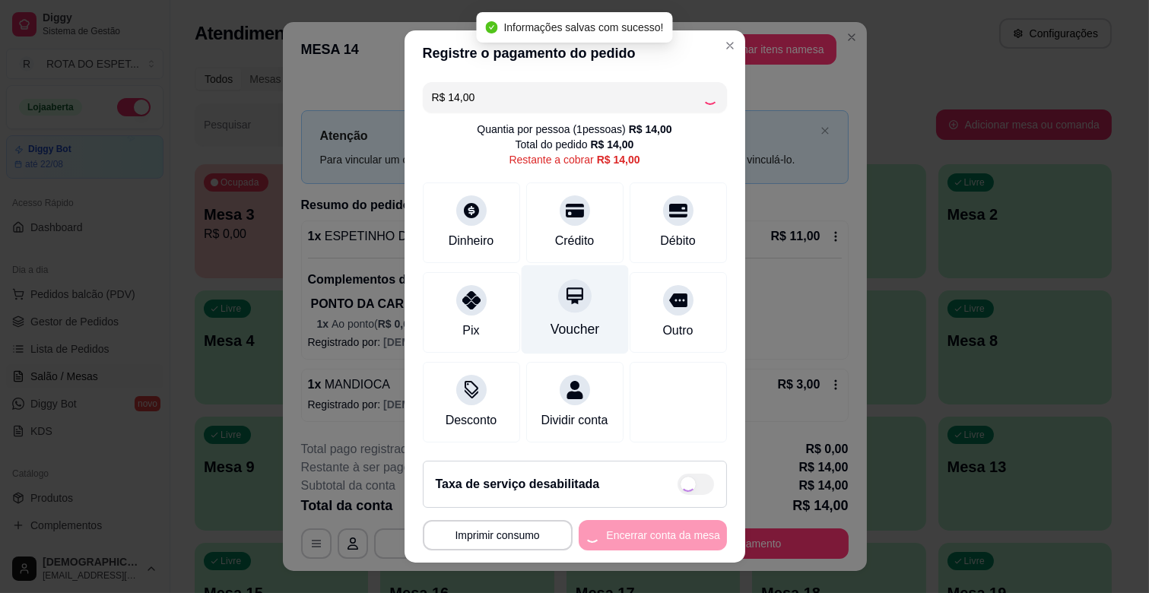
type input "R$ 0,00"
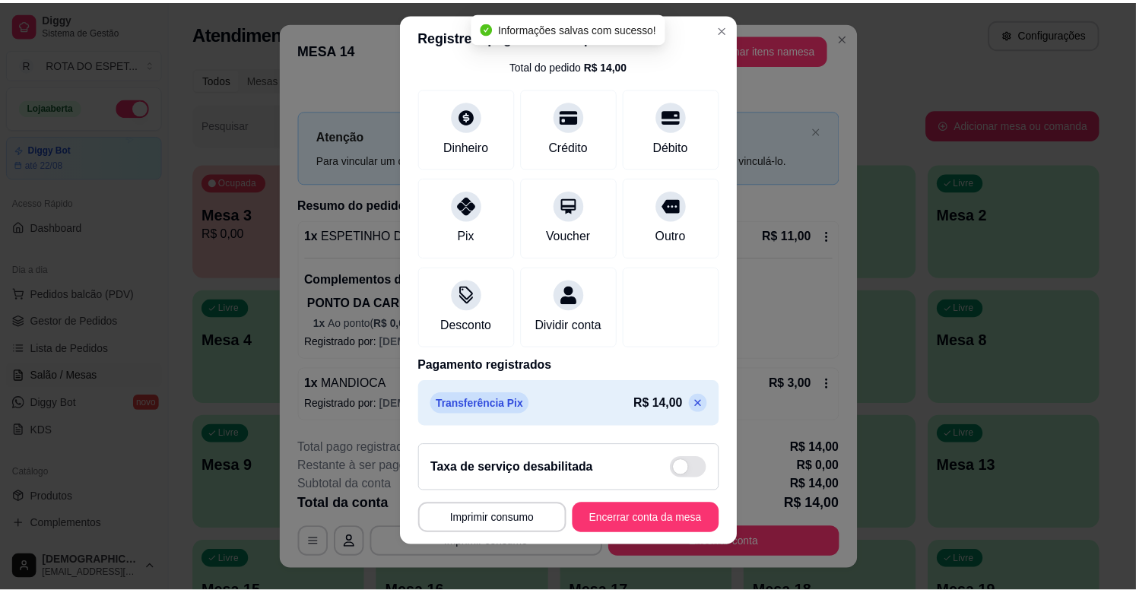
scroll to position [19, 0]
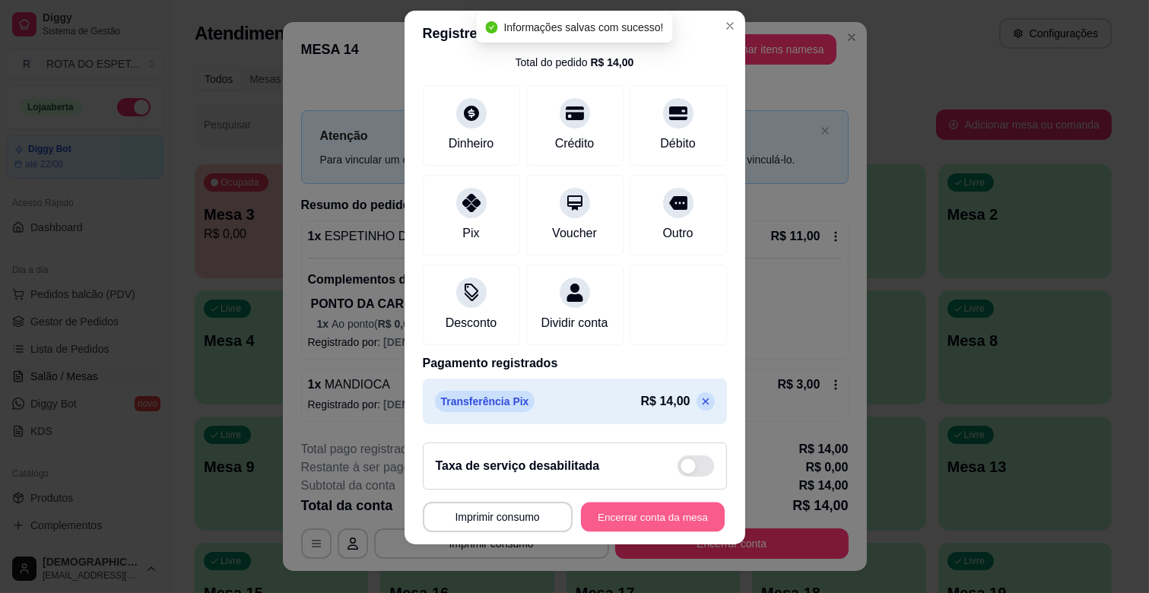
click at [661, 512] on button "Encerrar conta da mesa" at bounding box center [653, 518] width 144 height 30
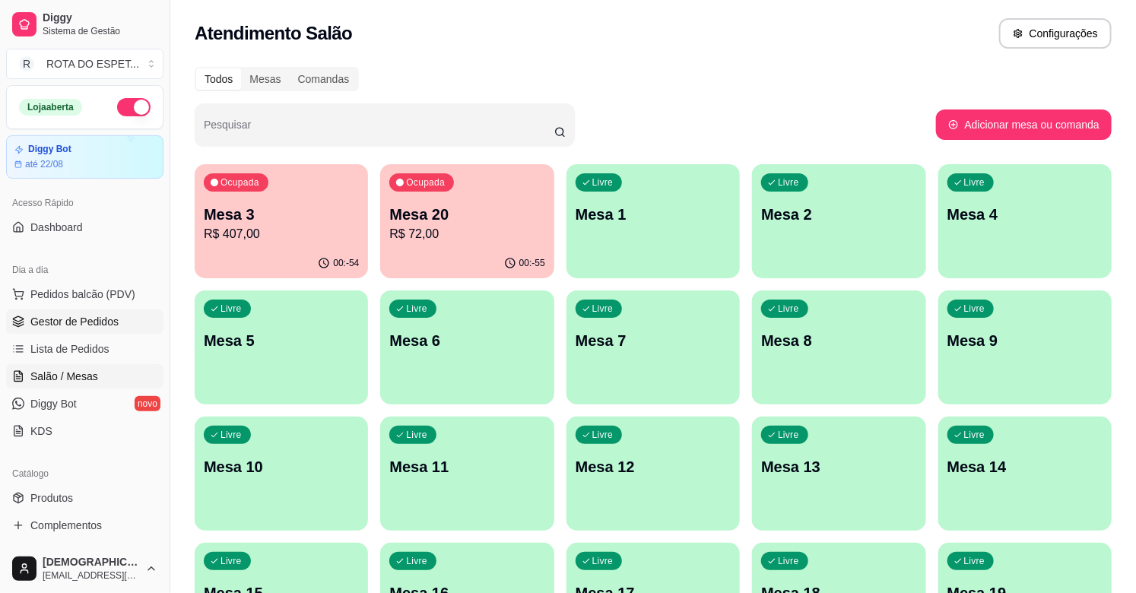
click at [70, 315] on span "Gestor de Pedidos" at bounding box center [74, 321] width 88 height 15
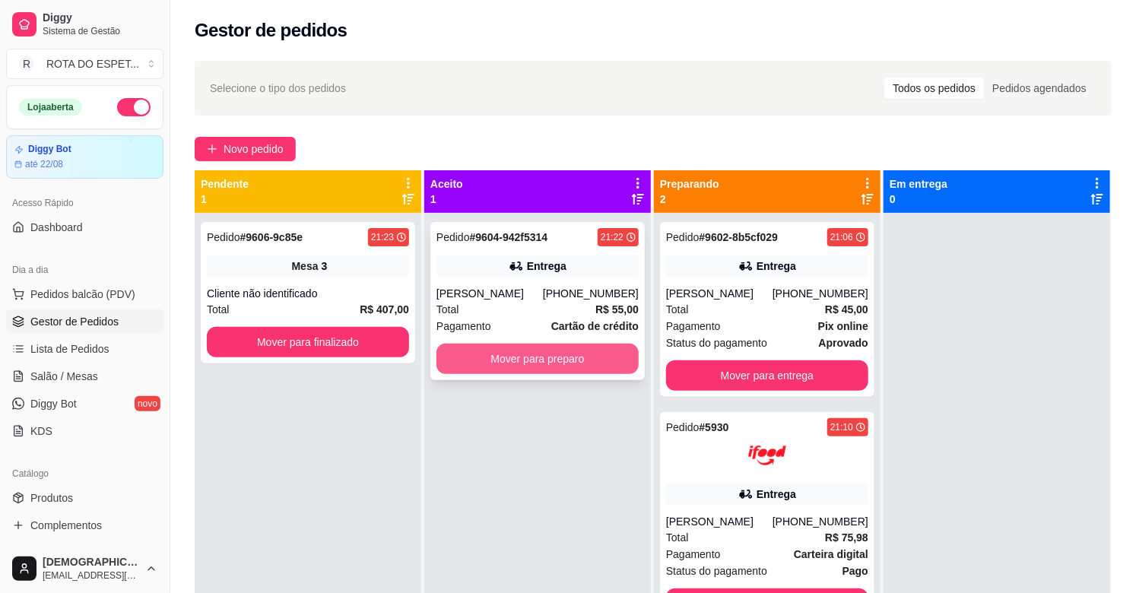
click at [506, 360] on button "Mover para preparo" at bounding box center [537, 359] width 202 height 30
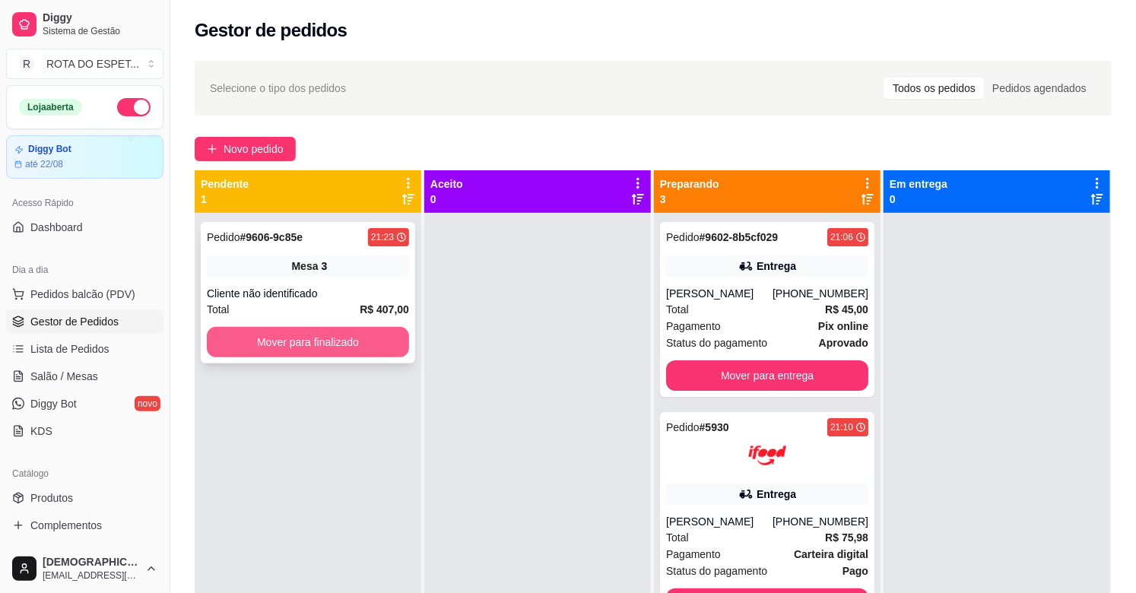
click at [322, 348] on button "Mover para finalizado" at bounding box center [308, 342] width 202 height 30
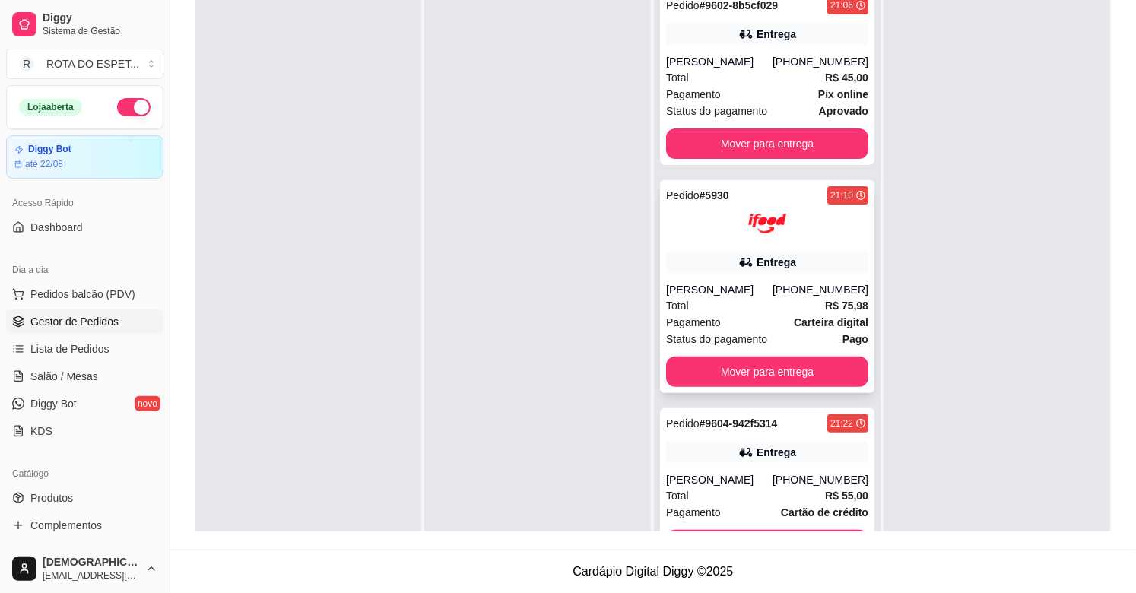
click at [730, 331] on div "Pagamento Carteira digital" at bounding box center [767, 322] width 202 height 17
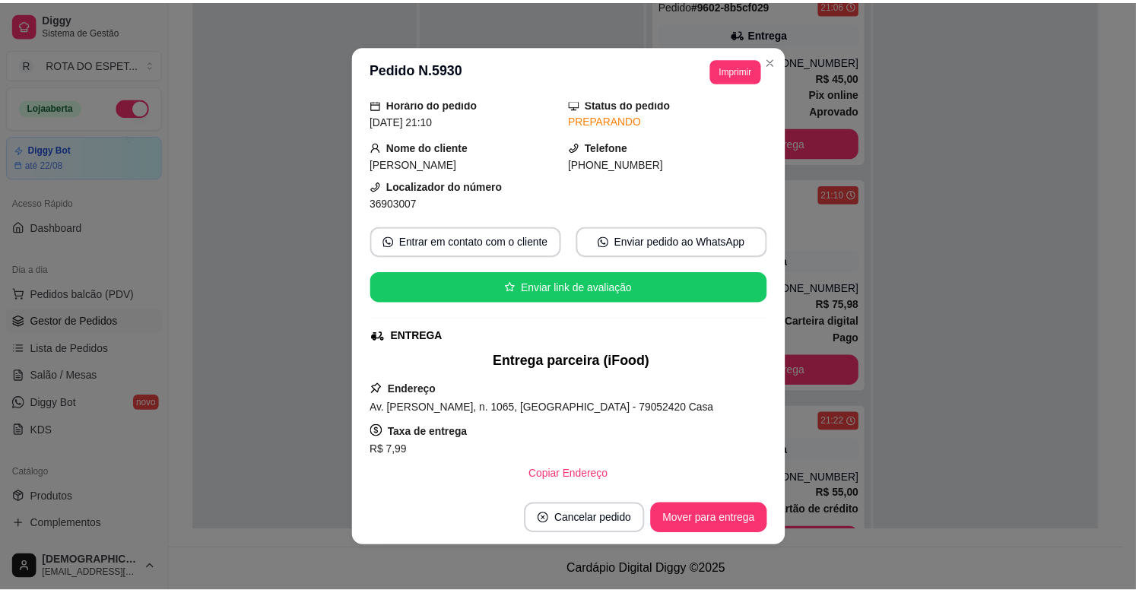
scroll to position [84, 0]
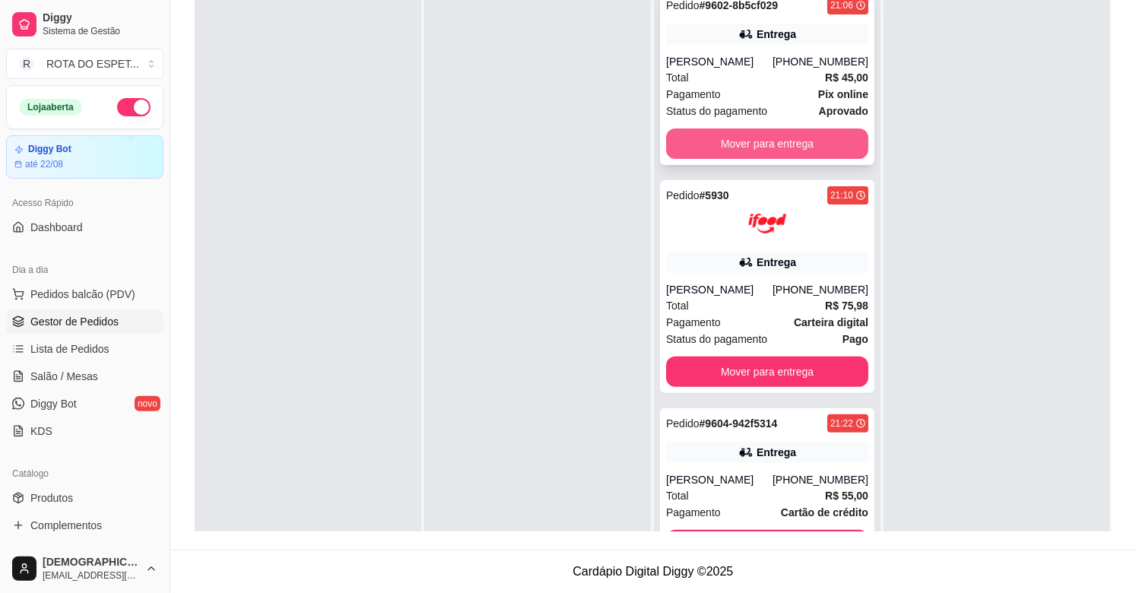
click at [772, 156] on button "Mover para entrega" at bounding box center [767, 143] width 202 height 30
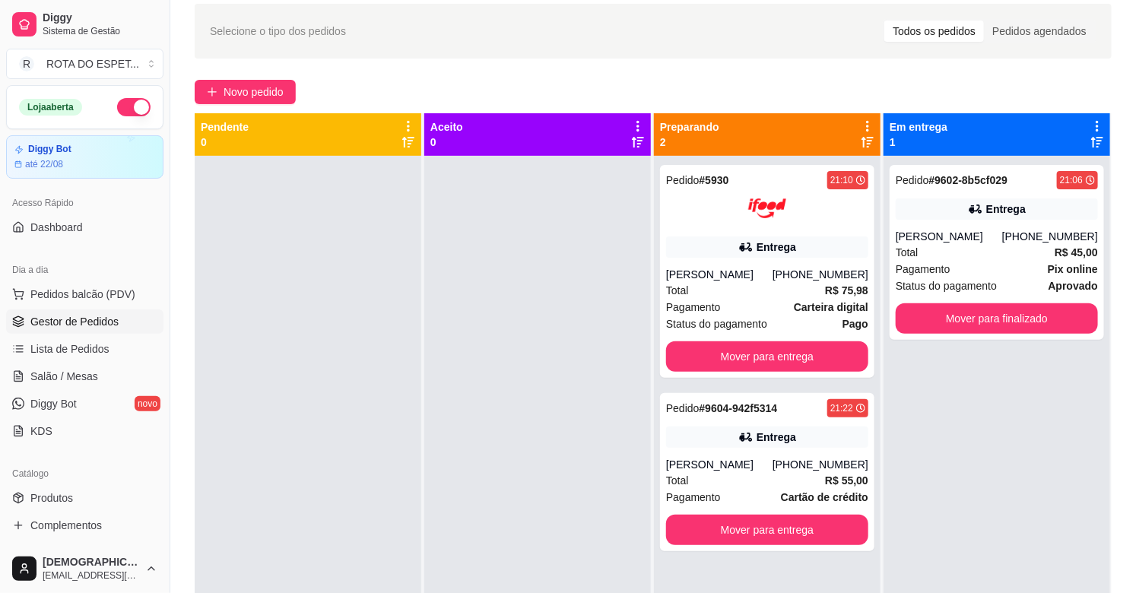
scroll to position [0, 0]
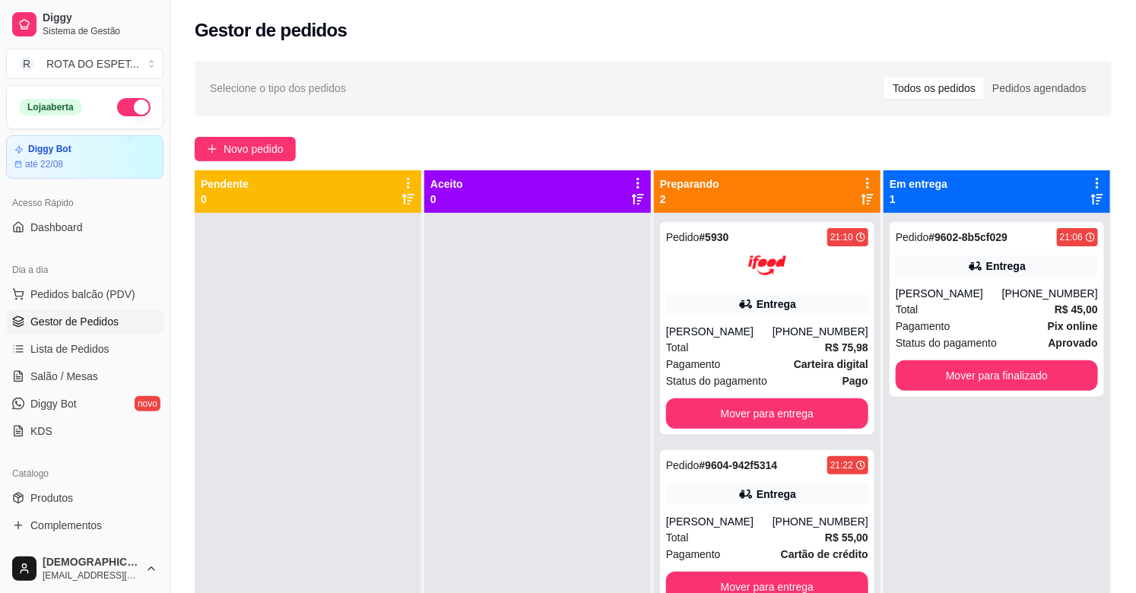
click at [529, 369] on div at bounding box center [537, 509] width 227 height 593
click at [376, 431] on div at bounding box center [308, 509] width 227 height 593
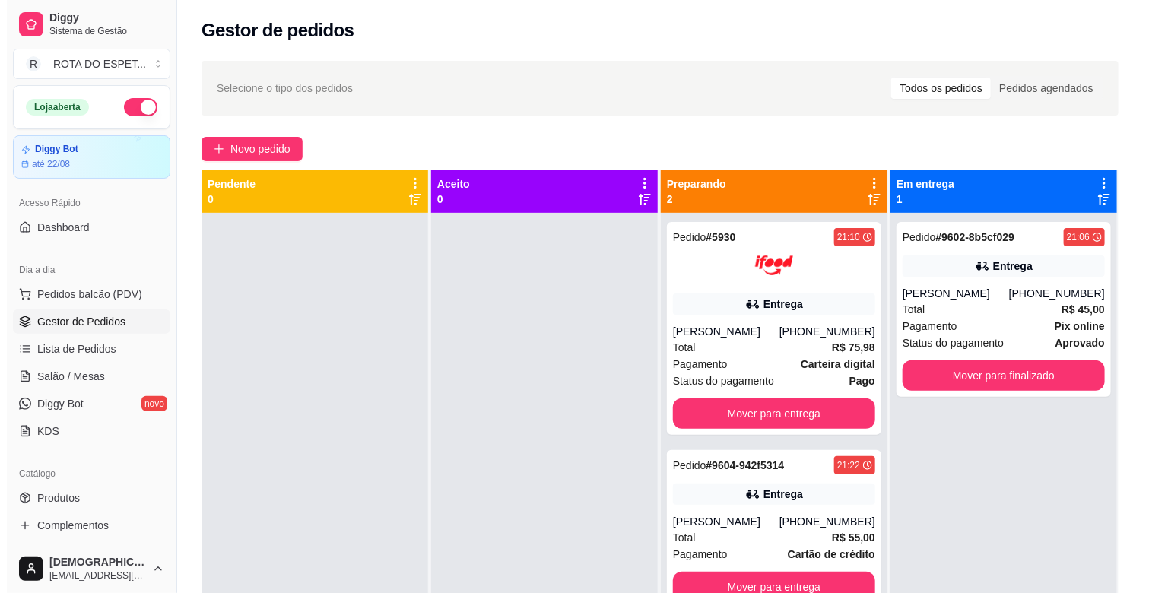
scroll to position [42, 0]
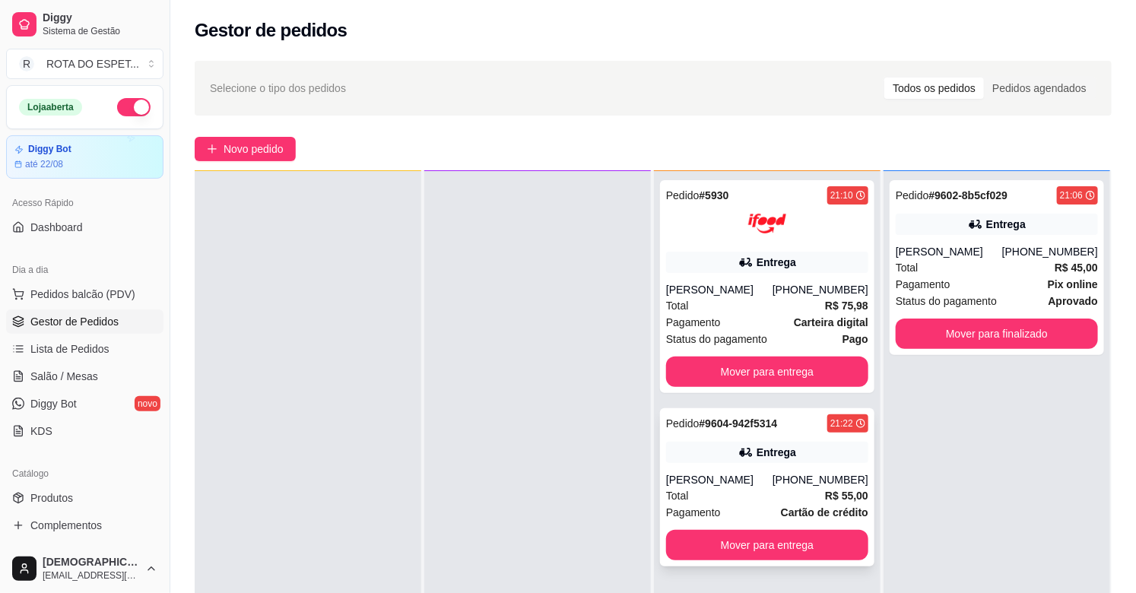
click at [732, 500] on div "Total R$ 55,00" at bounding box center [767, 495] width 202 height 17
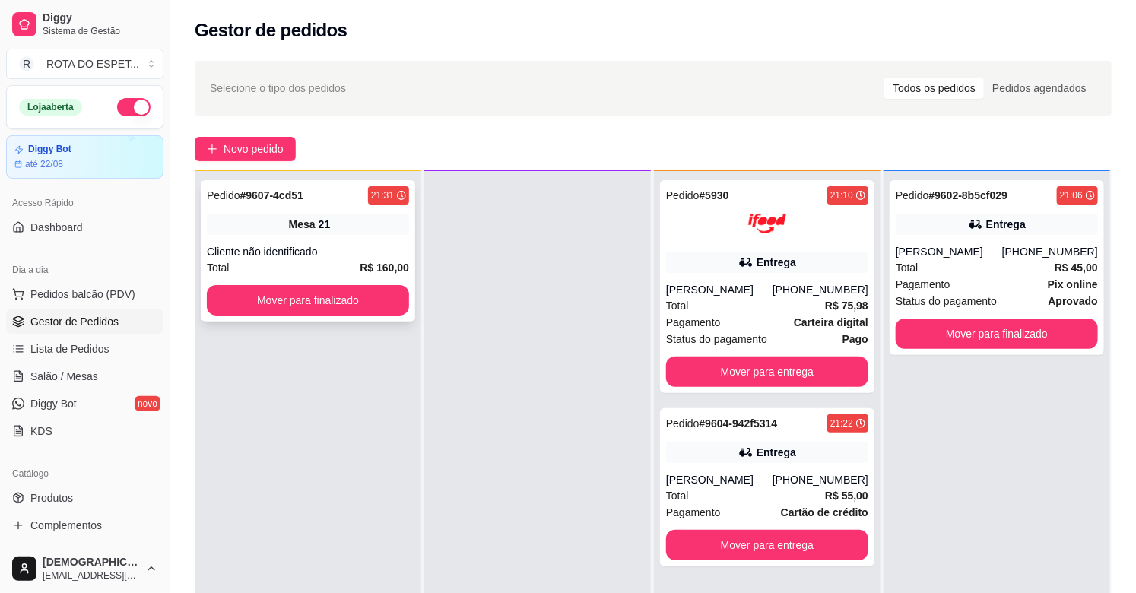
click at [348, 315] on div "Pedido # 9607-4cd51 21:31 Mesa 21 Cliente não identificado Total R$ 160,00 Move…" at bounding box center [308, 250] width 214 height 141
click at [330, 293] on button "Mover para finalizado" at bounding box center [308, 300] width 202 height 30
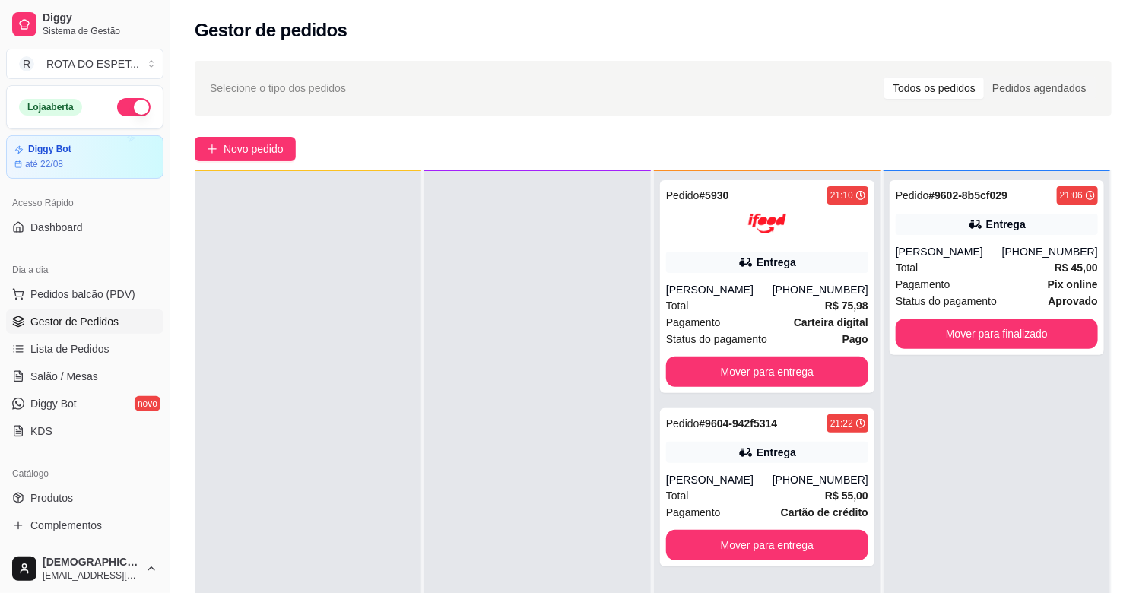
click at [452, 394] on div at bounding box center [537, 467] width 227 height 593
click at [96, 380] on link "Salão / Mesas" at bounding box center [84, 376] width 157 height 24
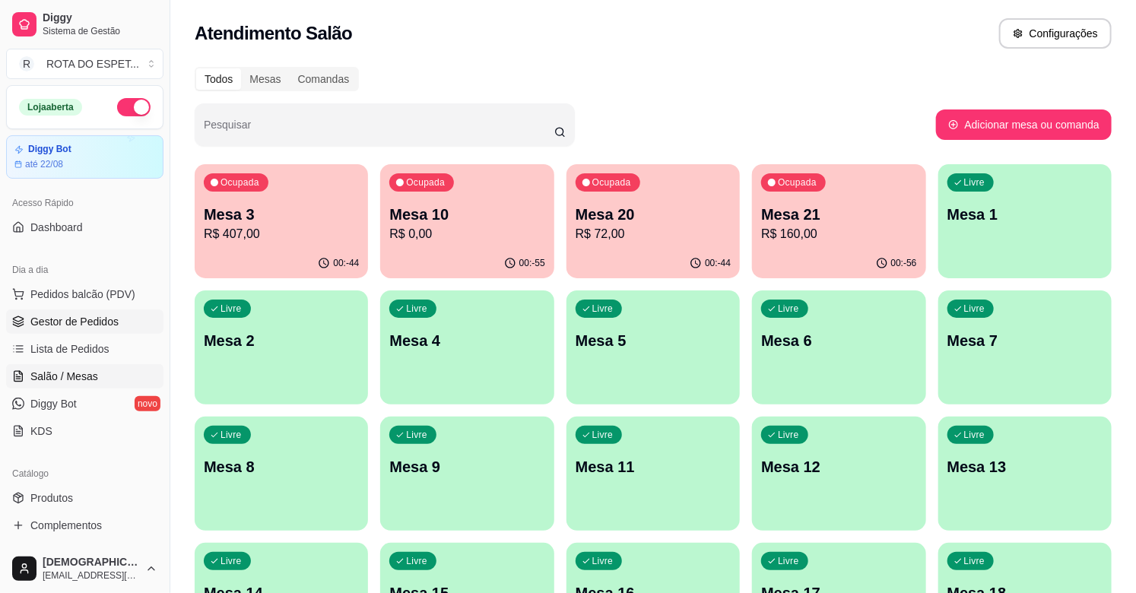
click at [119, 312] on link "Gestor de Pedidos" at bounding box center [84, 321] width 157 height 24
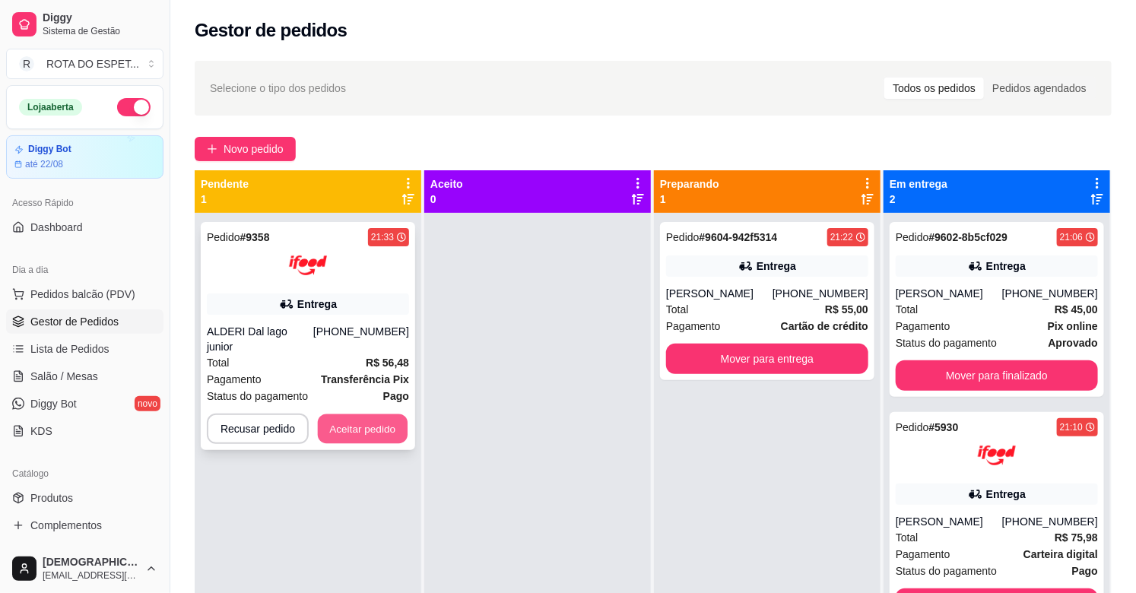
click at [373, 414] on button "Aceitar pedido" at bounding box center [363, 429] width 90 height 30
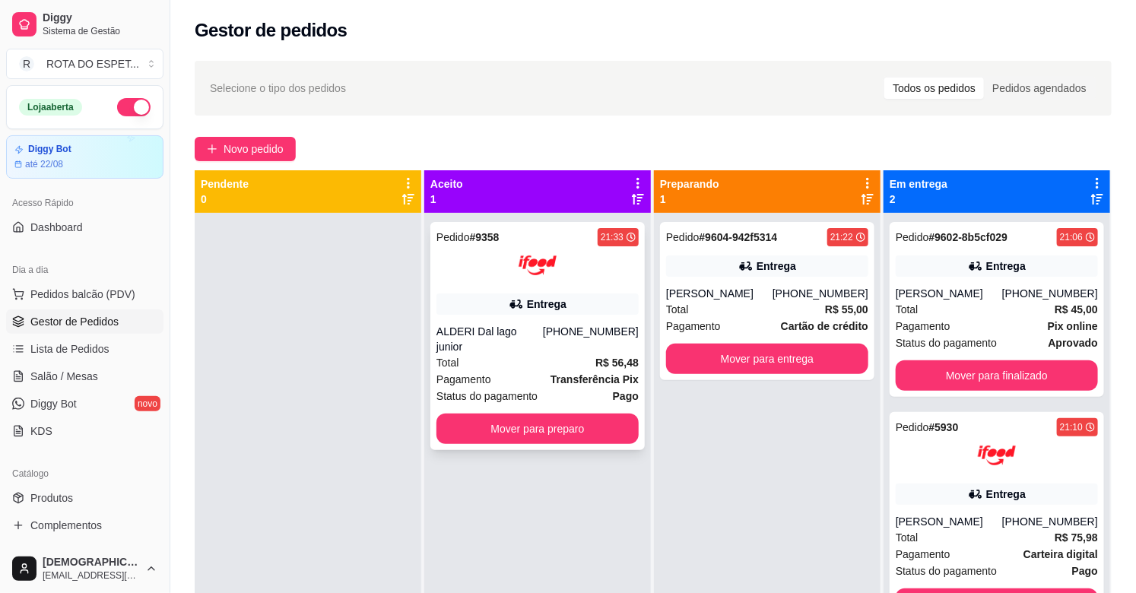
click at [547, 354] on div "Total R$ 56,48" at bounding box center [537, 362] width 202 height 17
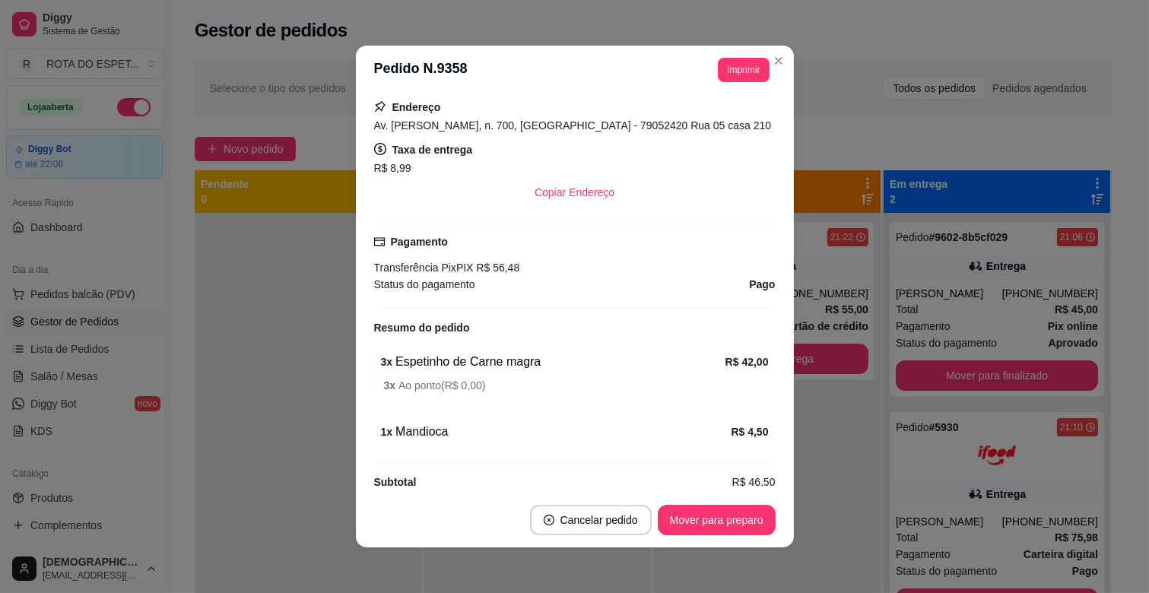
scroll to position [360, 0]
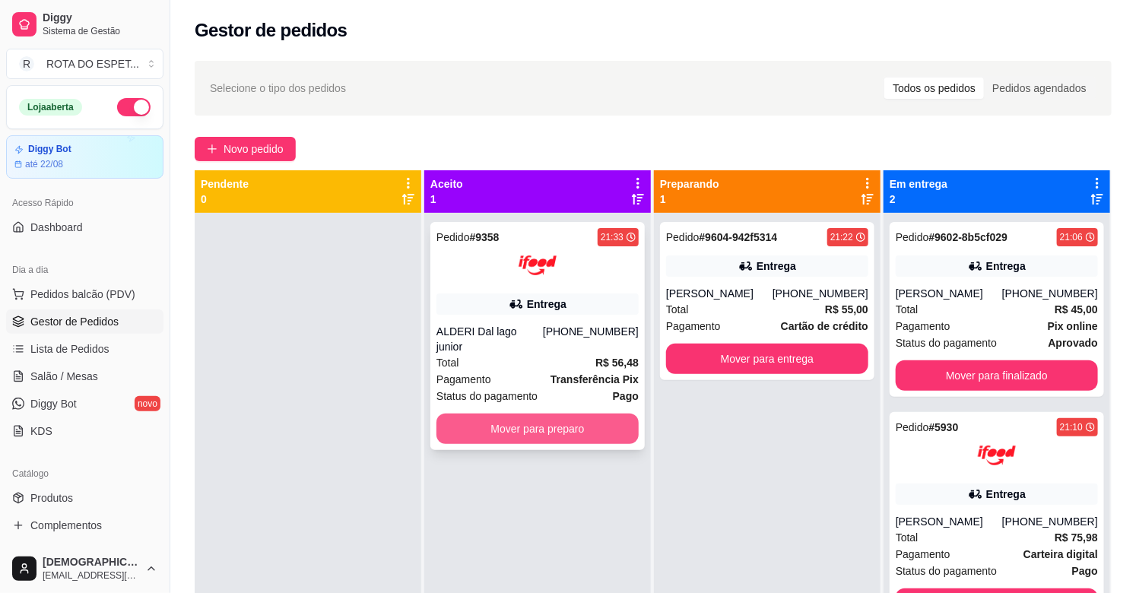
click at [500, 422] on button "Mover para preparo" at bounding box center [537, 429] width 202 height 30
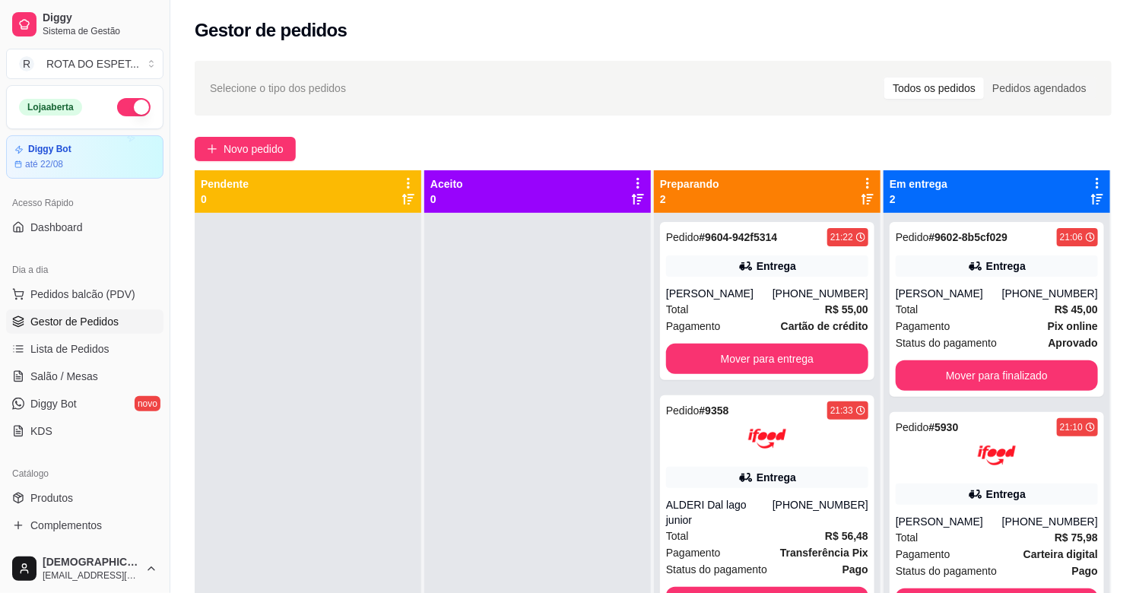
click at [366, 407] on div at bounding box center [308, 509] width 227 height 593
click at [997, 385] on button "Mover para finalizado" at bounding box center [997, 375] width 202 height 30
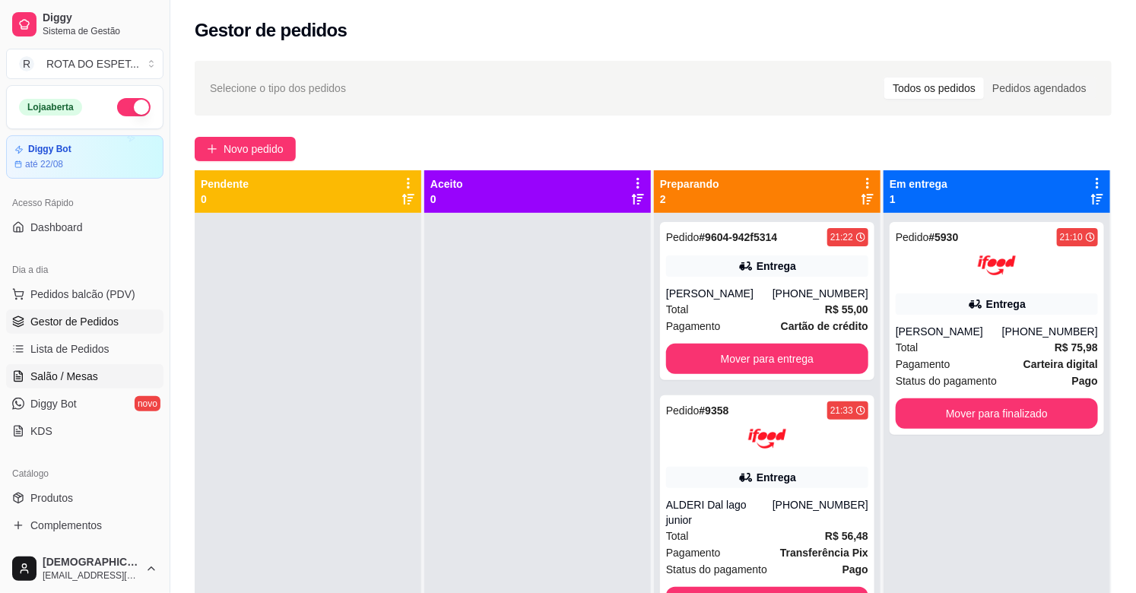
click at [54, 375] on span "Salão / Mesas" at bounding box center [64, 376] width 68 height 15
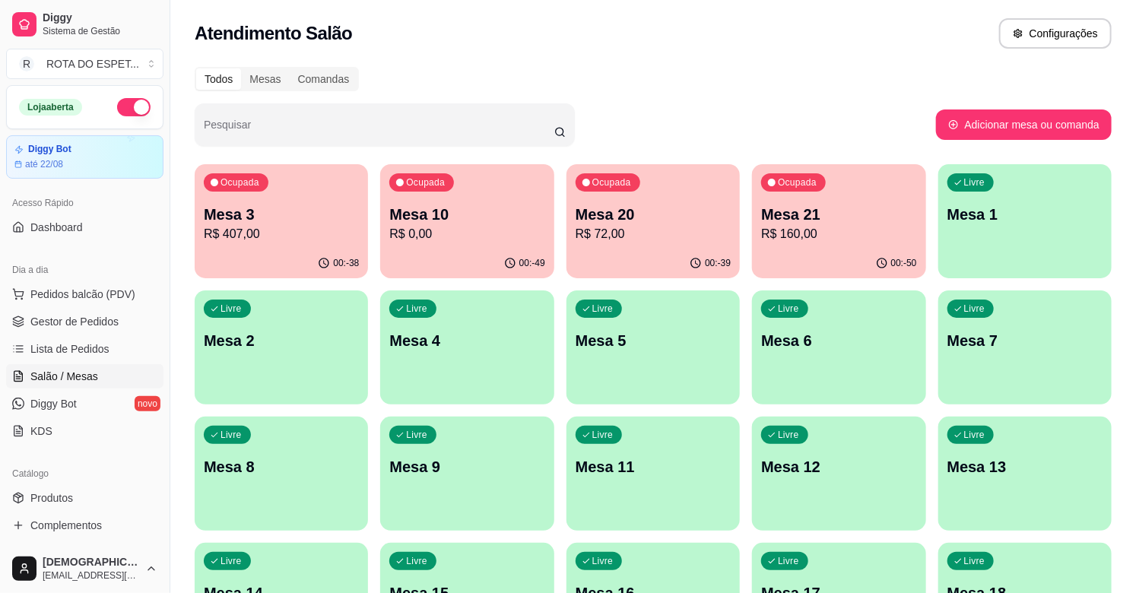
click at [636, 237] on p "R$ 72,00" at bounding box center [653, 234] width 155 height 18
click at [489, 213] on p "Mesa 10" at bounding box center [466, 214] width 155 height 21
click at [810, 222] on p "Mesa 21" at bounding box center [838, 214] width 155 height 21
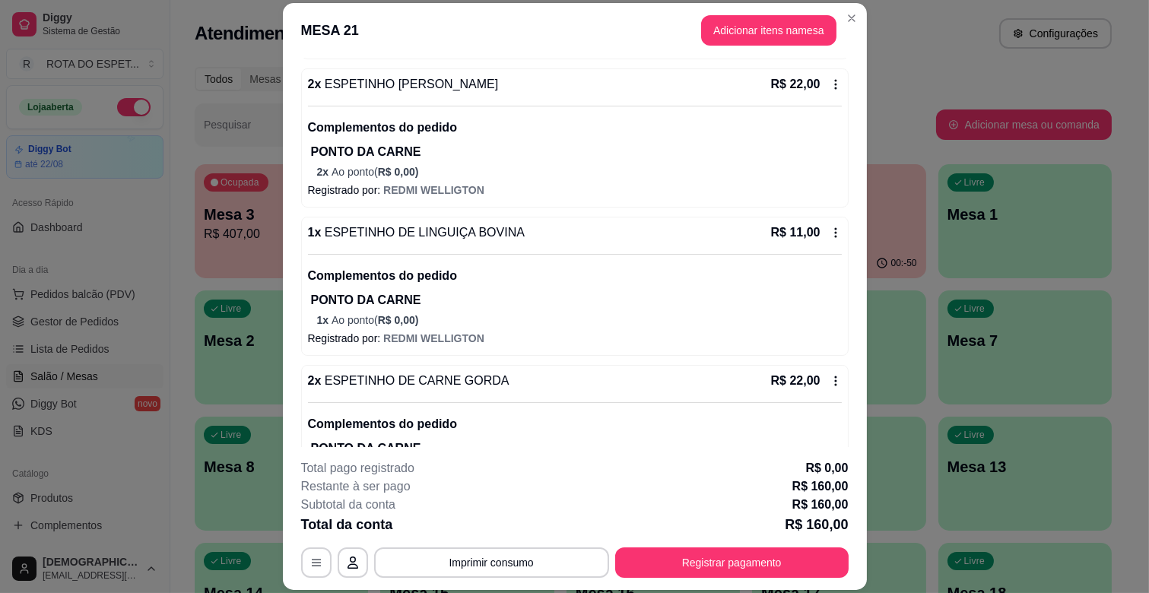
scroll to position [338, 0]
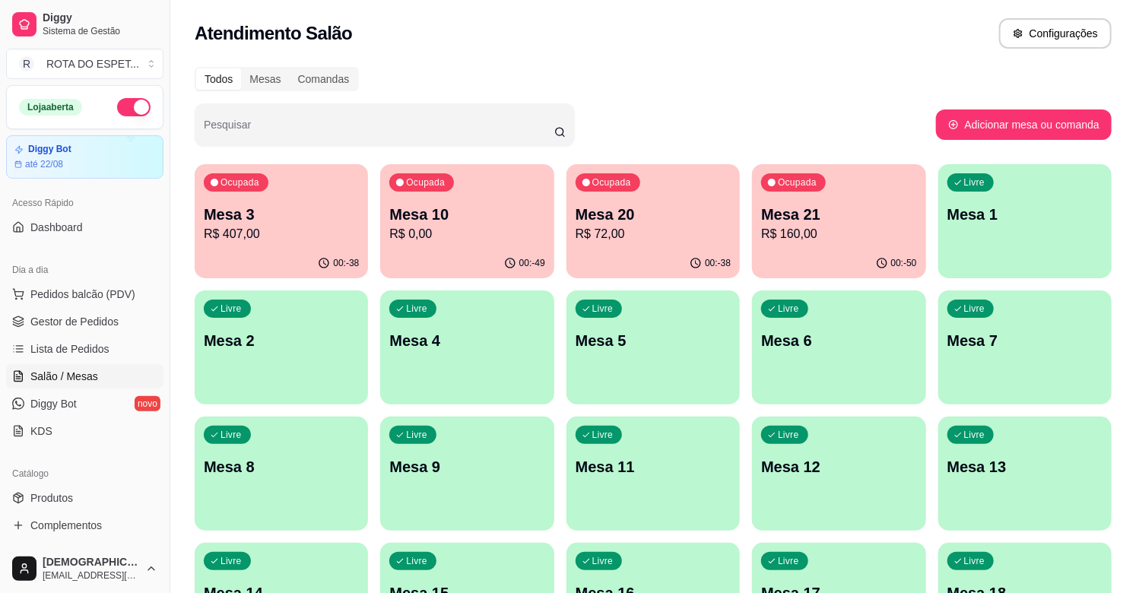
click at [269, 204] on p "Mesa 3" at bounding box center [281, 214] width 155 height 21
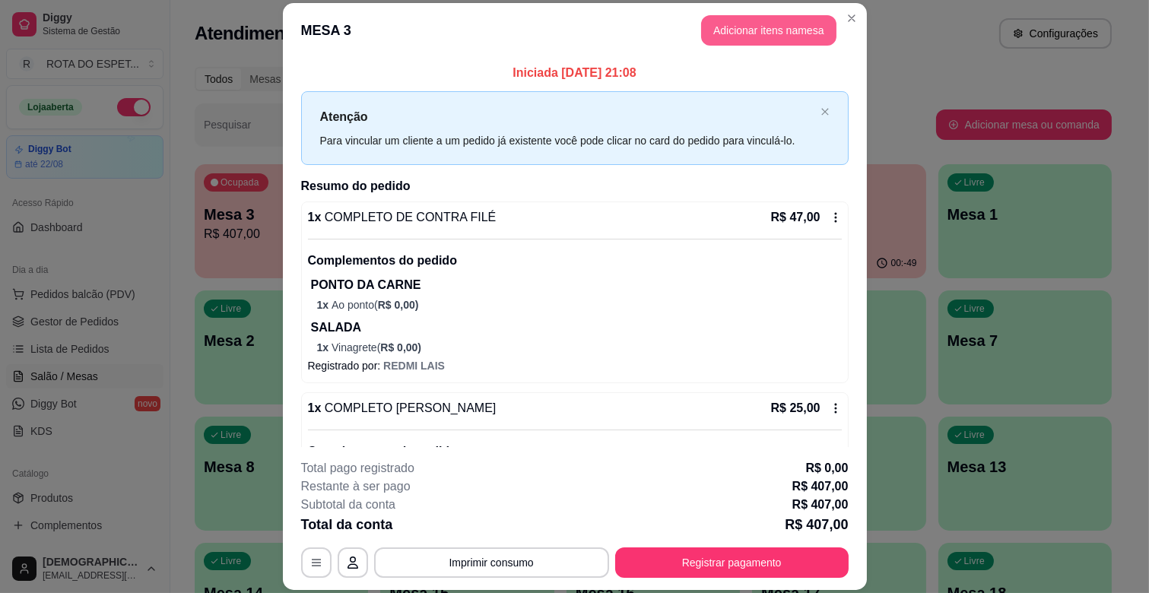
click at [794, 40] on button "Adicionar itens na mesa" at bounding box center [768, 30] width 135 height 30
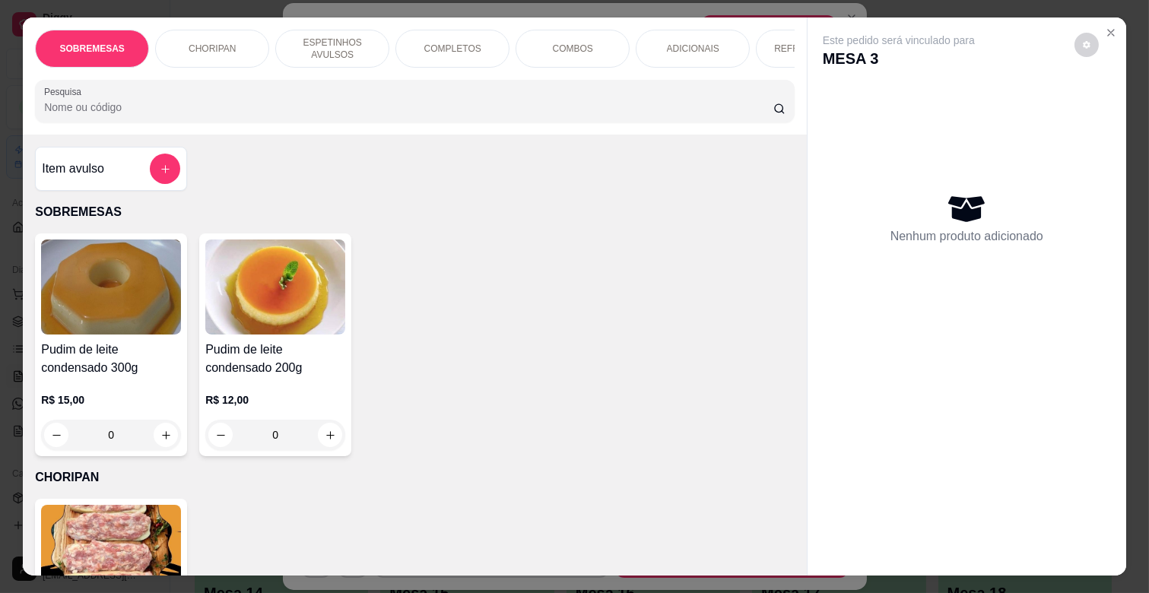
click at [454, 34] on div "COMPLETOS" at bounding box center [452, 49] width 114 height 38
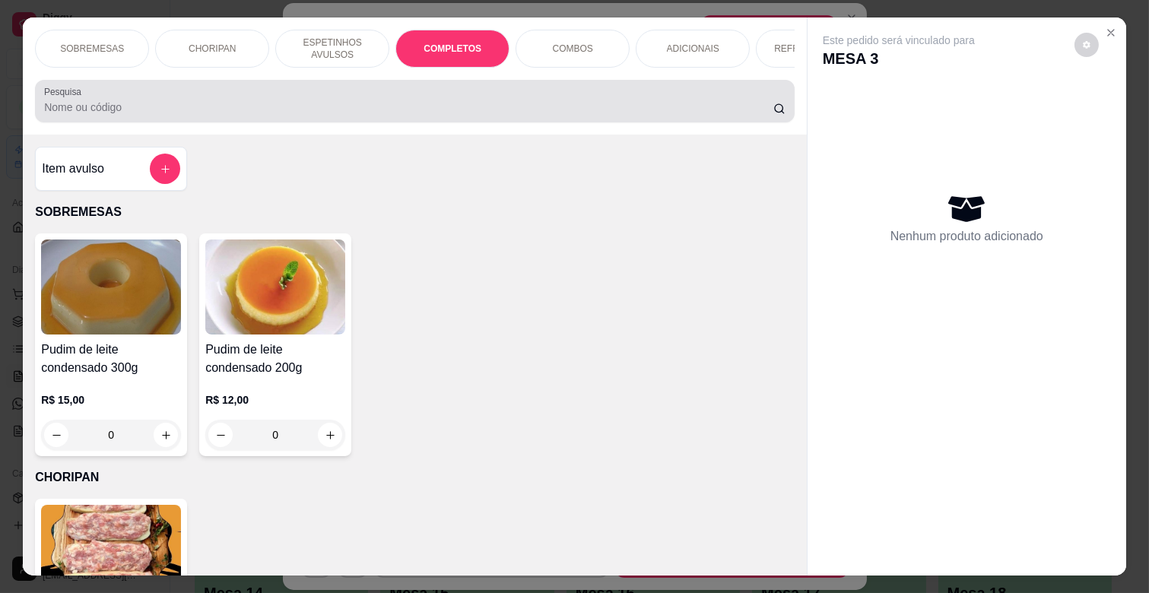
scroll to position [36, 0]
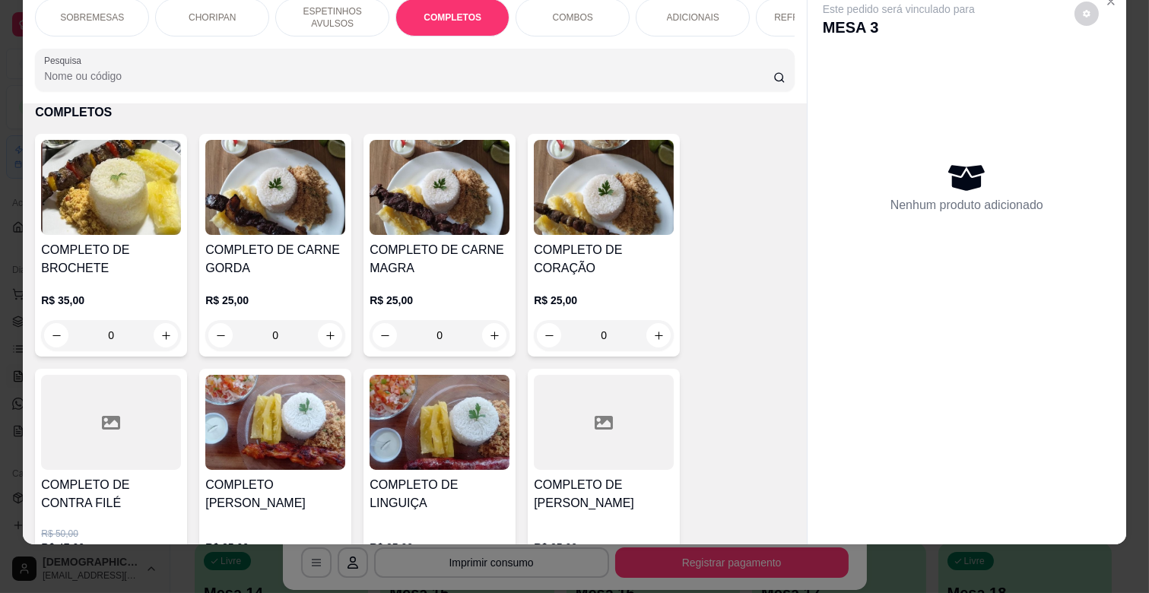
click at [485, 328] on div "0" at bounding box center [439, 335] width 140 height 30
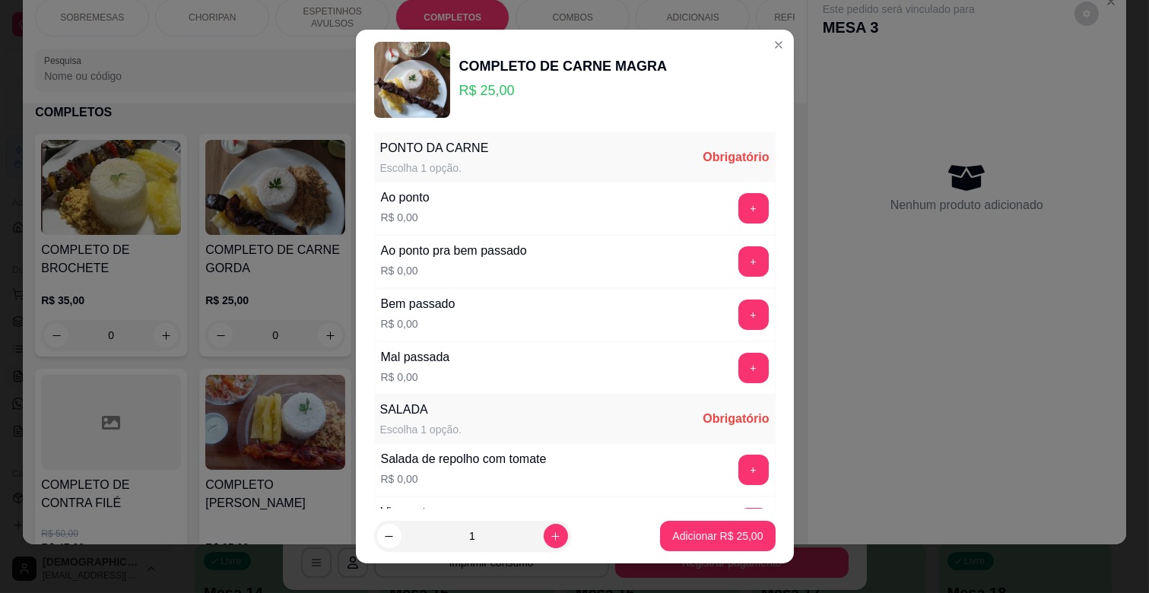
scroll to position [253, 0]
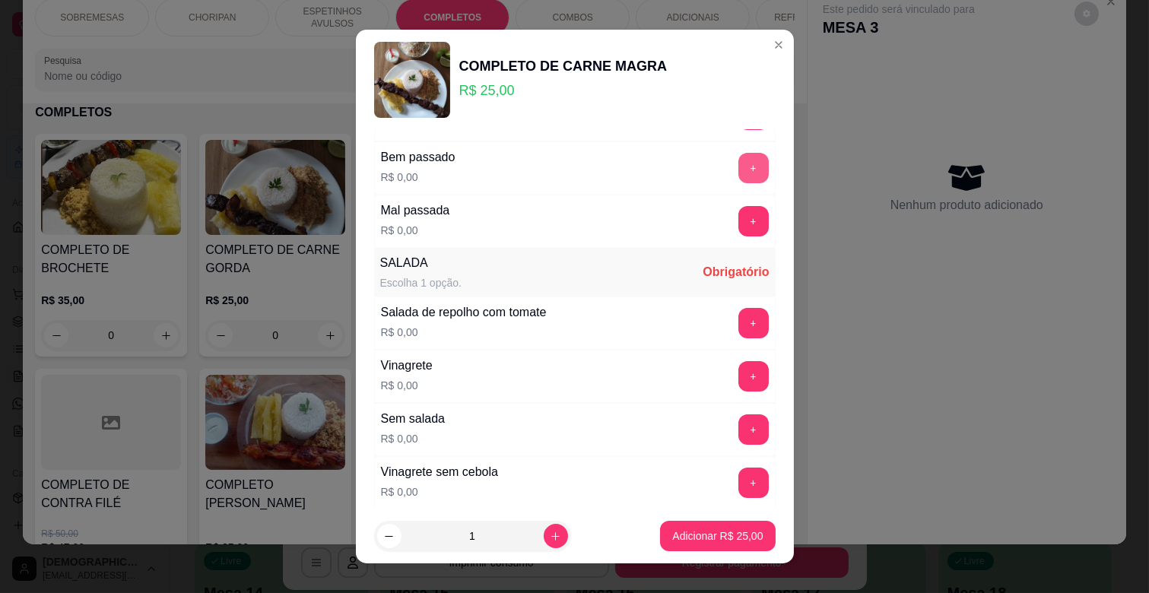
click at [738, 169] on button "+" at bounding box center [753, 168] width 30 height 30
click at [738, 378] on button "+" at bounding box center [753, 377] width 30 height 30
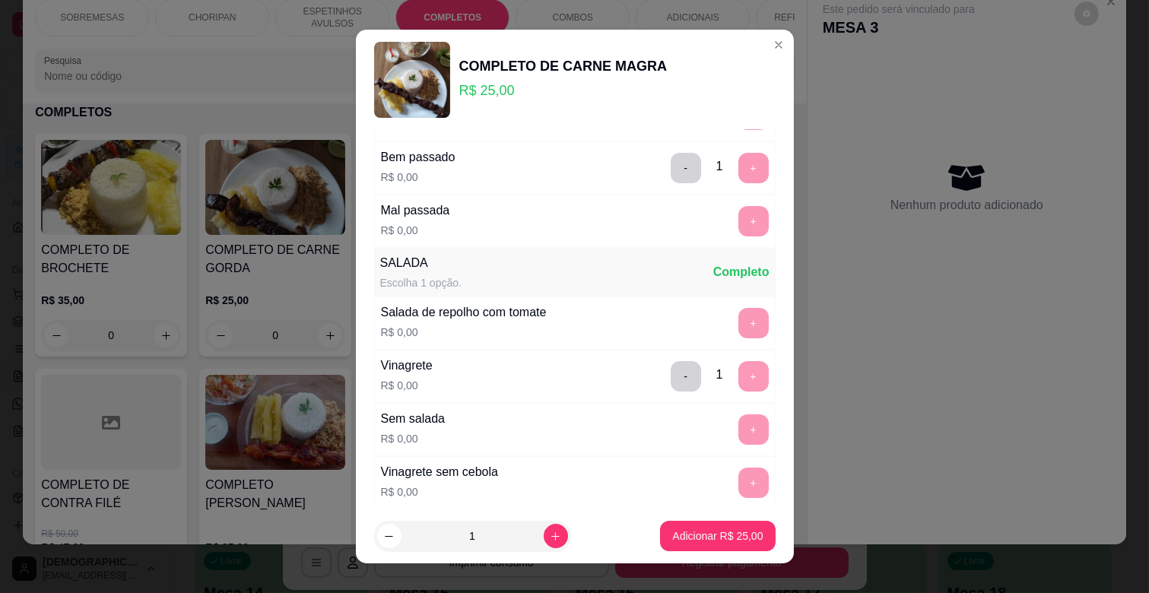
scroll to position [369, 0]
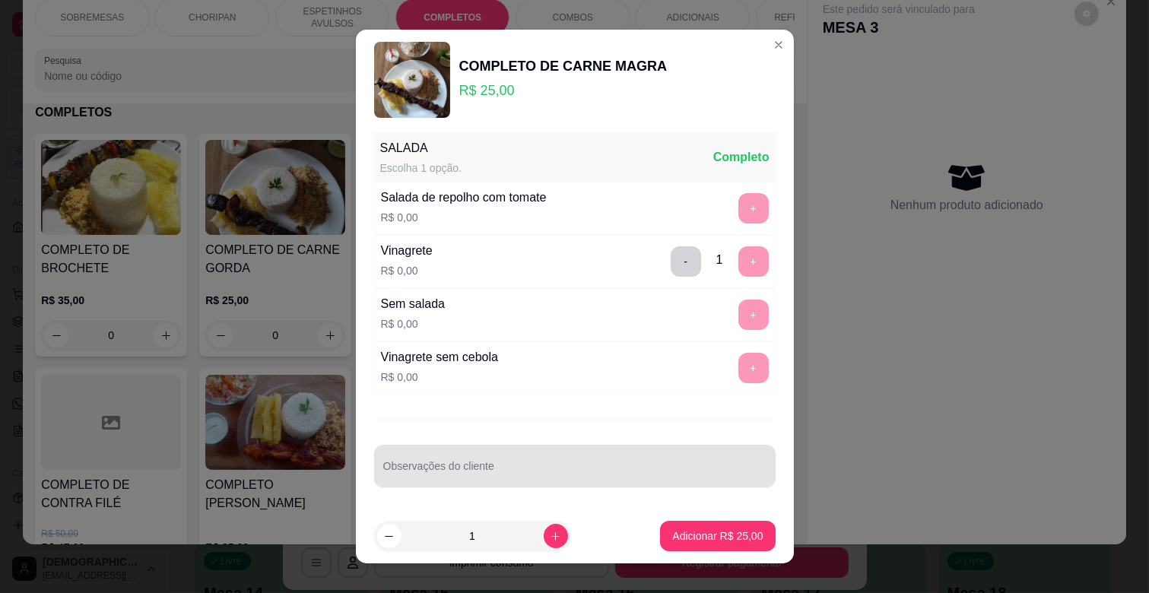
click at [474, 487] on div "Observações do cliente" at bounding box center [574, 466] width 401 height 43
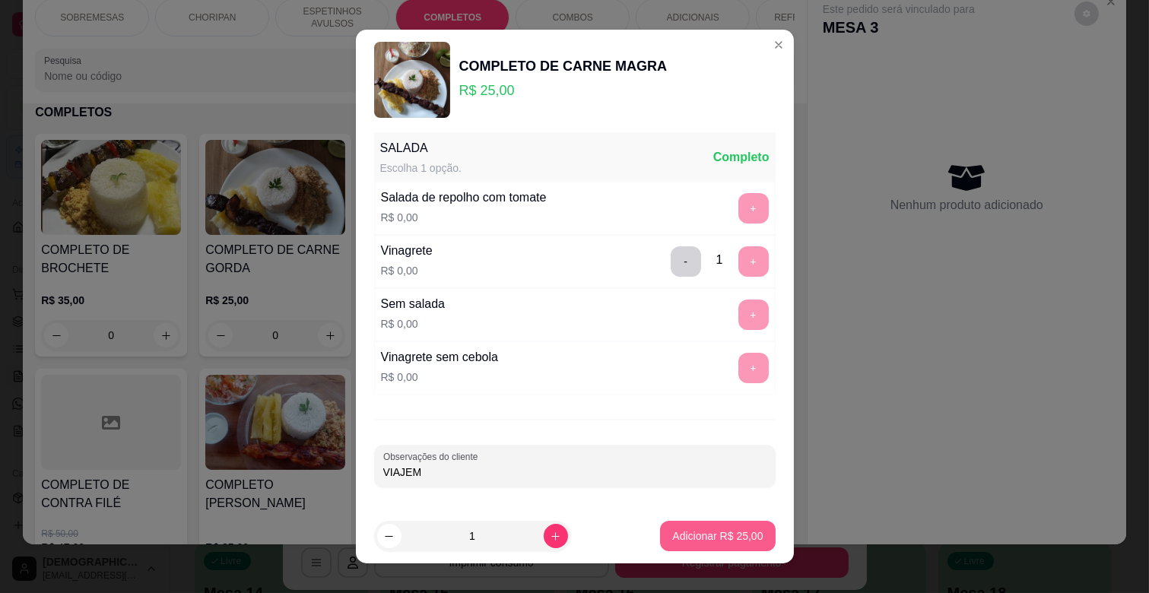
type input "VIAJEM"
click at [718, 543] on p "Adicionar R$ 25,00" at bounding box center [717, 535] width 90 height 15
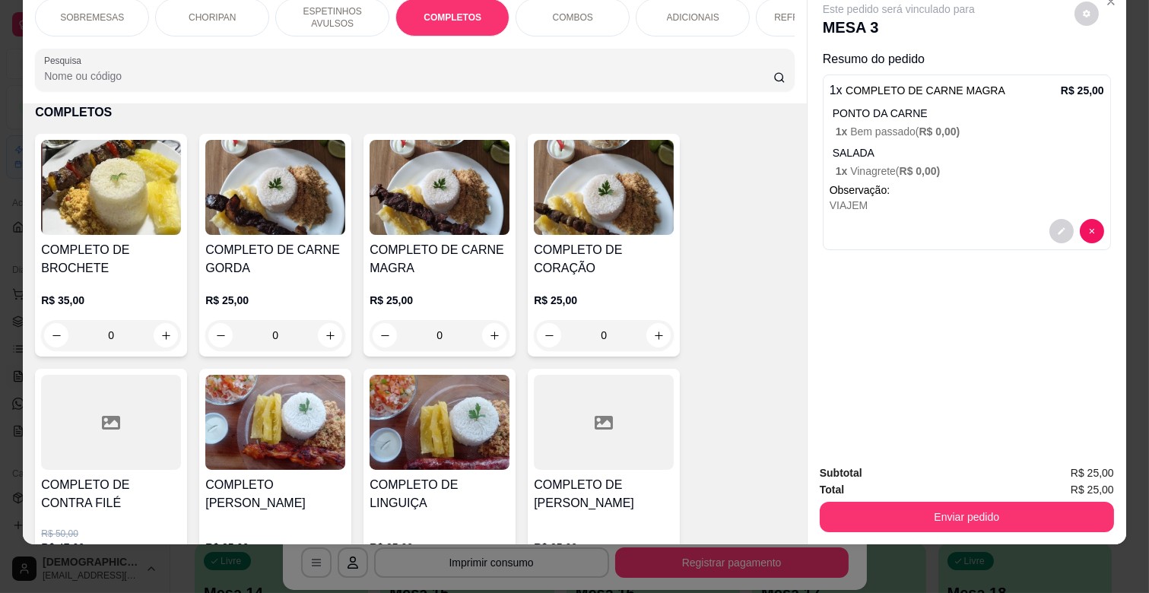
click at [319, 16] on p "ESPETINHOS AVULSOS" at bounding box center [332, 17] width 88 height 24
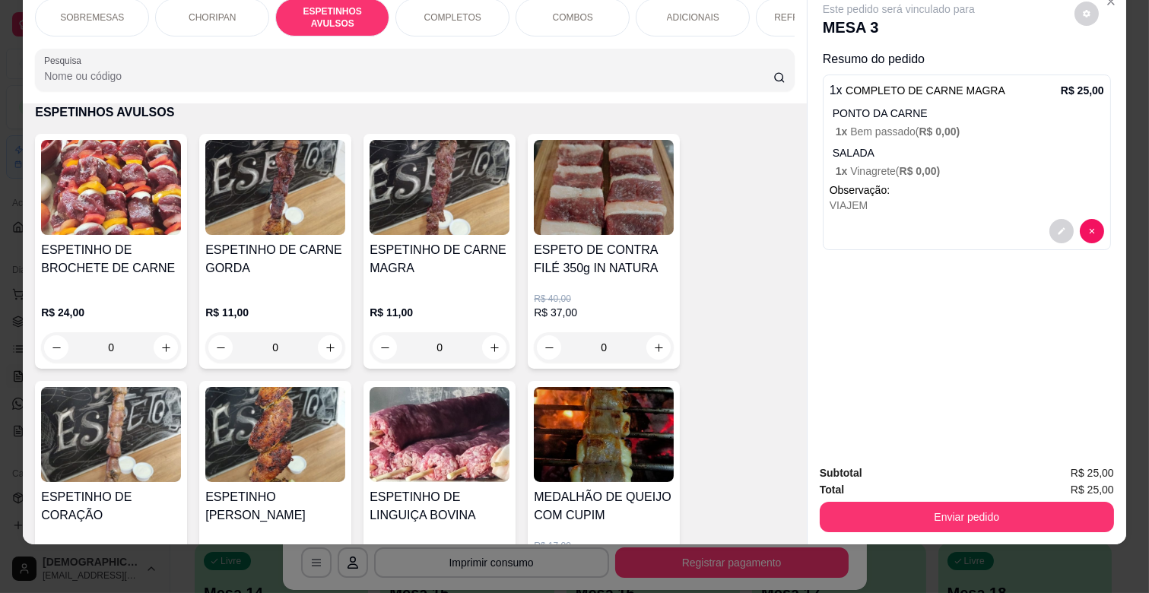
scroll to position [846, 0]
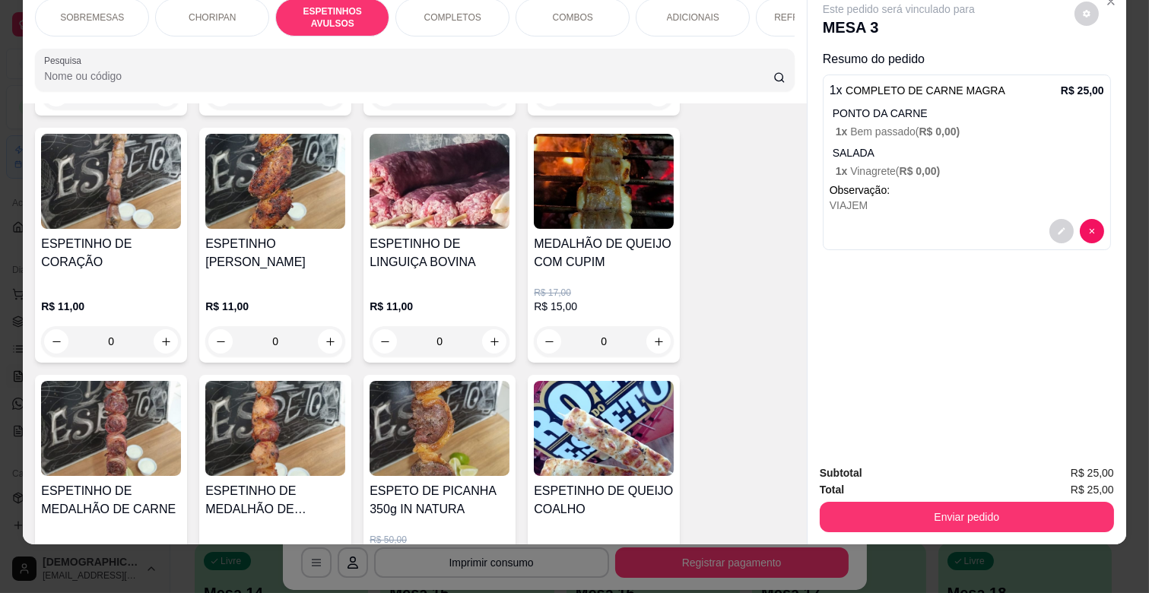
click at [322, 340] on div "0" at bounding box center [275, 341] width 140 height 30
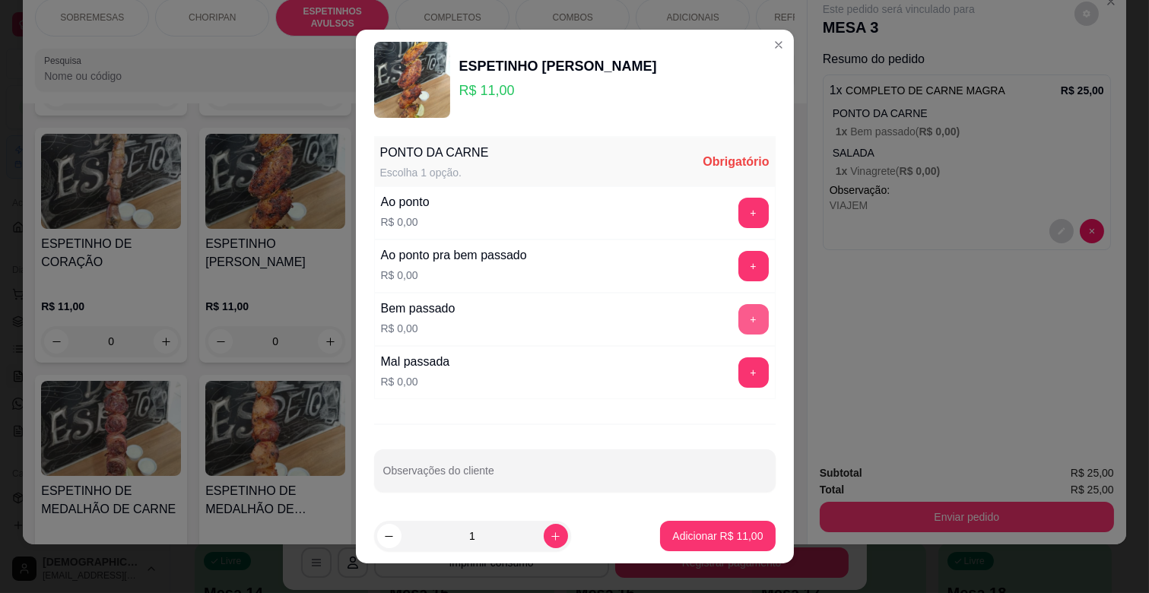
click at [738, 312] on button "+" at bounding box center [753, 319] width 30 height 30
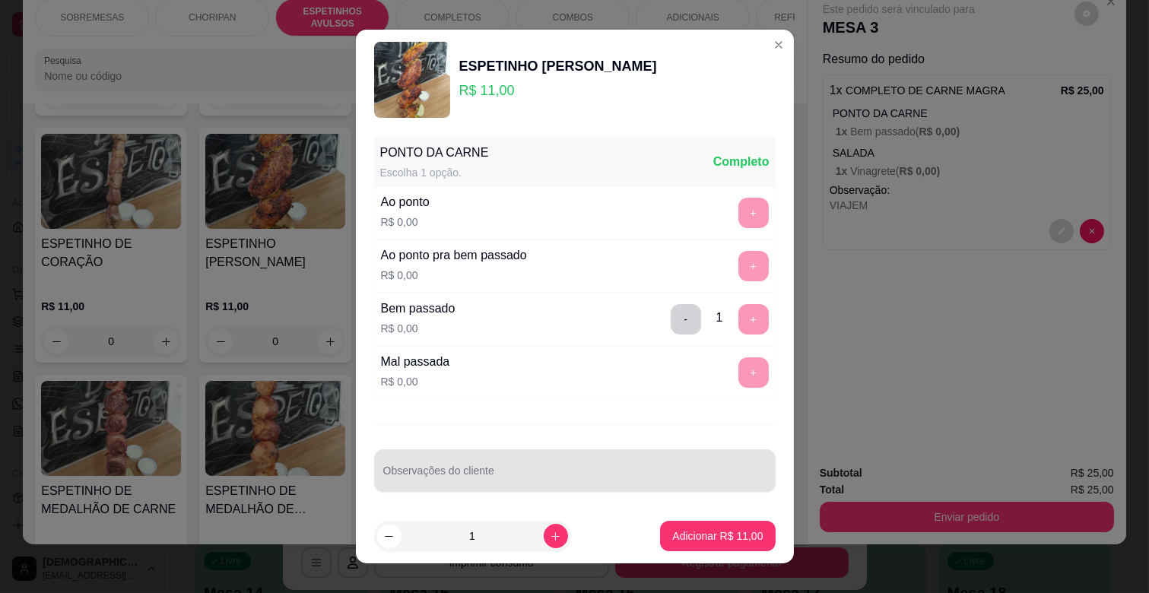
click at [468, 490] on div "Observações do cliente" at bounding box center [574, 470] width 401 height 43
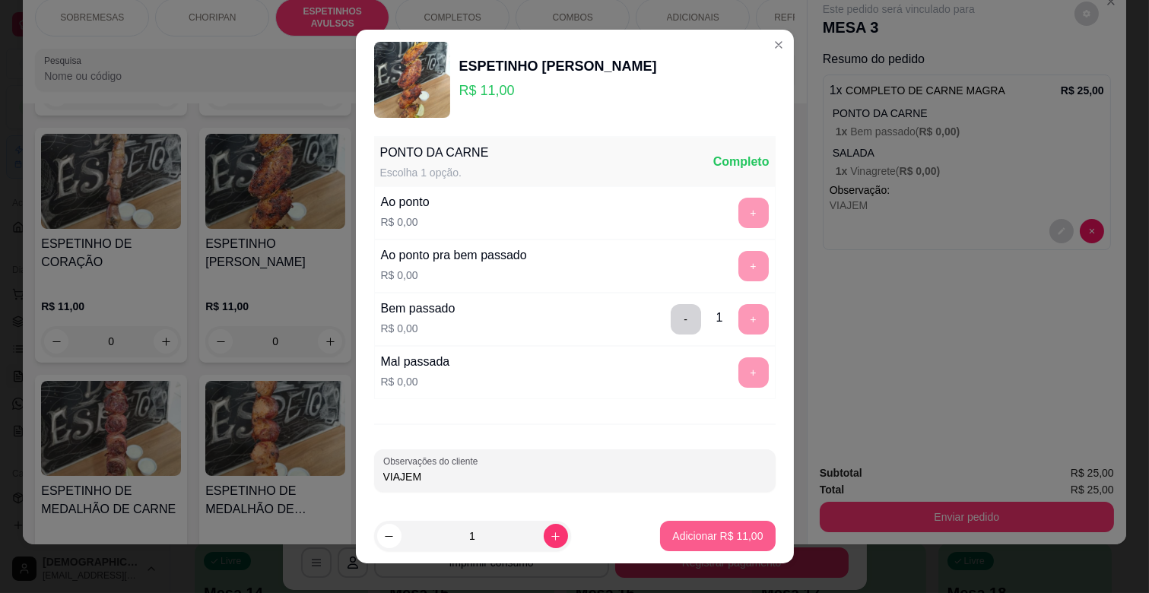
type input "VIAJEM"
click at [731, 538] on p "Adicionar R$ 11,00" at bounding box center [717, 535] width 90 height 15
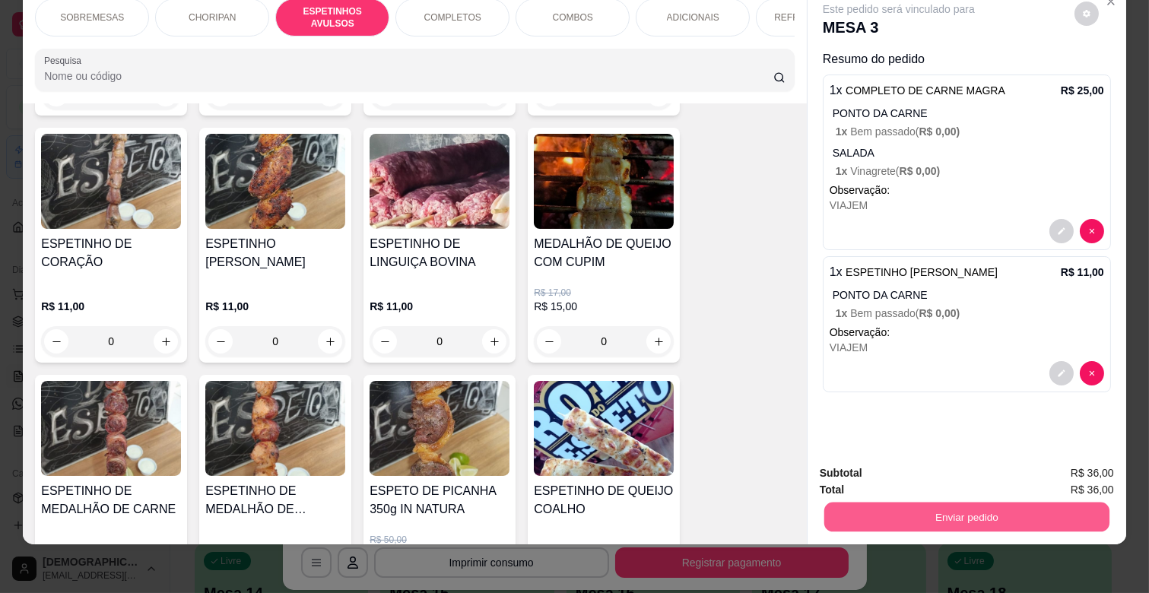
click at [1013, 502] on button "Enviar pedido" at bounding box center [966, 517] width 285 height 30
click at [962, 462] on button "Não registrar e enviar pedido" at bounding box center [915, 466] width 158 height 29
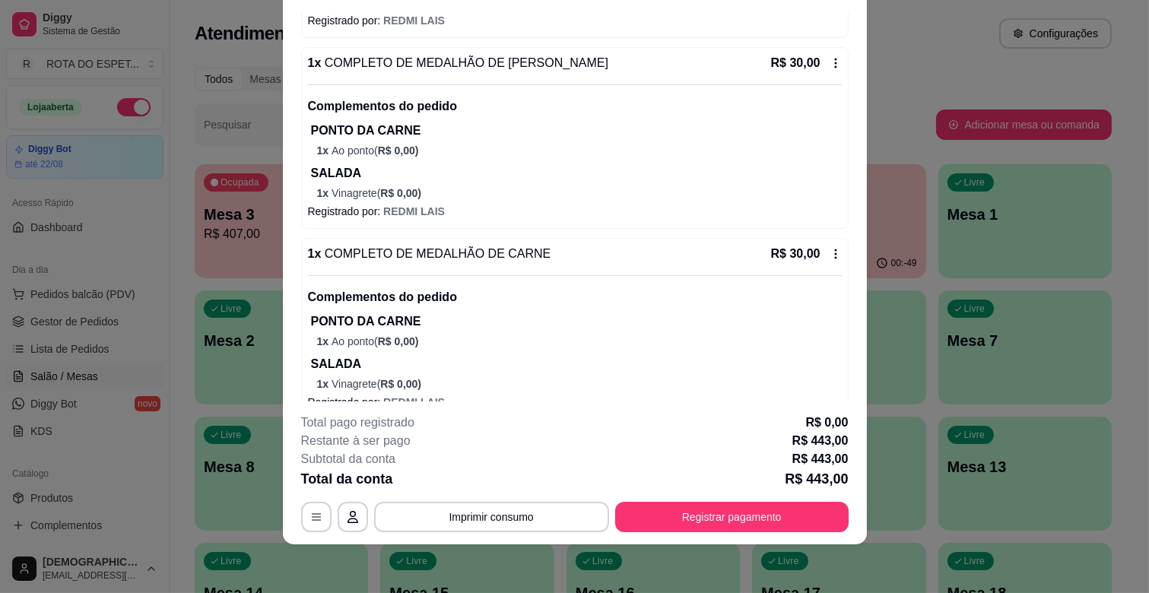
scroll to position [1605, 0]
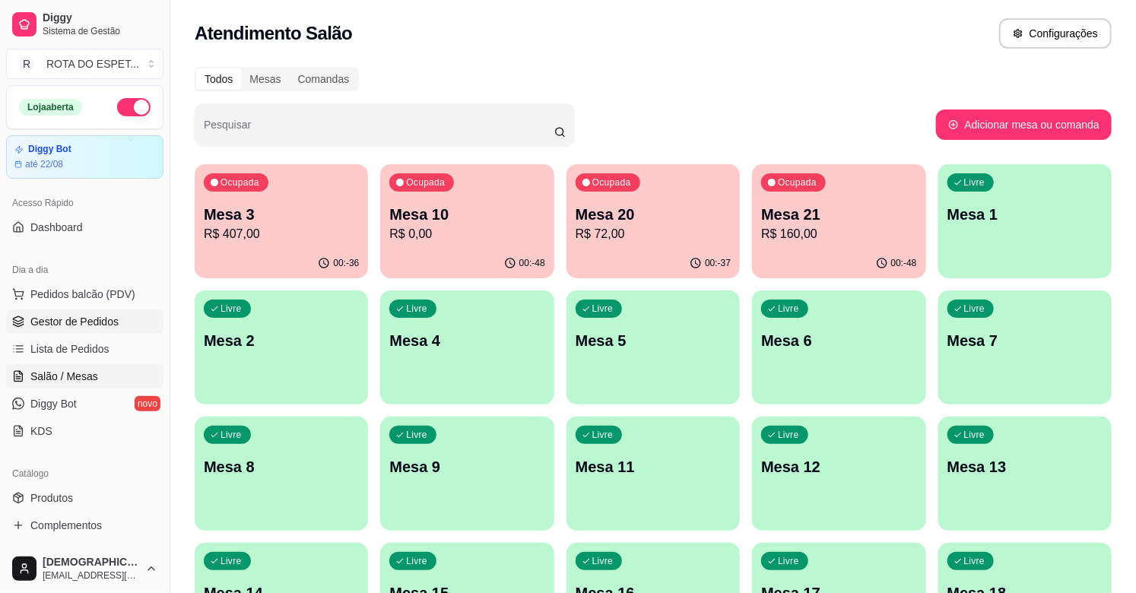
click at [105, 323] on span "Gestor de Pedidos" at bounding box center [74, 321] width 88 height 15
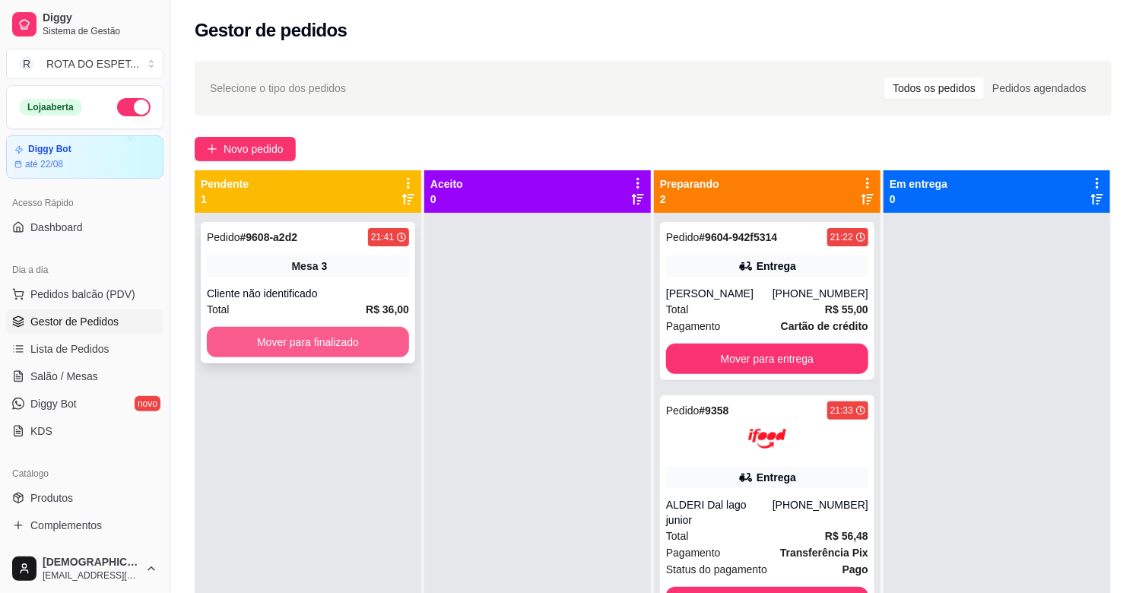
click at [316, 345] on button "Mover para finalizado" at bounding box center [308, 342] width 202 height 30
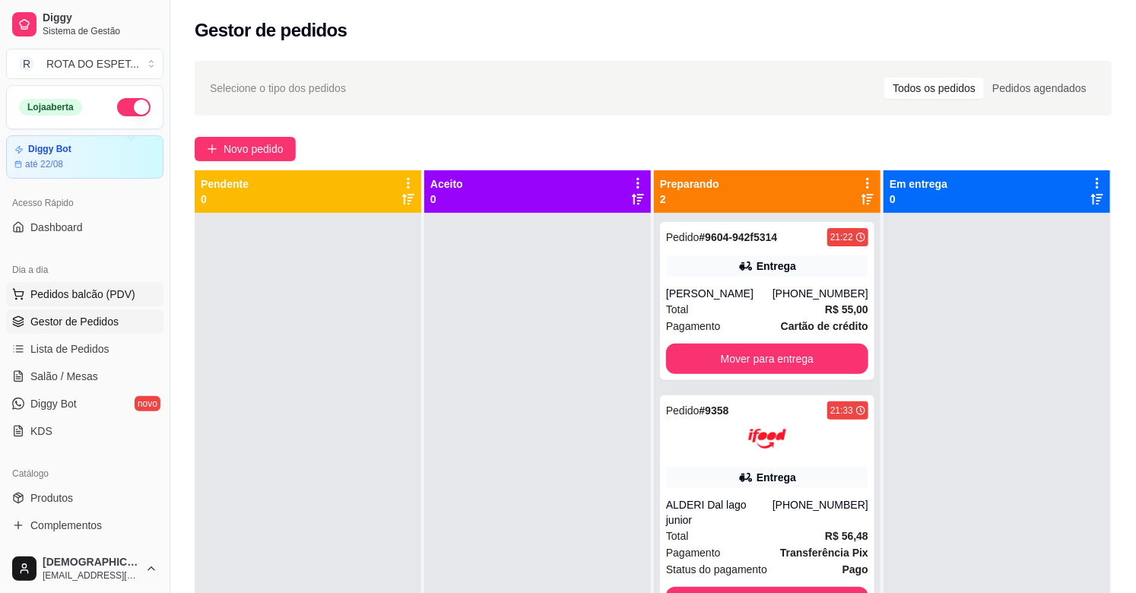
click at [97, 291] on span "Pedidos balcão (PDV)" at bounding box center [82, 294] width 105 height 15
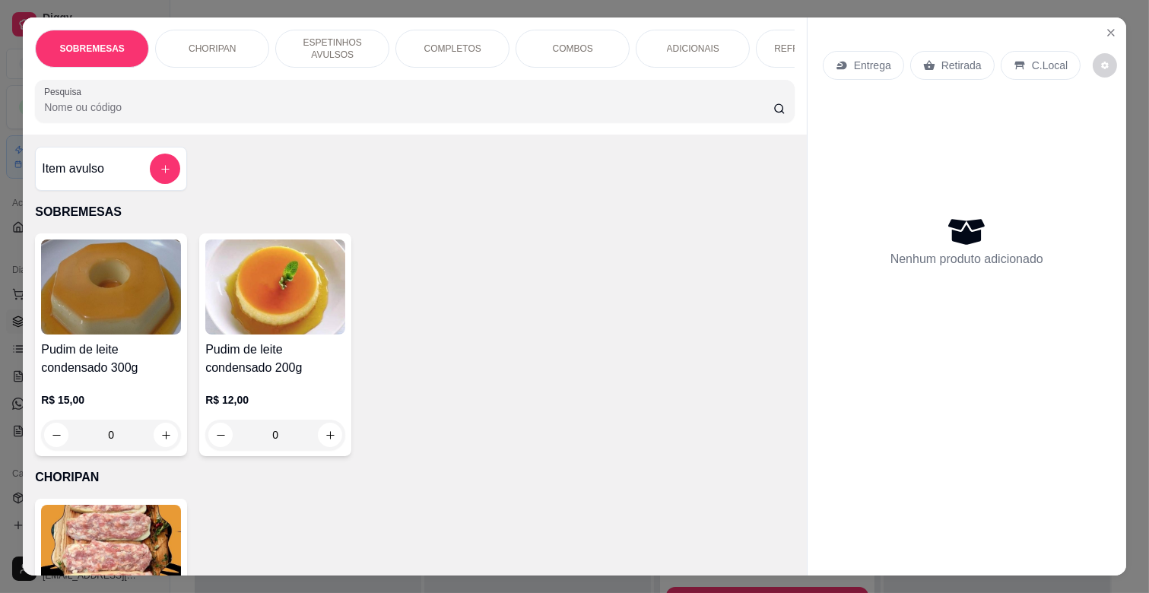
click at [353, 36] on p "ESPETINHOS AVULSOS" at bounding box center [332, 48] width 88 height 24
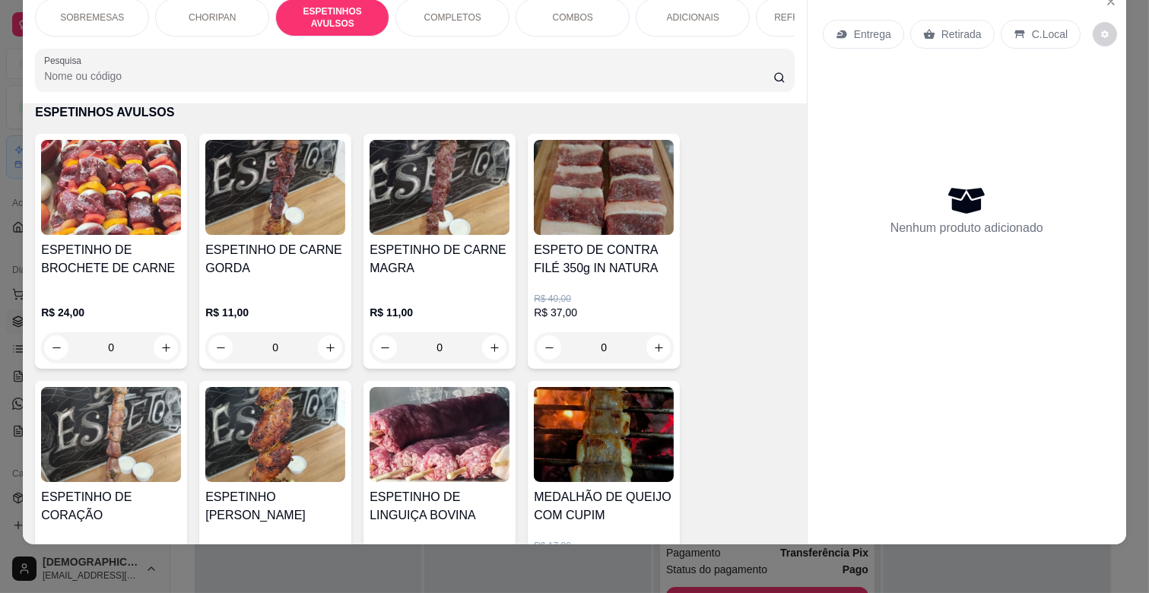
scroll to position [762, 0]
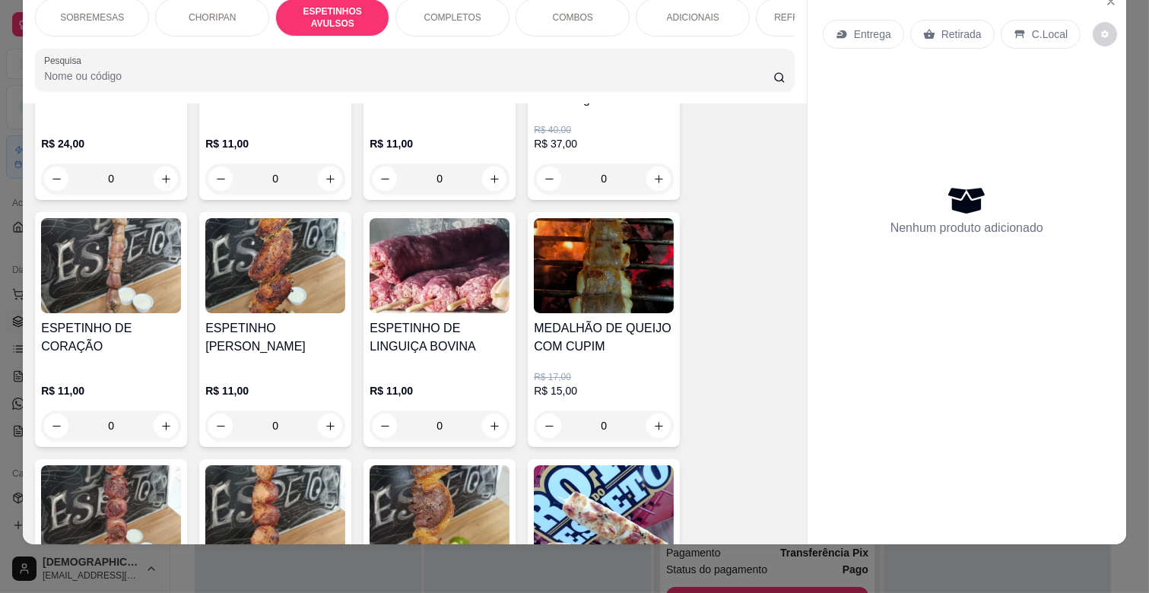
click at [319, 347] on div "ESPETINHO [PERSON_NAME]" at bounding box center [275, 343] width 140 height 49
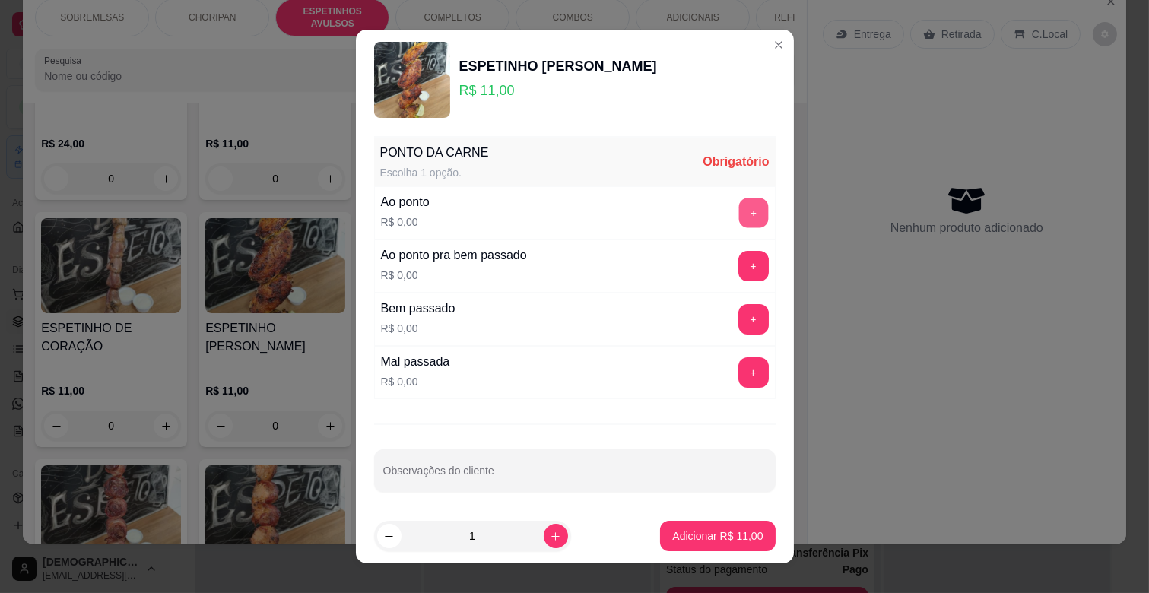
click at [738, 205] on button "+" at bounding box center [753, 213] width 30 height 30
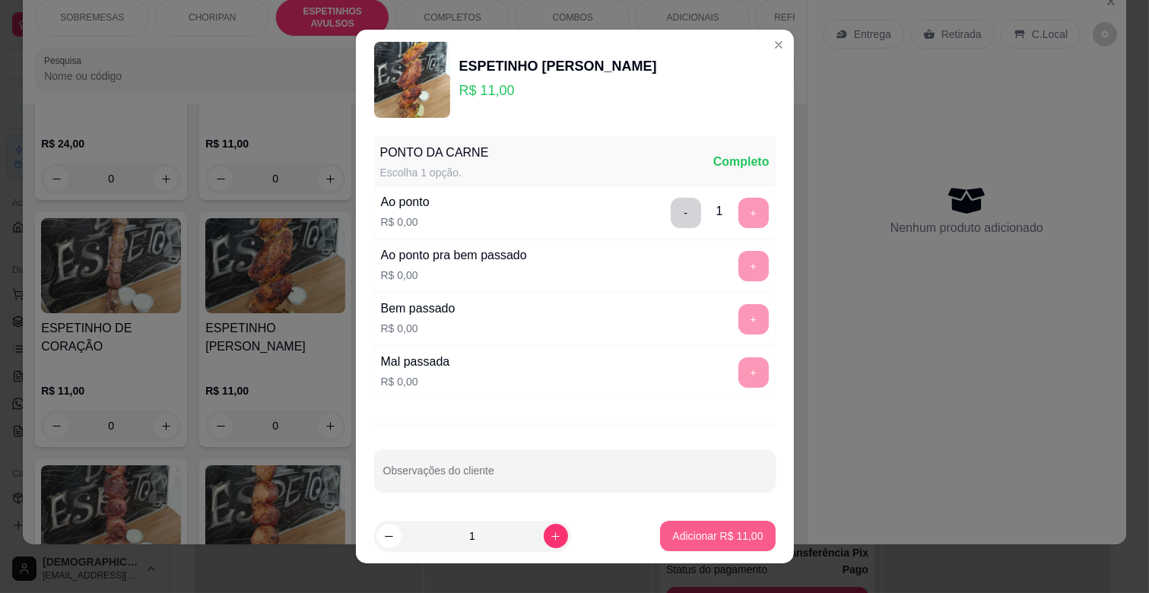
click at [704, 533] on p "Adicionar R$ 11,00" at bounding box center [717, 535] width 90 height 15
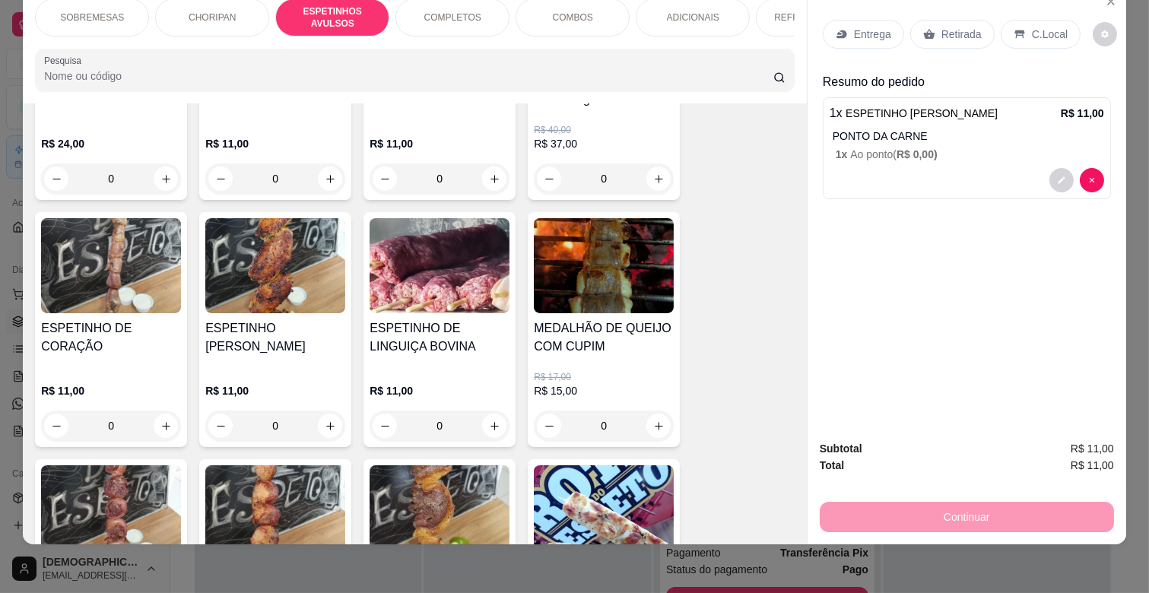
click at [722, 5] on div "ADICIONAIS" at bounding box center [693, 17] width 114 height 38
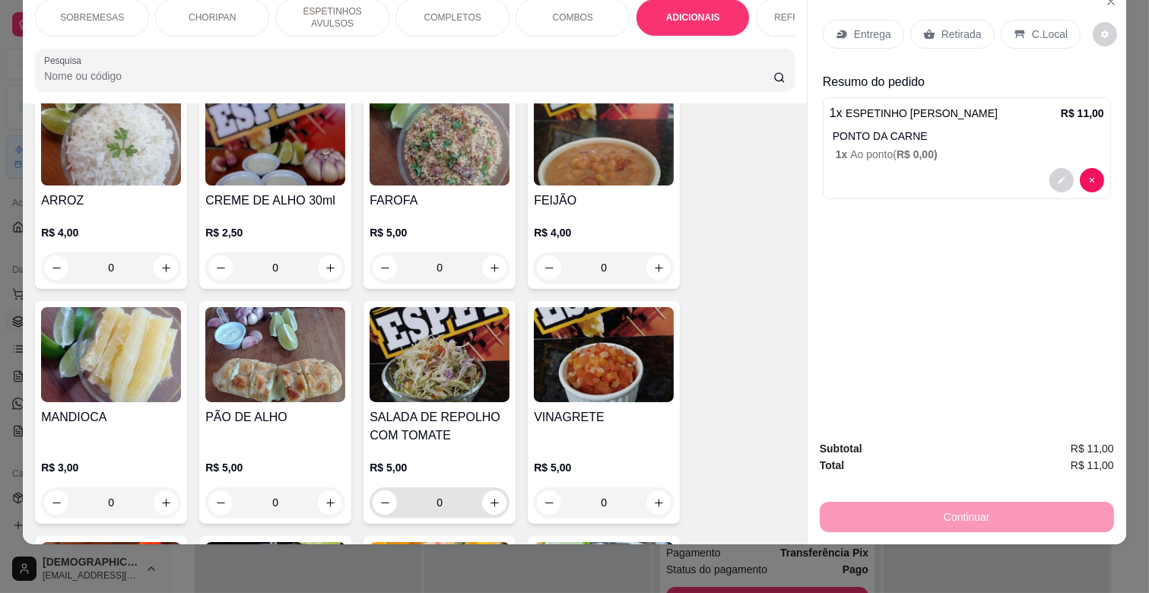
scroll to position [2780, 0]
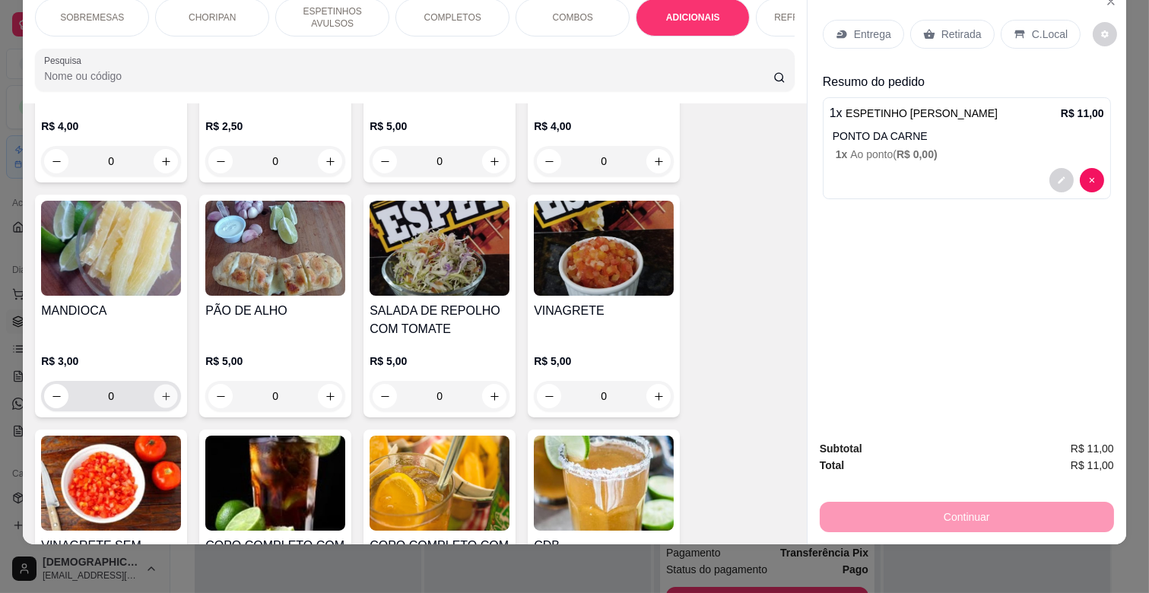
click at [158, 385] on button "increase-product-quantity" at bounding box center [166, 397] width 24 height 24
type input "1"
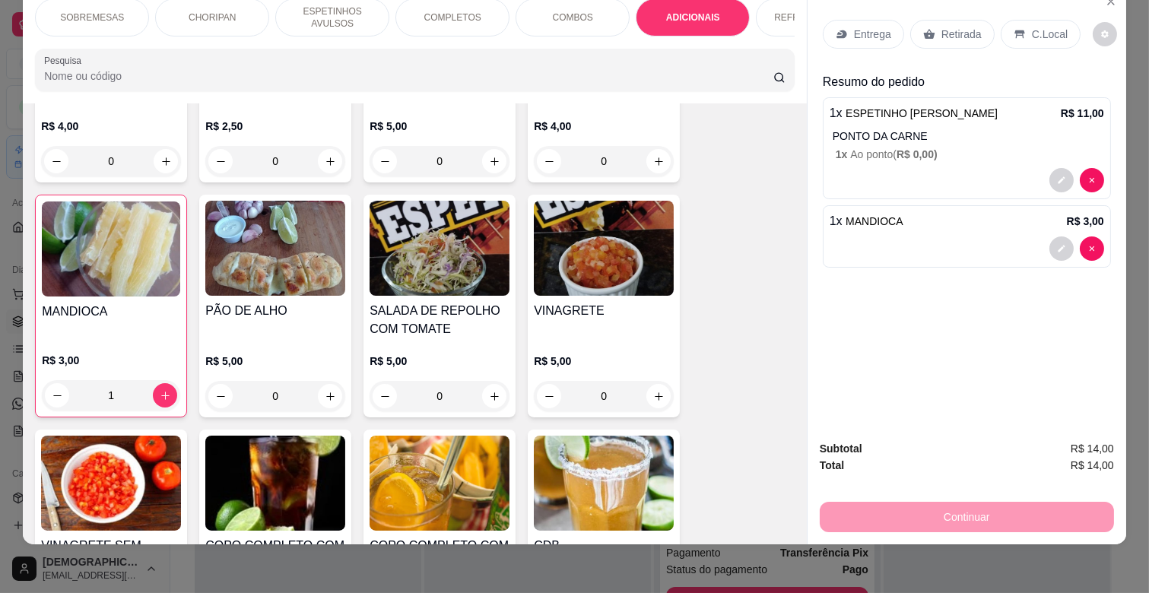
click at [854, 27] on p "Entrega" at bounding box center [872, 34] width 37 height 15
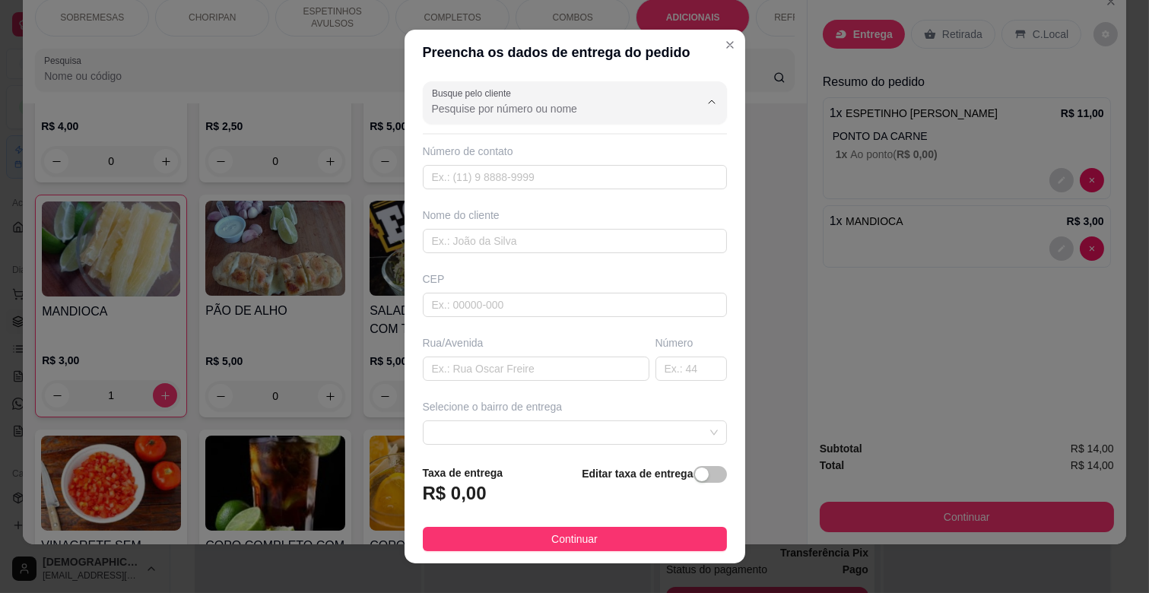
click at [548, 109] on input "Busque pelo cliente" at bounding box center [553, 108] width 243 height 15
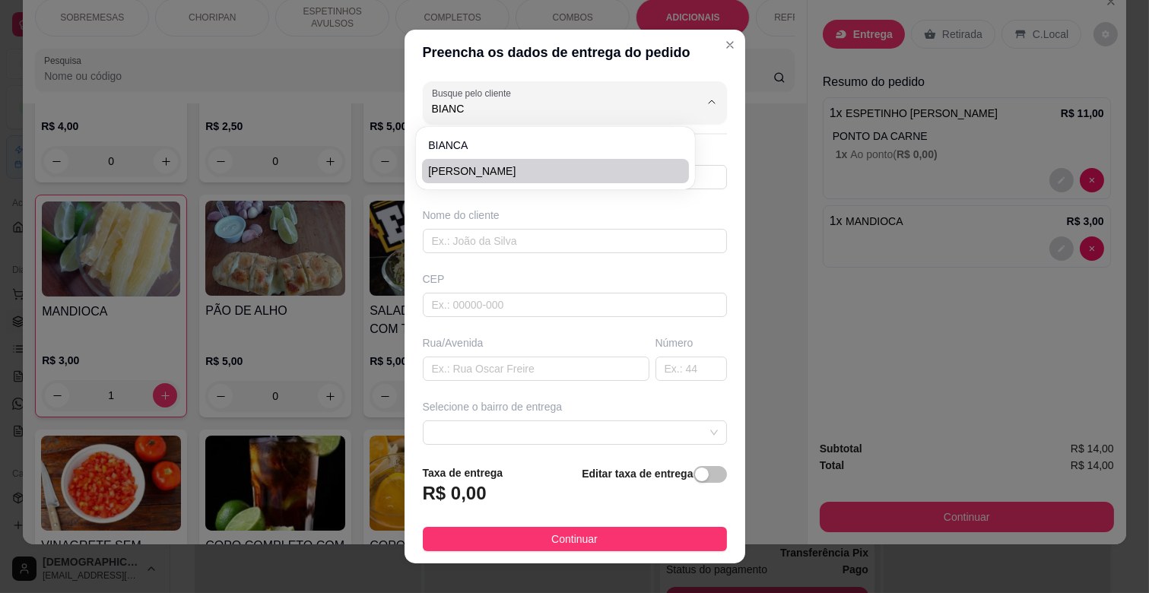
click at [488, 170] on span "[PERSON_NAME]" at bounding box center [547, 170] width 239 height 15
type input "[PERSON_NAME]"
type input "67981164445"
type input "[PERSON_NAME]"
type input "79044140"
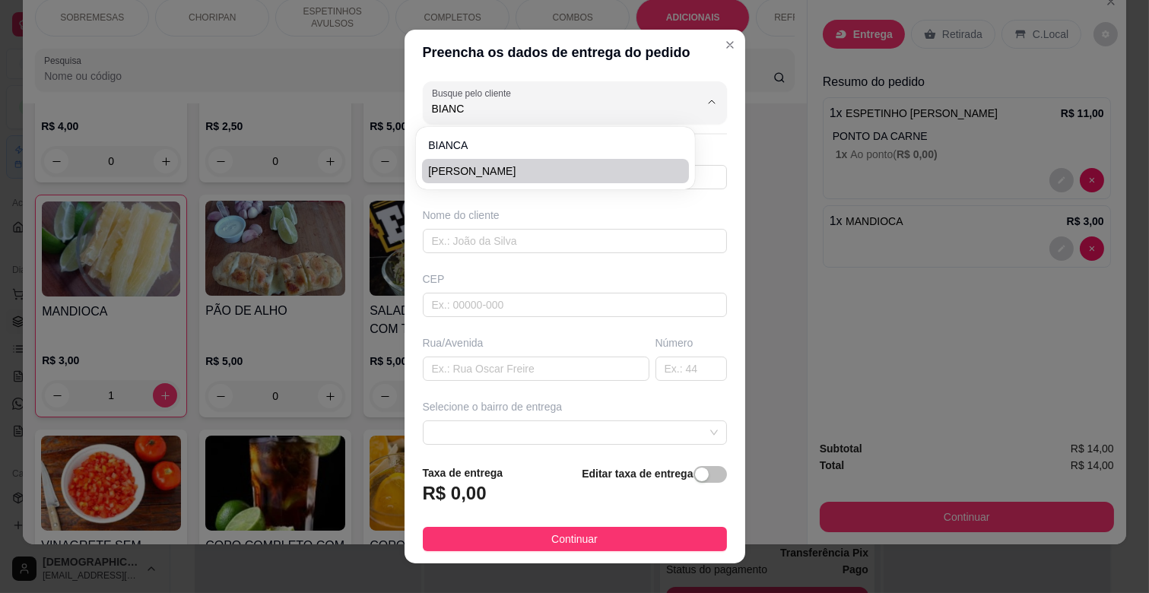
type input "Avenida Doutor [PERSON_NAME]"
type input "40"
type input "[GEOGRAPHIC_DATA]"
type input "CONDOMINIO AQUARELA TORRE 3 AP 503"
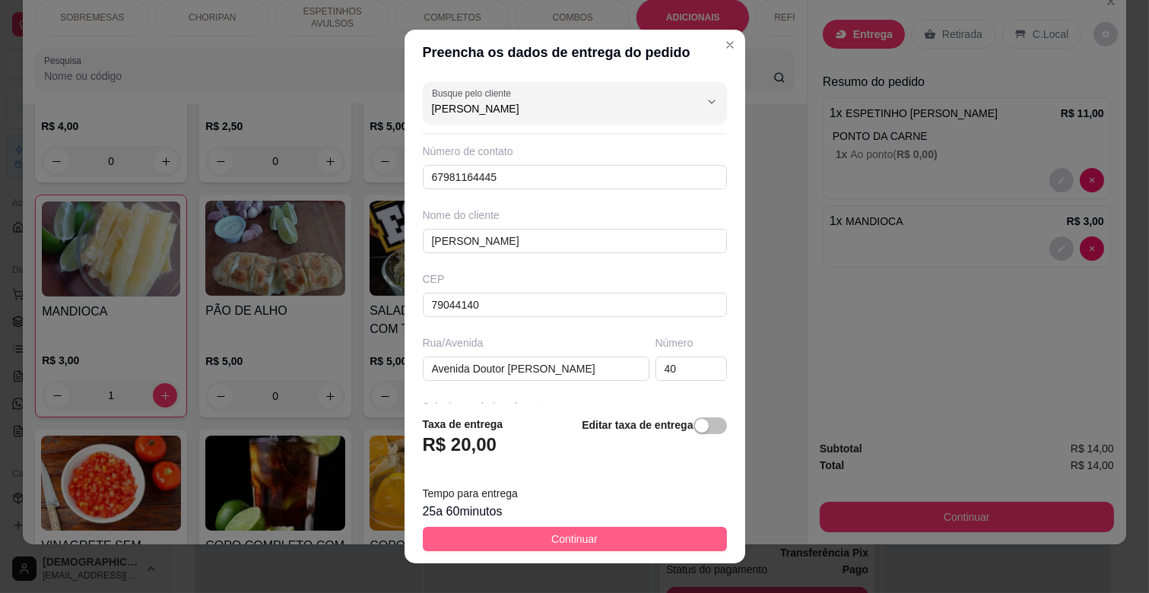
type input "[PERSON_NAME]"
click at [551, 541] on span "Continuar" at bounding box center [574, 539] width 46 height 17
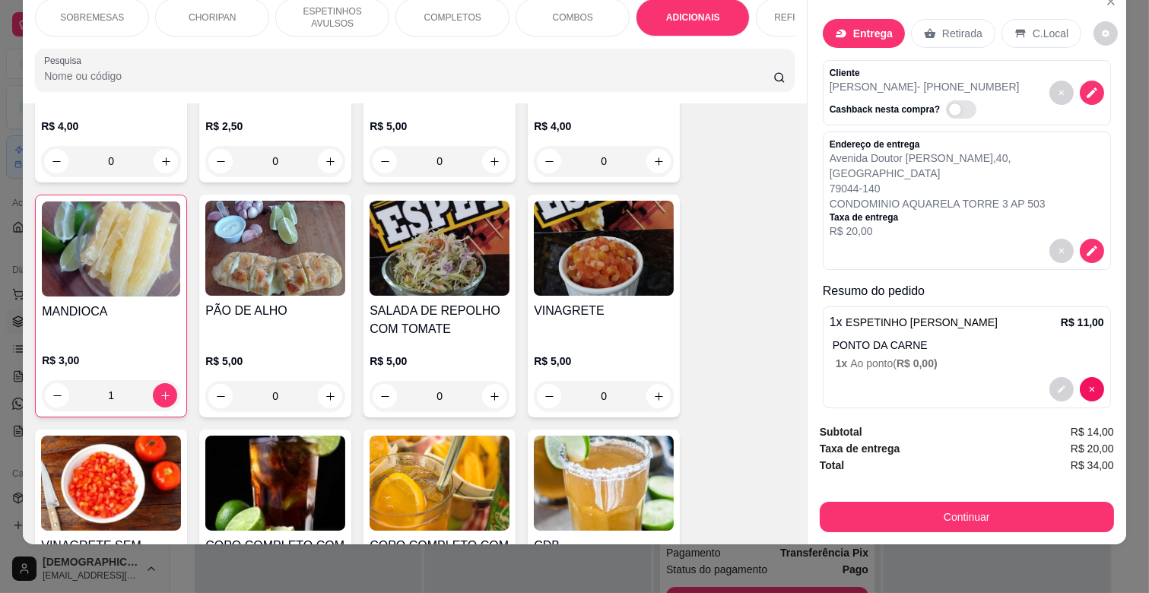
scroll to position [0, 0]
click at [1085, 87] on icon "decrease-product-quantity" at bounding box center [1092, 94] width 14 height 14
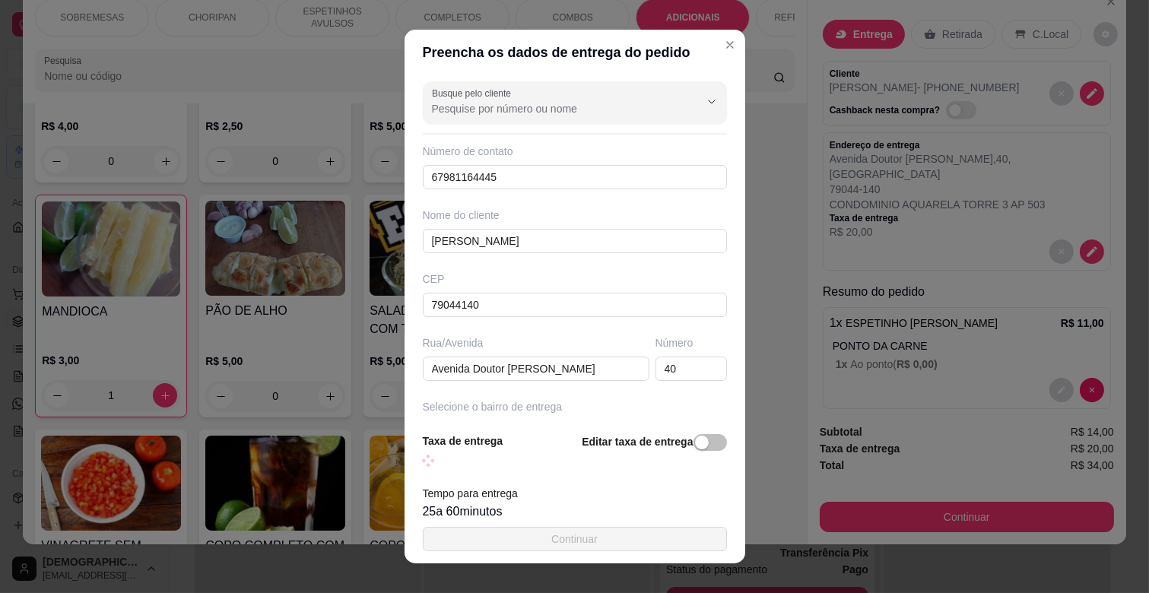
scroll to position [168, 0]
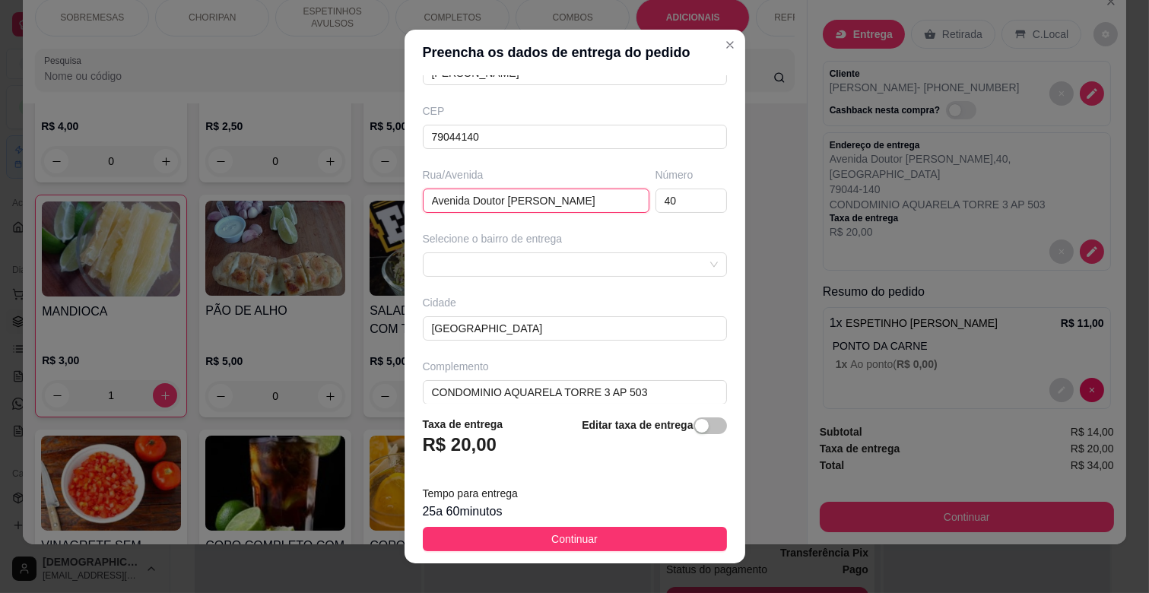
click at [584, 194] on input "Avenida Doutor [PERSON_NAME]" at bounding box center [536, 201] width 227 height 24
type input "UPA UNIVERSITARIO"
click at [680, 208] on input "40" at bounding box center [690, 201] width 71 height 24
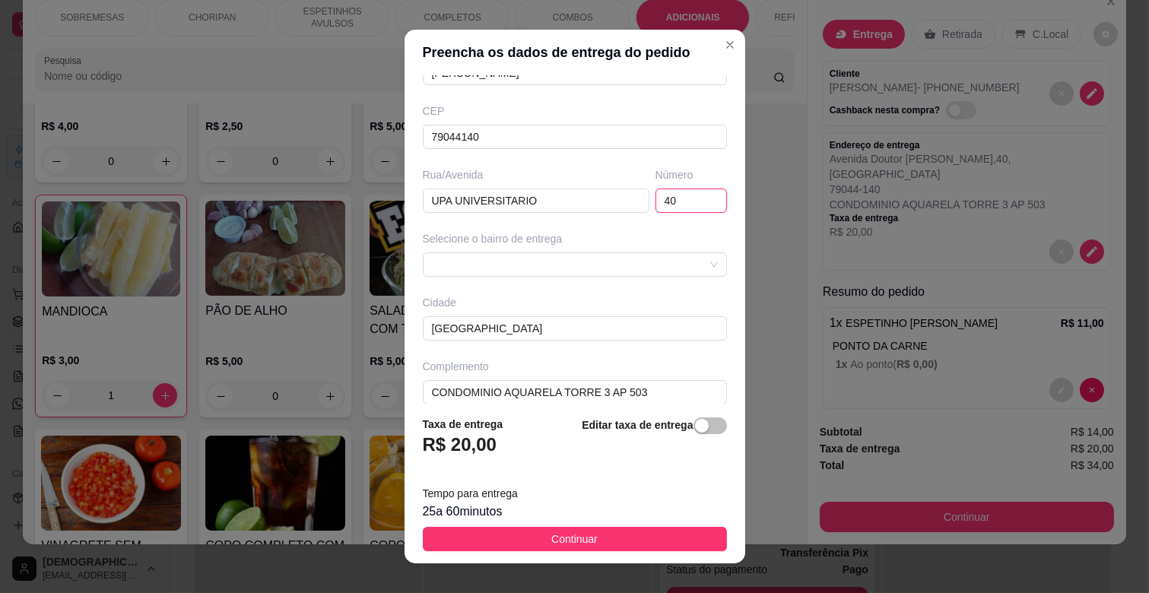
click at [680, 208] on input "40" at bounding box center [690, 201] width 71 height 24
click at [620, 264] on div "6462b6380cfe2c4459f08725 6462b6770cfe2c4459f08728 CAMPO ALTO - [GEOGRAPHIC_DATA…" at bounding box center [575, 264] width 304 height 24
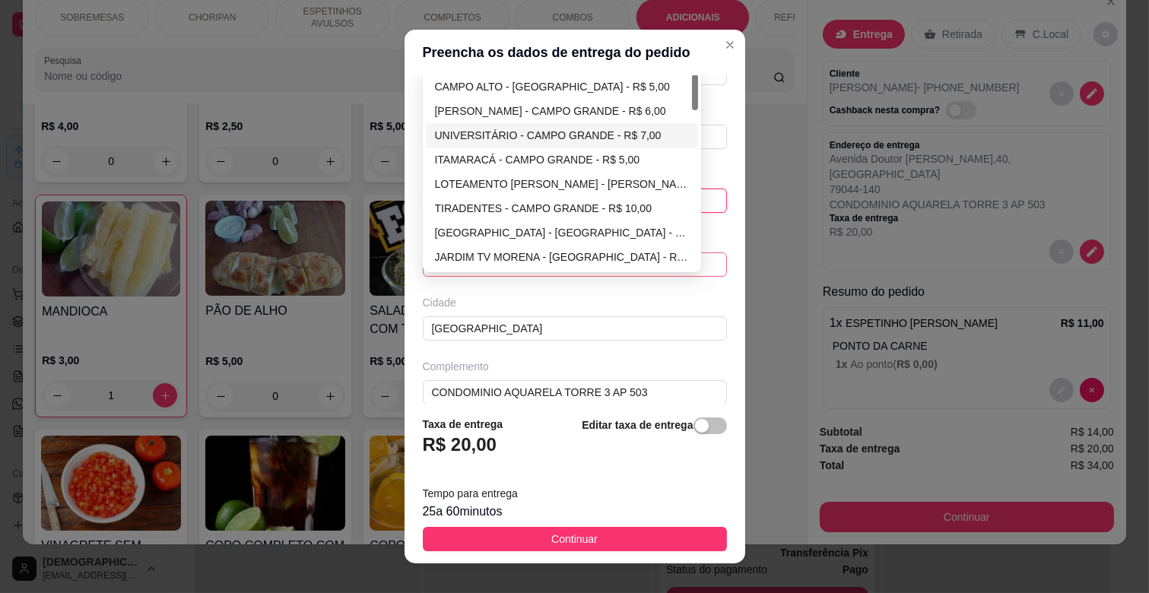
type input "00"
click at [528, 137] on div "UNIVERSITÁRIO - CAMPO GRANDE - R$ 7,00" at bounding box center [562, 135] width 255 height 17
type input "CAMPO GRANDE"
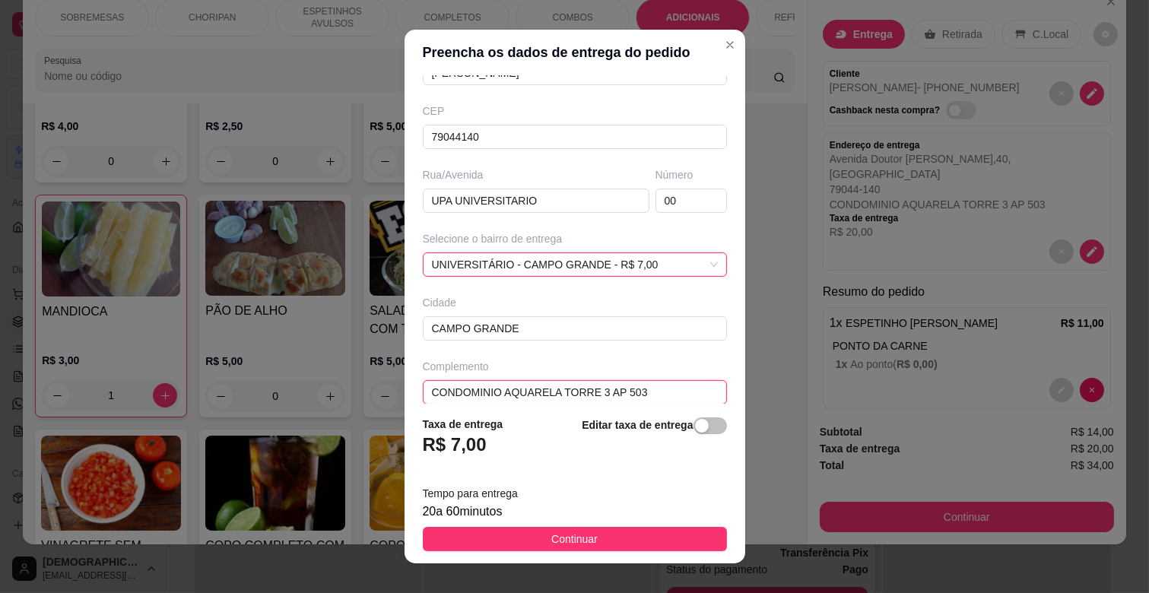
click at [627, 398] on input "CONDOMINIO AQUARELA TORRE 3 AP 503" at bounding box center [575, 392] width 304 height 24
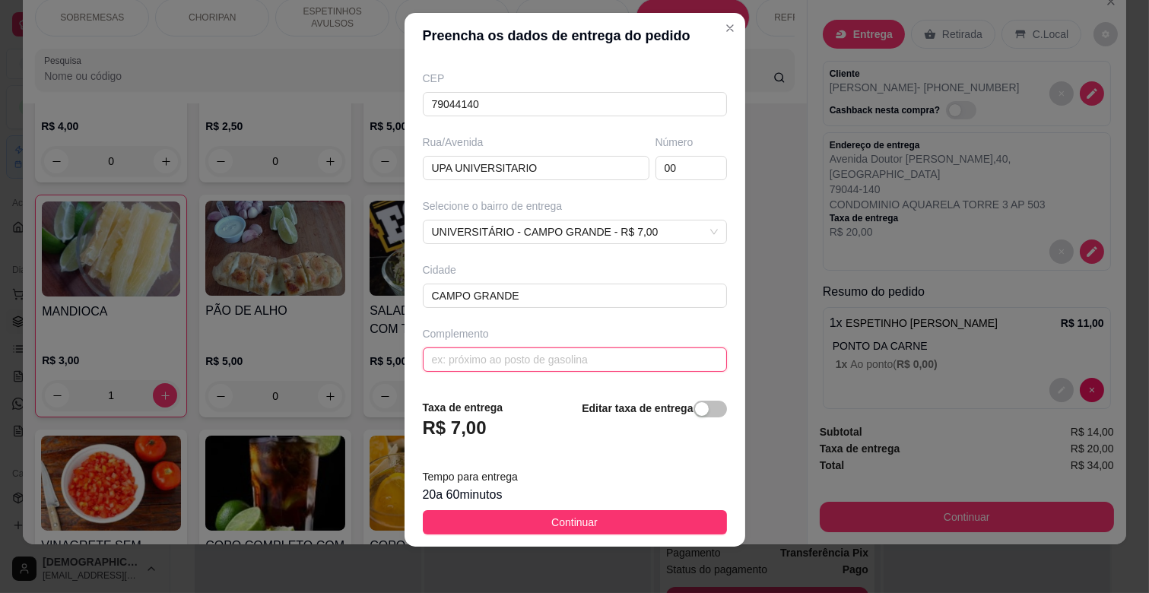
scroll to position [19, 0]
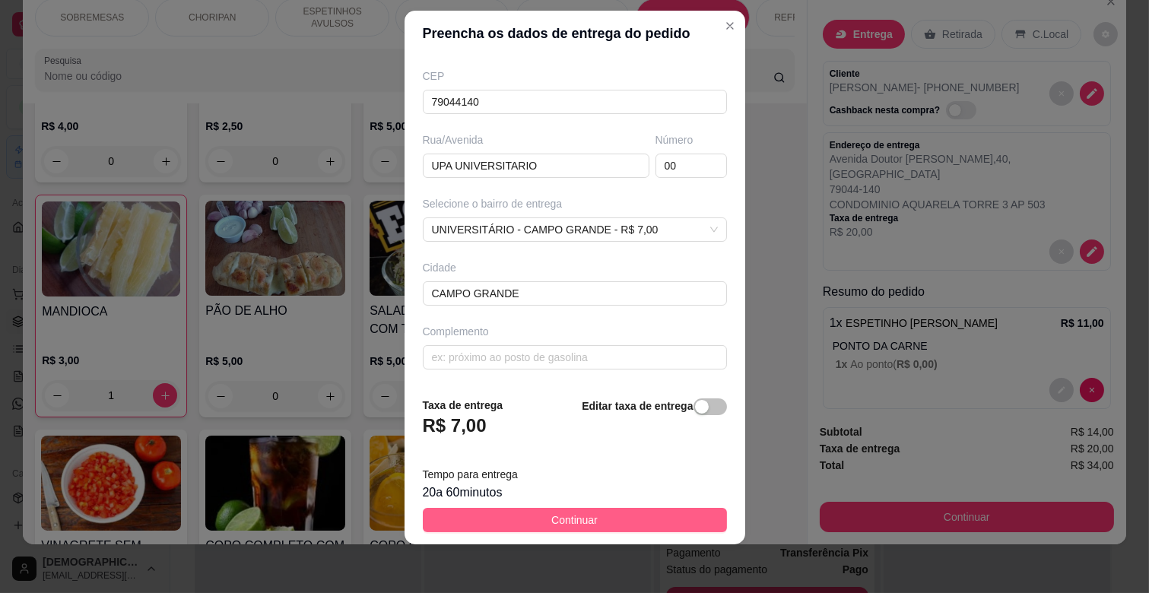
click at [598, 510] on button "Continuar" at bounding box center [575, 520] width 304 height 24
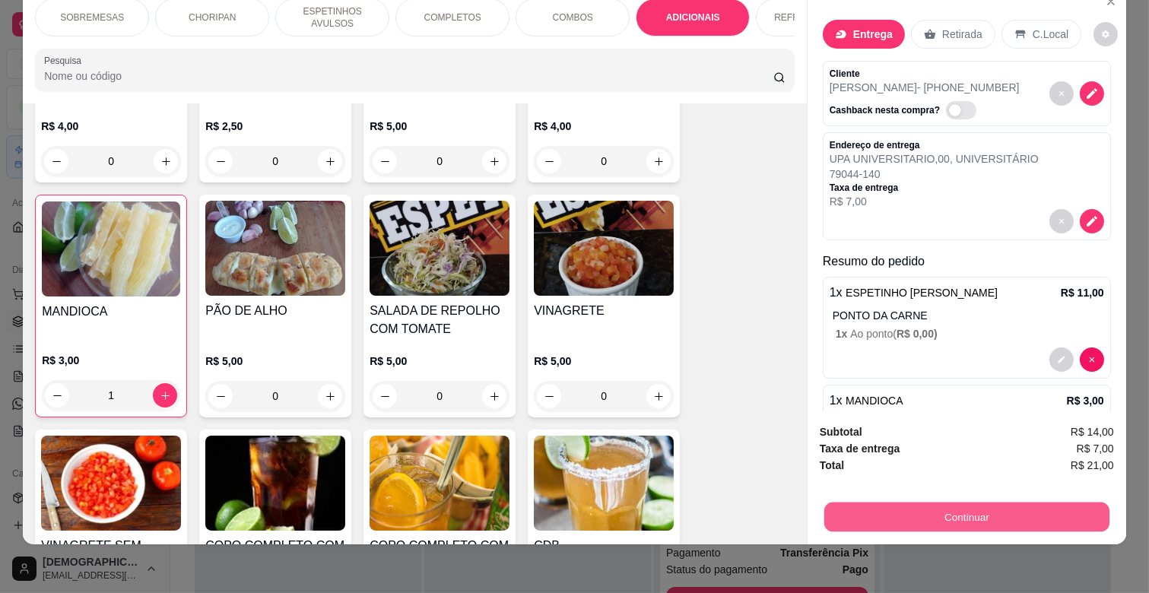
click at [1016, 502] on button "Continuar" at bounding box center [966, 517] width 285 height 30
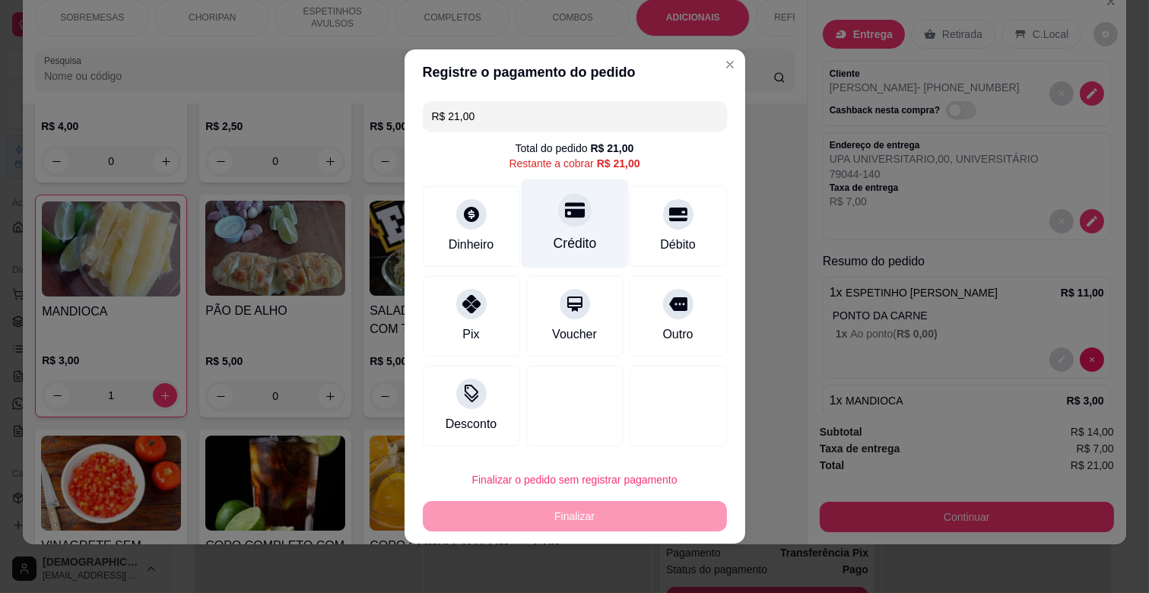
click at [572, 222] on div at bounding box center [574, 209] width 33 height 33
type input "R$ 0,00"
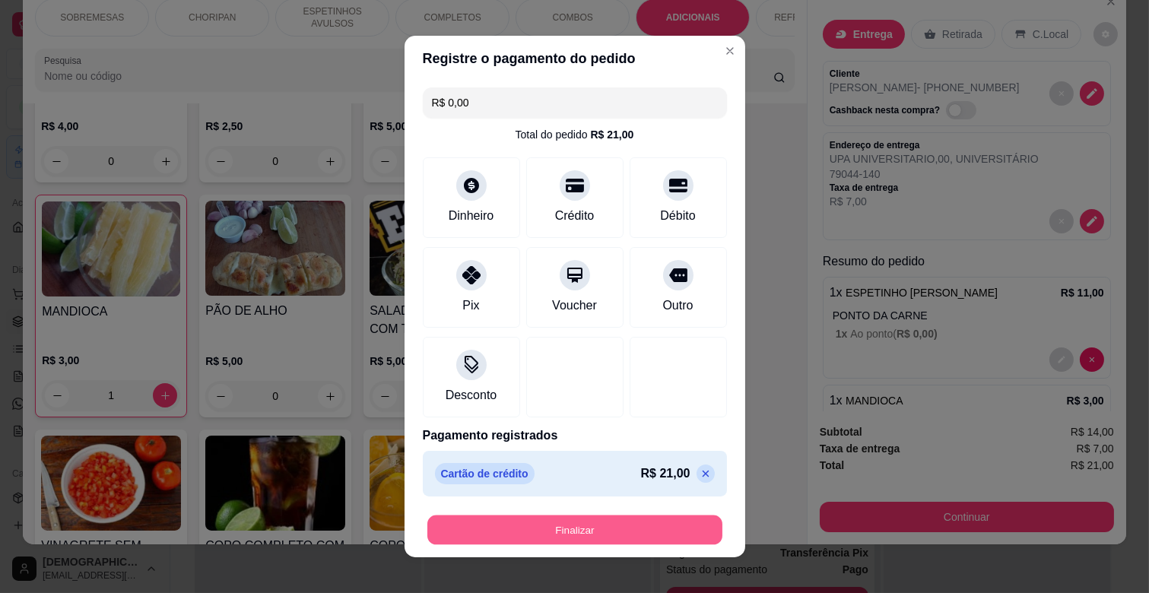
click at [595, 525] on button "Finalizar" at bounding box center [574, 530] width 295 height 30
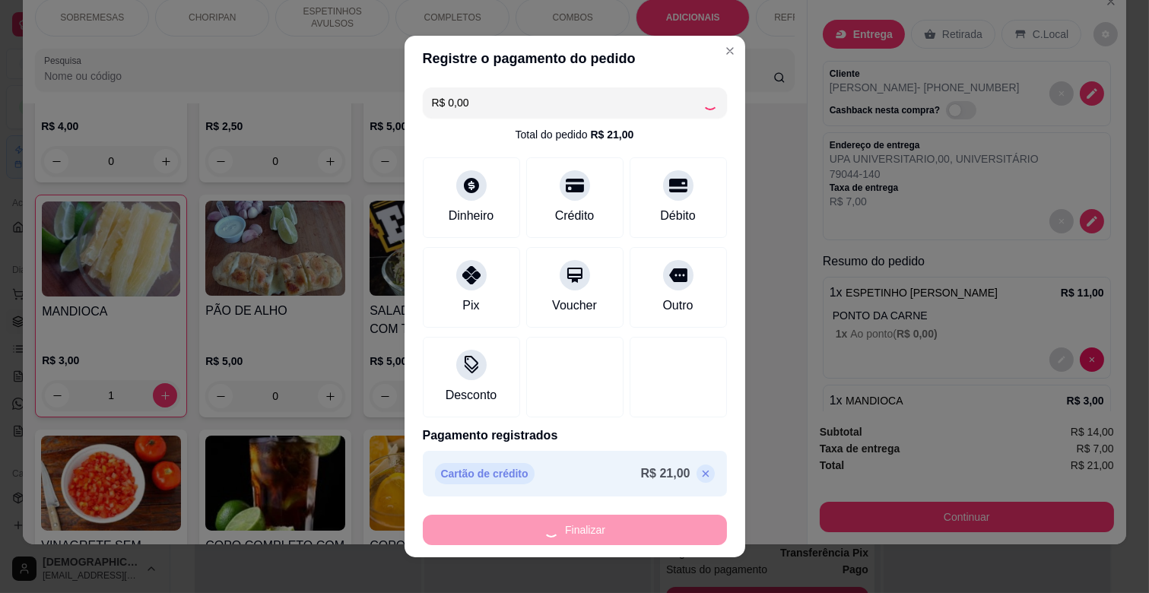
type input "0"
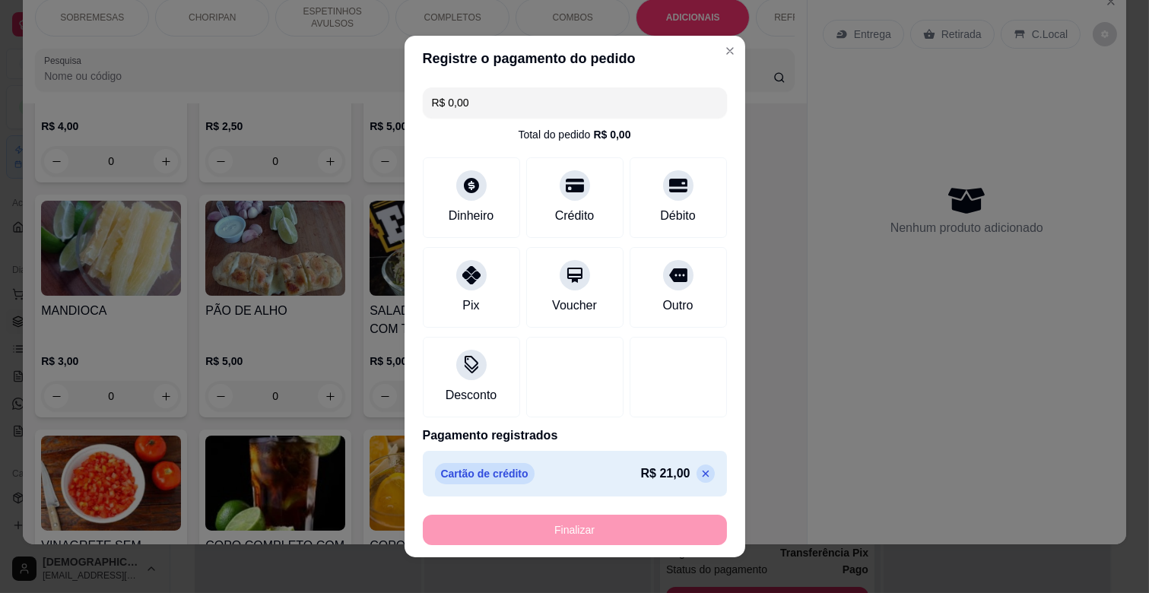
type input "-R$ 21,00"
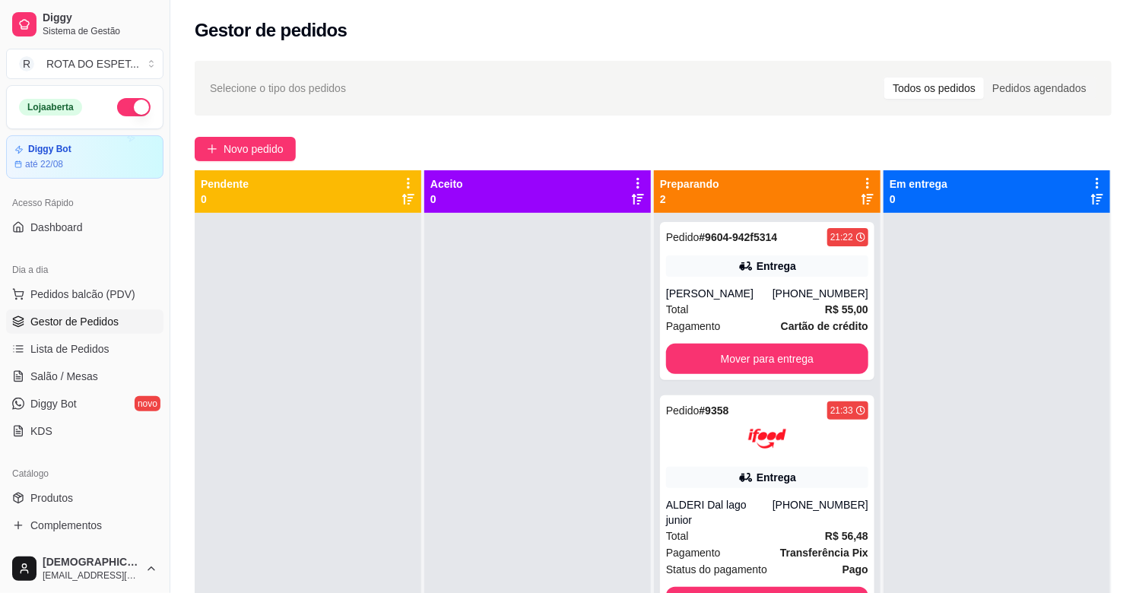
click at [502, 460] on div at bounding box center [537, 509] width 227 height 593
click at [784, 354] on button "Mover para entrega" at bounding box center [767, 359] width 202 height 30
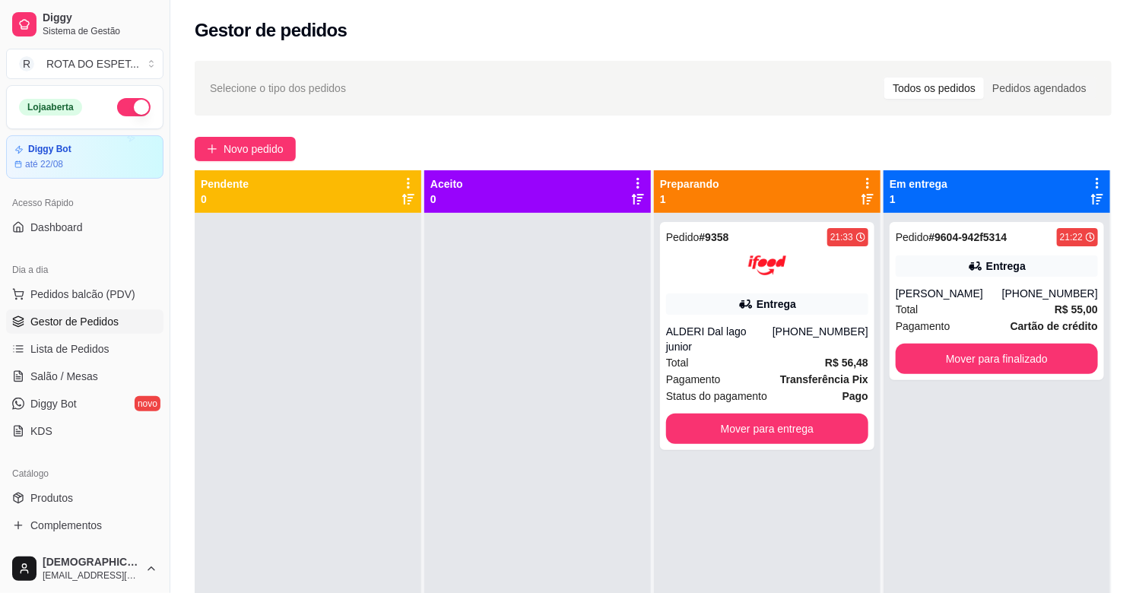
click at [541, 487] on div at bounding box center [537, 509] width 227 height 593
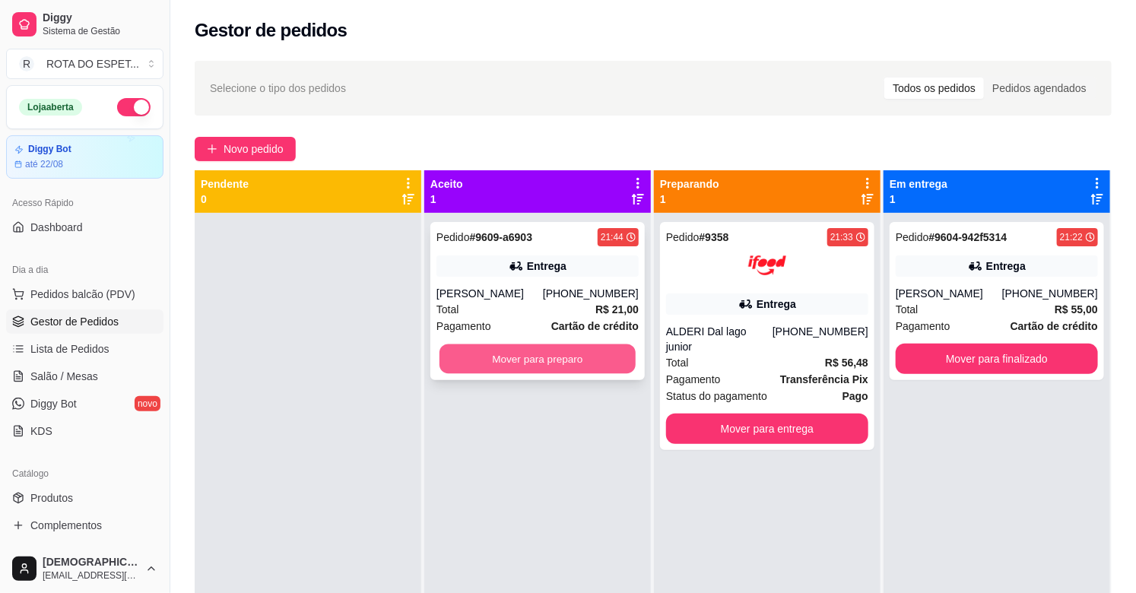
click at [523, 363] on button "Mover para preparo" at bounding box center [537, 359] width 196 height 30
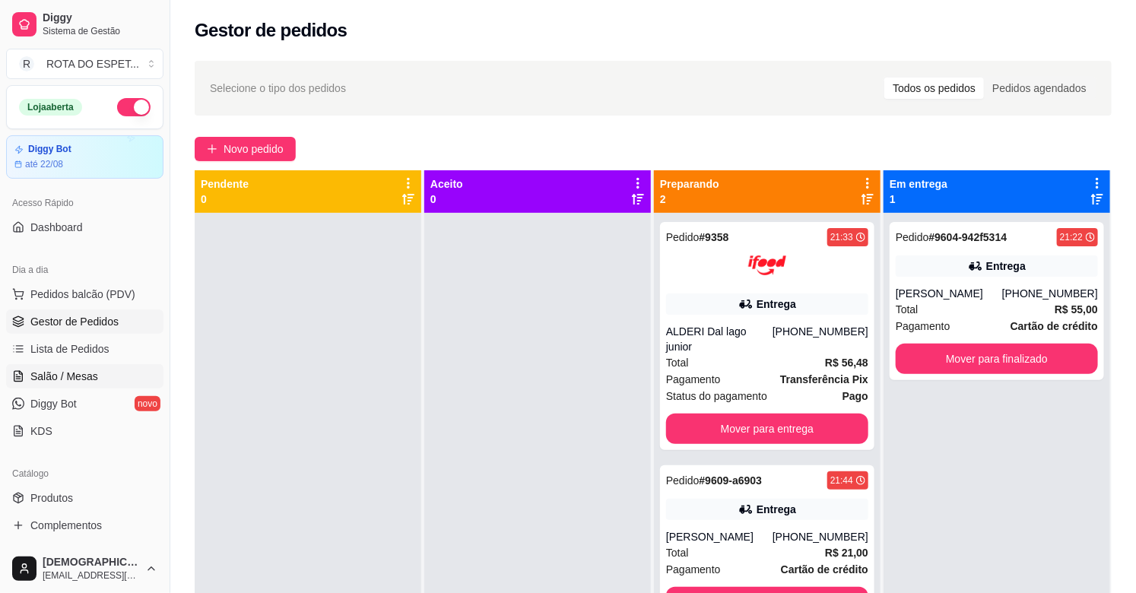
click at [78, 385] on link "Salão / Mesas" at bounding box center [84, 376] width 157 height 24
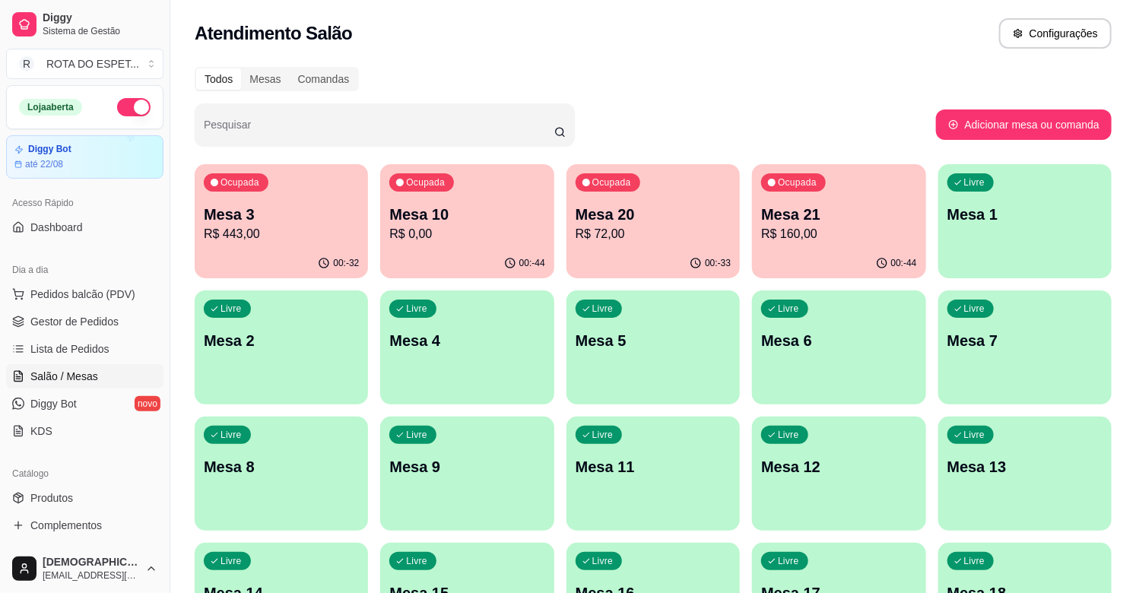
click at [857, 233] on p "R$ 160,00" at bounding box center [838, 234] width 155 height 18
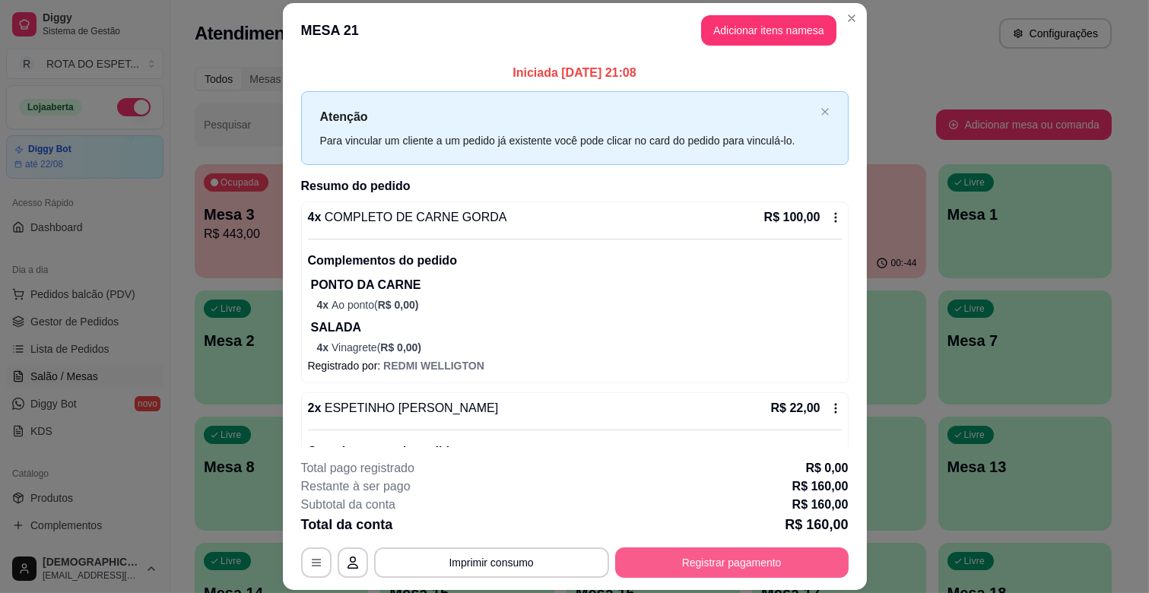
click at [745, 557] on button "Registrar pagamento" at bounding box center [731, 562] width 233 height 30
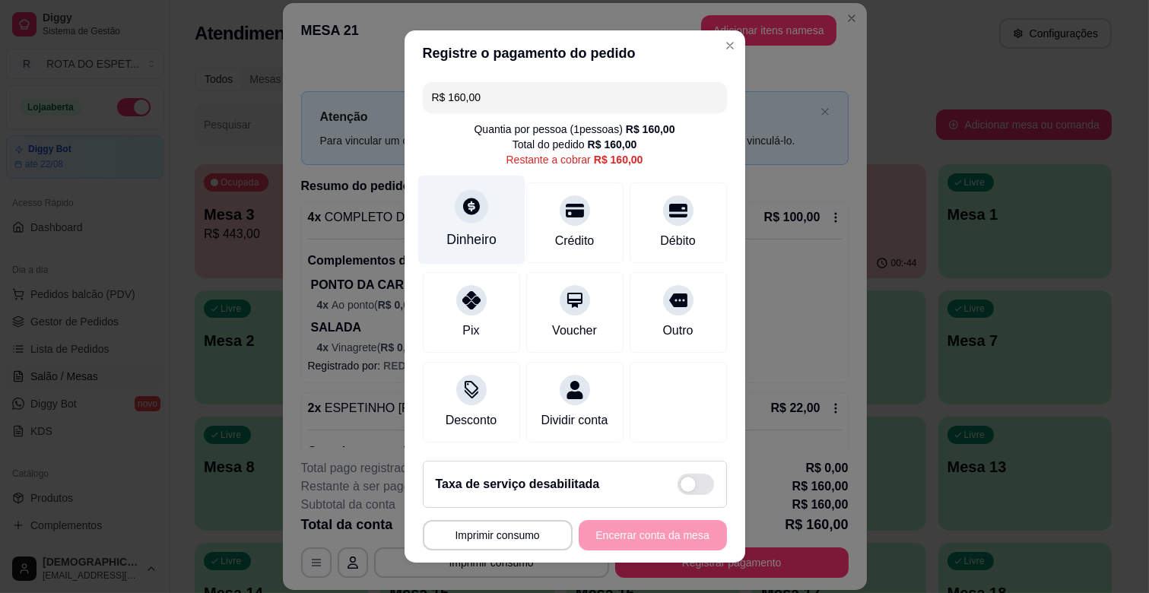
click at [466, 230] on div "Dinheiro" at bounding box center [471, 240] width 50 height 20
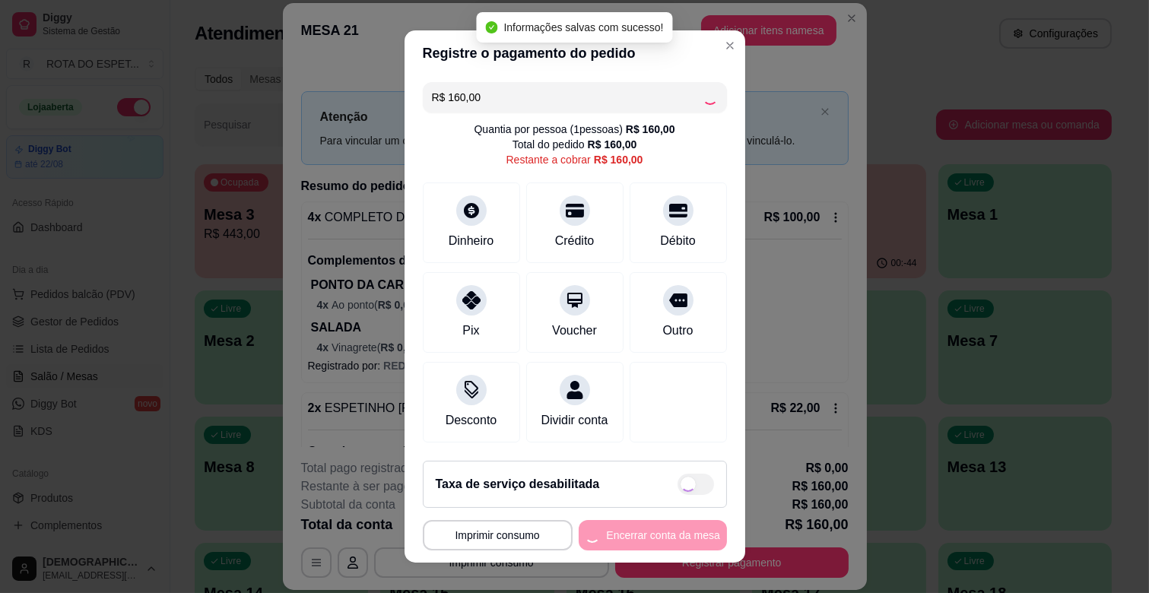
type input "R$ 0,00"
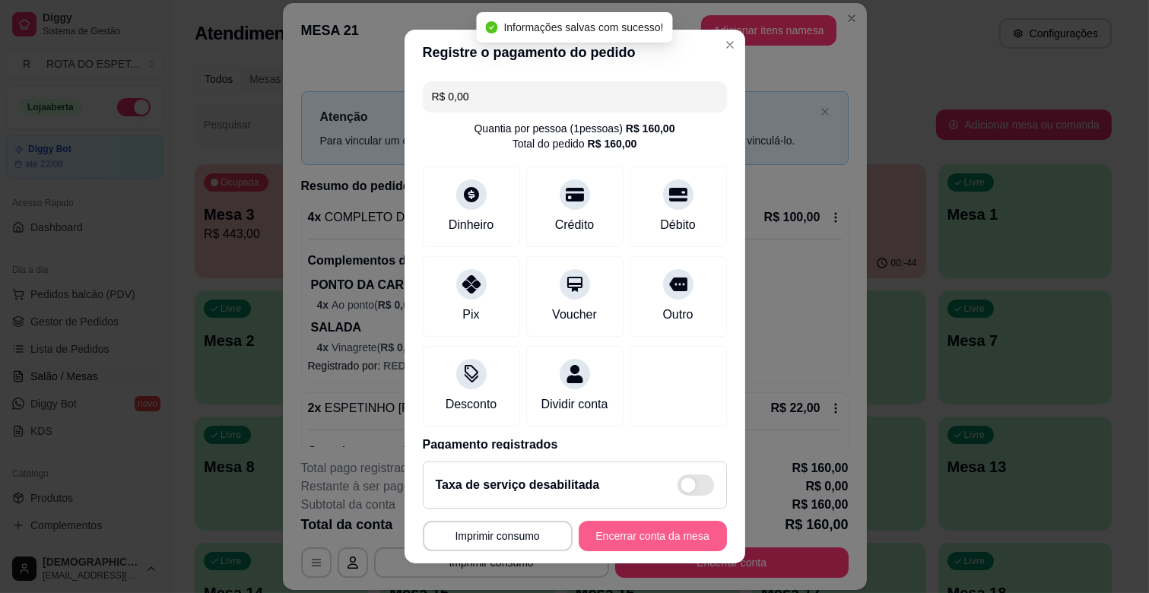
click at [631, 541] on button "Encerrar conta da mesa" at bounding box center [653, 536] width 148 height 30
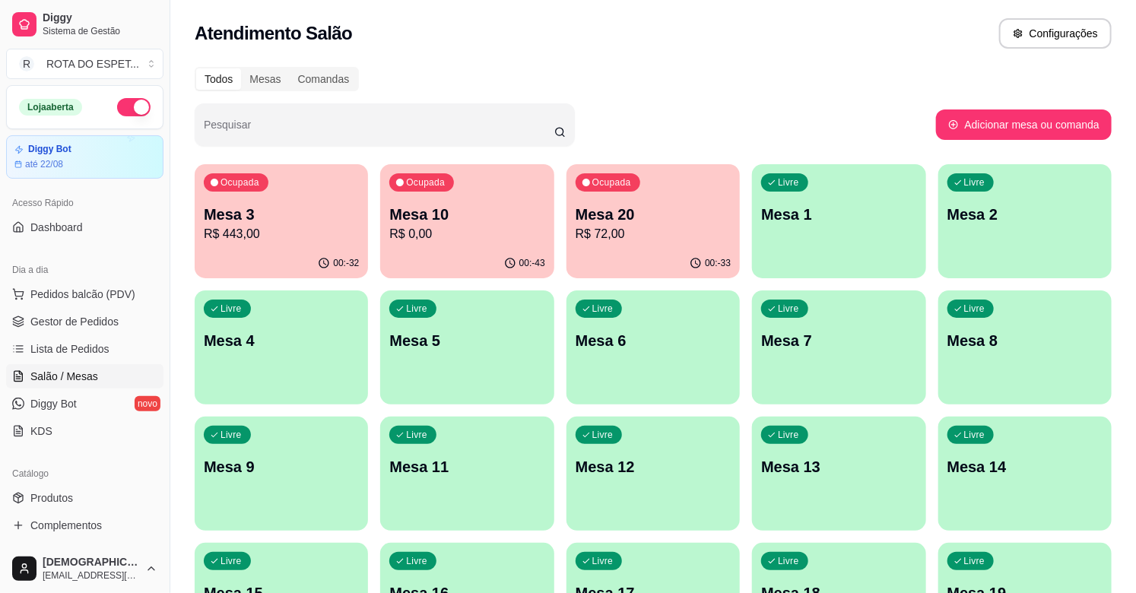
click at [261, 210] on p "Mesa 3" at bounding box center [281, 214] width 155 height 21
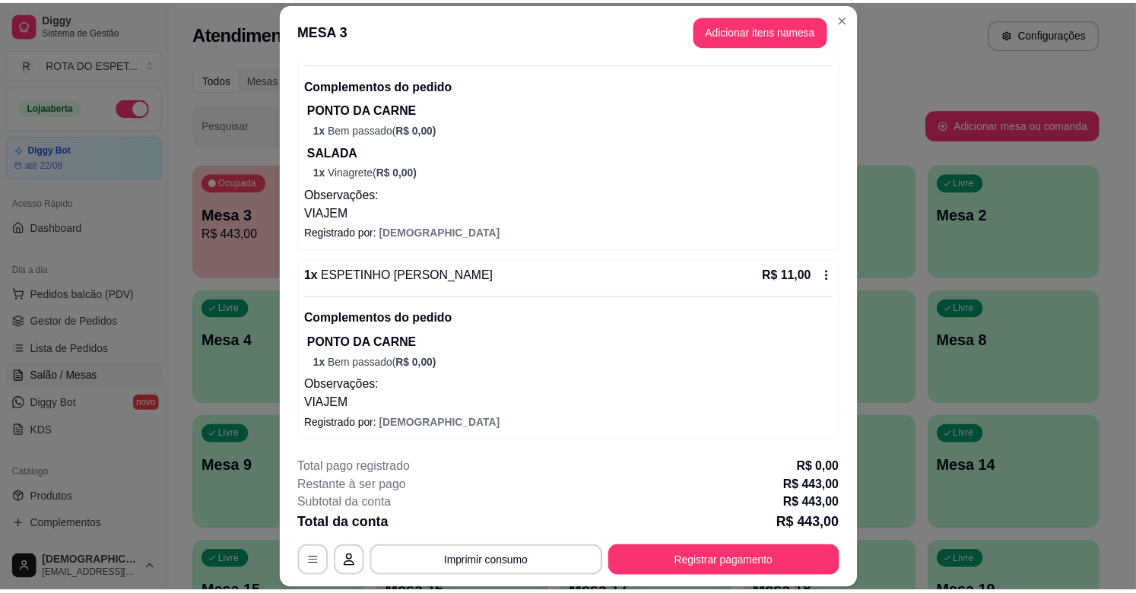
scroll to position [2507, 0]
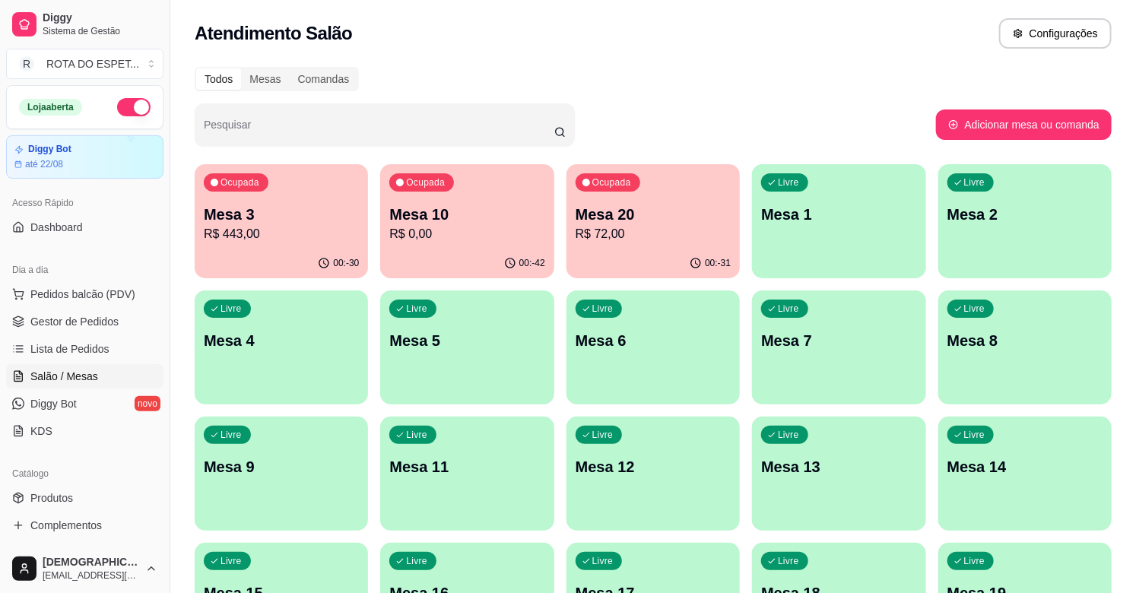
click at [415, 496] on div "Livre Mesa 11" at bounding box center [466, 465] width 173 height 96
click at [96, 312] on link "Gestor de Pedidos" at bounding box center [84, 321] width 157 height 24
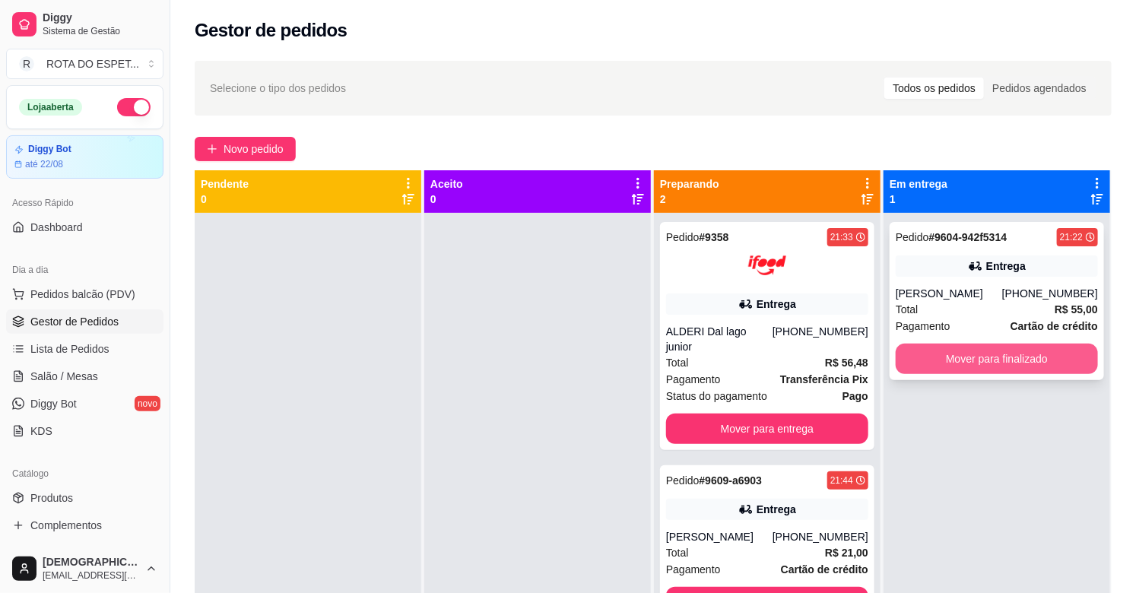
click at [988, 348] on button "Mover para finalizado" at bounding box center [997, 359] width 202 height 30
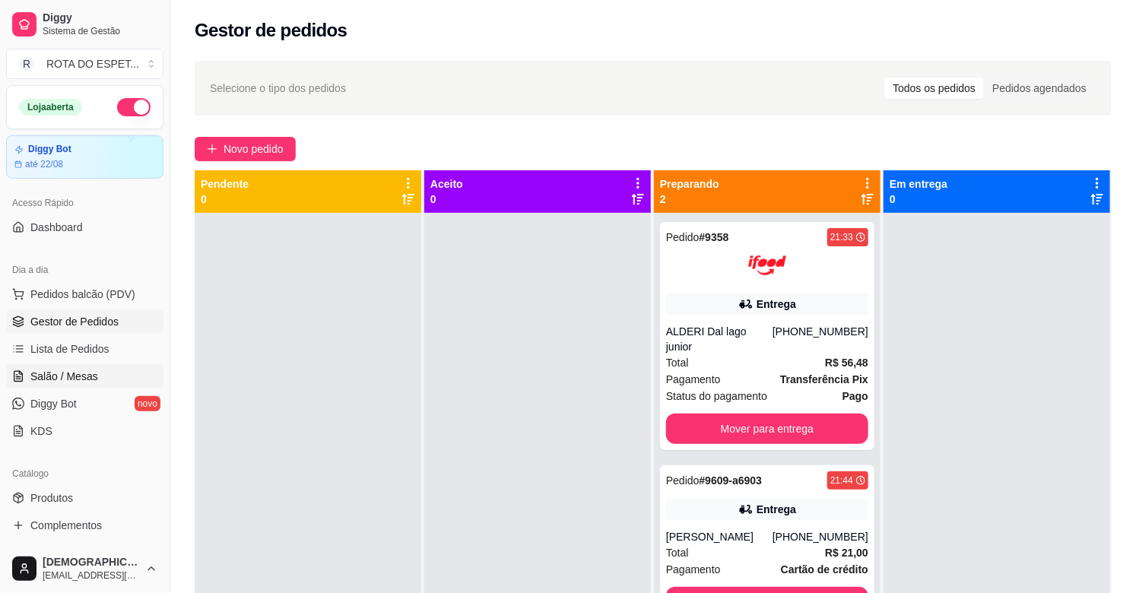
click at [78, 382] on span "Salão / Mesas" at bounding box center [64, 376] width 68 height 15
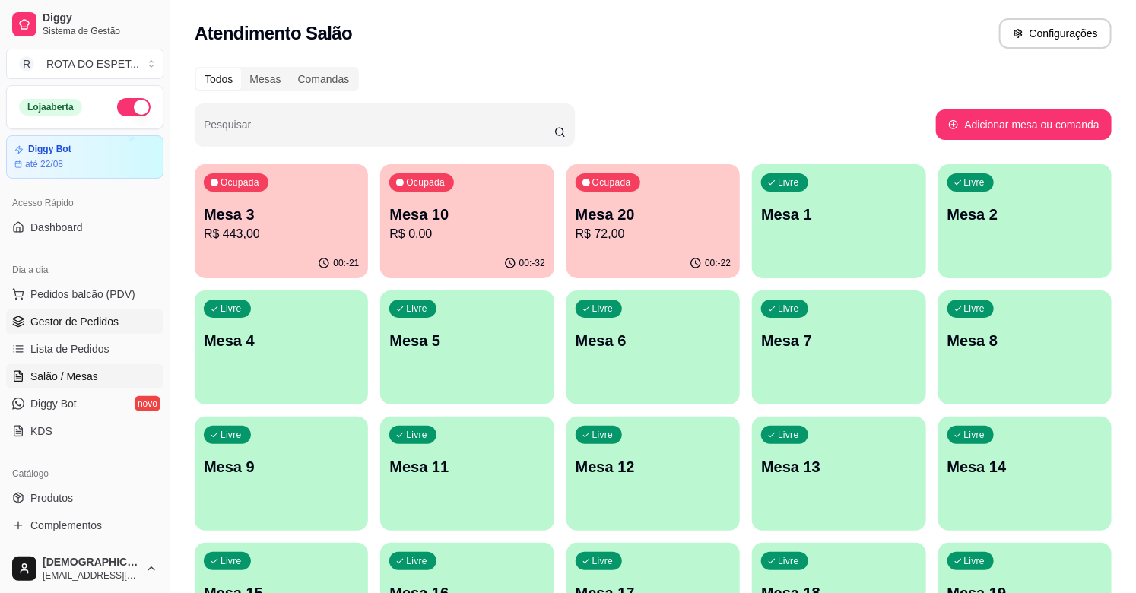
click at [85, 324] on span "Gestor de Pedidos" at bounding box center [74, 321] width 88 height 15
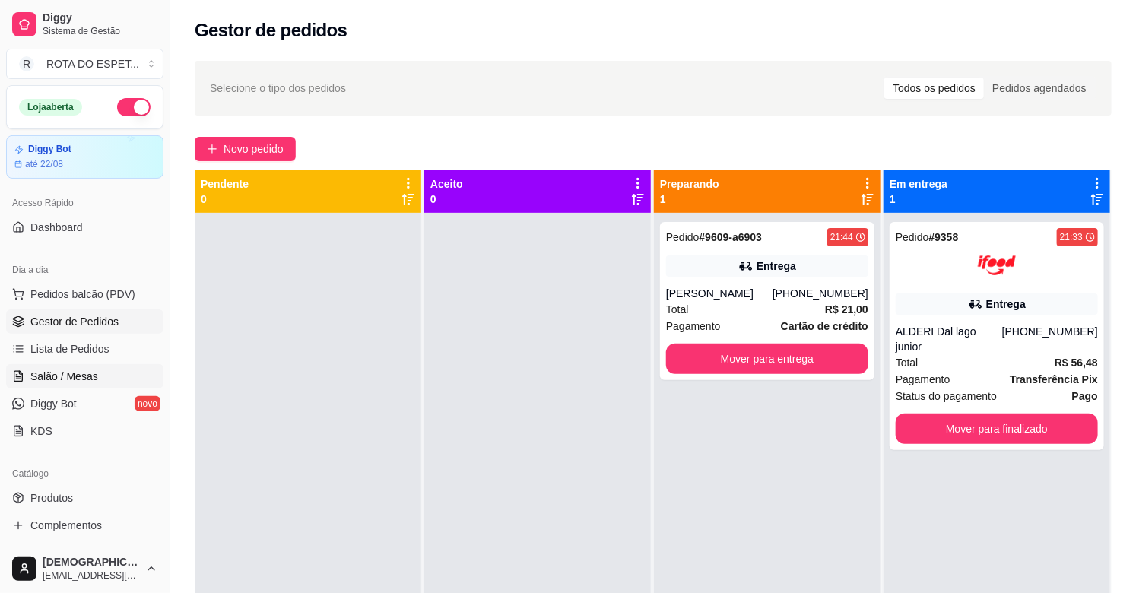
click at [74, 382] on span "Salão / Mesas" at bounding box center [64, 376] width 68 height 15
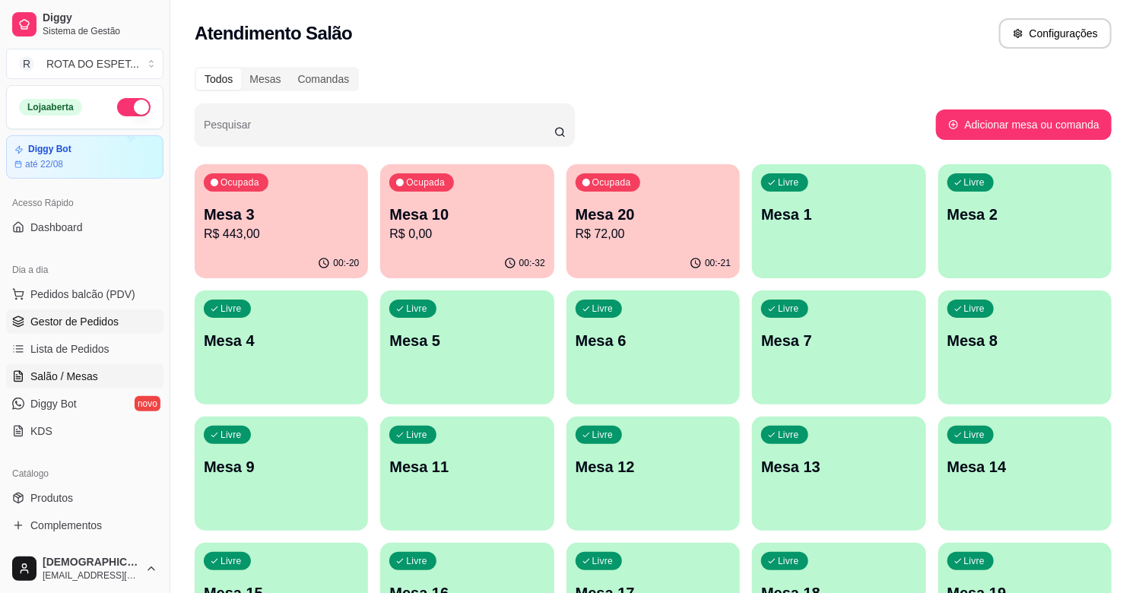
click at [81, 310] on link "Gestor de Pedidos" at bounding box center [84, 321] width 157 height 24
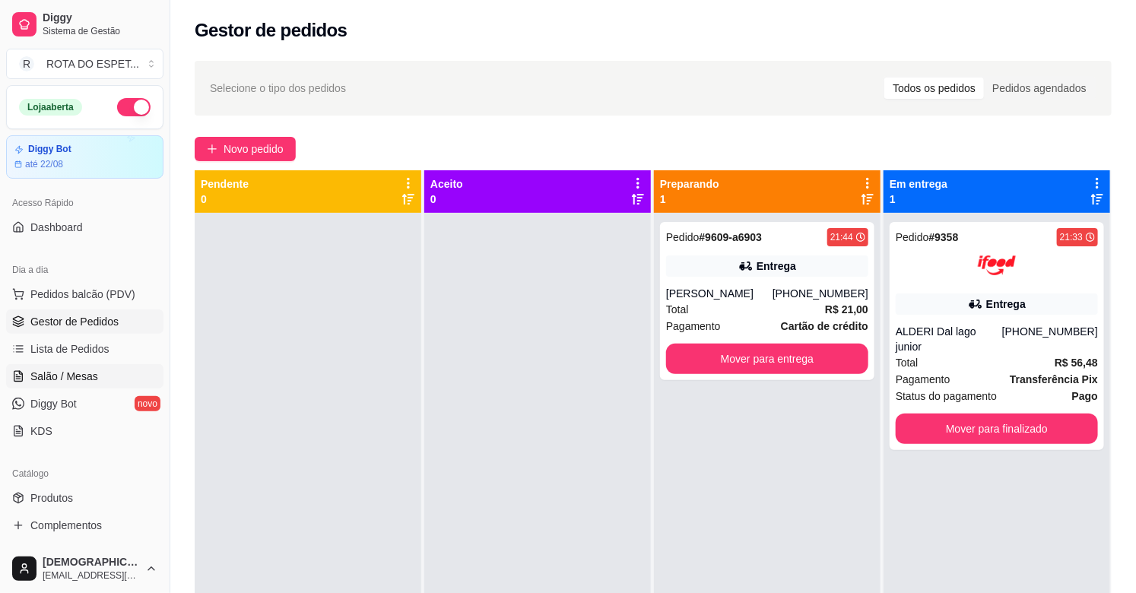
click at [95, 370] on link "Salão / Mesas" at bounding box center [84, 376] width 157 height 24
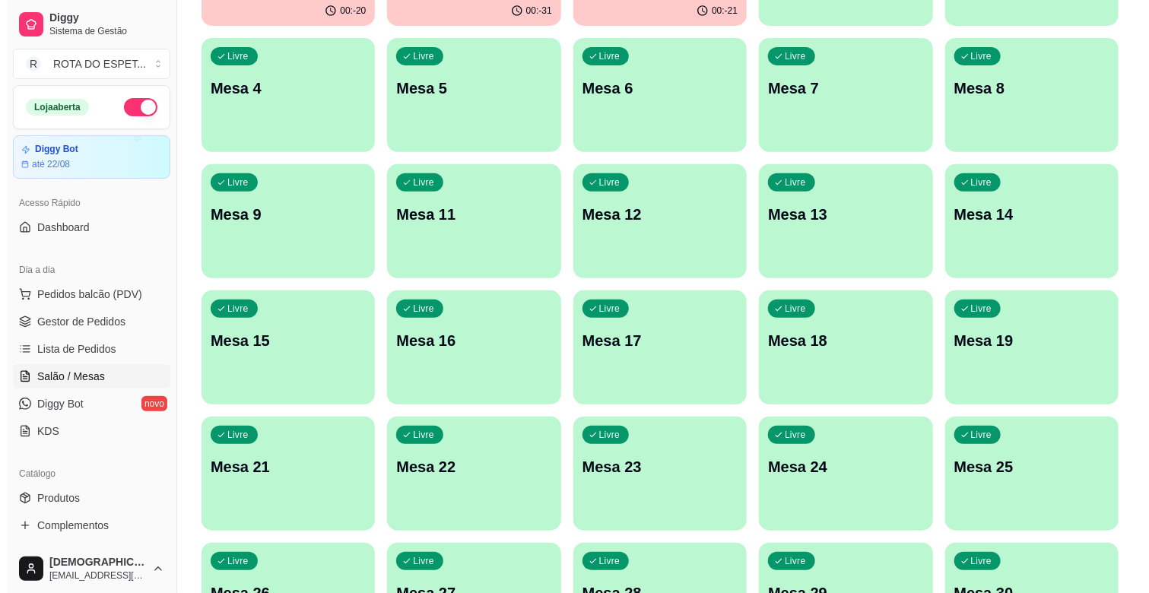
scroll to position [253, 0]
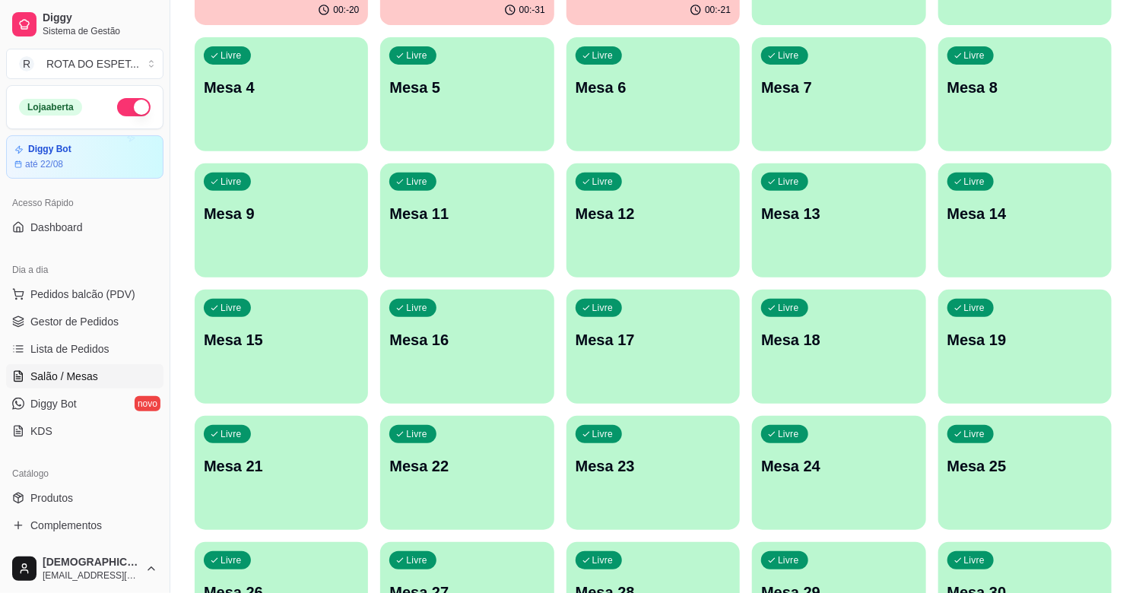
click at [302, 480] on div "Livre Mesa 21" at bounding box center [281, 464] width 173 height 96
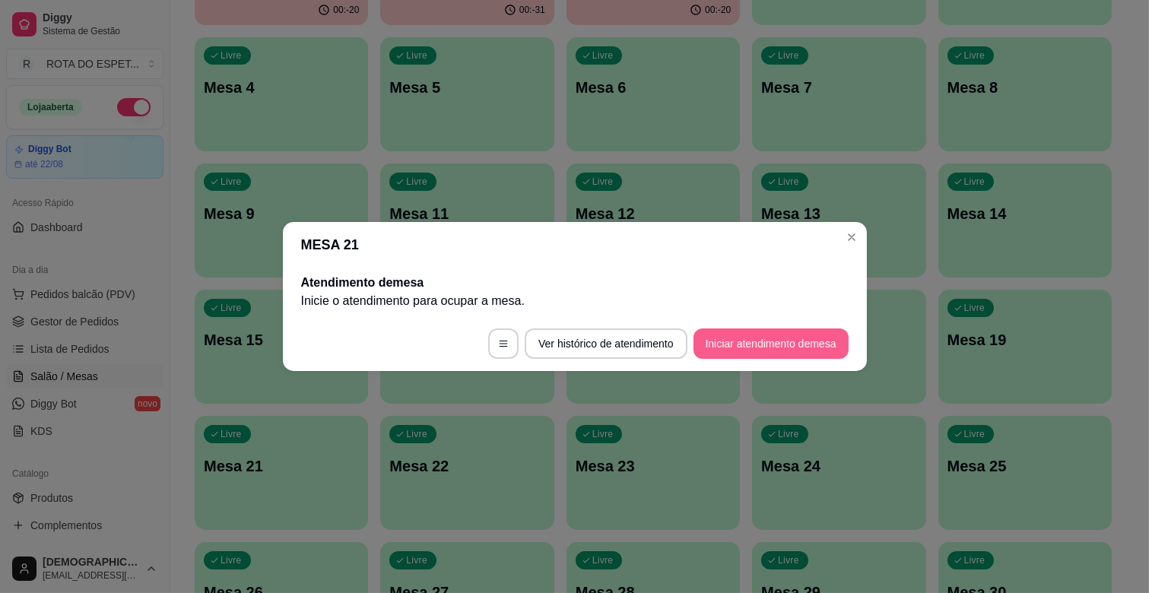
click at [769, 354] on button "Iniciar atendimento de mesa" at bounding box center [770, 343] width 155 height 30
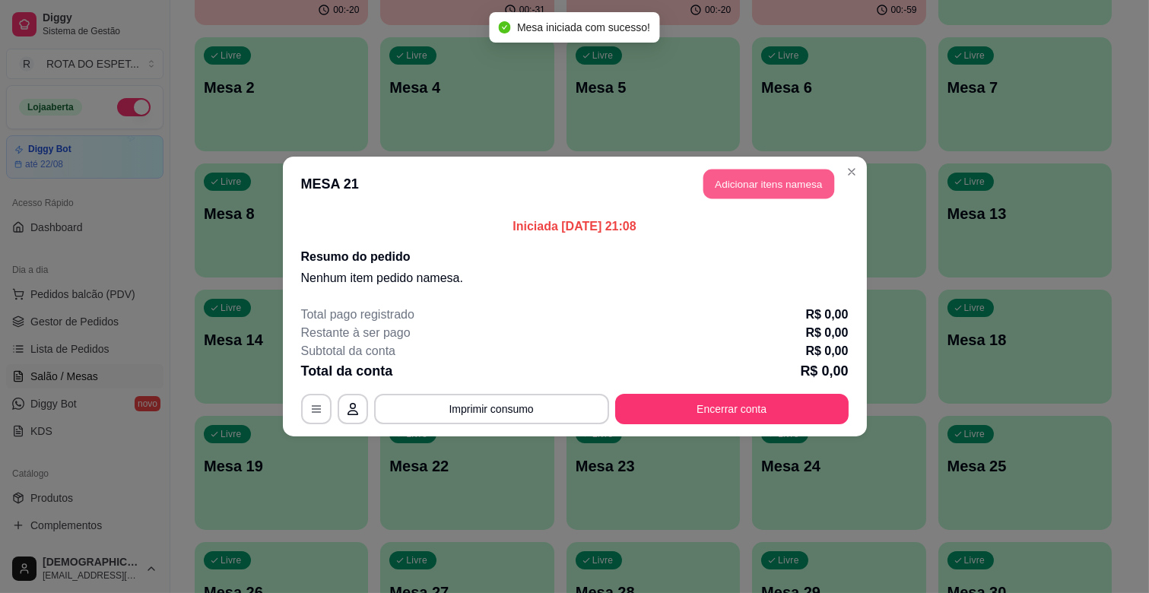
click at [775, 186] on button "Adicionar itens na mesa" at bounding box center [768, 185] width 131 height 30
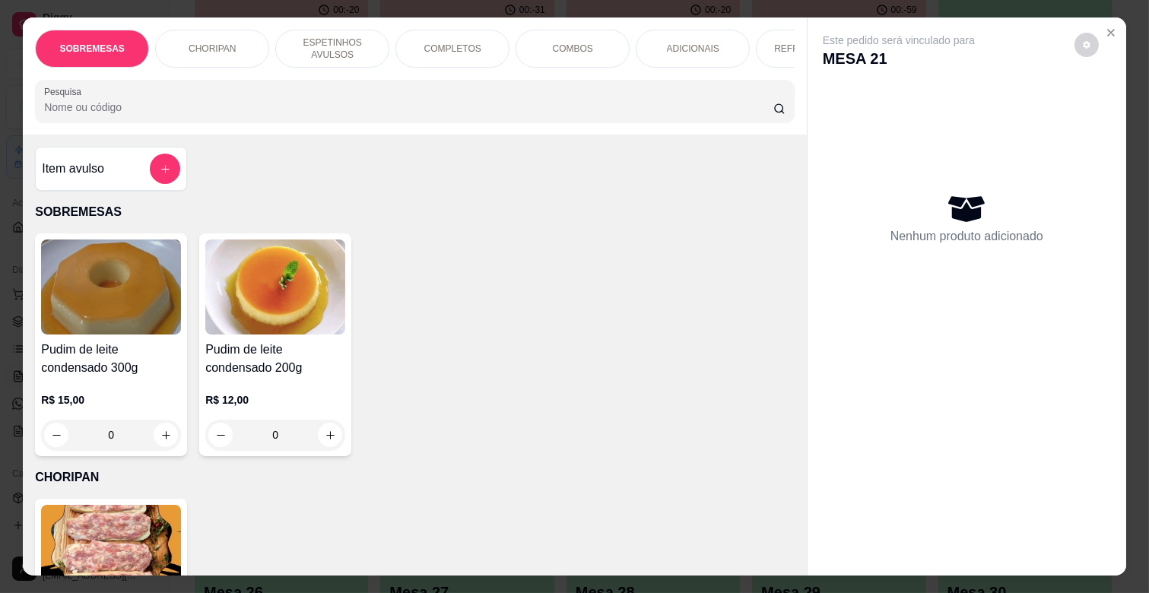
click at [424, 48] on p "COMPLETOS" at bounding box center [452, 49] width 57 height 12
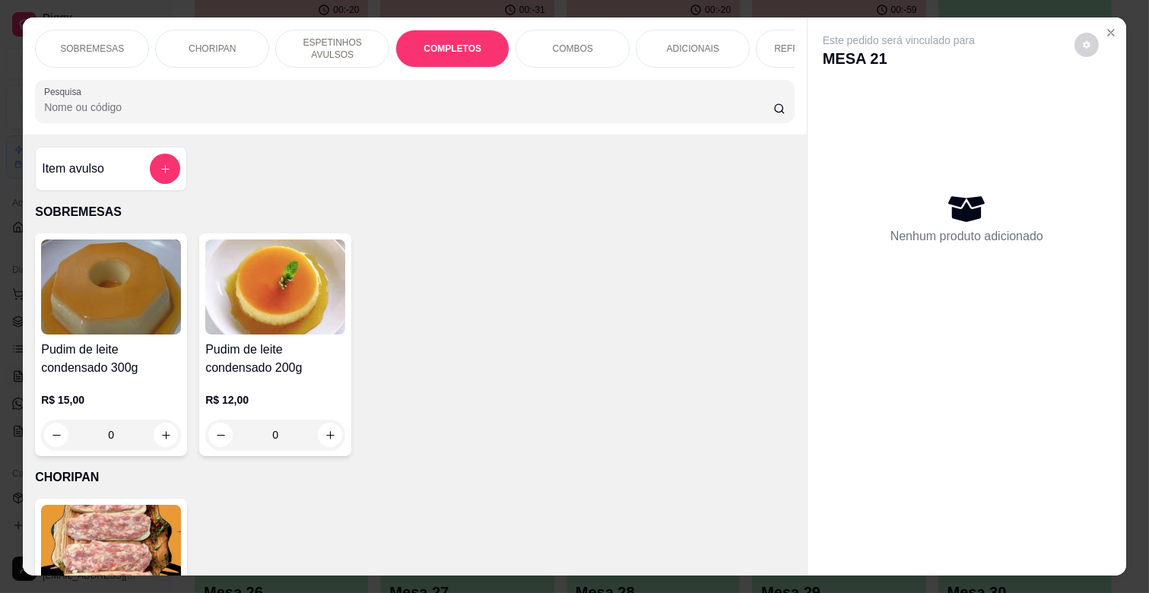
scroll to position [36, 0]
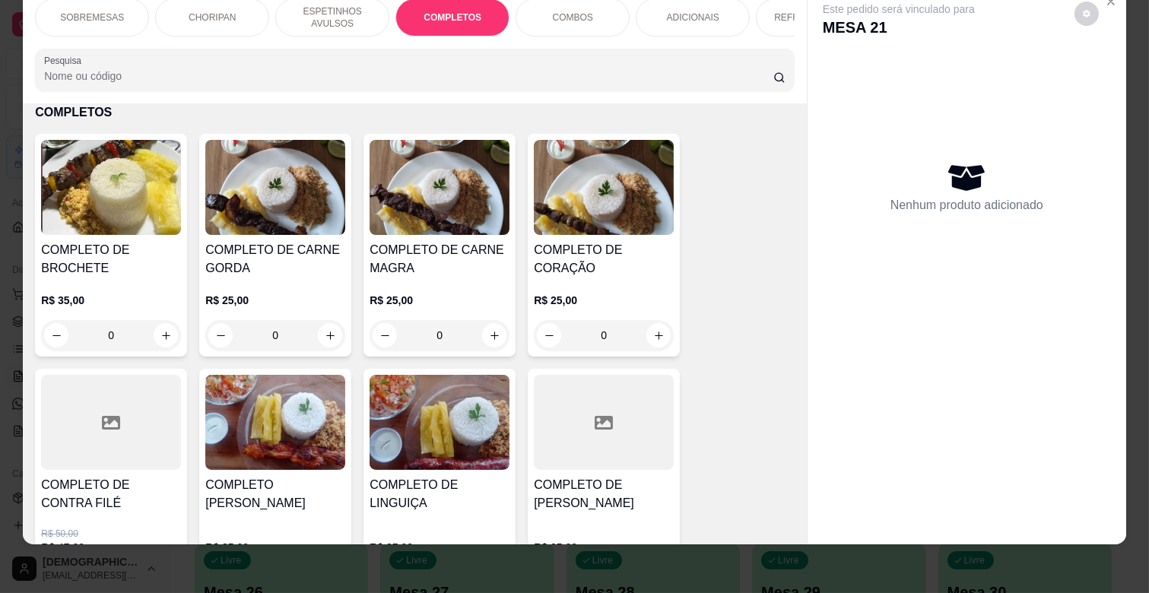
click at [473, 268] on h4 "COMPLETO DE CARNE MAGRA" at bounding box center [439, 259] width 140 height 36
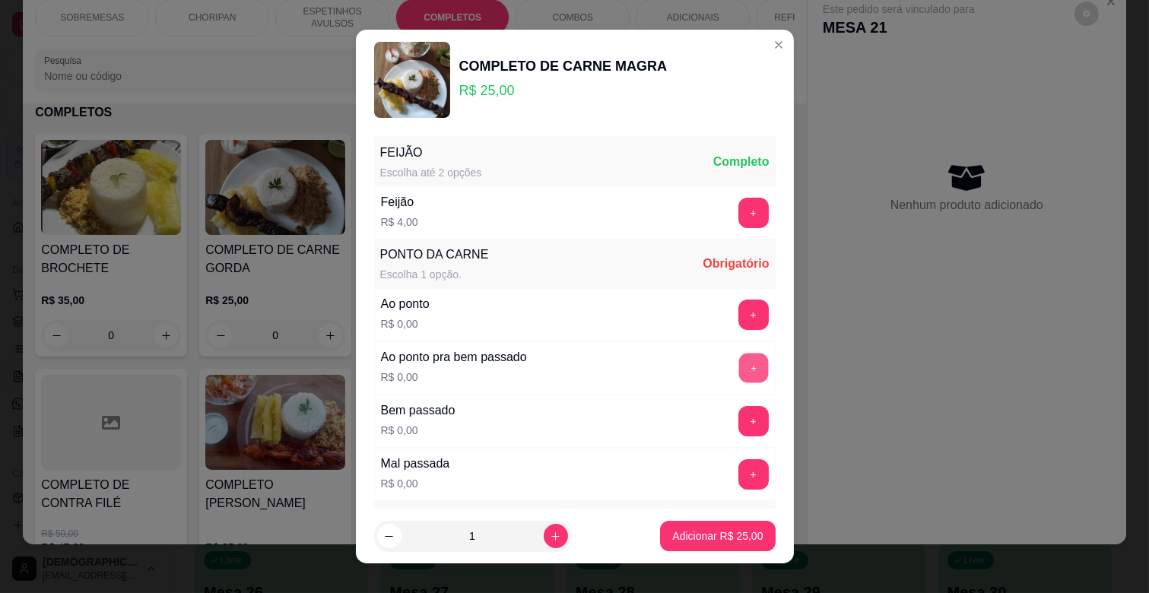
click at [738, 363] on button "+" at bounding box center [753, 369] width 30 height 30
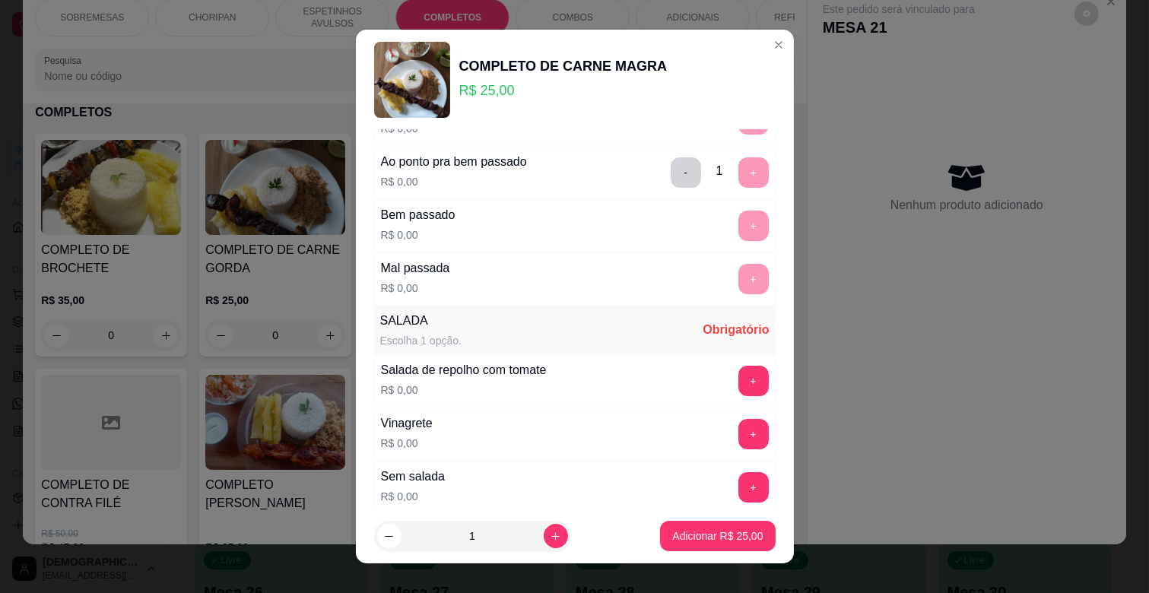
scroll to position [369, 0]
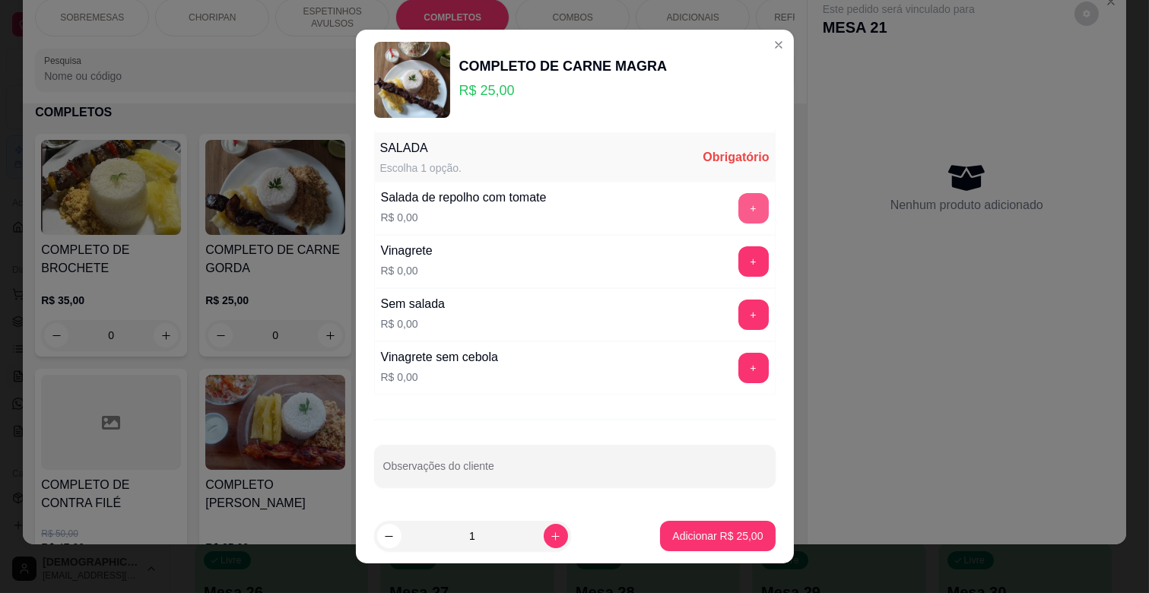
click at [738, 206] on button "+" at bounding box center [753, 208] width 30 height 30
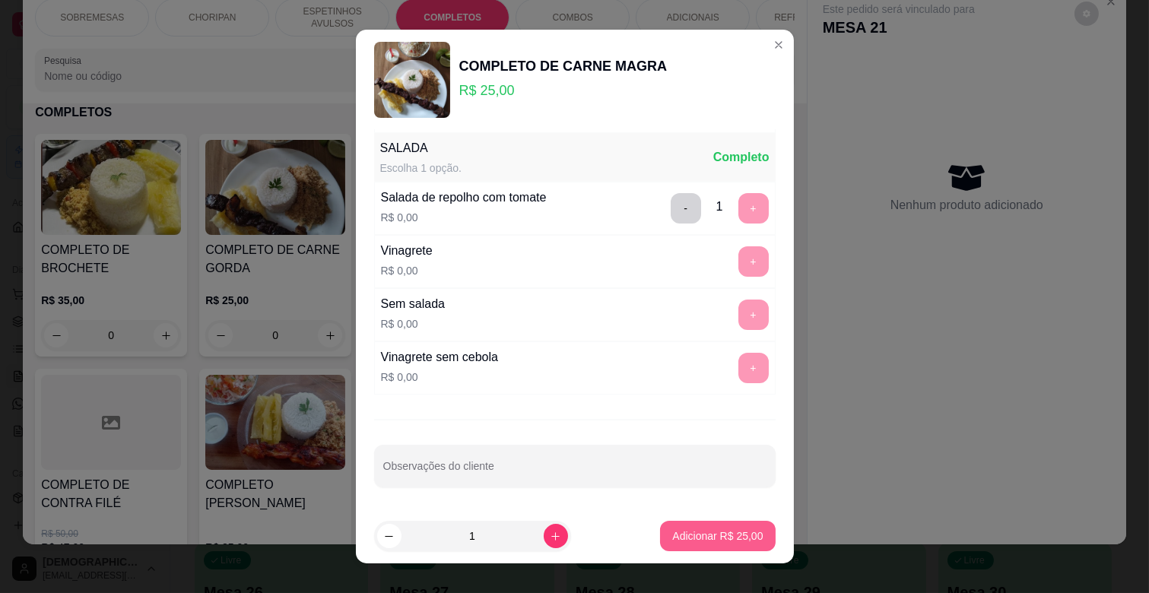
click at [694, 534] on p "Adicionar R$ 25,00" at bounding box center [717, 535] width 90 height 15
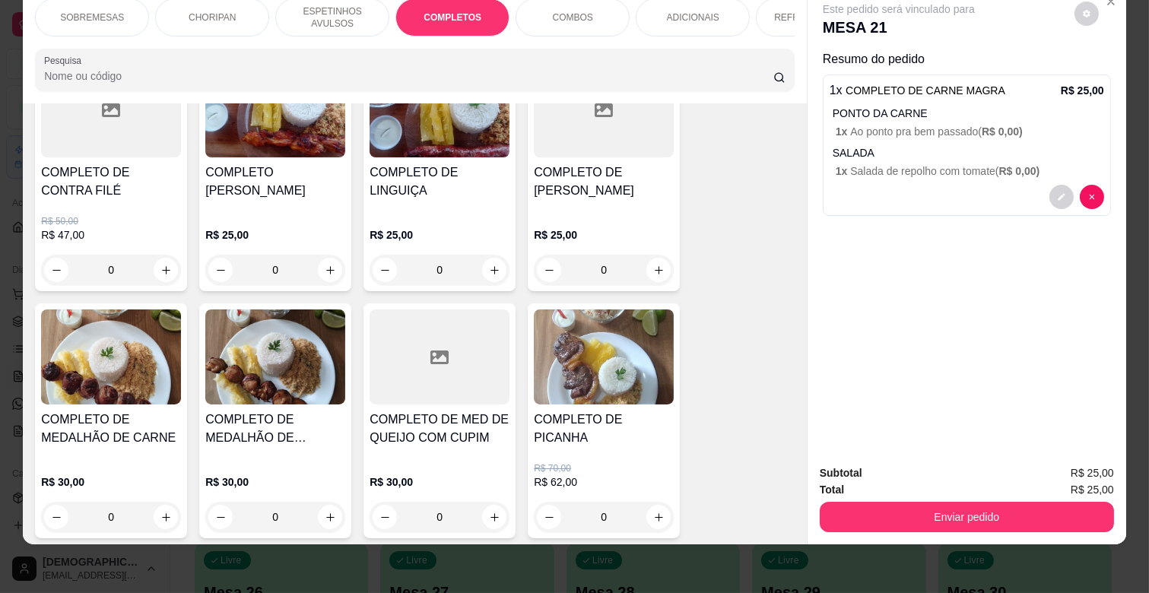
scroll to position [2022, 0]
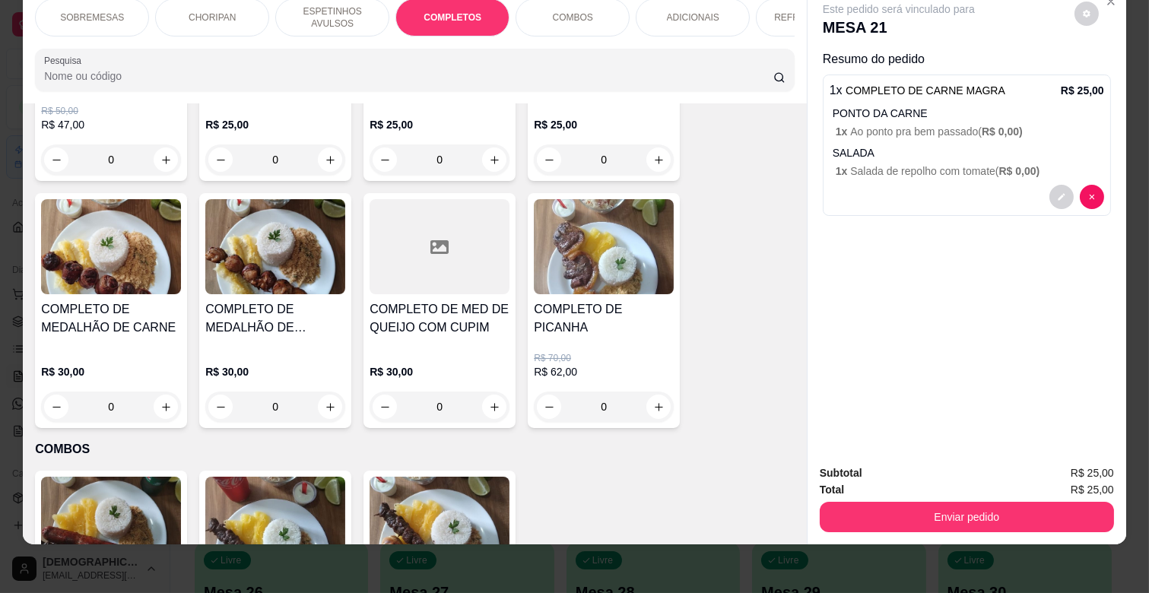
click at [148, 335] on h4 "COMPLETO DE MEDALHÃO DE CARNE" at bounding box center [111, 318] width 140 height 36
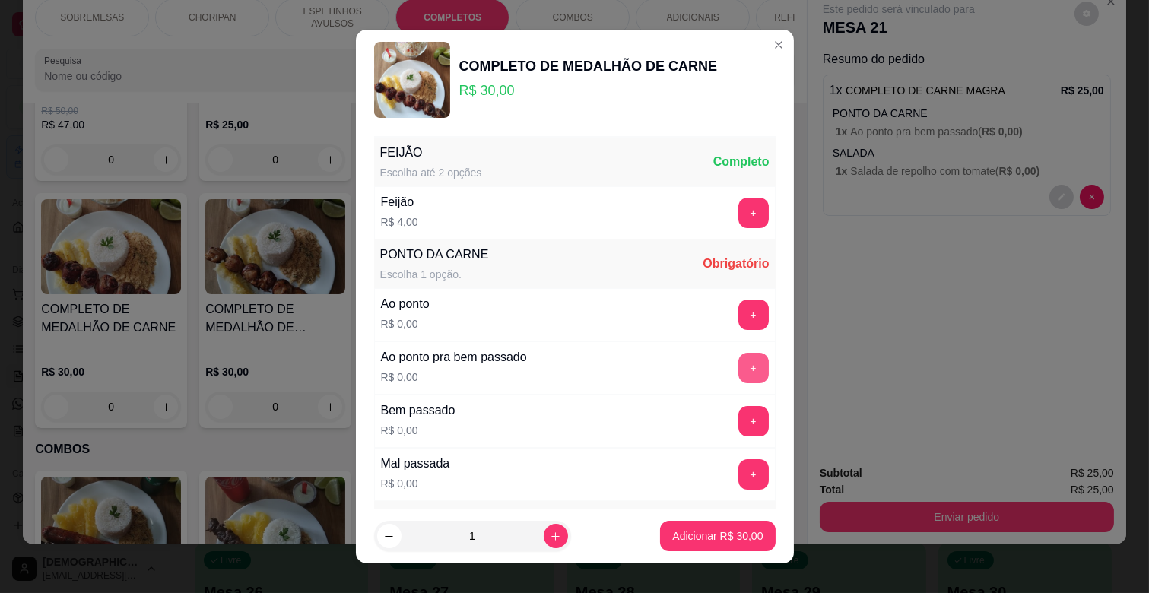
click at [738, 366] on button "+" at bounding box center [753, 368] width 30 height 30
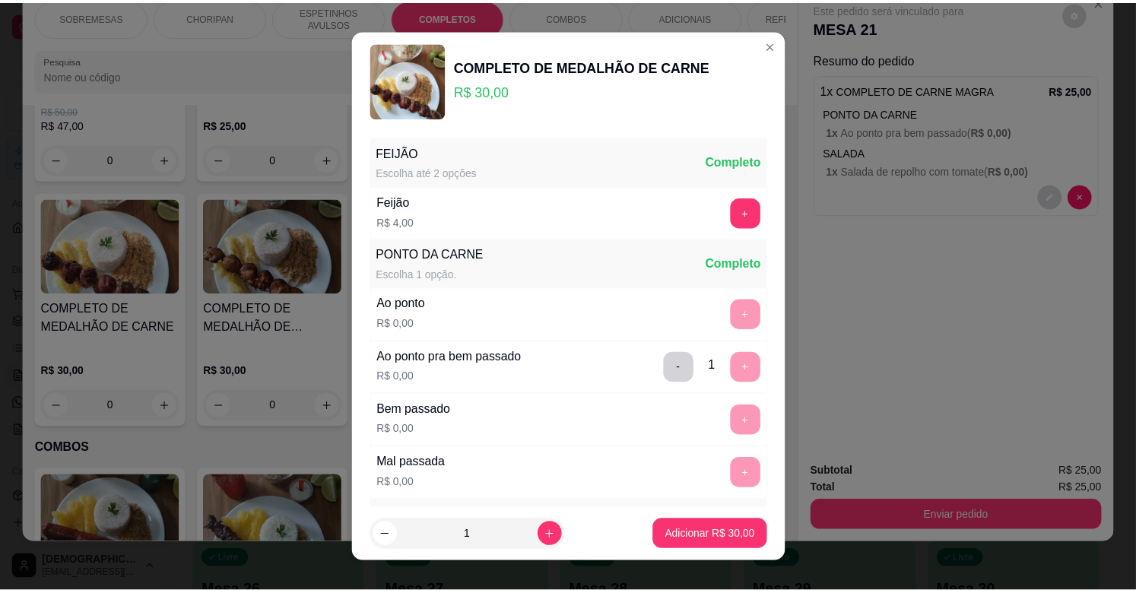
scroll to position [369, 0]
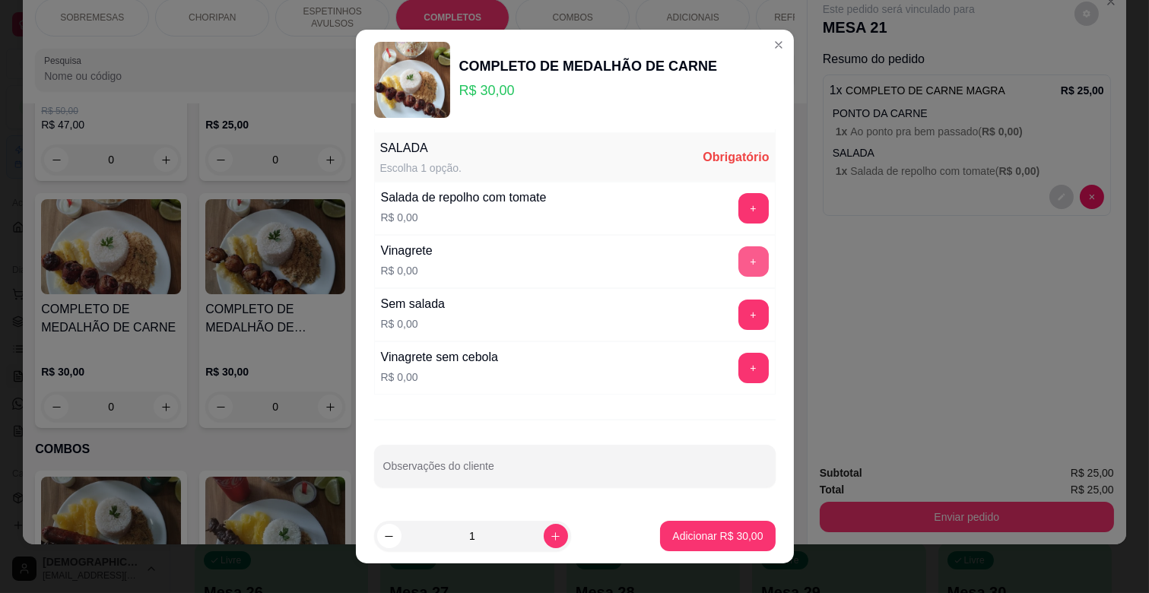
click at [738, 268] on button "+" at bounding box center [753, 261] width 30 height 30
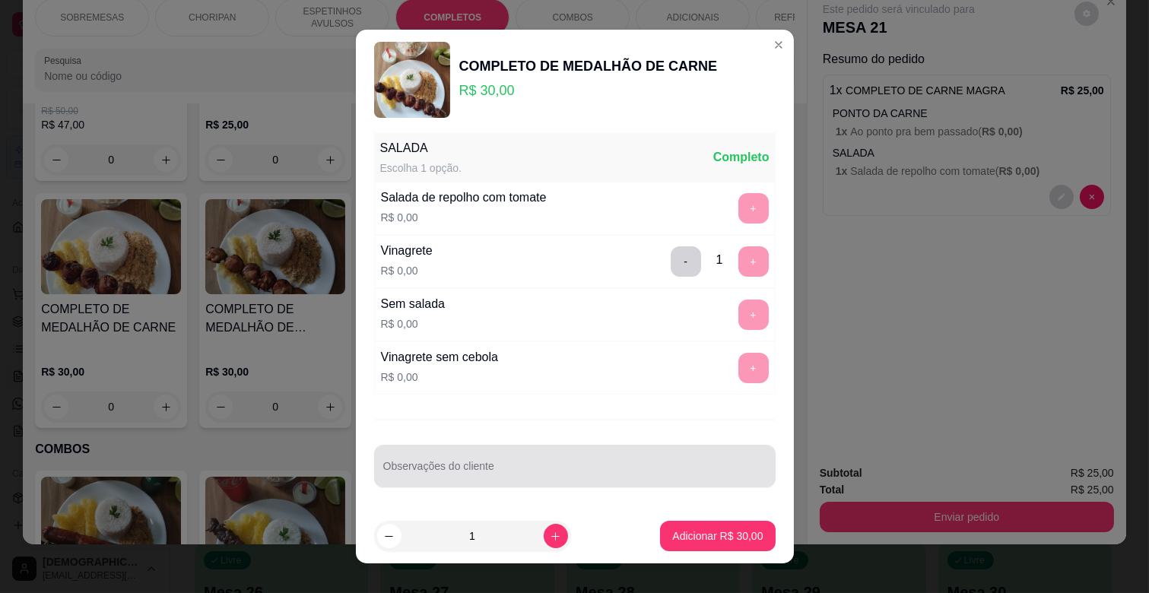
click at [534, 466] on input "Observações do cliente" at bounding box center [574, 472] width 383 height 15
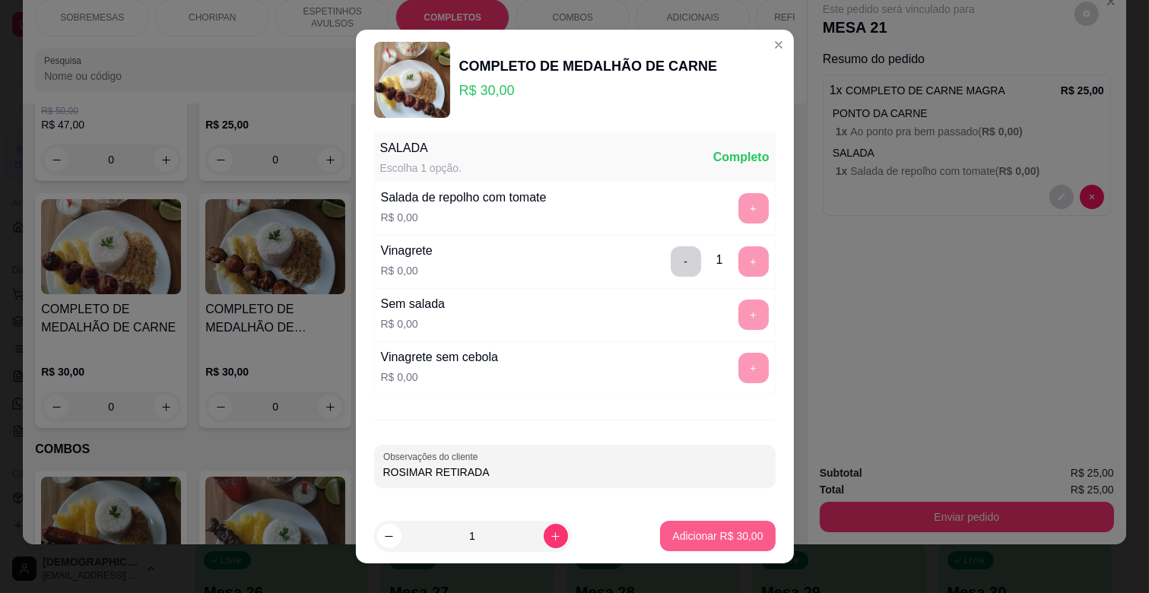
type input "ROSIMAR RETIRADA"
click at [737, 526] on button "Adicionar R$ 30,00" at bounding box center [718, 537] width 112 height 30
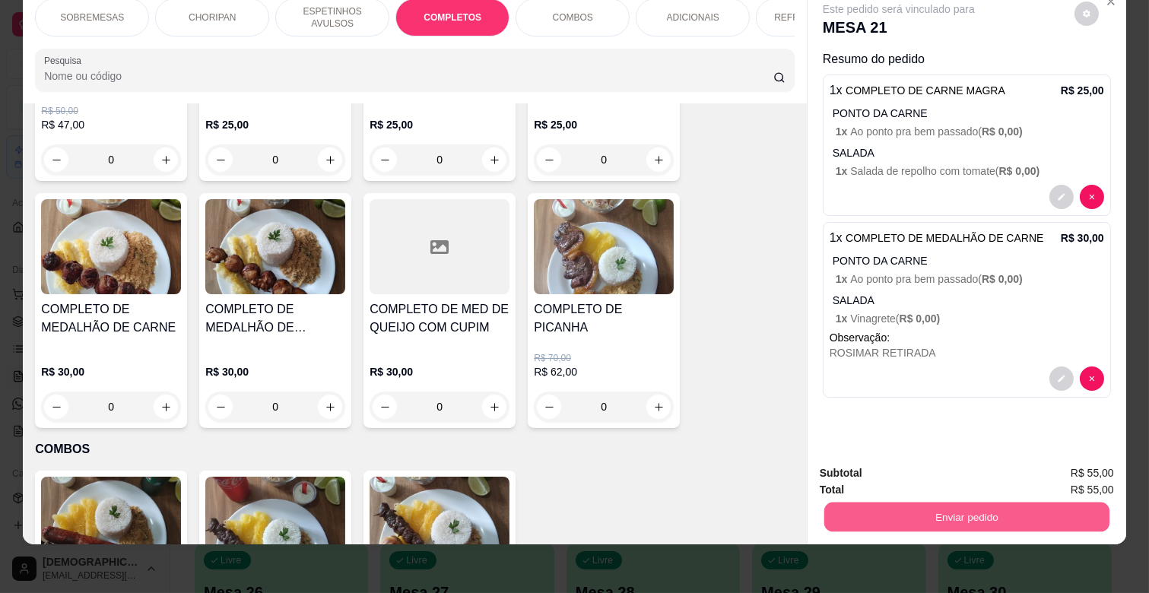
click at [876, 509] on button "Enviar pedido" at bounding box center [966, 517] width 285 height 30
click at [895, 468] on button "Não registrar e enviar pedido" at bounding box center [915, 467] width 158 height 29
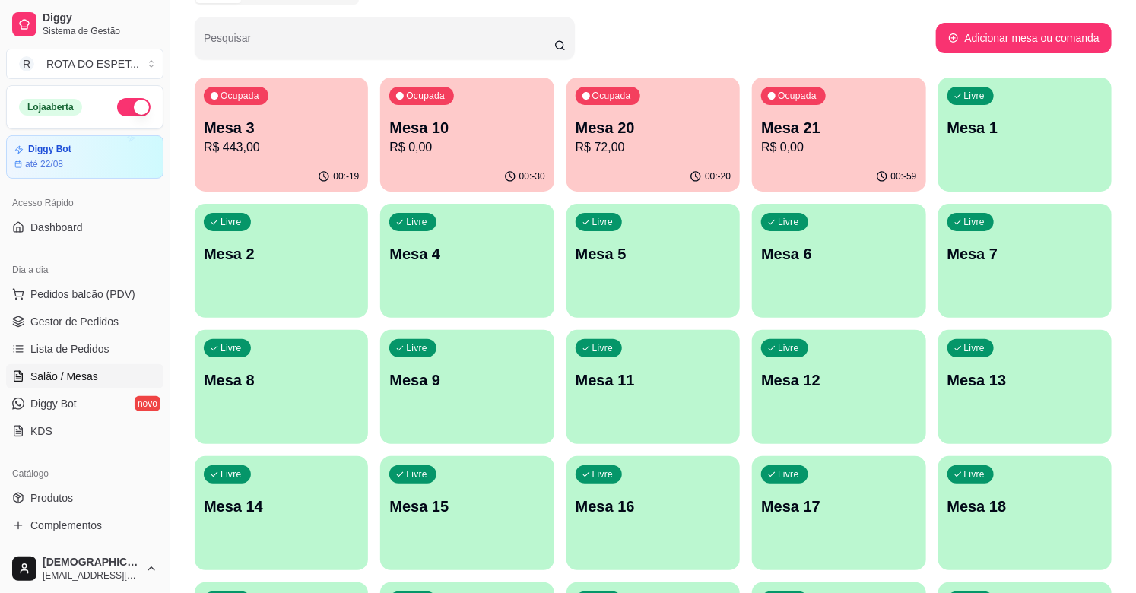
scroll to position [84, 0]
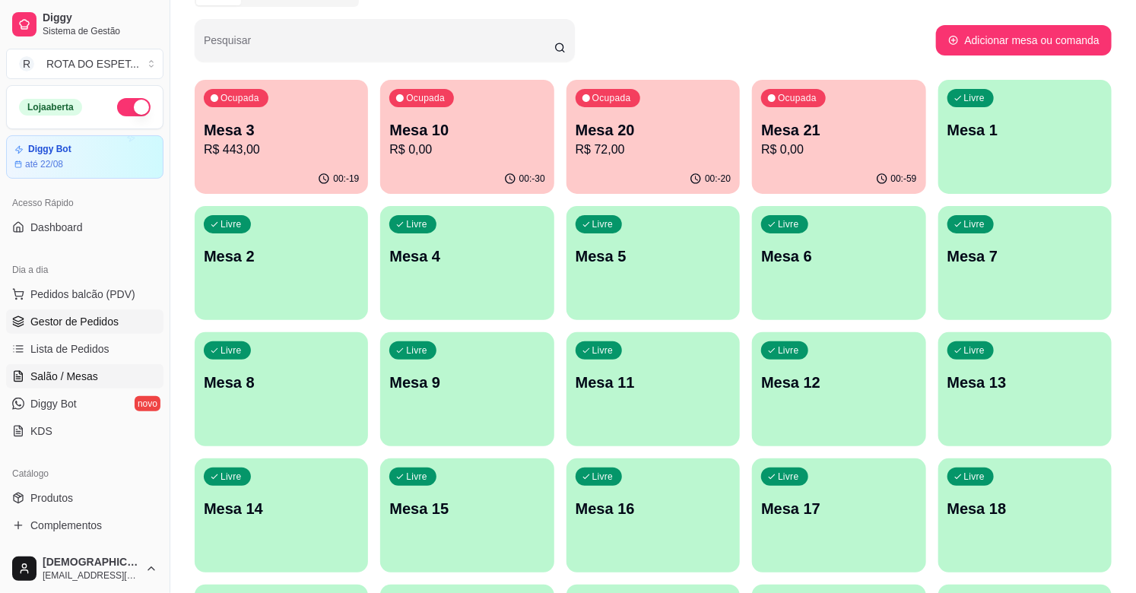
click at [125, 327] on link "Gestor de Pedidos" at bounding box center [84, 321] width 157 height 24
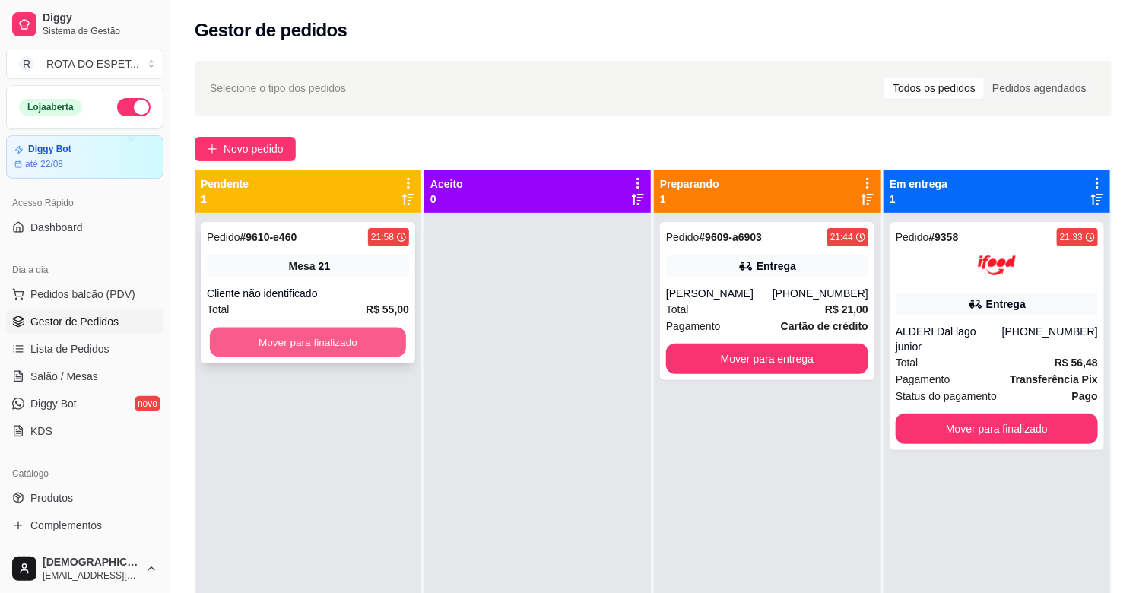
click at [284, 344] on button "Mover para finalizado" at bounding box center [308, 343] width 196 height 30
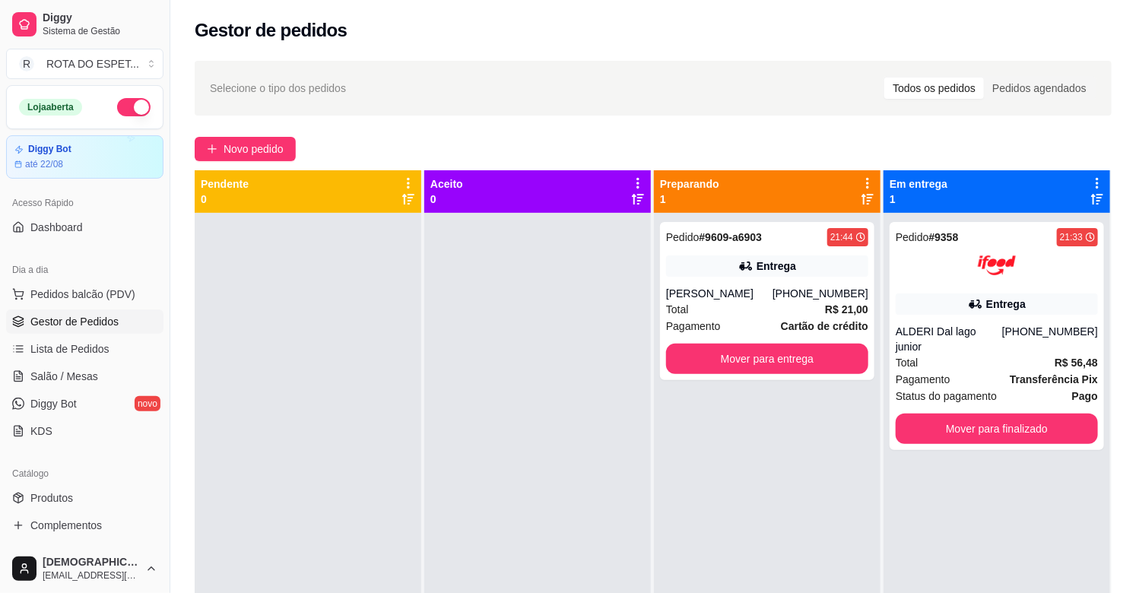
click at [444, 488] on div at bounding box center [537, 509] width 227 height 593
click at [23, 385] on link "Salão / Mesas" at bounding box center [84, 376] width 157 height 24
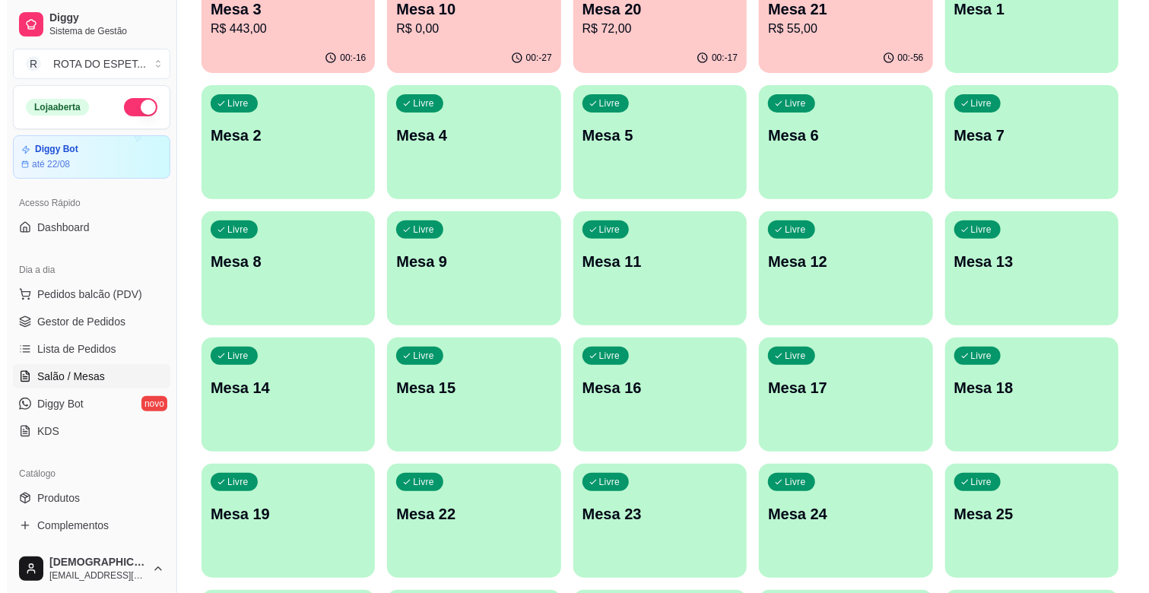
scroll to position [253, 0]
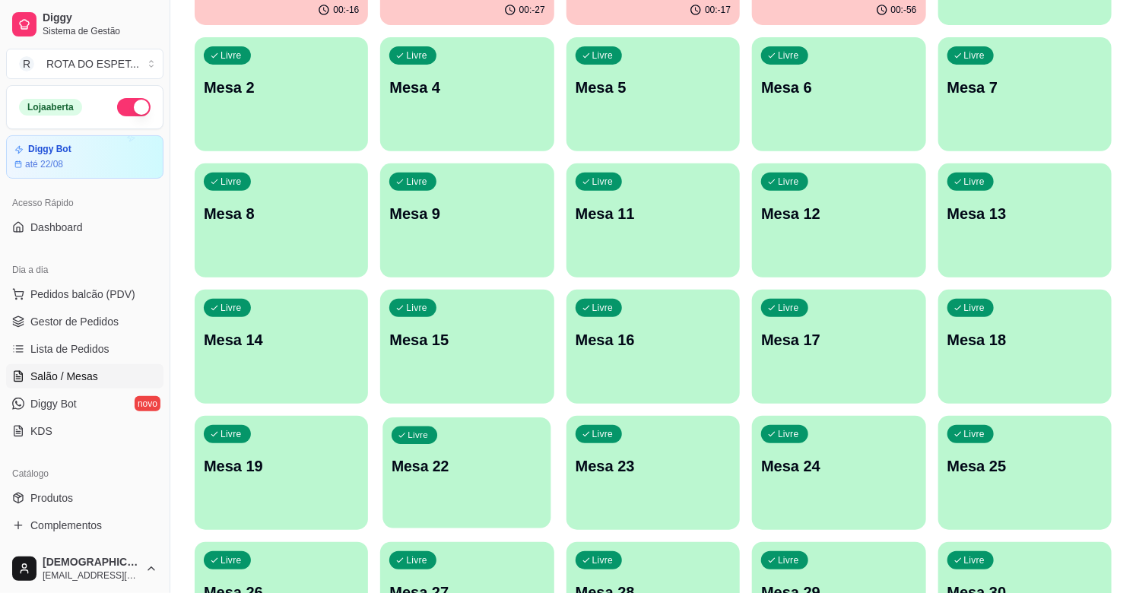
click at [477, 489] on div "Livre Mesa 22" at bounding box center [467, 463] width 169 height 93
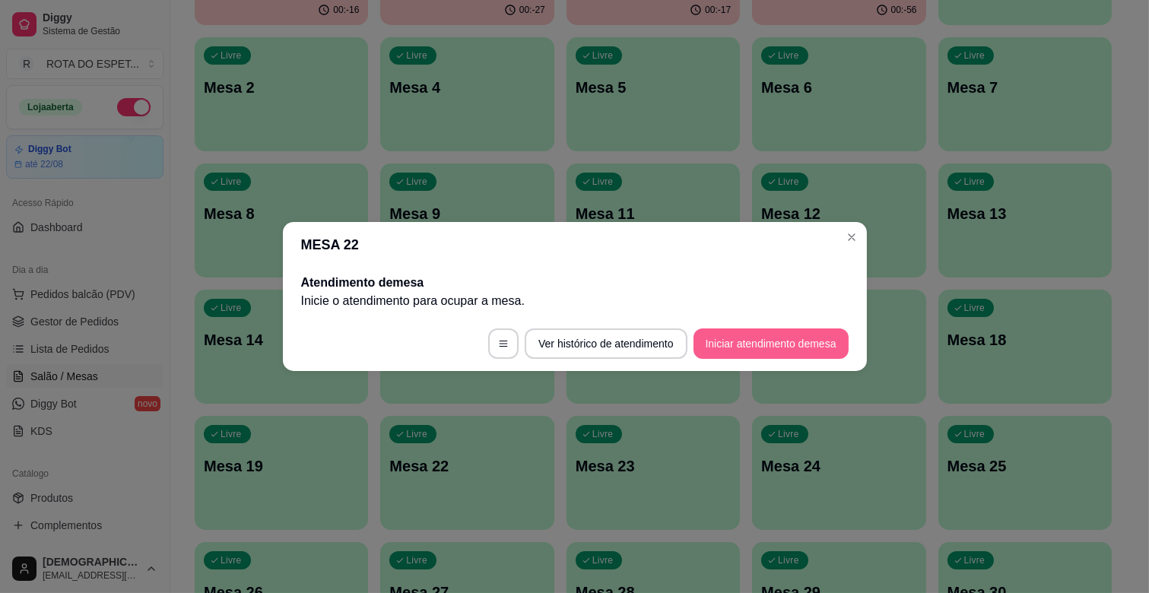
click at [749, 340] on button "Iniciar atendimento de mesa" at bounding box center [770, 343] width 155 height 30
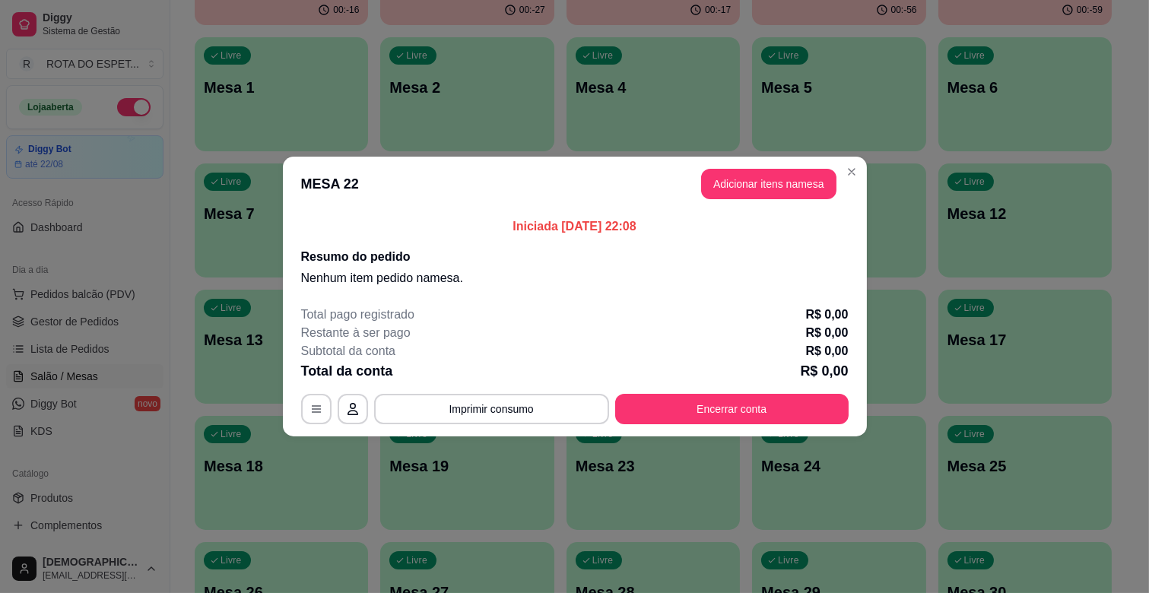
click at [772, 164] on header "MESA 22 Adicionar itens na mesa" at bounding box center [575, 184] width 584 height 55
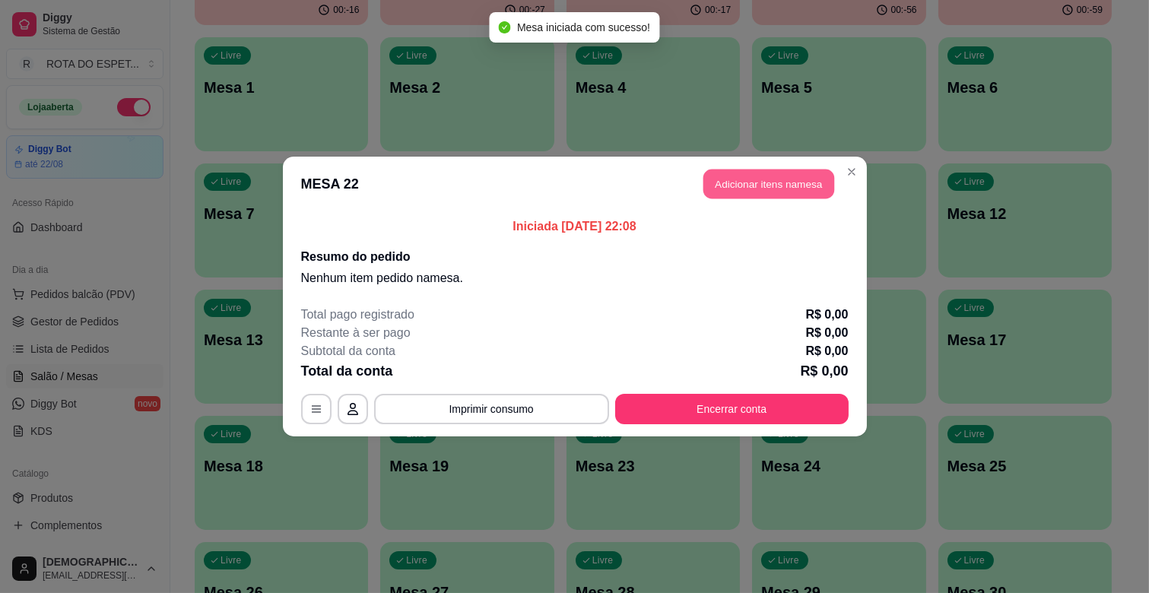
click at [771, 191] on button "Adicionar itens na mesa" at bounding box center [768, 185] width 131 height 30
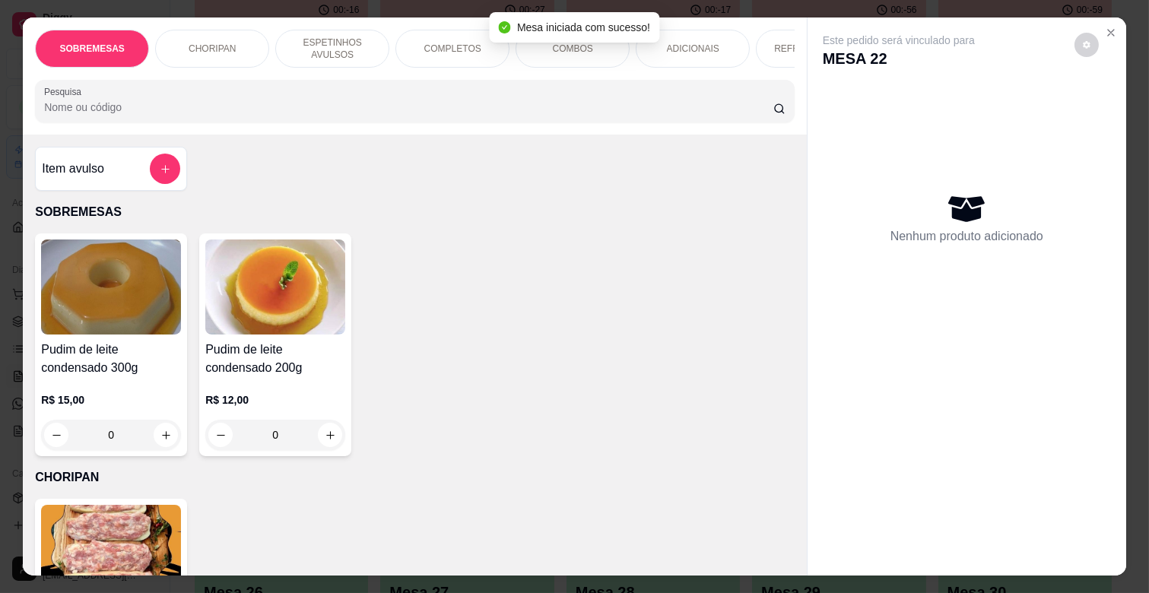
click at [424, 43] on p "COMPLETOS" at bounding box center [452, 49] width 57 height 12
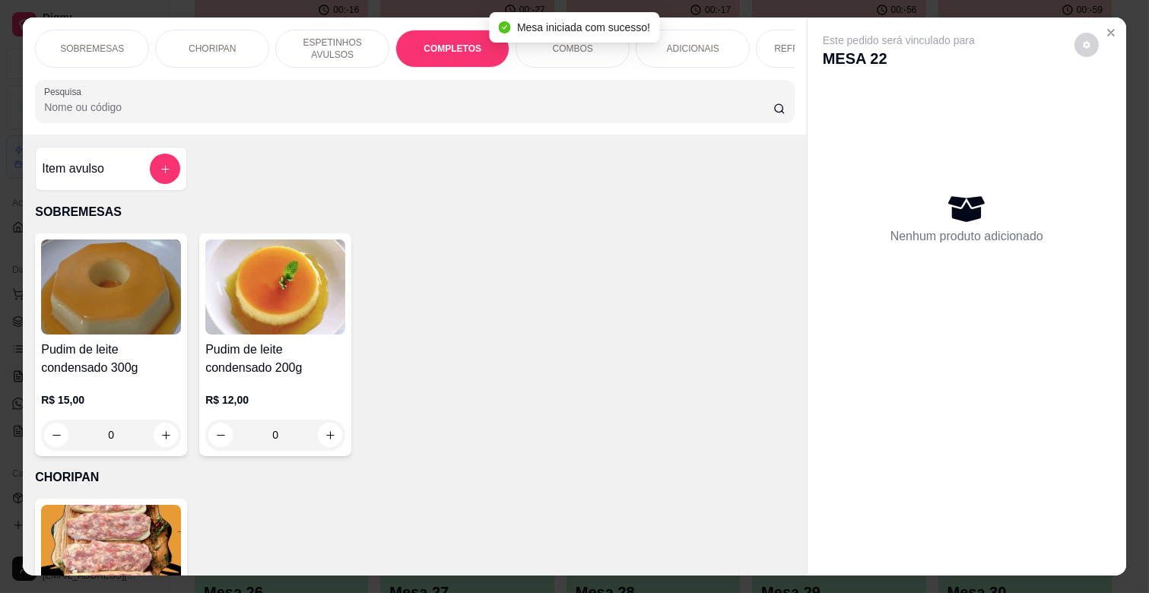
scroll to position [36, 0]
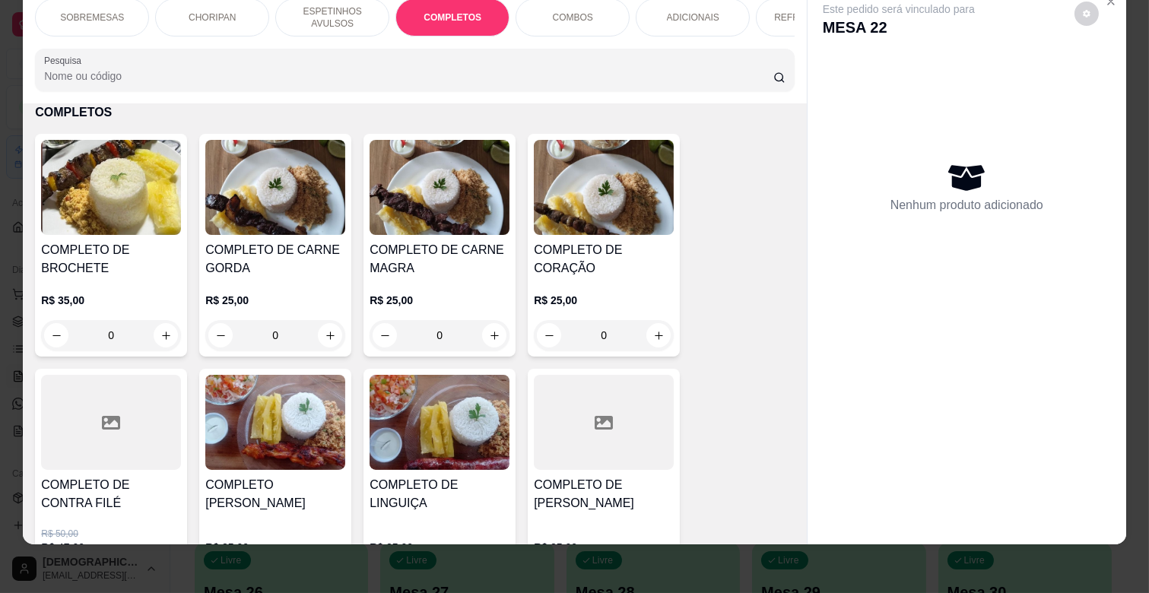
click at [483, 331] on div "0" at bounding box center [439, 335] width 140 height 30
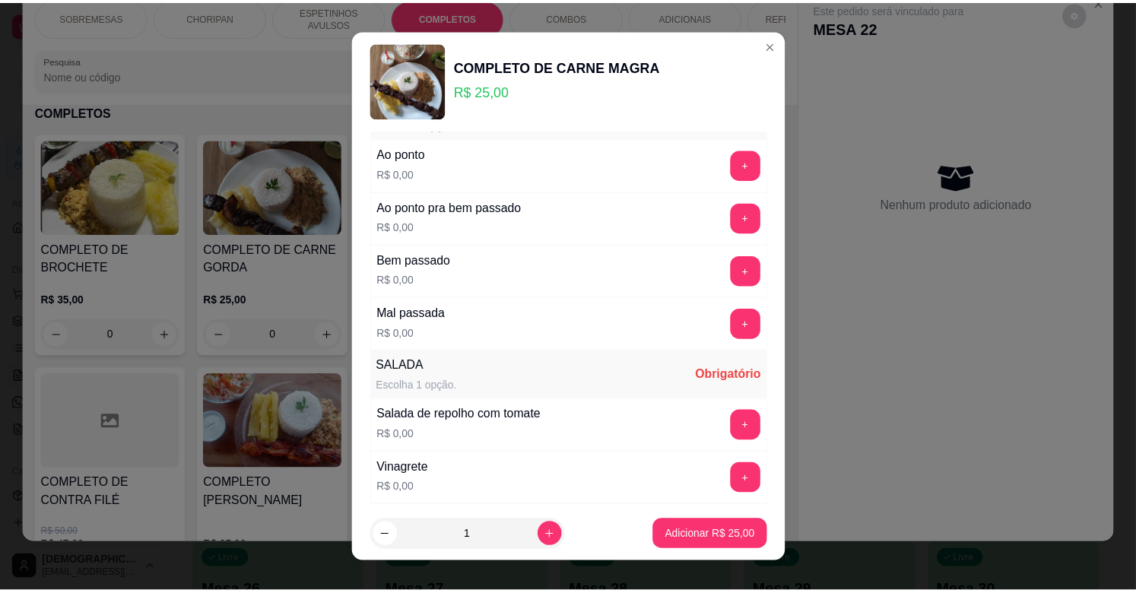
scroll to position [169, 0]
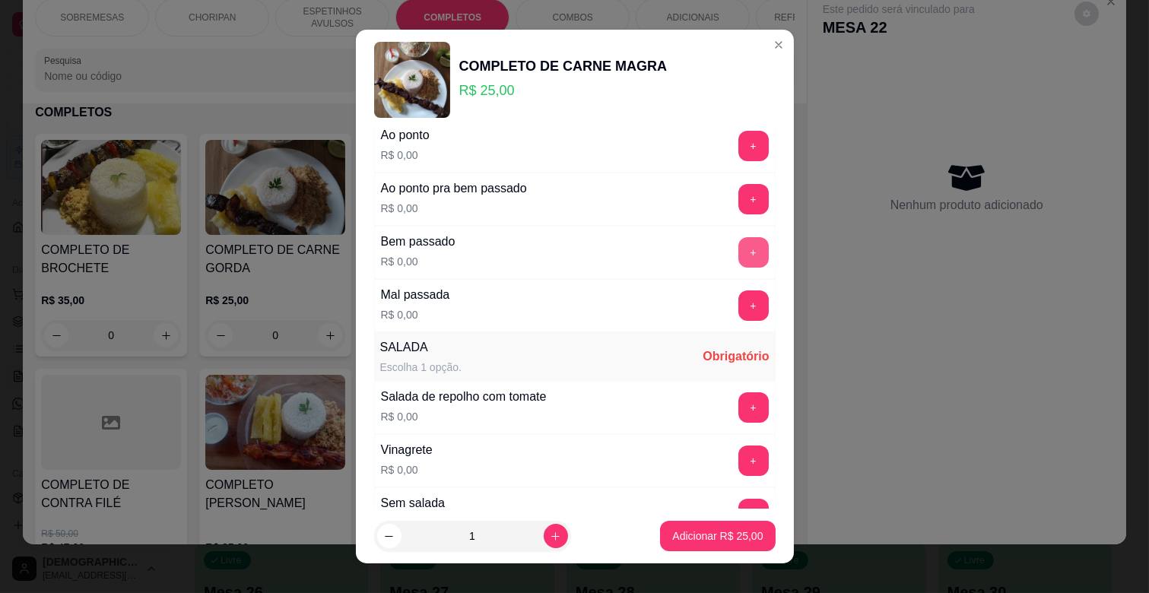
click at [738, 247] on button "+" at bounding box center [753, 252] width 30 height 30
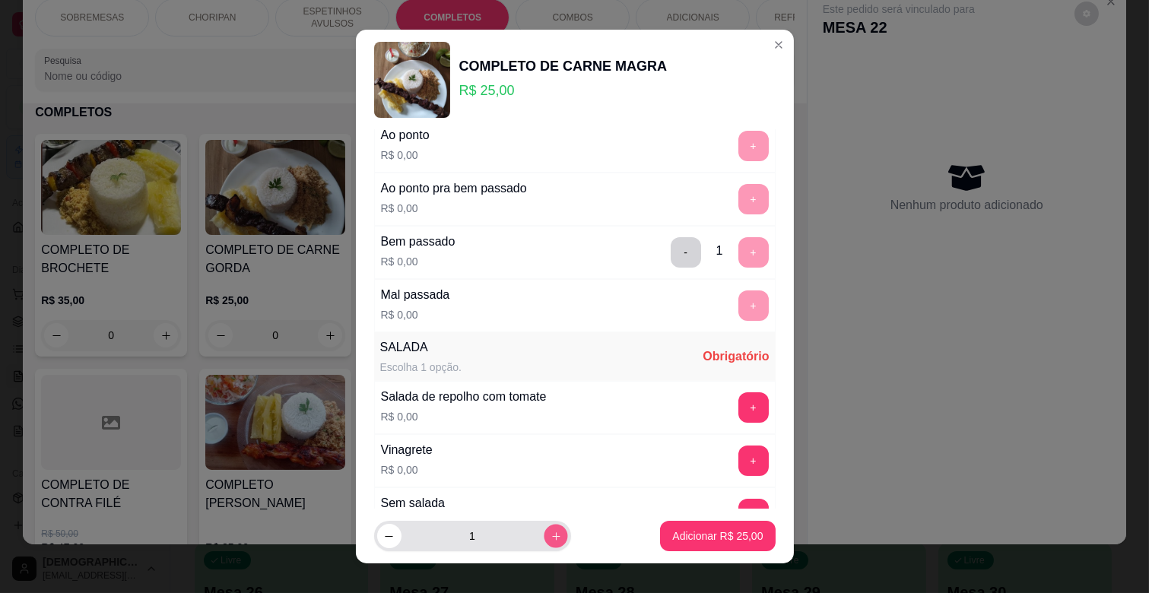
click at [548, 537] on button "increase-product-quantity" at bounding box center [556, 536] width 24 height 24
type input "2"
click at [738, 467] on button "+" at bounding box center [753, 461] width 30 height 30
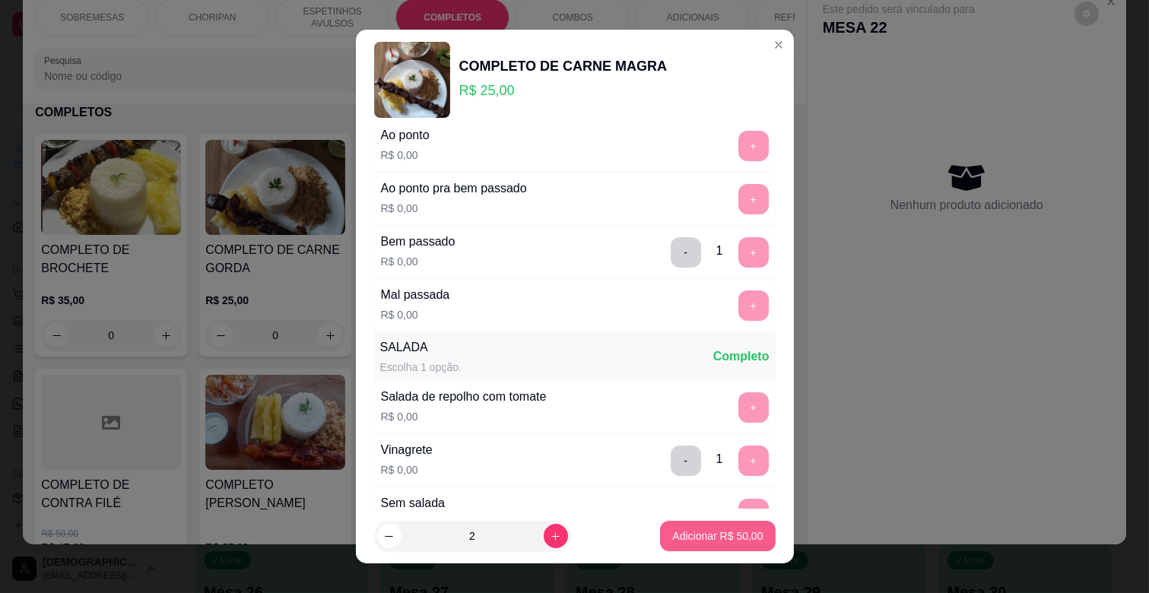
click at [724, 550] on button "Adicionar R$ 50,00" at bounding box center [717, 536] width 115 height 30
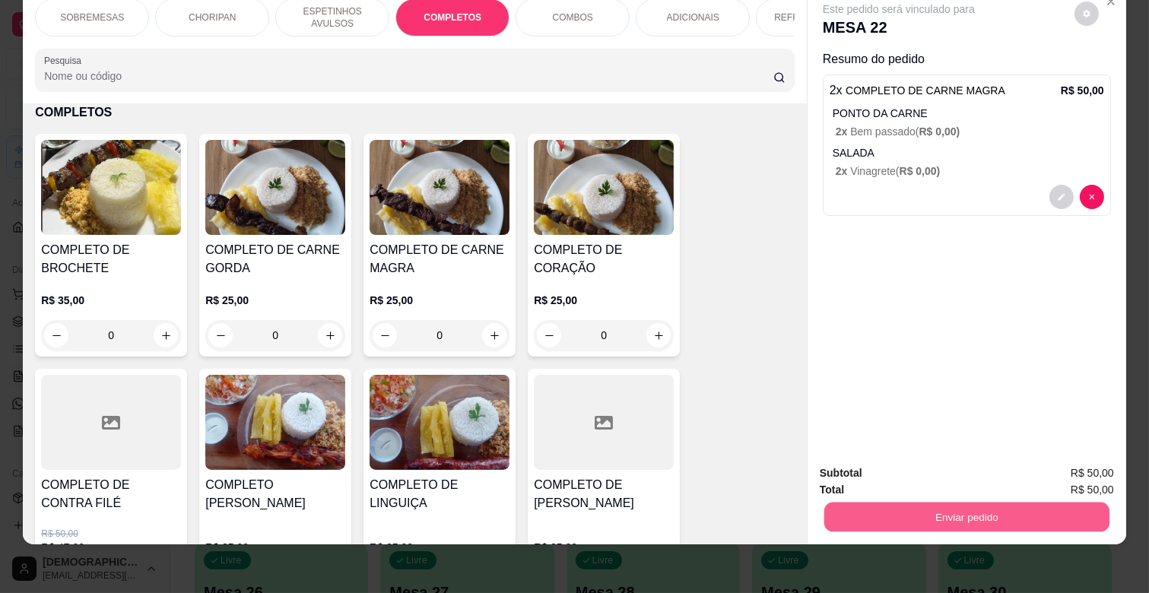
click at [990, 502] on button "Enviar pedido" at bounding box center [966, 517] width 285 height 30
click at [928, 456] on button "Não registrar e enviar pedido" at bounding box center [916, 467] width 154 height 28
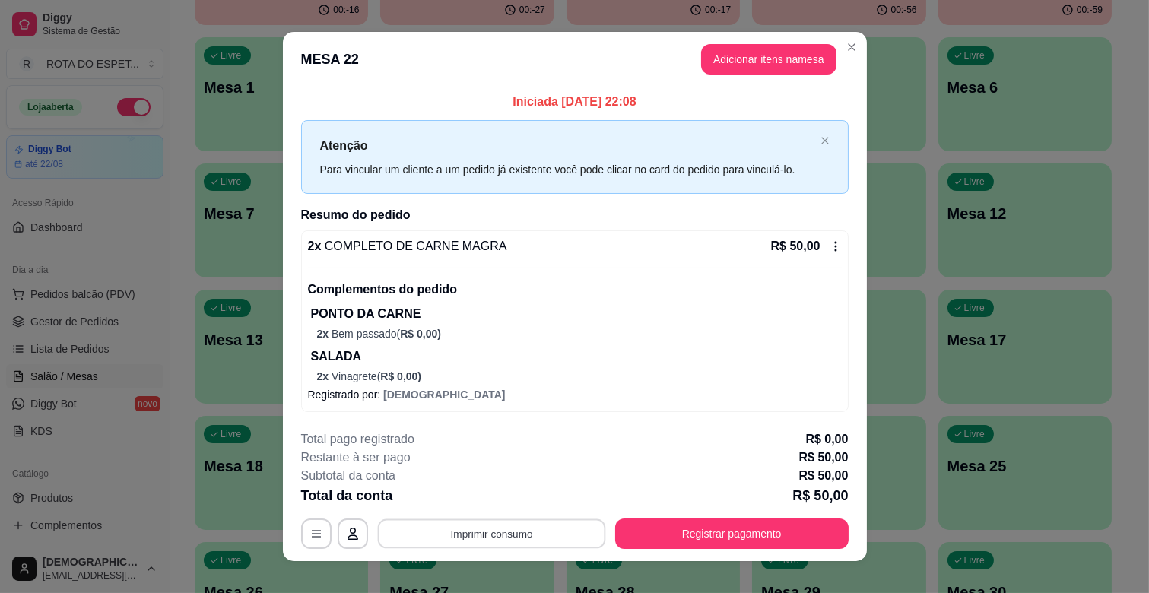
click at [491, 537] on button "Imprimir consumo" at bounding box center [491, 534] width 228 height 30
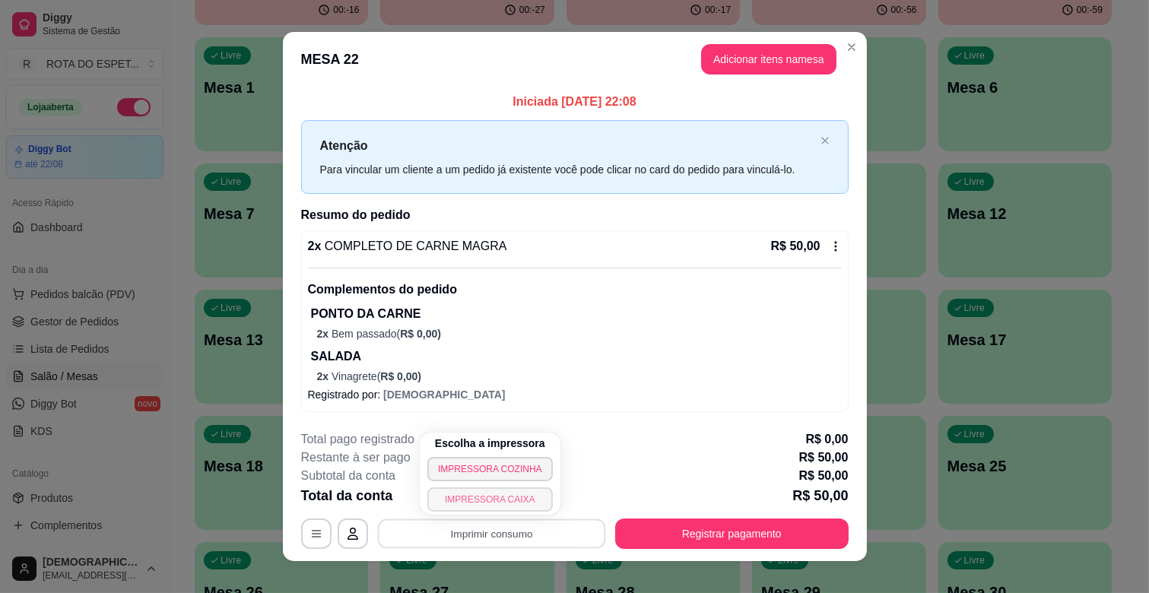
click at [520, 496] on button "IMPRESSORA CAIXA" at bounding box center [489, 499] width 125 height 24
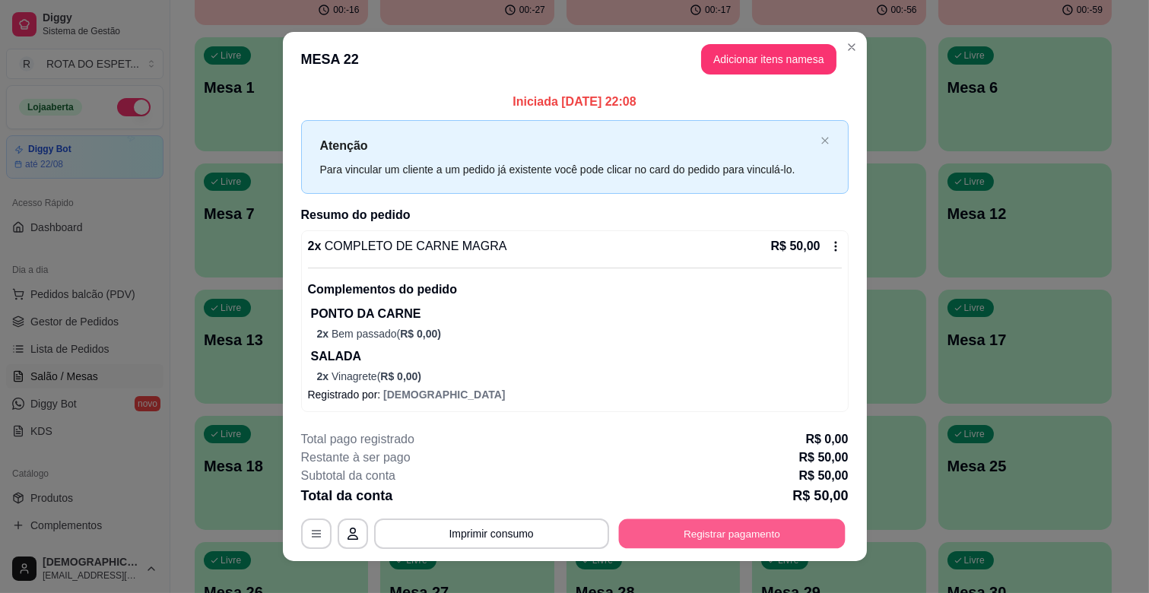
click at [690, 533] on button "Registrar pagamento" at bounding box center [731, 534] width 227 height 30
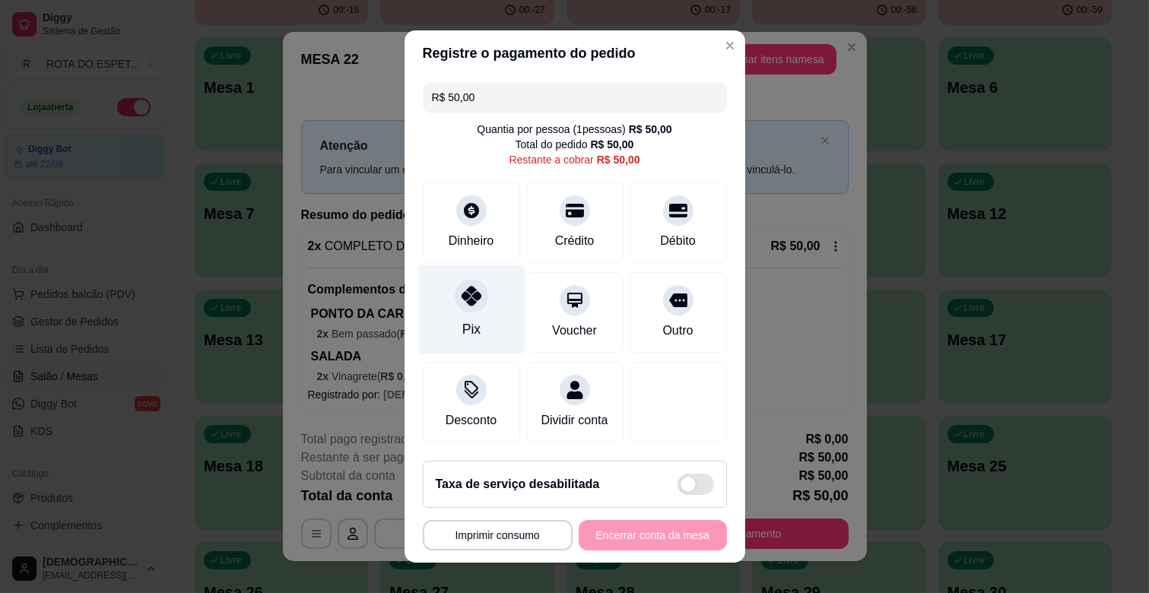
click at [461, 301] on icon at bounding box center [471, 296] width 20 height 20
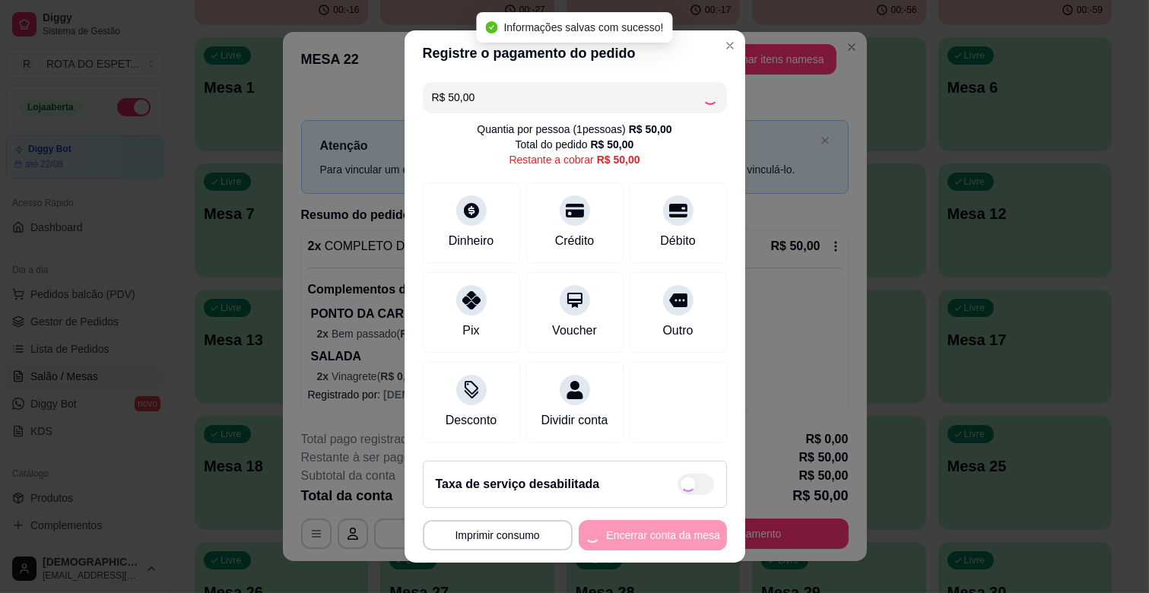
type input "R$ 0,00"
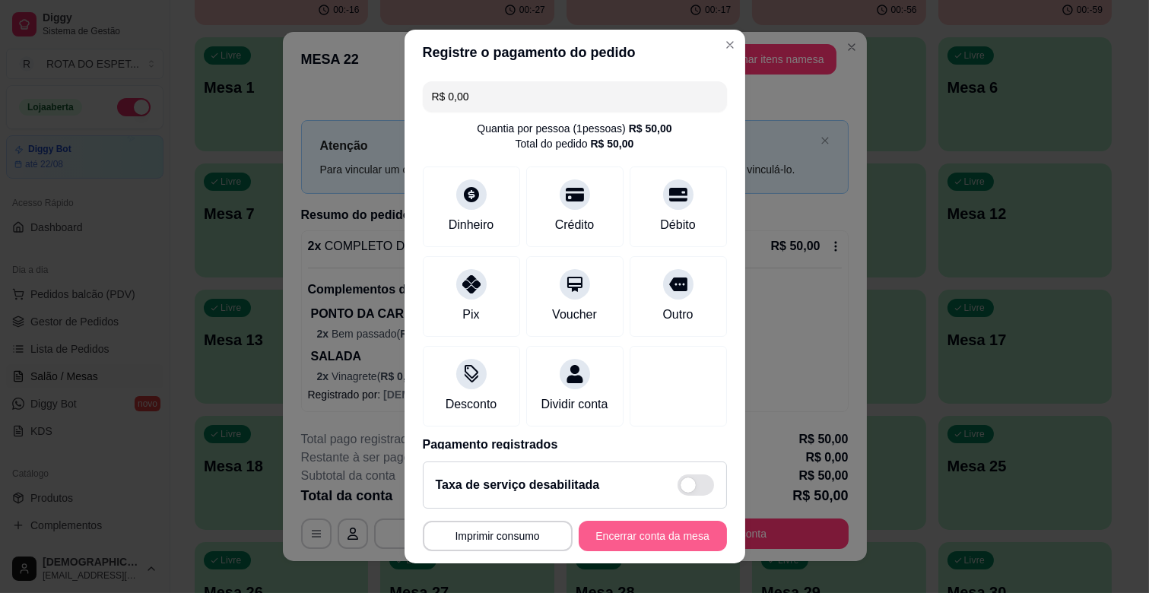
click at [604, 533] on button "Encerrar conta da mesa" at bounding box center [653, 536] width 148 height 30
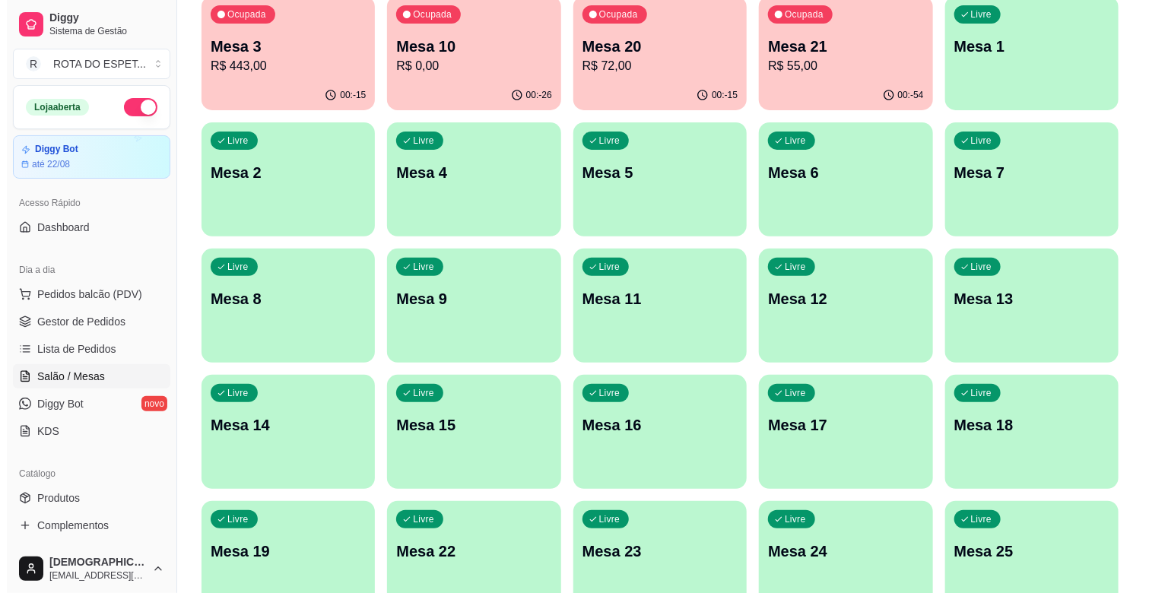
scroll to position [0, 0]
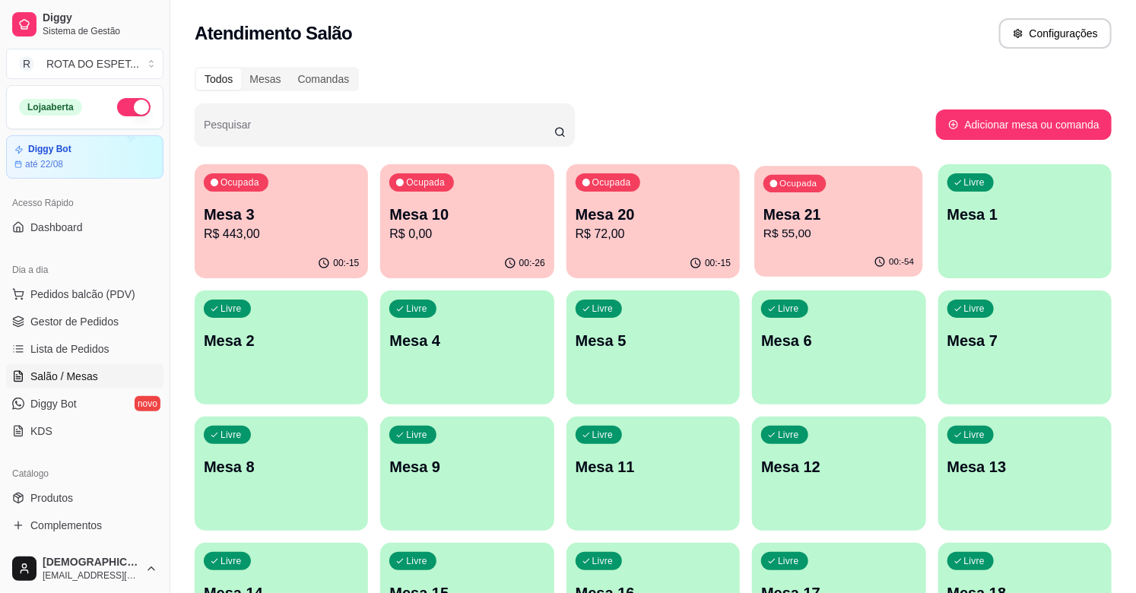
click at [875, 198] on div "Ocupada Mesa 21 R$ 55,00" at bounding box center [839, 207] width 169 height 82
click at [221, 205] on p "Mesa 3" at bounding box center [281, 214] width 155 height 21
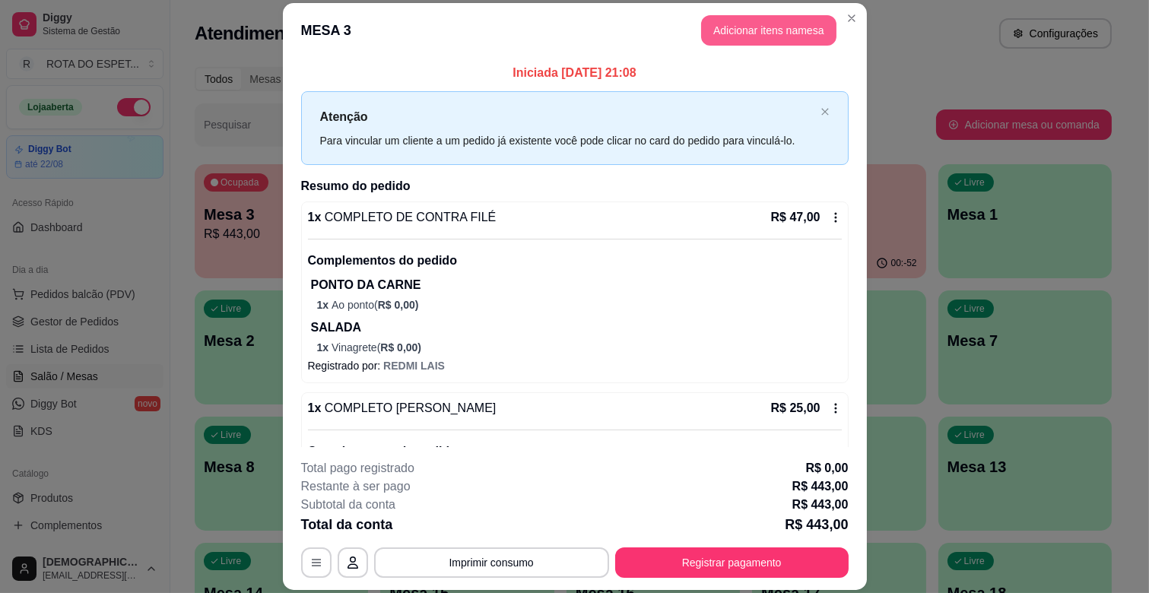
click at [761, 29] on button "Adicionar itens na mesa" at bounding box center [768, 30] width 135 height 30
drag, startPoint x: 198, startPoint y: 111, endPoint x: 206, endPoint y: 117, distance: 9.7
click at [199, 111] on input "Pesquisa" at bounding box center [408, 107] width 729 height 15
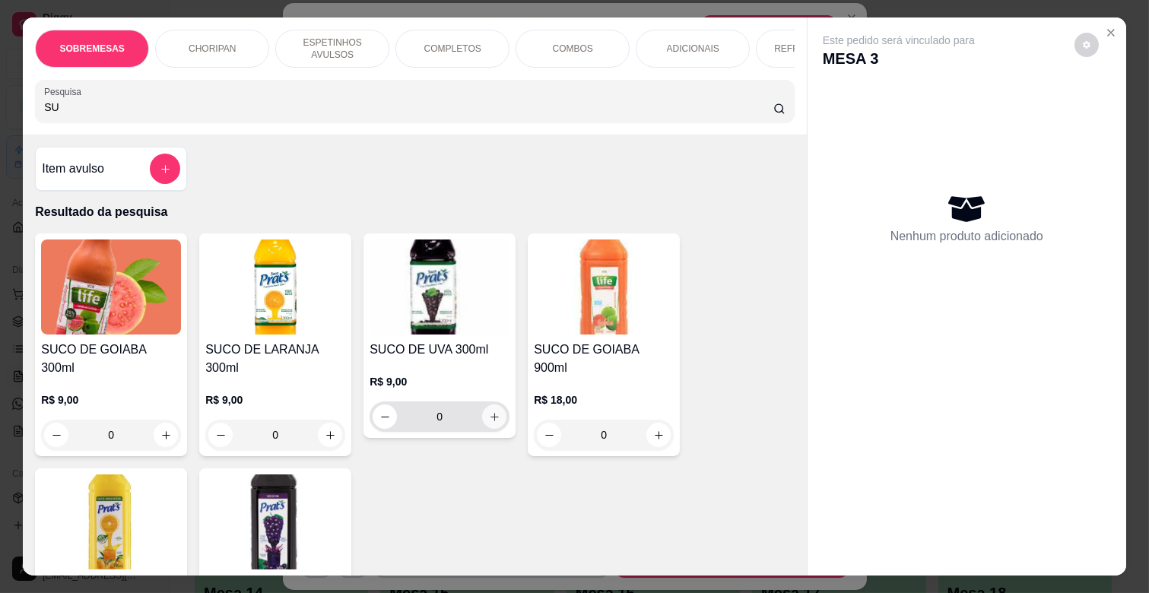
type input "SU"
click at [489, 415] on button "increase-product-quantity" at bounding box center [494, 416] width 24 height 24
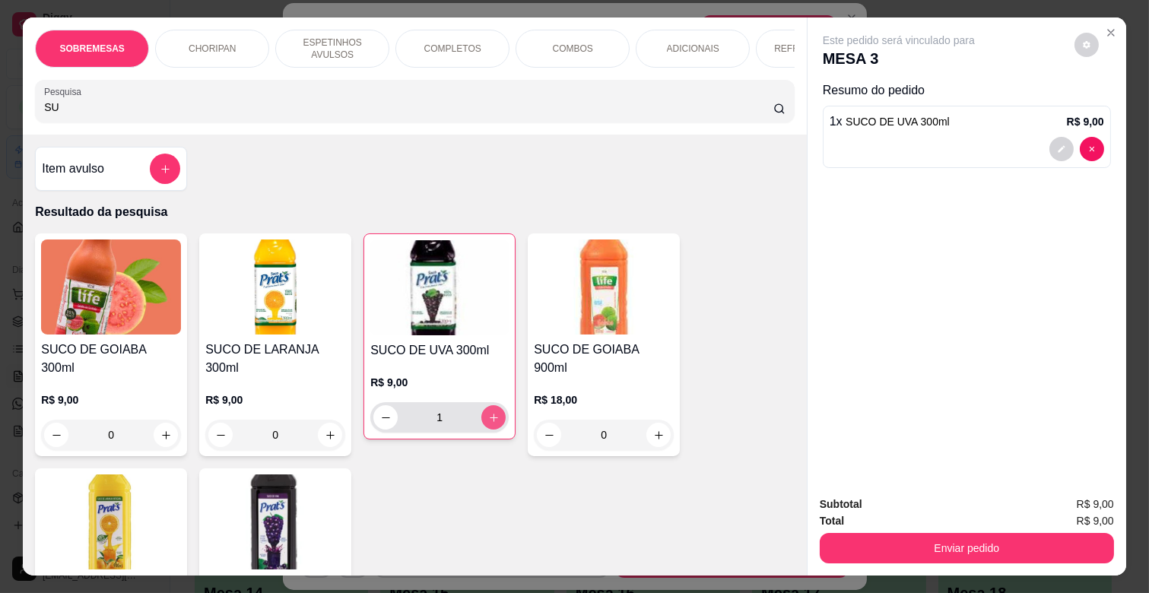
type input "1"
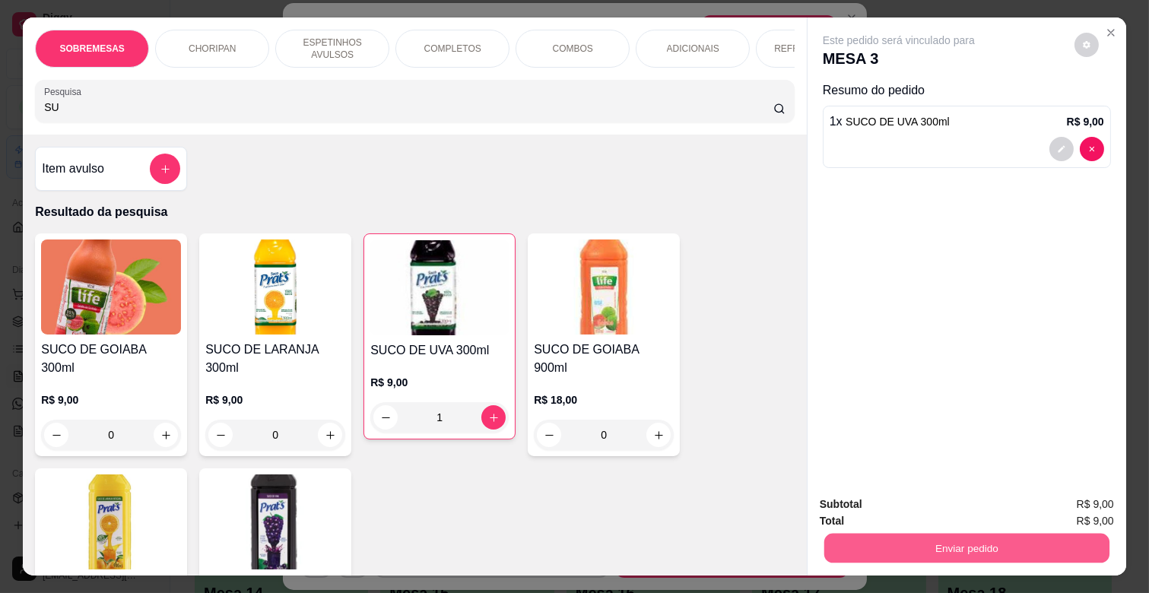
click at [983, 540] on button "Enviar pedido" at bounding box center [966, 548] width 285 height 30
click at [961, 510] on button "Não registrar e enviar pedido" at bounding box center [916, 504] width 154 height 28
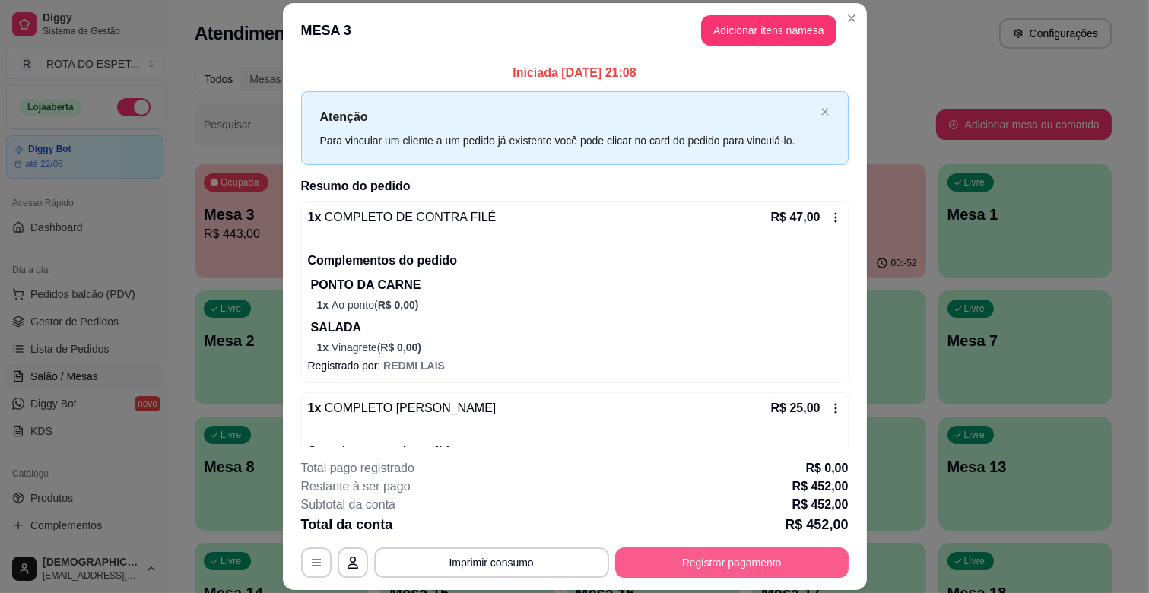
click at [739, 560] on button "Registrar pagamento" at bounding box center [731, 562] width 233 height 30
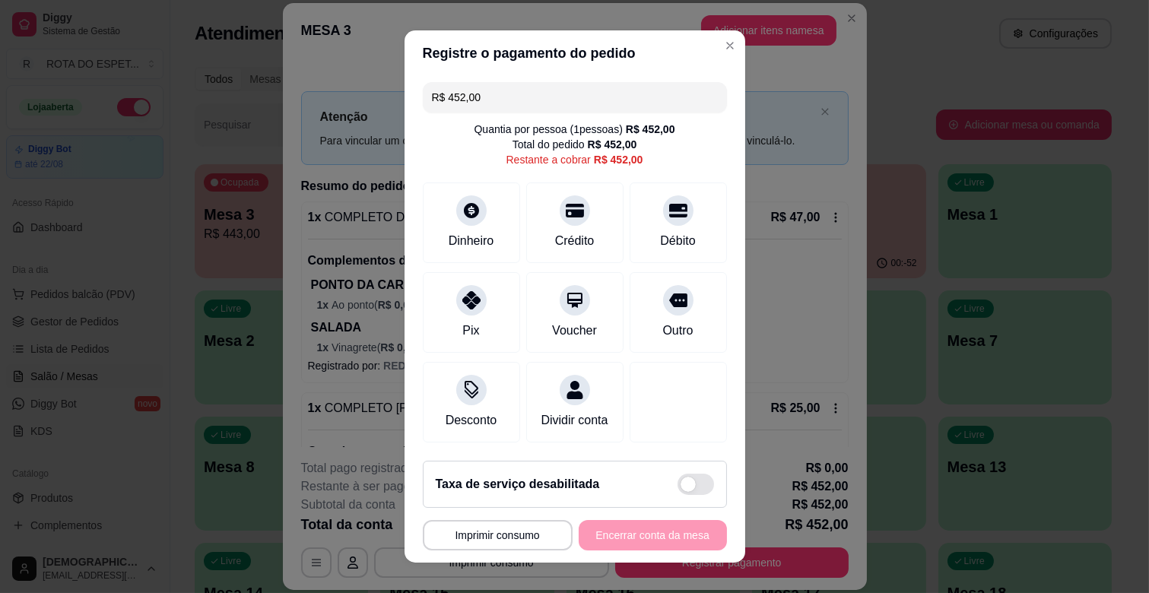
click at [632, 86] on input "R$ 452,00" at bounding box center [575, 97] width 286 height 30
click at [636, 221] on div "Débito" at bounding box center [677, 220] width 107 height 89
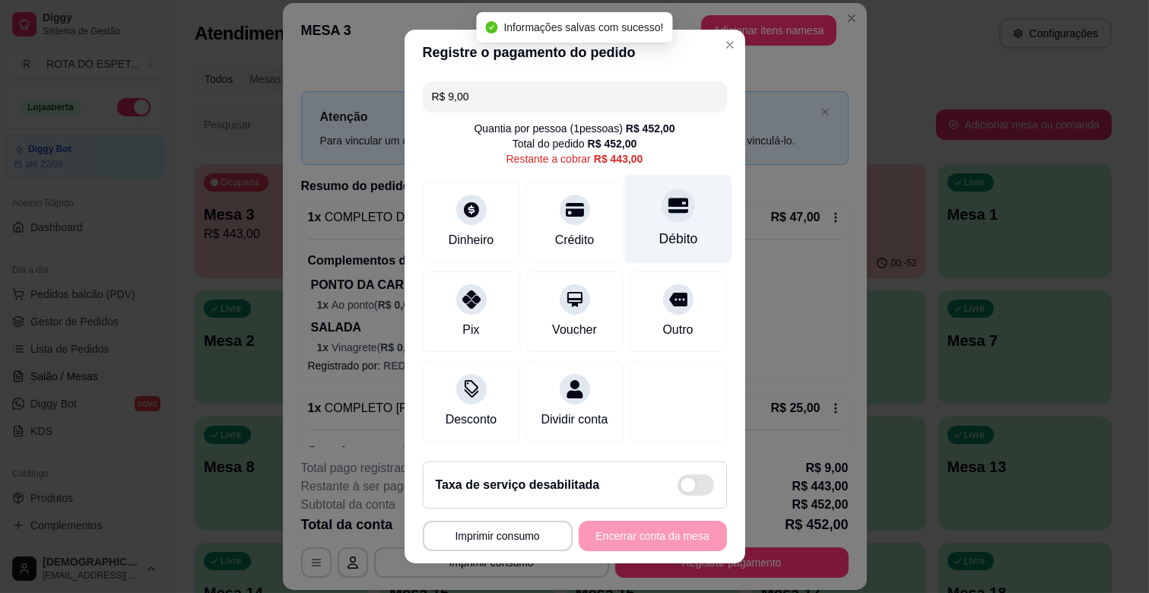
type input "R$ 443,00"
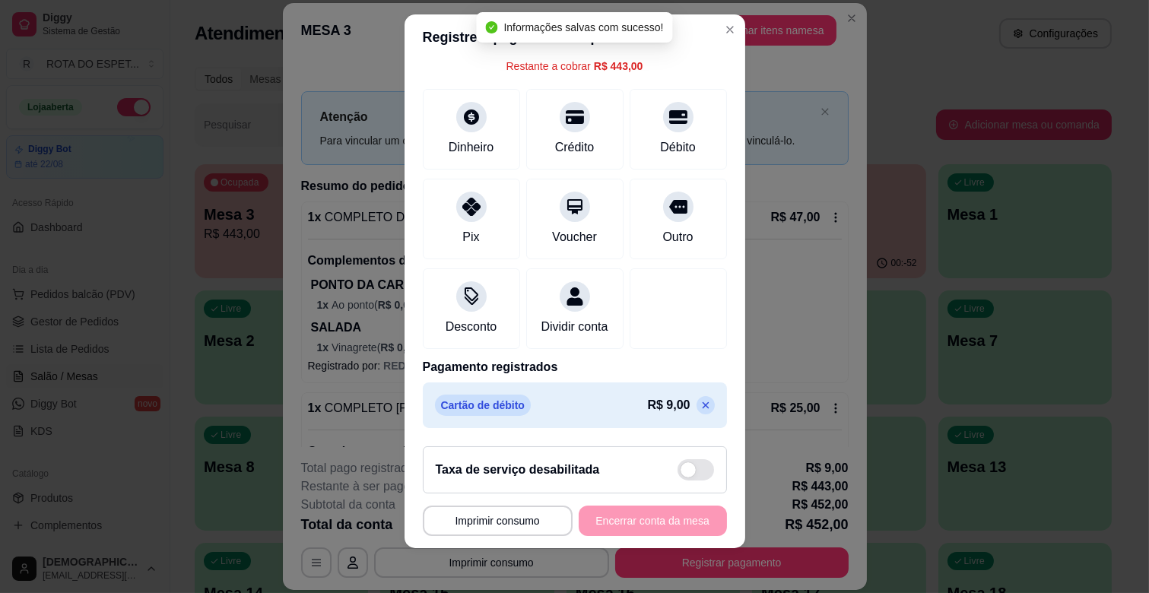
scroll to position [19, 0]
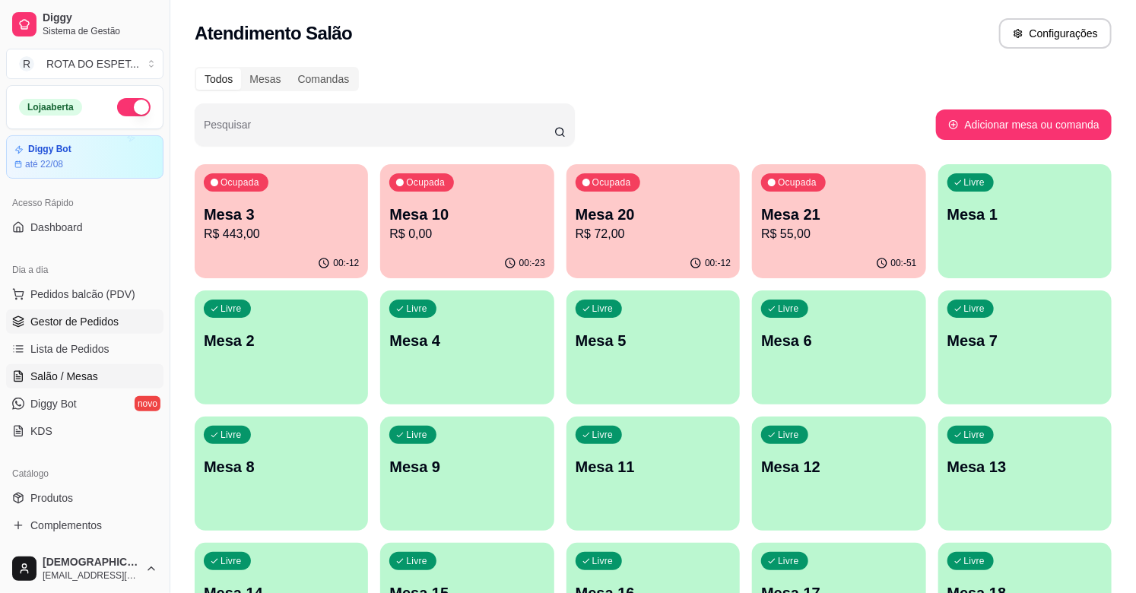
click at [97, 314] on span "Gestor de Pedidos" at bounding box center [74, 321] width 88 height 15
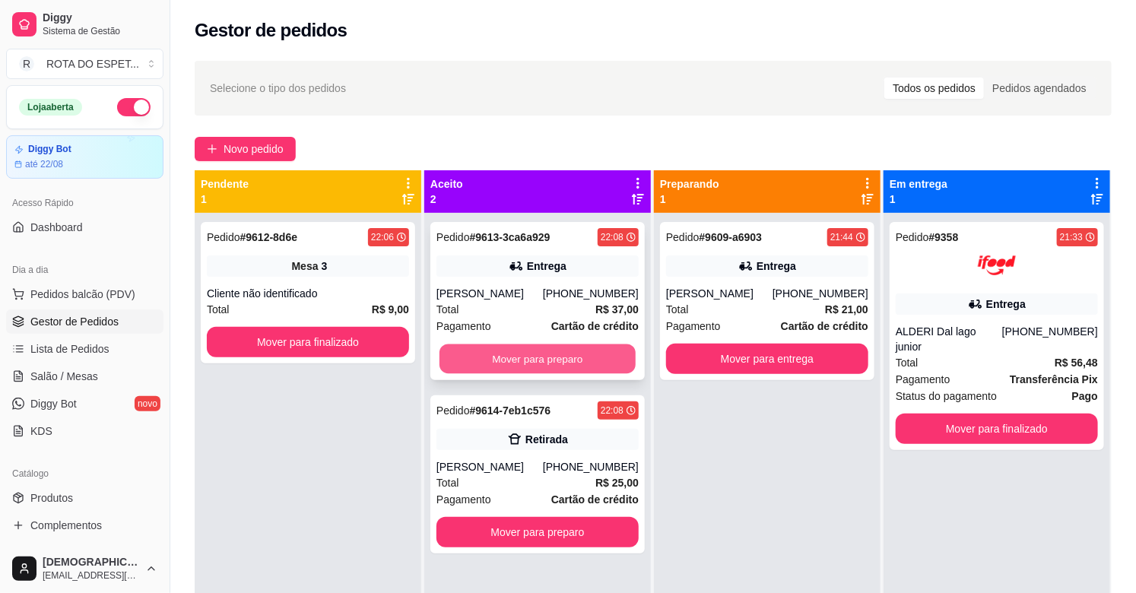
click at [534, 354] on button "Mover para preparo" at bounding box center [537, 359] width 196 height 30
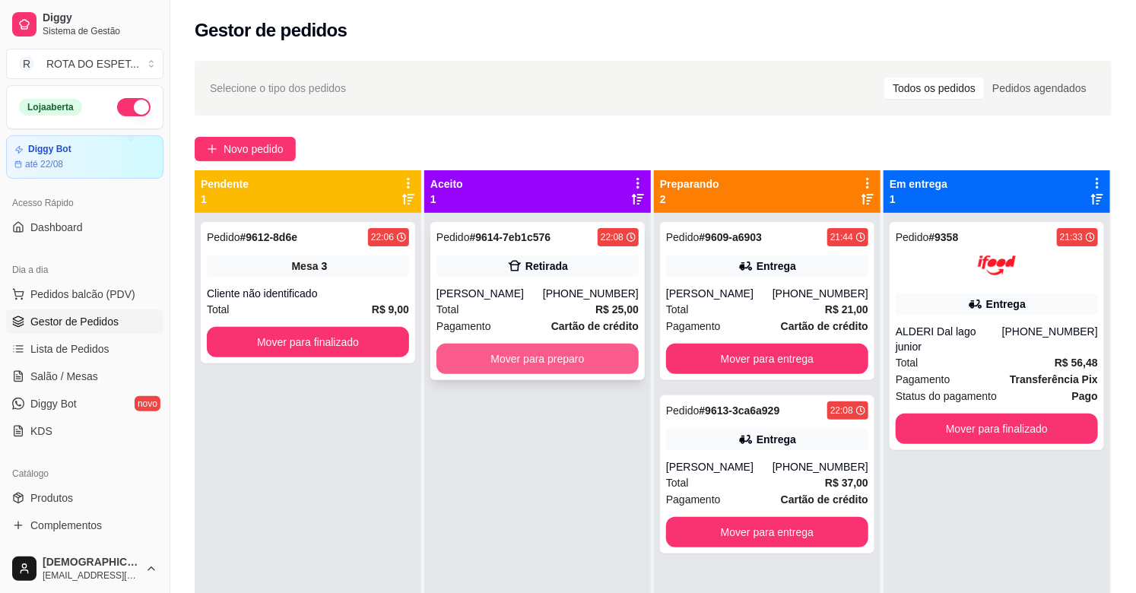
click at [498, 354] on button "Mover para preparo" at bounding box center [537, 359] width 202 height 30
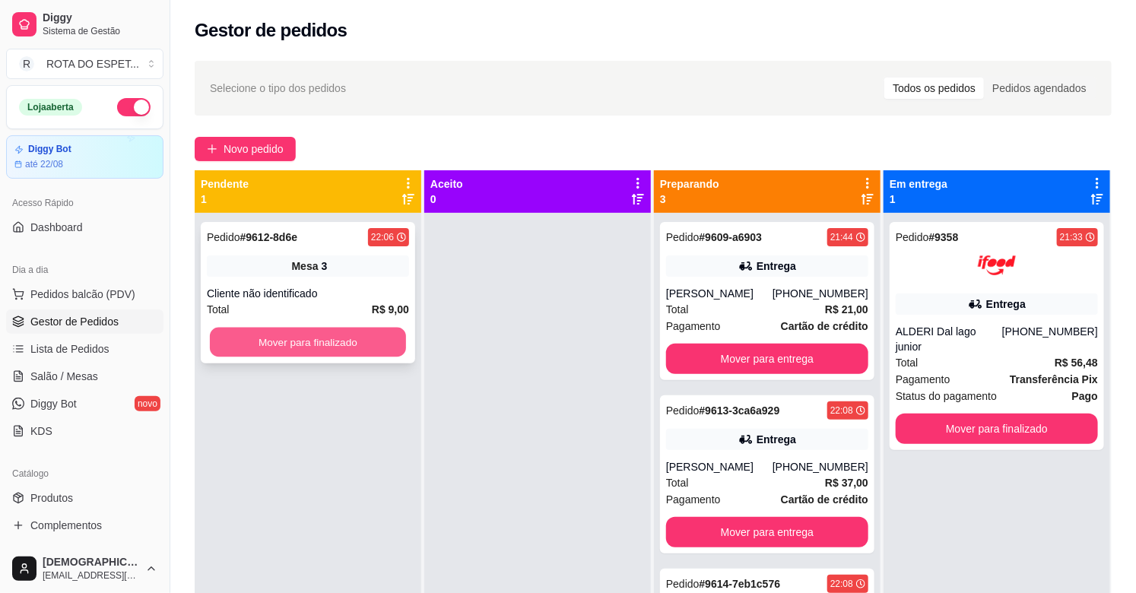
click at [318, 337] on button "Mover para finalizado" at bounding box center [308, 343] width 196 height 30
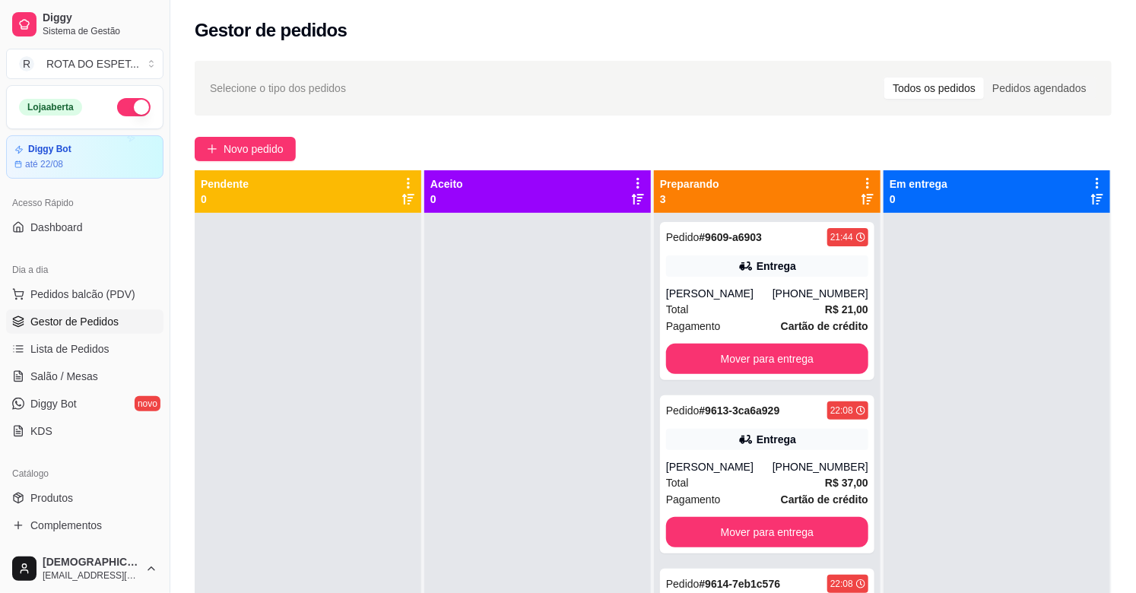
click at [407, 499] on div at bounding box center [308, 509] width 227 height 593
click at [537, 465] on div at bounding box center [537, 509] width 227 height 593
click at [764, 359] on button "Mover para entrega" at bounding box center [767, 359] width 196 height 30
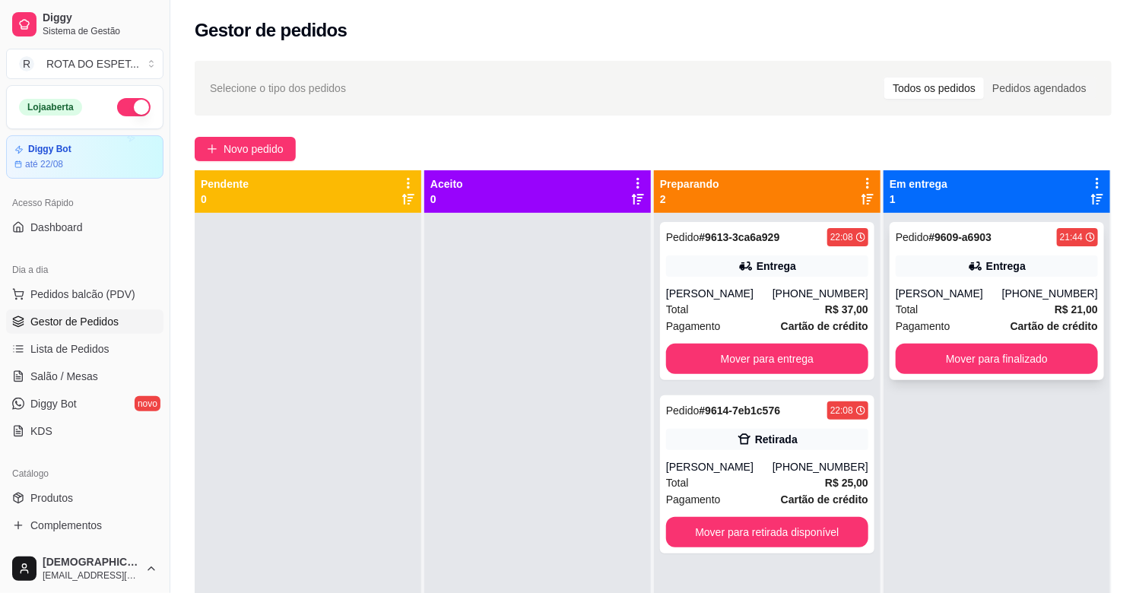
click at [983, 304] on div "Total R$ 21,00" at bounding box center [997, 309] width 202 height 17
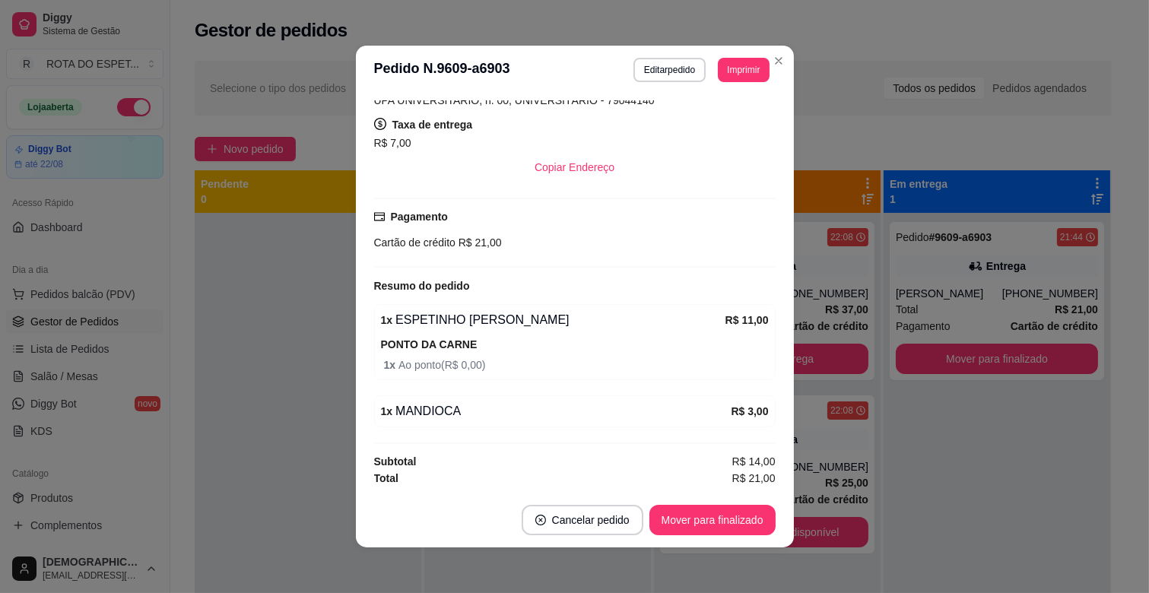
scroll to position [3, 0]
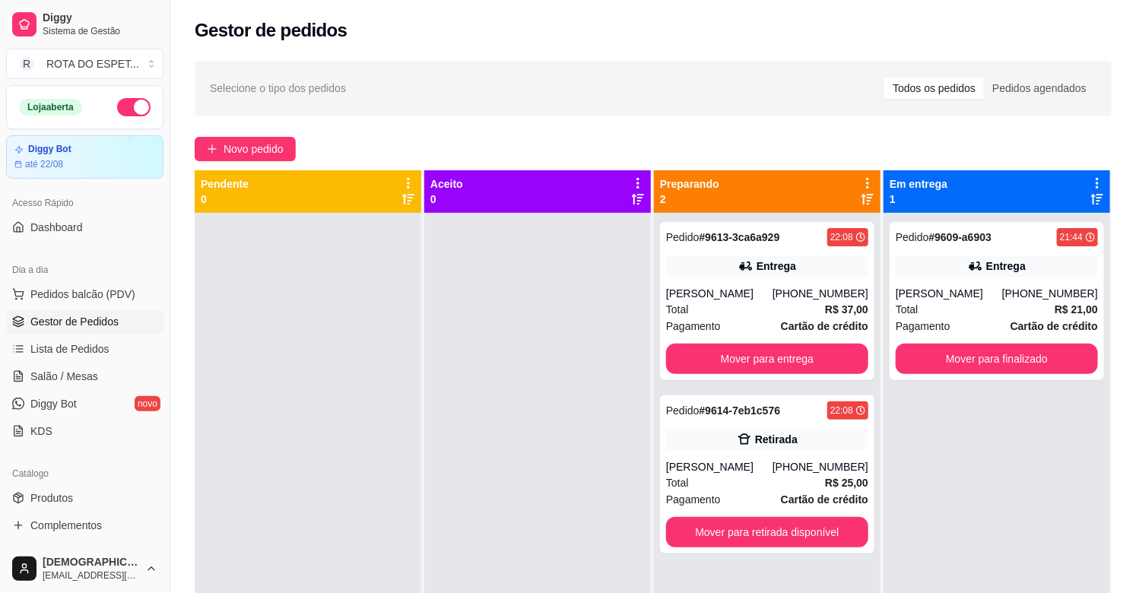
click at [431, 461] on div at bounding box center [537, 509] width 227 height 593
click at [91, 374] on span "Salão / Mesas" at bounding box center [64, 376] width 68 height 15
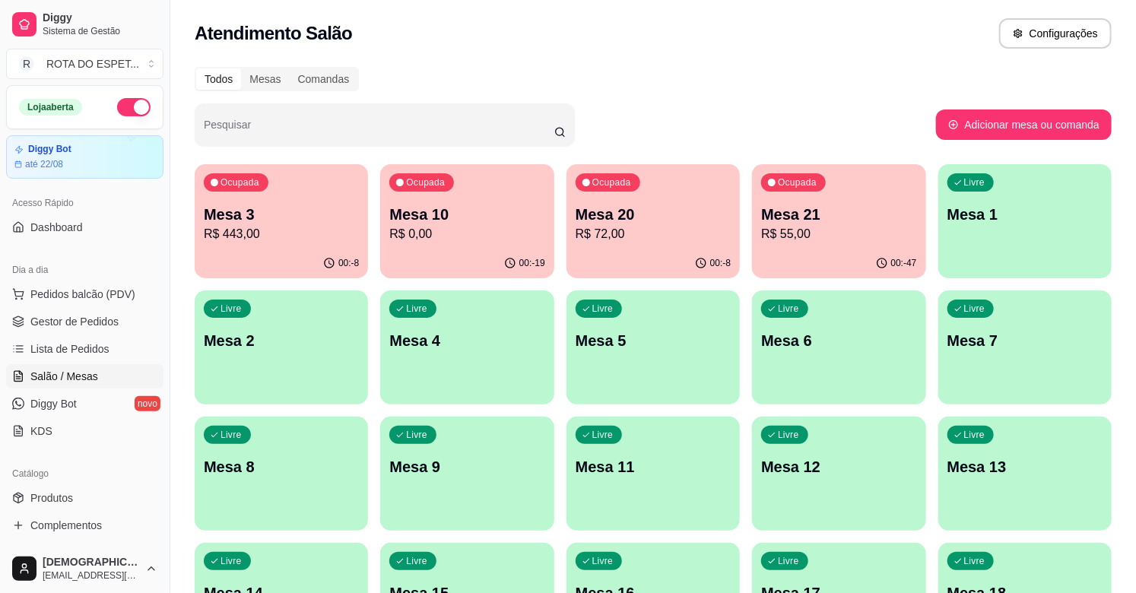
click at [306, 208] on p "Mesa 3" at bounding box center [281, 214] width 155 height 21
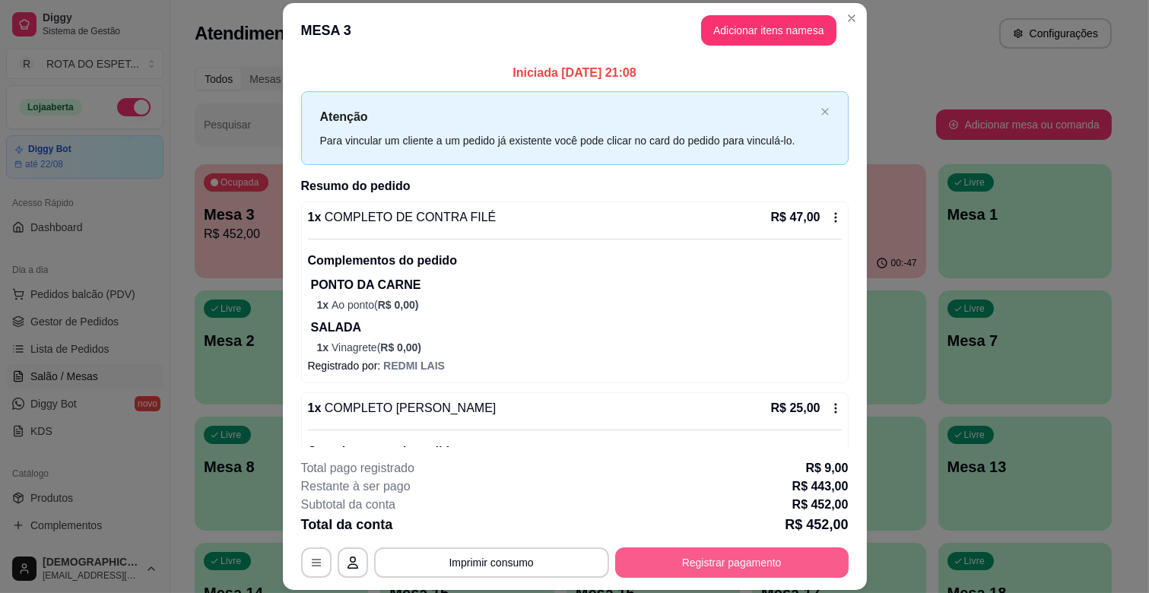
click at [673, 559] on button "Registrar pagamento" at bounding box center [731, 562] width 233 height 30
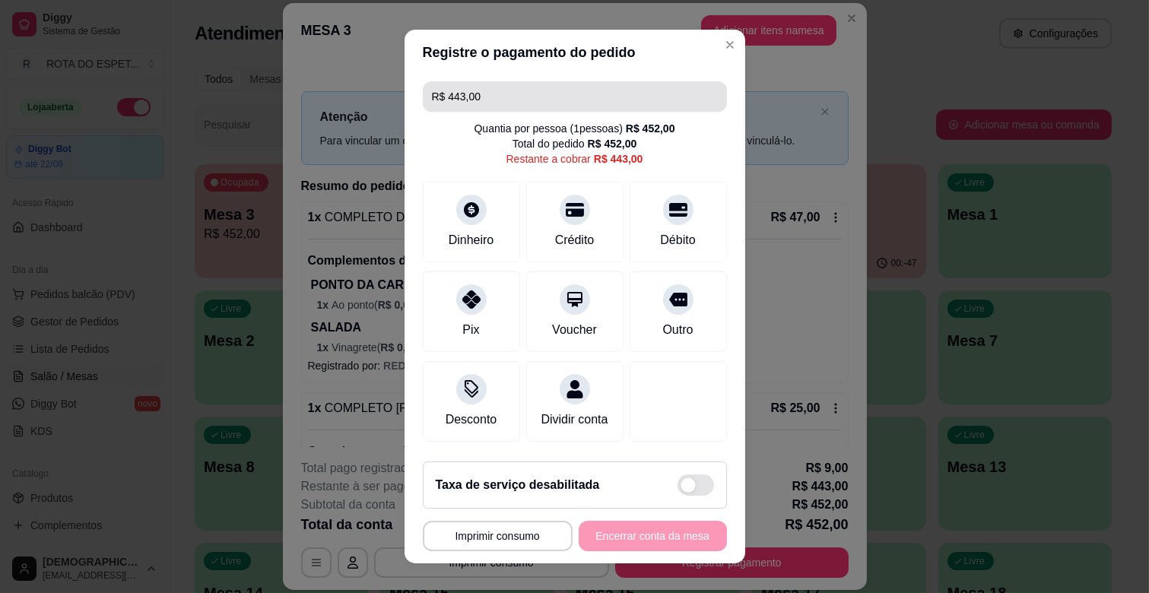
click at [606, 93] on input "R$ 443,00" at bounding box center [575, 96] width 286 height 30
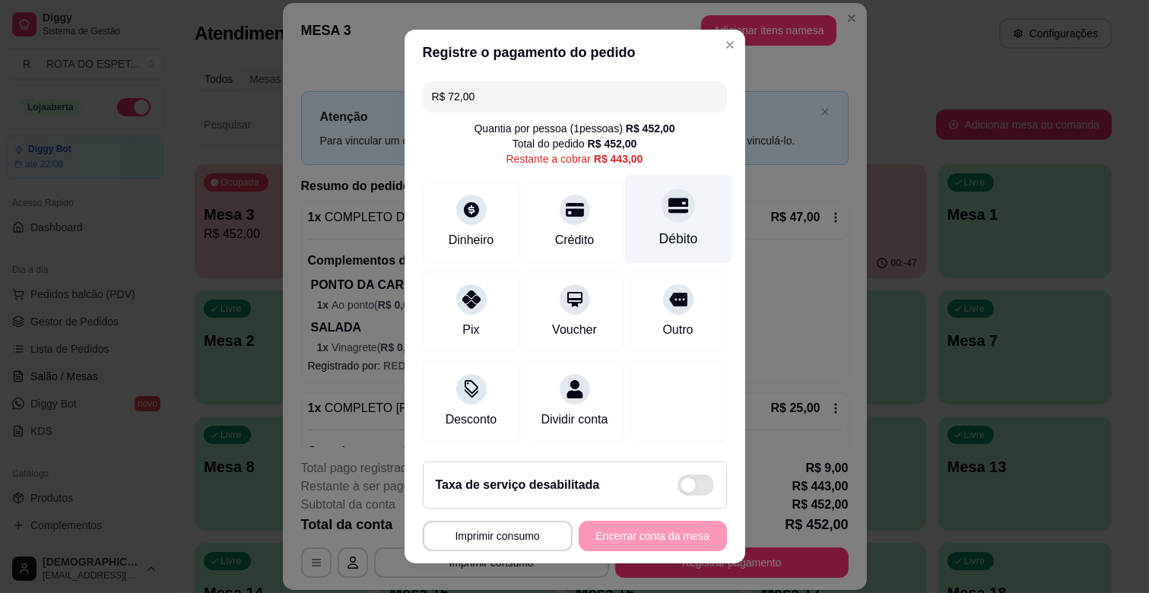
click at [668, 202] on icon at bounding box center [678, 205] width 20 height 15
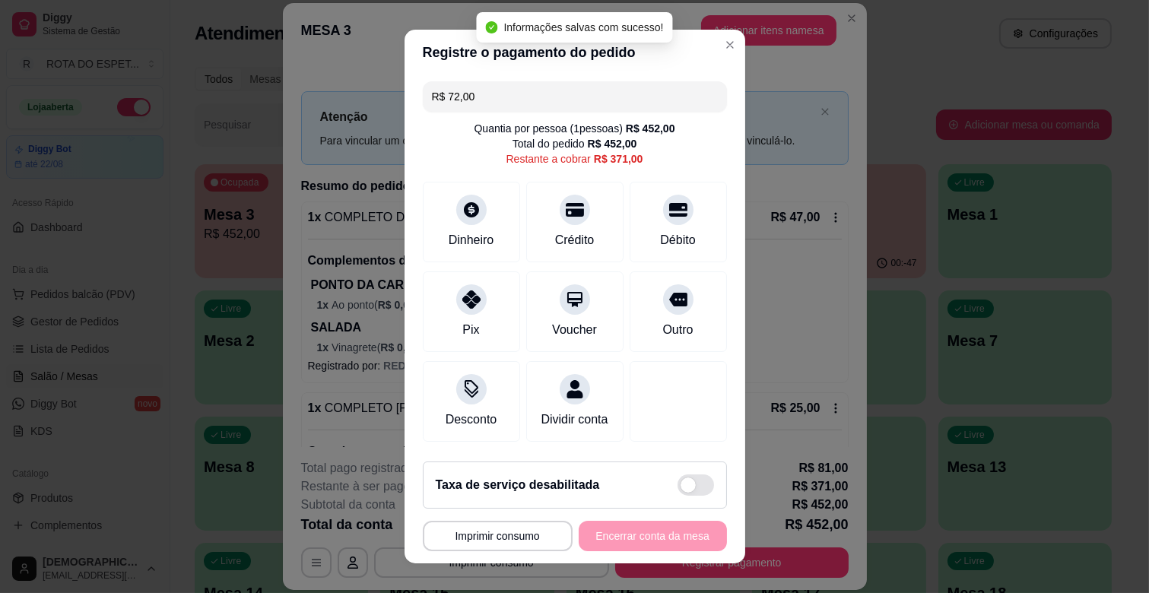
type input "R$ 371,00"
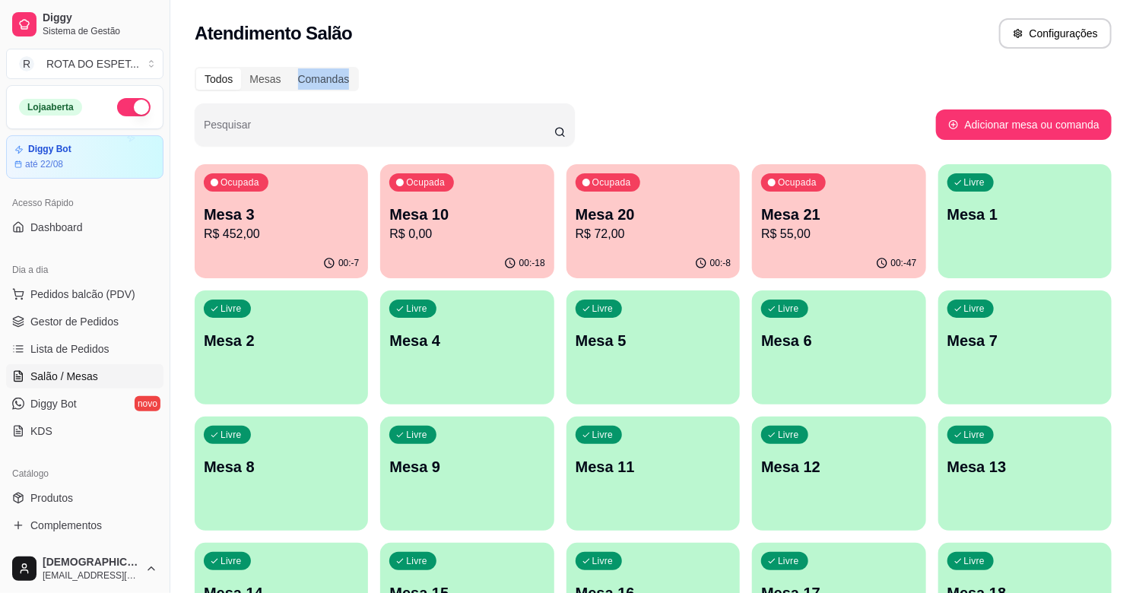
click at [934, 76] on div "Todos Mesas Comandas" at bounding box center [653, 79] width 917 height 24
click at [135, 318] on link "Gestor de Pedidos" at bounding box center [84, 321] width 157 height 24
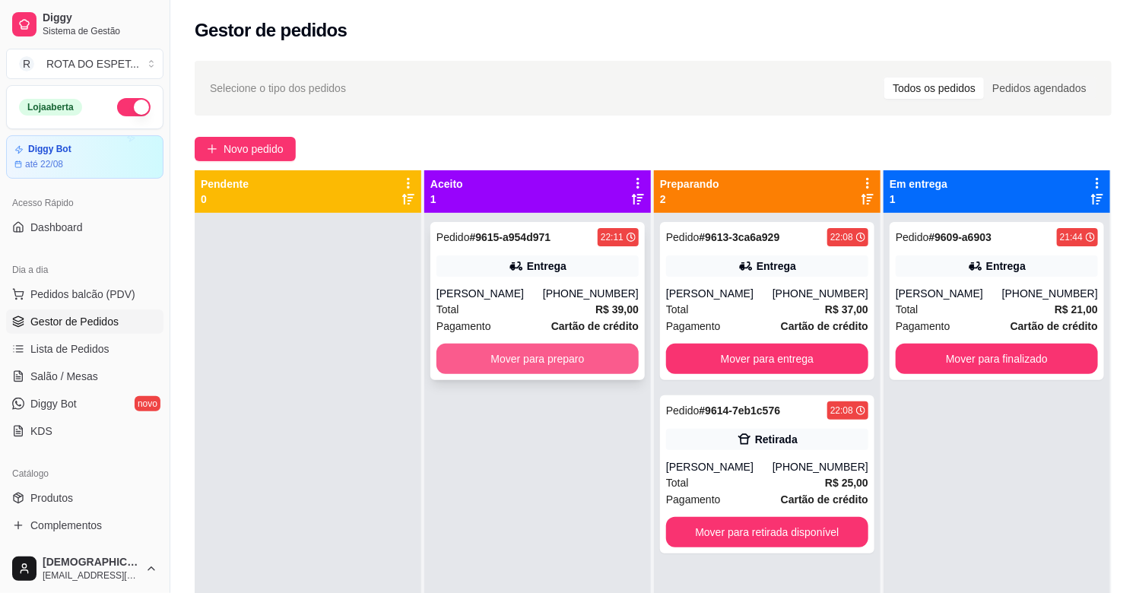
click at [533, 358] on button "Mover para preparo" at bounding box center [537, 359] width 202 height 30
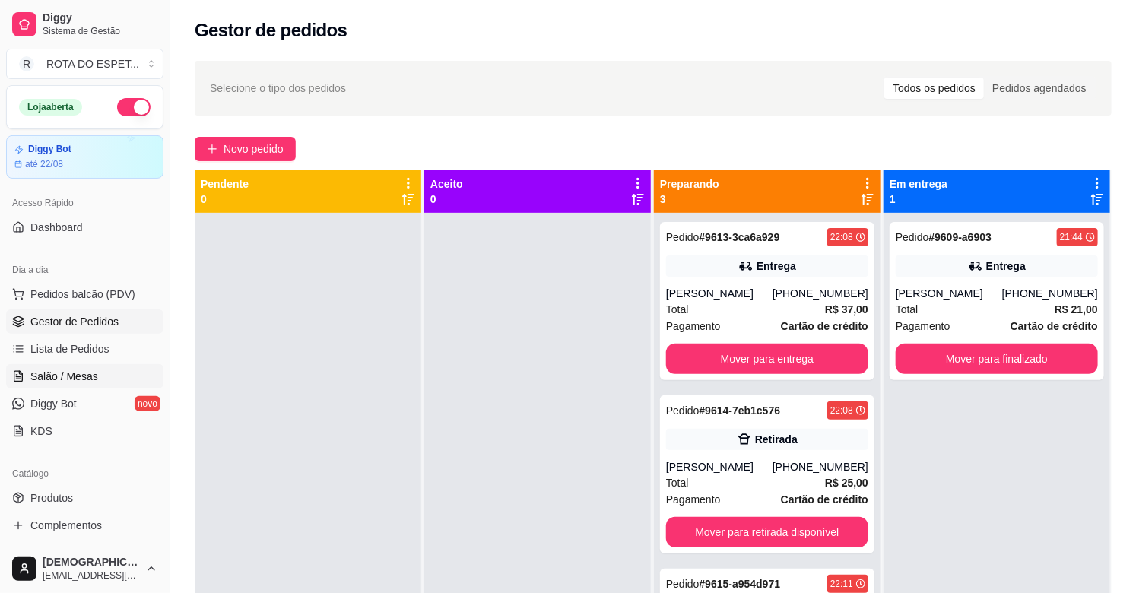
click at [86, 383] on span "Salão / Mesas" at bounding box center [64, 376] width 68 height 15
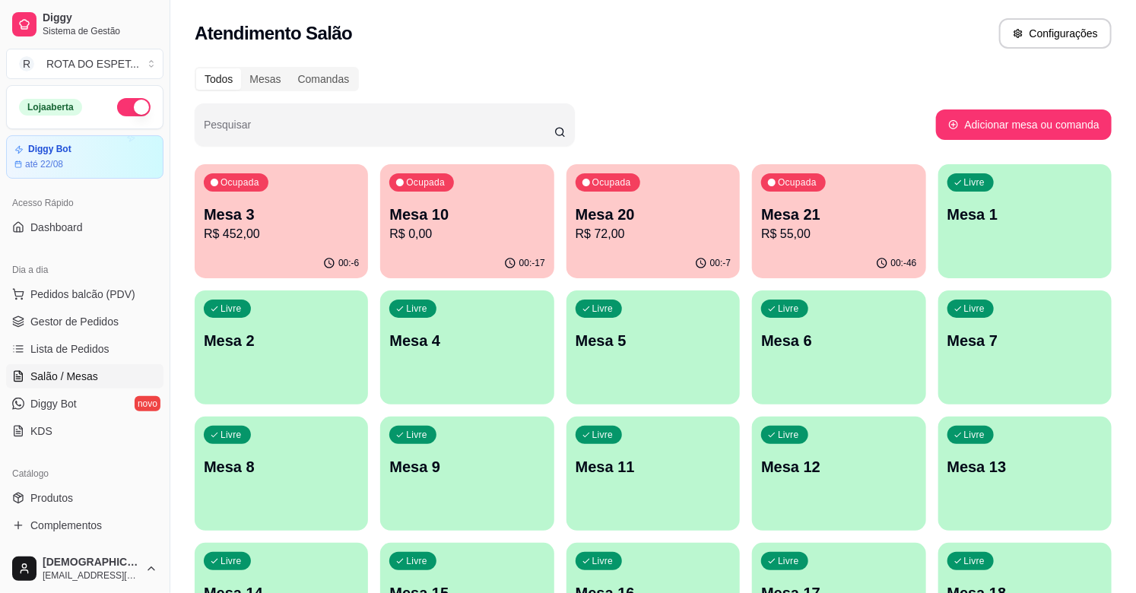
click at [832, 226] on p "R$ 55,00" at bounding box center [838, 234] width 155 height 18
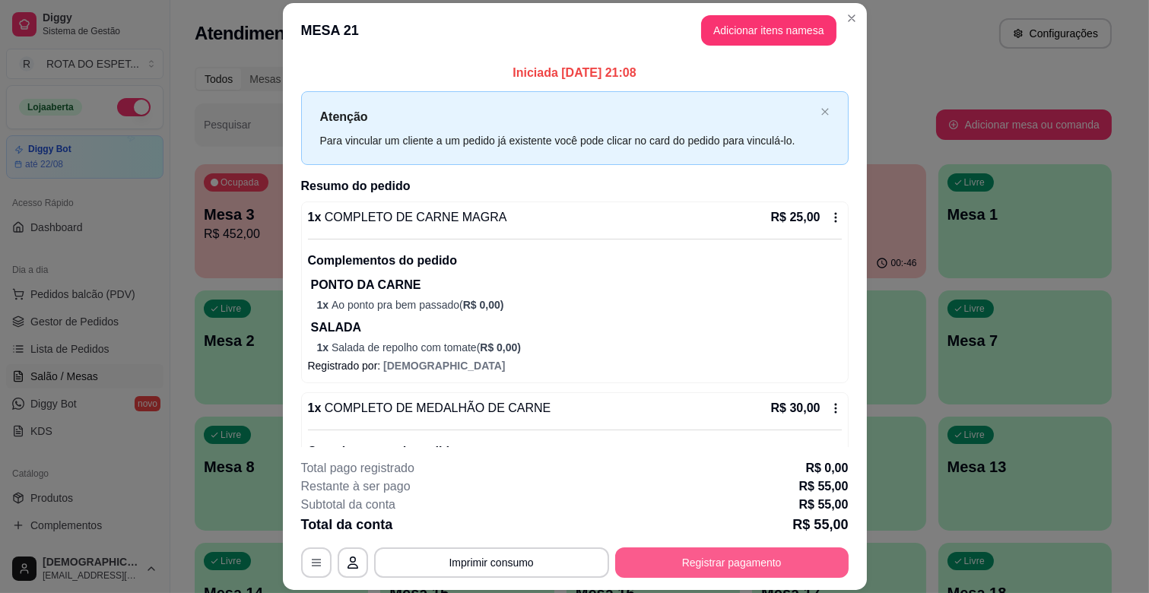
click at [759, 561] on button "Registrar pagamento" at bounding box center [731, 562] width 233 height 30
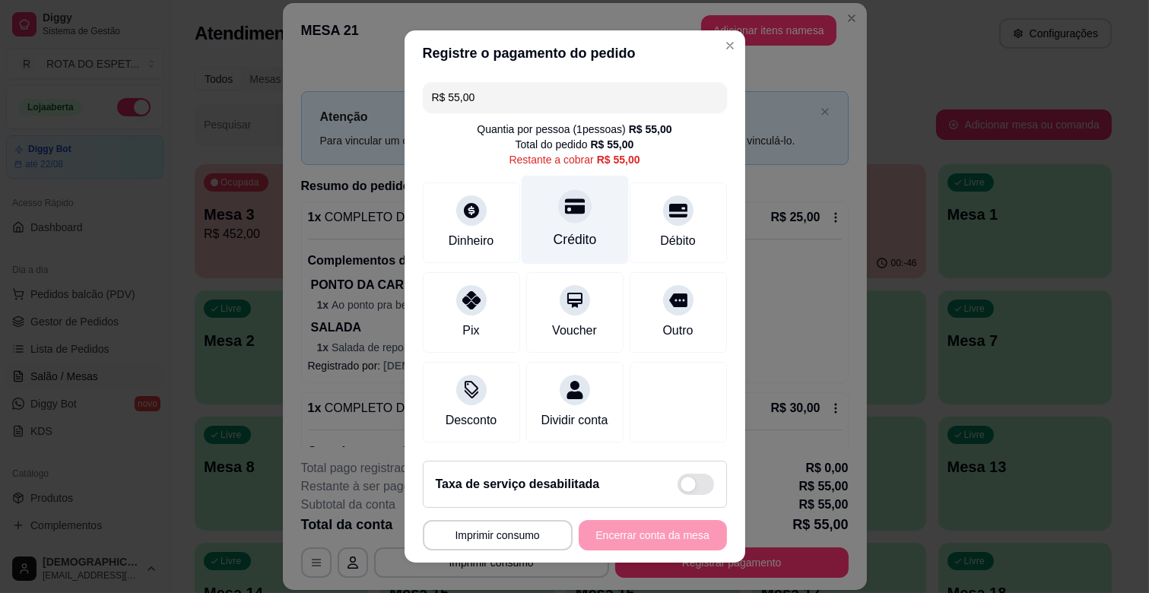
click at [558, 216] on div at bounding box center [574, 205] width 33 height 33
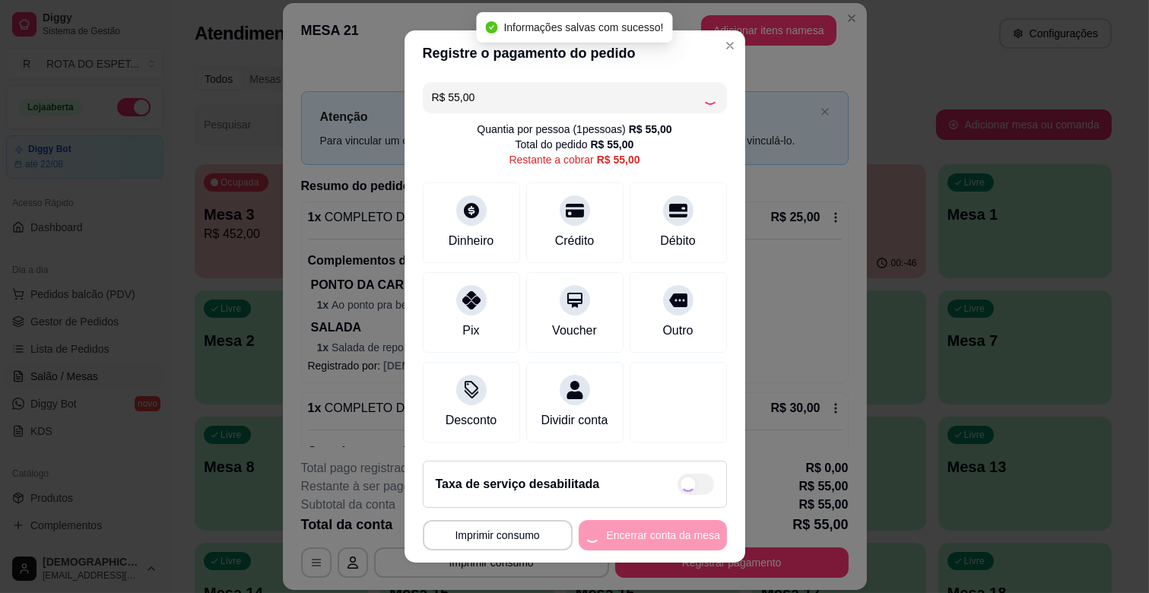
type input "R$ 0,00"
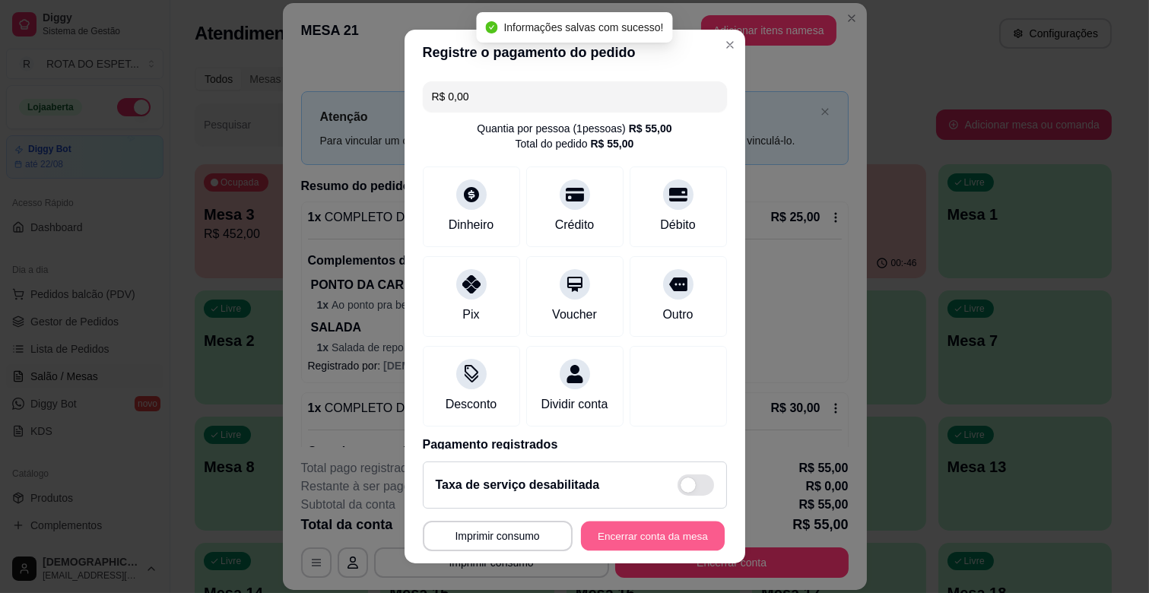
click at [666, 533] on button "Encerrar conta da mesa" at bounding box center [653, 537] width 144 height 30
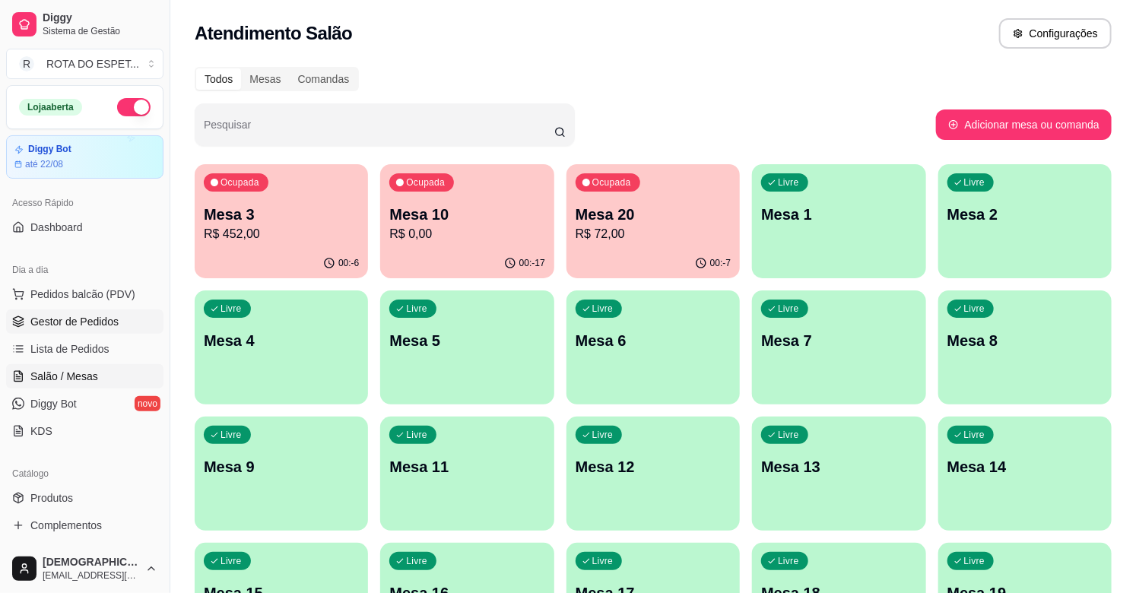
click at [90, 325] on span "Gestor de Pedidos" at bounding box center [74, 321] width 88 height 15
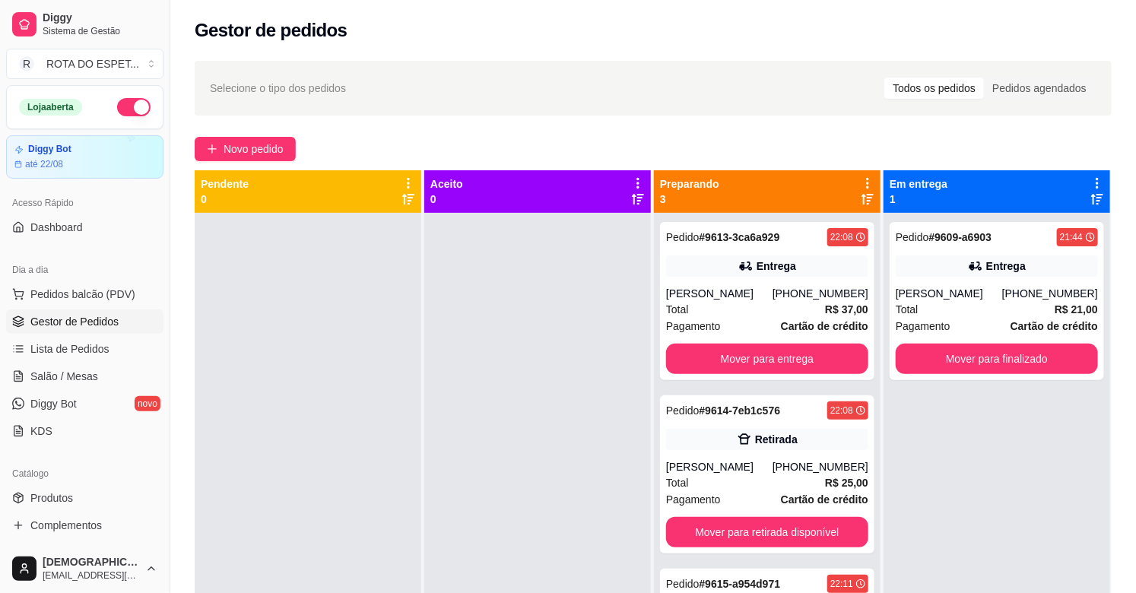
click at [465, 411] on div at bounding box center [537, 509] width 227 height 593
click at [443, 487] on div at bounding box center [537, 509] width 227 height 593
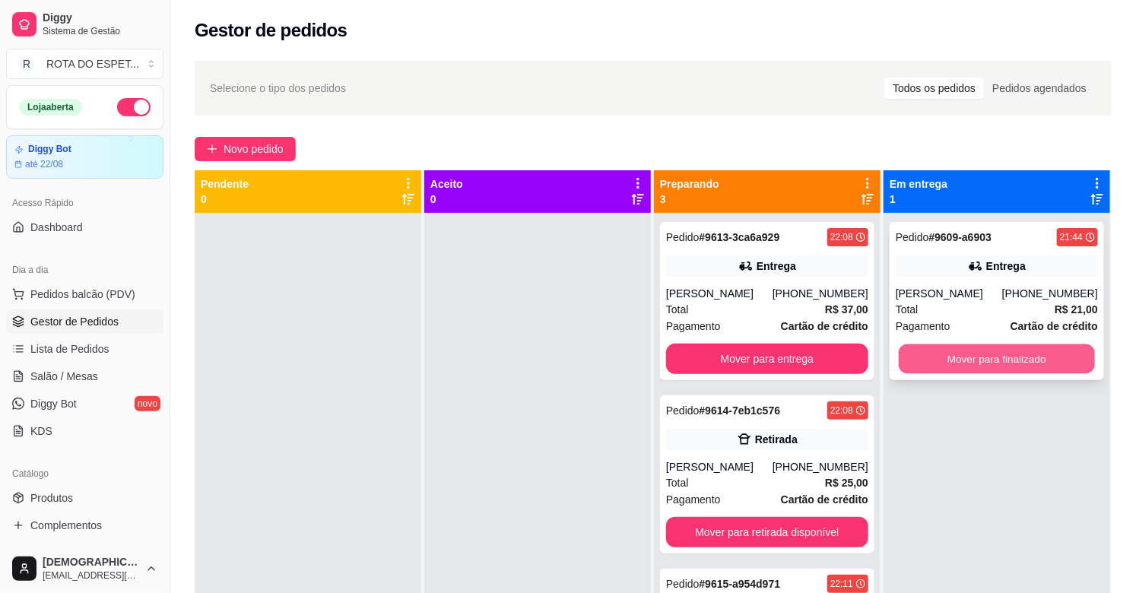
click at [981, 357] on button "Mover para finalizado" at bounding box center [997, 359] width 196 height 30
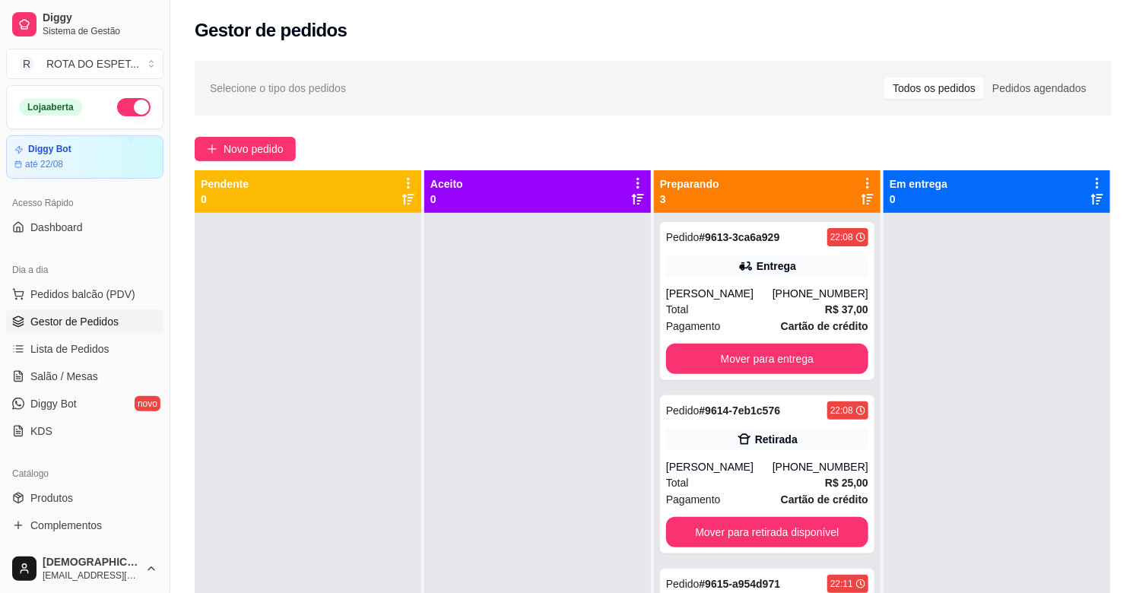
click at [565, 481] on div at bounding box center [537, 509] width 227 height 593
click at [685, 472] on div "[PERSON_NAME]" at bounding box center [719, 466] width 106 height 15
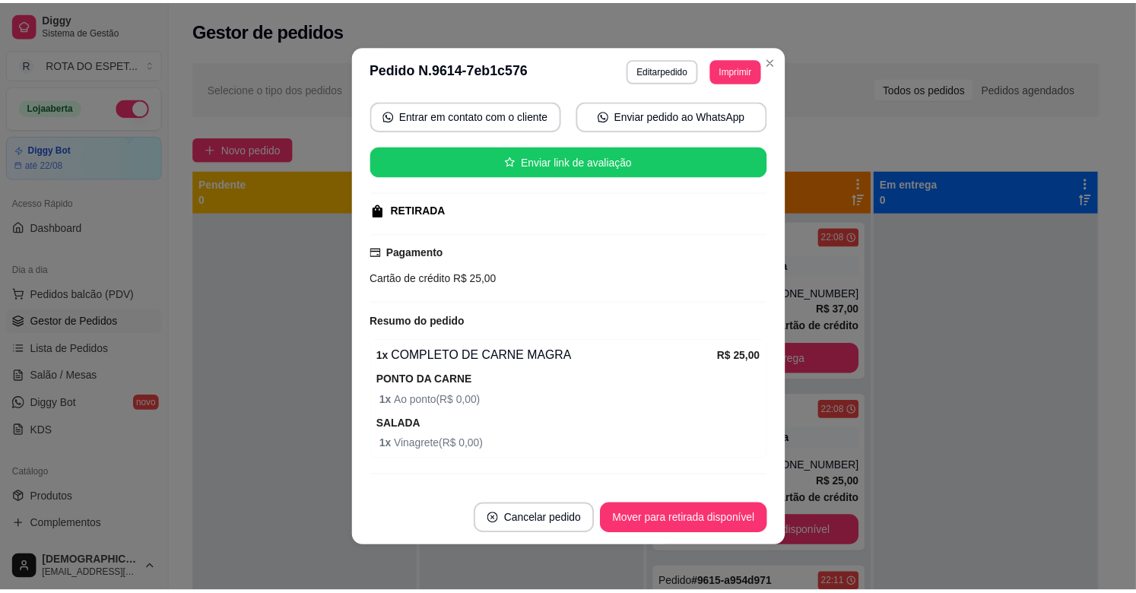
scroll to position [176, 0]
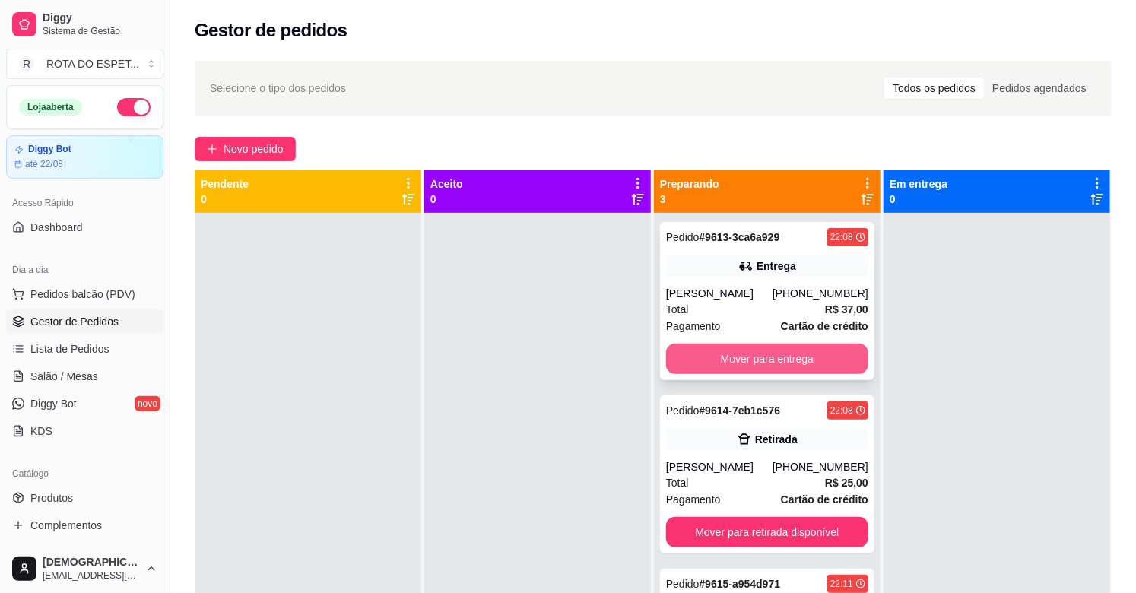
click at [797, 368] on button "Mover para entrega" at bounding box center [767, 359] width 202 height 30
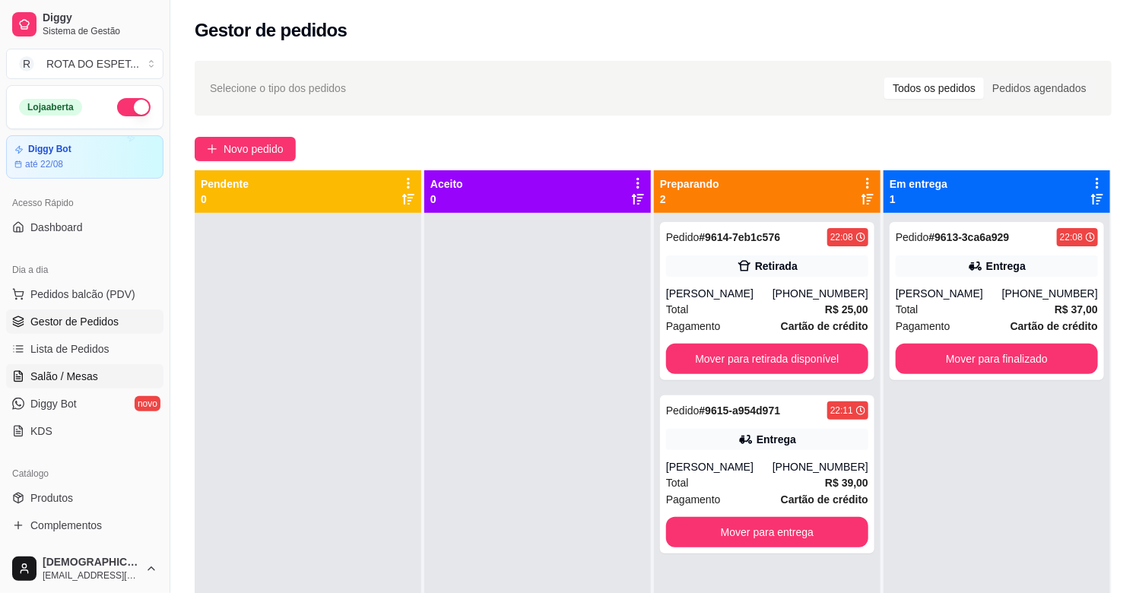
click at [97, 381] on link "Salão / Mesas" at bounding box center [84, 376] width 157 height 24
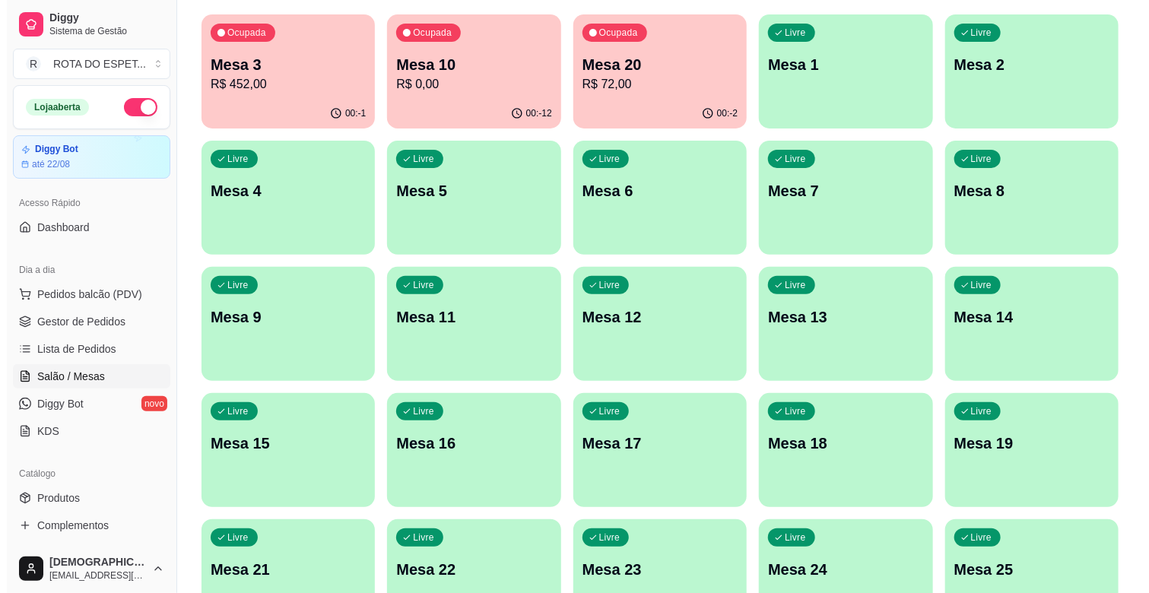
scroll to position [253, 0]
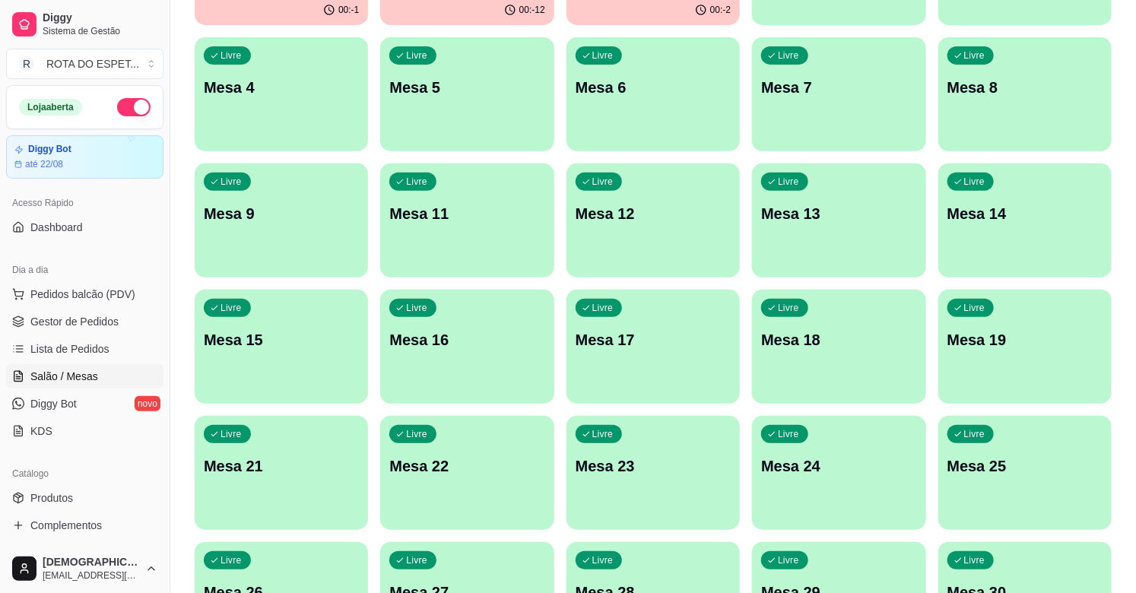
click at [324, 479] on div "Livre Mesa 21" at bounding box center [281, 464] width 173 height 96
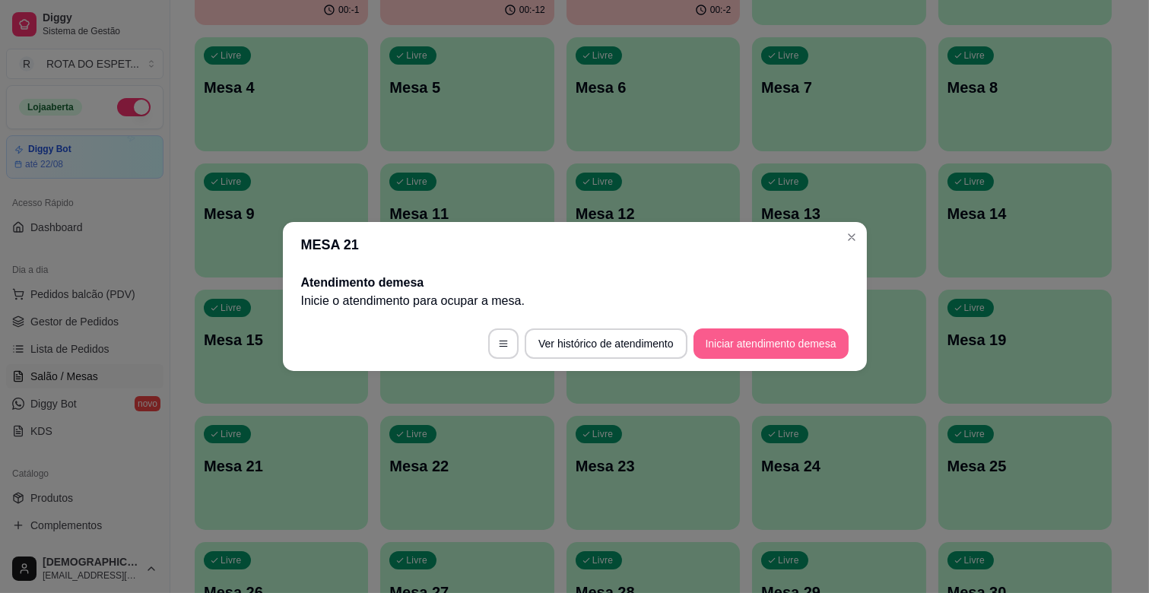
click at [740, 356] on button "Iniciar atendimento de mesa" at bounding box center [770, 343] width 155 height 30
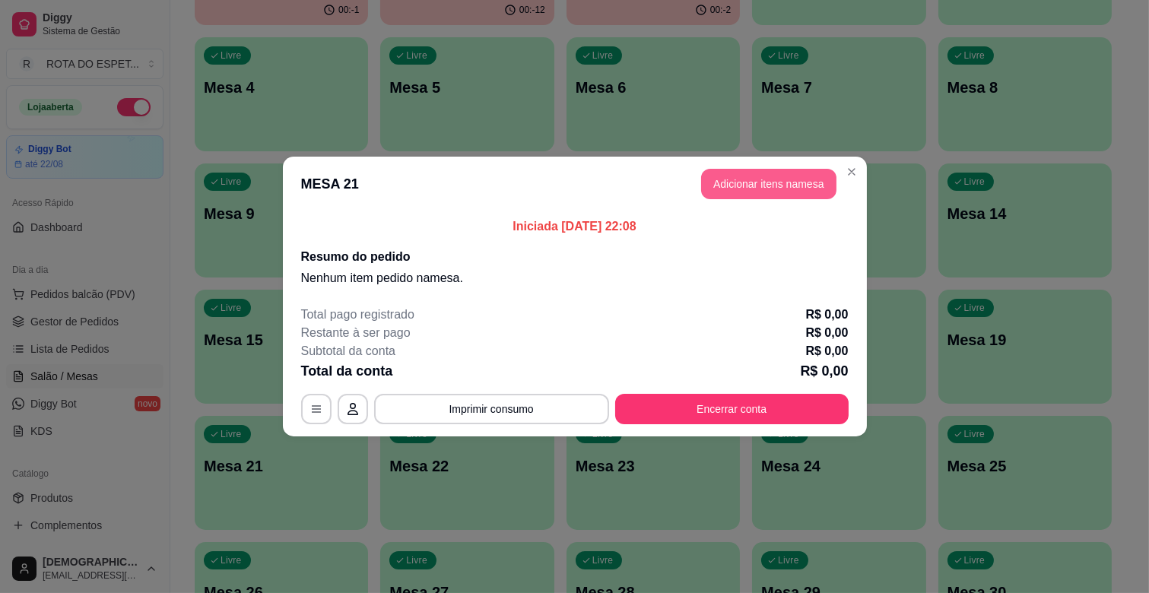
click at [772, 184] on button "Adicionar itens na mesa" at bounding box center [768, 184] width 135 height 30
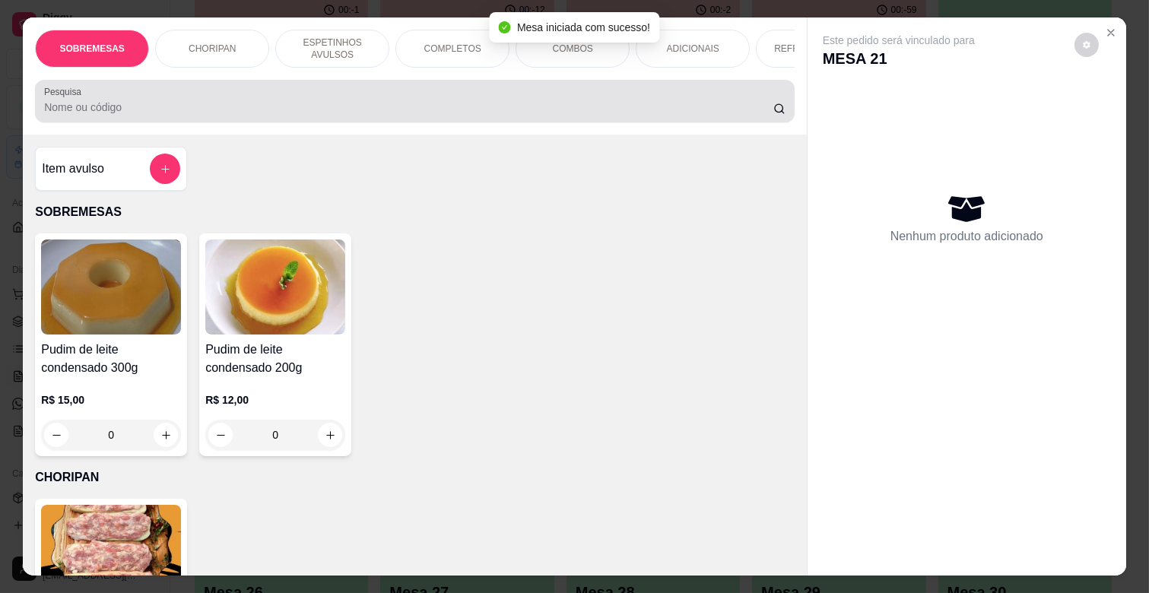
click at [356, 111] on input "Pesquisa" at bounding box center [408, 107] width 729 height 15
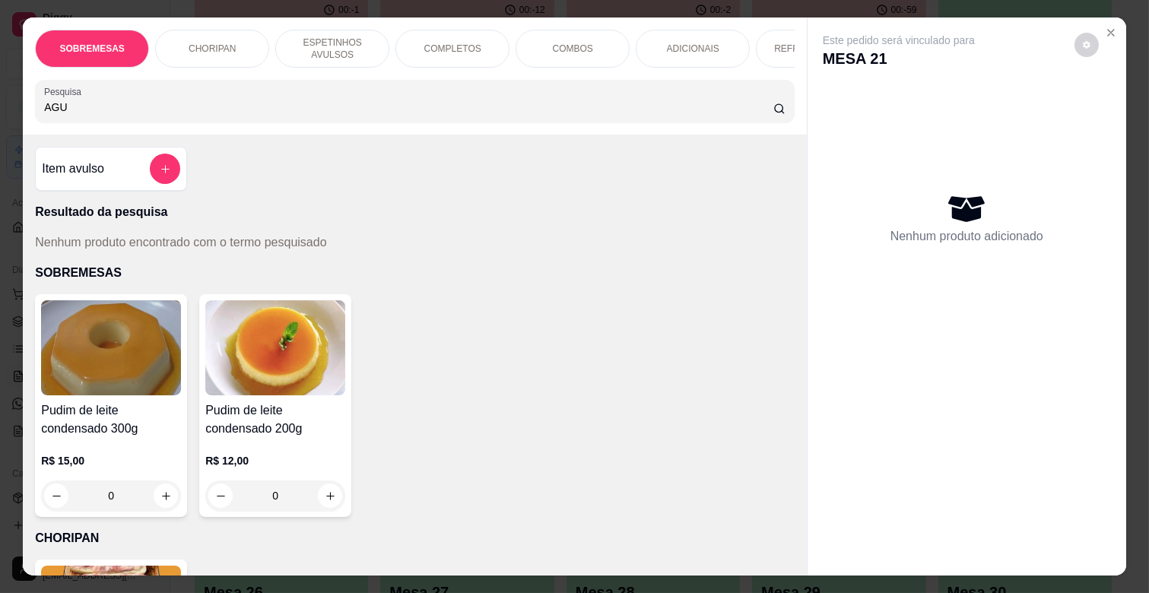
type input "AGU"
click at [756, 36] on div "REFRIGERANTES" at bounding box center [813, 49] width 114 height 38
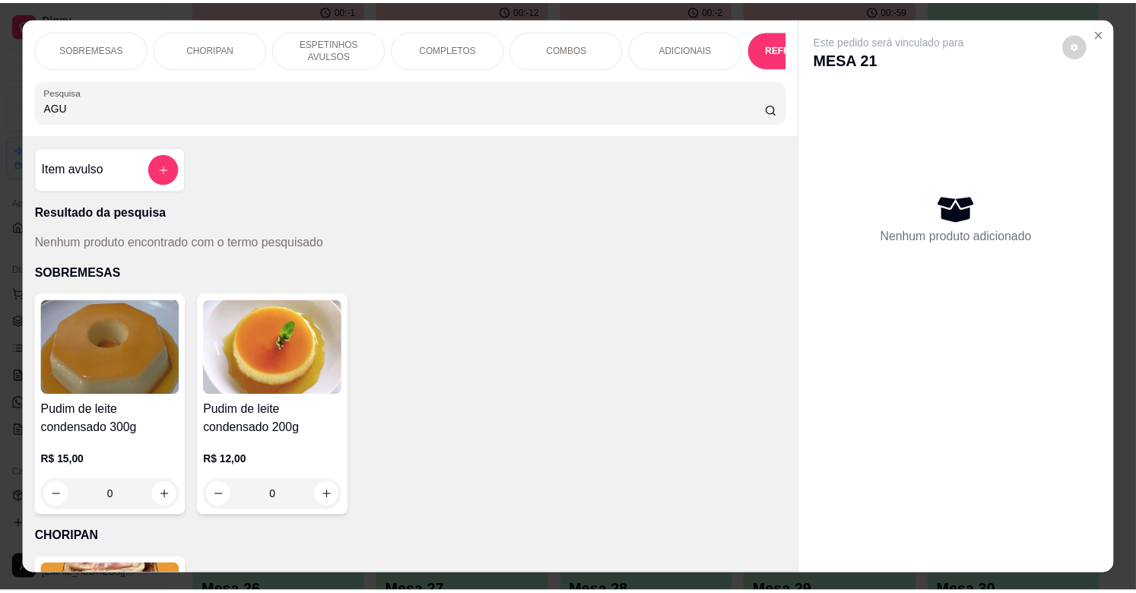
scroll to position [36, 0]
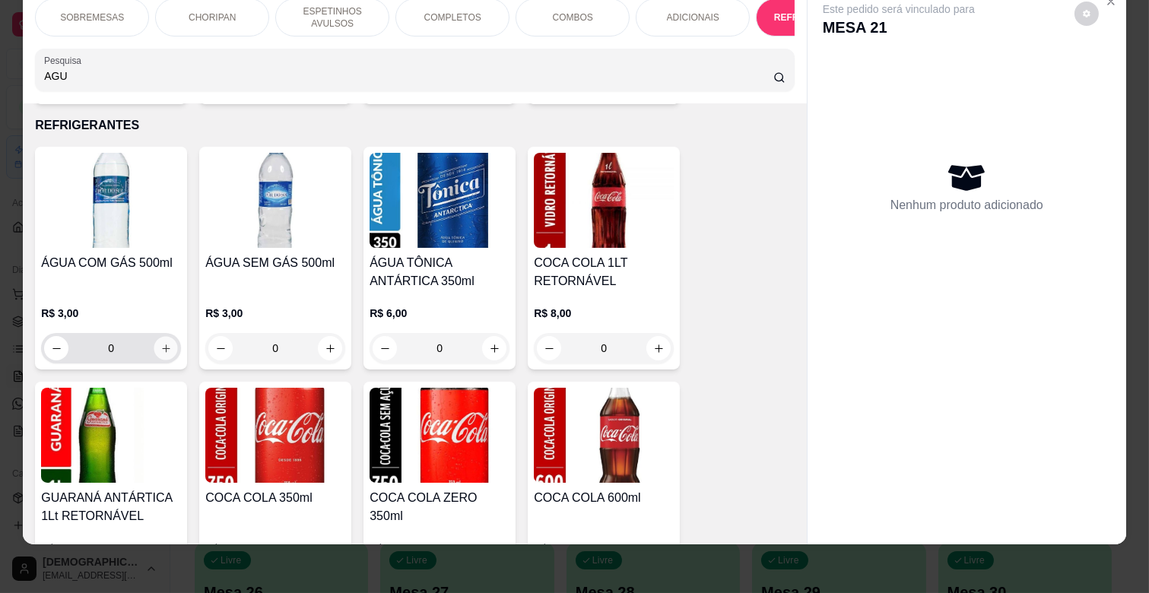
click at [165, 339] on button "increase-product-quantity" at bounding box center [166, 349] width 24 height 24
type input "1"
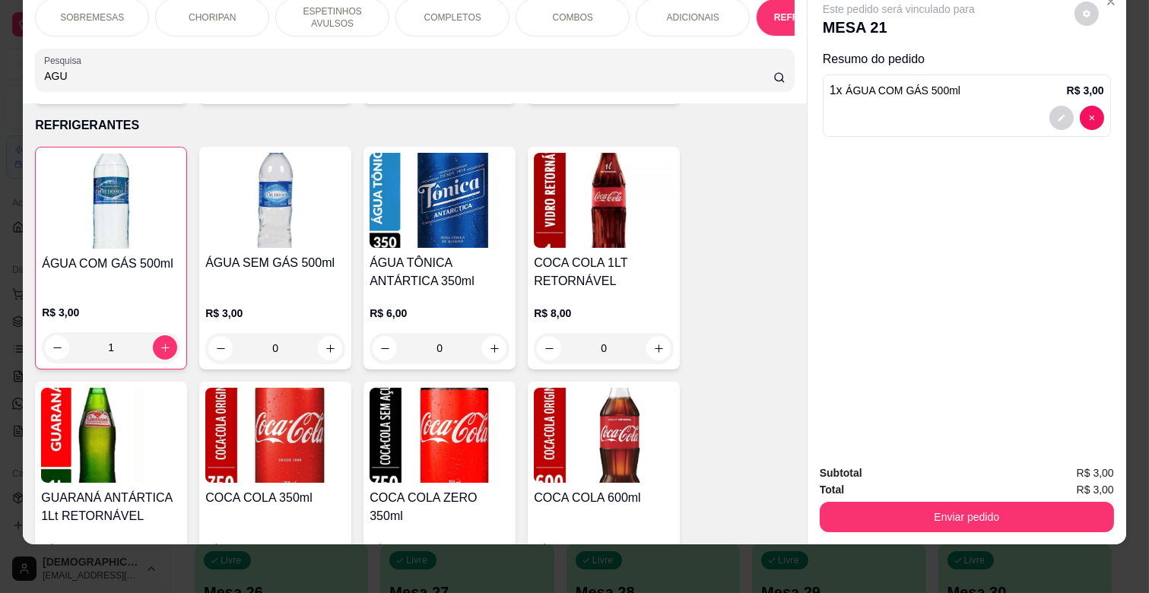
click at [981, 506] on button "Enviar pedido" at bounding box center [967, 517] width 294 height 30
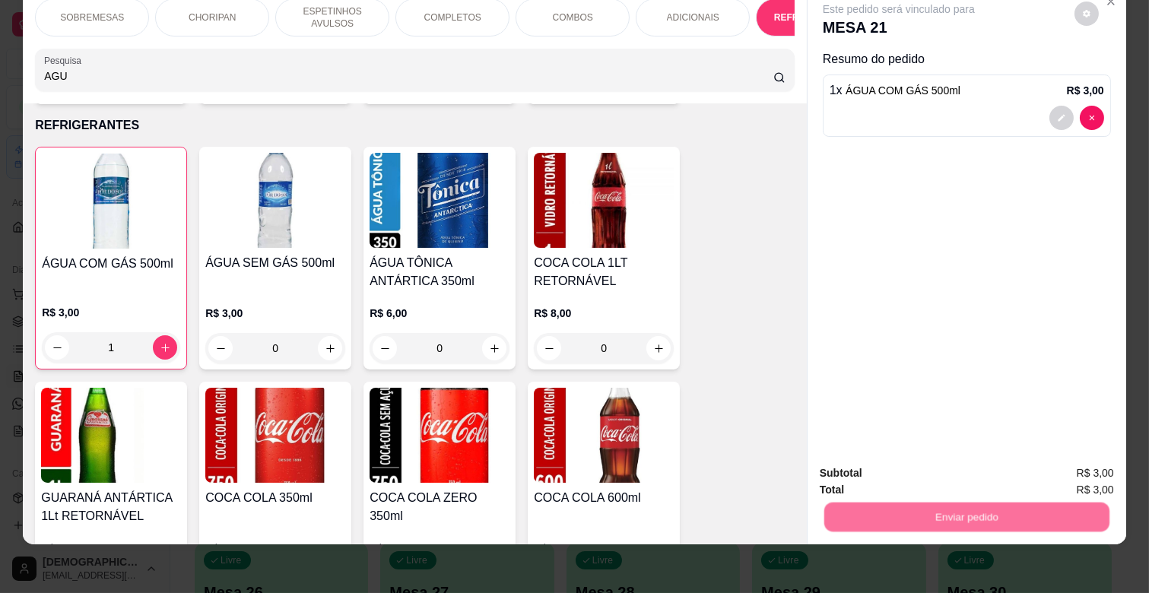
click at [938, 462] on button "Não registrar e enviar pedido" at bounding box center [915, 467] width 158 height 29
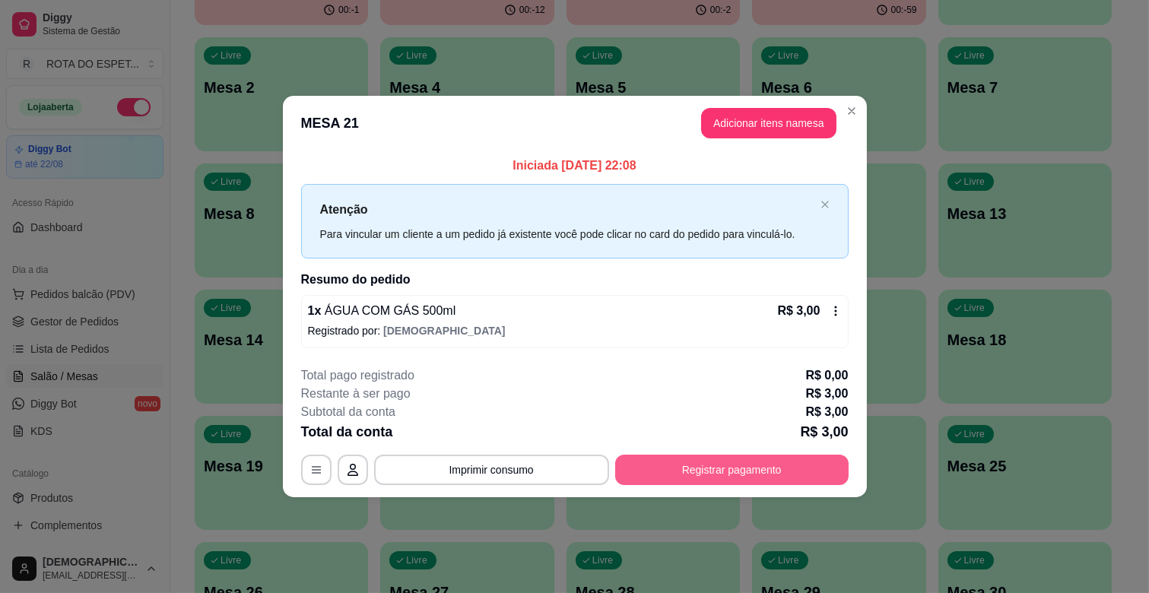
click at [740, 476] on button "Registrar pagamento" at bounding box center [731, 470] width 233 height 30
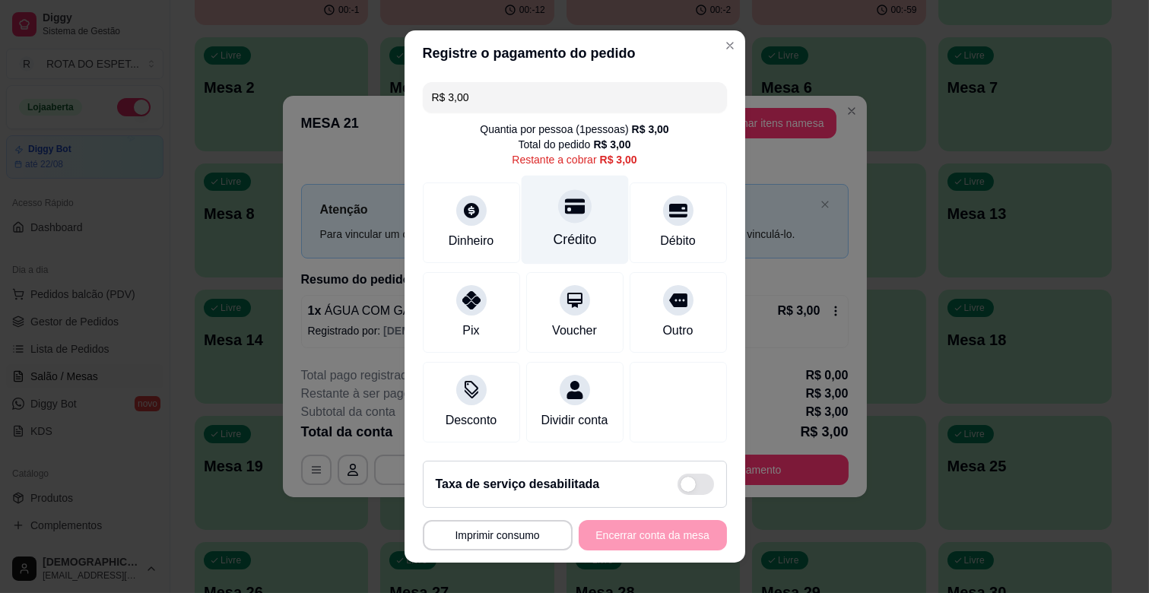
click at [560, 227] on div "Crédito" at bounding box center [574, 220] width 107 height 89
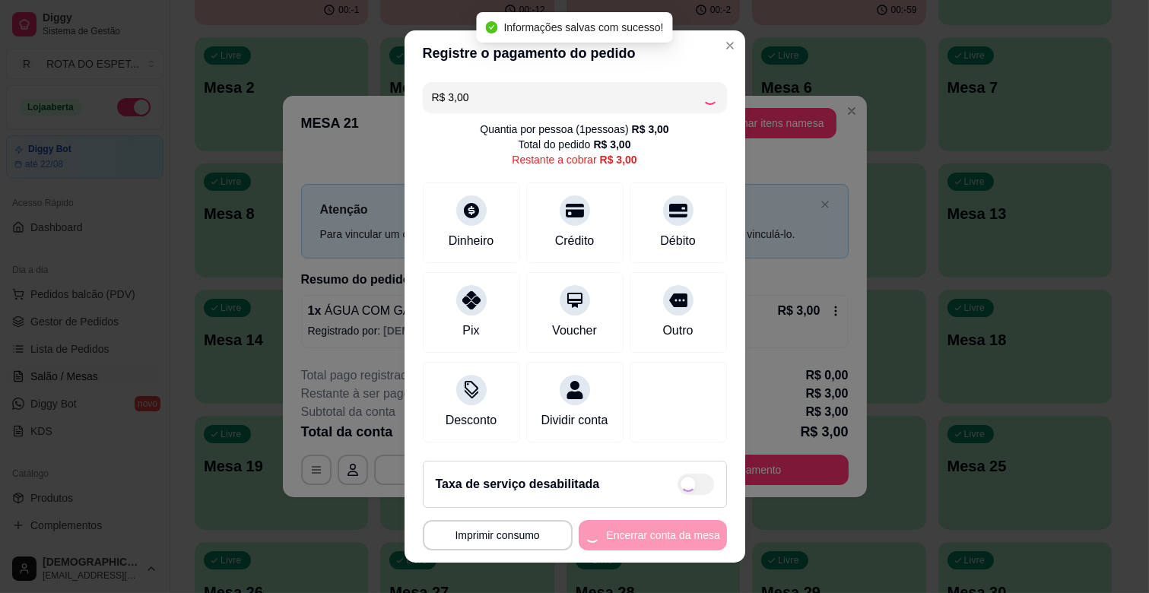
type input "R$ 0,00"
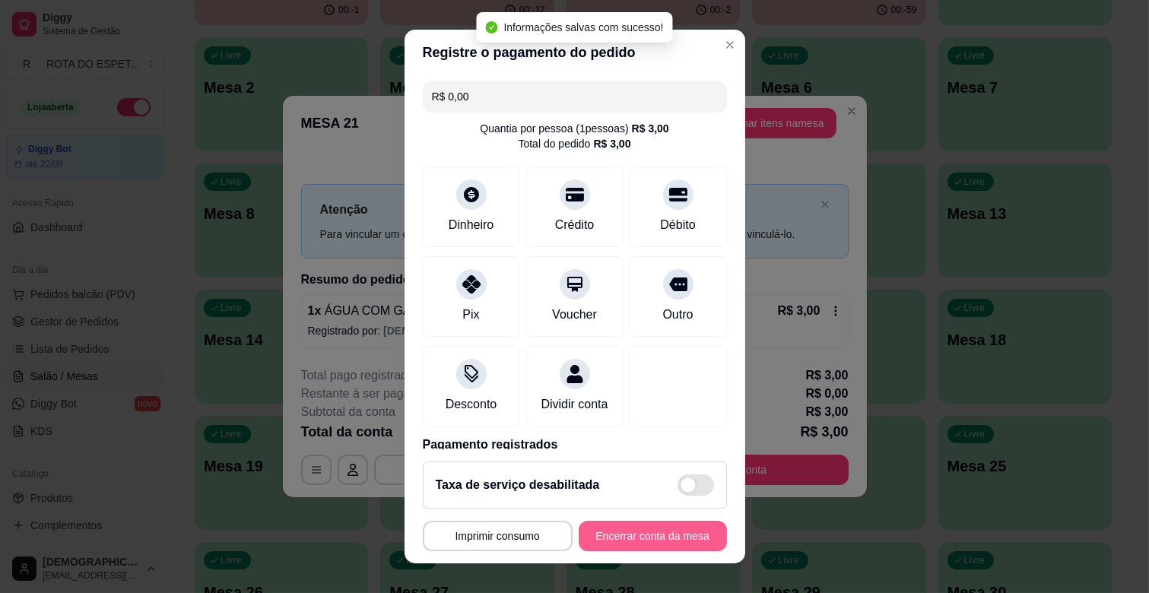
click at [661, 544] on button "Encerrar conta da mesa" at bounding box center [653, 536] width 148 height 30
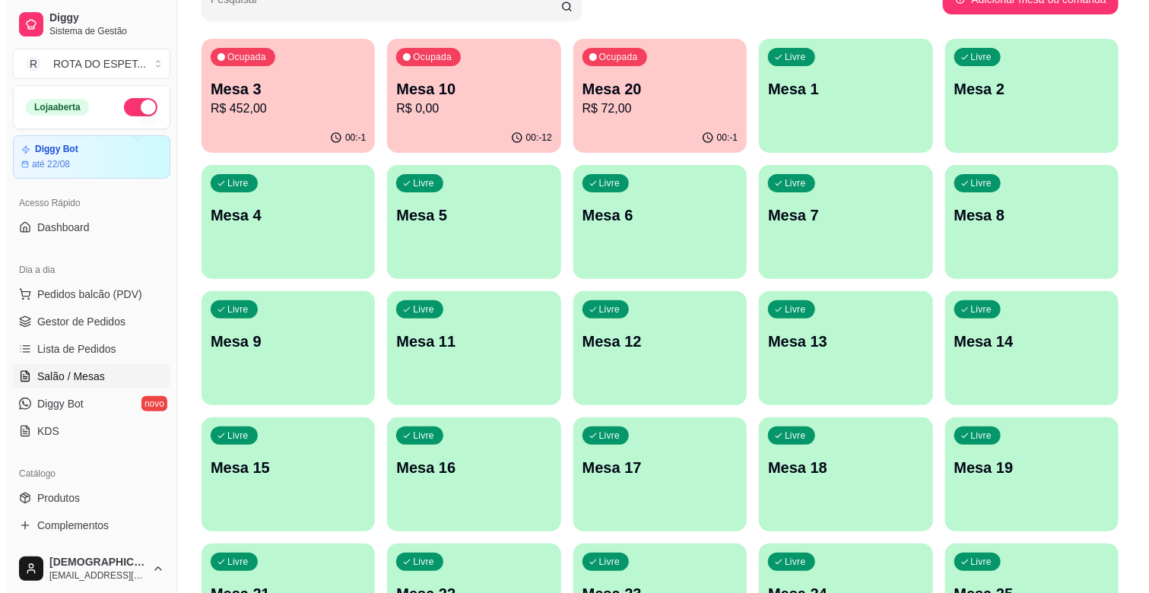
scroll to position [0, 0]
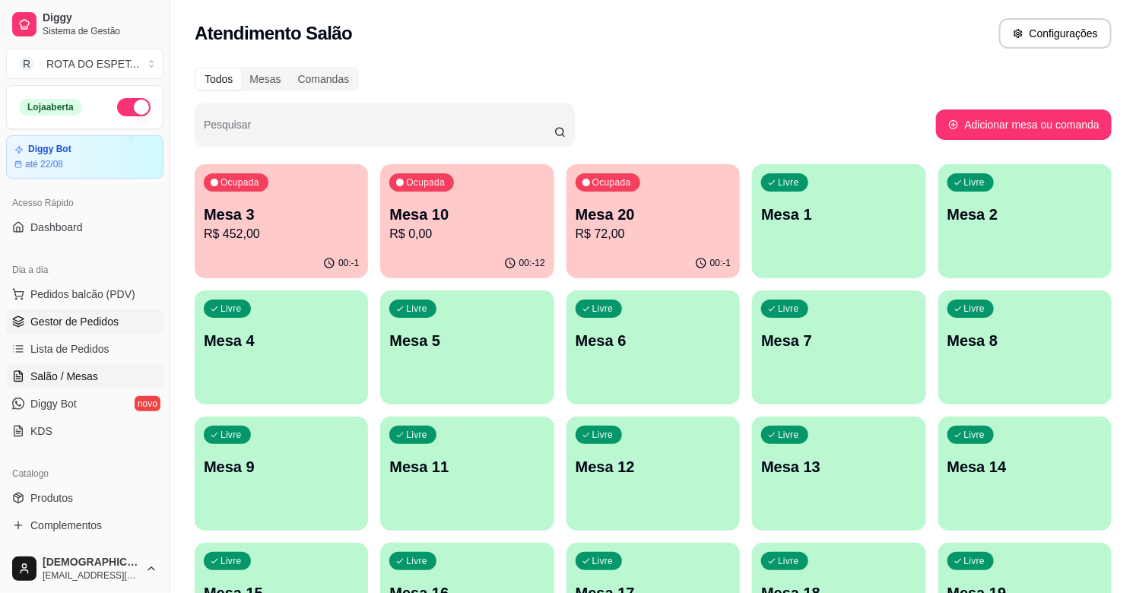
click at [114, 323] on span "Gestor de Pedidos" at bounding box center [74, 321] width 88 height 15
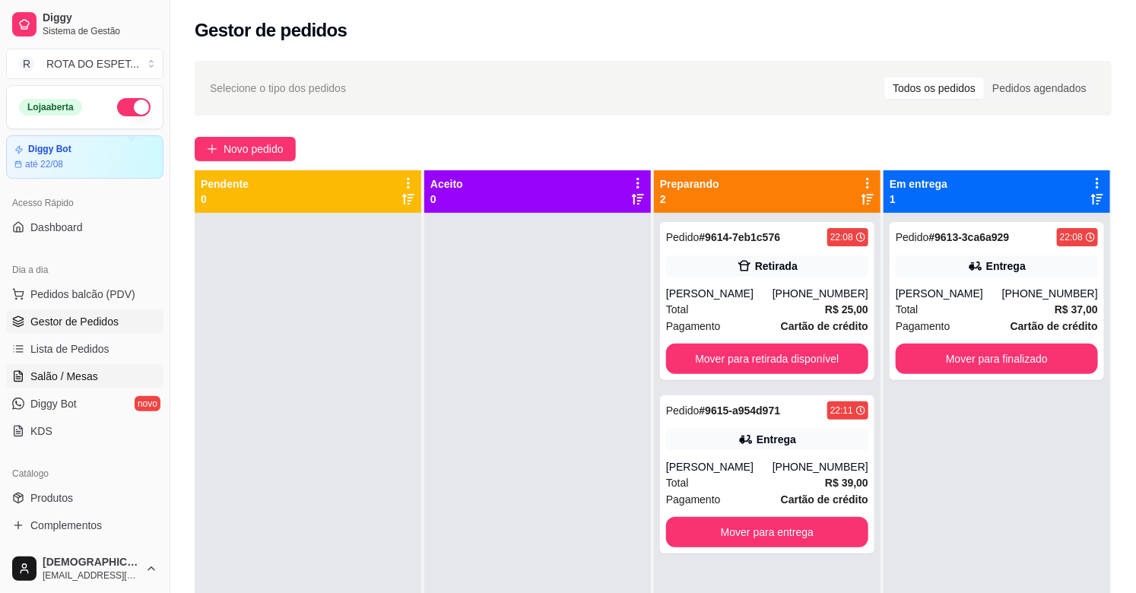
click at [79, 378] on span "Salão / Mesas" at bounding box center [64, 376] width 68 height 15
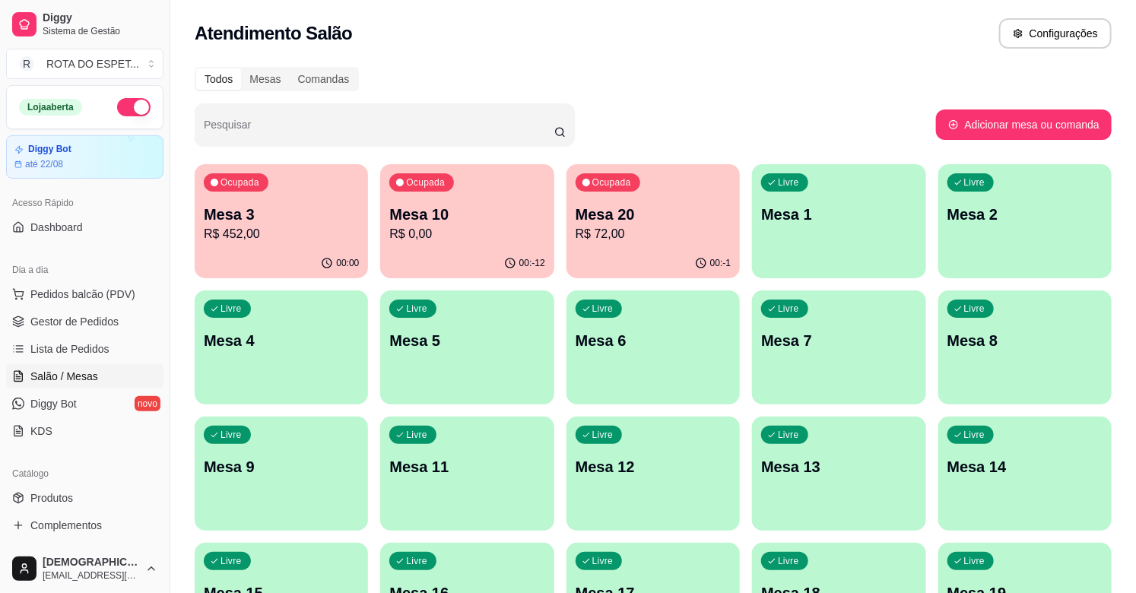
click at [641, 239] on p "R$ 72,00" at bounding box center [653, 234] width 155 height 18
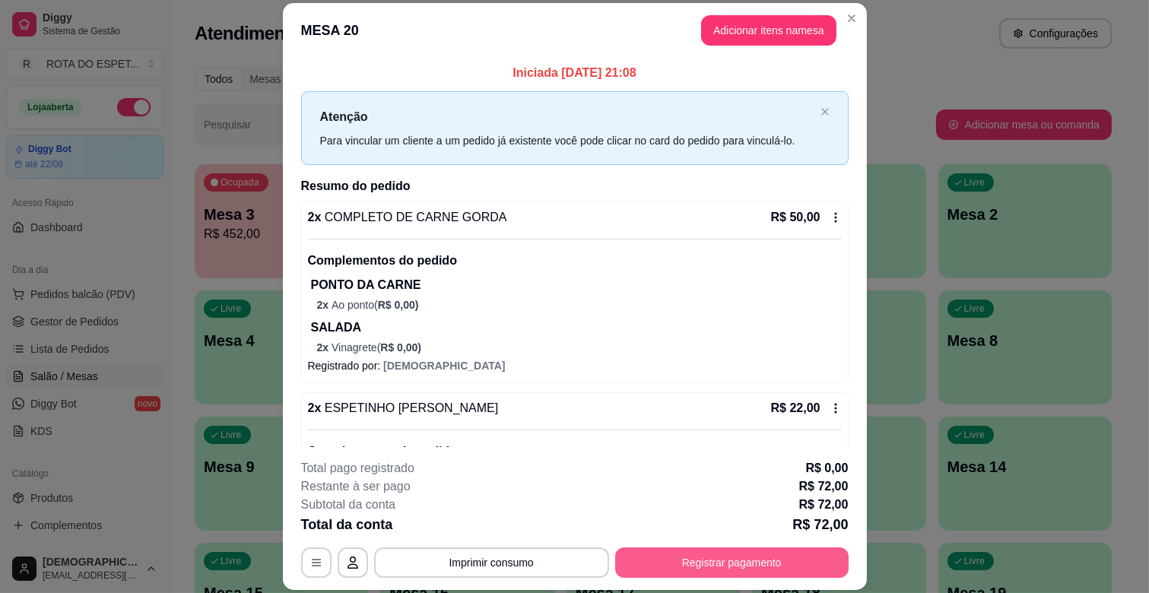
click at [756, 557] on button "Registrar pagamento" at bounding box center [731, 562] width 233 height 30
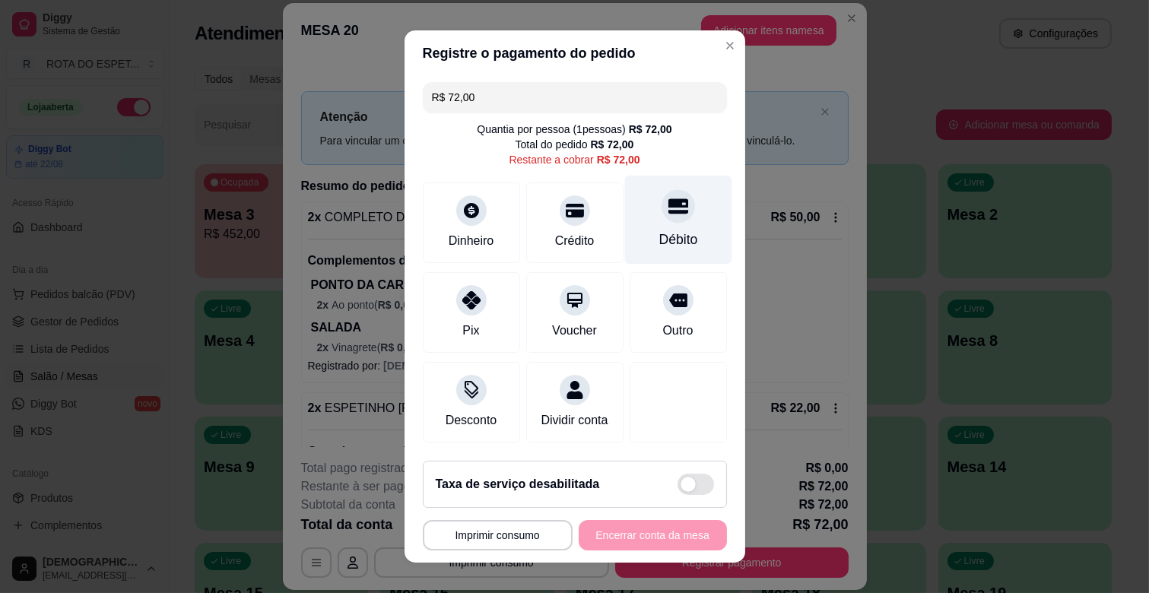
click at [668, 204] on icon at bounding box center [678, 206] width 20 height 15
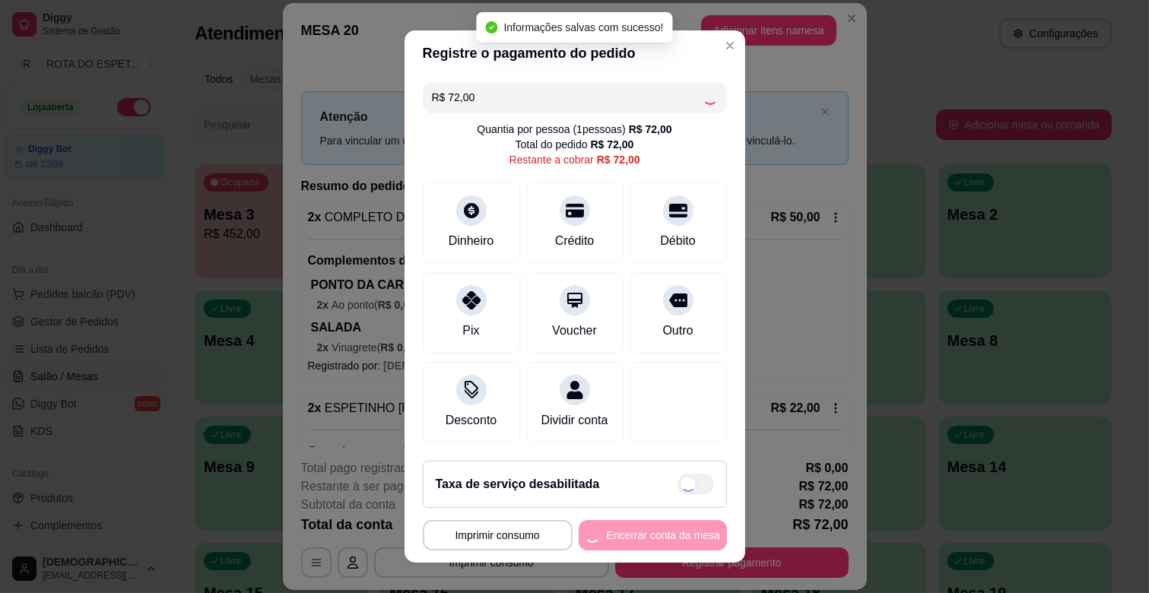
type input "R$ 0,00"
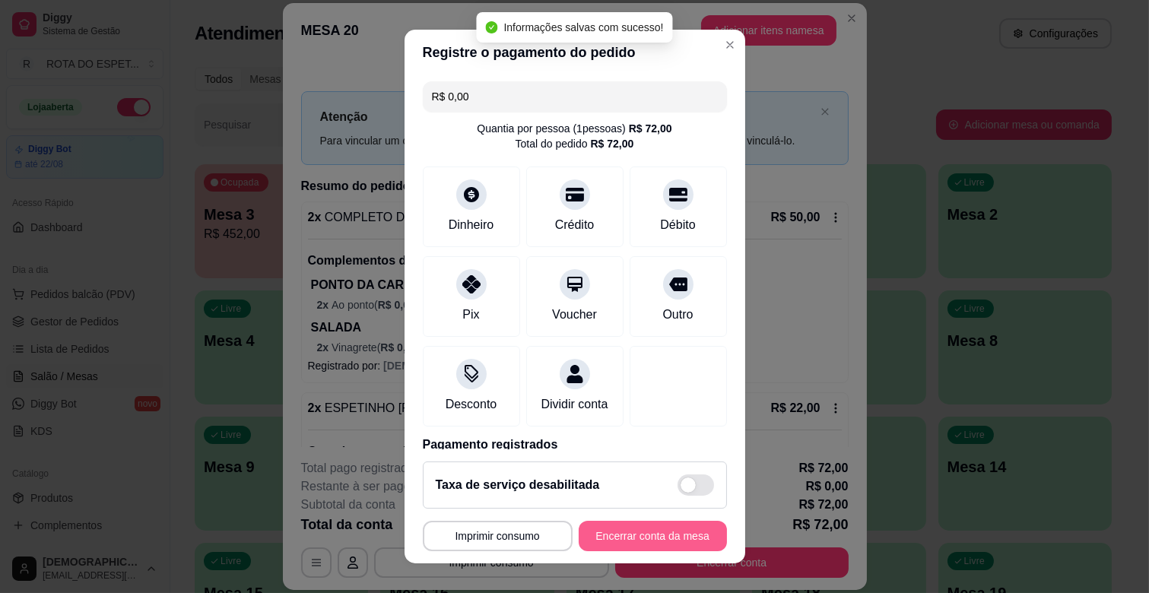
click at [654, 529] on button "Encerrar conta da mesa" at bounding box center [653, 536] width 148 height 30
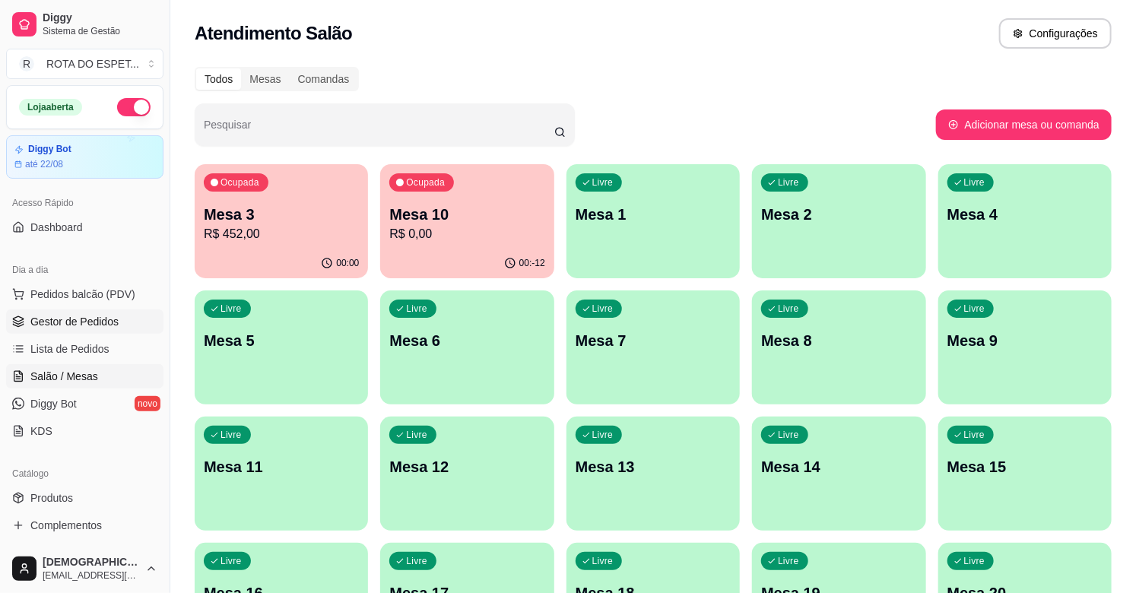
click at [73, 314] on span "Gestor de Pedidos" at bounding box center [74, 321] width 88 height 15
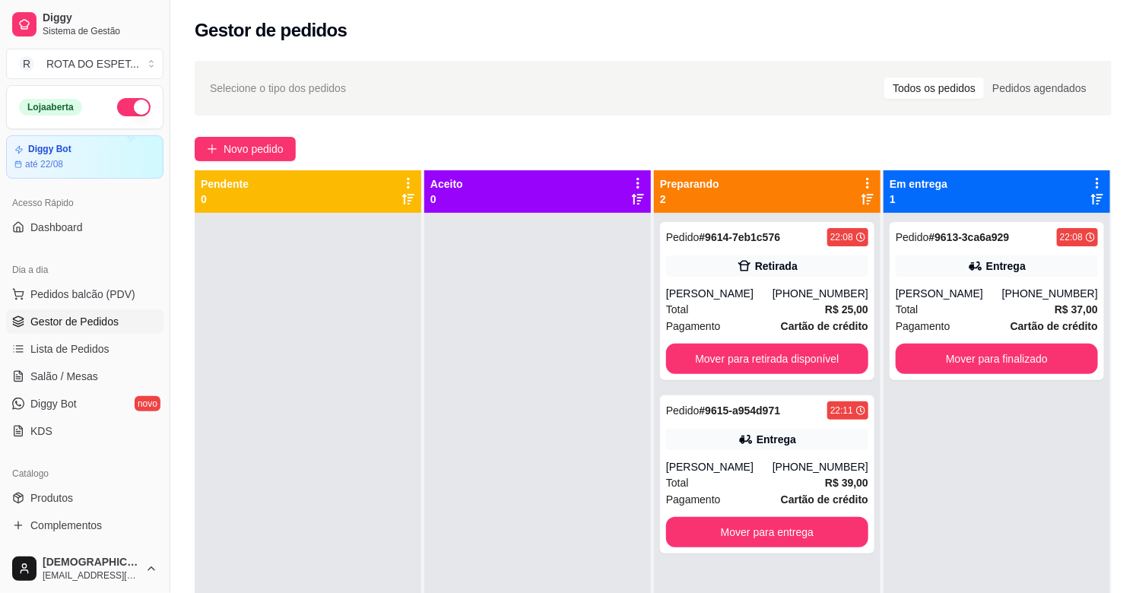
click at [1009, 454] on div "Pedido # 9613-3ca6a929 22:08 Entrega [PERSON_NAME] [PHONE_NUMBER] Total R$ 37,0…" at bounding box center [996, 509] width 227 height 593
click at [753, 292] on div "[PERSON_NAME]" at bounding box center [719, 293] width 106 height 15
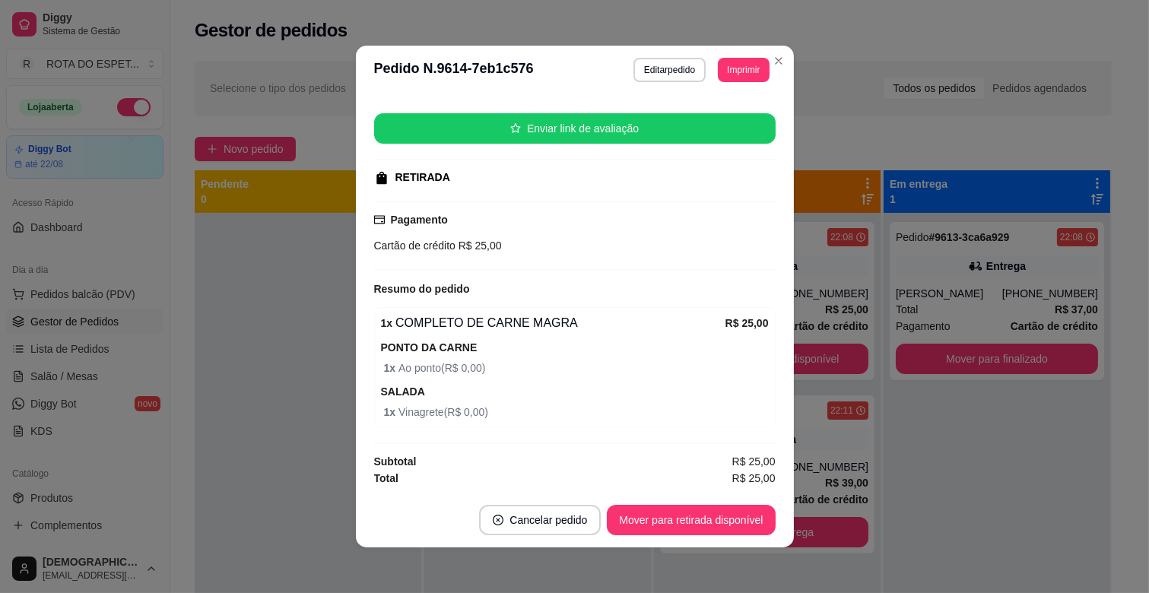
scroll to position [3, 0]
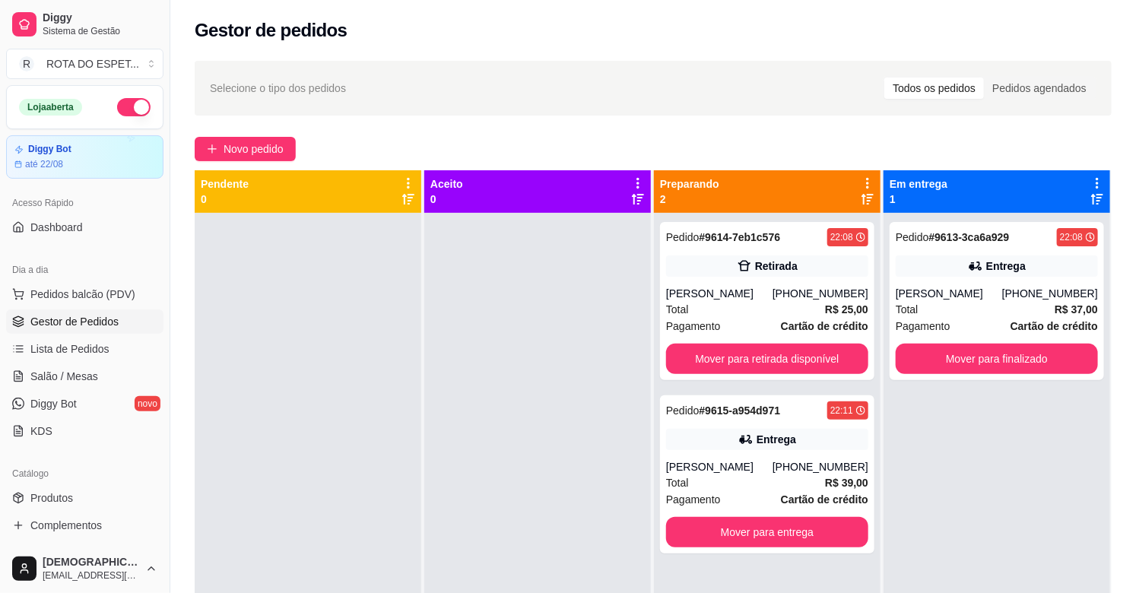
click at [443, 492] on div at bounding box center [537, 509] width 227 height 593
click at [430, 491] on div at bounding box center [537, 509] width 227 height 593
click at [424, 519] on div at bounding box center [537, 509] width 227 height 593
click at [90, 382] on span "Salão / Mesas" at bounding box center [64, 376] width 68 height 15
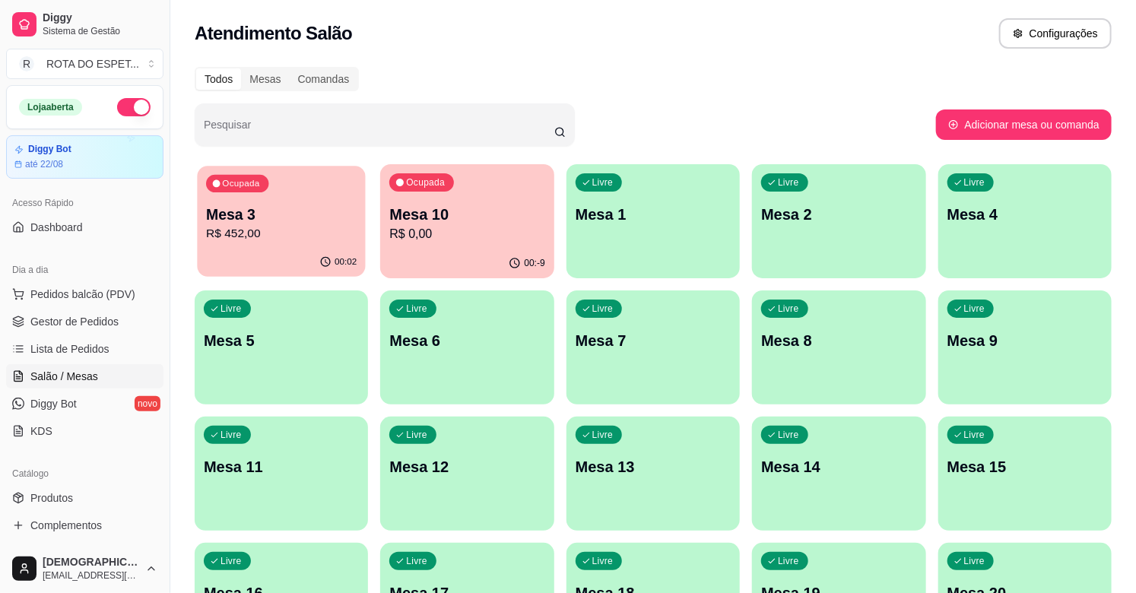
click at [325, 198] on div "Ocupada Mesa 3 R$ 452,00" at bounding box center [281, 207] width 169 height 82
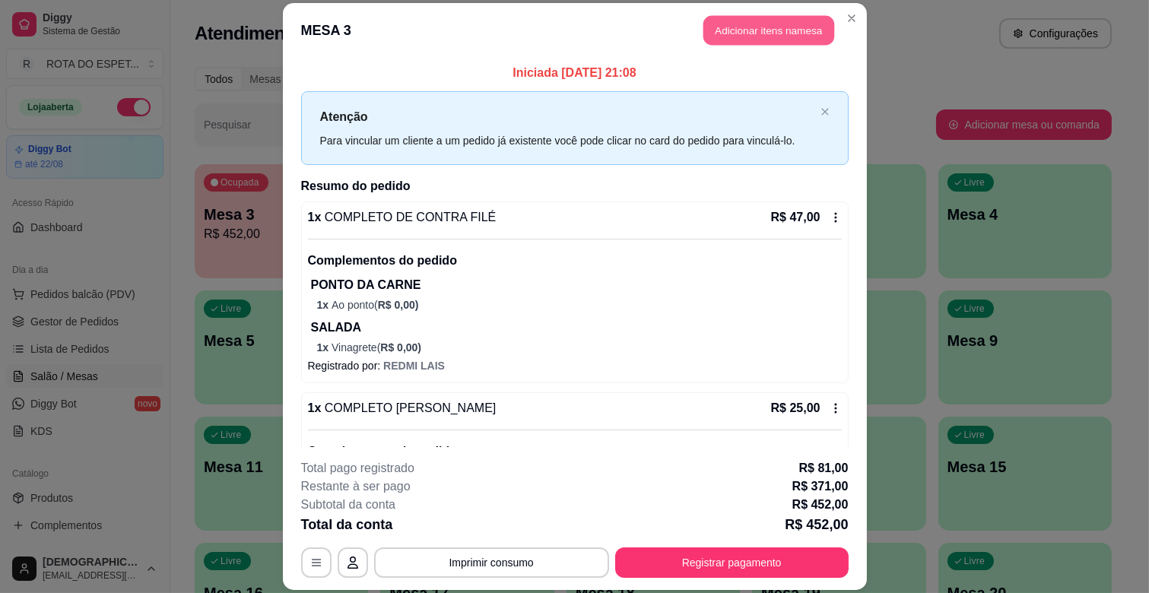
click at [746, 20] on button "Adicionar itens na mesa" at bounding box center [768, 31] width 131 height 30
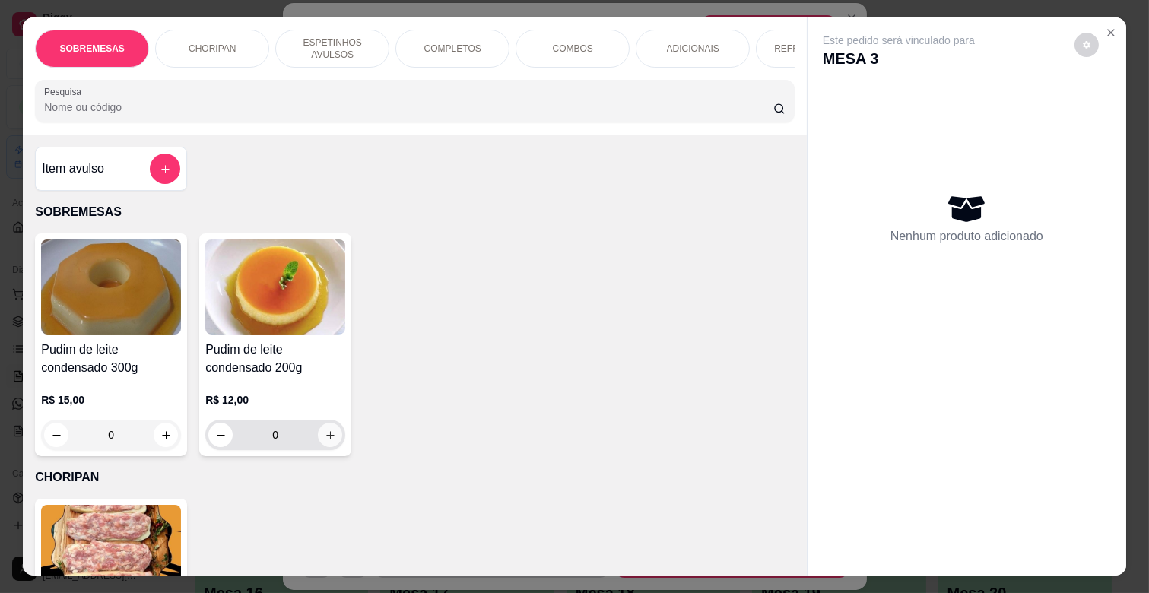
click at [325, 439] on icon "increase-product-quantity" at bounding box center [330, 435] width 11 height 11
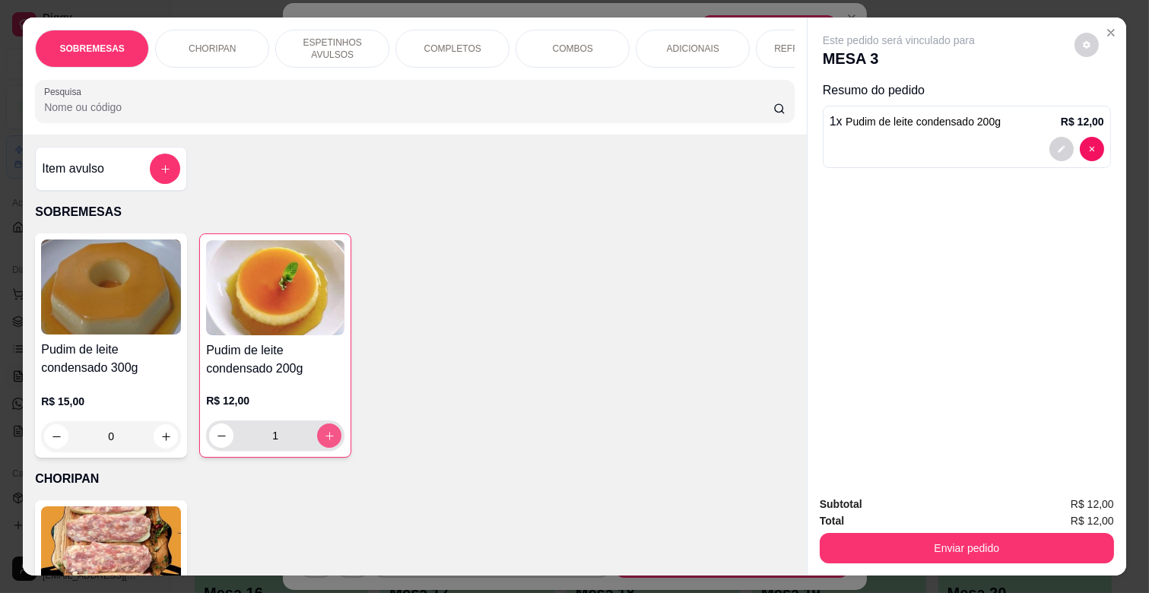
click at [324, 439] on icon "increase-product-quantity" at bounding box center [329, 435] width 11 height 11
type input "4"
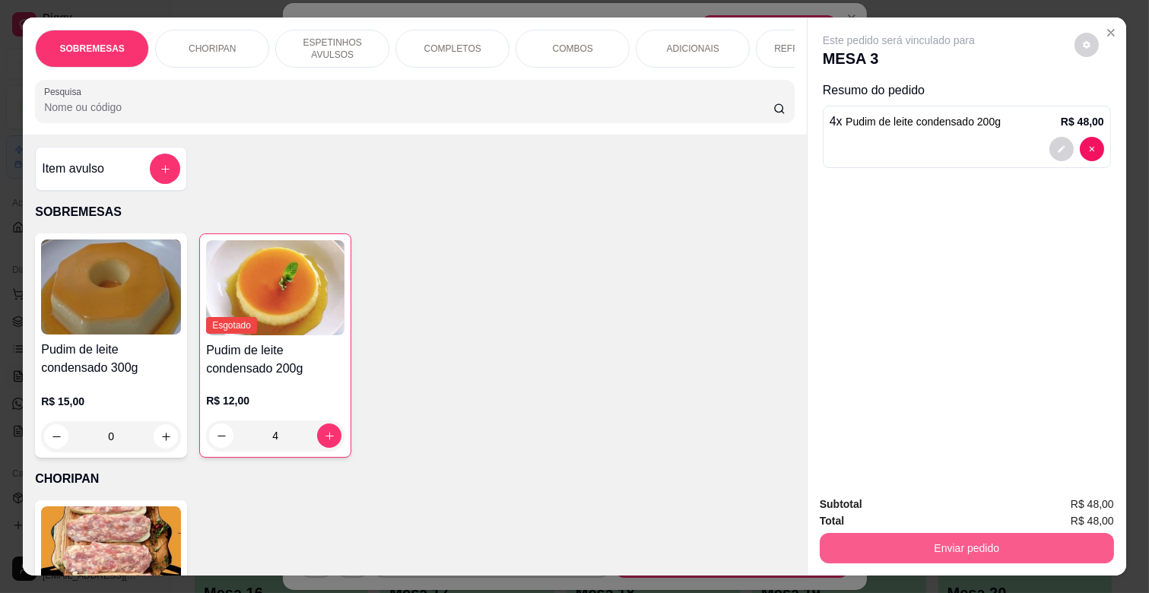
click at [947, 533] on button "Enviar pedido" at bounding box center [967, 548] width 294 height 30
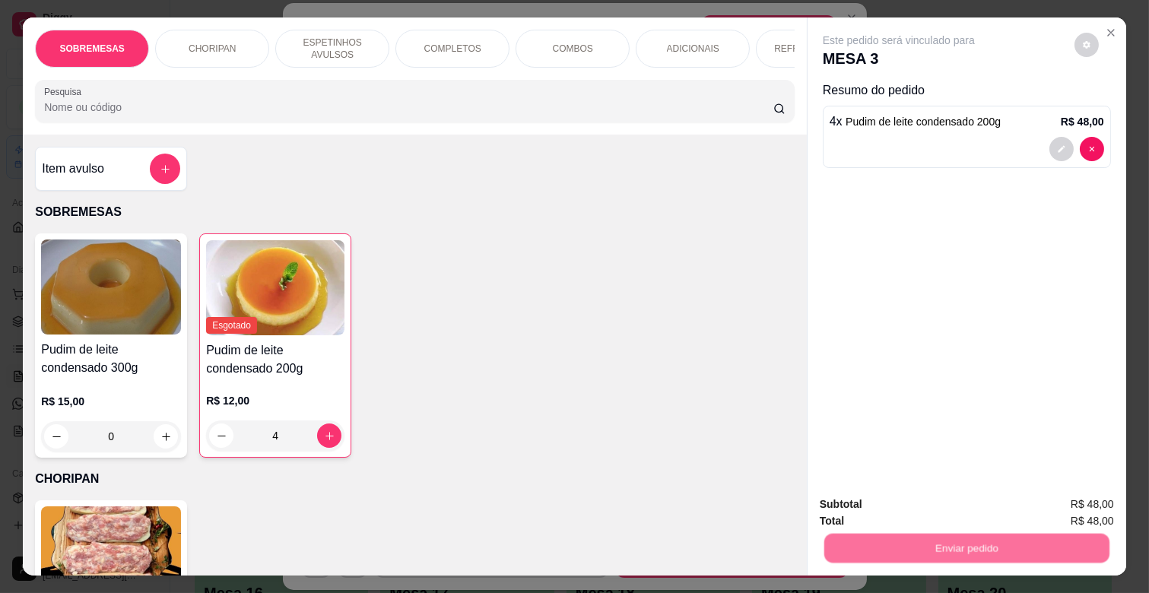
click at [934, 507] on button "Não registrar e enviar pedido" at bounding box center [916, 504] width 154 height 28
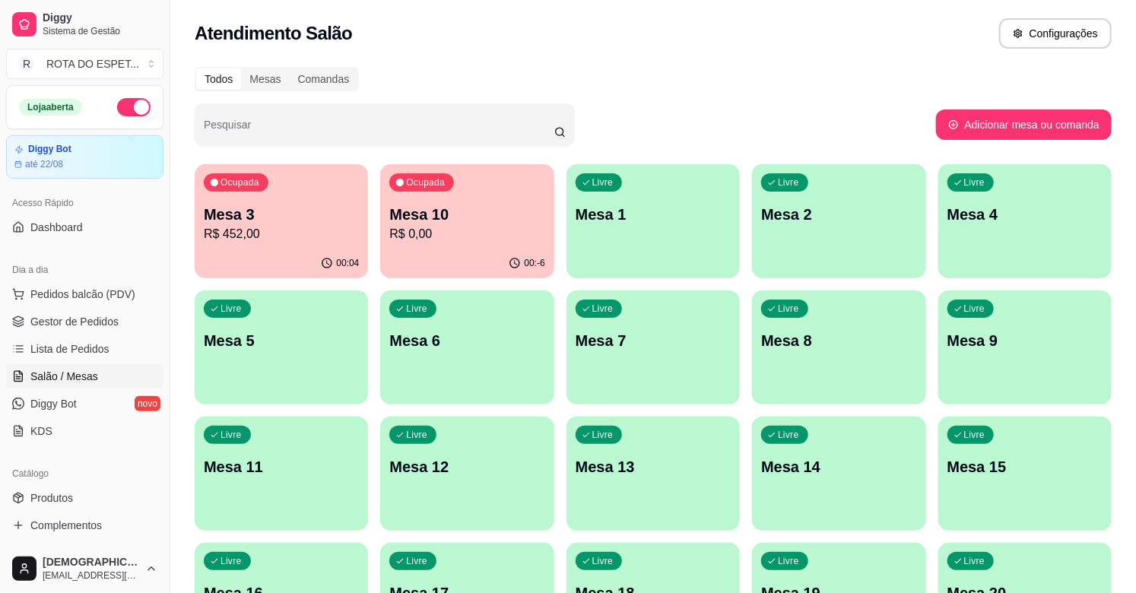
click at [84, 316] on span "Gestor de Pedidos" at bounding box center [74, 321] width 88 height 15
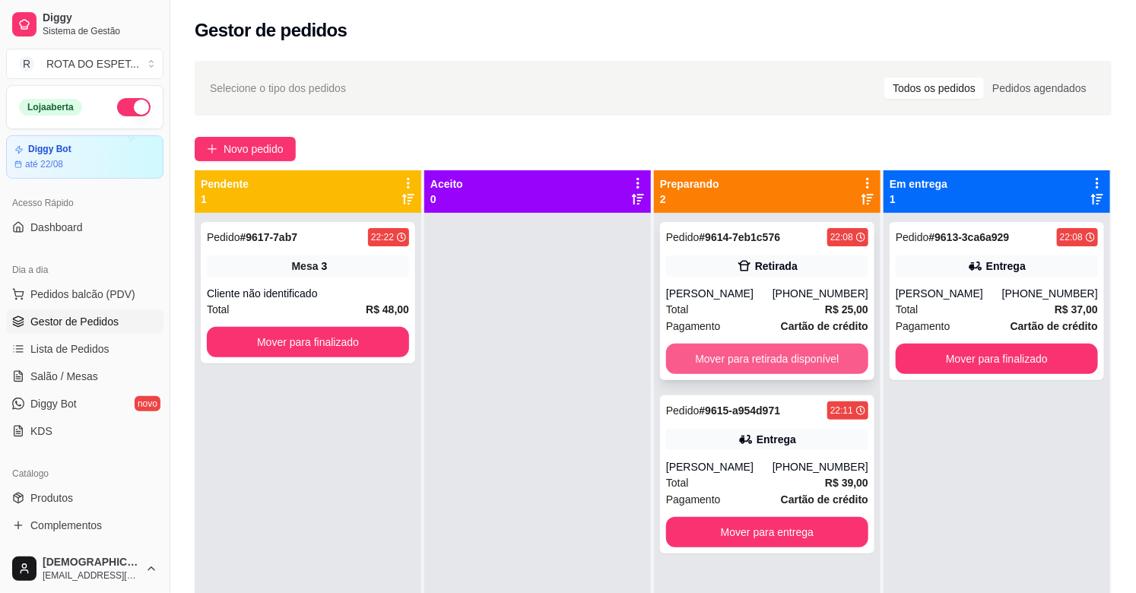
click at [766, 355] on button "Mover para retirada disponível" at bounding box center [767, 359] width 202 height 30
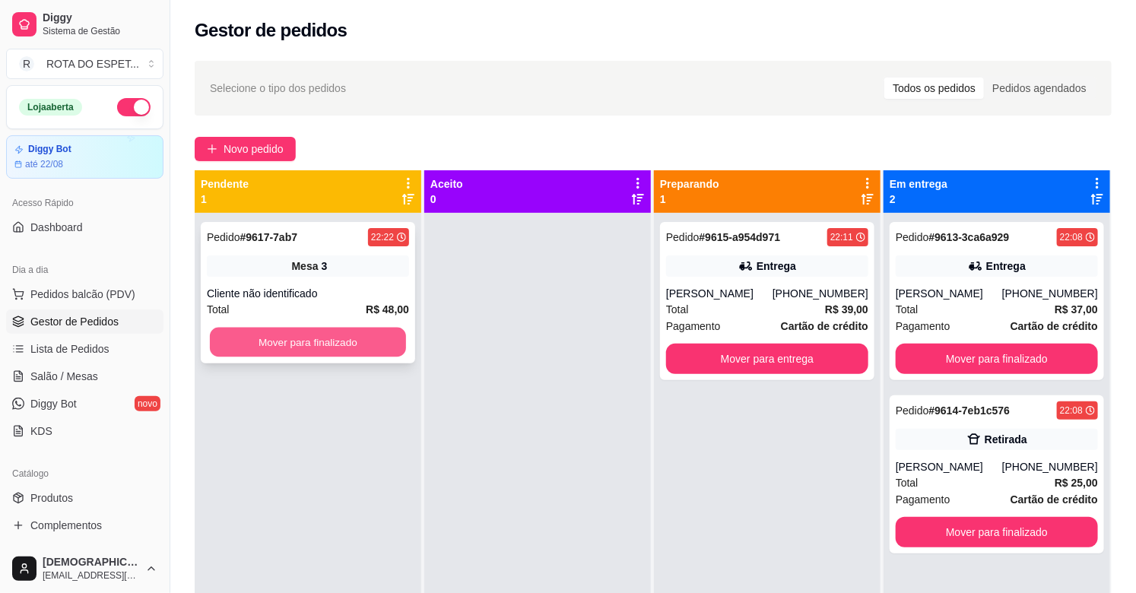
click at [370, 343] on button "Mover para finalizado" at bounding box center [308, 343] width 196 height 30
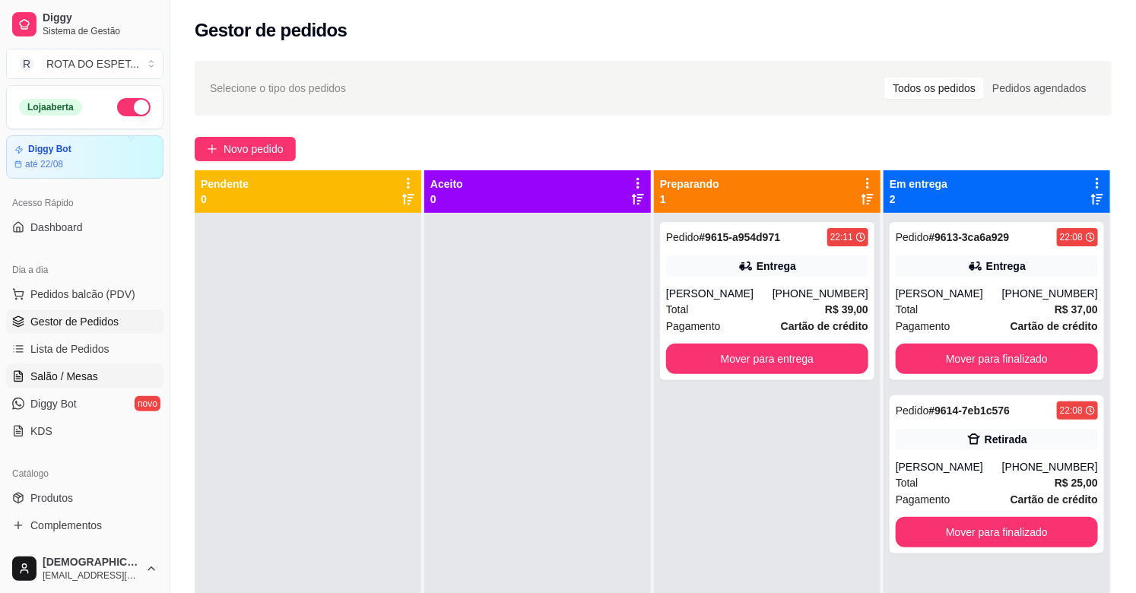
click at [84, 369] on span "Salão / Mesas" at bounding box center [64, 376] width 68 height 15
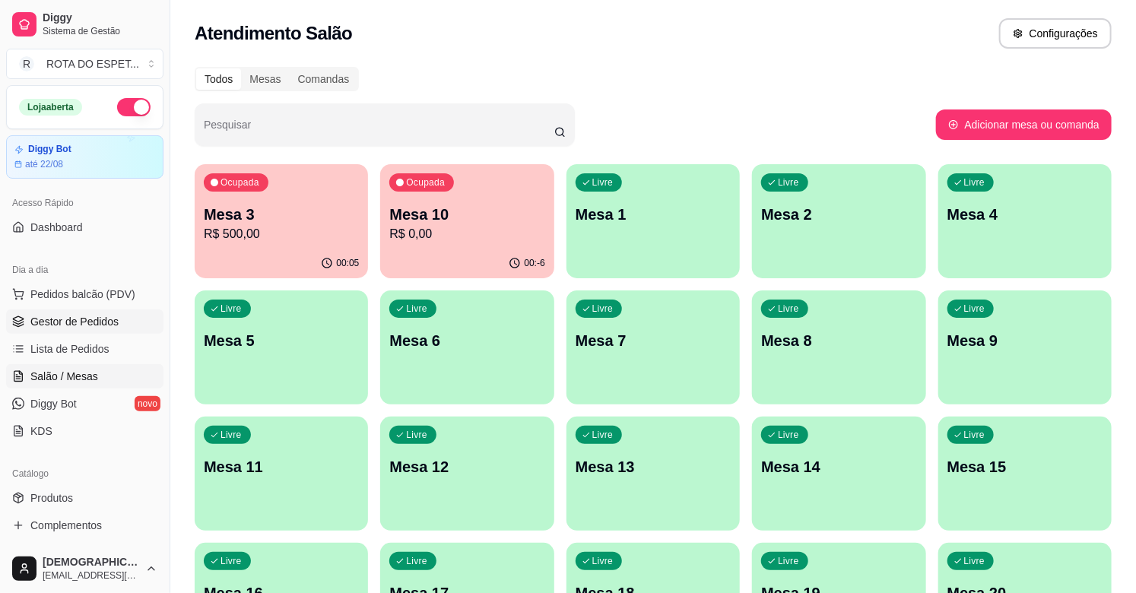
click at [85, 330] on link "Gestor de Pedidos" at bounding box center [84, 321] width 157 height 24
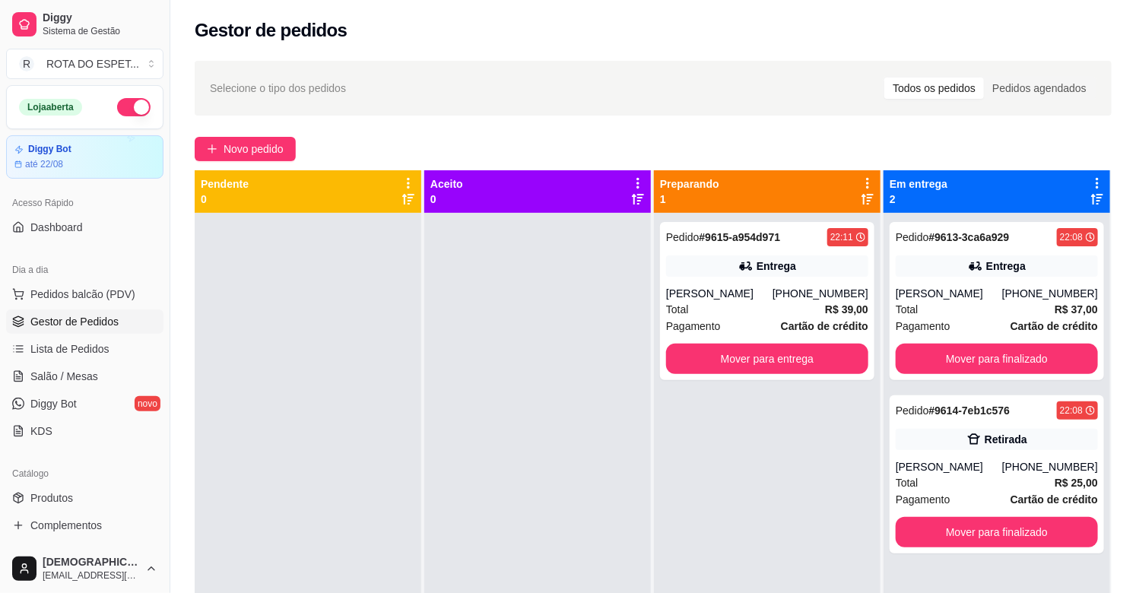
click at [526, 474] on div at bounding box center [537, 509] width 227 height 593
click at [970, 533] on button "Mover para finalizado" at bounding box center [997, 532] width 202 height 30
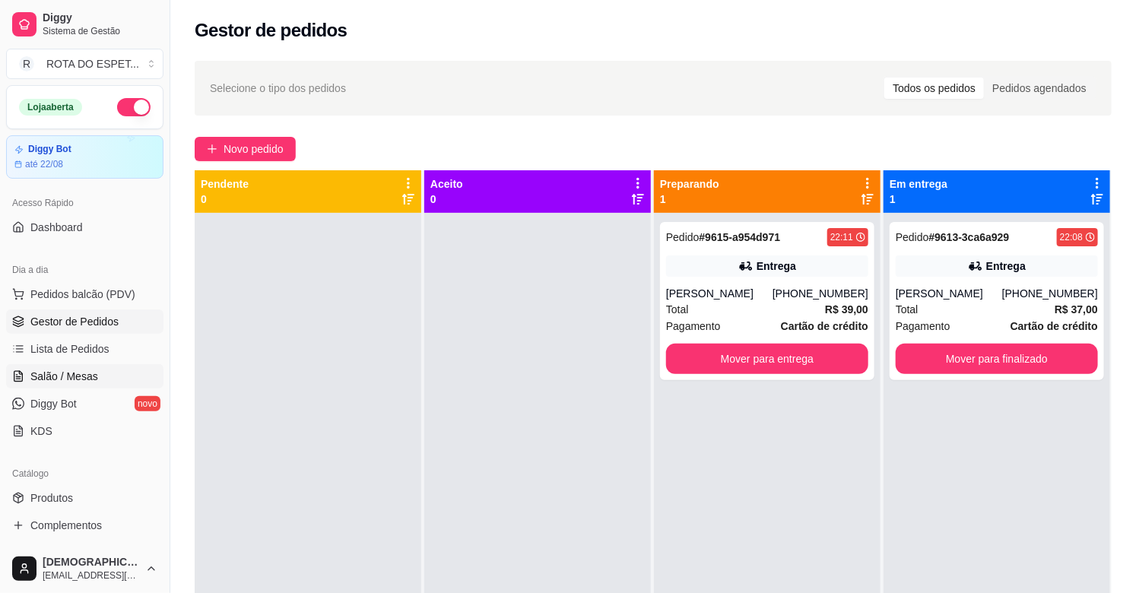
click at [128, 371] on link "Salão / Mesas" at bounding box center [84, 376] width 157 height 24
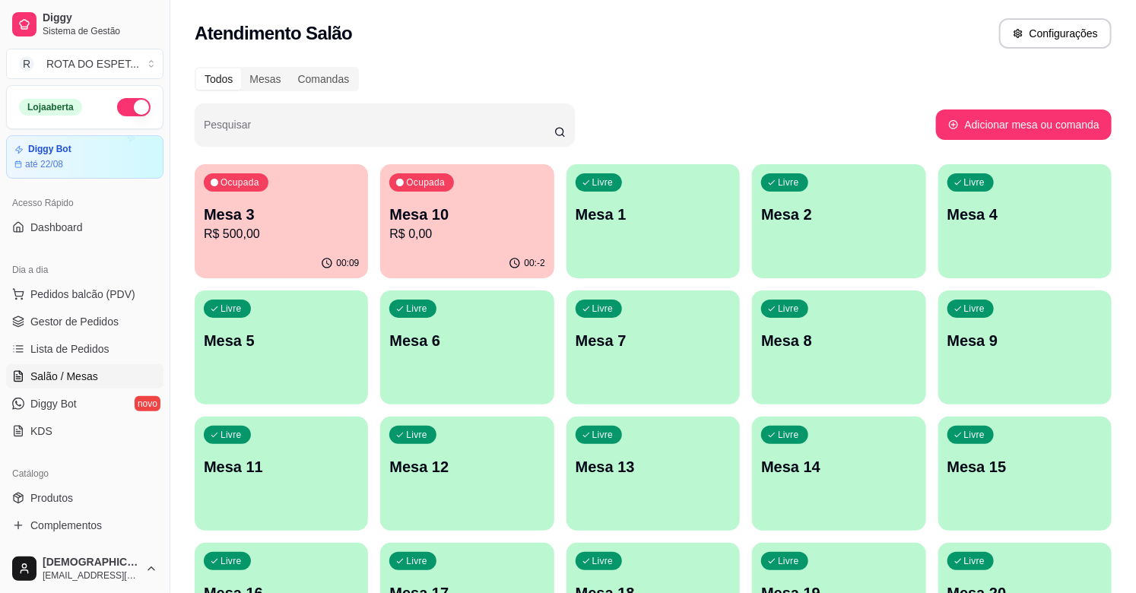
click at [262, 230] on p "R$ 500,00" at bounding box center [281, 234] width 155 height 18
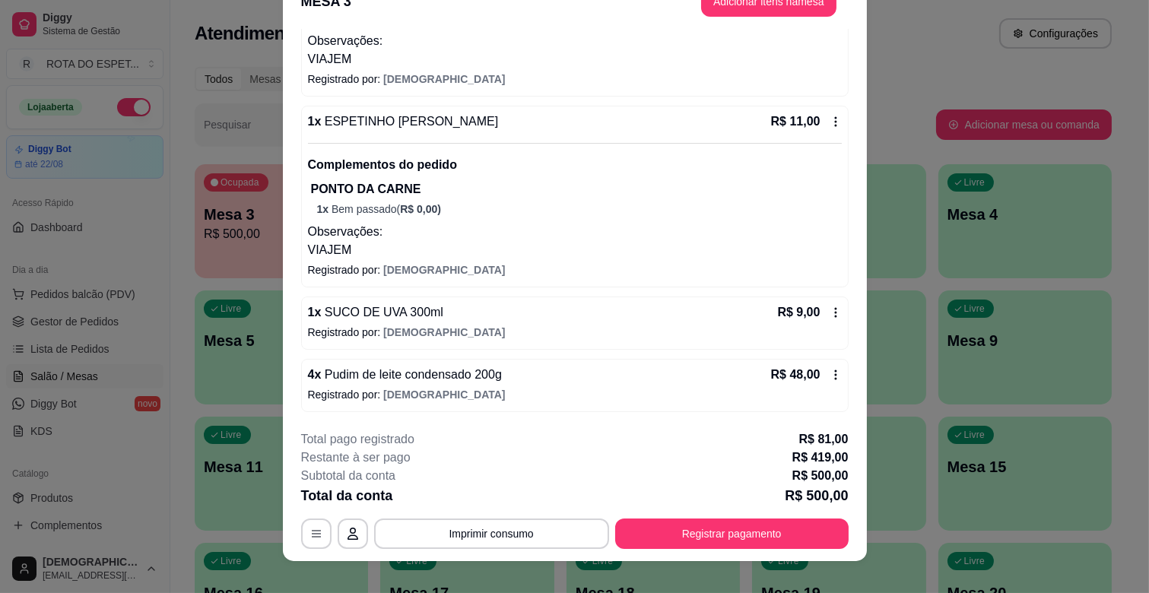
scroll to position [46, 0]
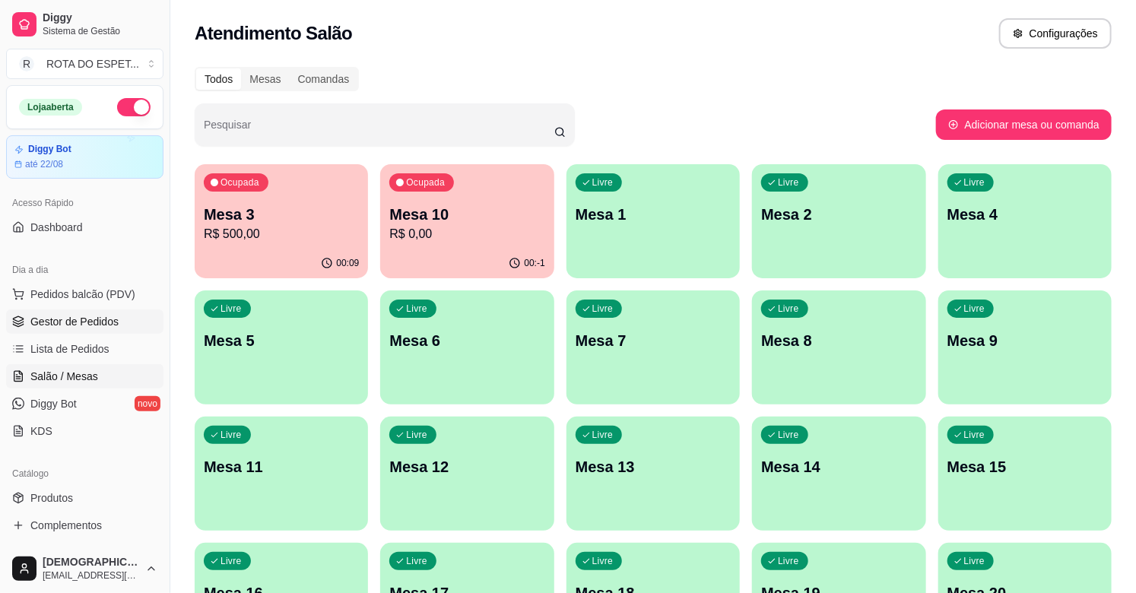
click at [57, 325] on span "Gestor de Pedidos" at bounding box center [74, 321] width 88 height 15
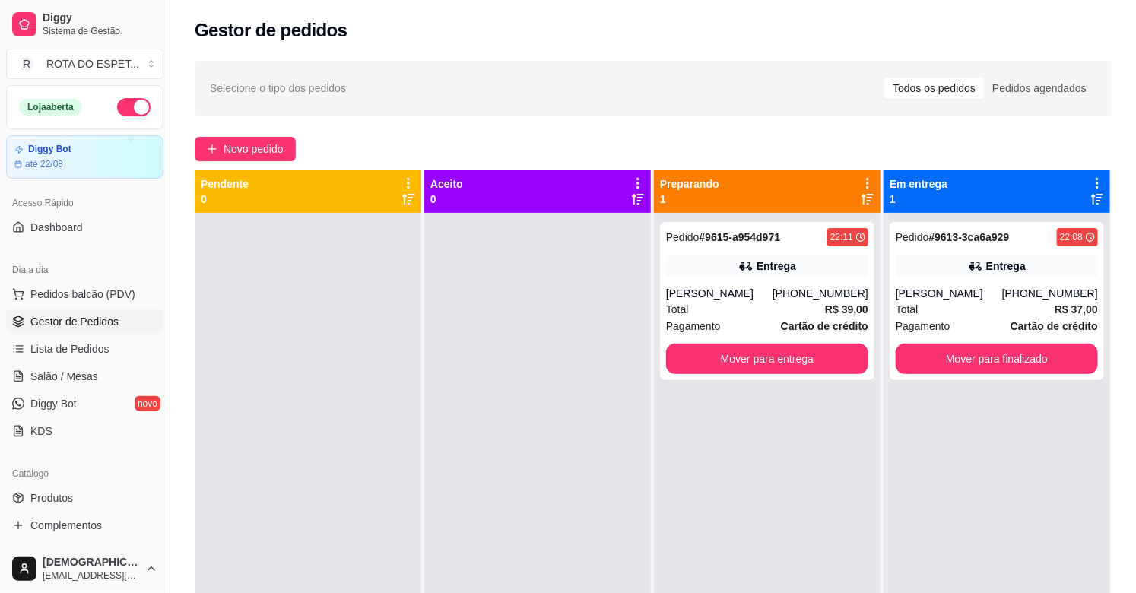
click at [480, 418] on div at bounding box center [537, 509] width 227 height 593
click at [479, 461] on div at bounding box center [537, 509] width 227 height 593
click at [458, 453] on div at bounding box center [537, 509] width 227 height 593
click at [65, 373] on span "Salão / Mesas" at bounding box center [64, 376] width 68 height 15
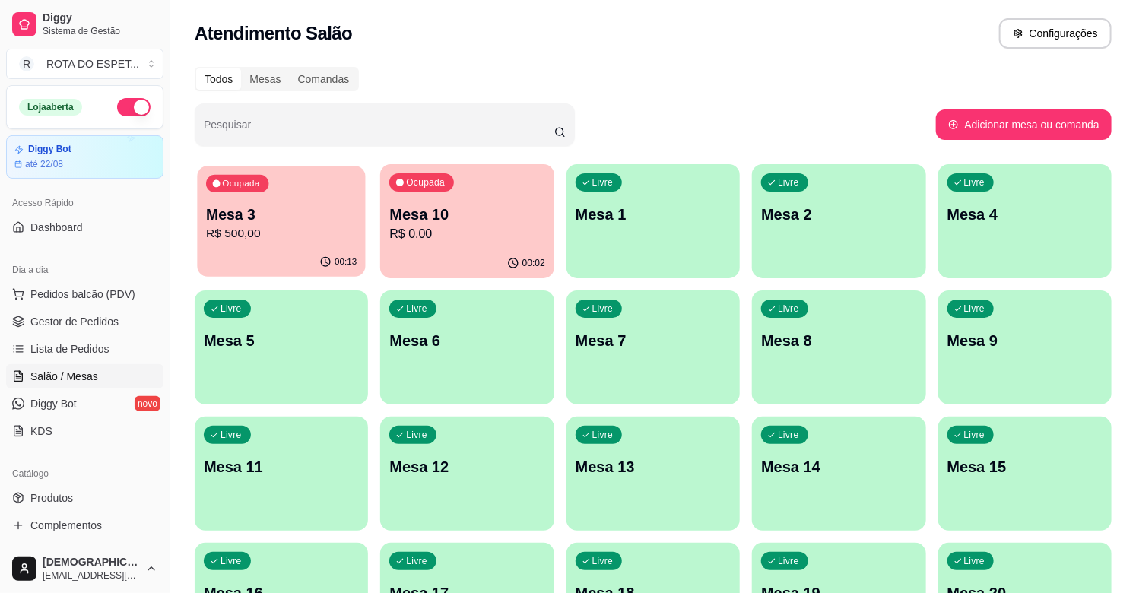
click at [294, 232] on p "R$ 500,00" at bounding box center [281, 233] width 151 height 17
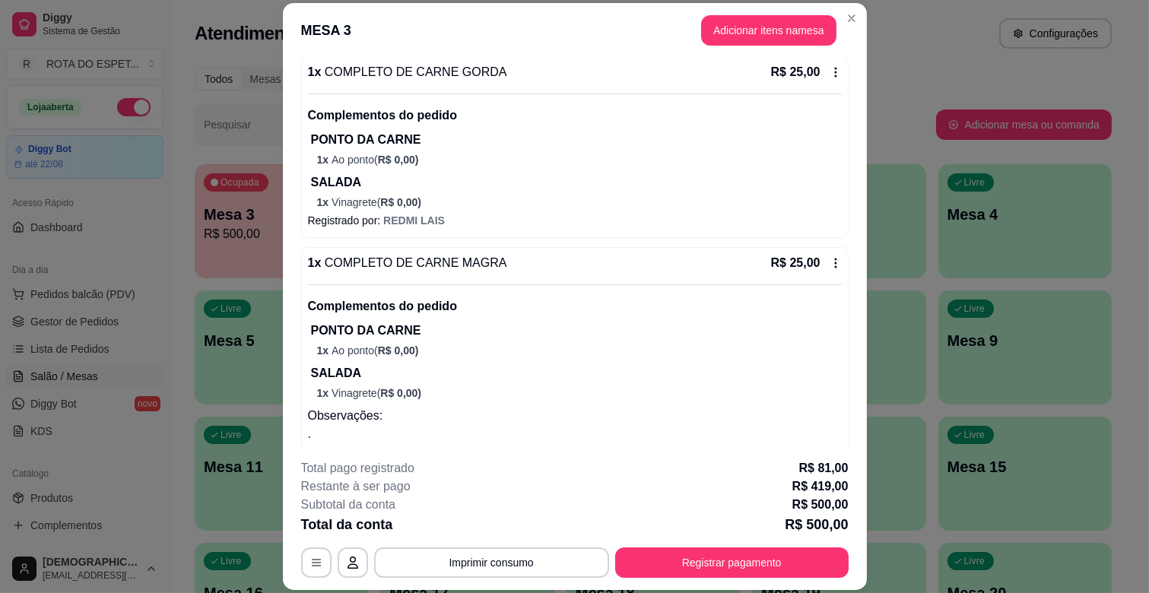
scroll to position [1182, 0]
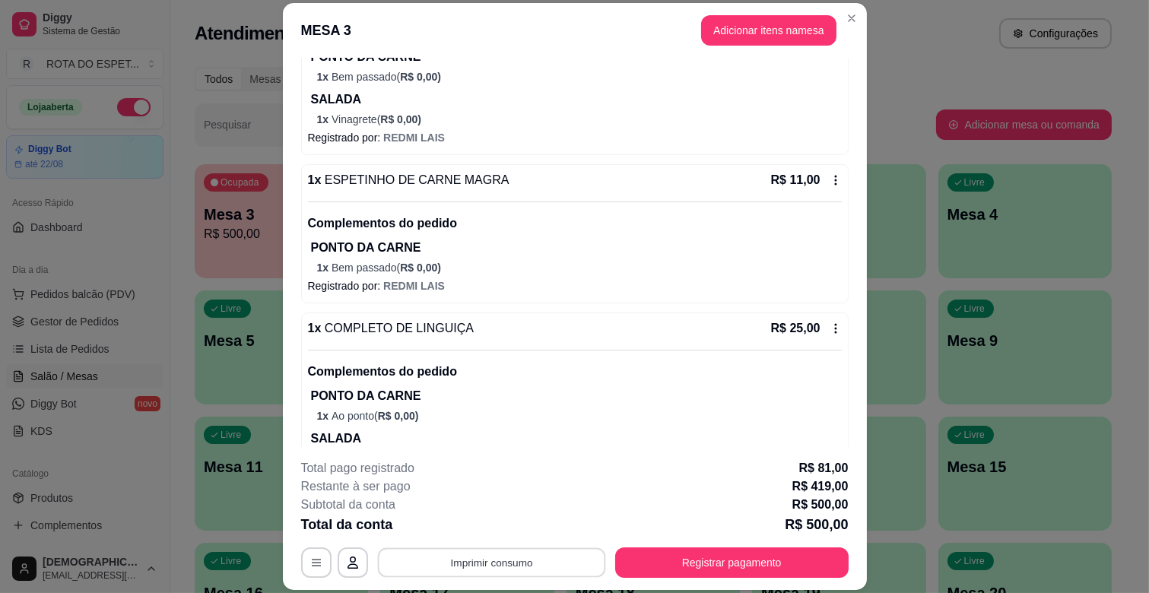
click at [515, 560] on button "Imprimir consumo" at bounding box center [491, 563] width 228 height 30
click at [506, 523] on button "IMPRESSORA CAIXA" at bounding box center [490, 527] width 122 height 24
click at [775, 564] on button "Registrar pagamento" at bounding box center [731, 562] width 233 height 30
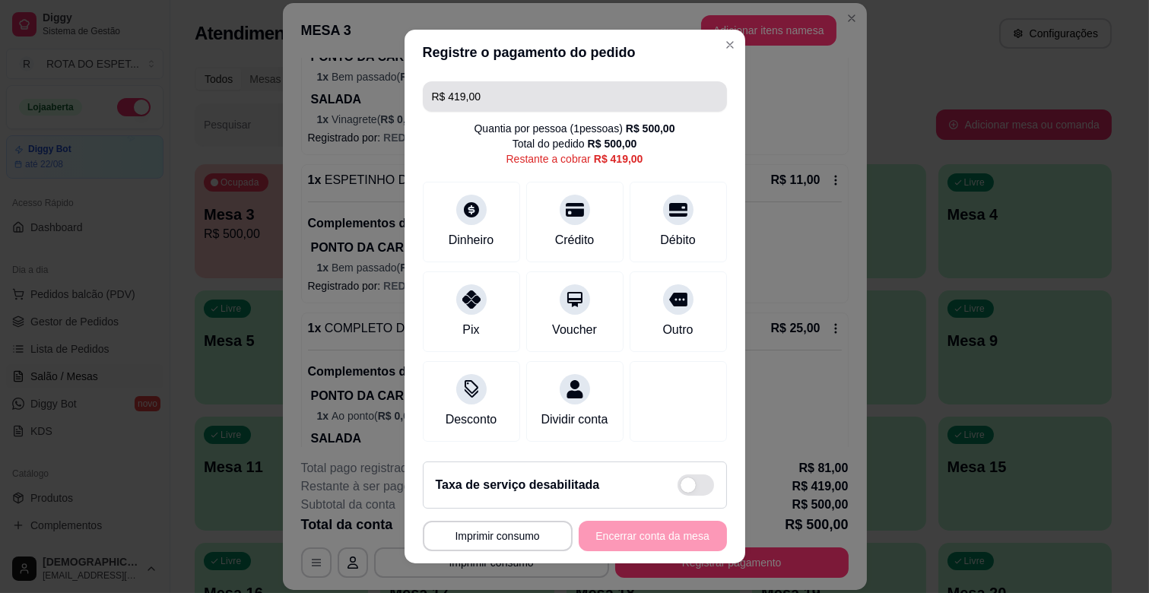
click at [542, 84] on input "R$ 419,00" at bounding box center [575, 96] width 286 height 30
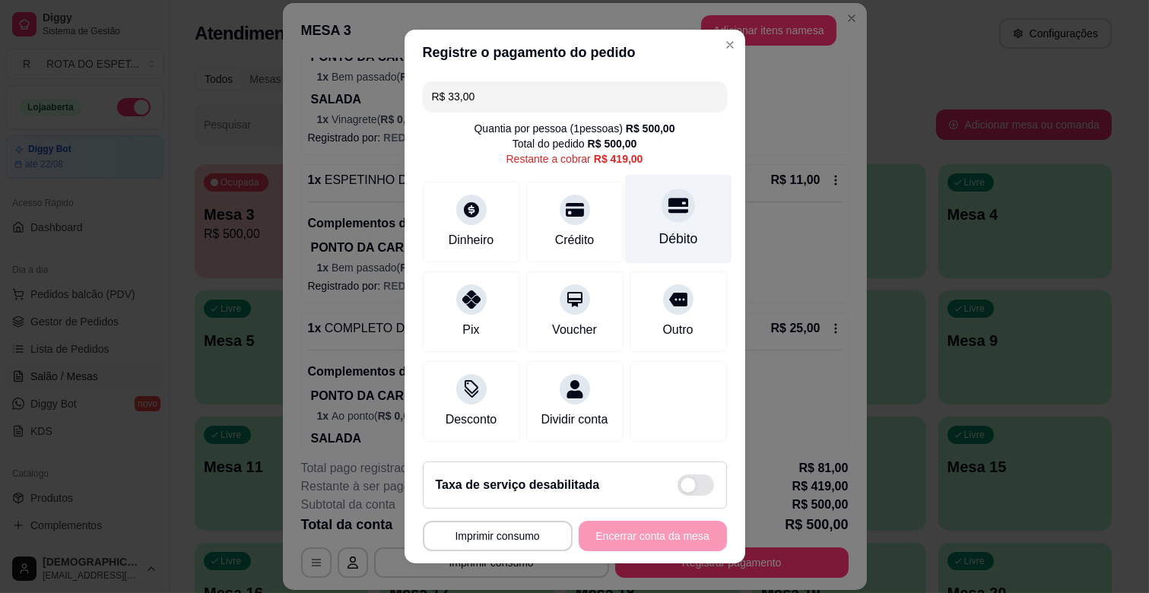
click at [661, 218] on div at bounding box center [677, 205] width 33 height 33
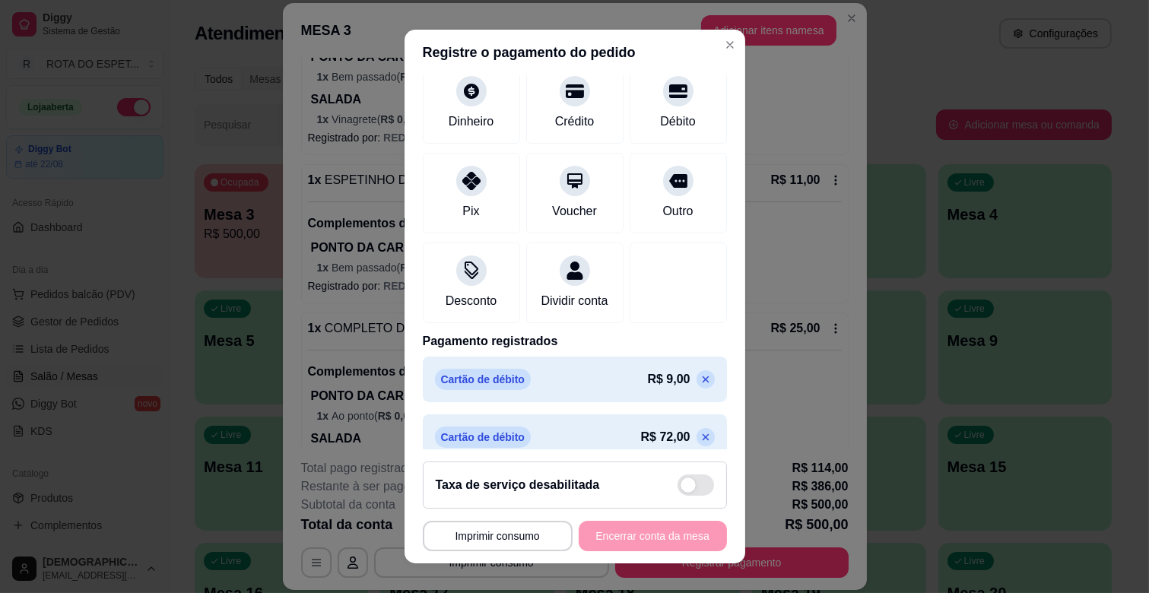
scroll to position [0, 0]
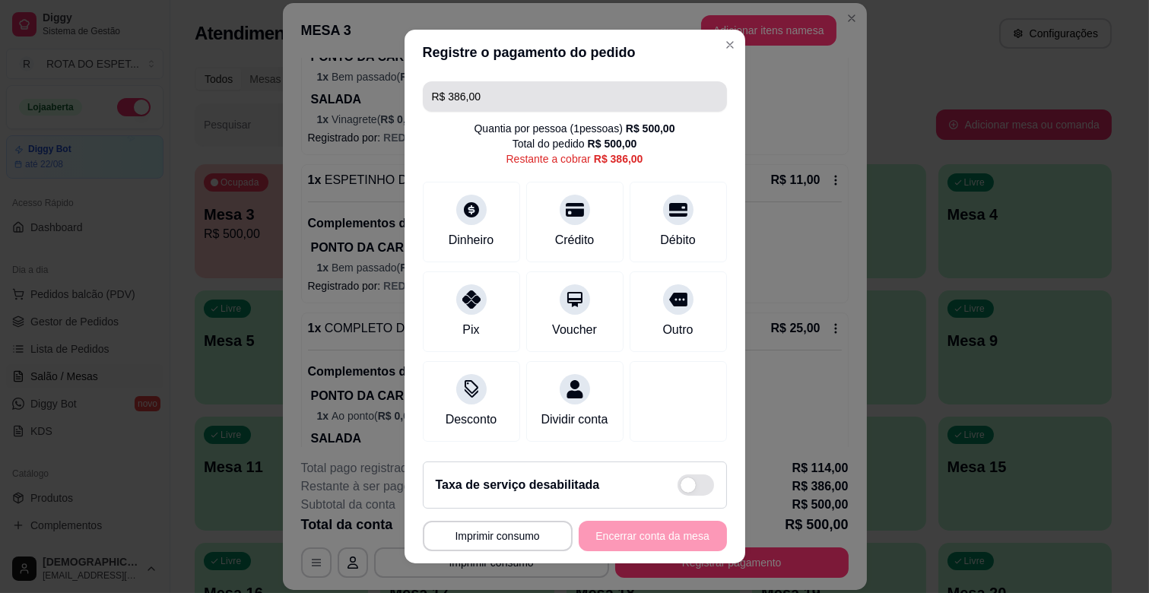
click at [597, 110] on input "R$ 386,00" at bounding box center [575, 96] width 286 height 30
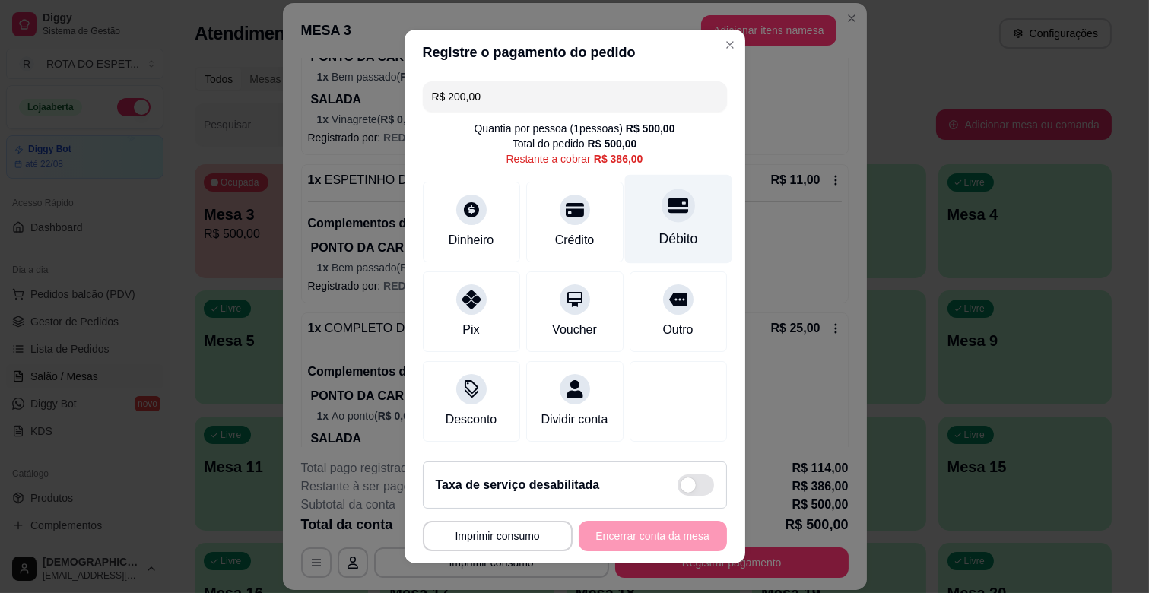
click at [658, 246] on div "Débito" at bounding box center [677, 239] width 39 height 20
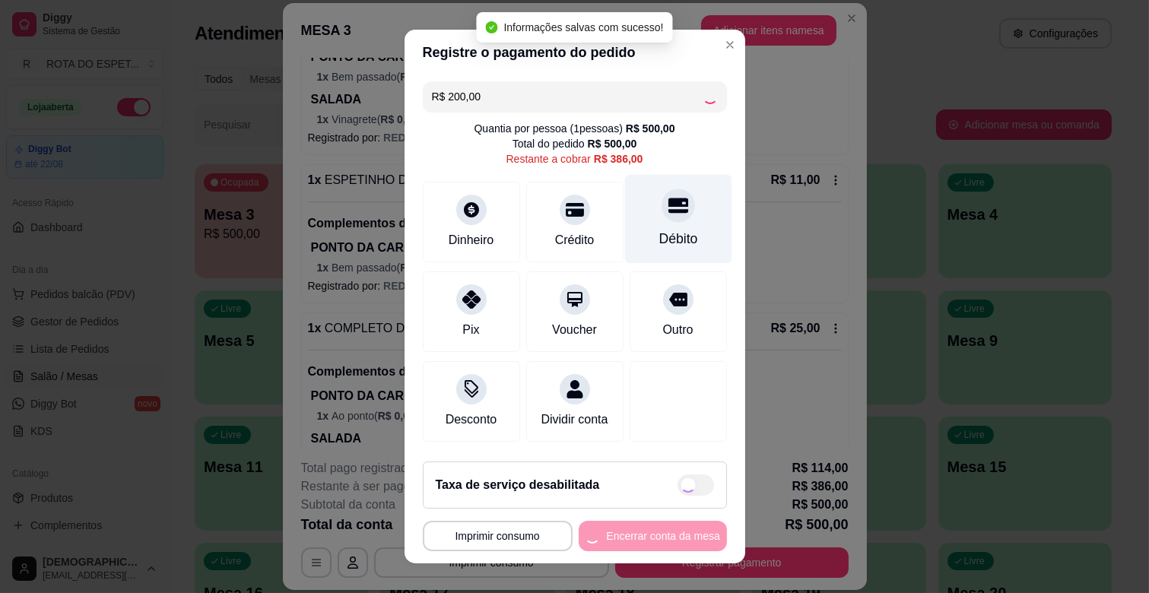
type input "R$ 186,00"
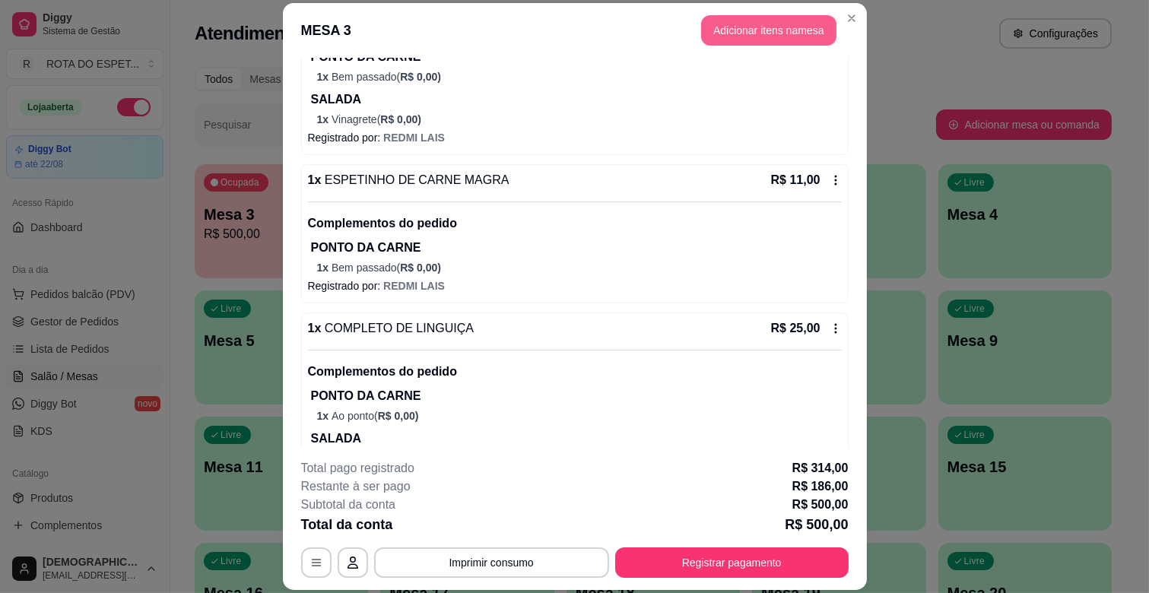
click at [770, 20] on button "Adicionar itens na mesa" at bounding box center [768, 30] width 135 height 30
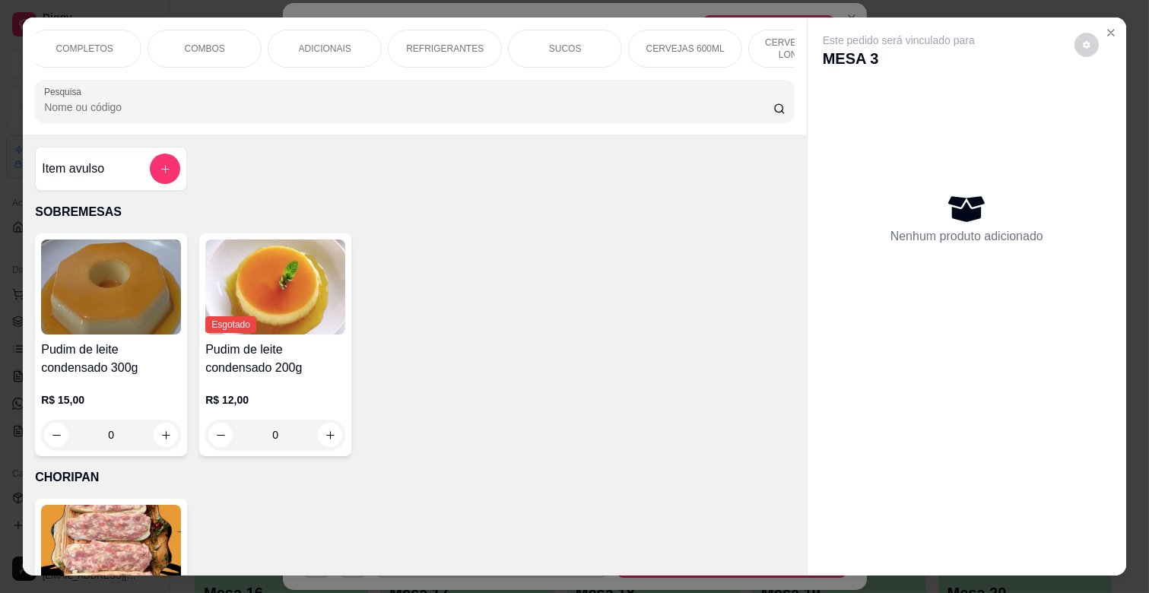
scroll to position [0, 556]
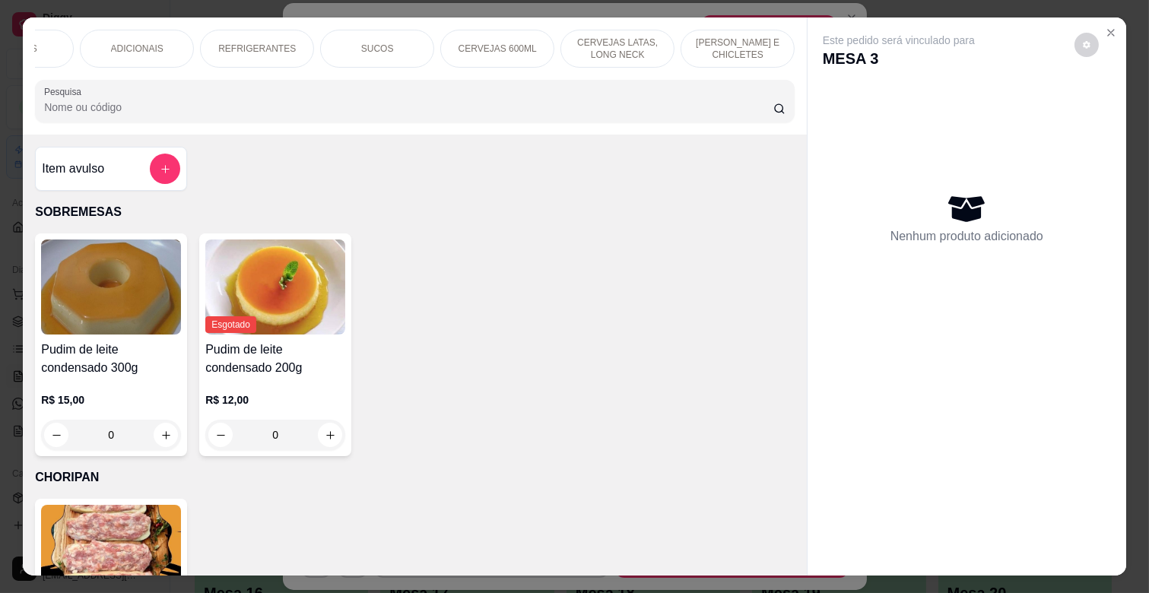
click at [721, 30] on div "[PERSON_NAME] E CHICLETES" at bounding box center [737, 49] width 114 height 38
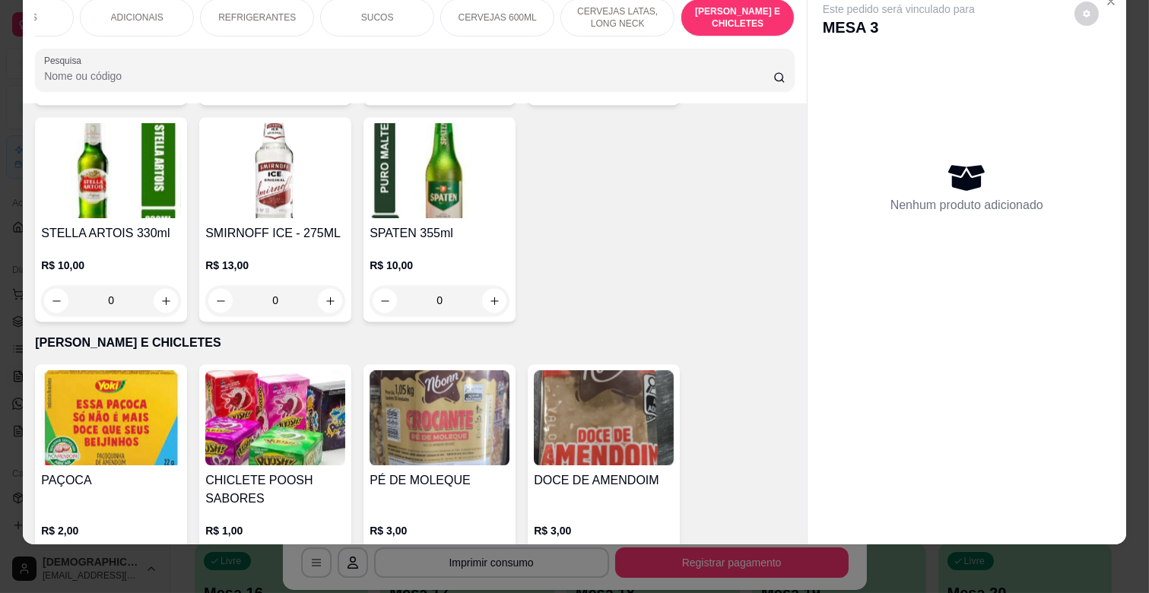
click at [658, 554] on button "increase-product-quantity" at bounding box center [659, 566] width 24 height 24
type input "1"
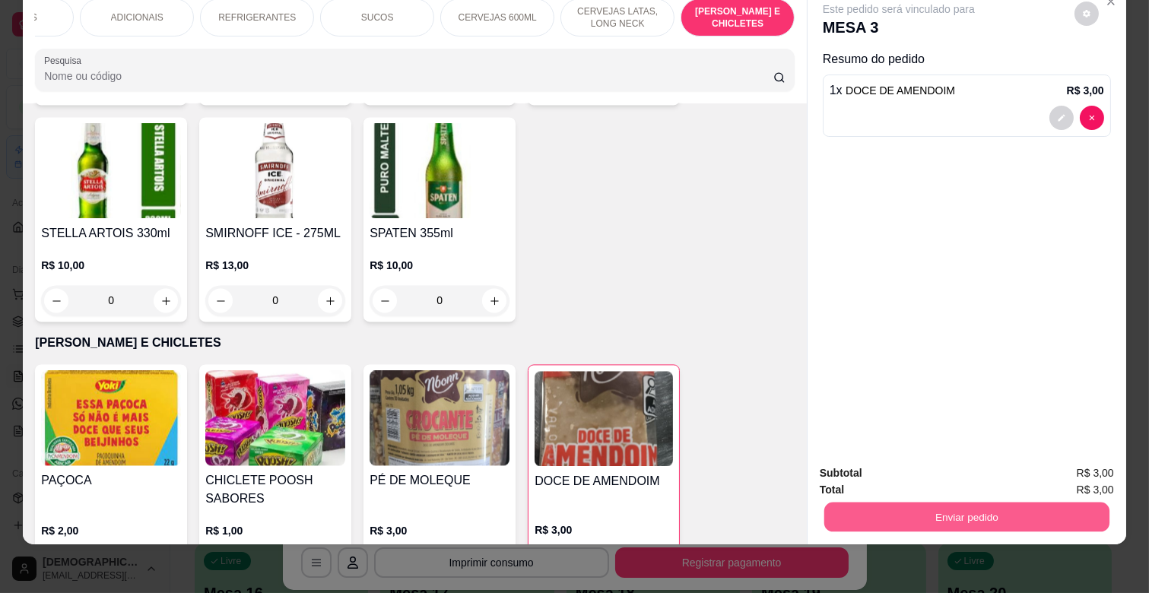
click at [945, 502] on button "Enviar pedido" at bounding box center [966, 517] width 285 height 30
click at [951, 471] on button "Não registrar e enviar pedido" at bounding box center [916, 466] width 154 height 28
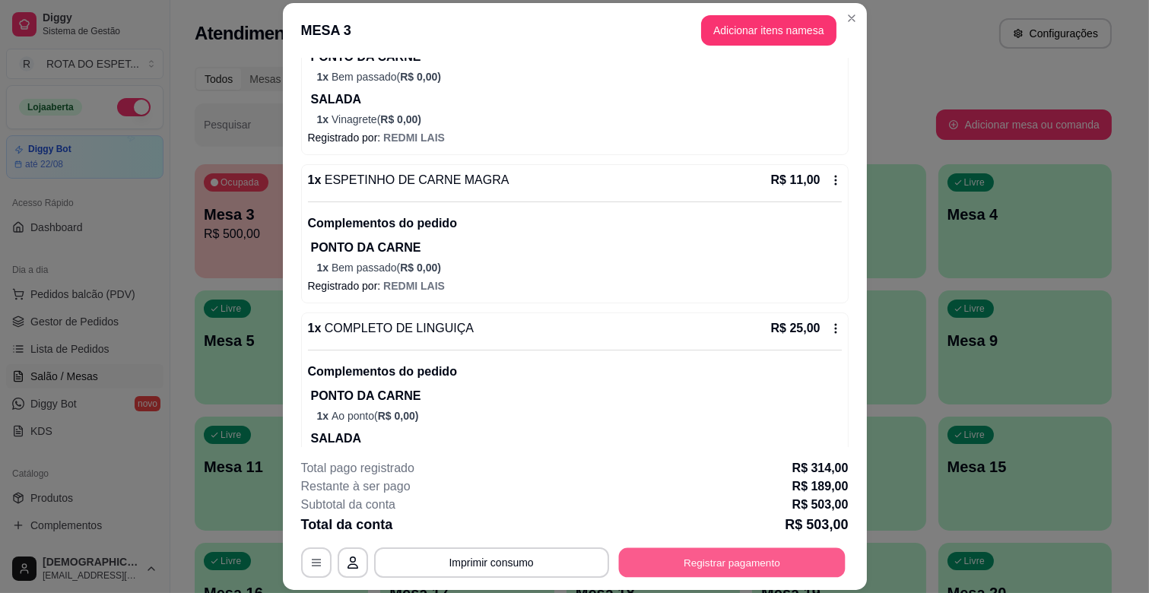
click at [731, 560] on button "Registrar pagamento" at bounding box center [731, 563] width 227 height 30
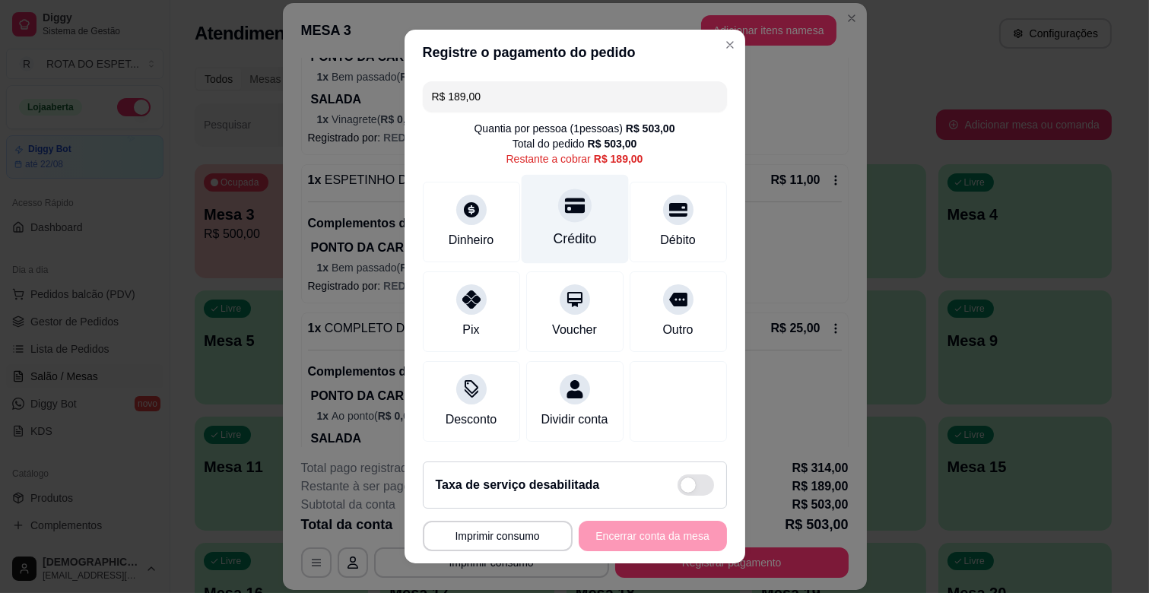
click at [558, 218] on div at bounding box center [574, 205] width 33 height 33
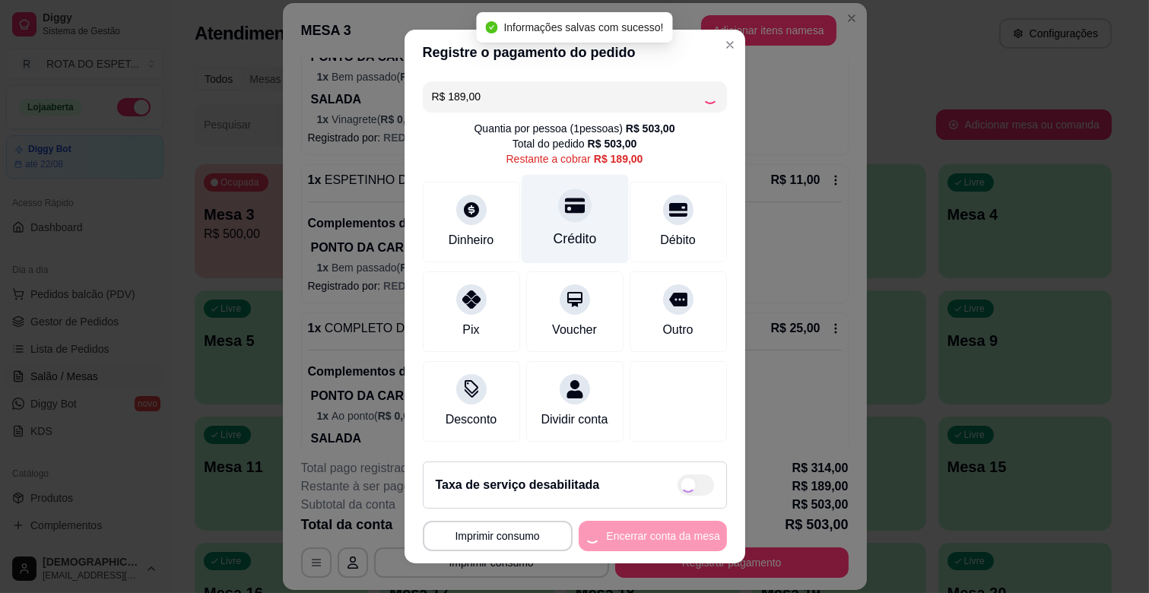
type input "R$ 0,00"
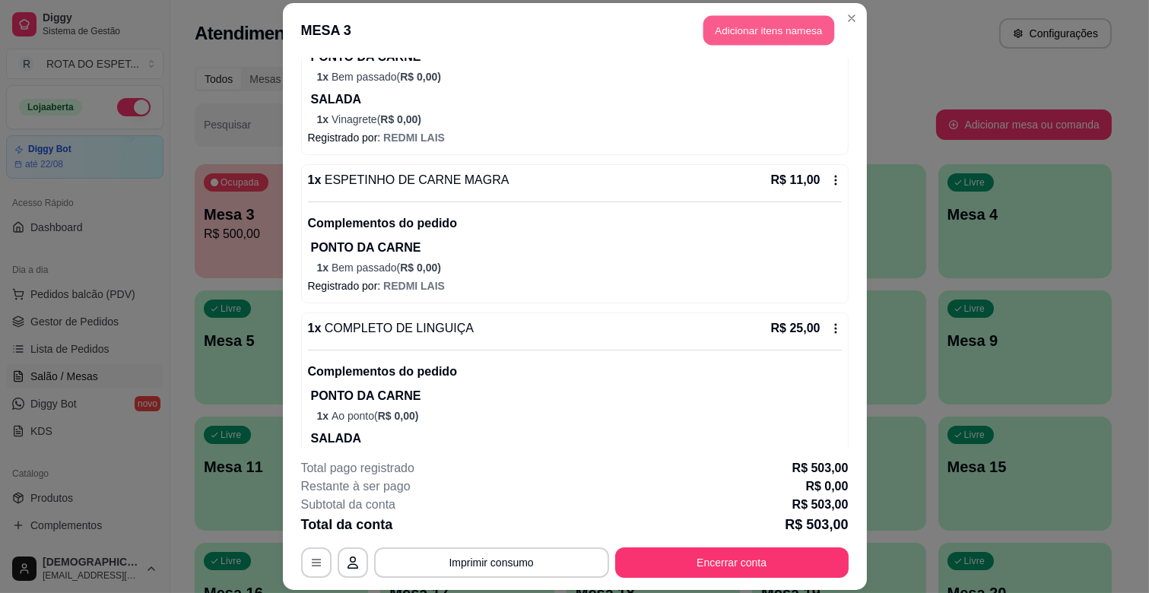
click at [727, 31] on button "Adicionar itens na mesa" at bounding box center [768, 31] width 131 height 30
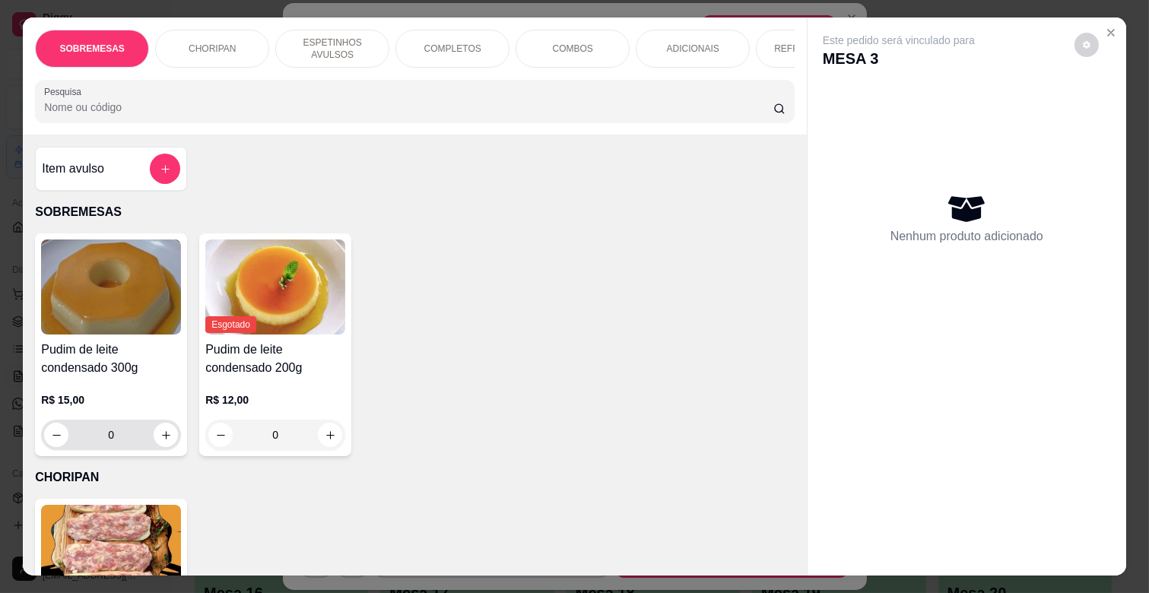
click at [168, 428] on div "0" at bounding box center [111, 435] width 134 height 30
click at [170, 442] on button "increase-product-quantity" at bounding box center [166, 435] width 24 height 24
type input "1"
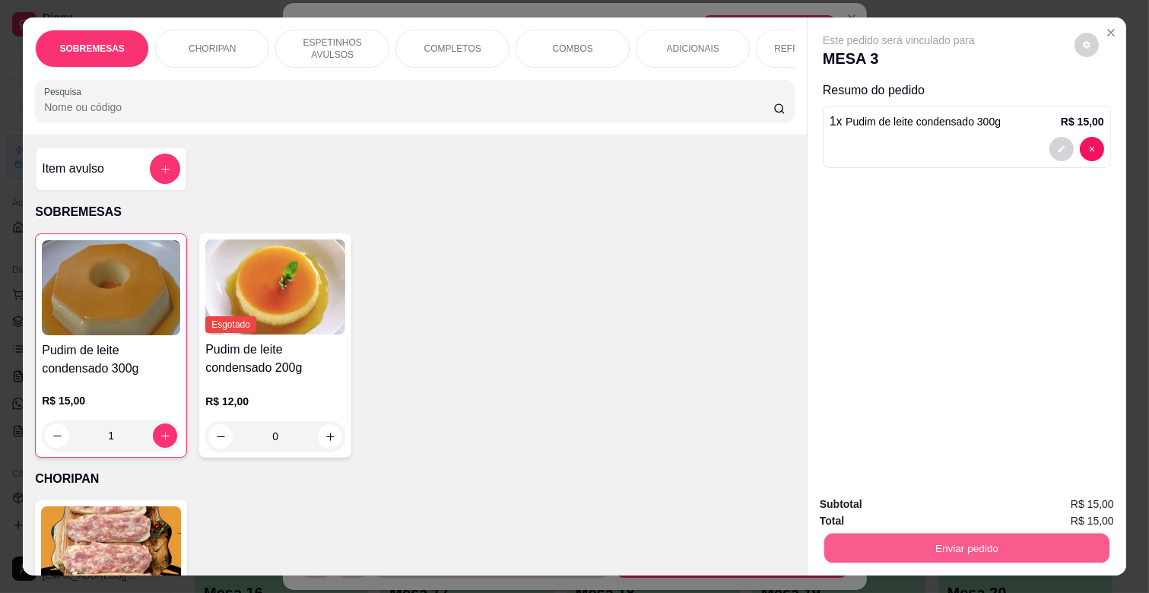
click at [1032, 546] on button "Enviar pedido" at bounding box center [966, 548] width 285 height 30
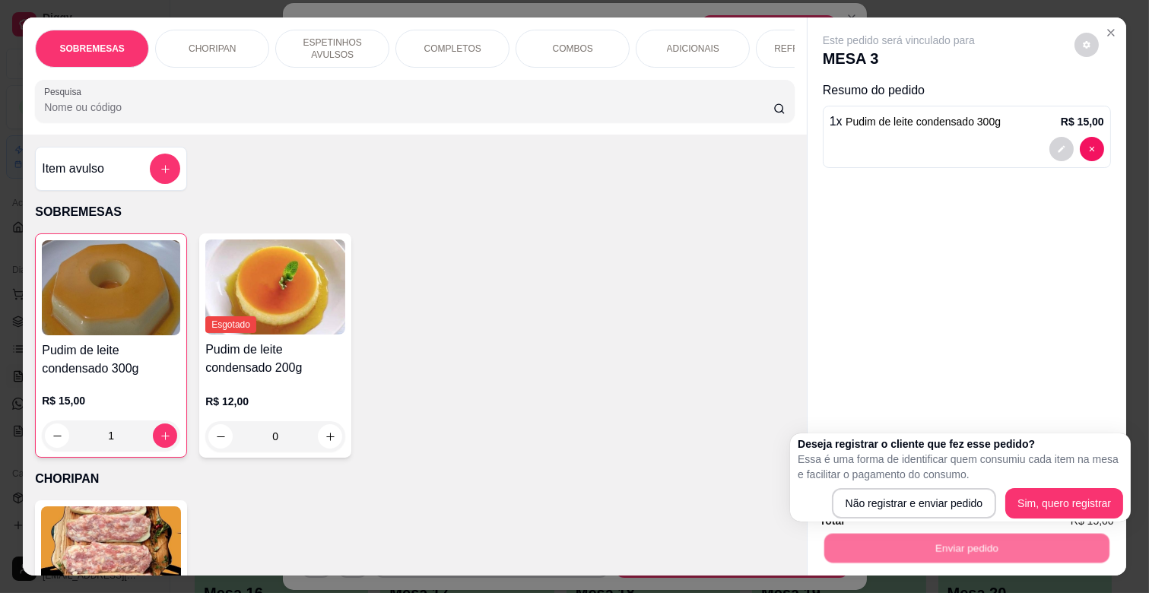
drag, startPoint x: 959, startPoint y: 484, endPoint x: 950, endPoint y: 502, distance: 19.4
click at [952, 496] on div "Deseja registrar o cliente que fez esse pedido? Essa é uma forma de identificar…" at bounding box center [960, 477] width 325 height 82
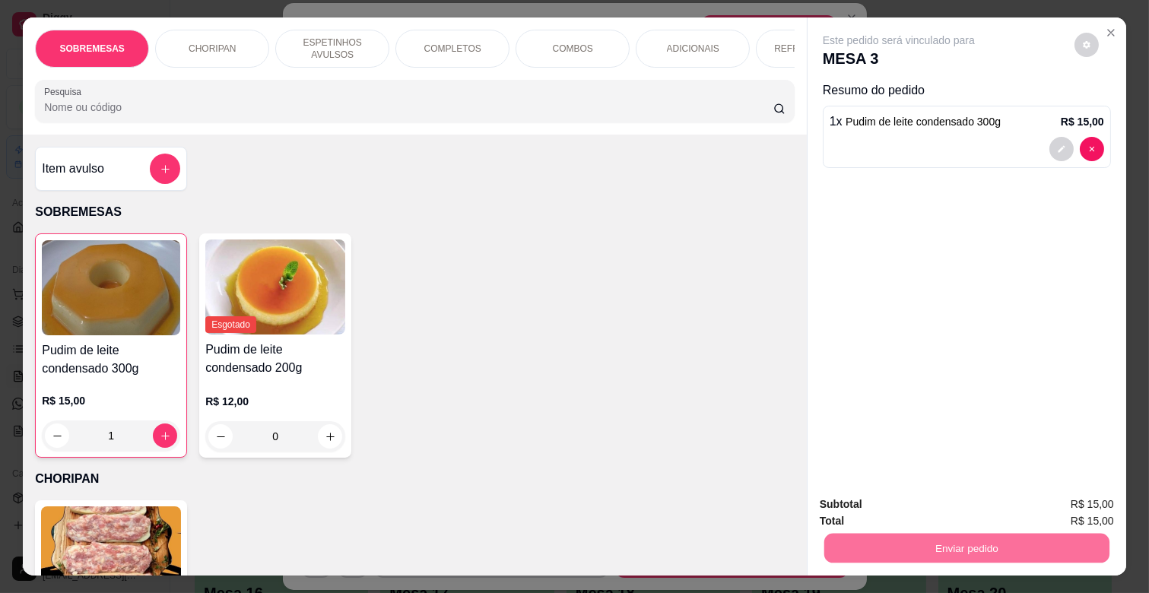
click at [950, 502] on button "Não registrar e enviar pedido" at bounding box center [915, 504] width 158 height 29
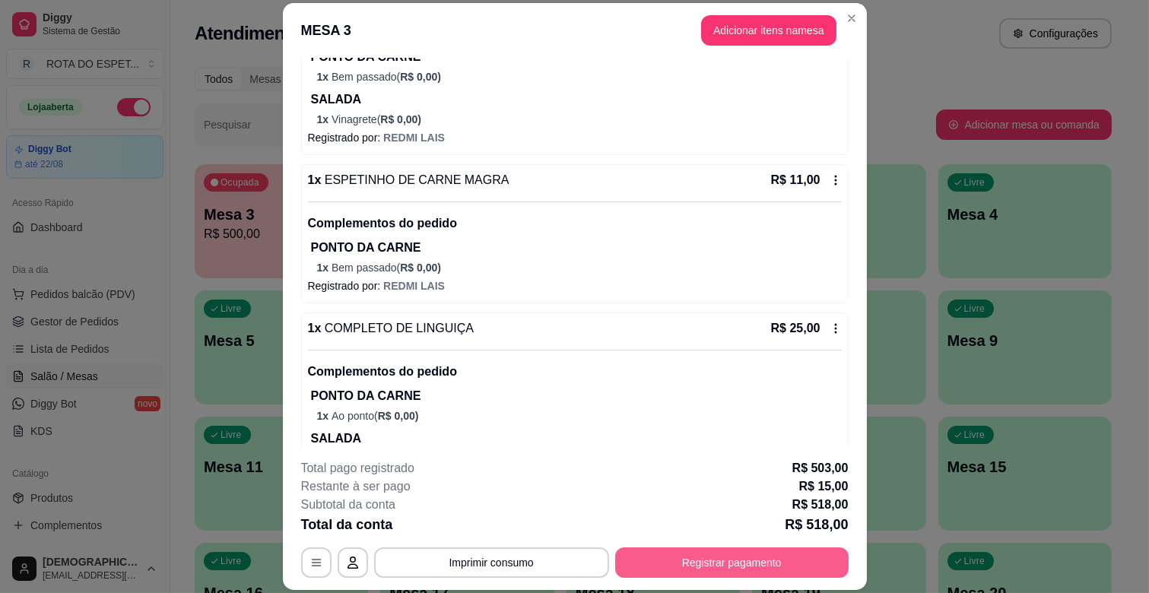
click at [731, 563] on button "Registrar pagamento" at bounding box center [731, 562] width 233 height 30
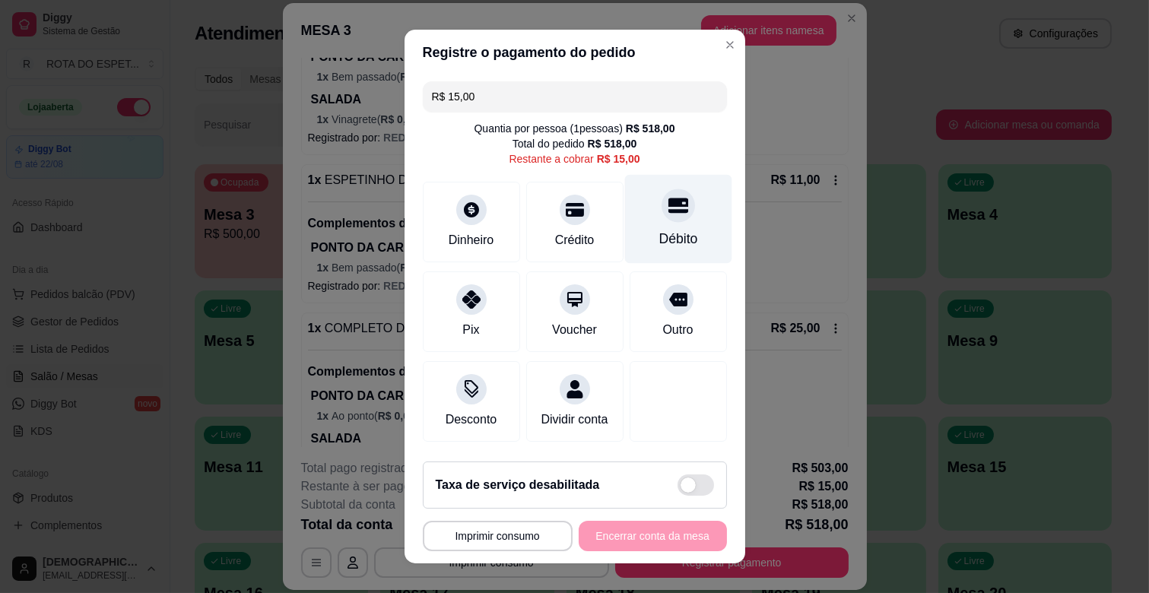
click at [664, 220] on div "Débito" at bounding box center [677, 219] width 107 height 89
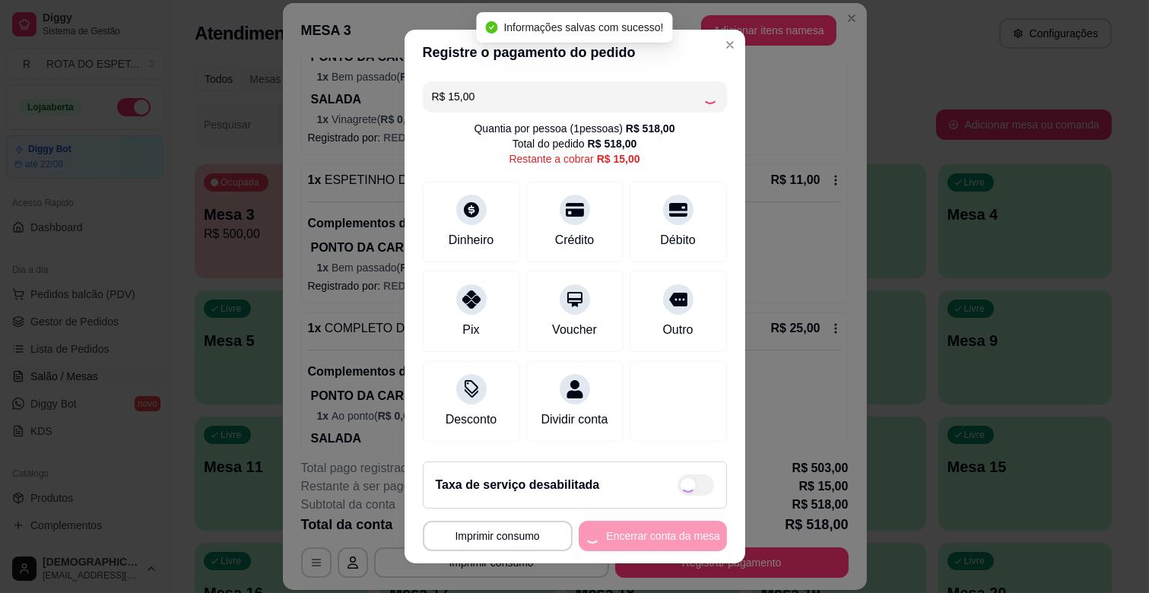
type input "R$ 0,00"
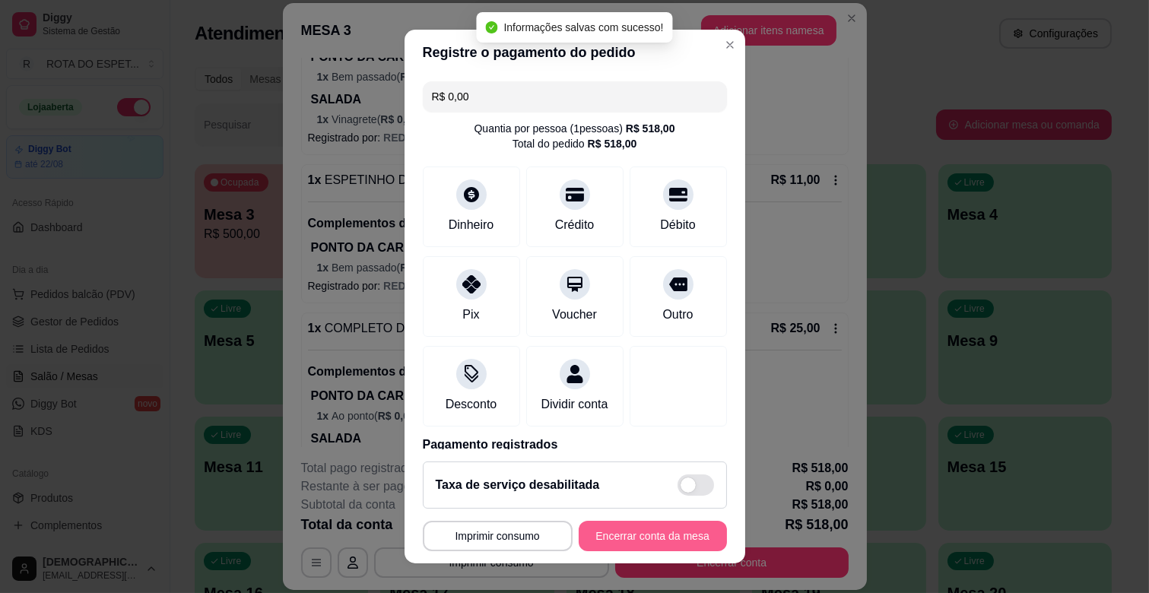
click at [672, 537] on button "Encerrar conta da mesa" at bounding box center [653, 536] width 148 height 30
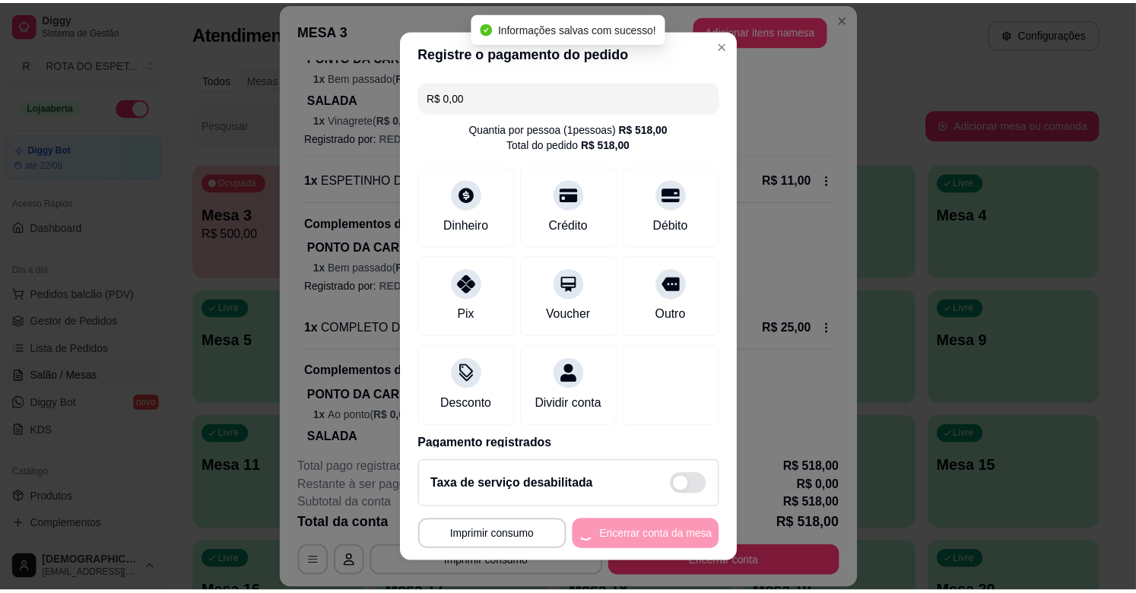
scroll to position [0, 0]
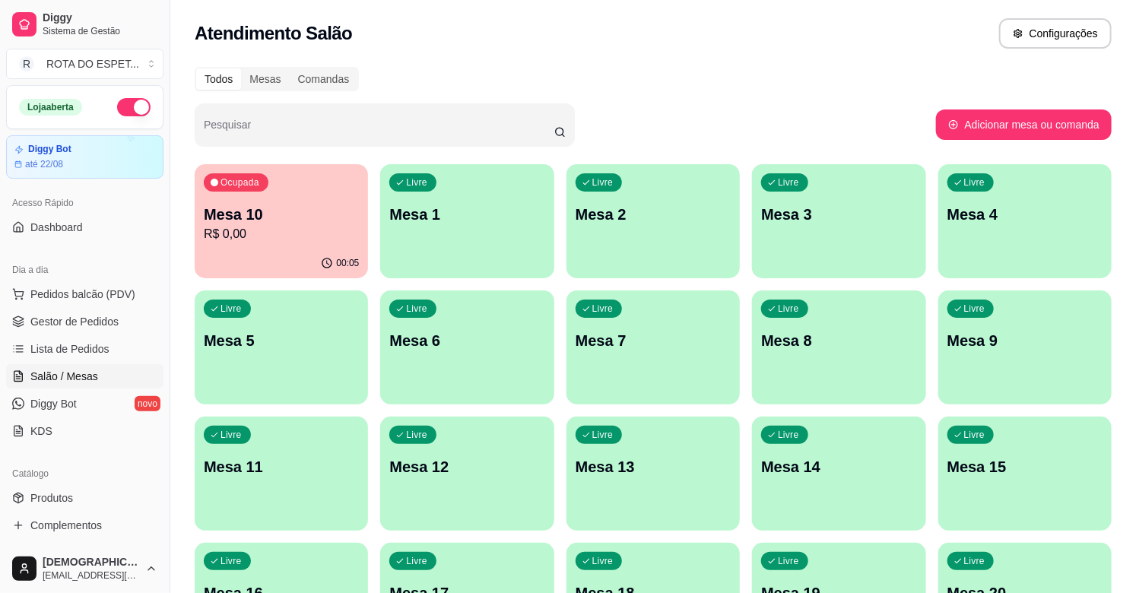
click at [291, 249] on div "00:05" at bounding box center [281, 264] width 173 height 30
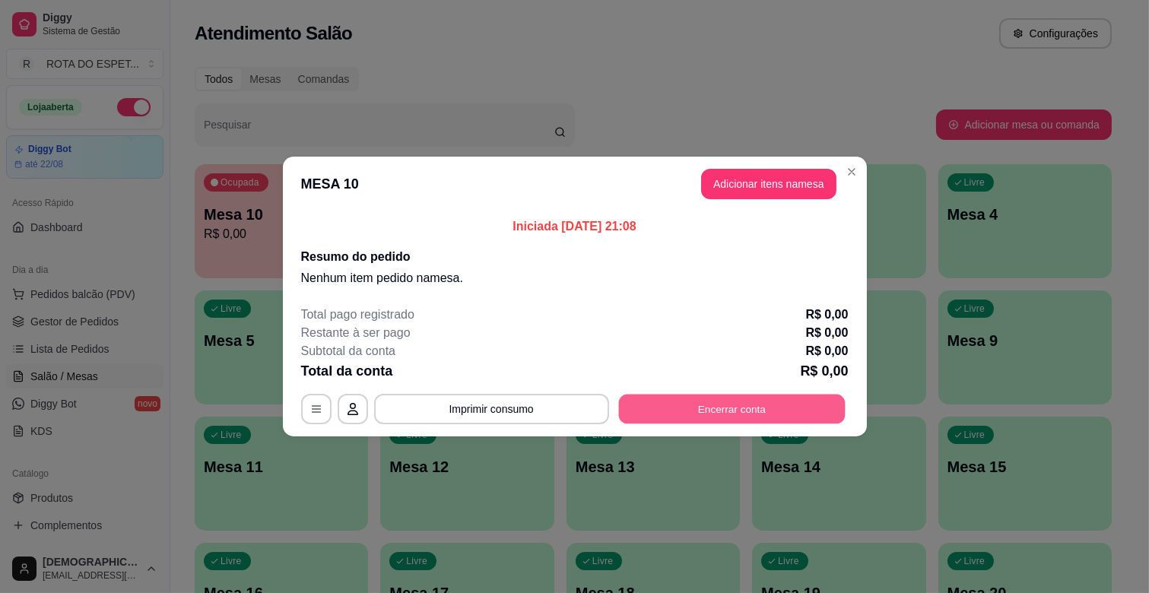
click at [765, 409] on button "Encerrar conta" at bounding box center [731, 410] width 227 height 30
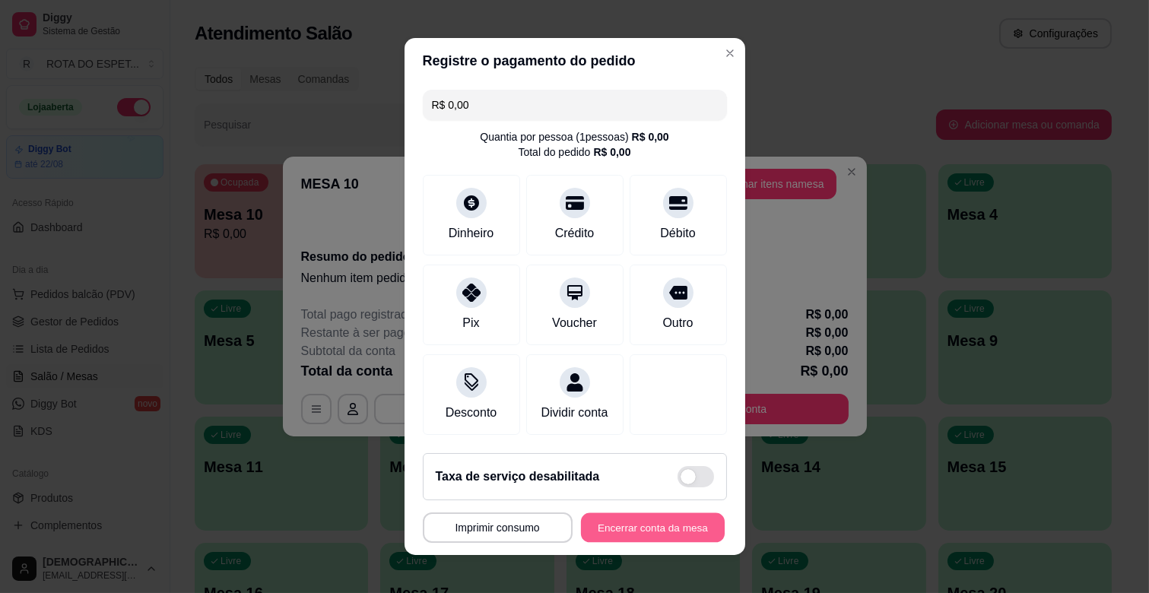
click at [673, 536] on button "Encerrar conta da mesa" at bounding box center [653, 528] width 144 height 30
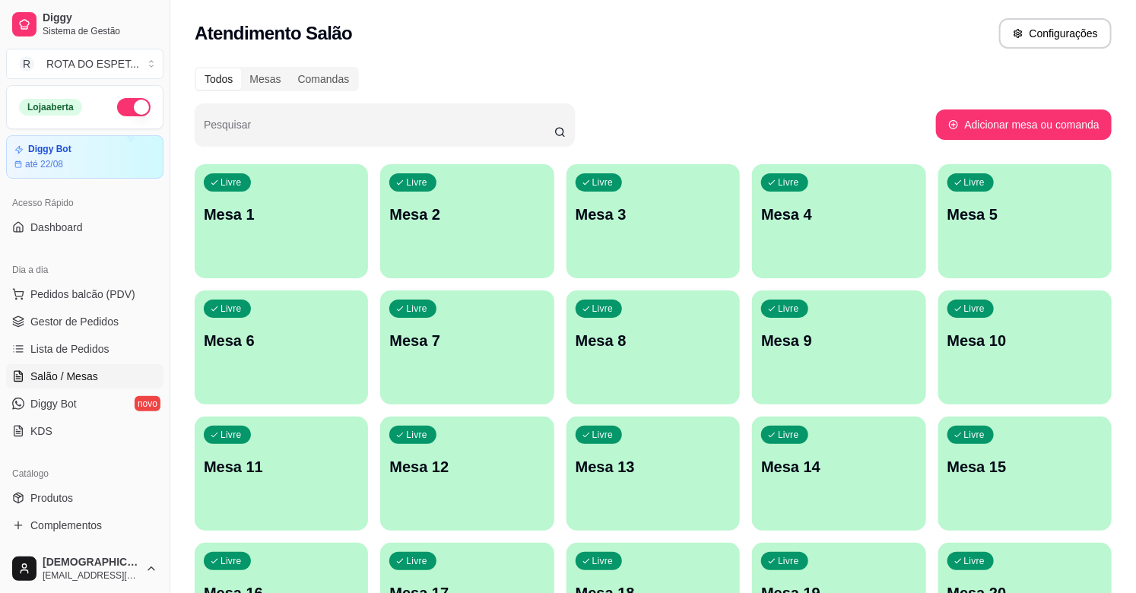
click at [62, 308] on ul "Pedidos balcão (PDV) Gestor de Pedidos Lista de Pedidos Salão / Mesas Diggy Bot…" at bounding box center [84, 362] width 157 height 161
click at [65, 317] on span "Gestor de Pedidos" at bounding box center [74, 321] width 88 height 15
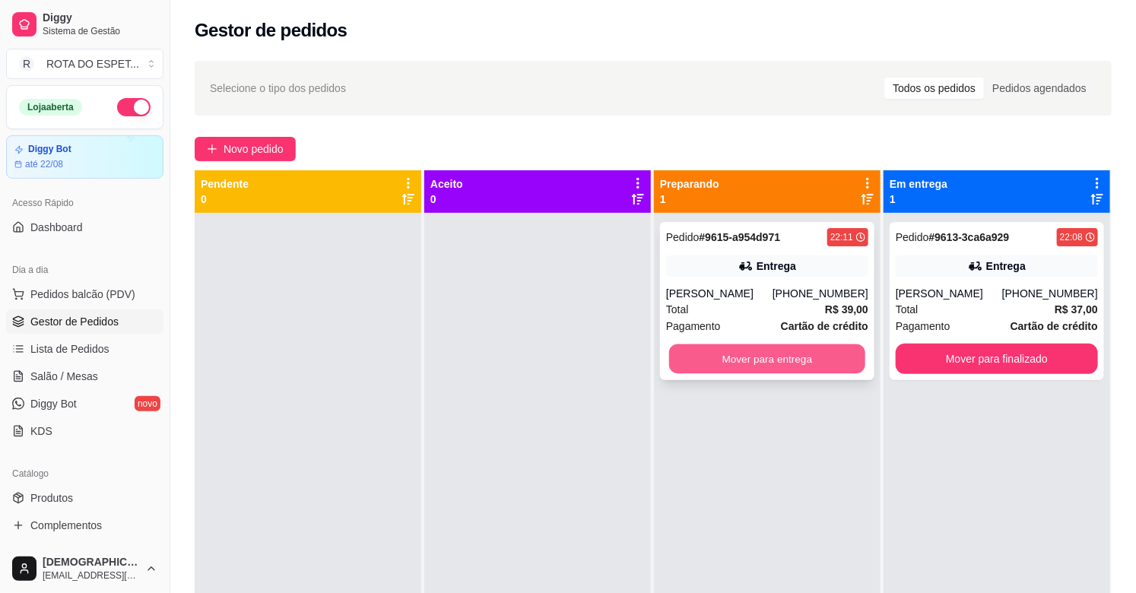
click at [748, 366] on button "Mover para entrega" at bounding box center [767, 359] width 196 height 30
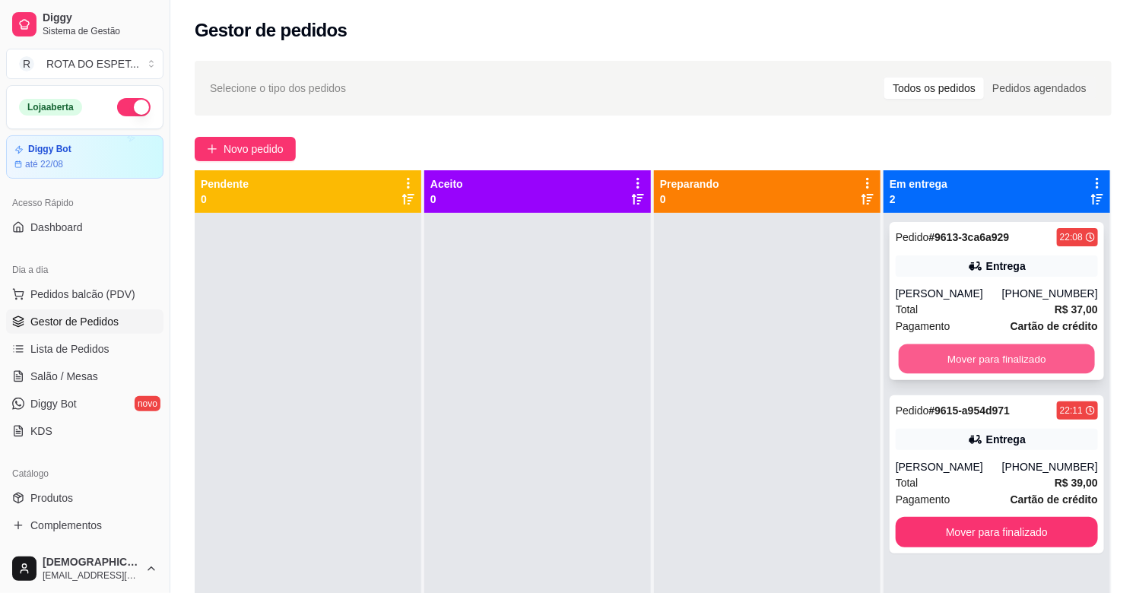
click at [1034, 354] on button "Mover para finalizado" at bounding box center [997, 359] width 196 height 30
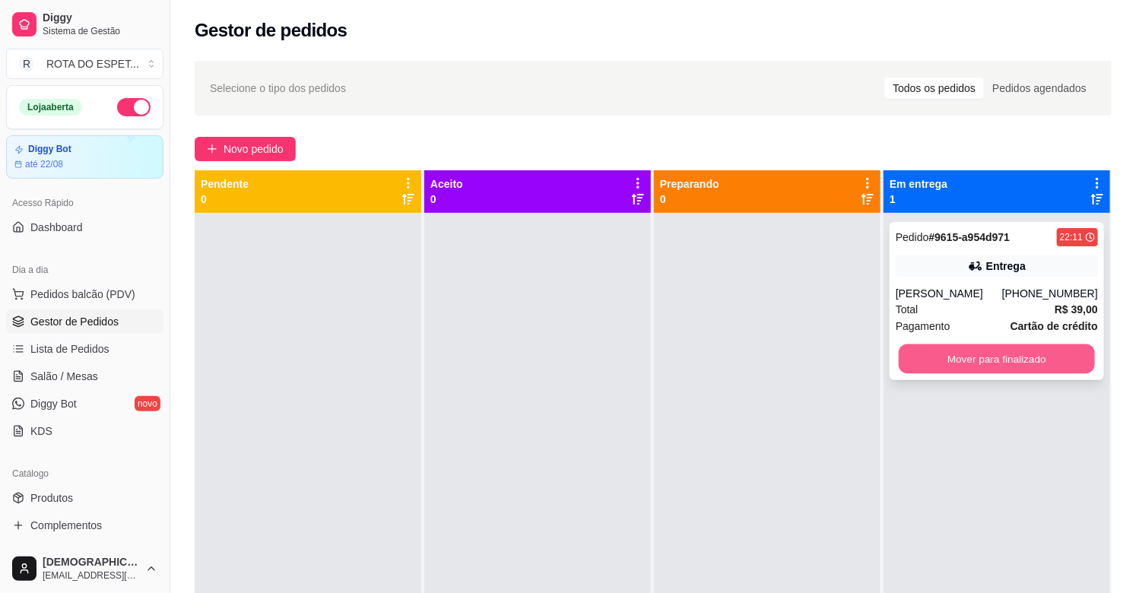
click at [969, 348] on button "Mover para finalizado" at bounding box center [997, 359] width 196 height 30
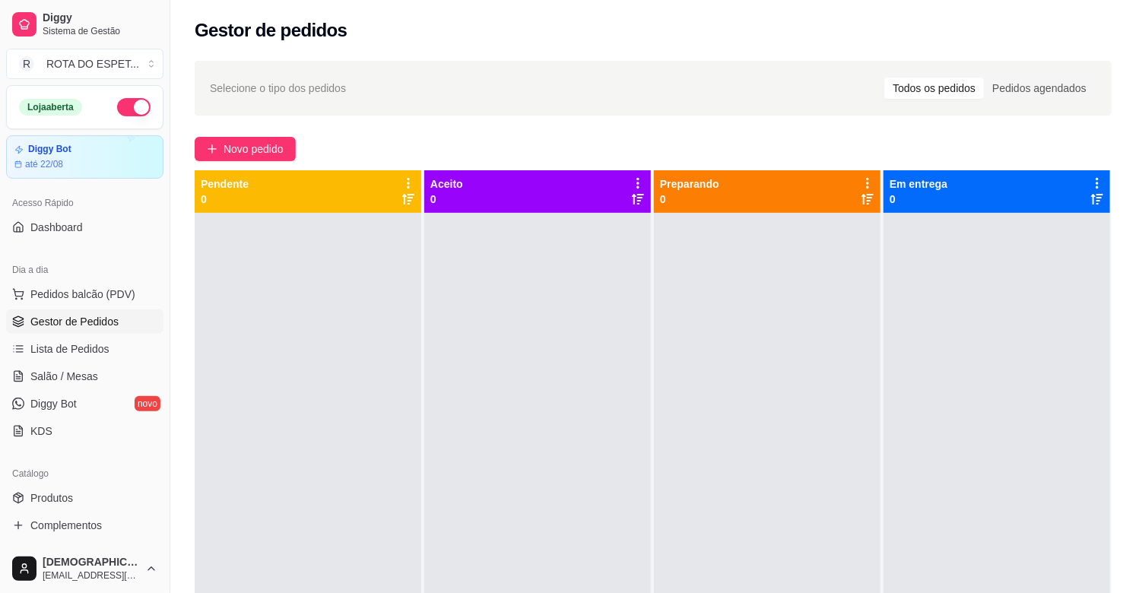
click at [439, 485] on div at bounding box center [537, 509] width 227 height 593
click at [80, 345] on span "Lista de Pedidos" at bounding box center [69, 348] width 79 height 15
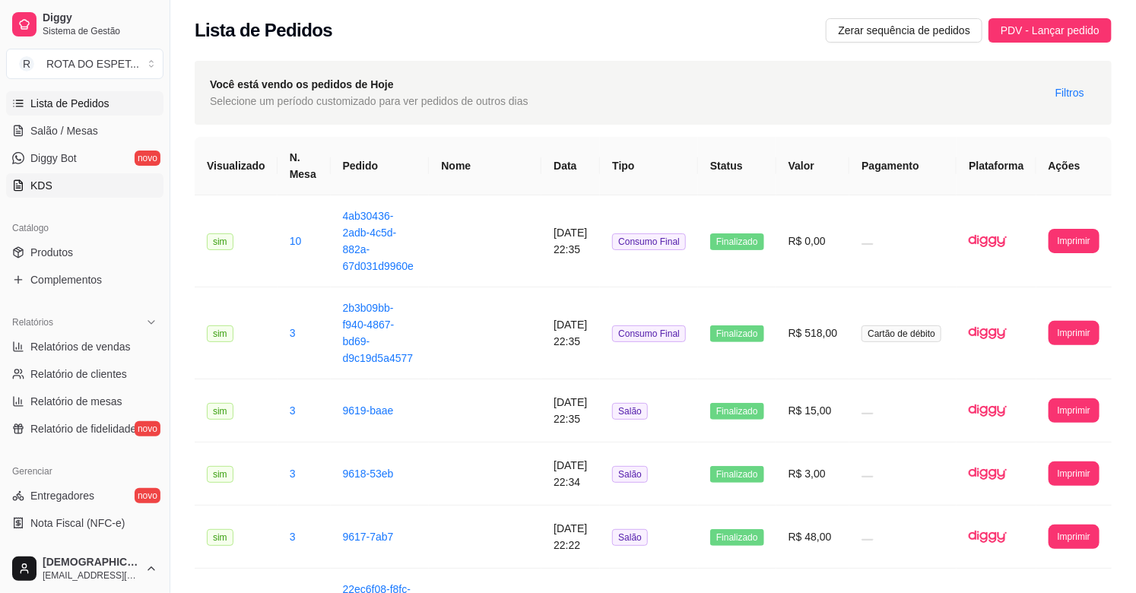
scroll to position [253, 0]
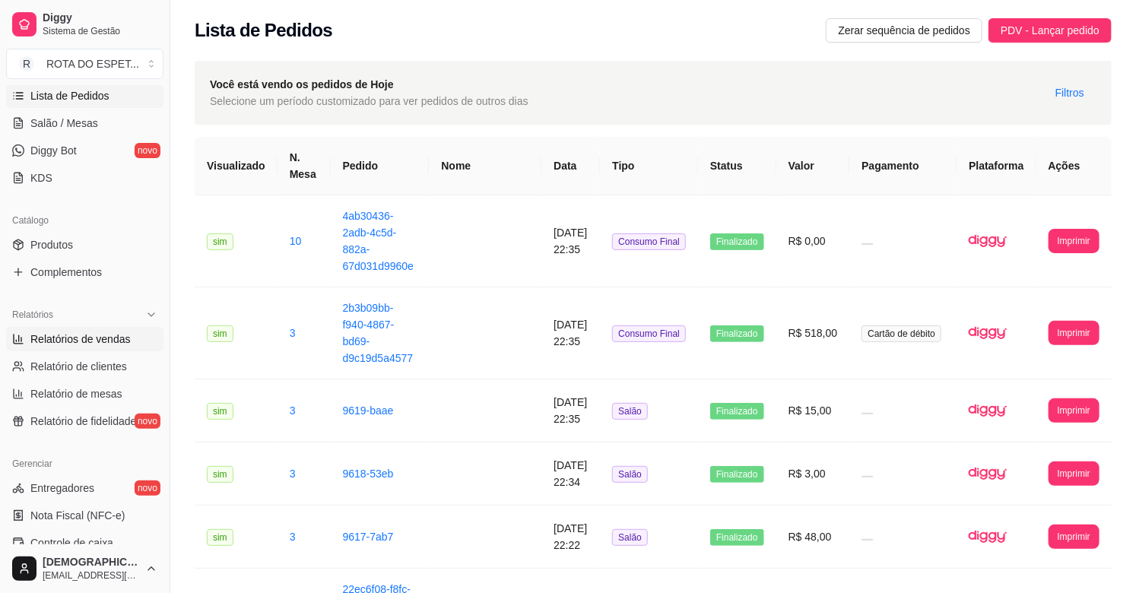
click at [105, 338] on span "Relatórios de vendas" at bounding box center [80, 338] width 100 height 15
select select "ALL"
select select "0"
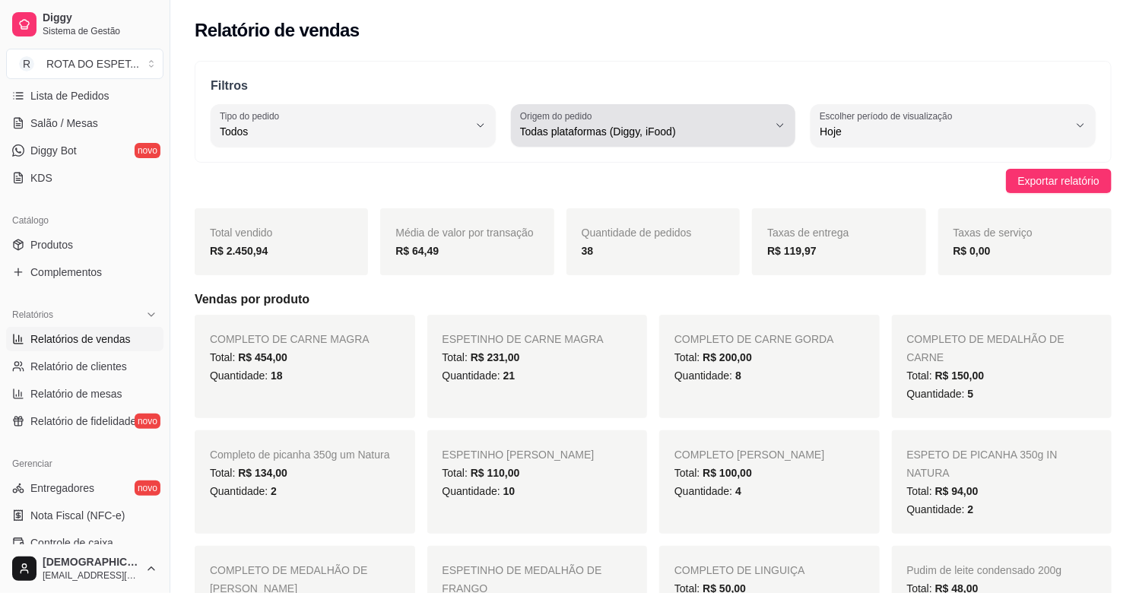
click at [673, 128] on span "Todas plataformas (Diggy, iFood)" at bounding box center [644, 131] width 249 height 15
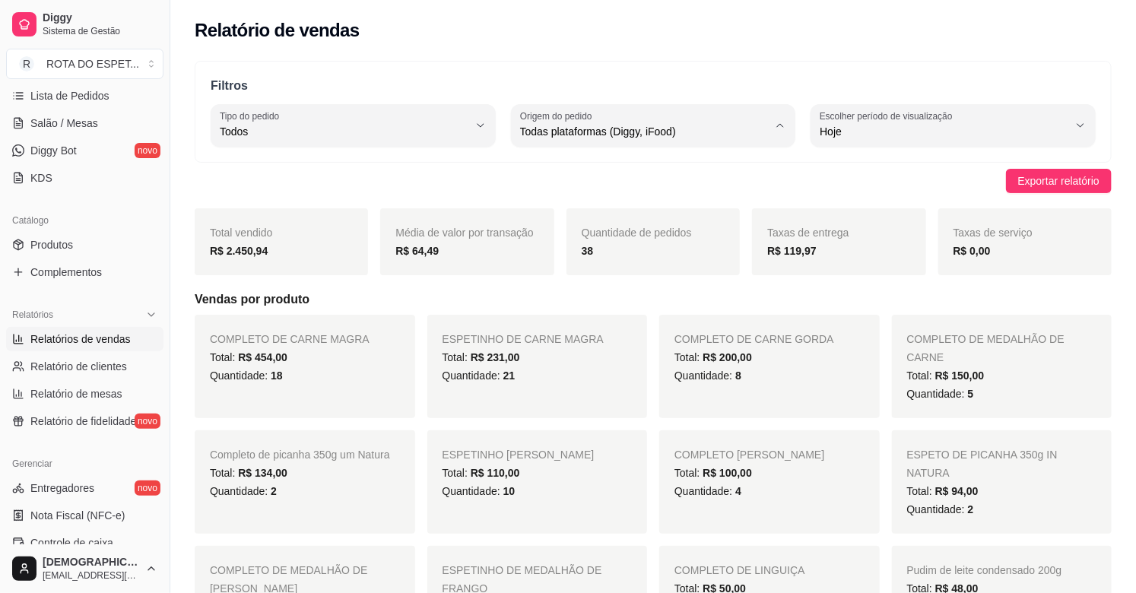
click at [584, 190] on span "Diggy" at bounding box center [646, 193] width 236 height 14
type input "DIGGY"
select select "DIGGY"
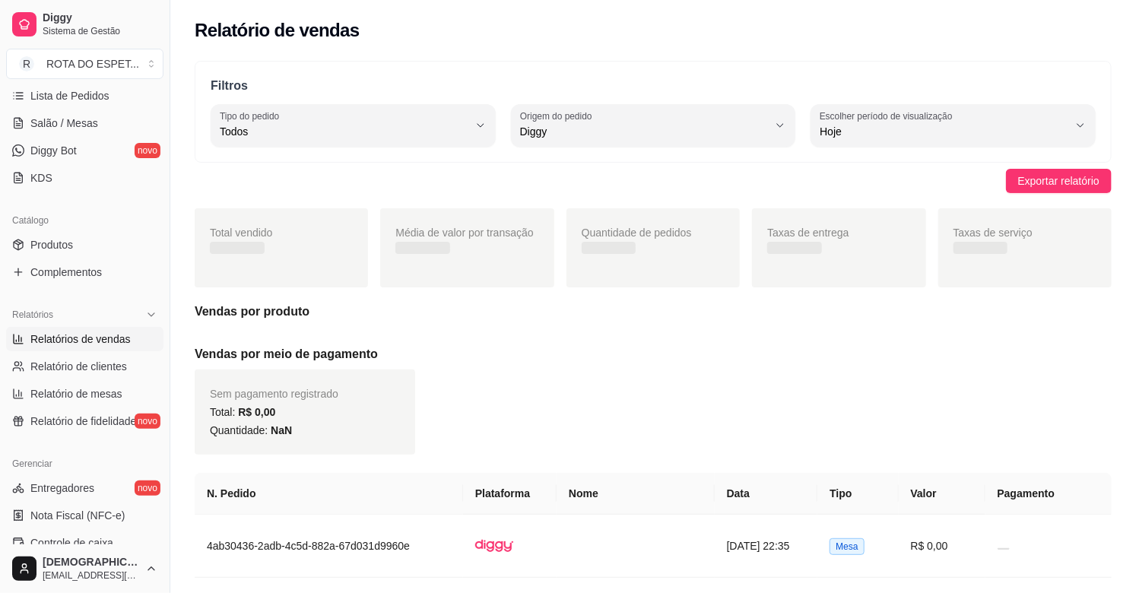
click at [404, 140] on div "Todos" at bounding box center [344, 125] width 249 height 30
click at [248, 189] on span "Entrega" at bounding box center [346, 193] width 236 height 14
type input "DELIVERY"
select select "DELIVERY"
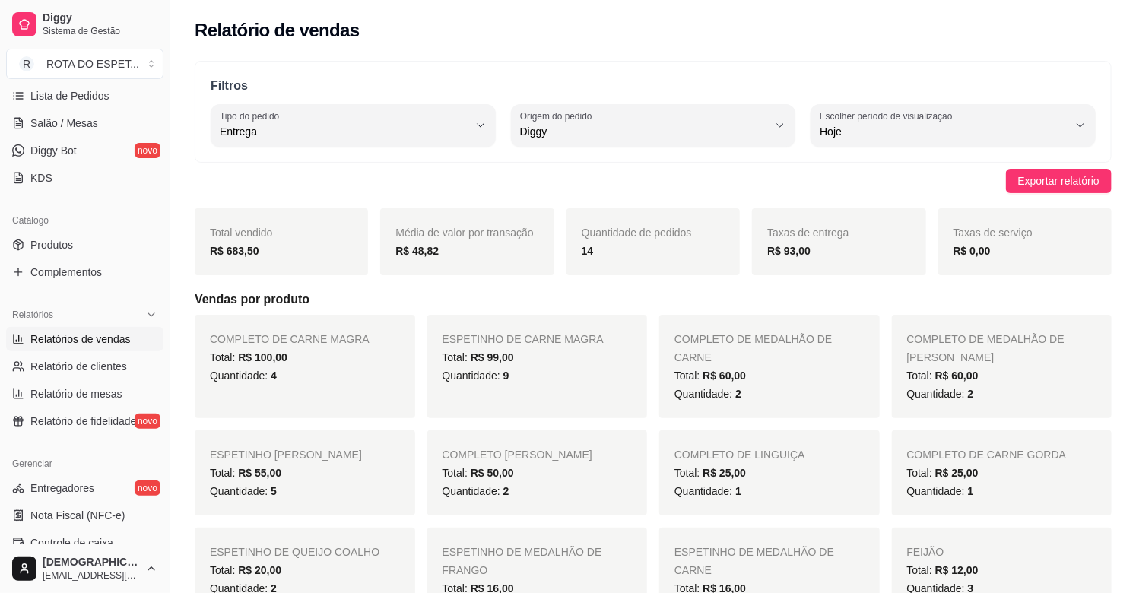
click at [787, 251] on strong "R$ 93,00" at bounding box center [788, 251] width 43 height 12
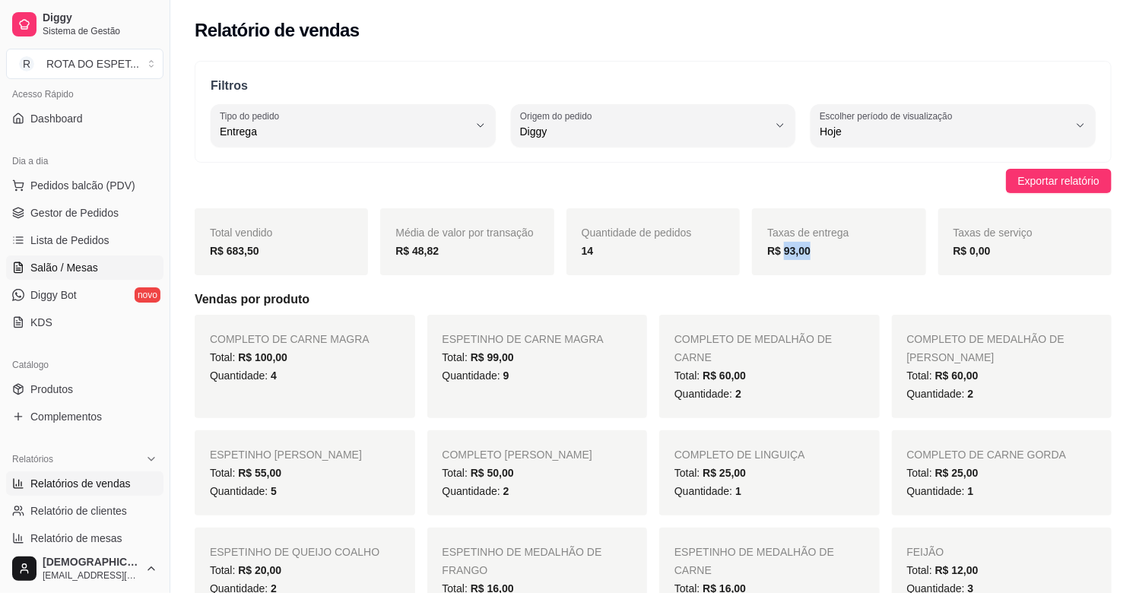
scroll to position [84, 0]
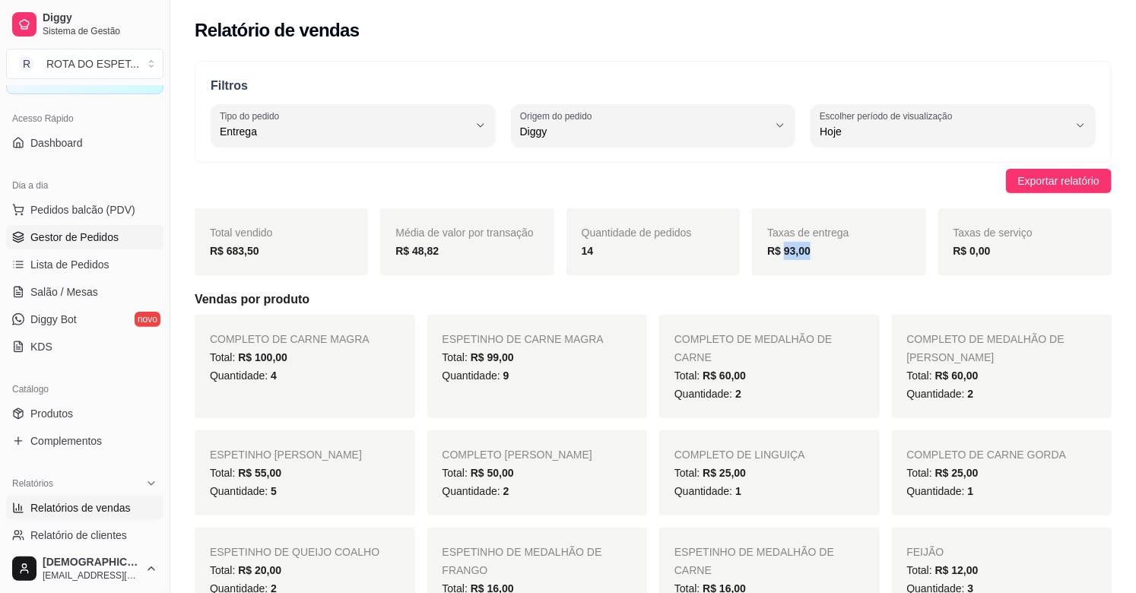
click at [76, 239] on span "Gestor de Pedidos" at bounding box center [74, 237] width 88 height 15
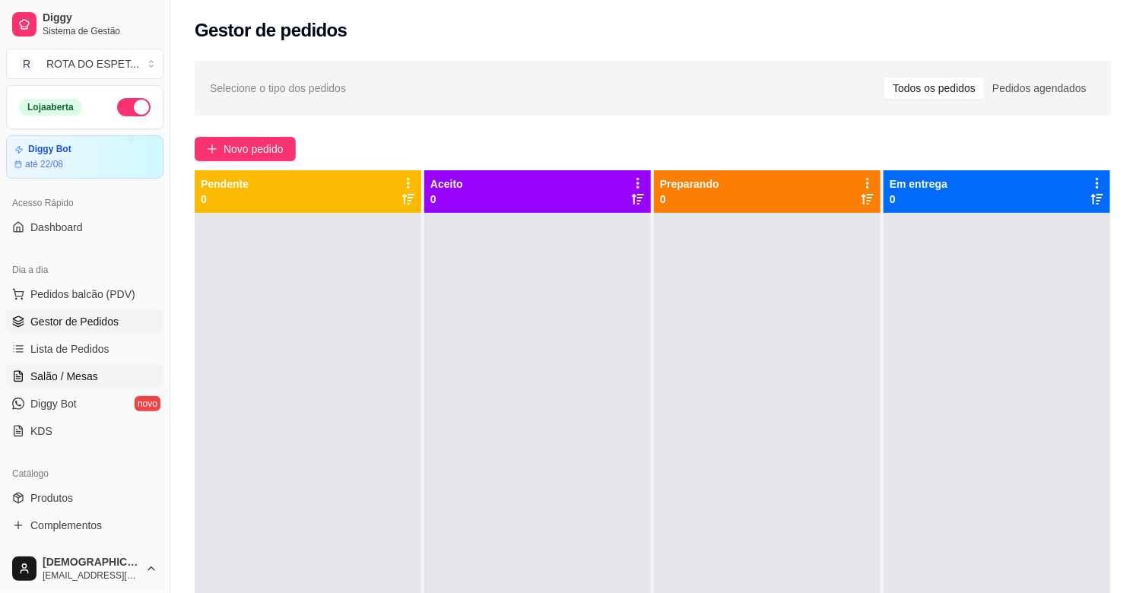
click at [84, 374] on span "Salão / Mesas" at bounding box center [64, 376] width 68 height 15
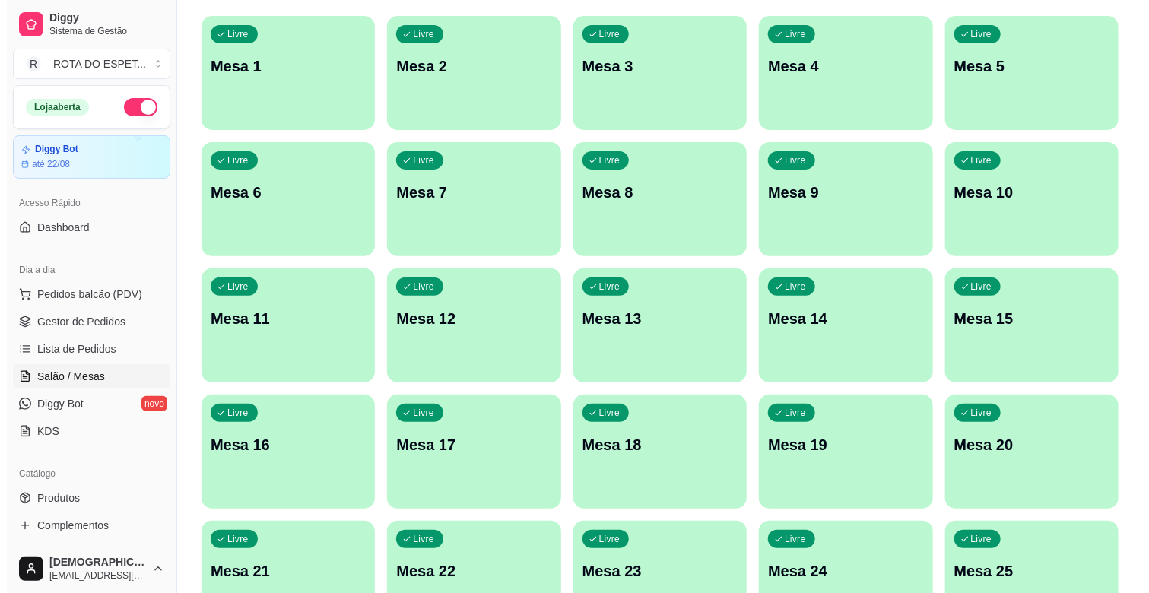
scroll to position [169, 0]
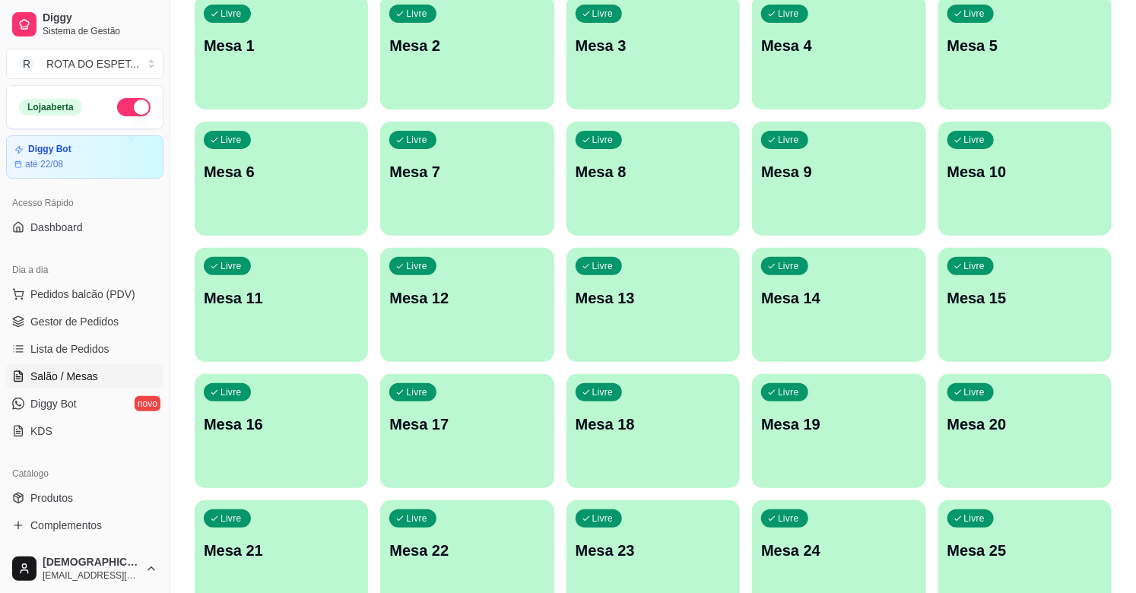
click at [1014, 432] on p "Mesa 20" at bounding box center [1024, 424] width 155 height 21
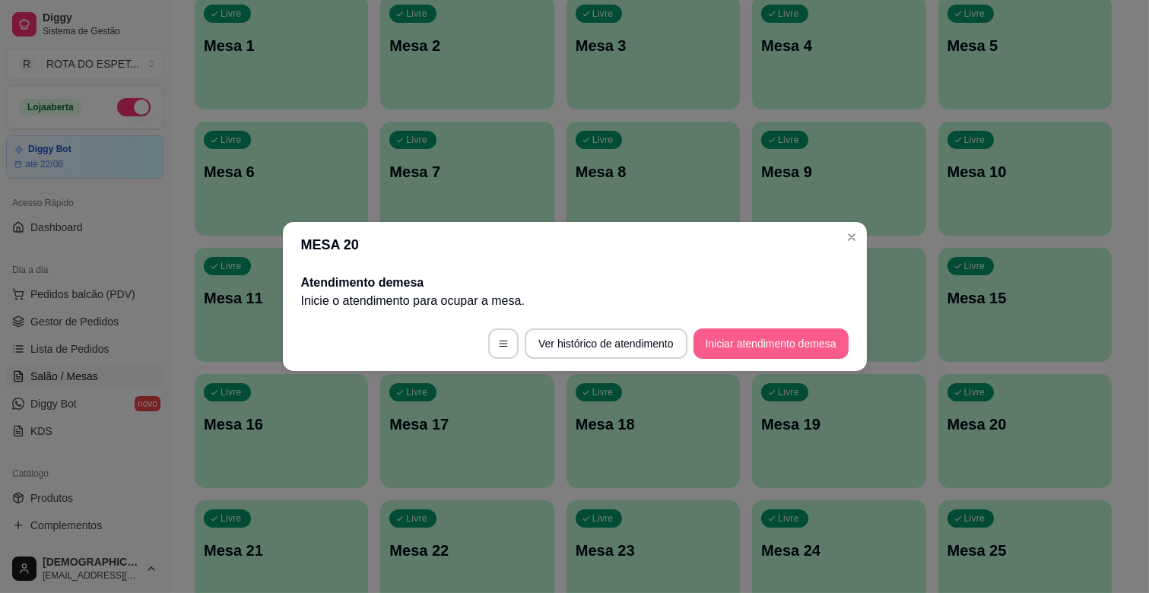
click at [788, 352] on button "Iniciar atendimento de mesa" at bounding box center [770, 343] width 155 height 30
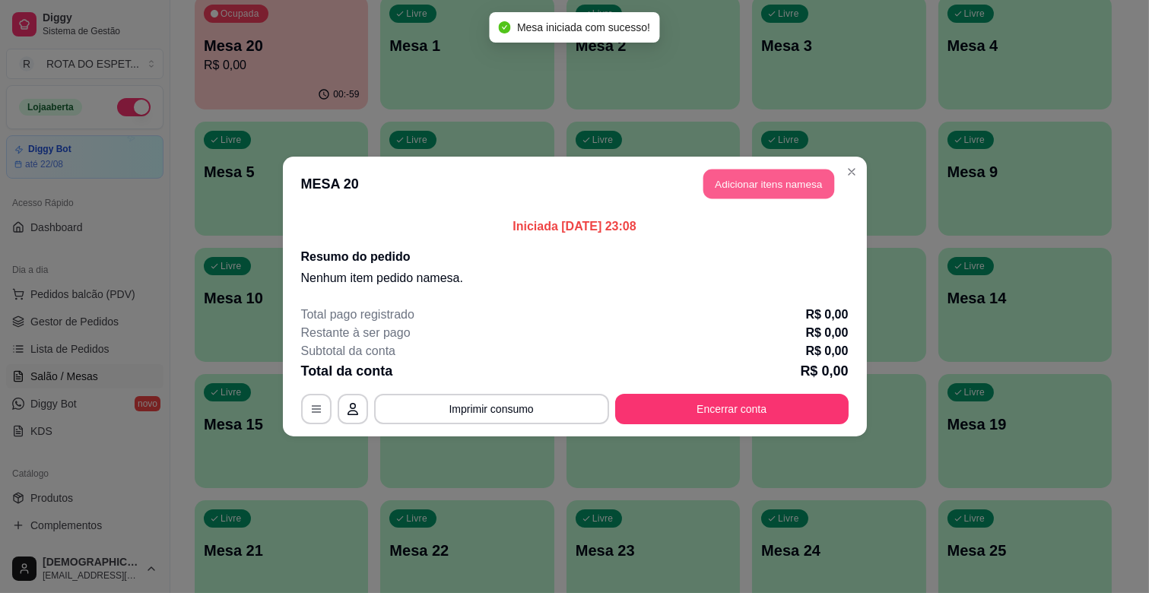
click at [759, 182] on button "Adicionar itens na mesa" at bounding box center [768, 185] width 131 height 30
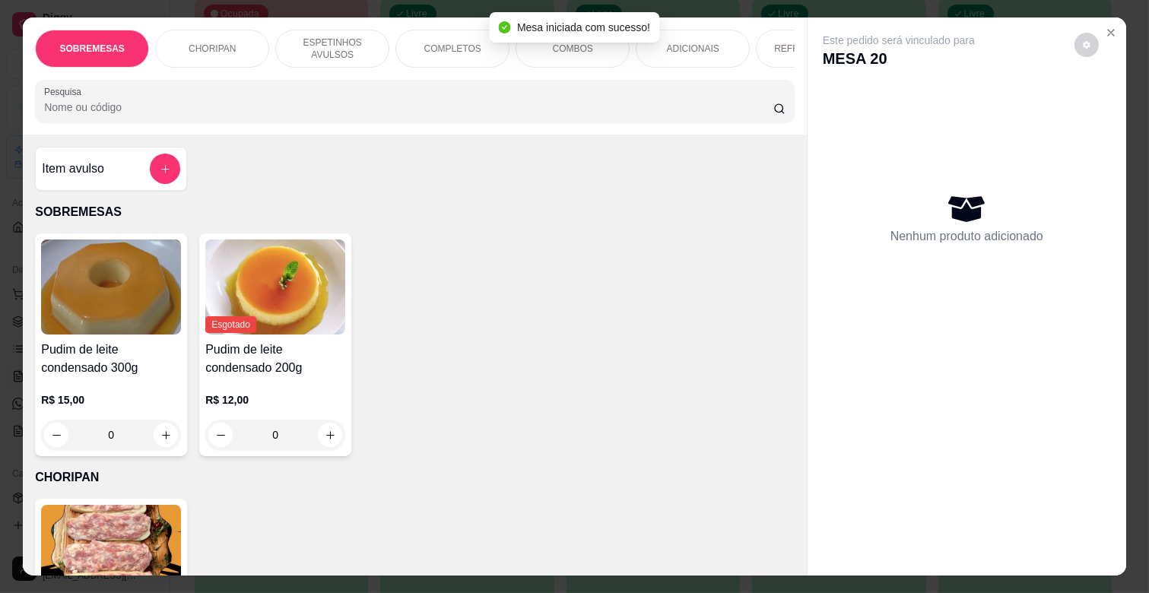
click at [442, 43] on p "COMPLETOS" at bounding box center [452, 49] width 57 height 12
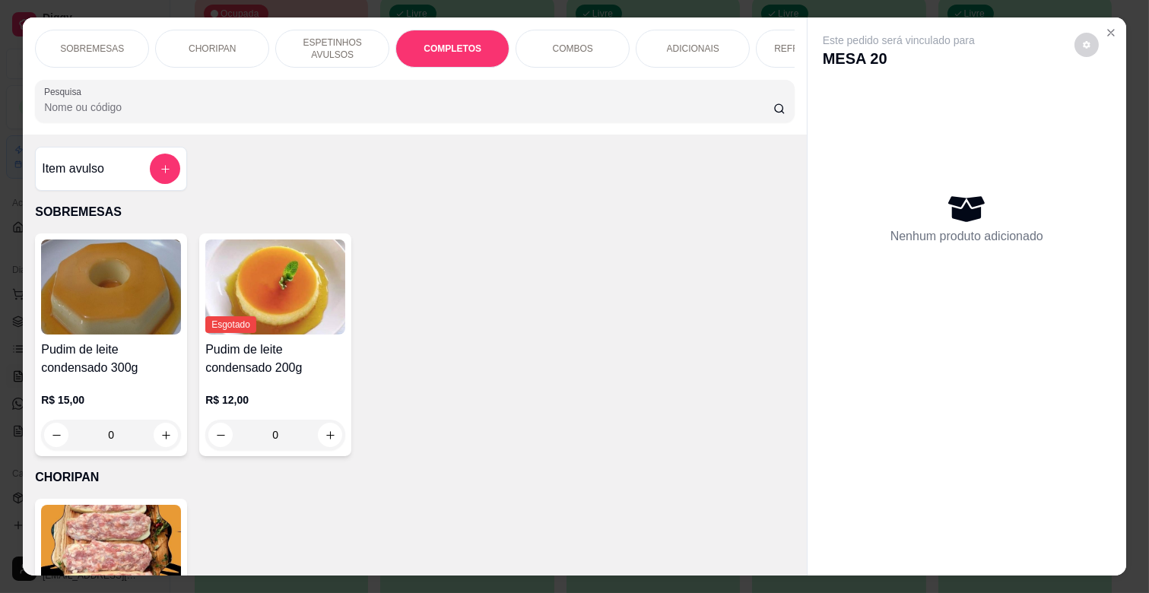
scroll to position [36, 0]
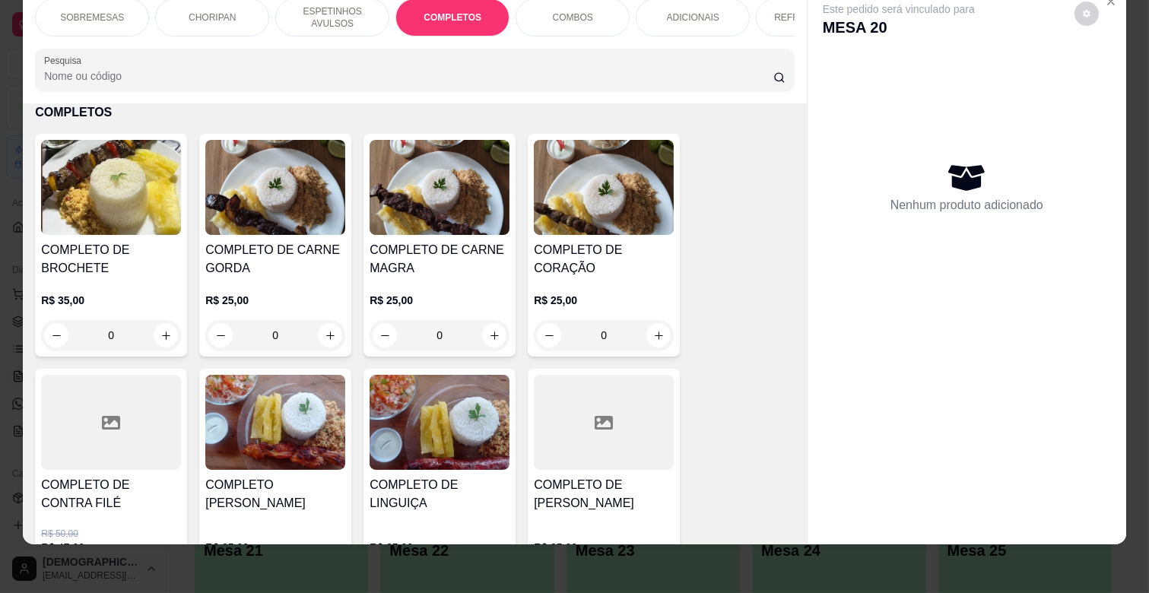
click at [479, 284] on div "R$ 25,00 0" at bounding box center [439, 313] width 140 height 73
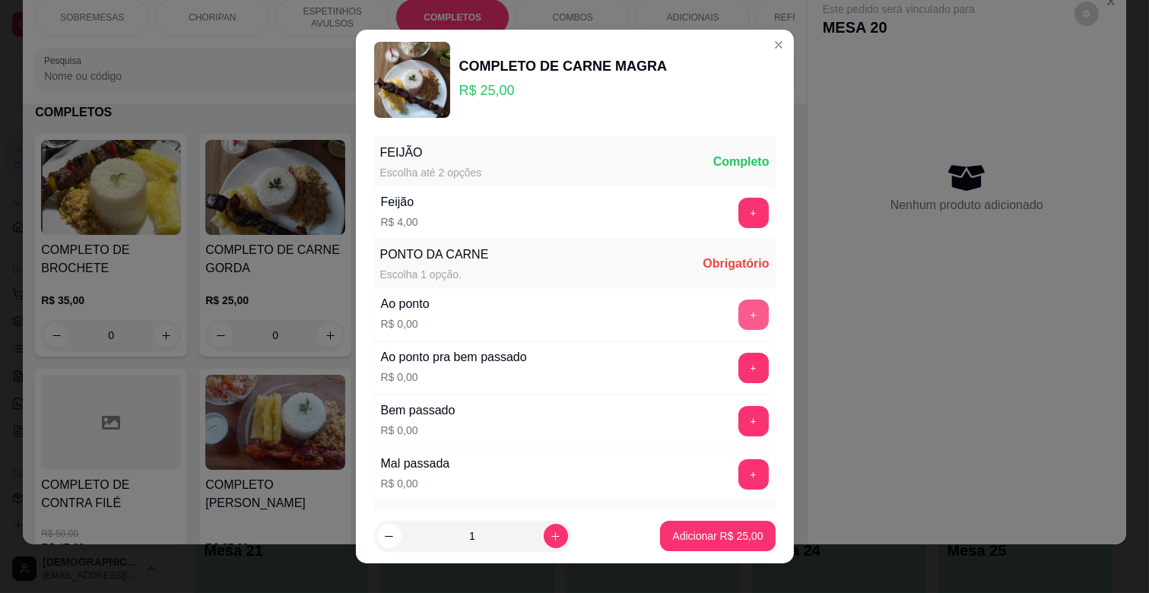
click at [738, 307] on button "+" at bounding box center [753, 315] width 30 height 30
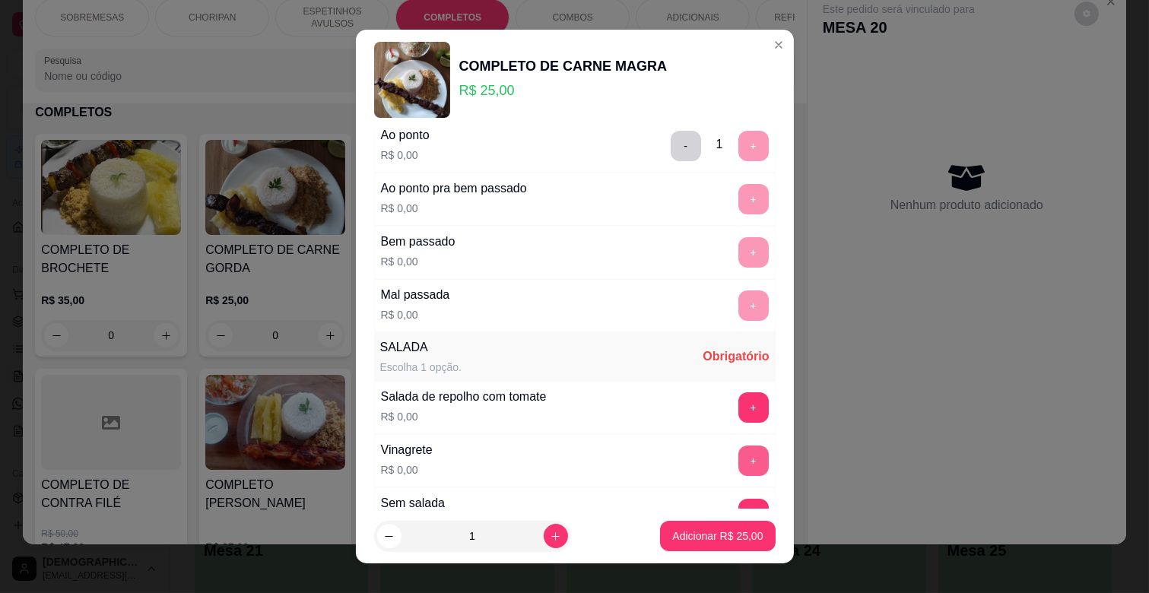
click at [738, 452] on button "+" at bounding box center [753, 461] width 30 height 30
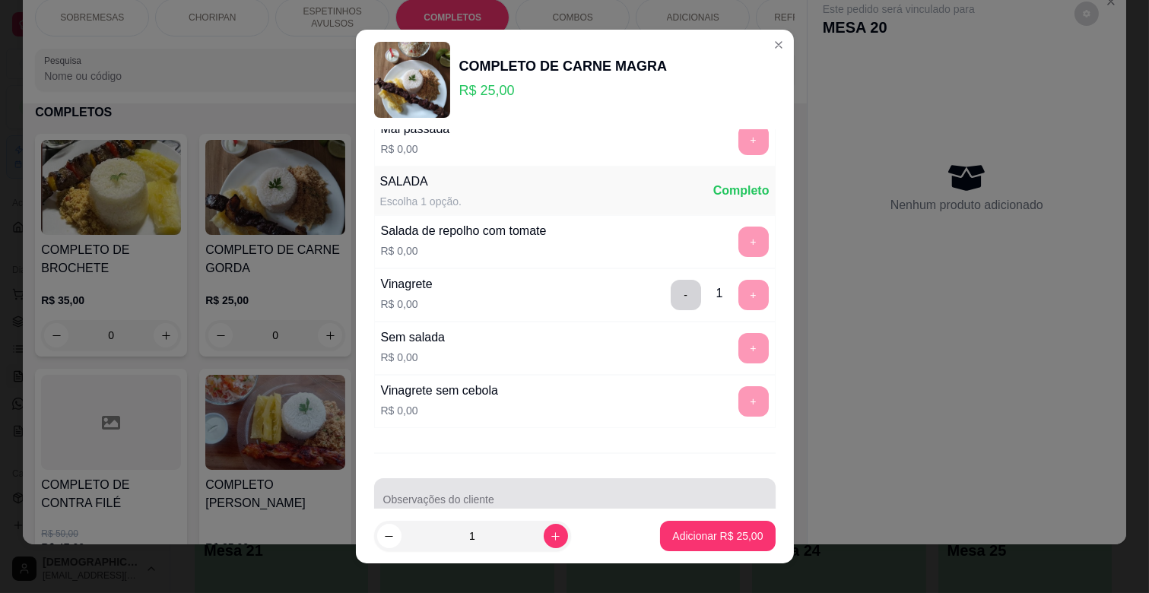
scroll to position [338, 0]
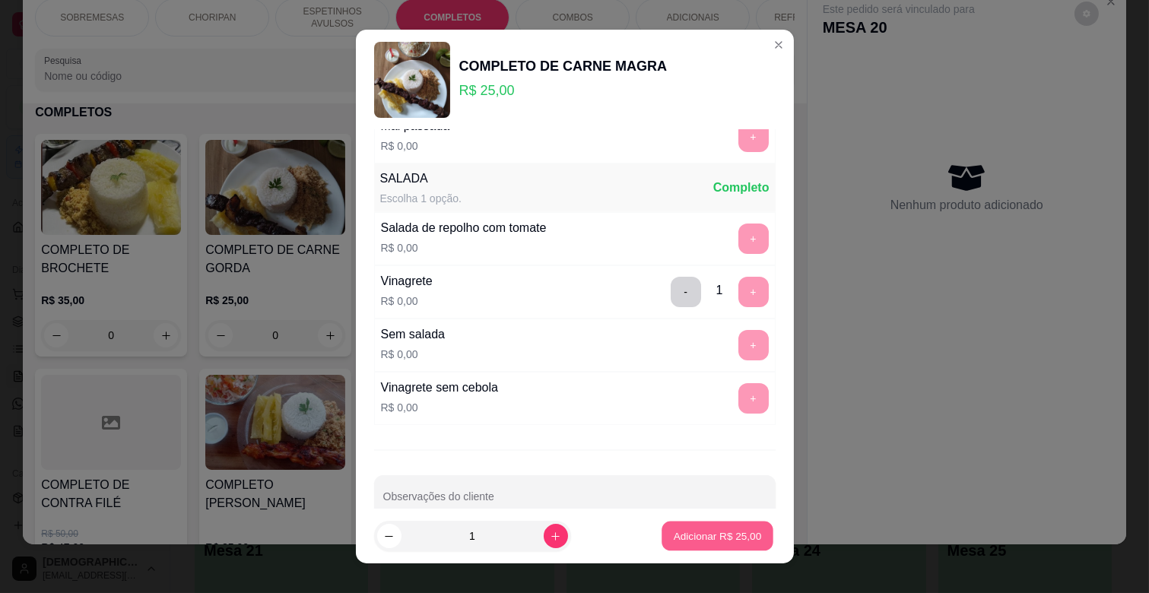
click at [705, 537] on p "Adicionar R$ 25,00" at bounding box center [718, 535] width 88 height 14
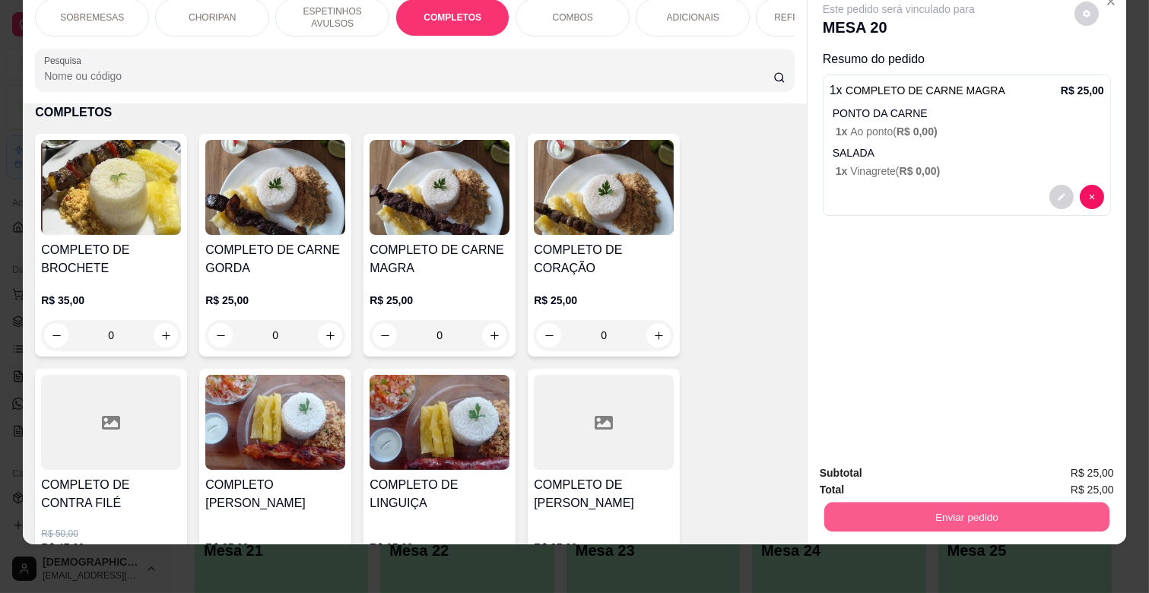
click at [938, 505] on button "Enviar pedido" at bounding box center [966, 517] width 285 height 30
click at [940, 468] on button "Não registrar e enviar pedido" at bounding box center [916, 467] width 154 height 28
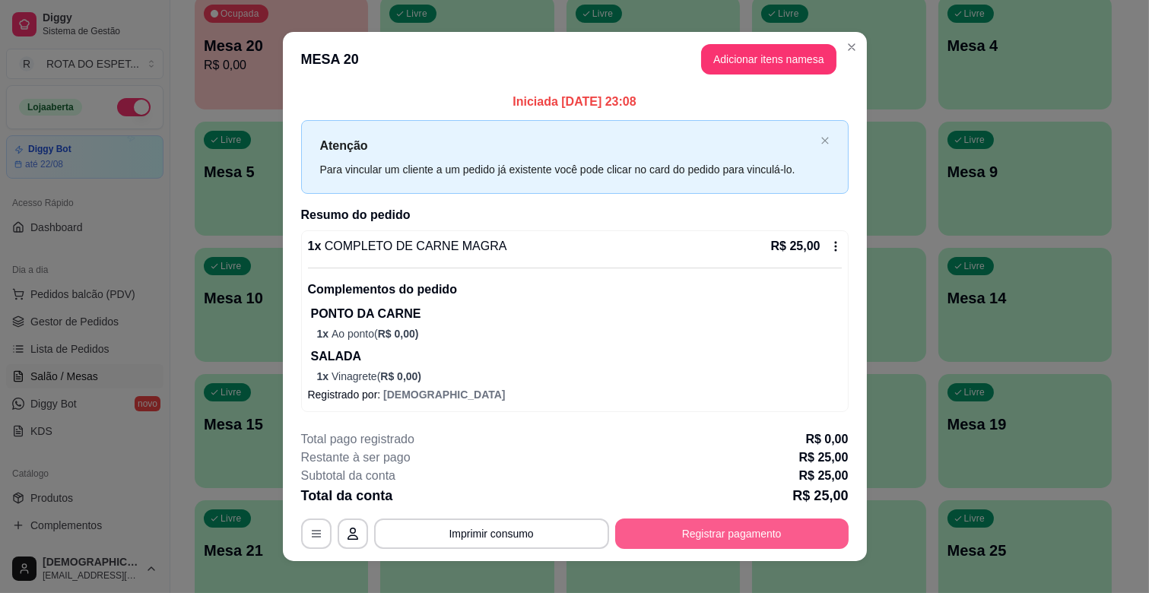
click at [770, 525] on button "Registrar pagamento" at bounding box center [731, 533] width 233 height 30
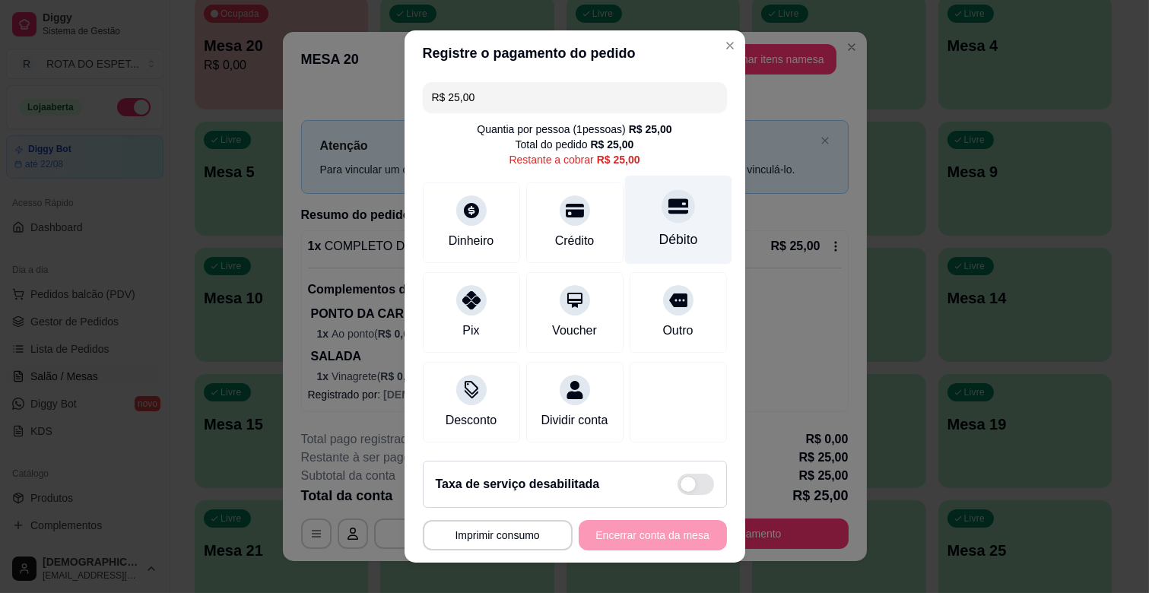
click at [658, 239] on div "Débito" at bounding box center [677, 240] width 39 height 20
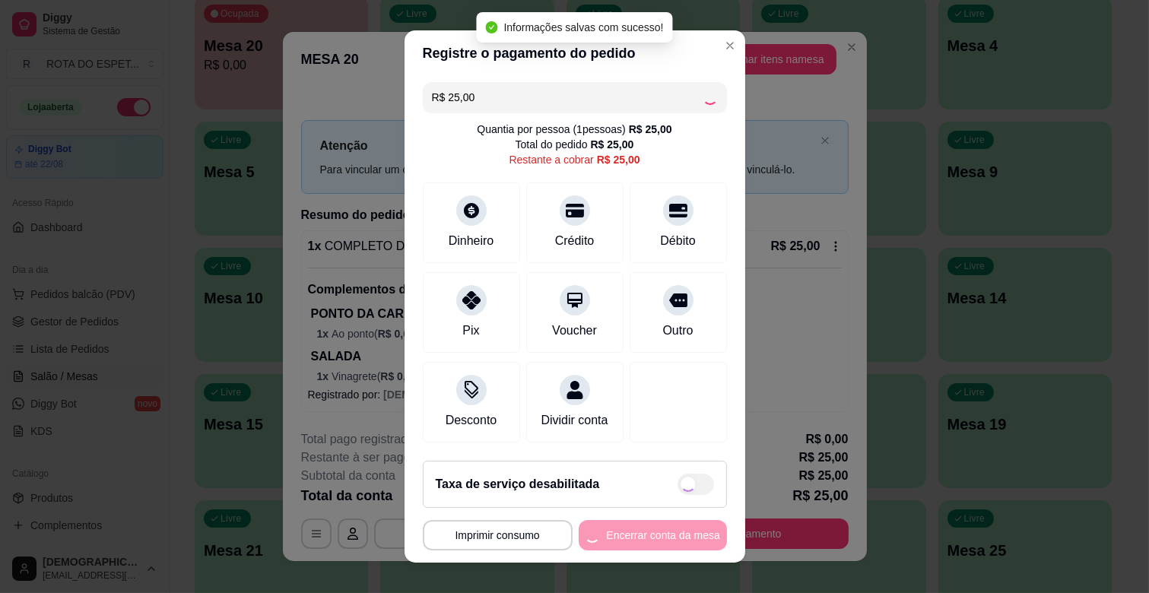
scroll to position [17, 0]
type input "R$ 0,00"
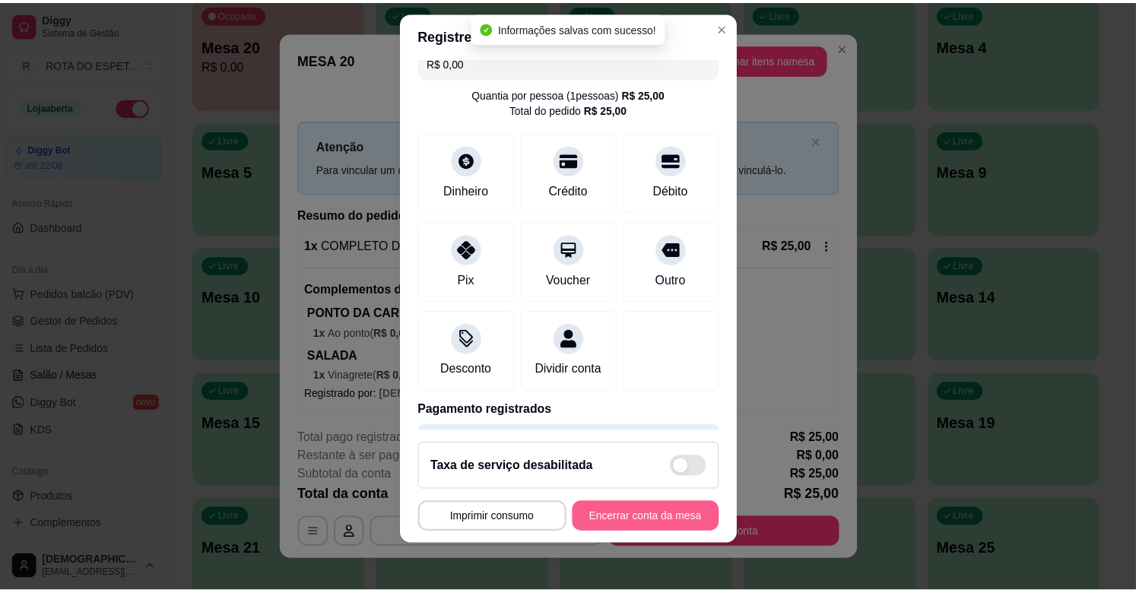
scroll to position [19, 0]
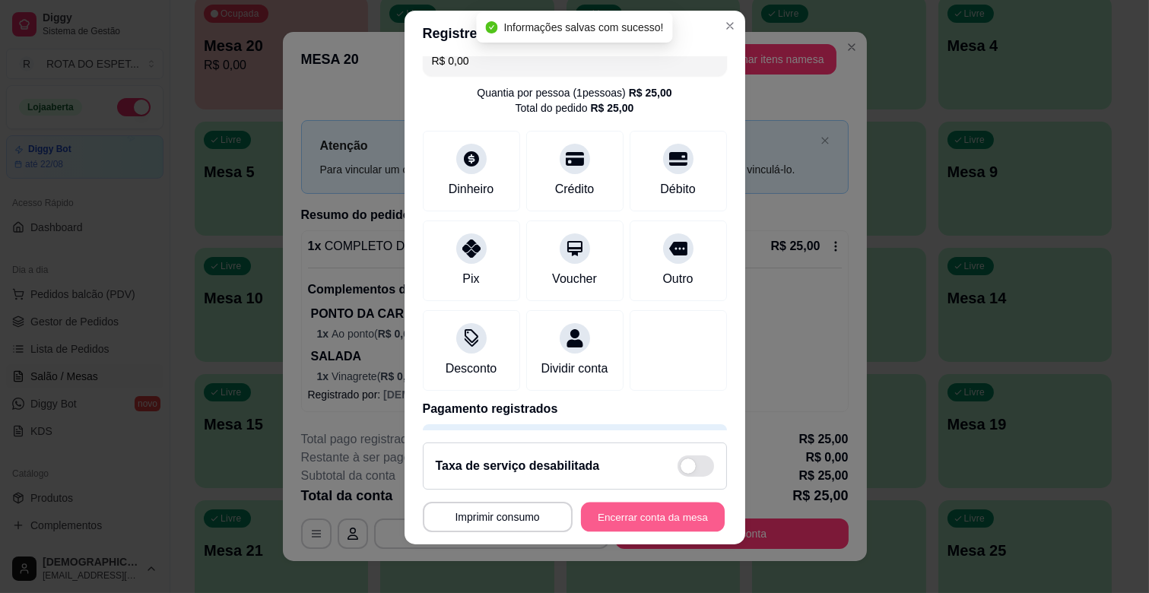
click at [652, 515] on button "Encerrar conta da mesa" at bounding box center [653, 518] width 144 height 30
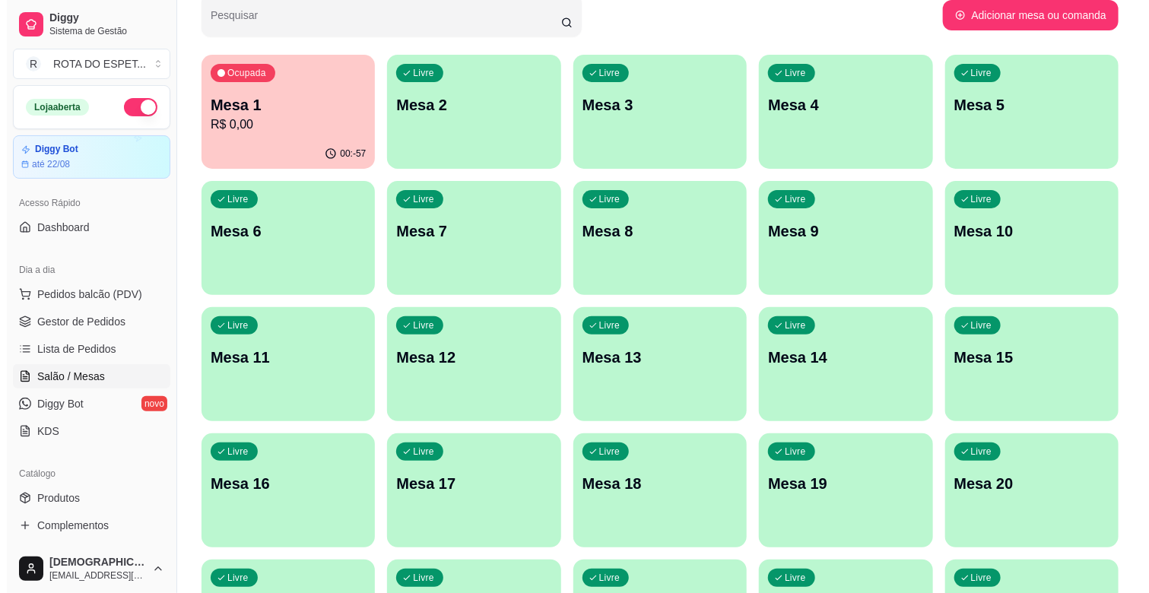
scroll to position [0, 0]
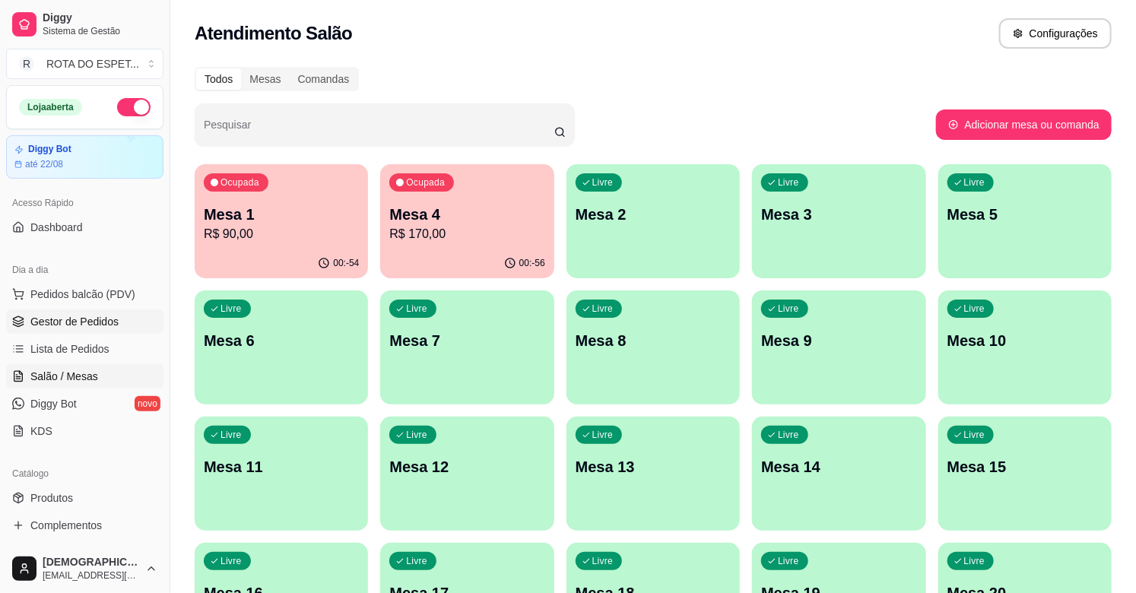
click at [65, 322] on span "Gestor de Pedidos" at bounding box center [74, 321] width 88 height 15
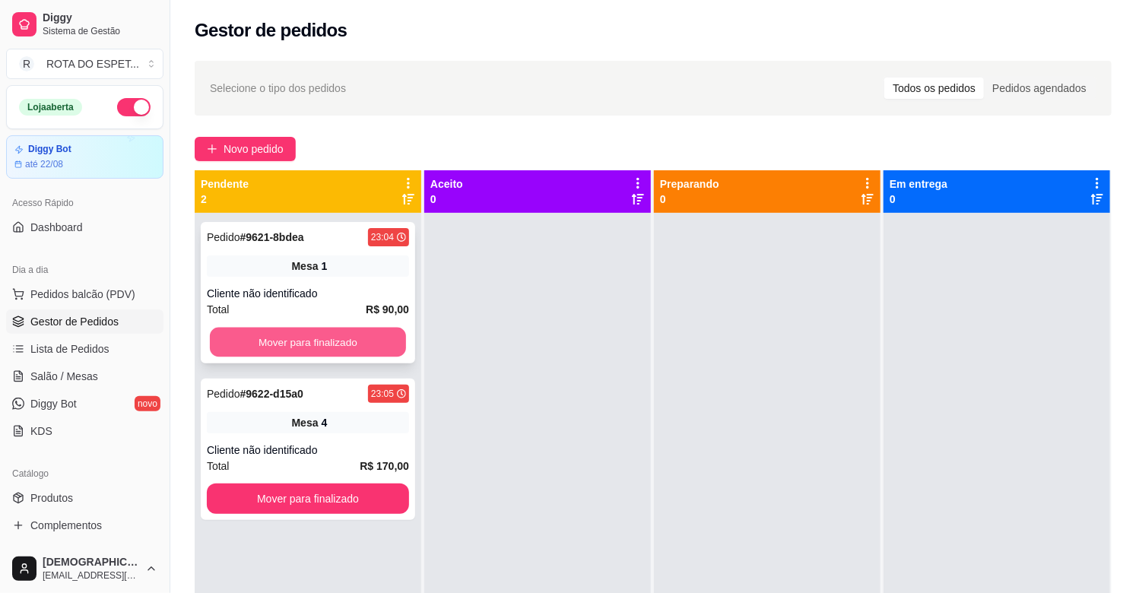
click at [251, 341] on button "Mover para finalizado" at bounding box center [308, 343] width 196 height 30
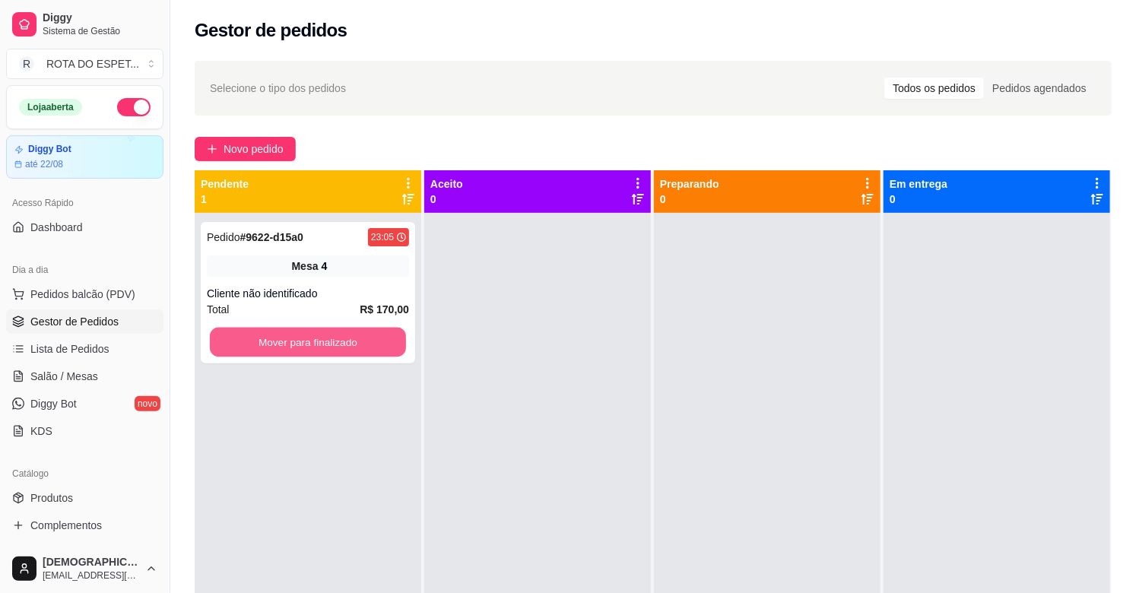
click at [251, 341] on button "Mover para finalizado" at bounding box center [308, 343] width 196 height 30
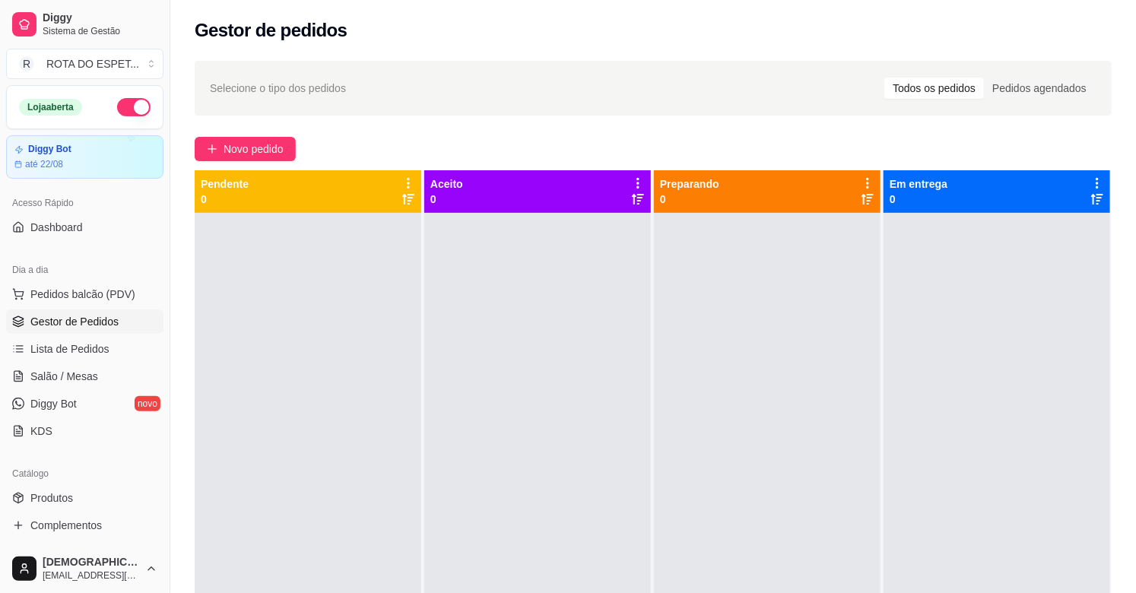
click at [496, 447] on div at bounding box center [537, 509] width 227 height 593
click at [482, 282] on div at bounding box center [537, 509] width 227 height 593
click at [130, 375] on link "Salão / Mesas" at bounding box center [84, 376] width 157 height 24
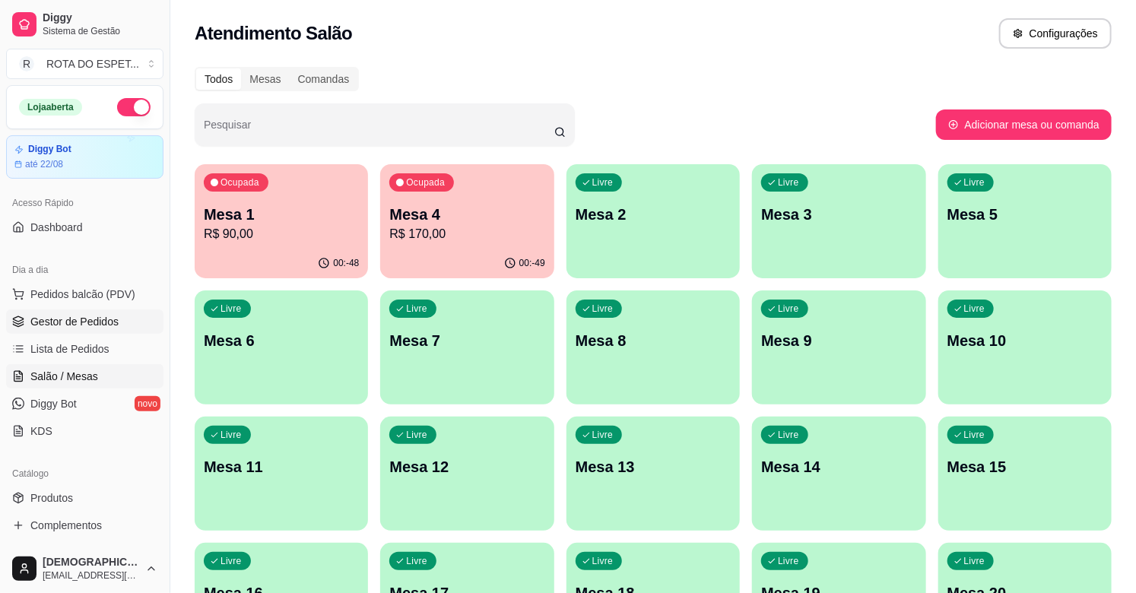
click at [108, 309] on link "Gestor de Pedidos" at bounding box center [84, 321] width 157 height 24
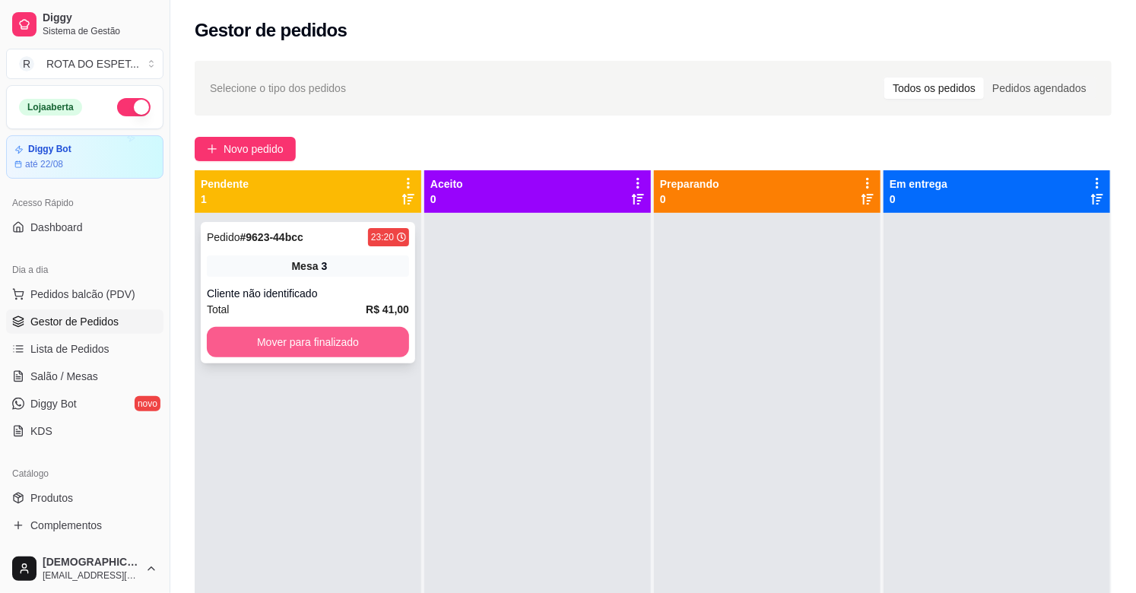
click at [314, 345] on button "Mover para finalizado" at bounding box center [308, 342] width 202 height 30
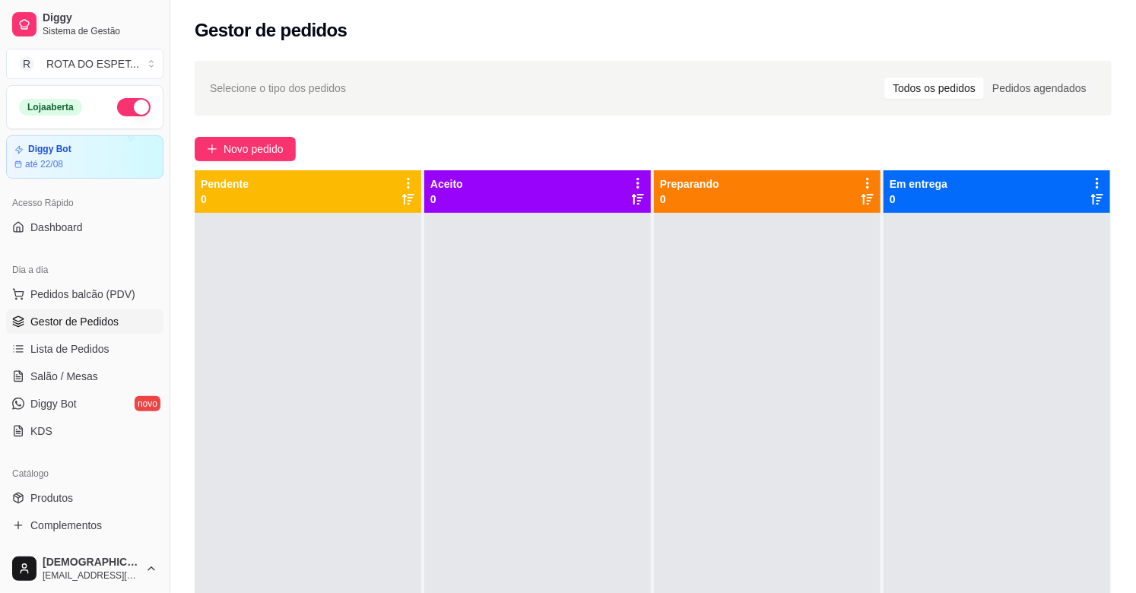
click at [521, 457] on div at bounding box center [537, 509] width 227 height 593
click at [84, 381] on span "Salão / Mesas" at bounding box center [64, 376] width 68 height 15
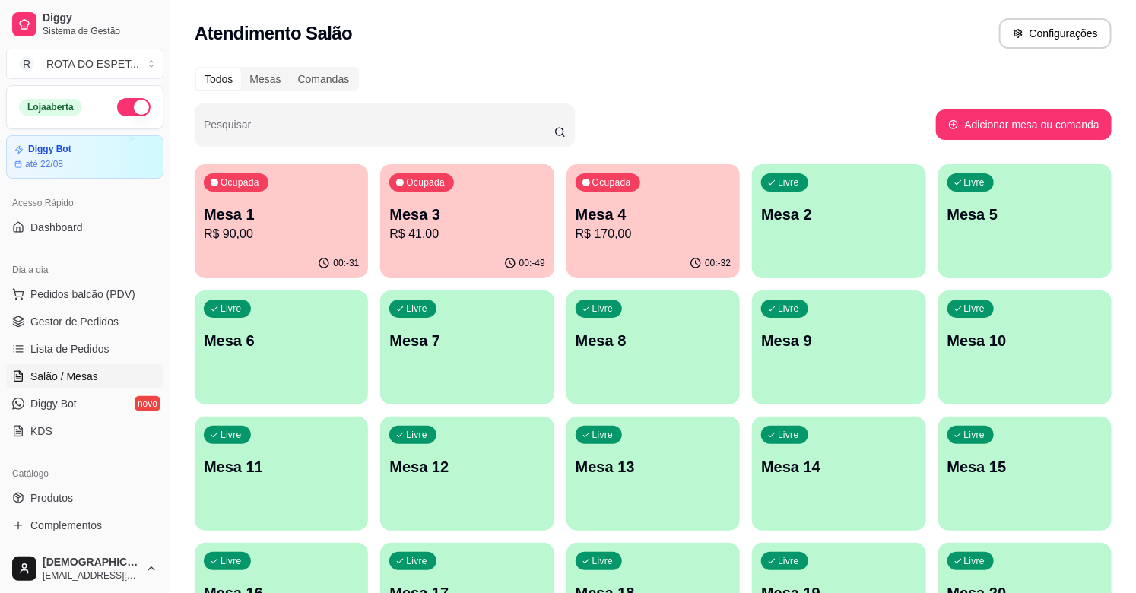
click at [649, 246] on div "Ocupada Mesa 4 R$ 170,00" at bounding box center [652, 206] width 173 height 84
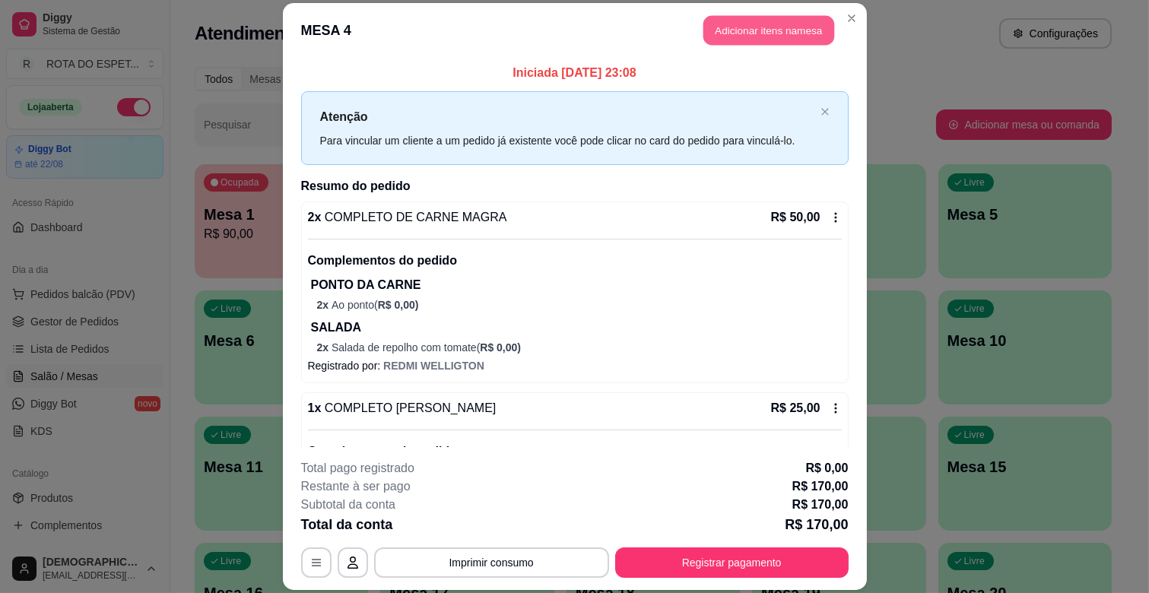
click at [761, 35] on button "Adicionar itens na mesa" at bounding box center [768, 31] width 131 height 30
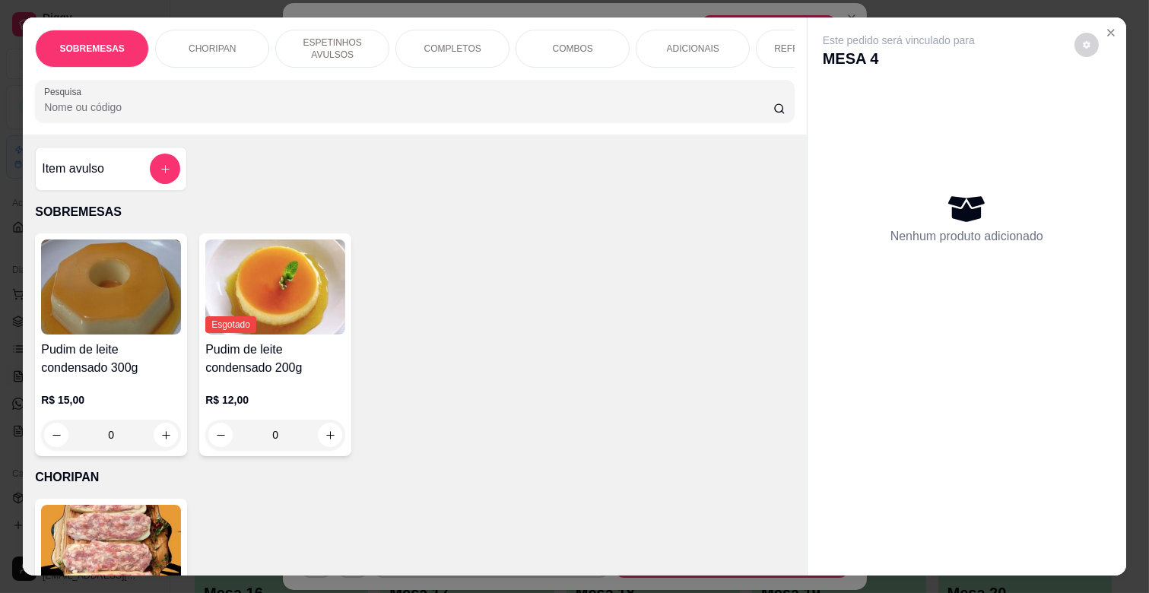
click at [765, 43] on div "REFRIGERANTES" at bounding box center [813, 49] width 114 height 38
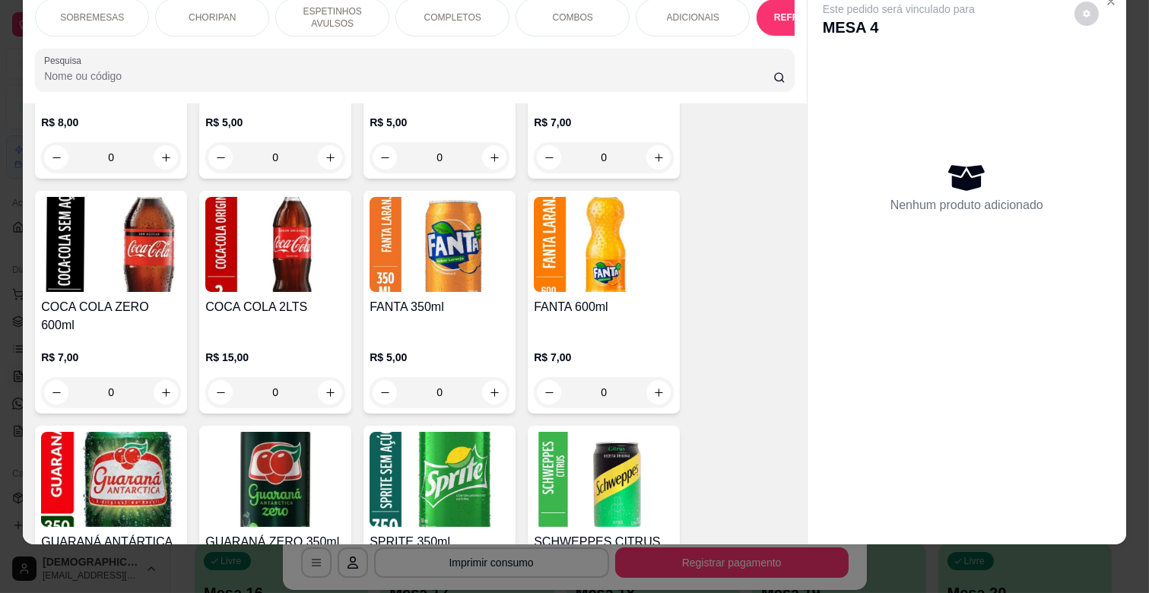
scroll to position [3920, 0]
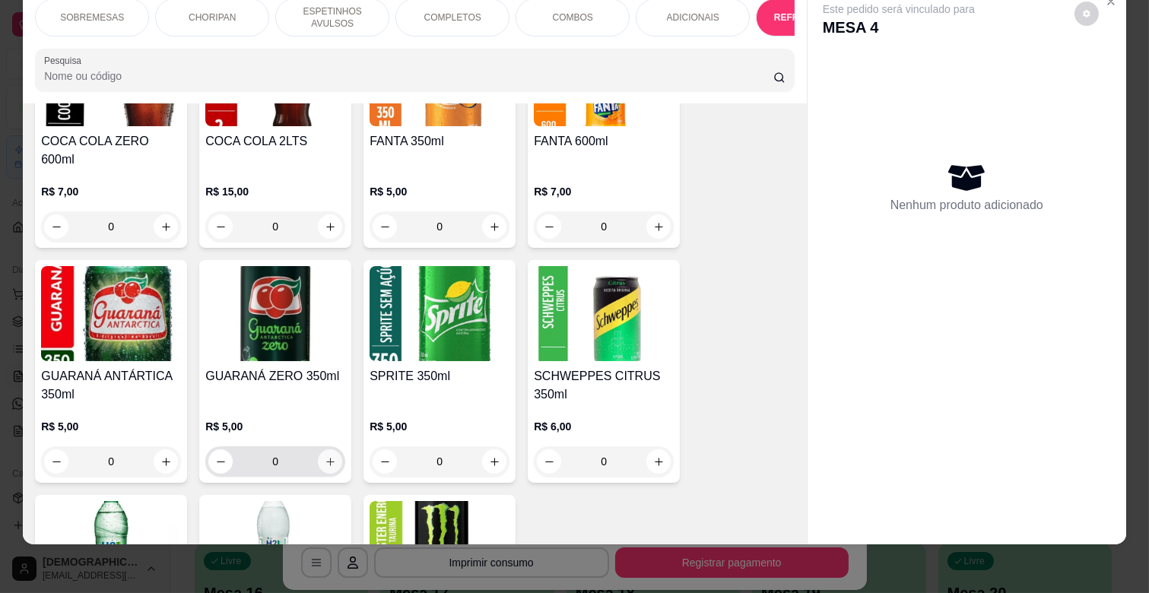
click at [328, 456] on icon "increase-product-quantity" at bounding box center [330, 461] width 11 height 11
type input "1"
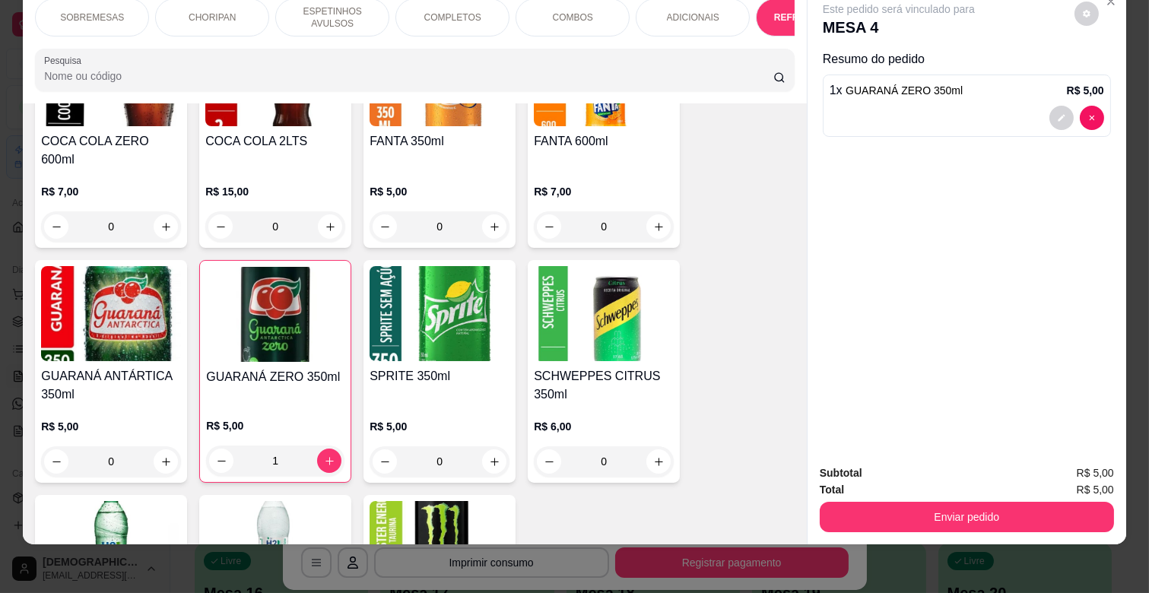
click at [681, 11] on div "ADICIONAIS" at bounding box center [693, 17] width 114 height 38
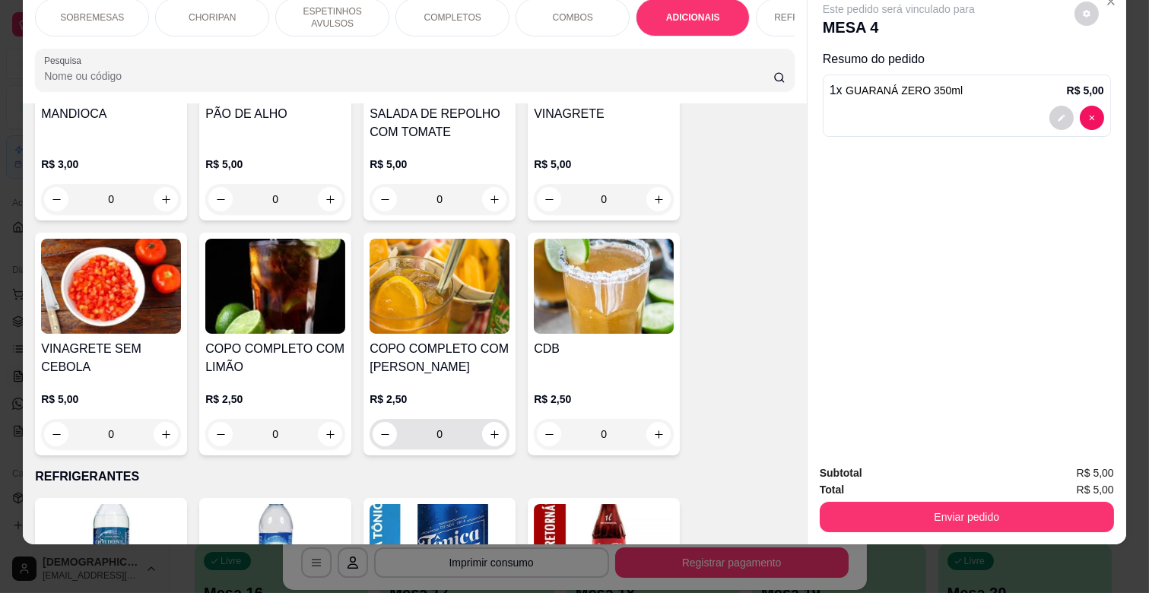
scroll to position [3034, 0]
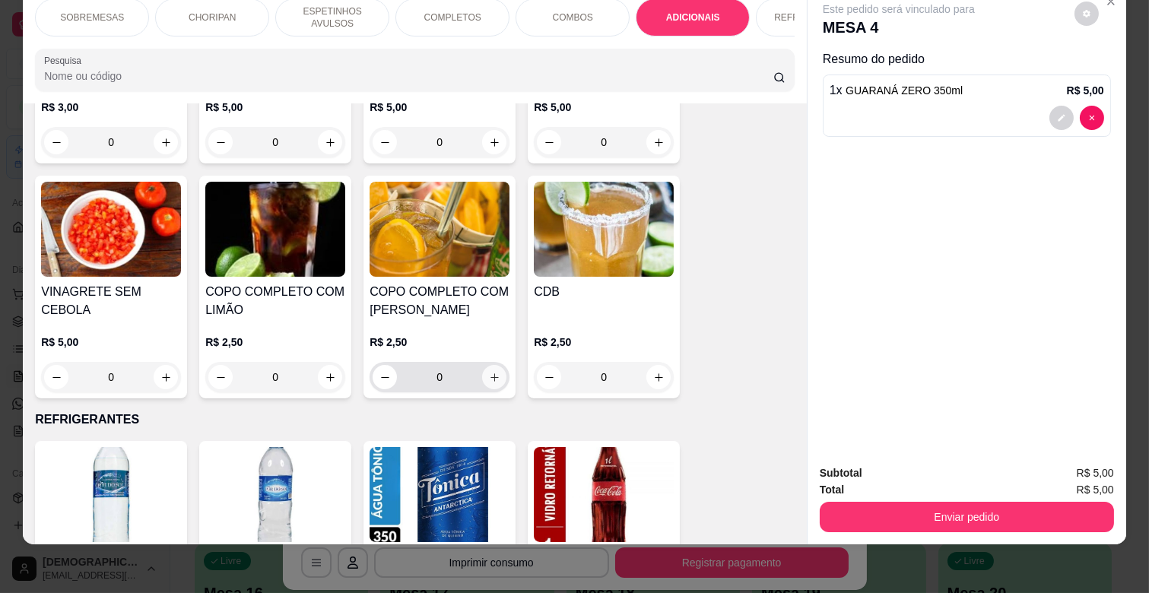
click at [493, 372] on icon "increase-product-quantity" at bounding box center [494, 377] width 11 height 11
type input "1"
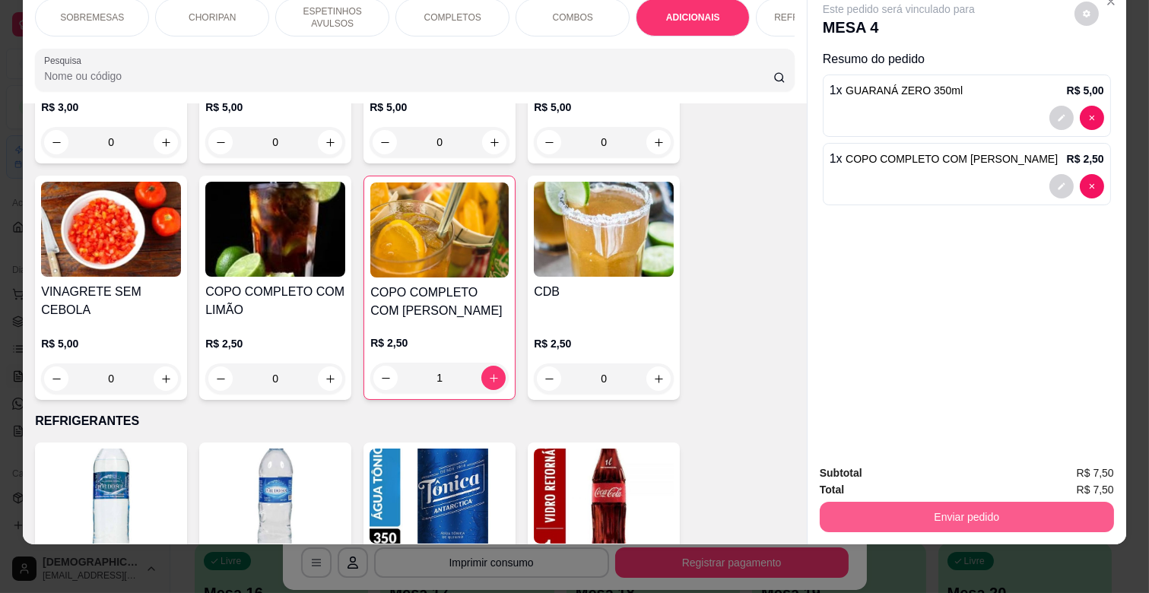
click at [922, 507] on button "Enviar pedido" at bounding box center [967, 517] width 294 height 30
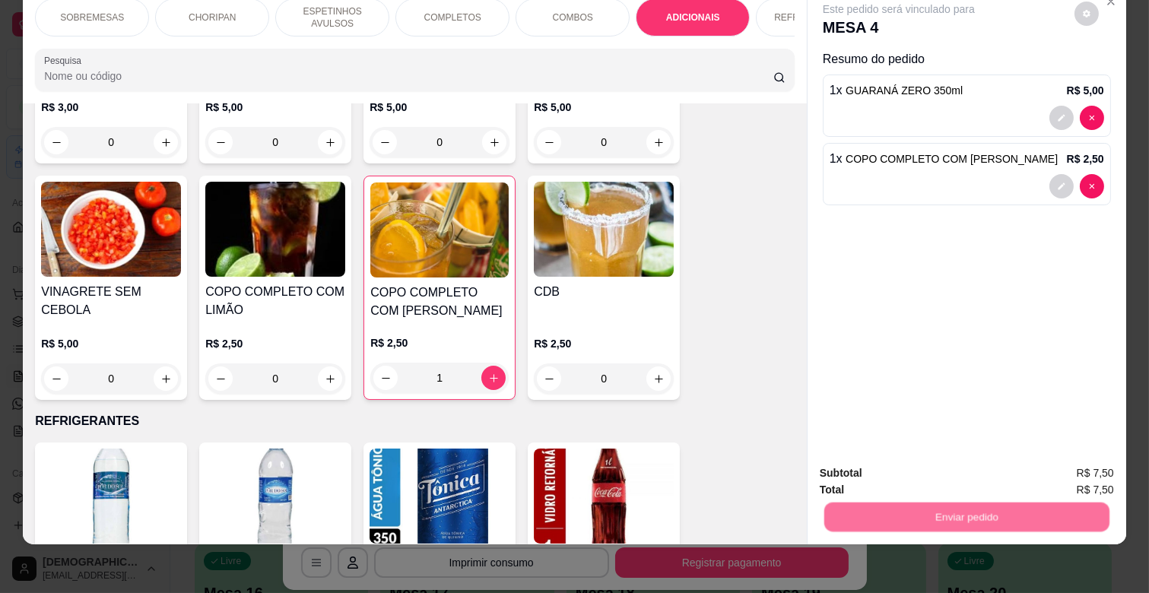
click at [928, 466] on button "Não registrar e enviar pedido" at bounding box center [915, 466] width 158 height 29
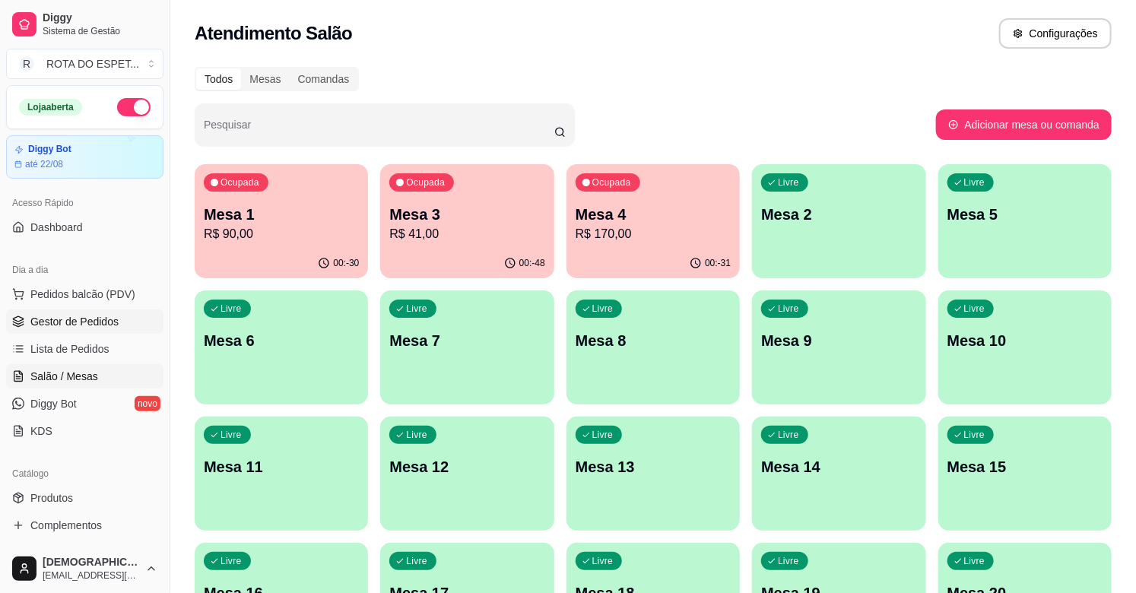
click at [21, 321] on icon at bounding box center [18, 322] width 12 height 12
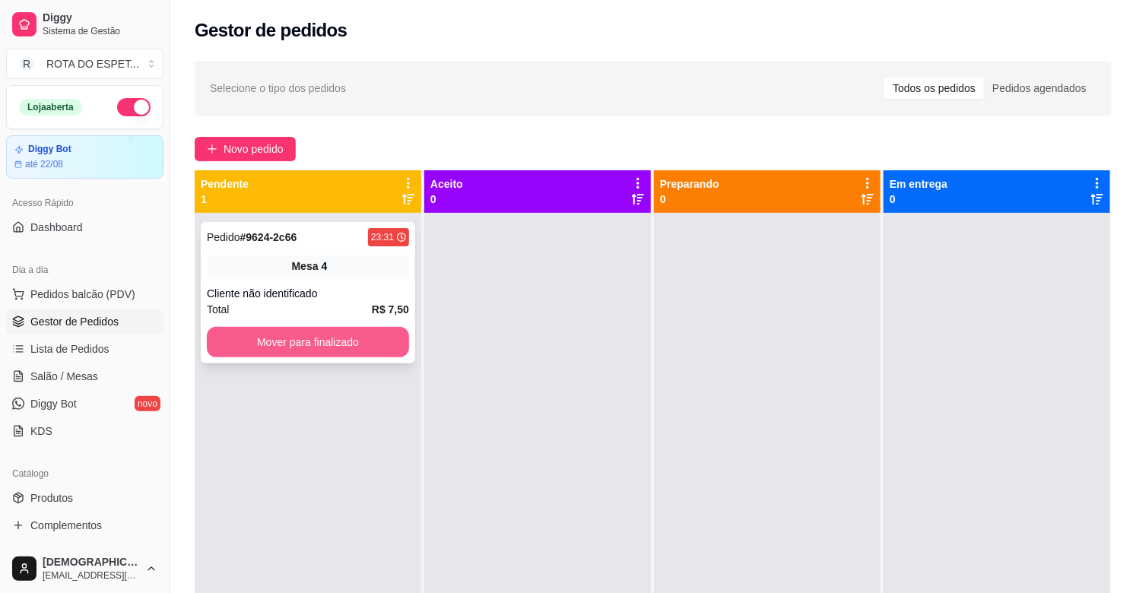
click at [361, 347] on button "Mover para finalizado" at bounding box center [308, 342] width 202 height 30
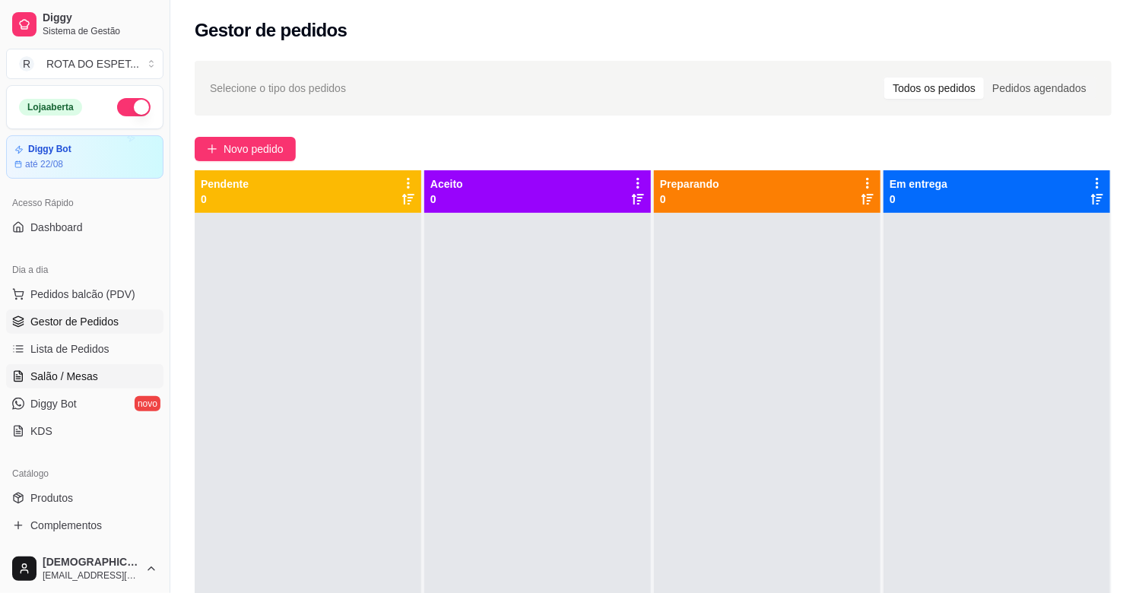
click at [94, 370] on span "Salão / Mesas" at bounding box center [64, 376] width 68 height 15
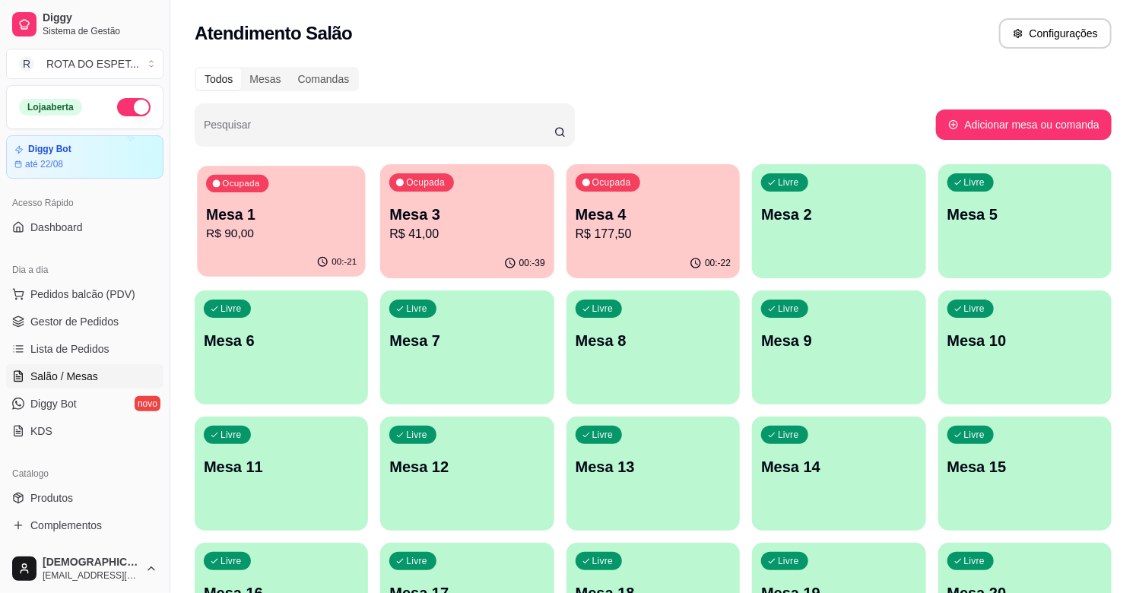
click at [305, 246] on div "Ocupada Mesa 1 R$ 90,00" at bounding box center [281, 207] width 169 height 82
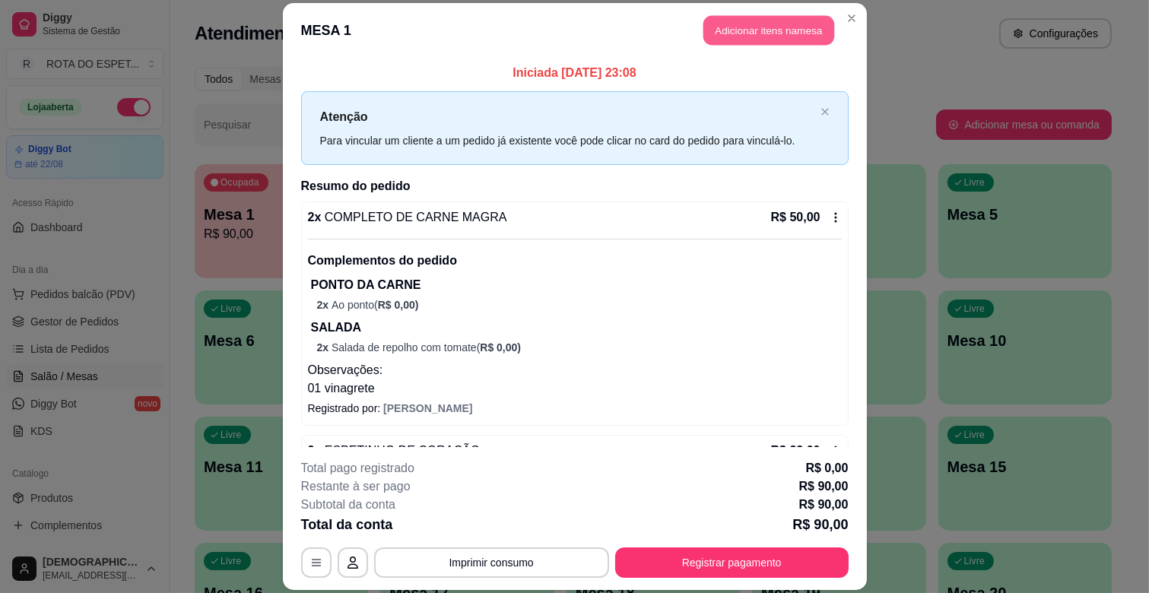
click at [771, 24] on button "Adicionar itens na mesa" at bounding box center [768, 31] width 131 height 30
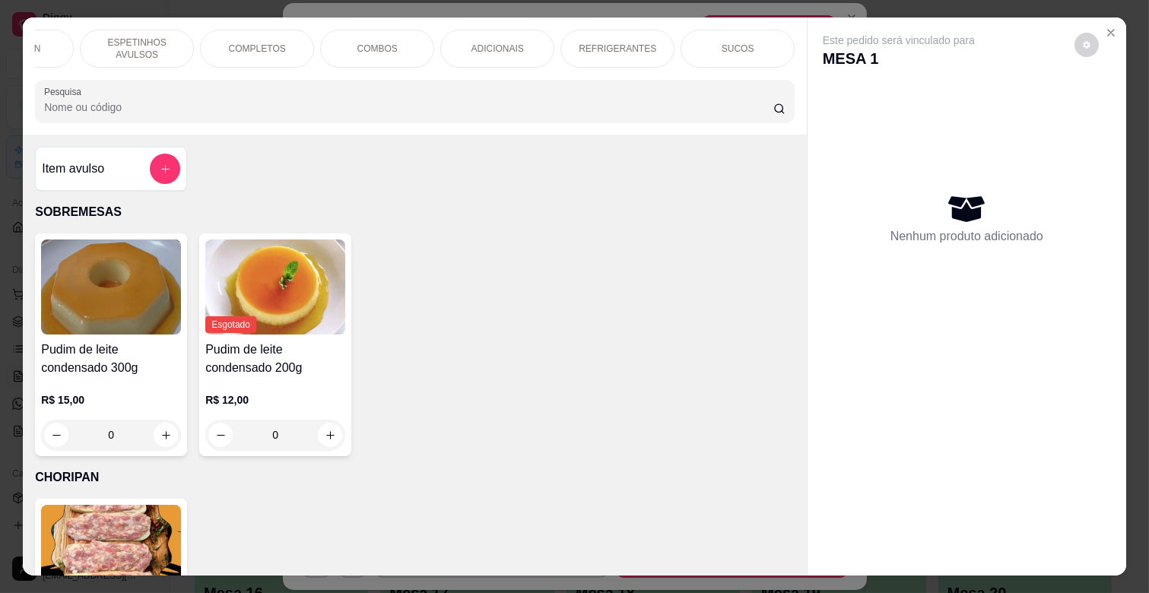
scroll to position [0, 556]
click at [751, 48] on p "[PERSON_NAME] E CHICLETES" at bounding box center [737, 48] width 88 height 24
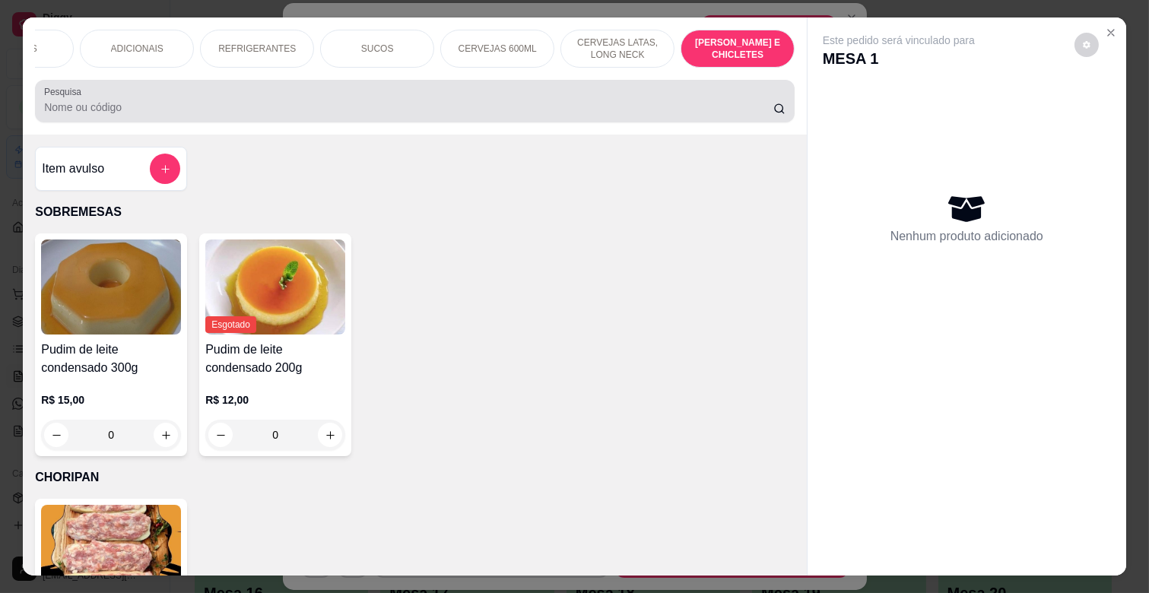
scroll to position [36, 0]
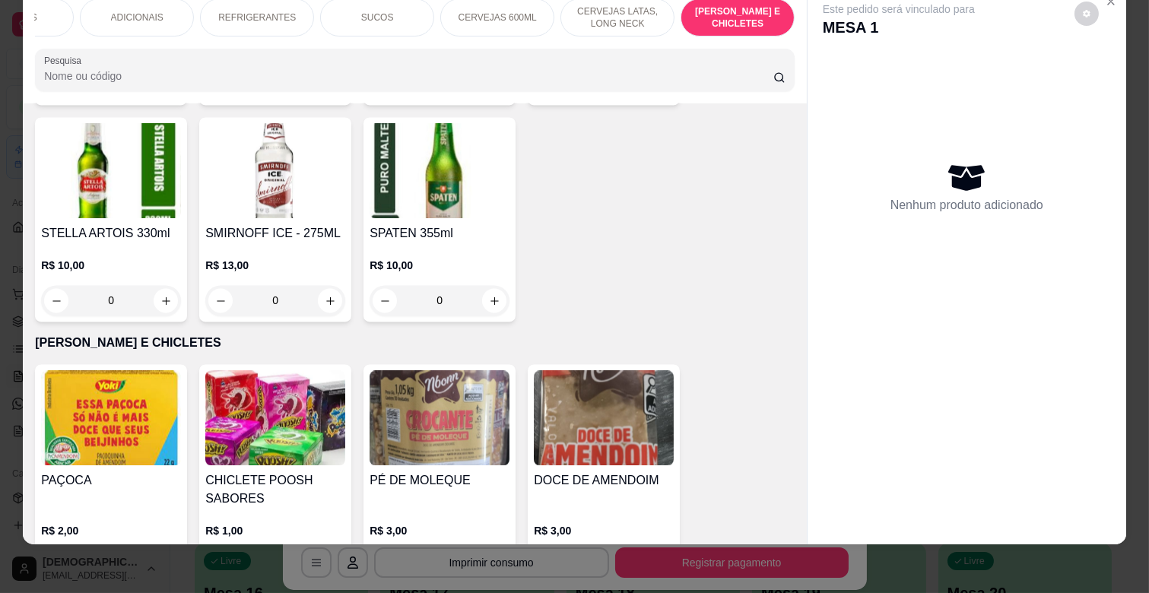
click at [325, 560] on icon "increase-product-quantity" at bounding box center [330, 565] width 11 height 11
type input "1"
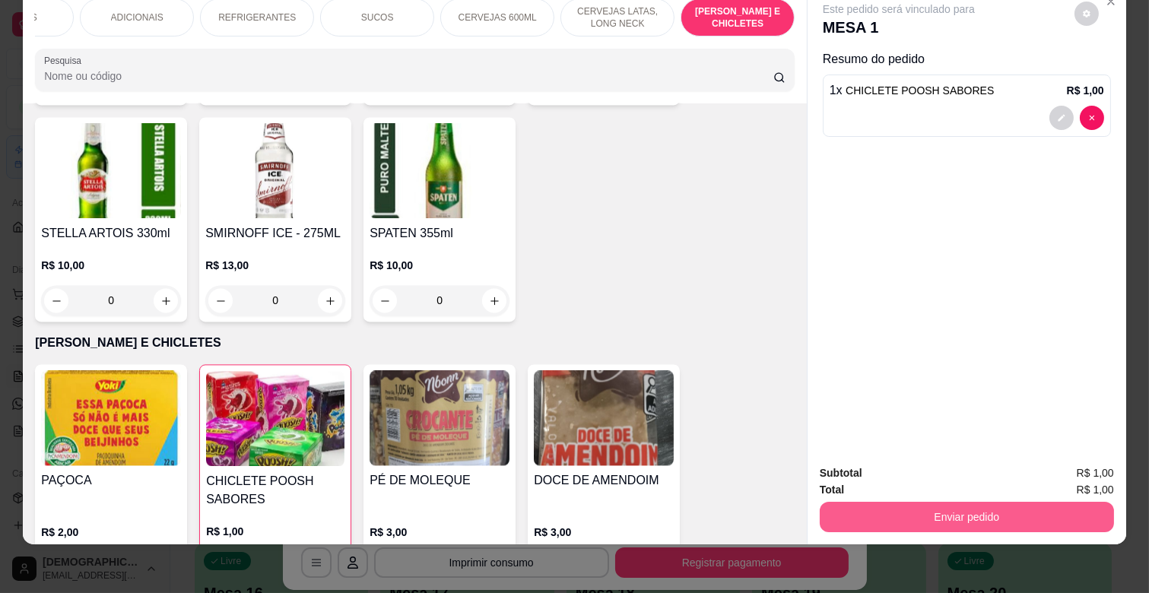
click at [859, 508] on button "Enviar pedido" at bounding box center [967, 517] width 294 height 30
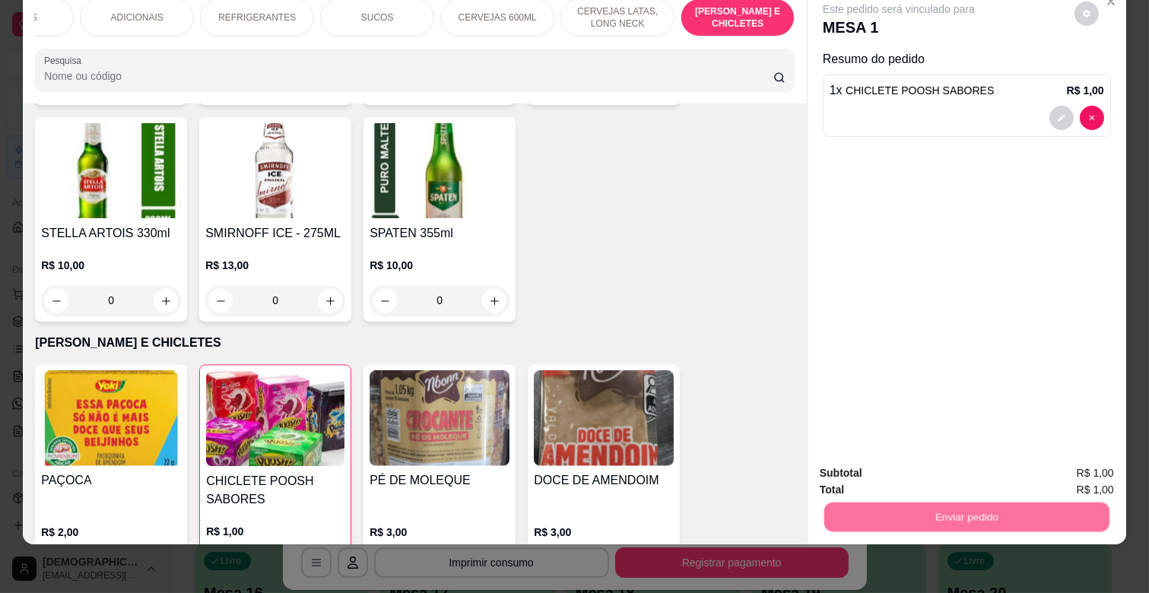
click at [891, 471] on button "Não registrar e enviar pedido" at bounding box center [916, 466] width 154 height 28
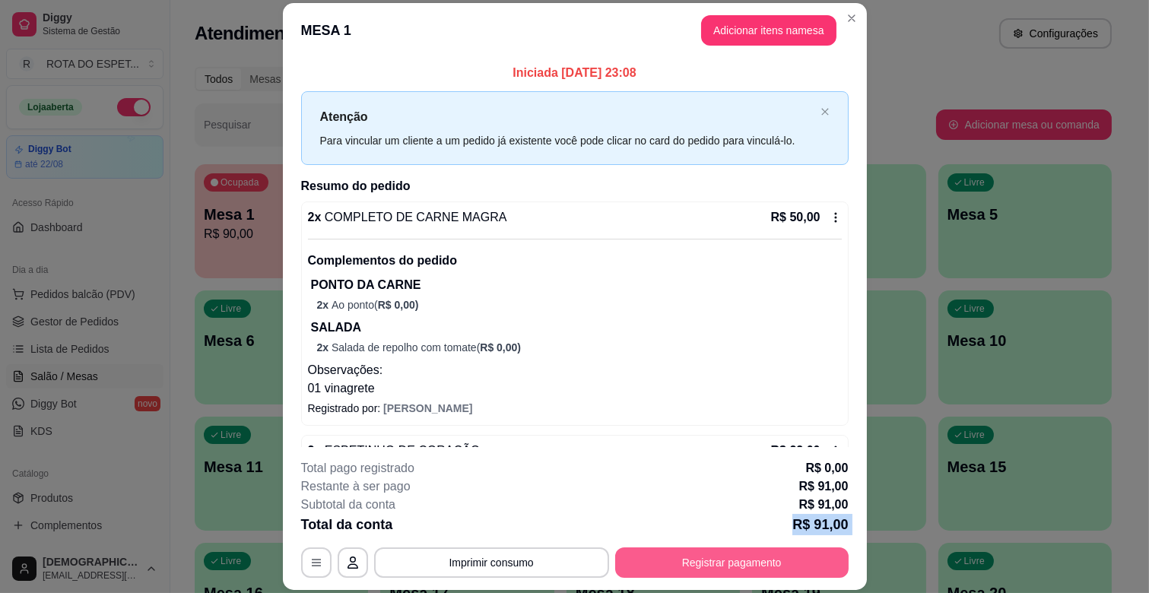
drag, startPoint x: 728, startPoint y: 538, endPoint x: 708, endPoint y: 558, distance: 28.0
click at [708, 558] on div "**********" at bounding box center [574, 518] width 547 height 119
click at [709, 582] on footer "**********" at bounding box center [575, 518] width 584 height 143
click at [708, 553] on button "Registrar pagamento" at bounding box center [731, 562] width 233 height 30
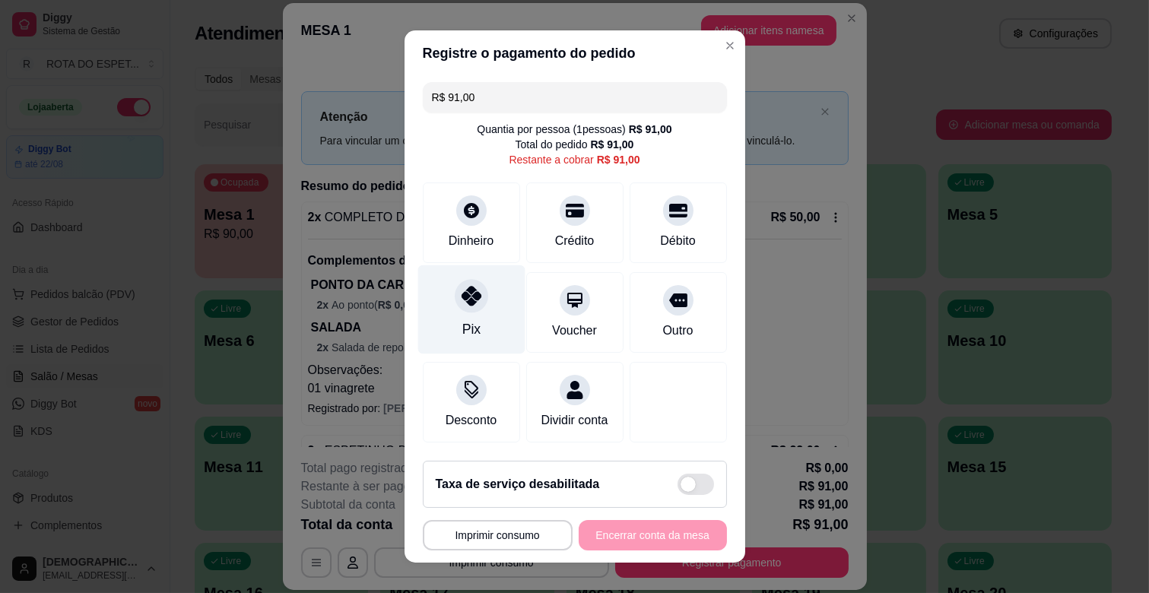
click at [487, 314] on div "Pix" at bounding box center [470, 309] width 107 height 89
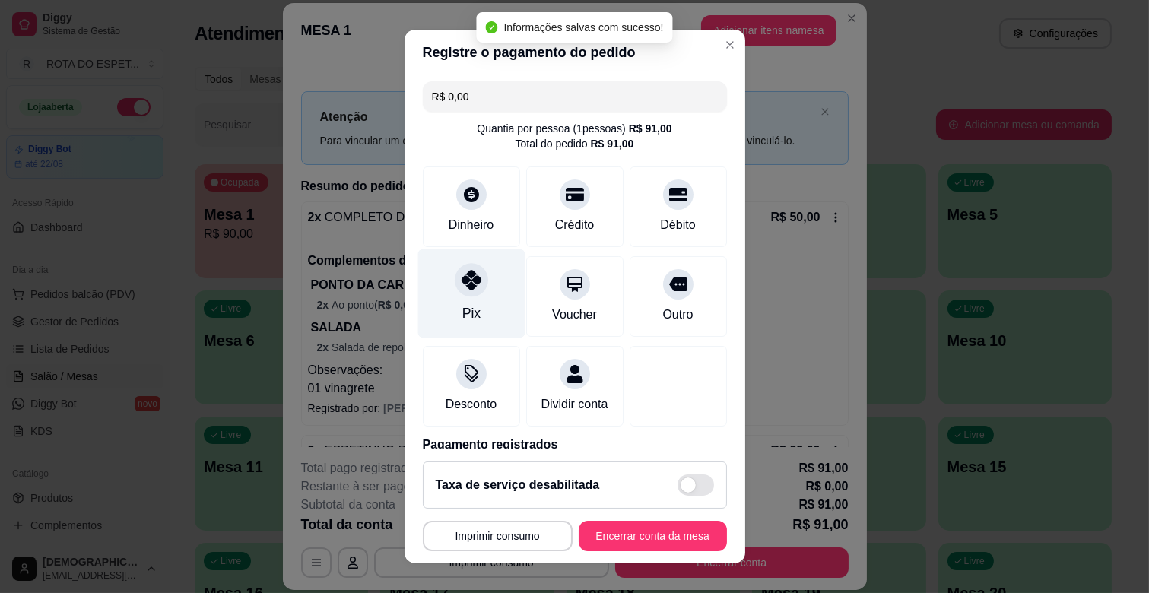
type input "R$ 0,00"
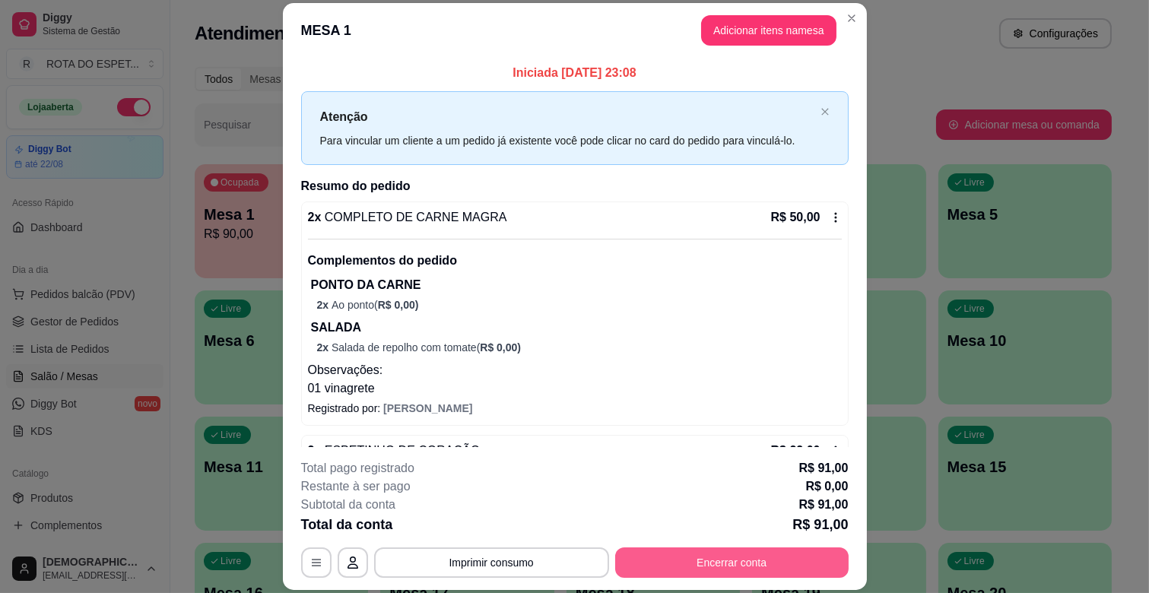
click at [725, 557] on button "Encerrar conta" at bounding box center [731, 562] width 233 height 30
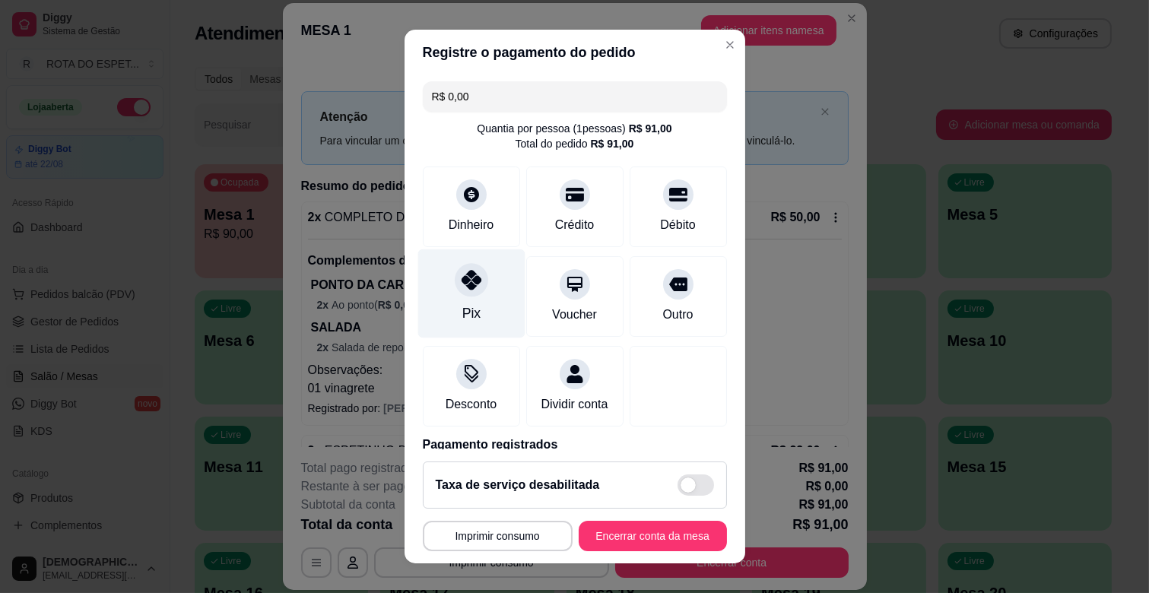
click at [458, 293] on div at bounding box center [471, 279] width 33 height 33
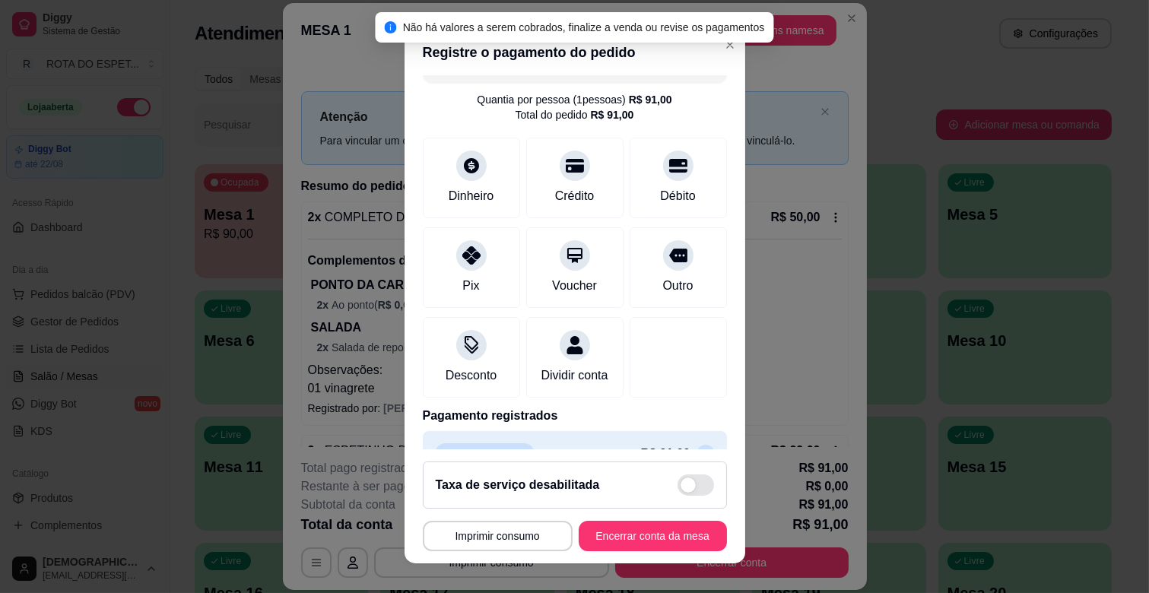
scroll to position [81, 0]
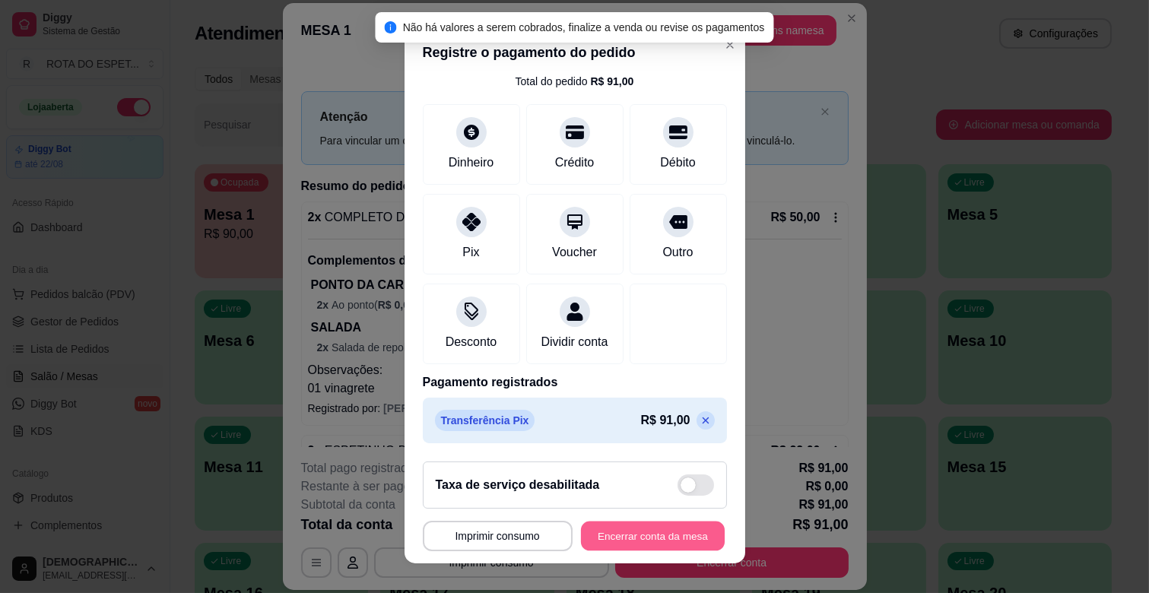
click at [637, 532] on button "Encerrar conta da mesa" at bounding box center [653, 537] width 144 height 30
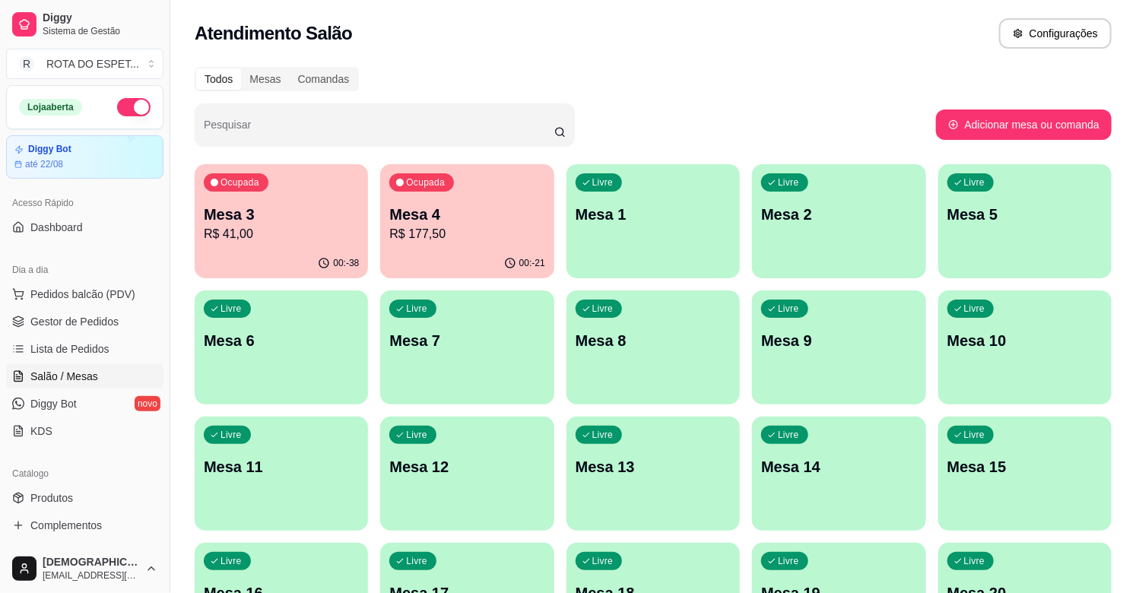
click at [310, 193] on div "Ocupada Mesa 3 R$ 41,00" at bounding box center [281, 206] width 173 height 84
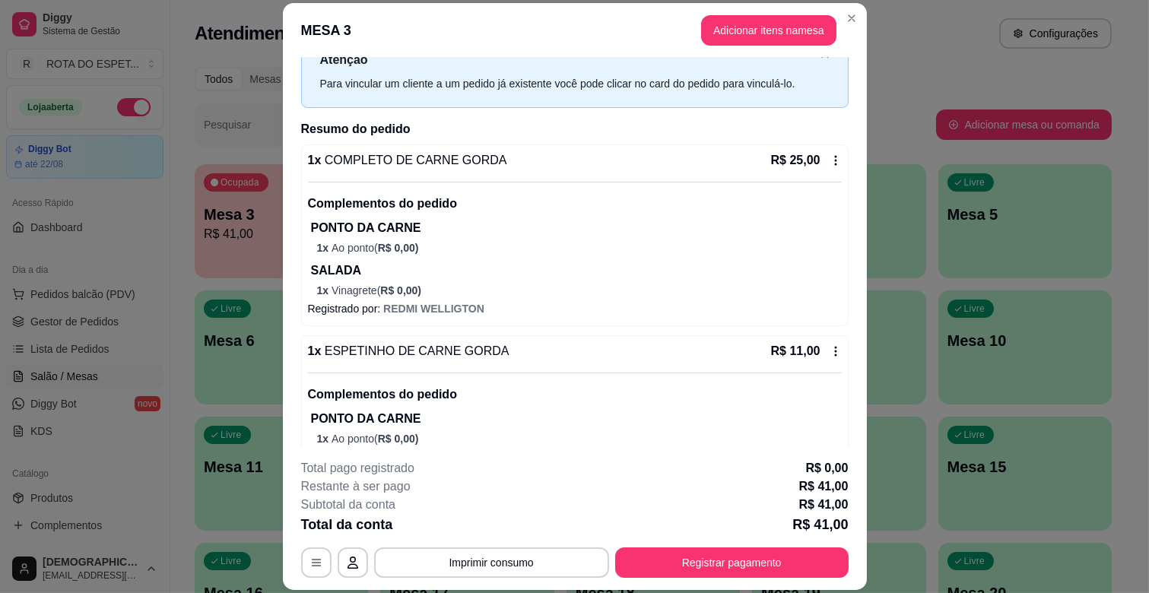
scroll to position [153, 0]
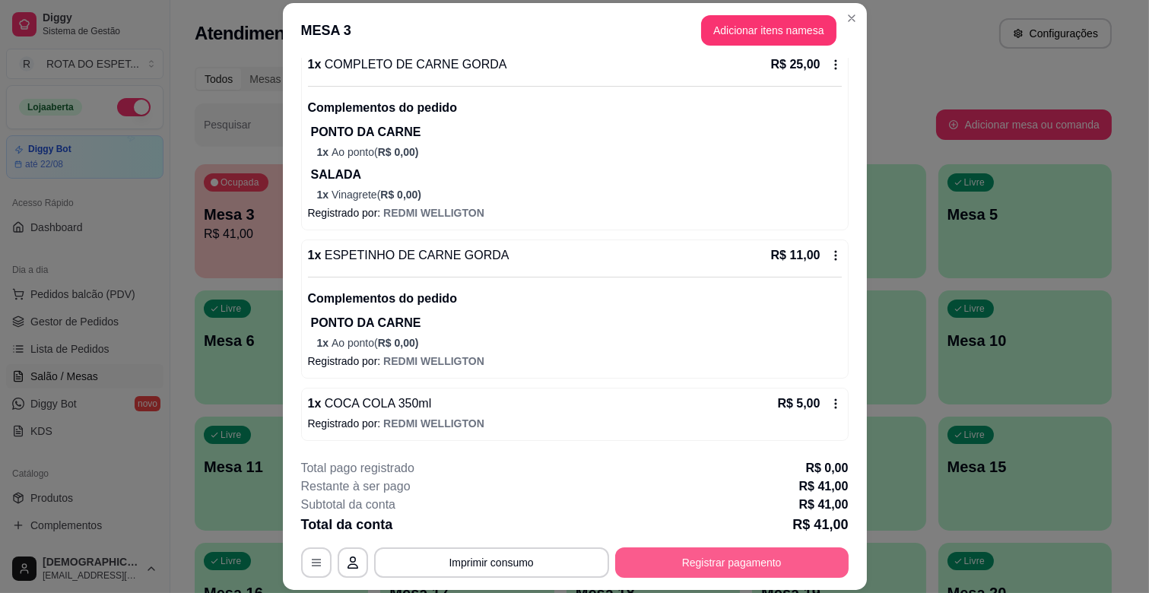
click at [721, 560] on button "Registrar pagamento" at bounding box center [731, 562] width 233 height 30
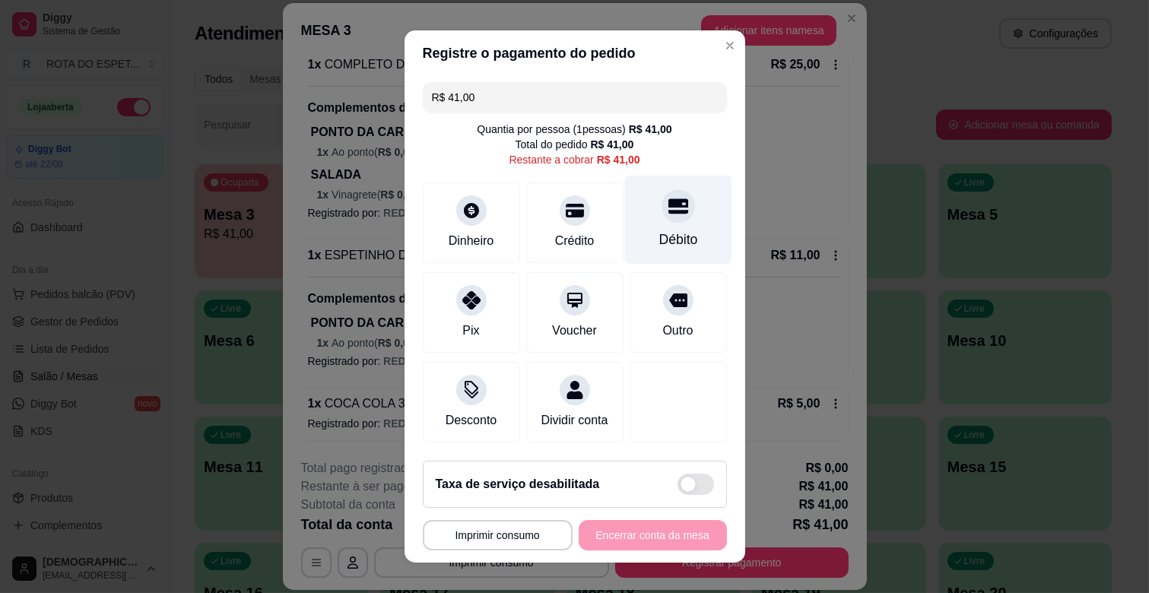
click at [662, 193] on div "Débito" at bounding box center [677, 220] width 107 height 89
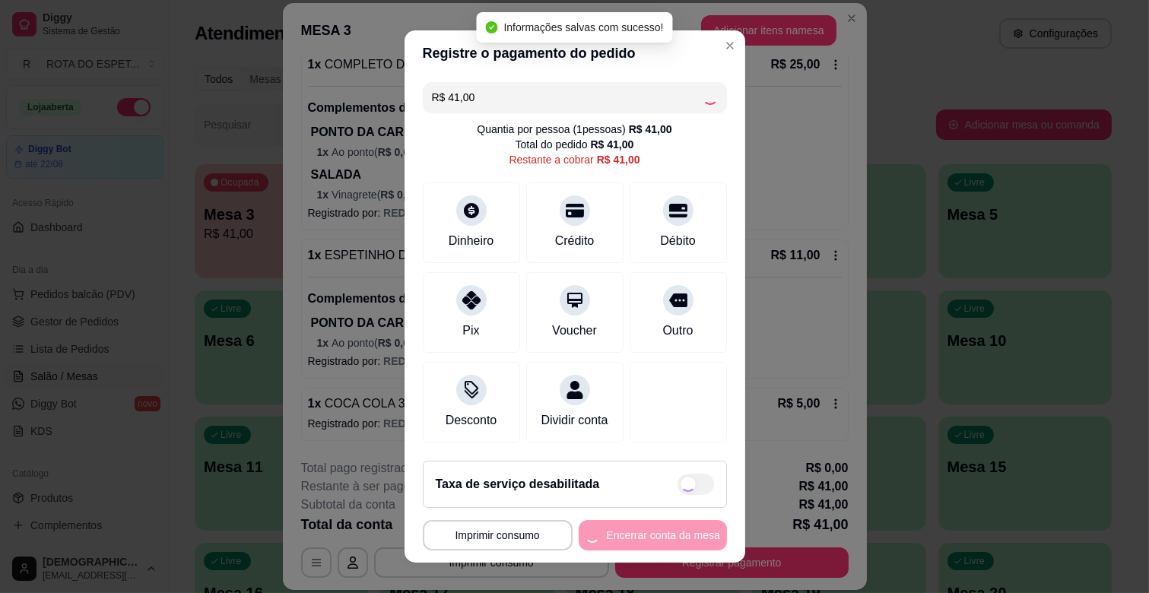
type input "R$ 0,00"
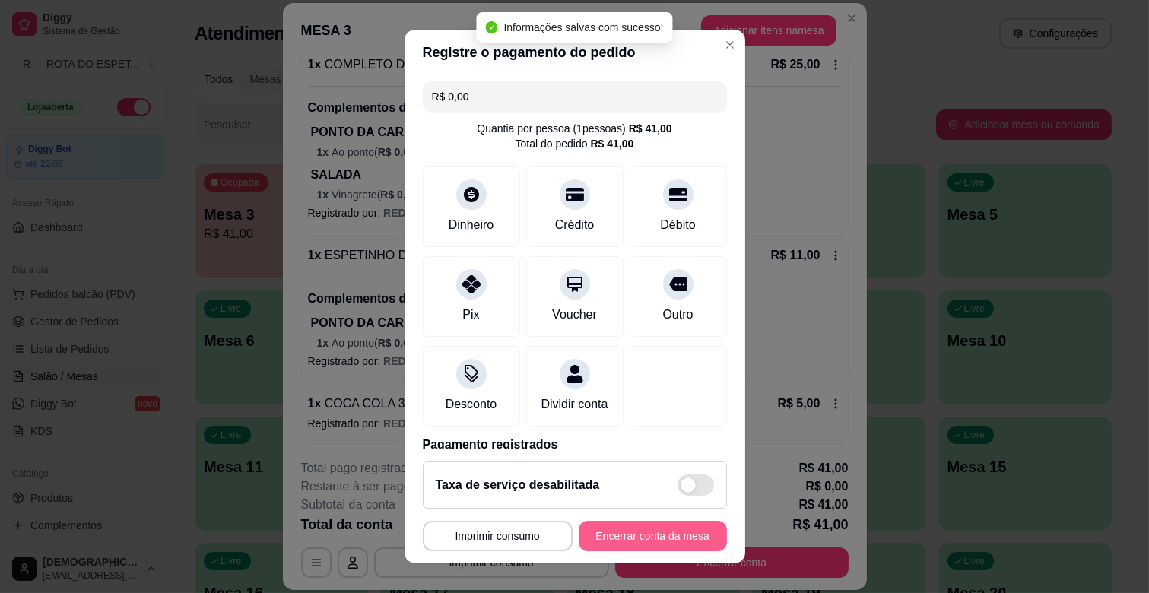
click at [643, 526] on button "Encerrar conta da mesa" at bounding box center [653, 536] width 148 height 30
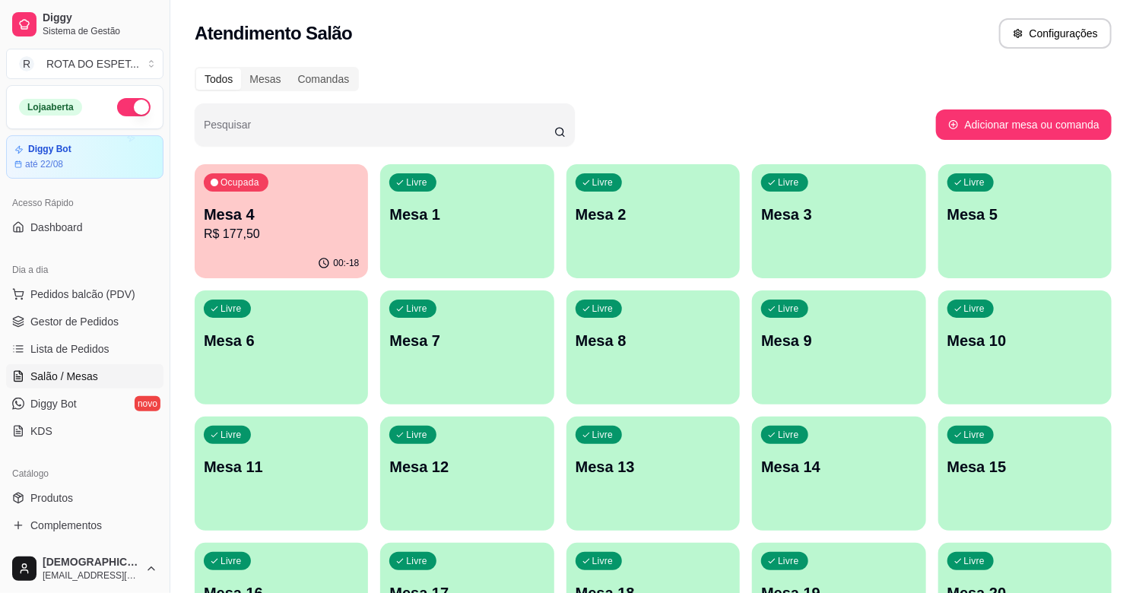
click at [293, 233] on p "R$ 177,50" at bounding box center [281, 234] width 155 height 18
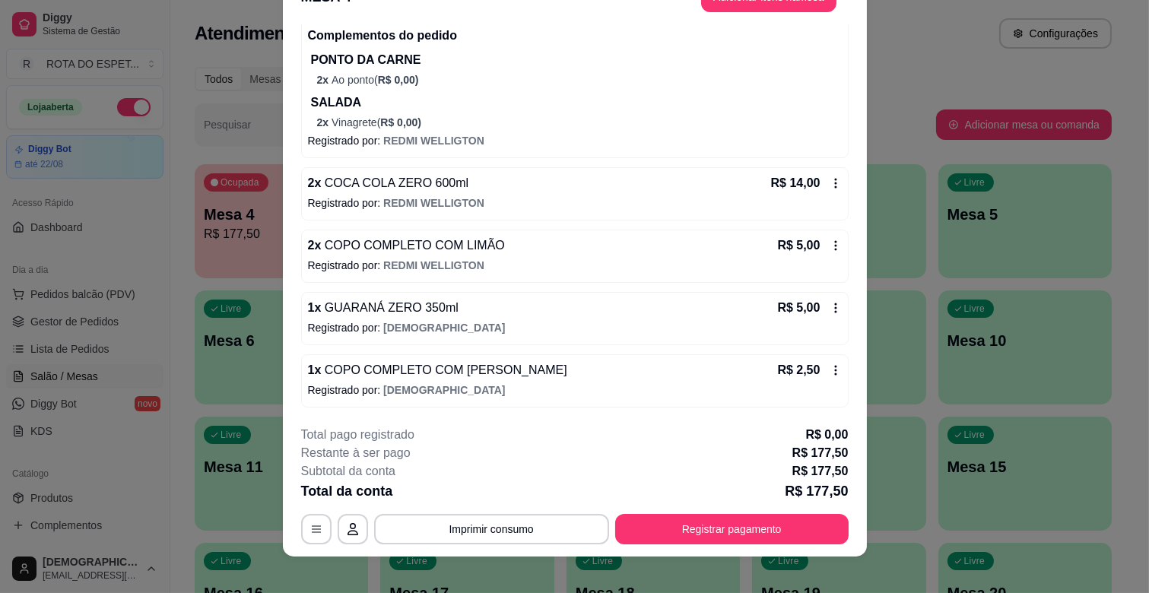
scroll to position [46, 0]
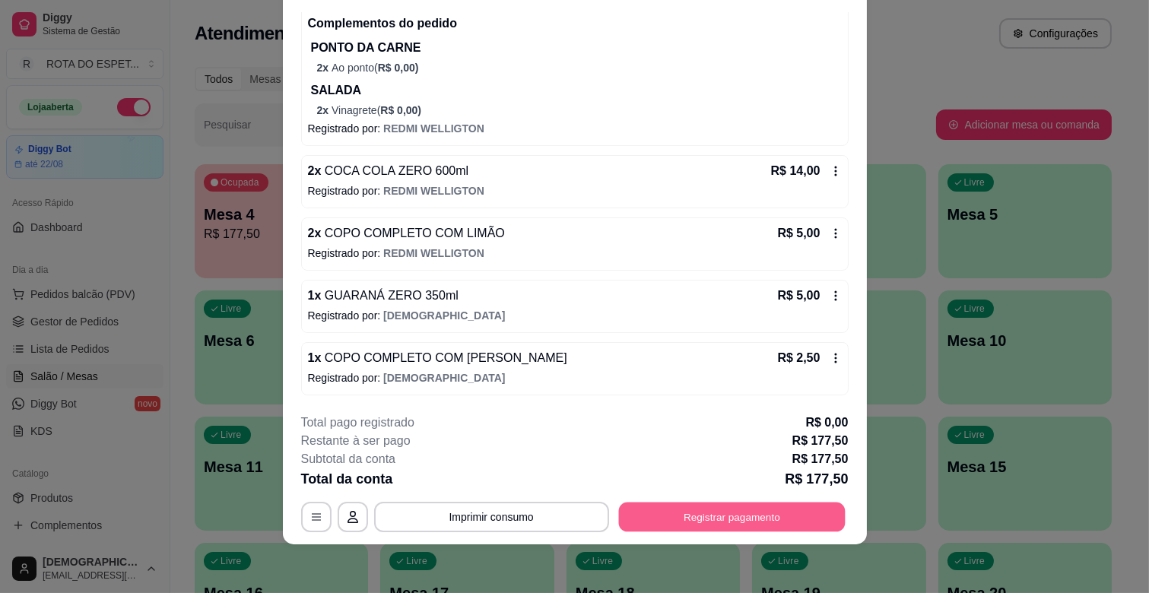
click at [675, 505] on button "Registrar pagamento" at bounding box center [731, 518] width 227 height 30
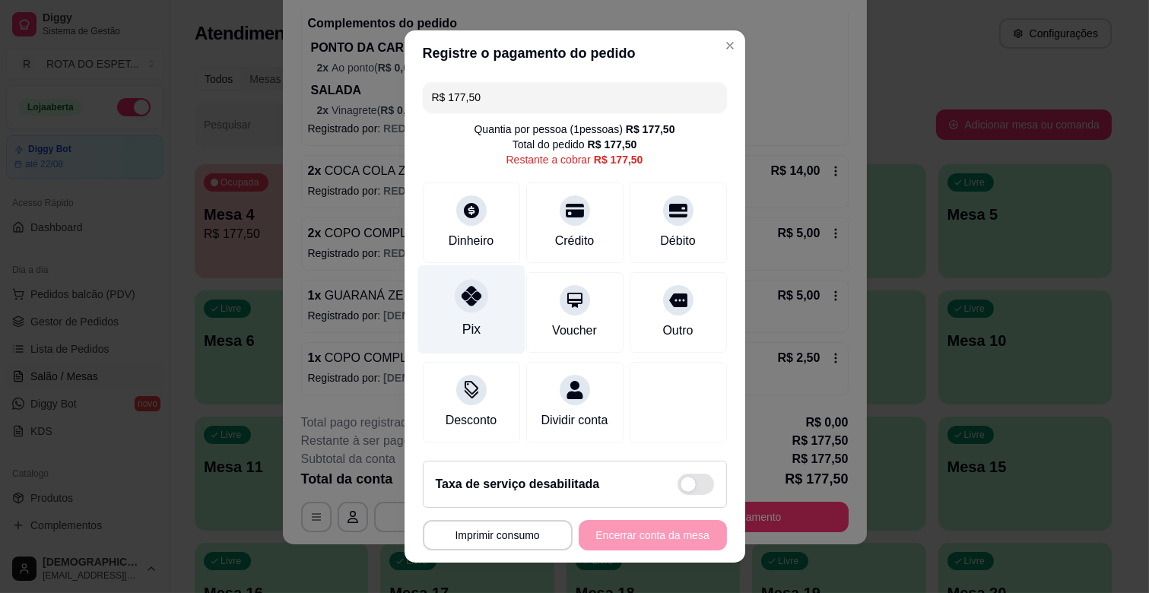
click at [474, 307] on div "Pix" at bounding box center [470, 309] width 107 height 89
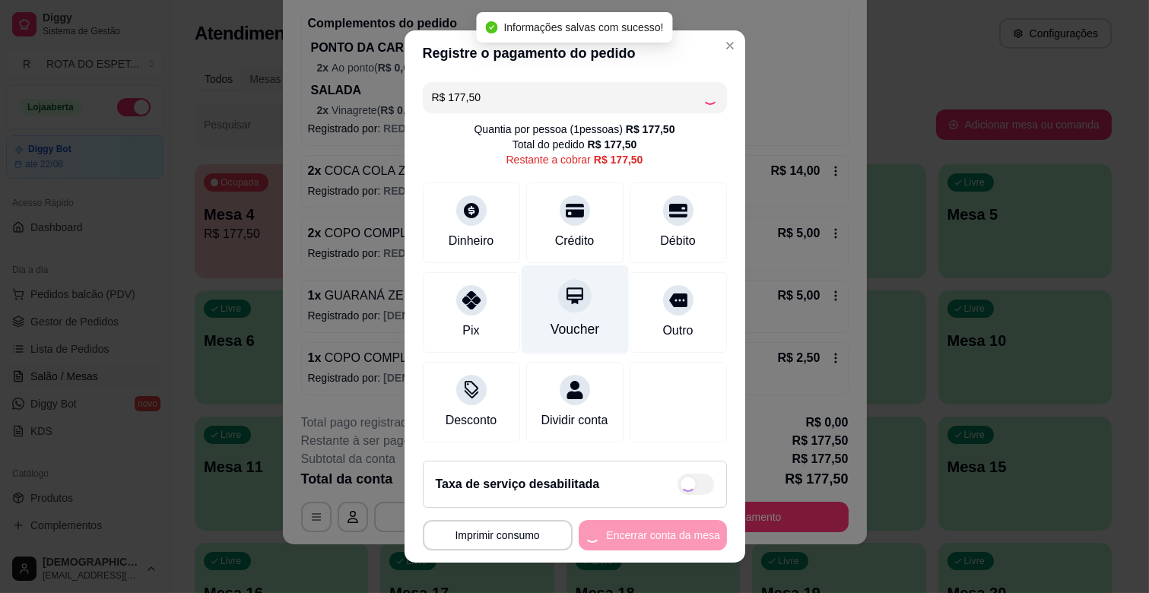
type input "R$ 0,00"
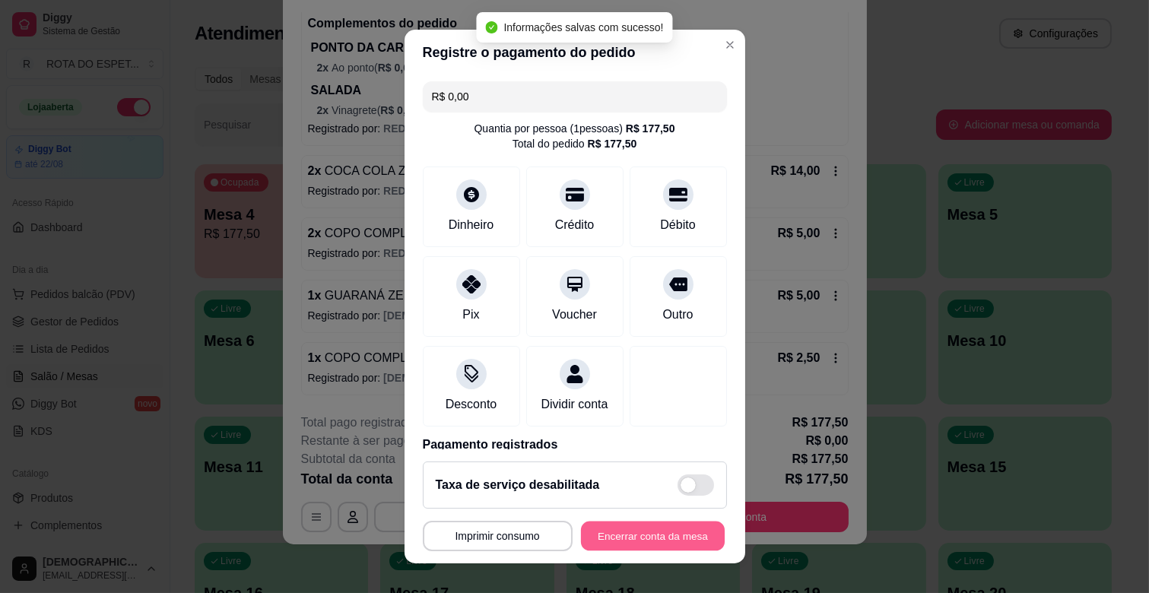
click at [634, 526] on button "Encerrar conta da mesa" at bounding box center [653, 537] width 144 height 30
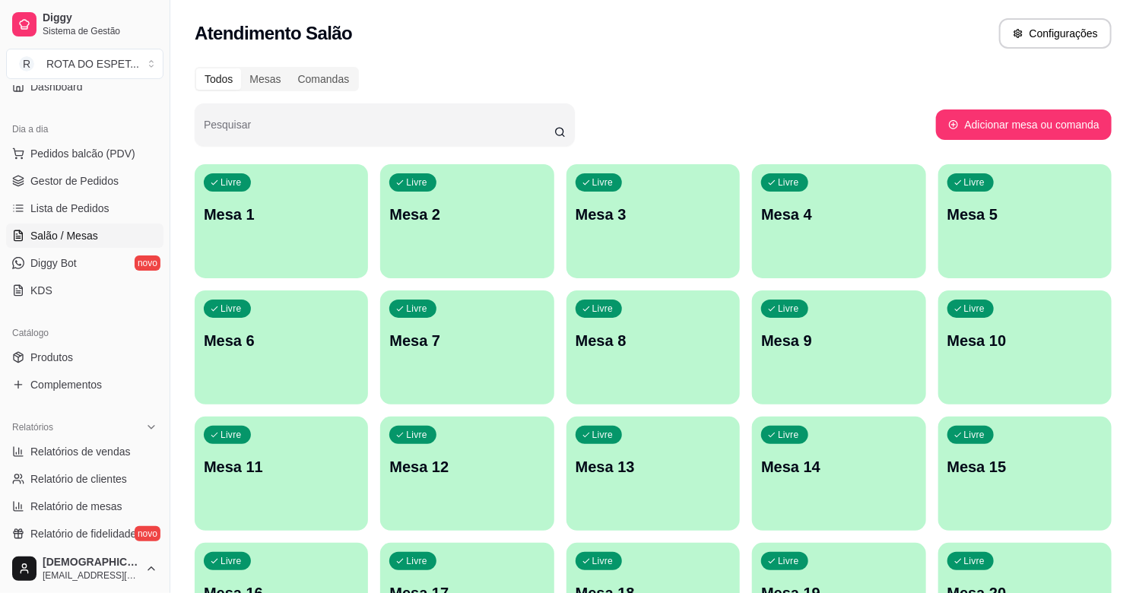
scroll to position [169, 0]
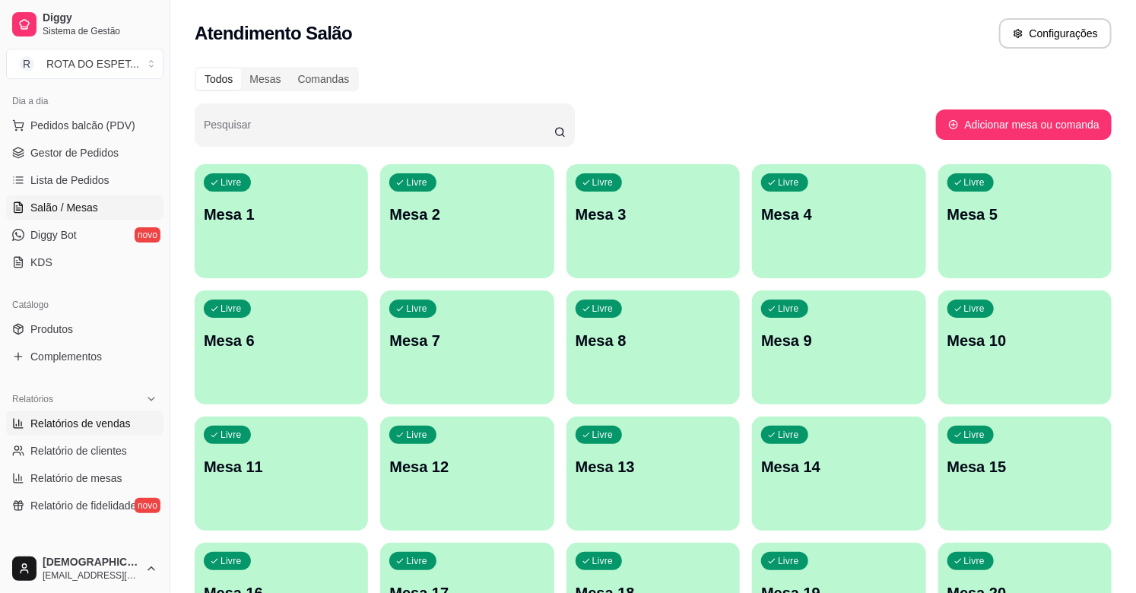
click at [95, 420] on span "Relatórios de vendas" at bounding box center [80, 423] width 100 height 15
select select "ALL"
select select "0"
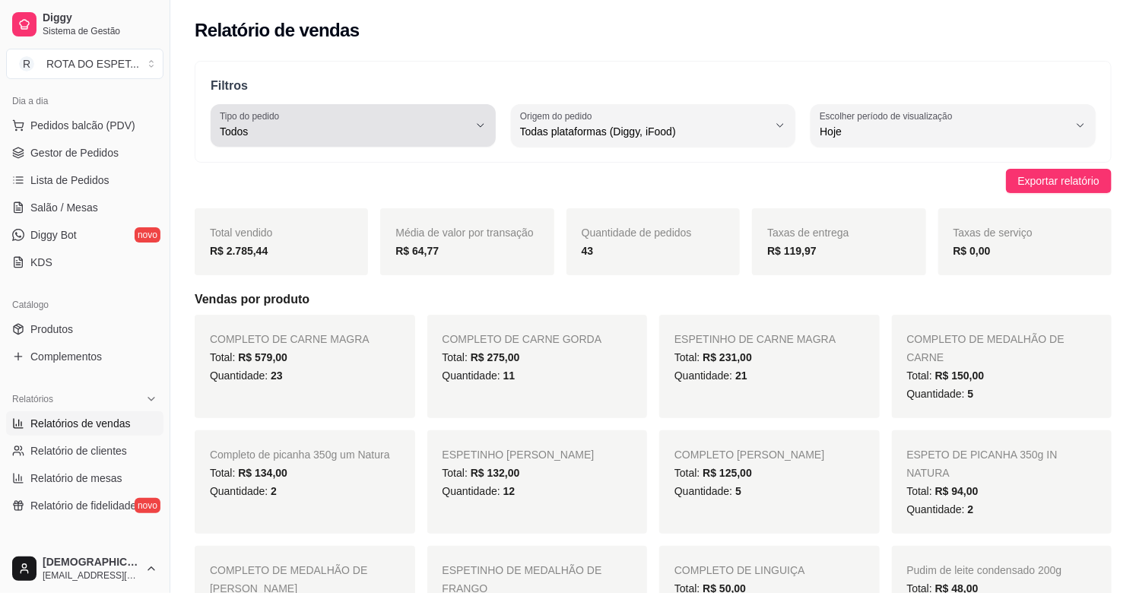
click at [484, 129] on icon "button" at bounding box center [480, 125] width 12 height 12
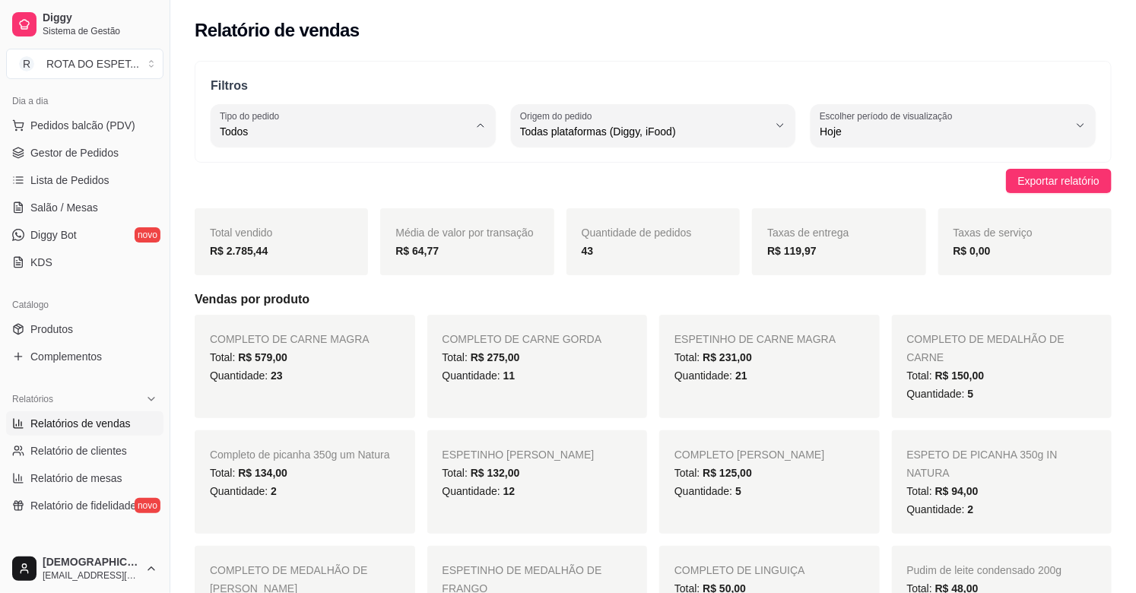
click at [325, 200] on span "Entrega" at bounding box center [346, 193] width 236 height 14
type input "DELIVERY"
select select "DELIVERY"
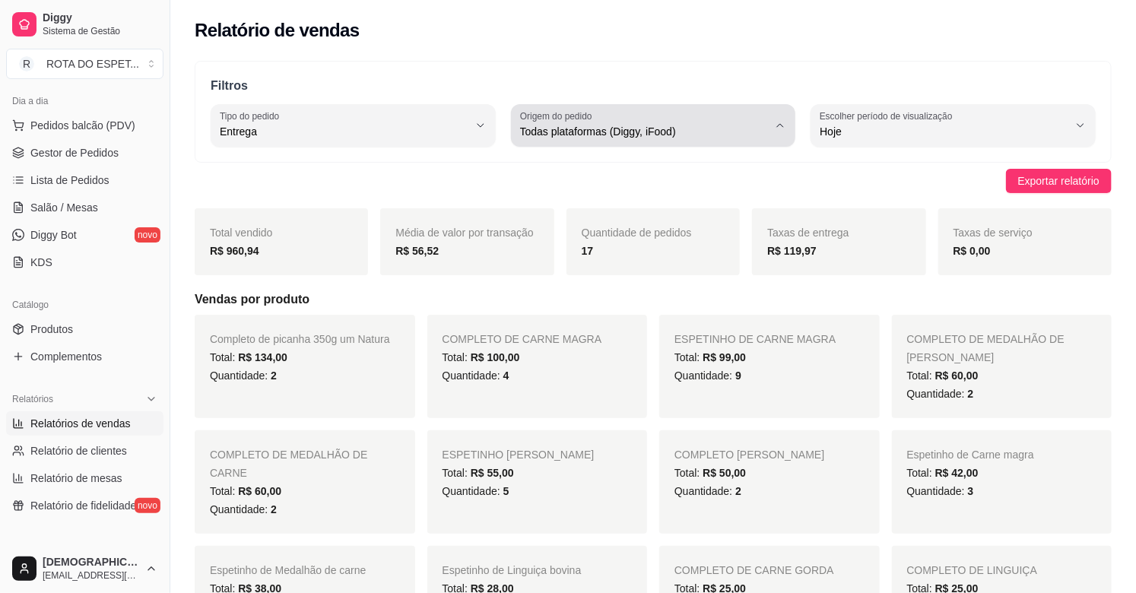
click at [636, 138] on span "Todas plataformas (Diggy, iFood)" at bounding box center [644, 131] width 249 height 15
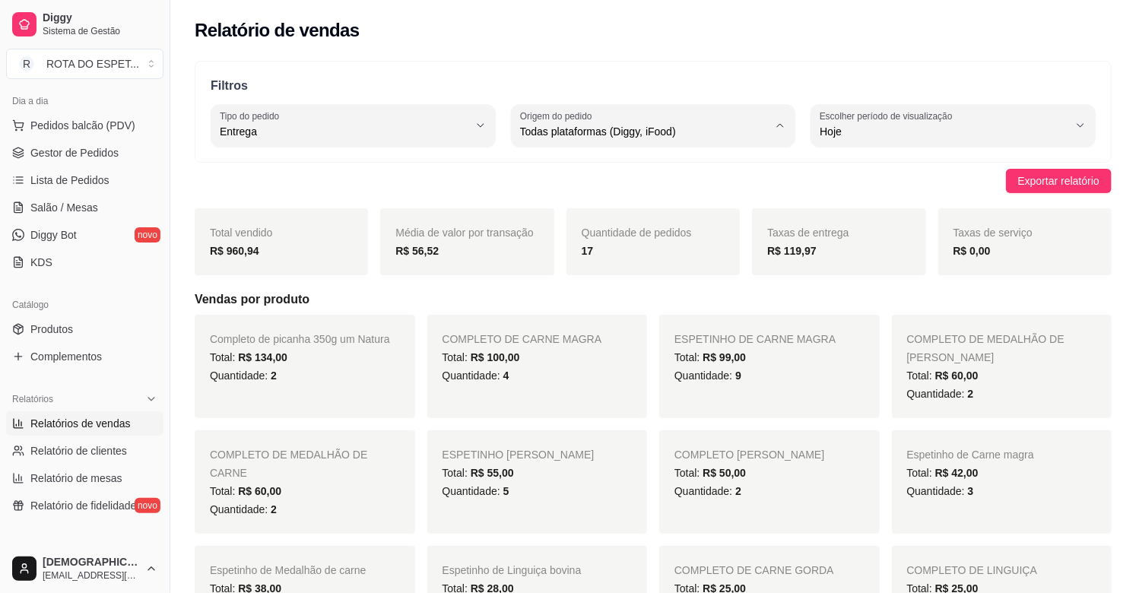
click at [594, 190] on span "Diggy" at bounding box center [646, 193] width 236 height 14
type input "DIGGY"
select select "DIGGY"
